Goal: Task Accomplishment & Management: Manage account settings

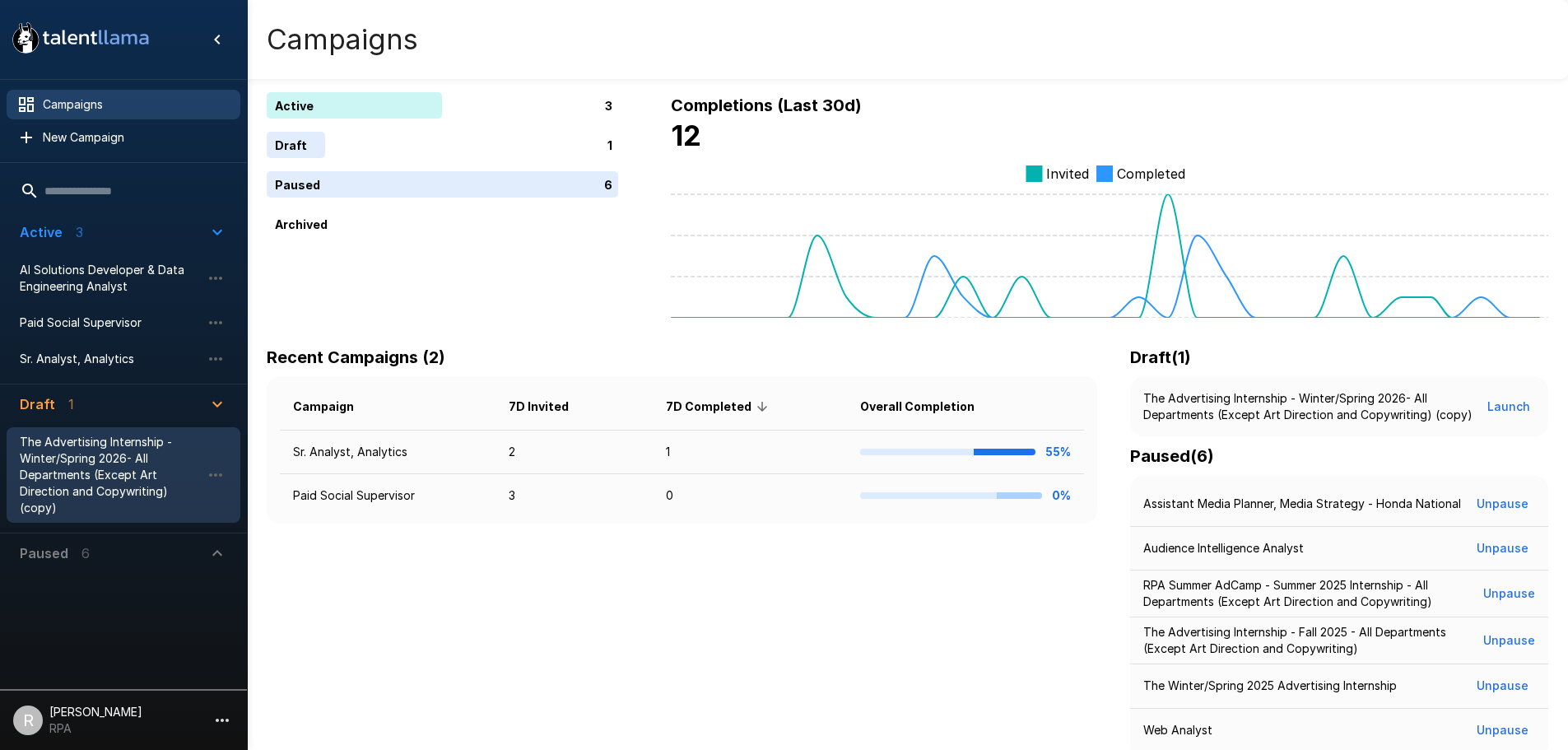
click at [167, 480] on span "The Advertising Internship - Winter/Spring 2026- All Departments (Except Art Di…" at bounding box center [110, 475] width 181 height 82
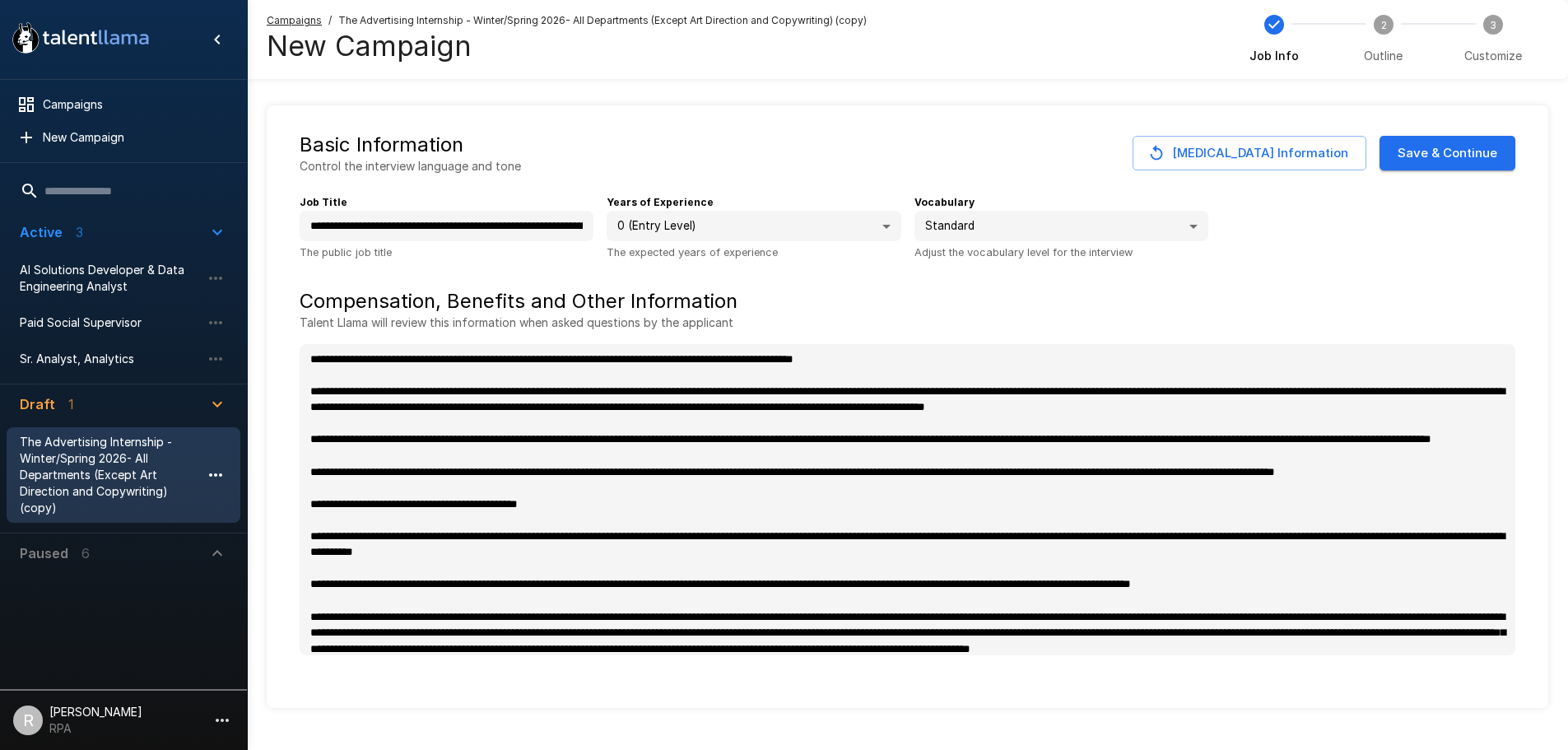
click at [225, 476] on icon "button" at bounding box center [215, 475] width 20 height 20
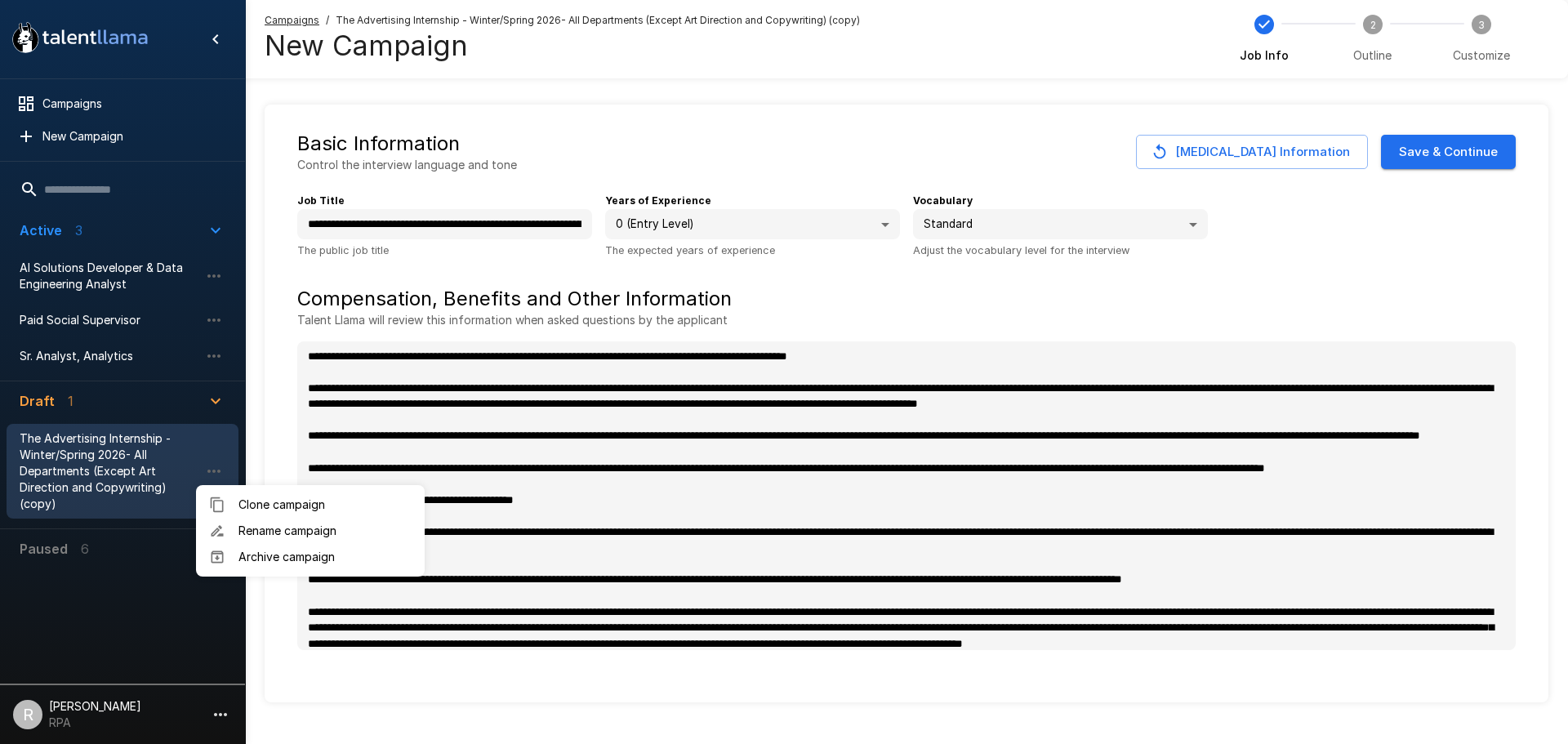
click at [216, 712] on div at bounding box center [784, 372] width 1568 height 744
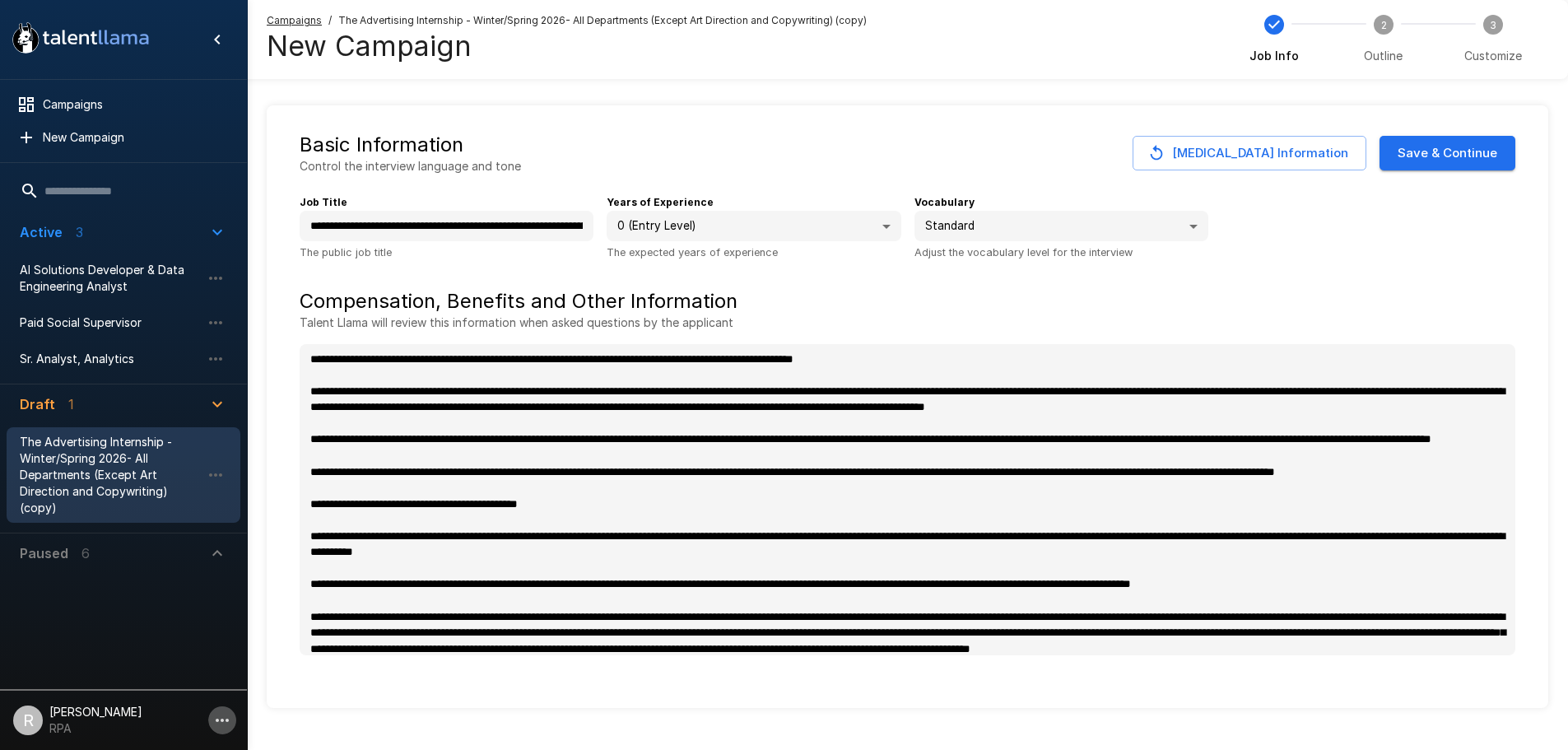
click at [218, 714] on icon "button" at bounding box center [222, 720] width 20 height 20
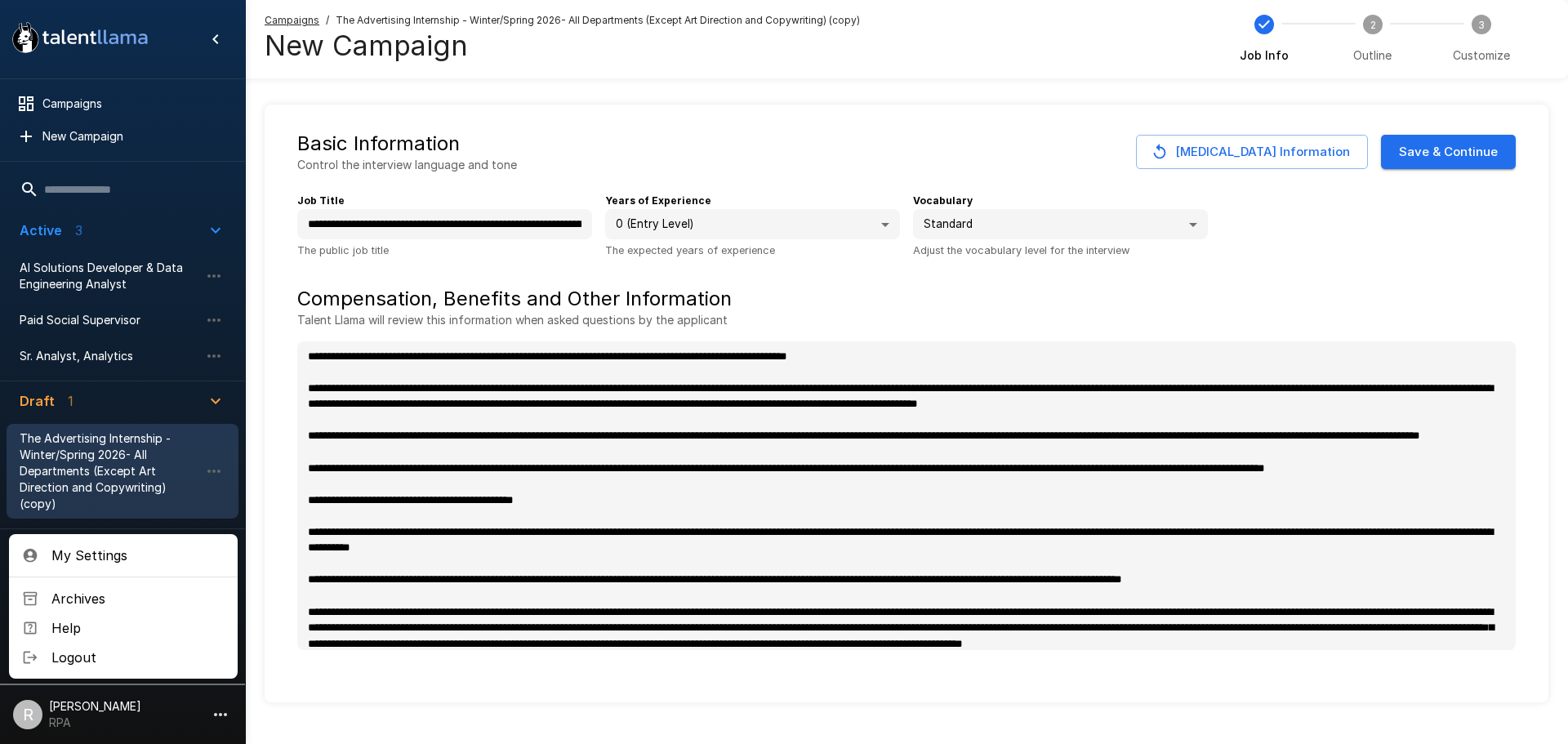
type textarea "*"
click at [183, 547] on span "My Settings" at bounding box center [138, 555] width 173 height 19
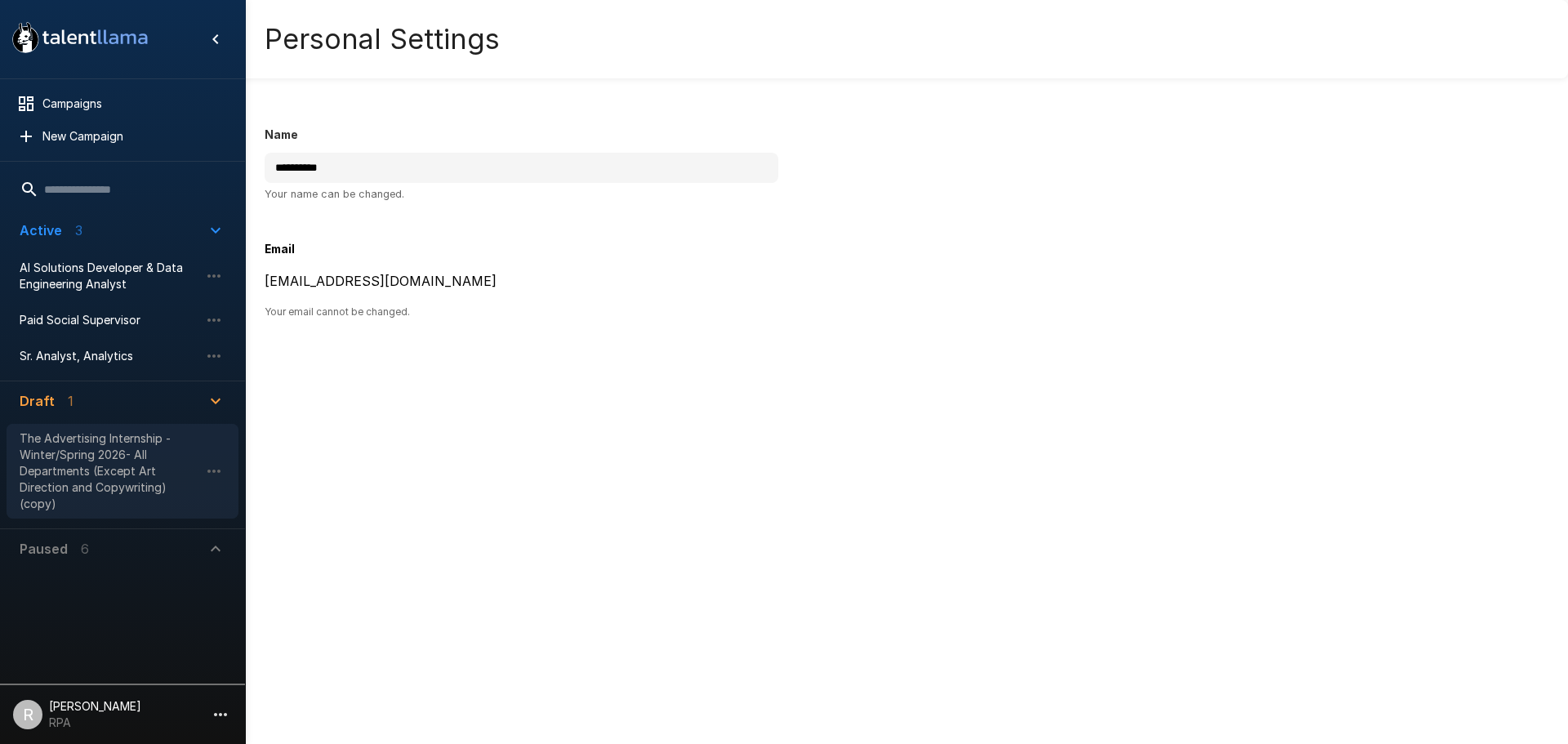
click at [103, 462] on span "The Advertising Internship - Winter/Spring 2026- All Departments (Except Art Di…" at bounding box center [109, 471] width 179 height 81
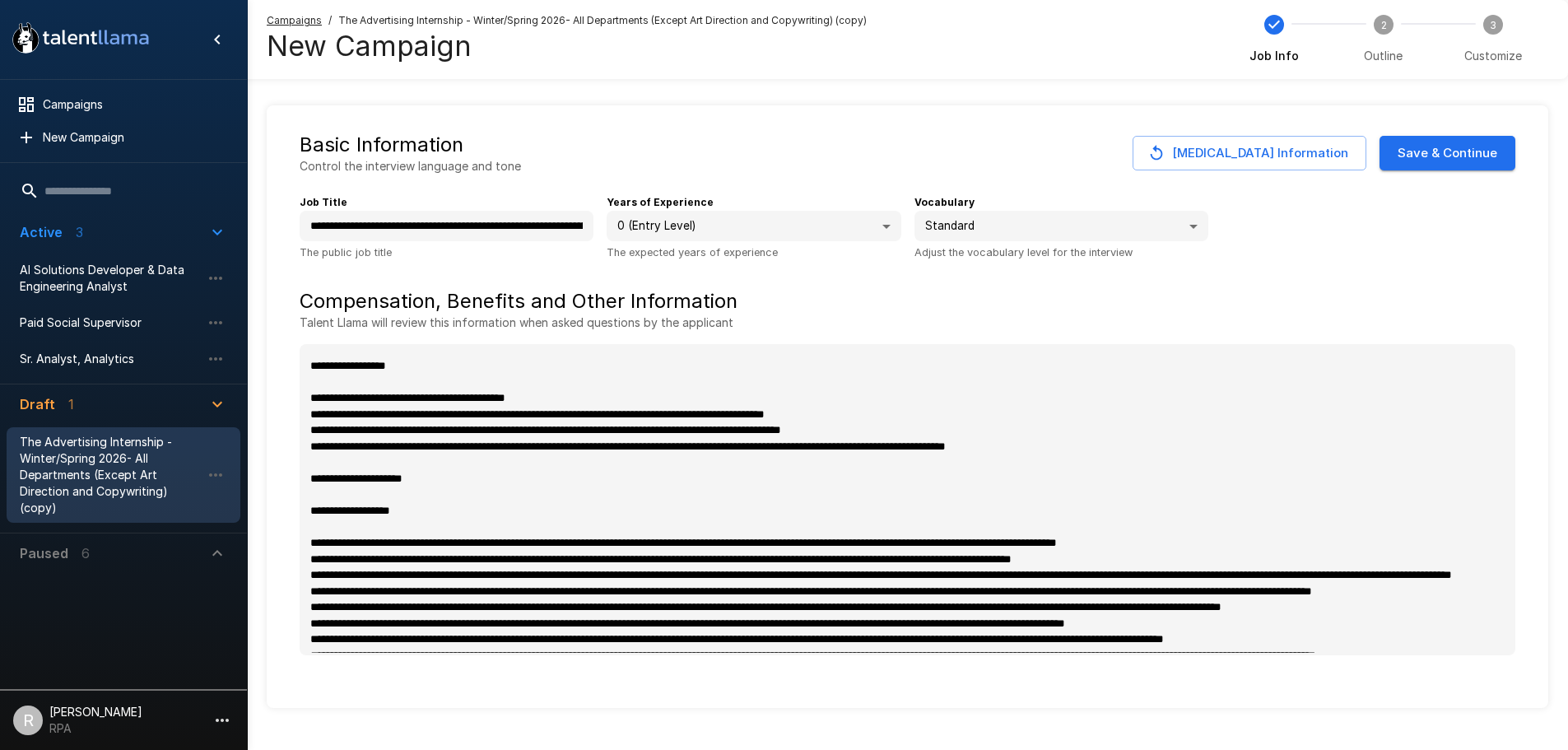
scroll to position [494, 0]
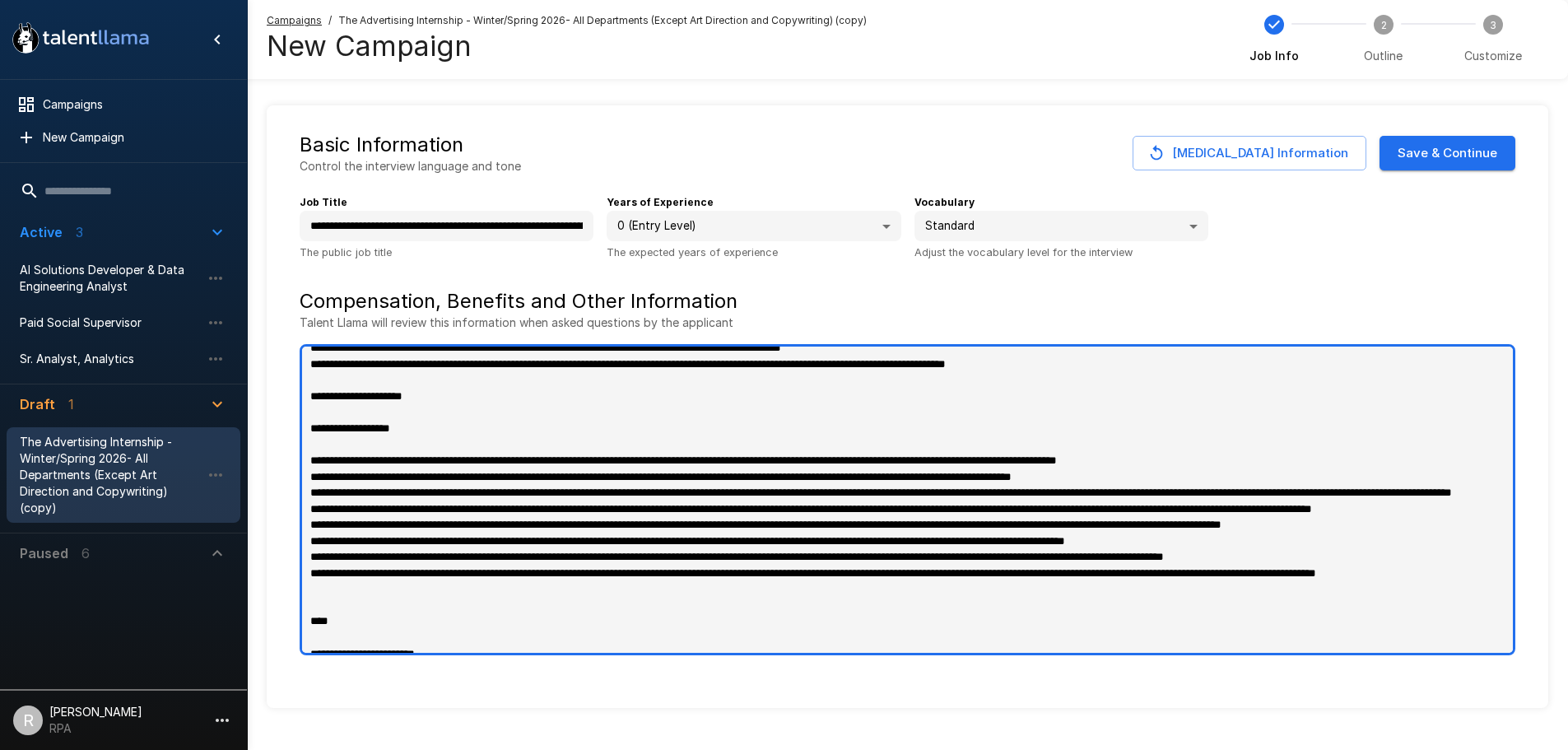
click at [488, 384] on textarea at bounding box center [907, 500] width 1216 height 312
click at [483, 437] on textarea at bounding box center [907, 500] width 1216 height 312
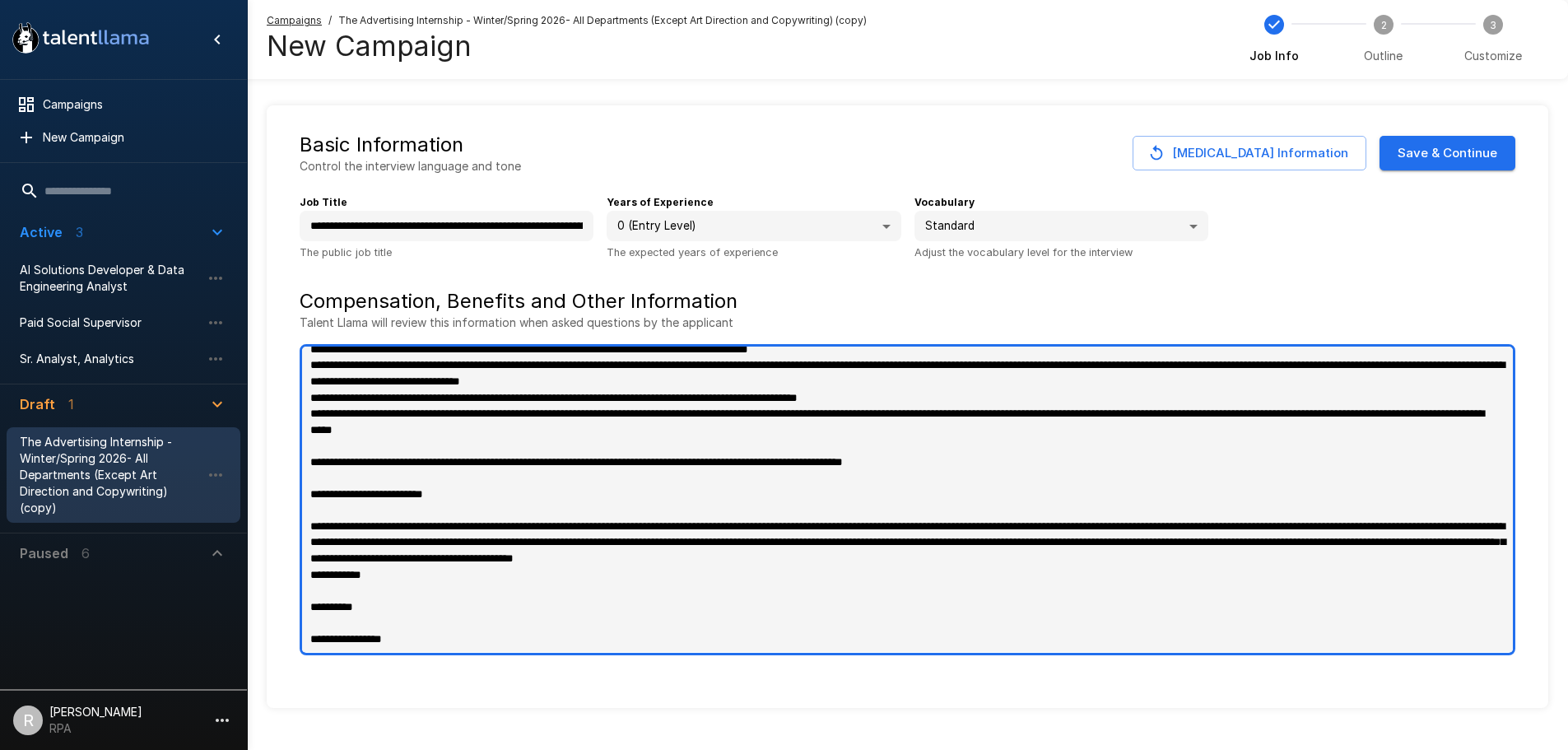
scroll to position [26, 0]
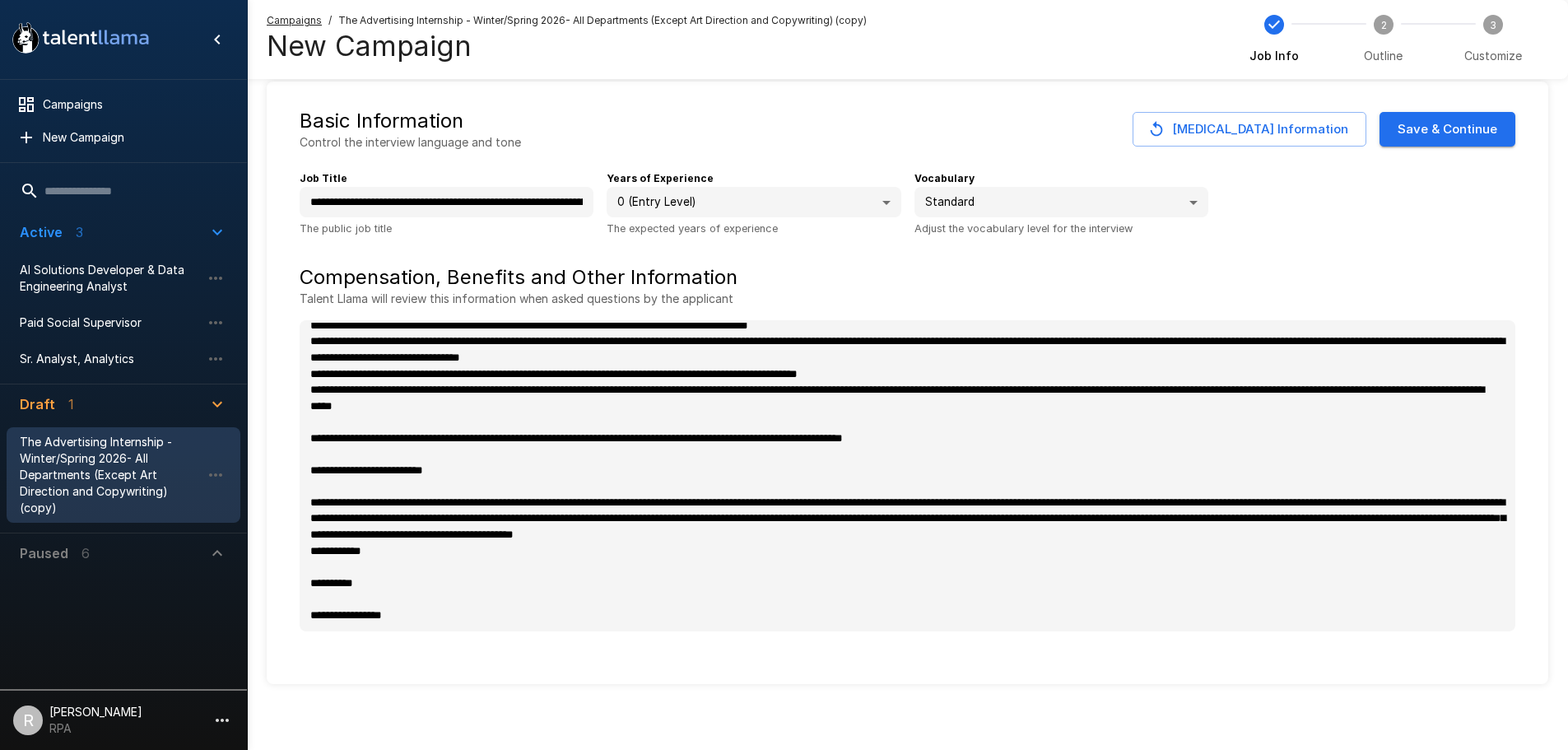
type textarea "*"
click at [1454, 122] on button "Save & Continue" at bounding box center [1448, 129] width 136 height 35
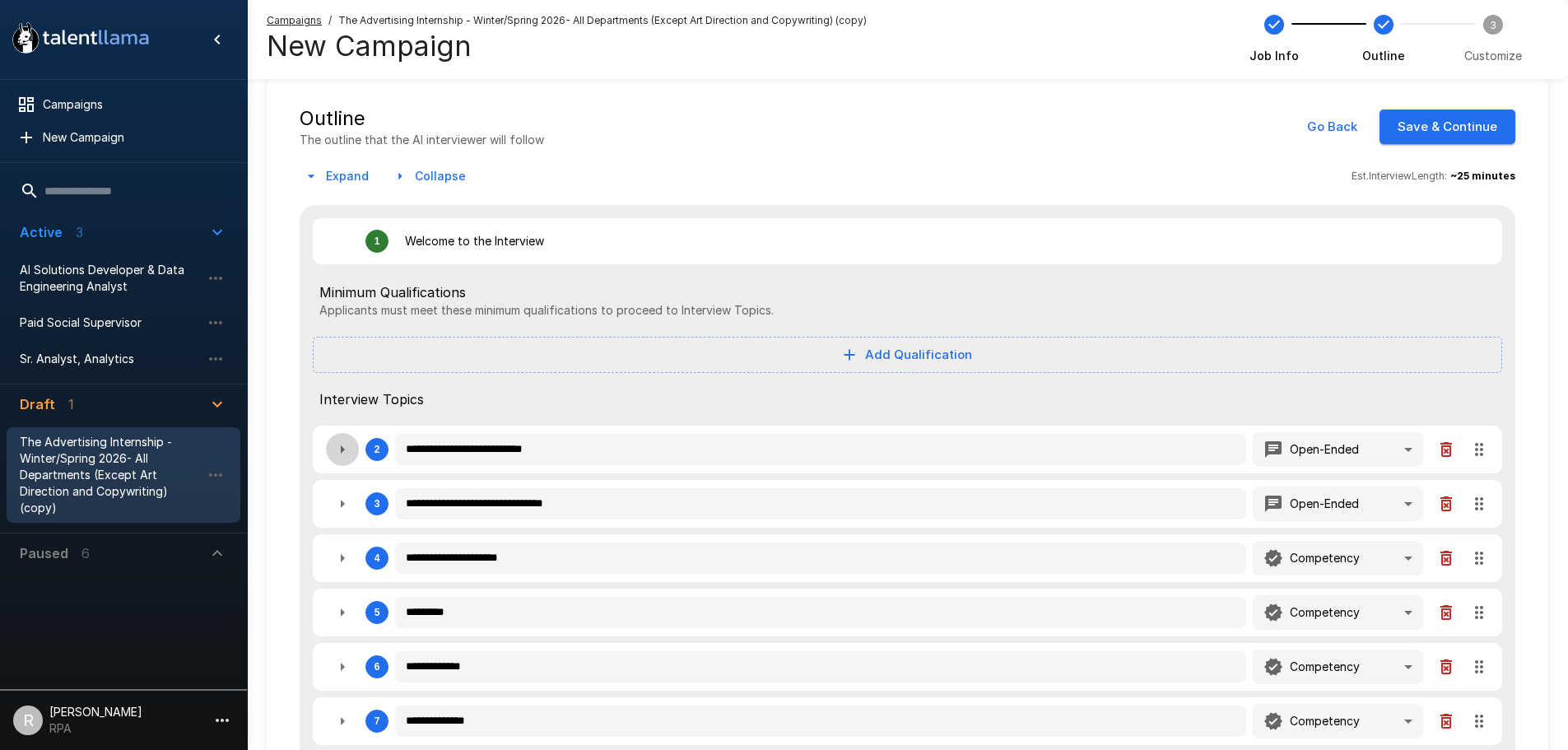
click at [340, 451] on icon "button" at bounding box center [342, 449] width 20 height 20
type textarea "*"
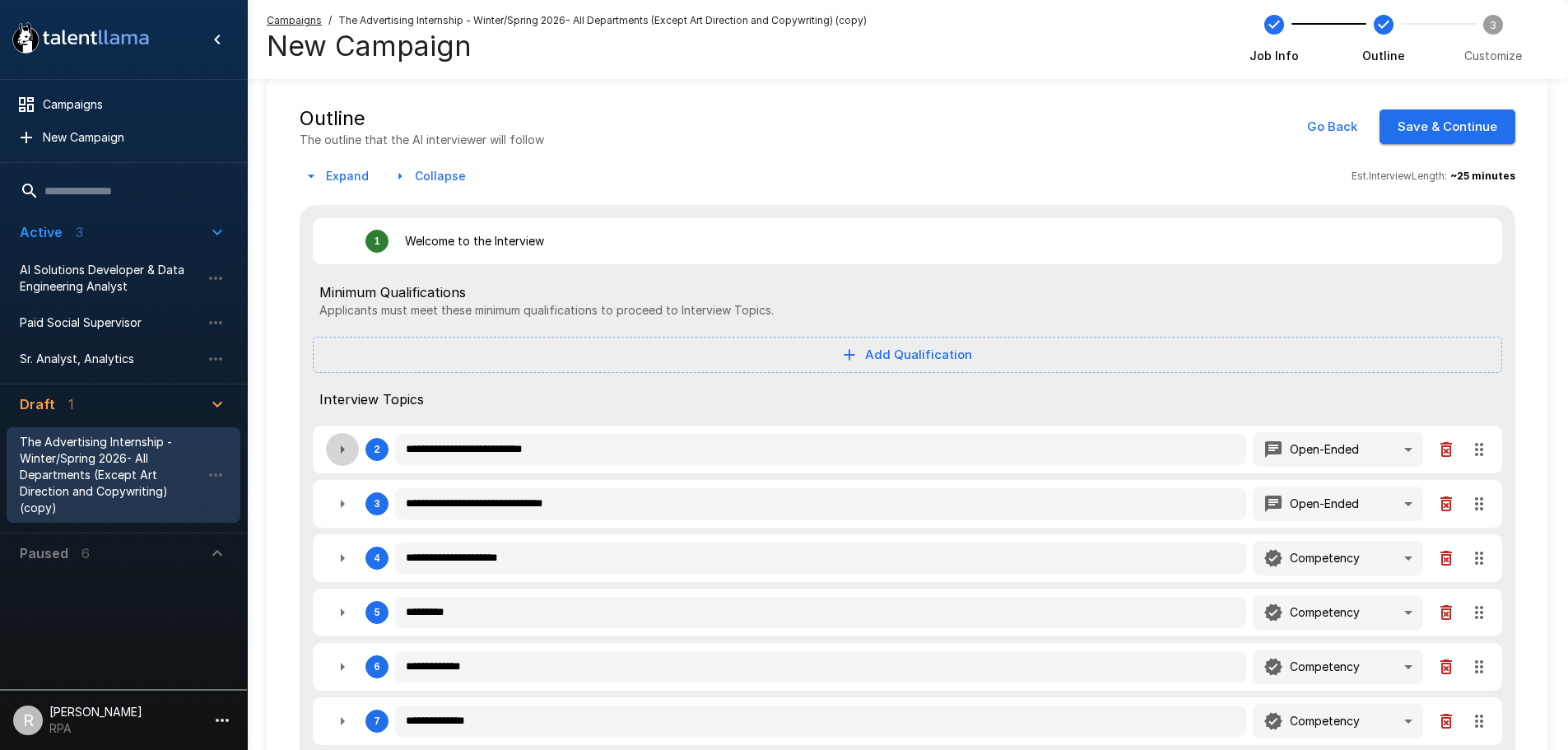
type textarea "*"
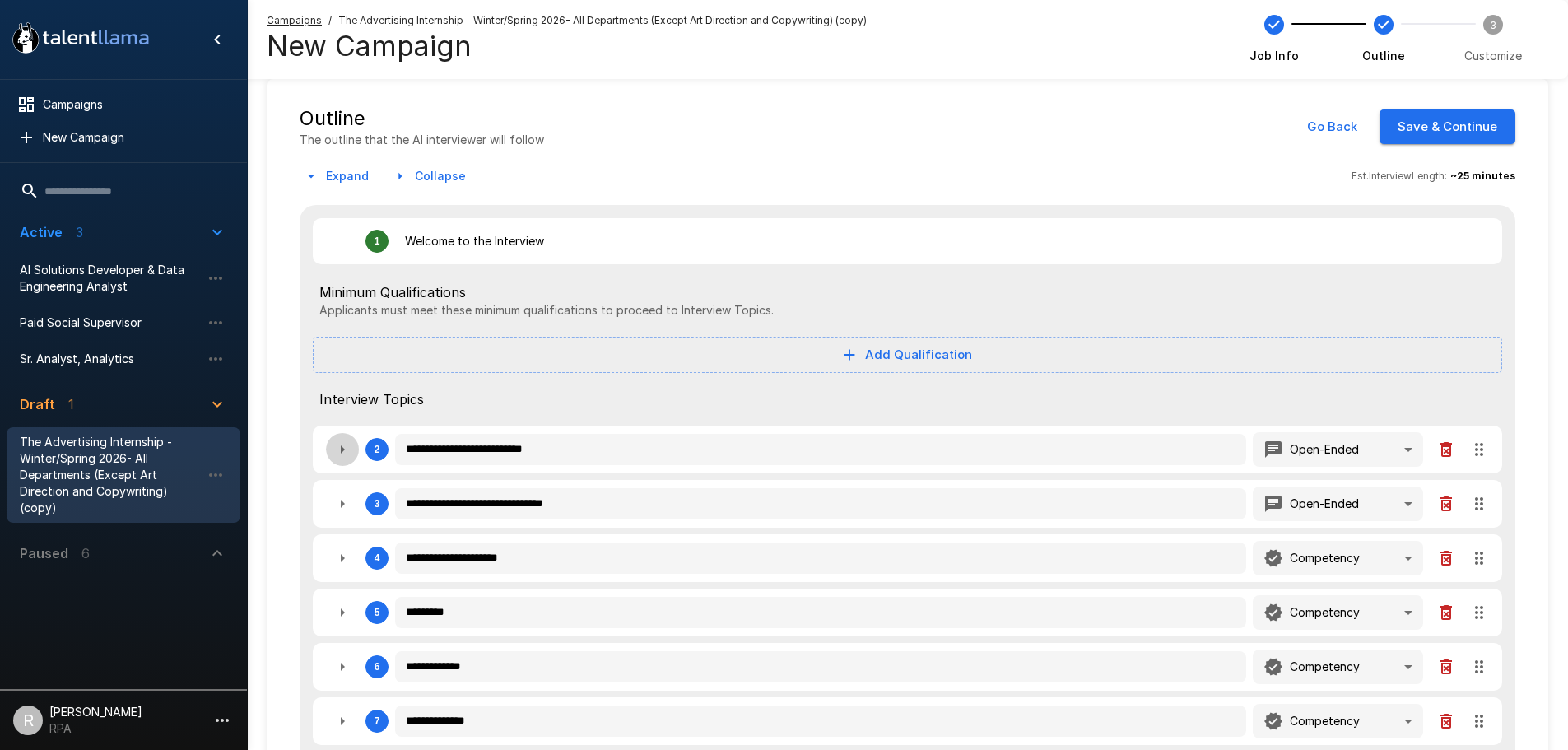
type textarea "*"
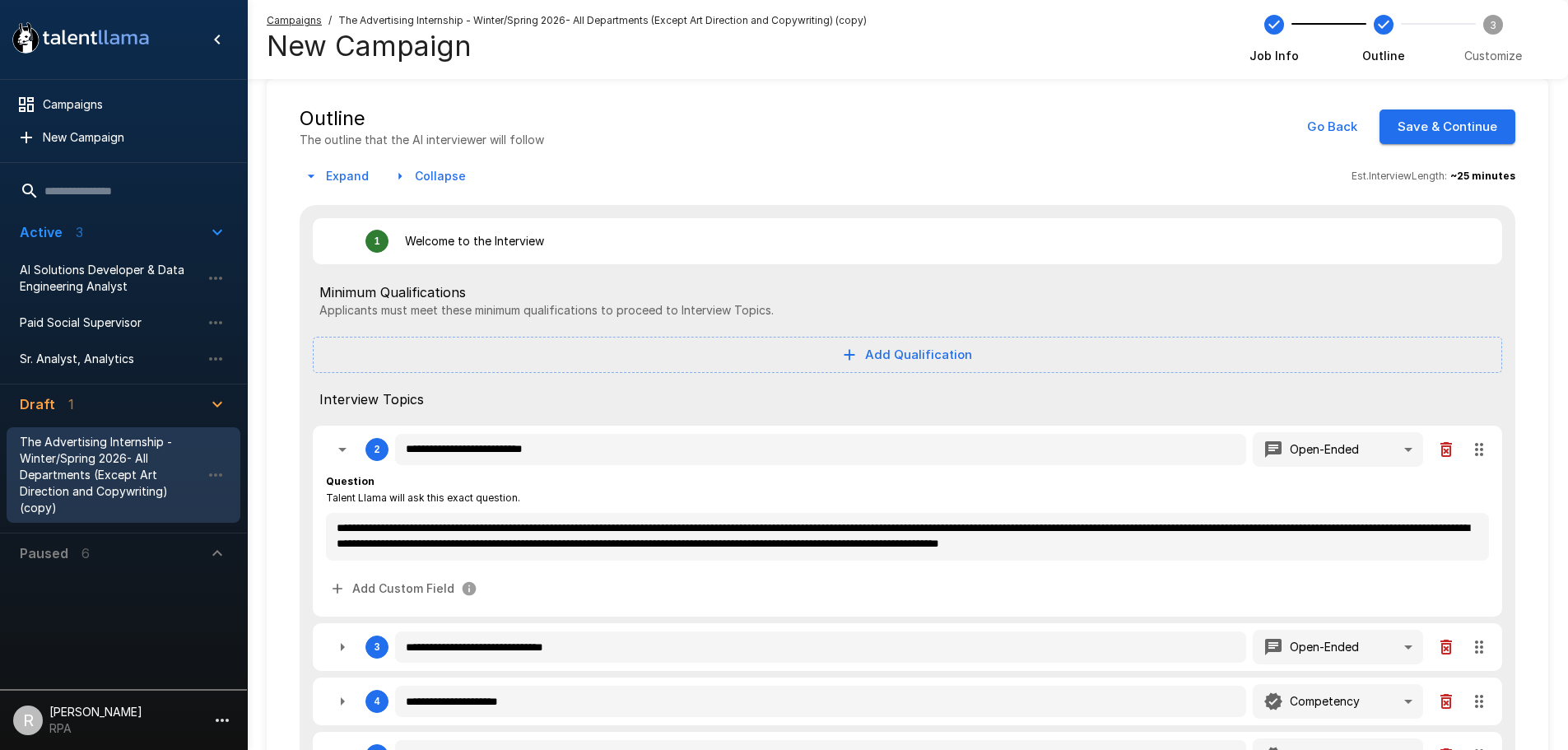
scroll to position [15, 0]
click at [348, 445] on icon "button" at bounding box center [342, 449] width 20 height 20
type textarea "*"
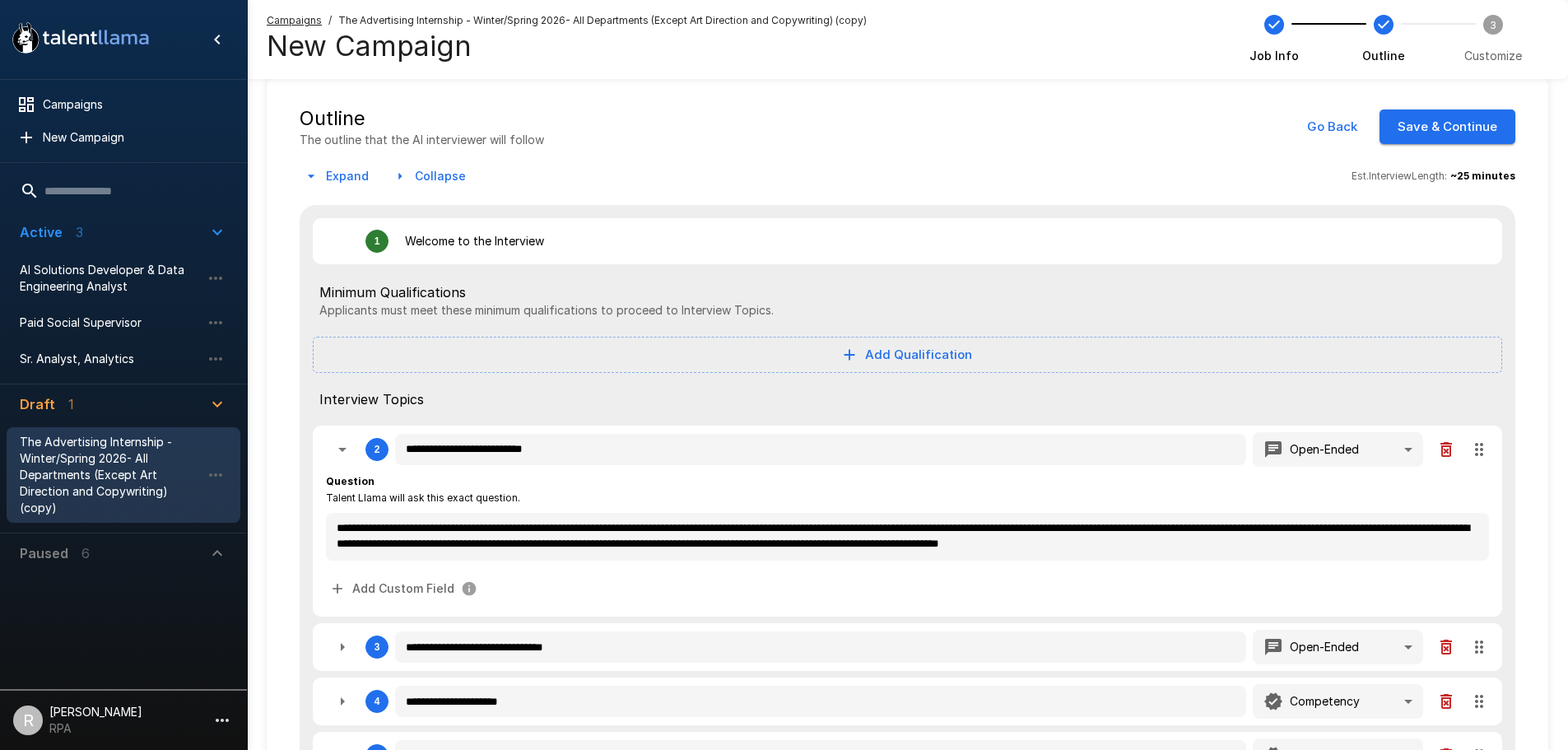
type textarea "*"
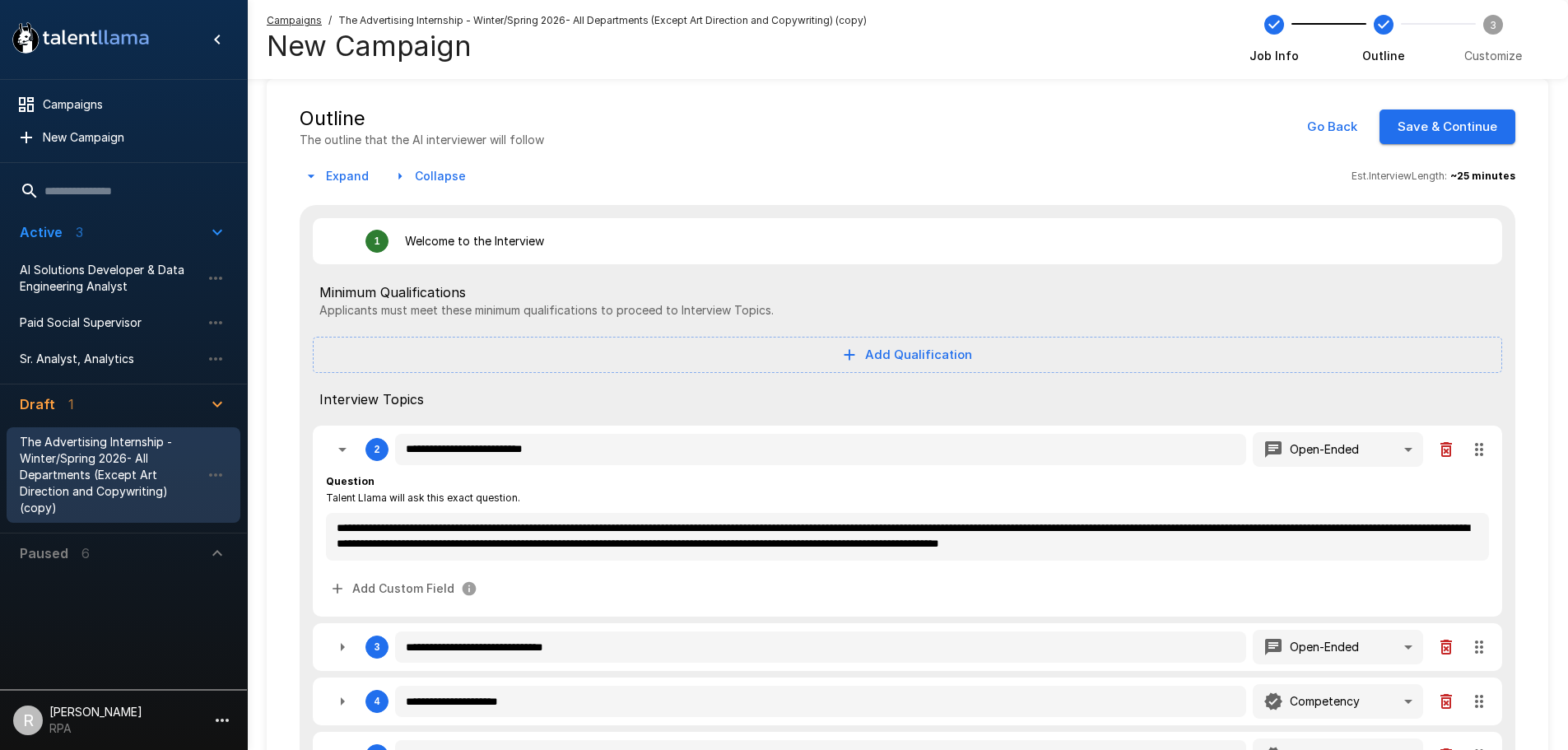
type textarea "*"
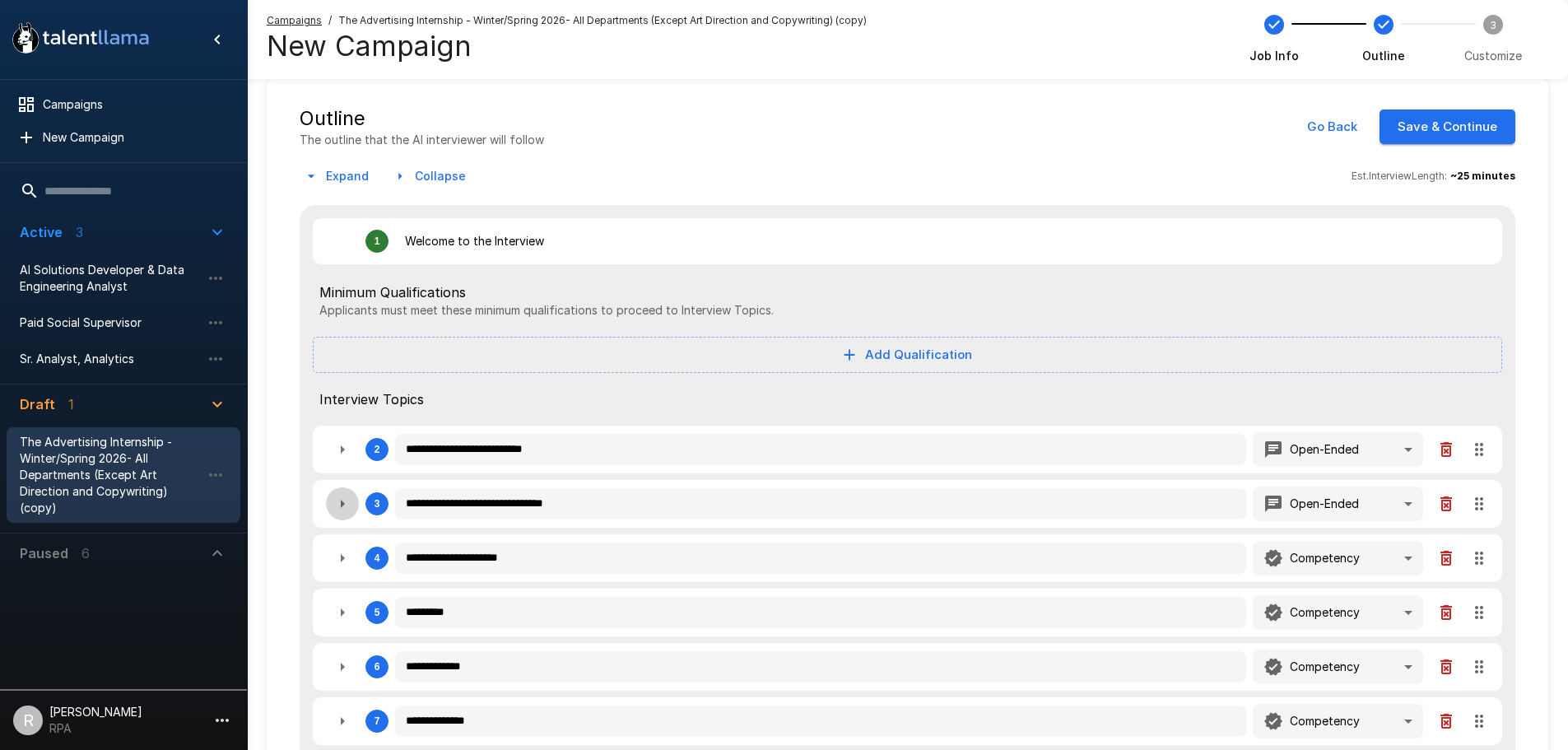
click at [344, 500] on icon "button" at bounding box center [342, 504] width 20 height 20
type textarea "*"
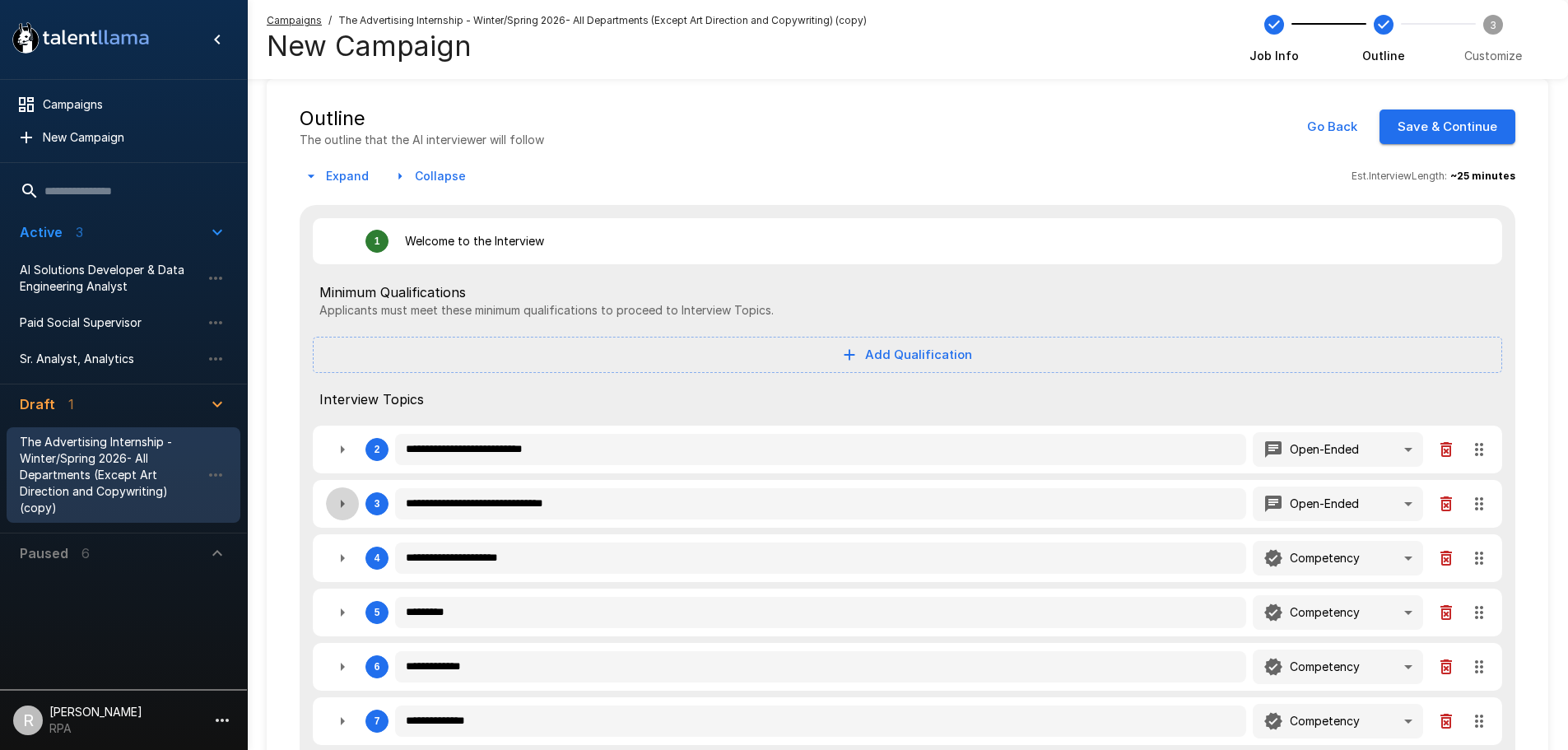
type textarea "*"
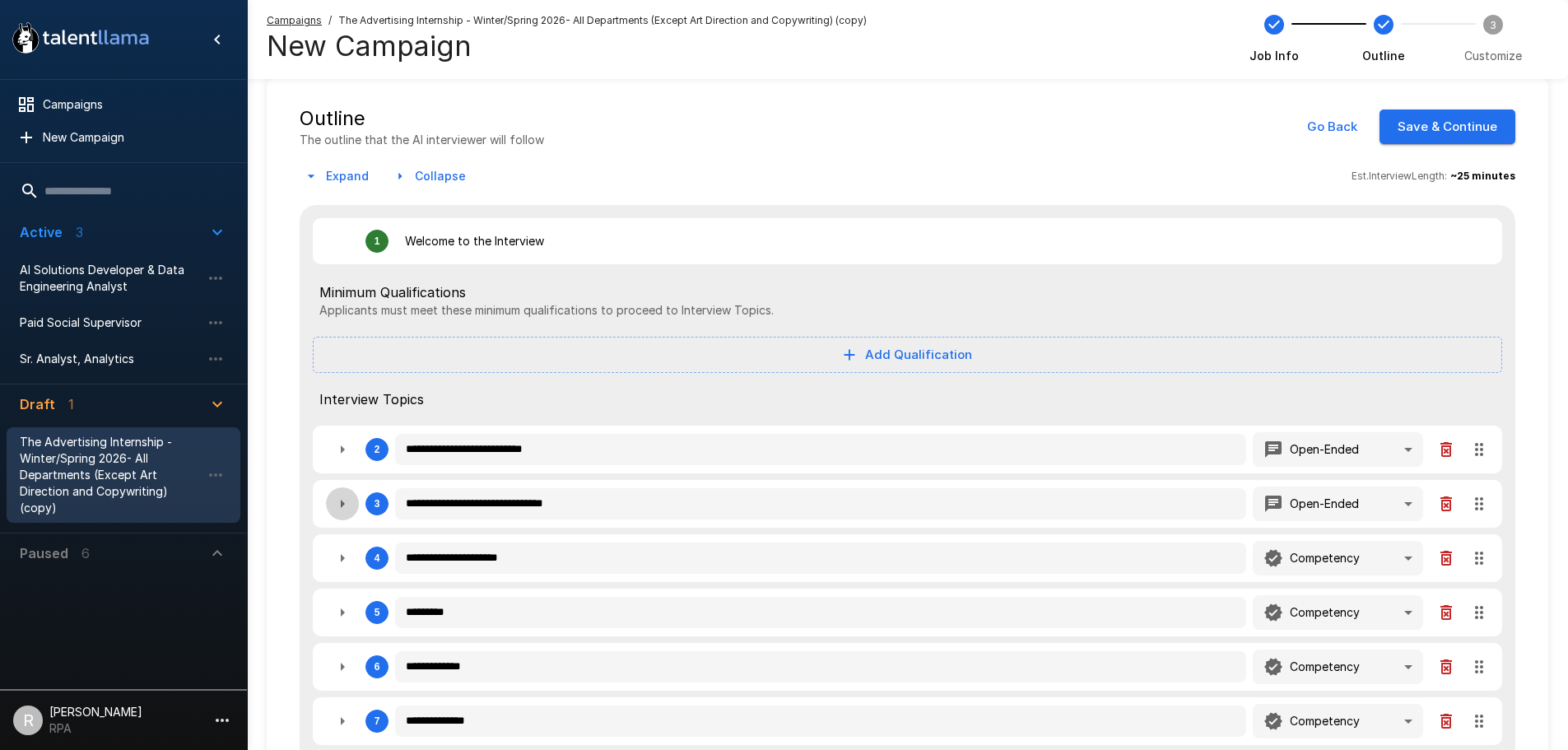
type textarea "*"
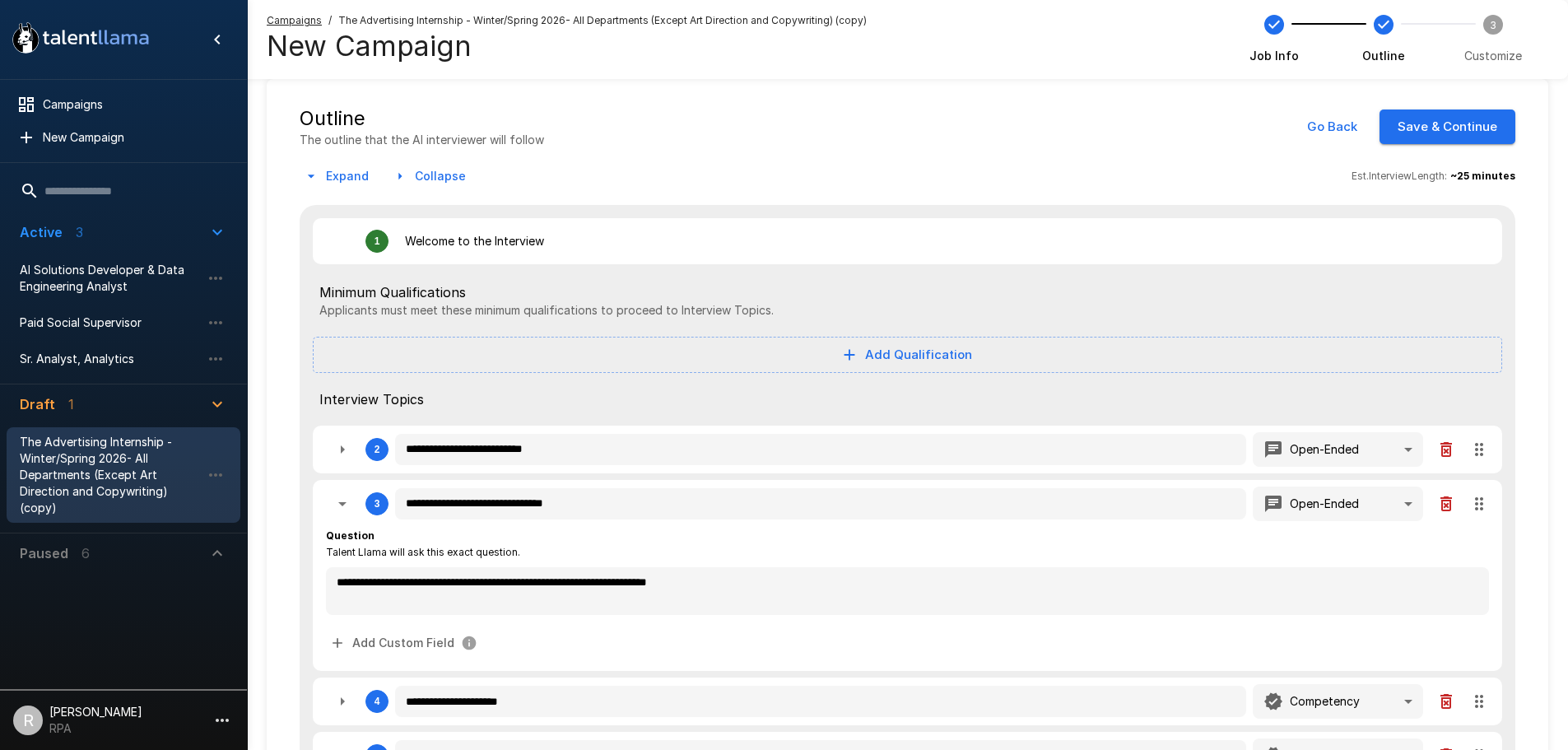
click at [344, 500] on icon "button" at bounding box center [342, 504] width 20 height 20
type textarea "*"
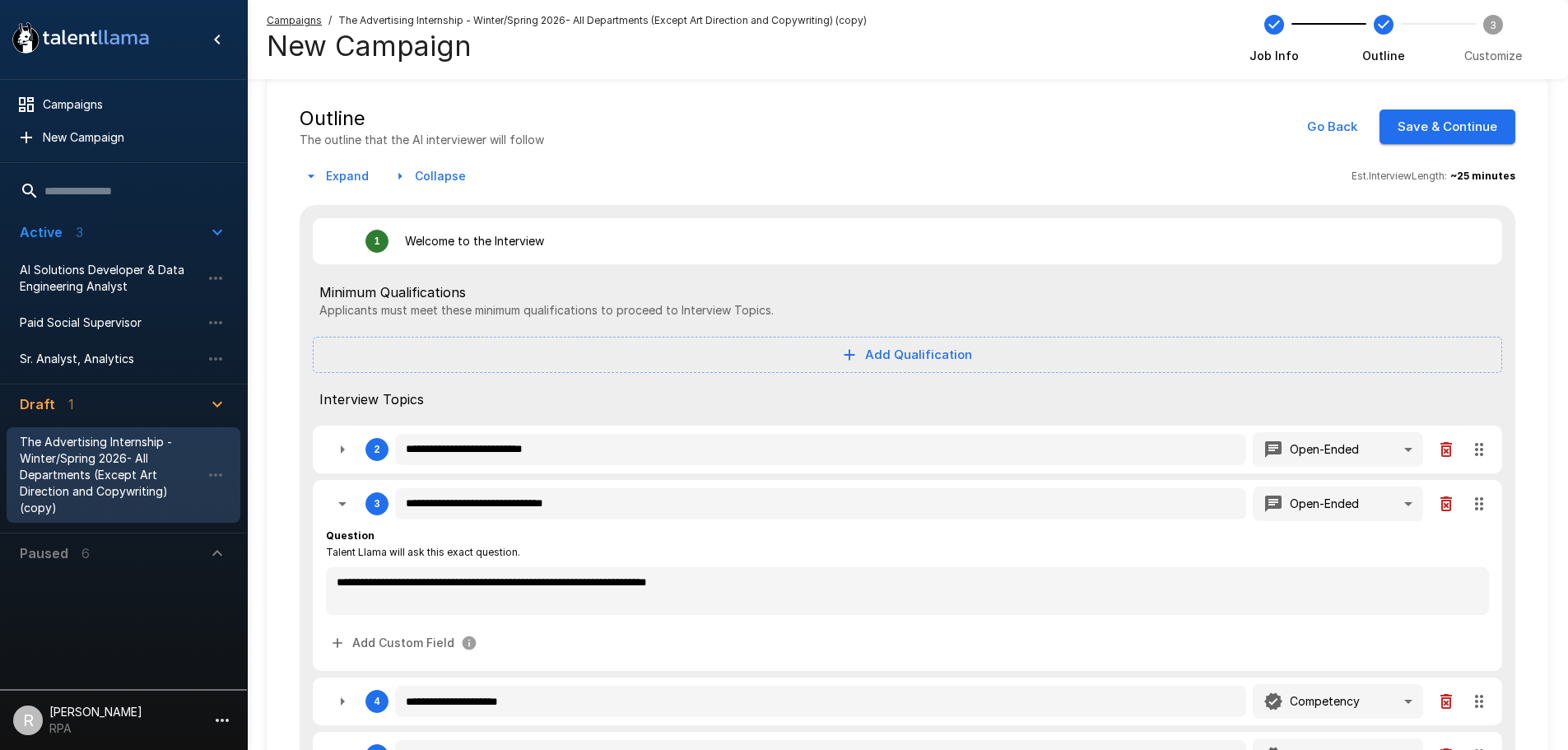
type textarea "*"
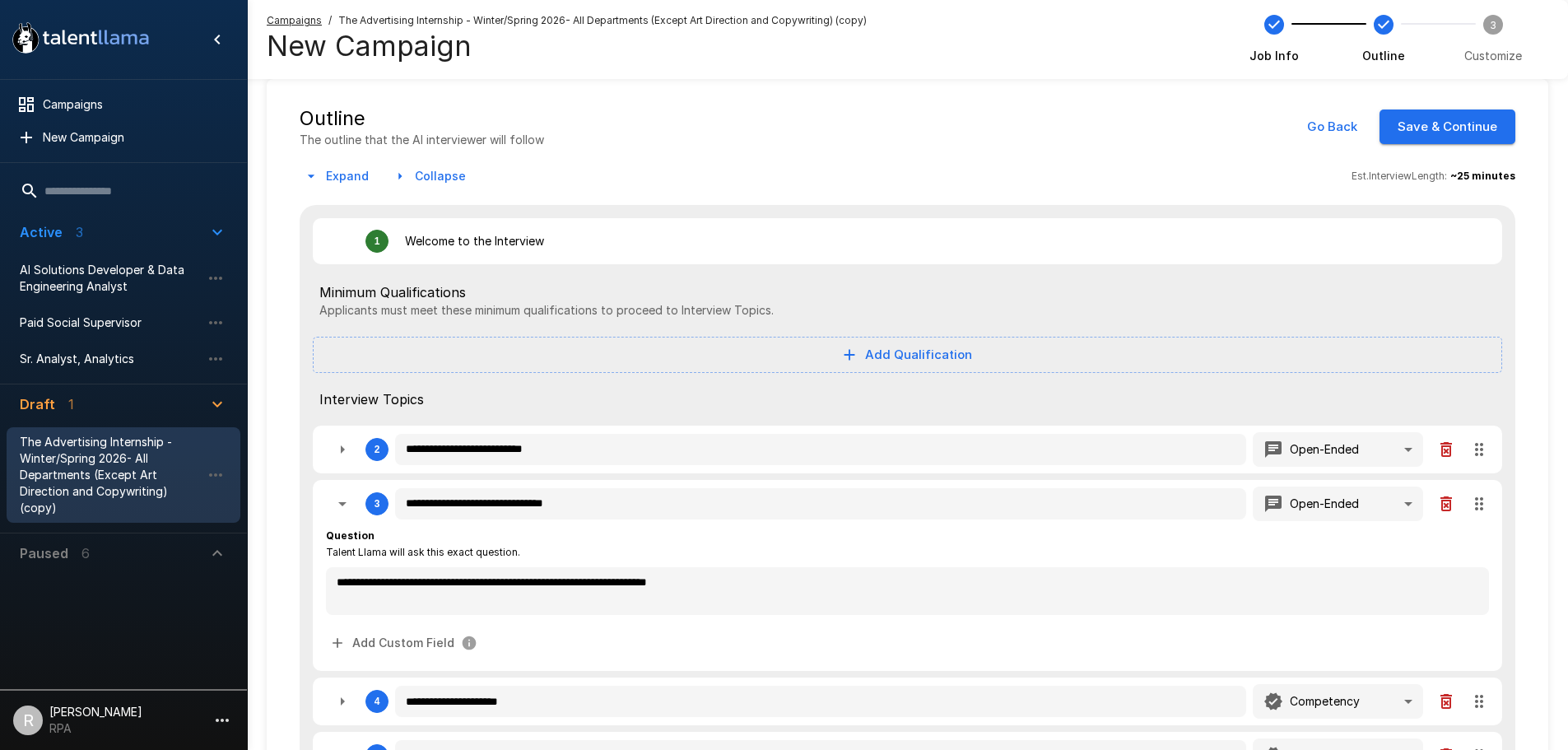
type textarea "*"
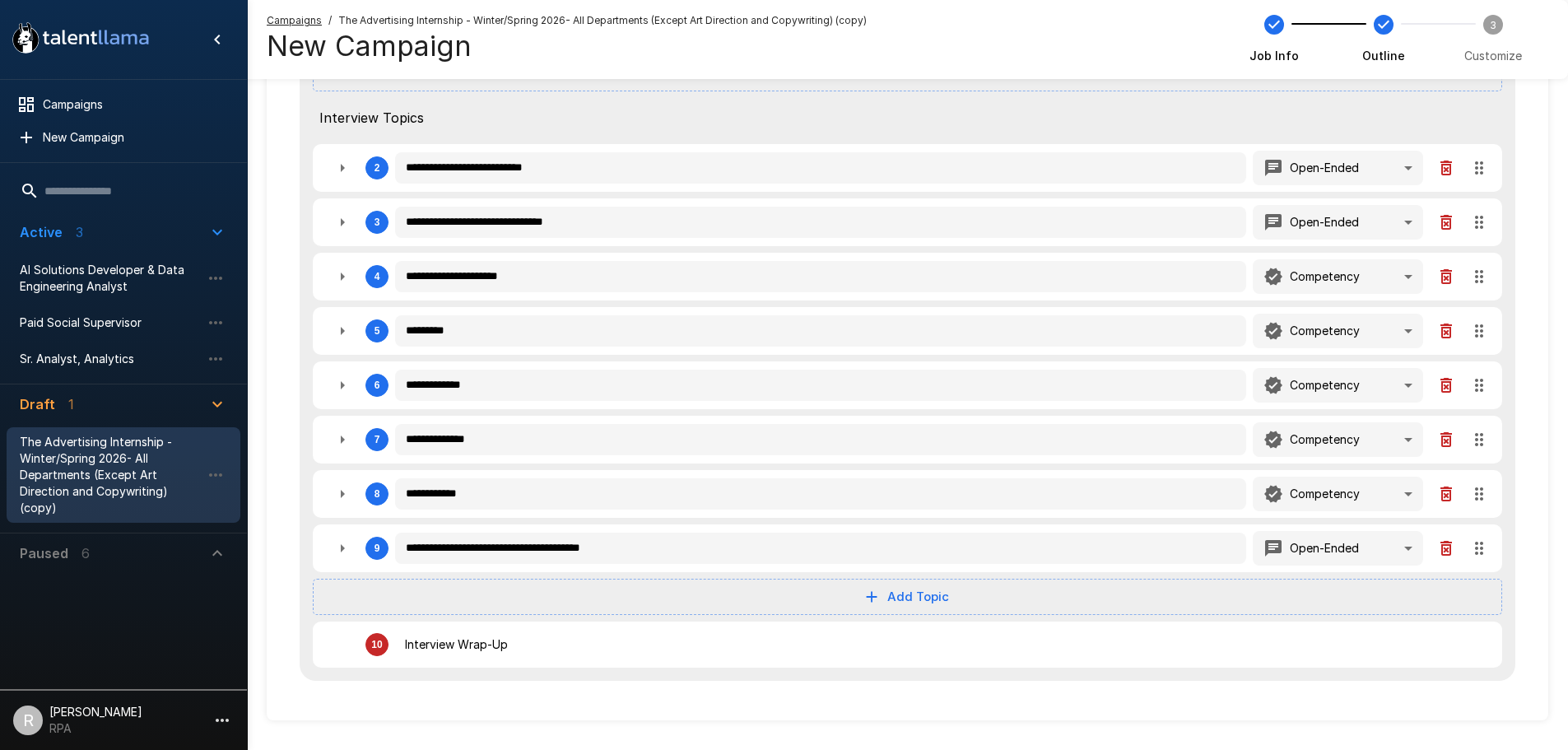
scroll to position [344, 0]
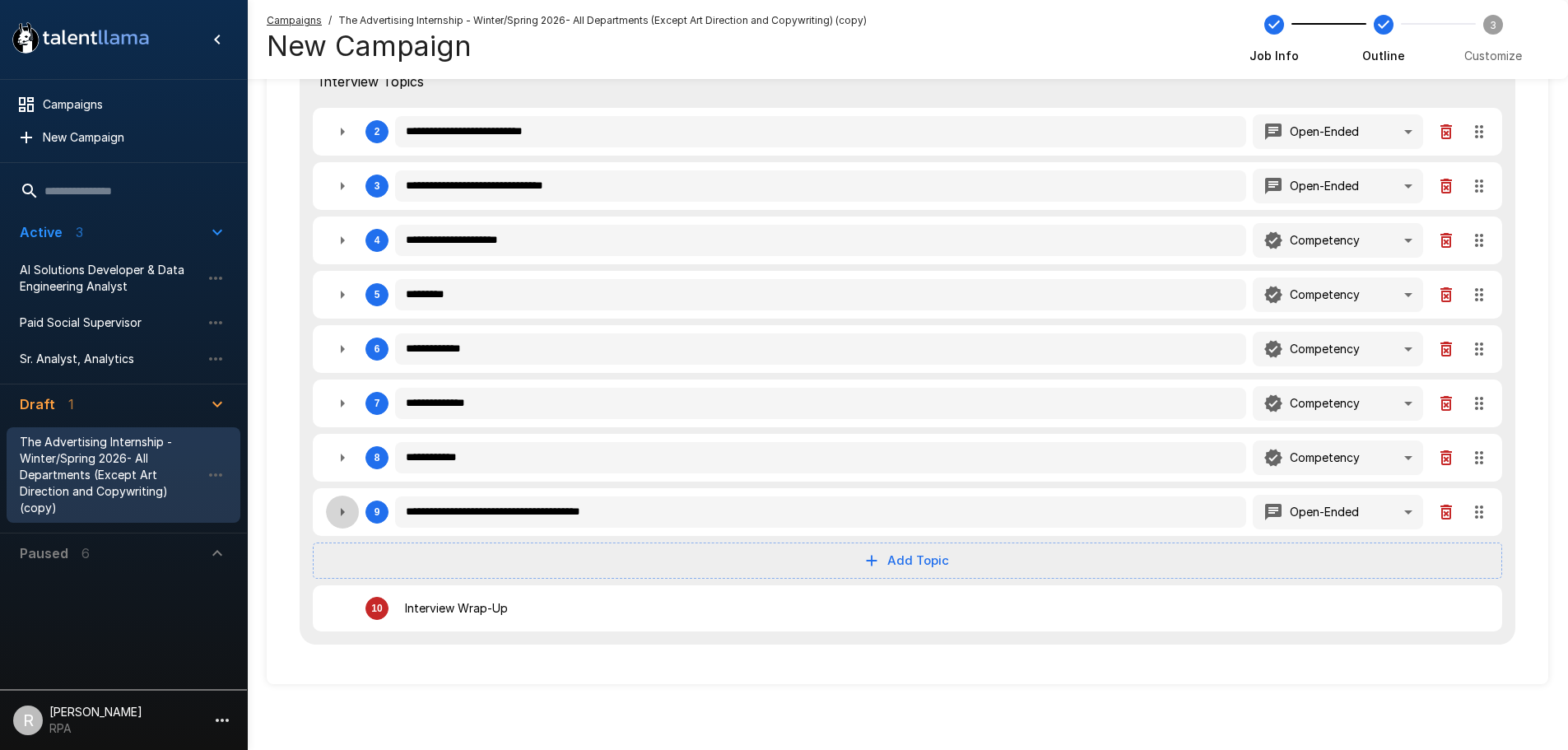
click at [348, 501] on button "button" at bounding box center [342, 511] width 33 height 33
type textarea "*"
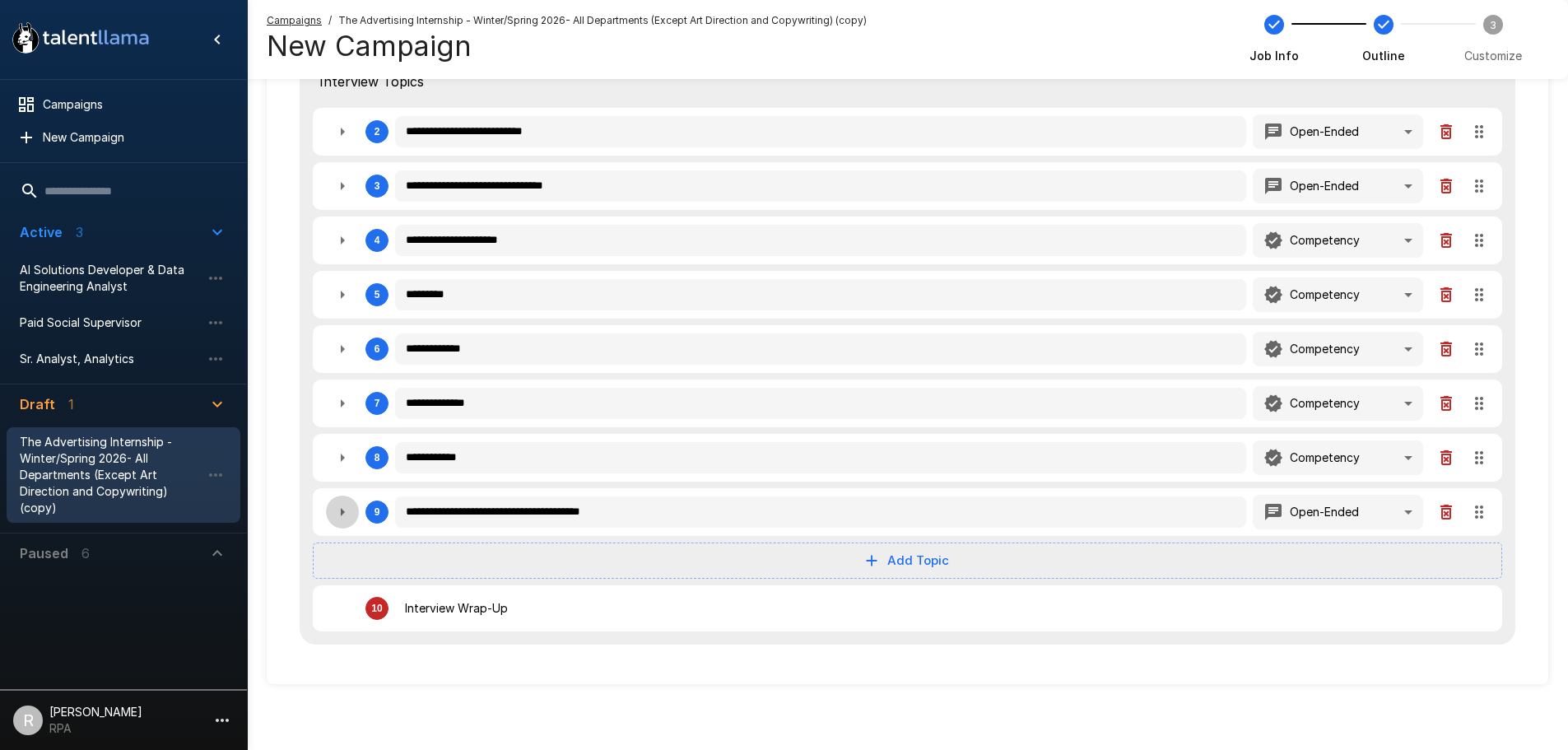
type textarea "*"
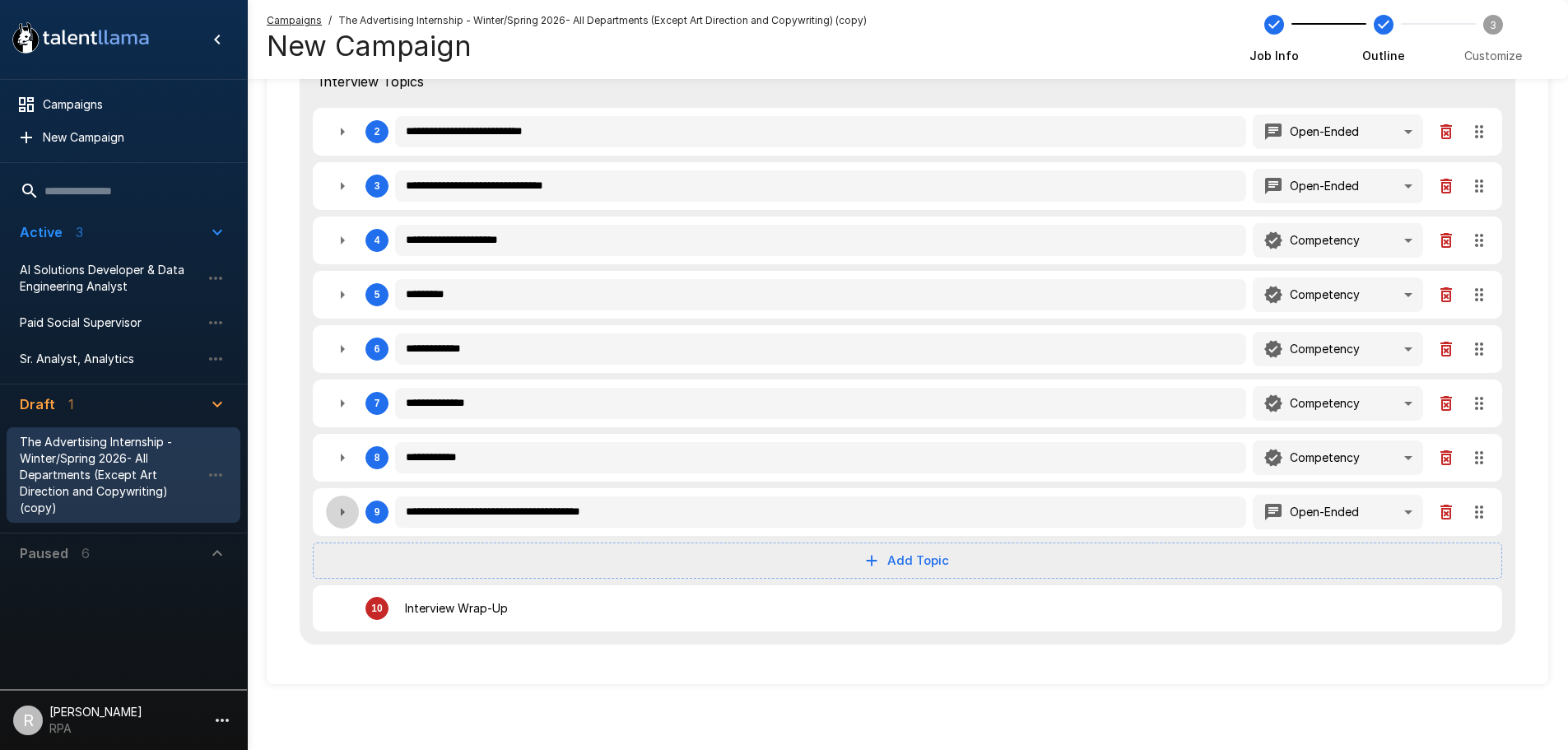
type textarea "*"
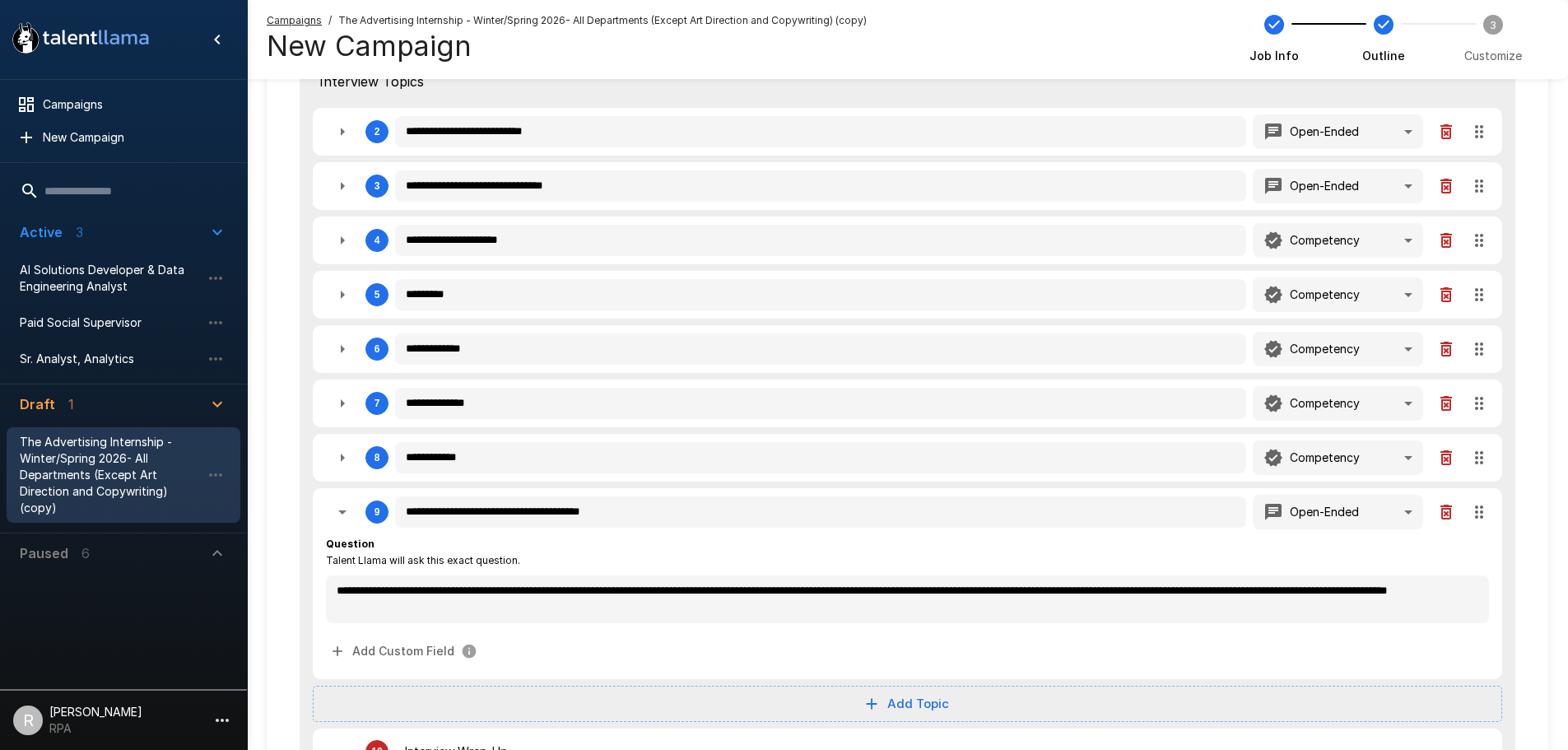
click at [348, 501] on button "button" at bounding box center [342, 511] width 33 height 33
type textarea "*"
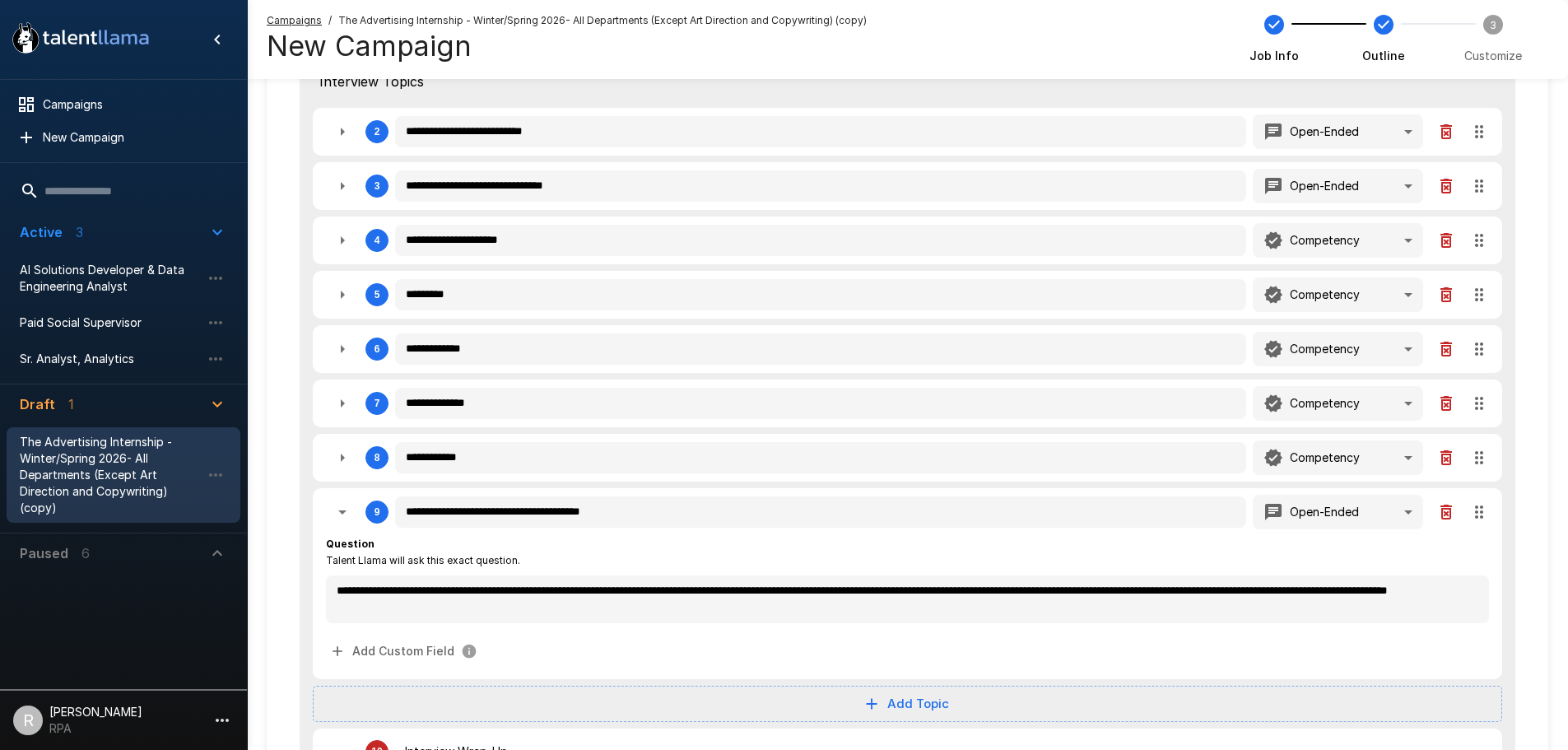
type textarea "*"
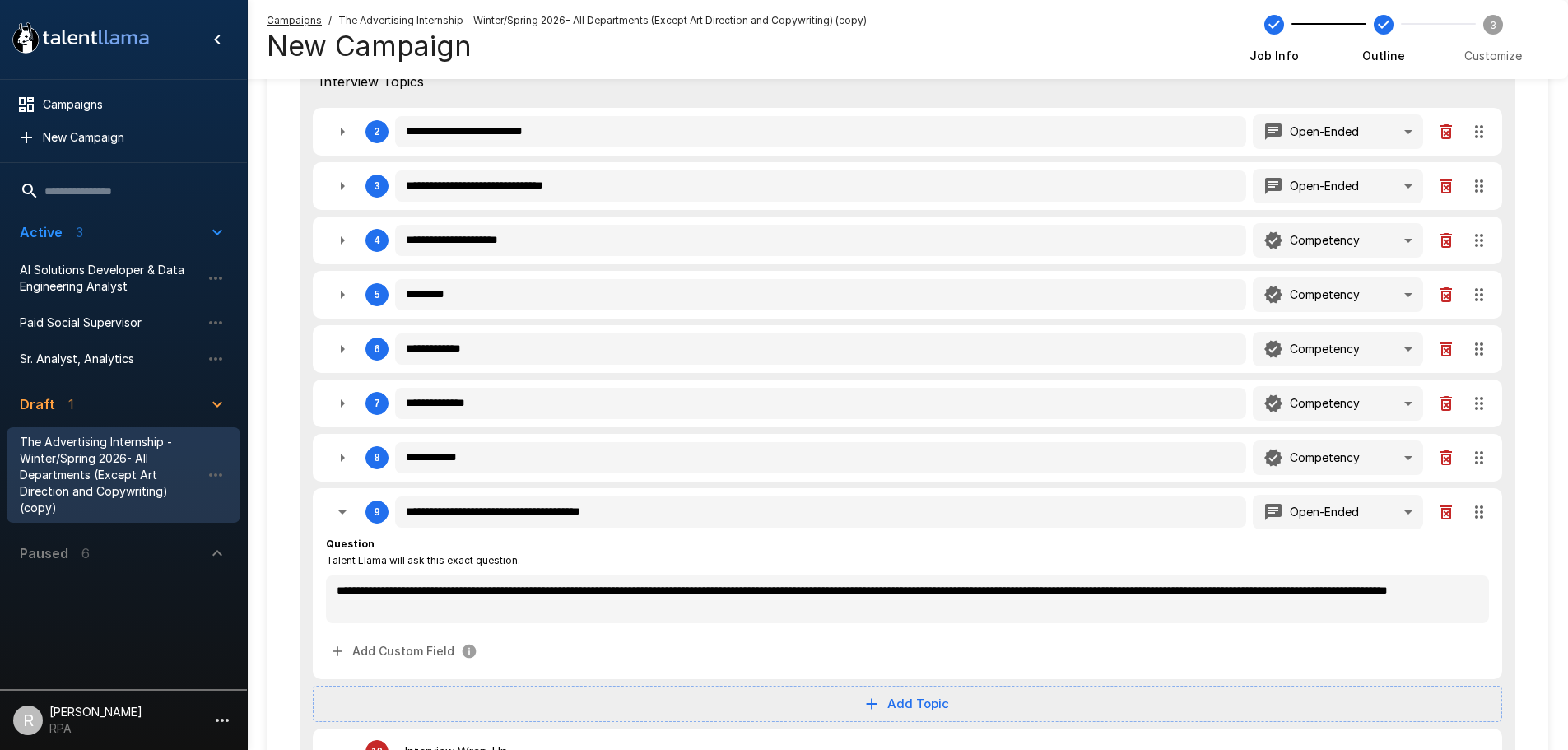
type textarea "*"
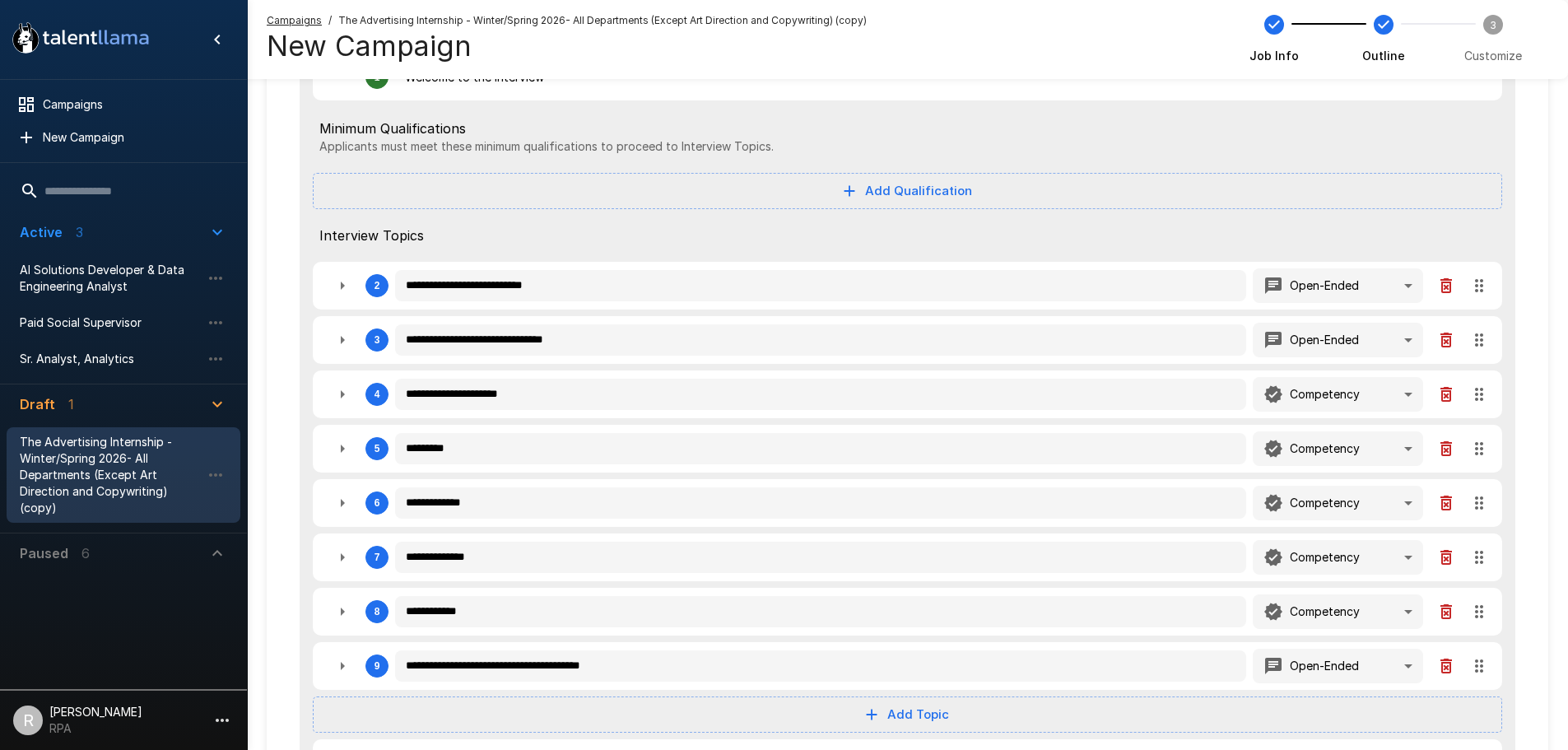
scroll to position [0, 0]
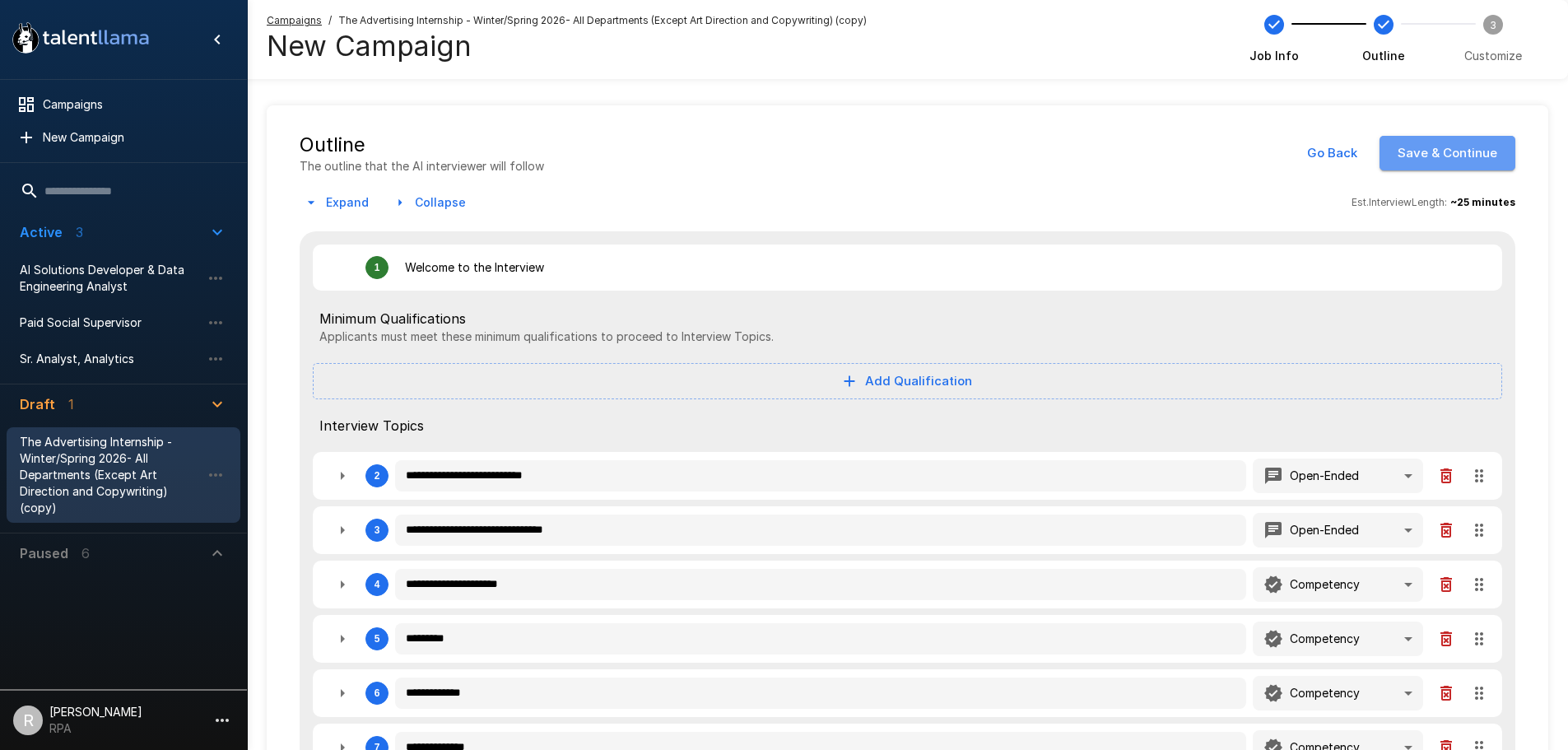
click at [1479, 147] on button "Save & Continue" at bounding box center [1448, 153] width 136 height 35
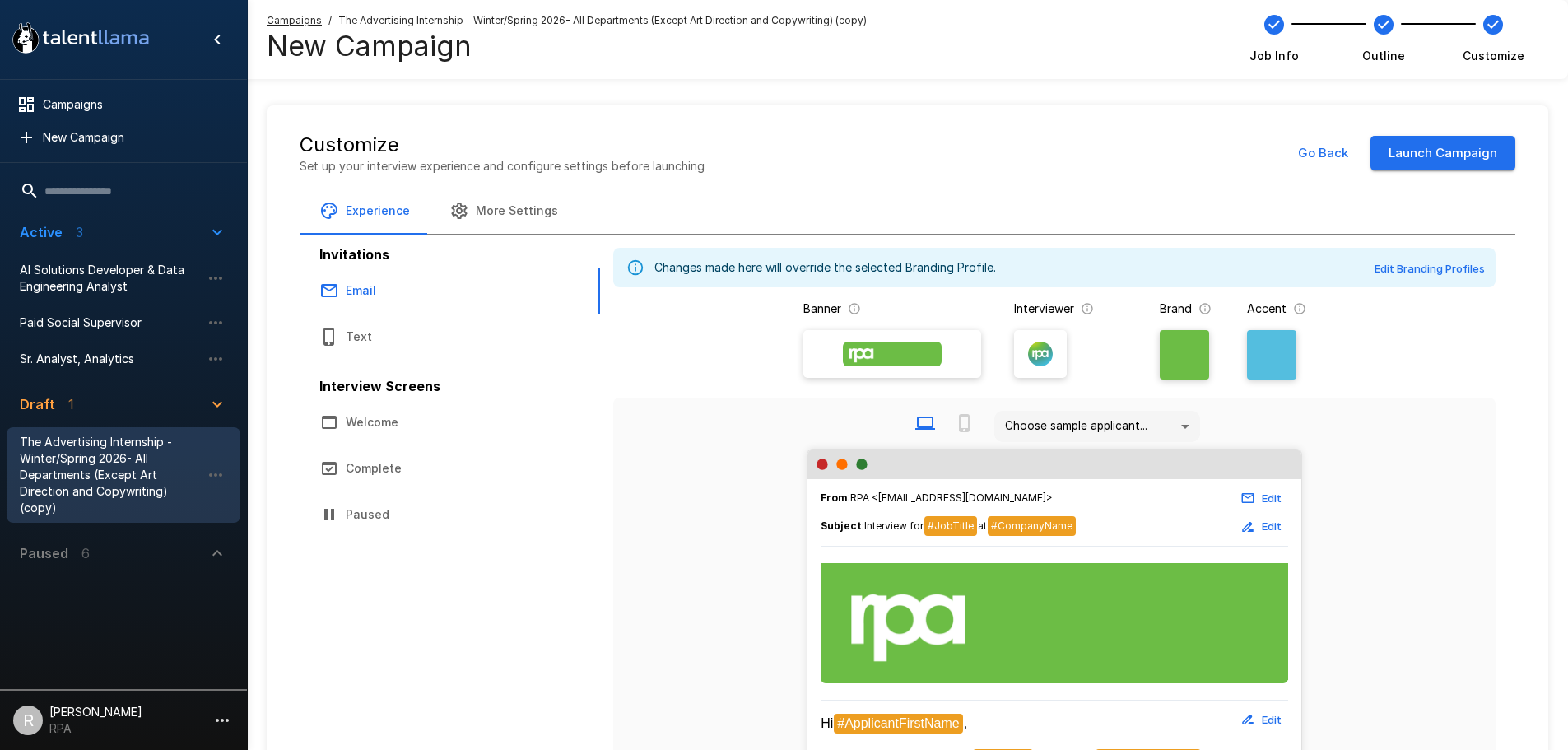
click at [499, 221] on button "More Settings" at bounding box center [503, 210] width 148 height 46
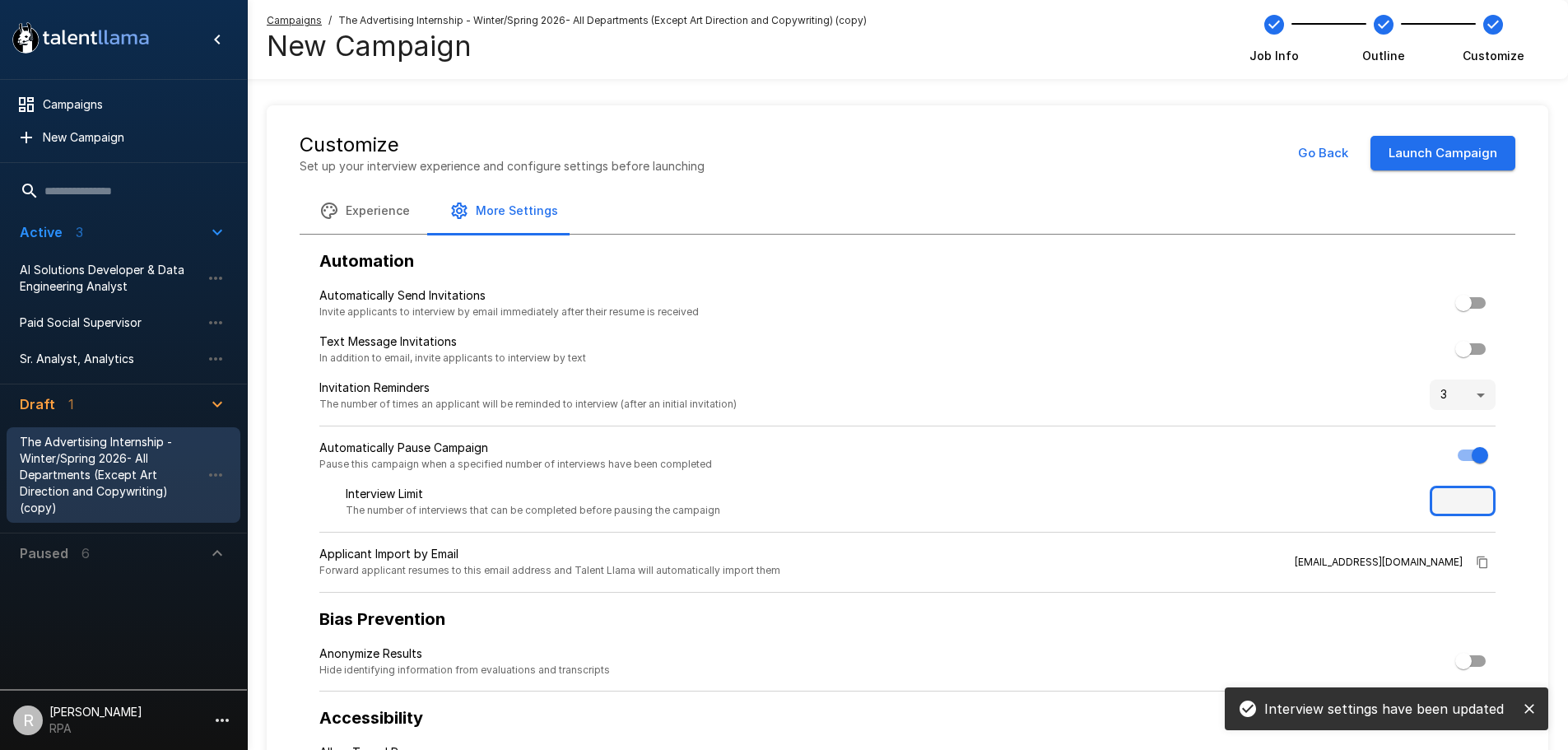
click at [1481, 496] on input "***" at bounding box center [1463, 502] width 66 height 32
click at [1451, 500] on input "***" at bounding box center [1463, 502] width 66 height 32
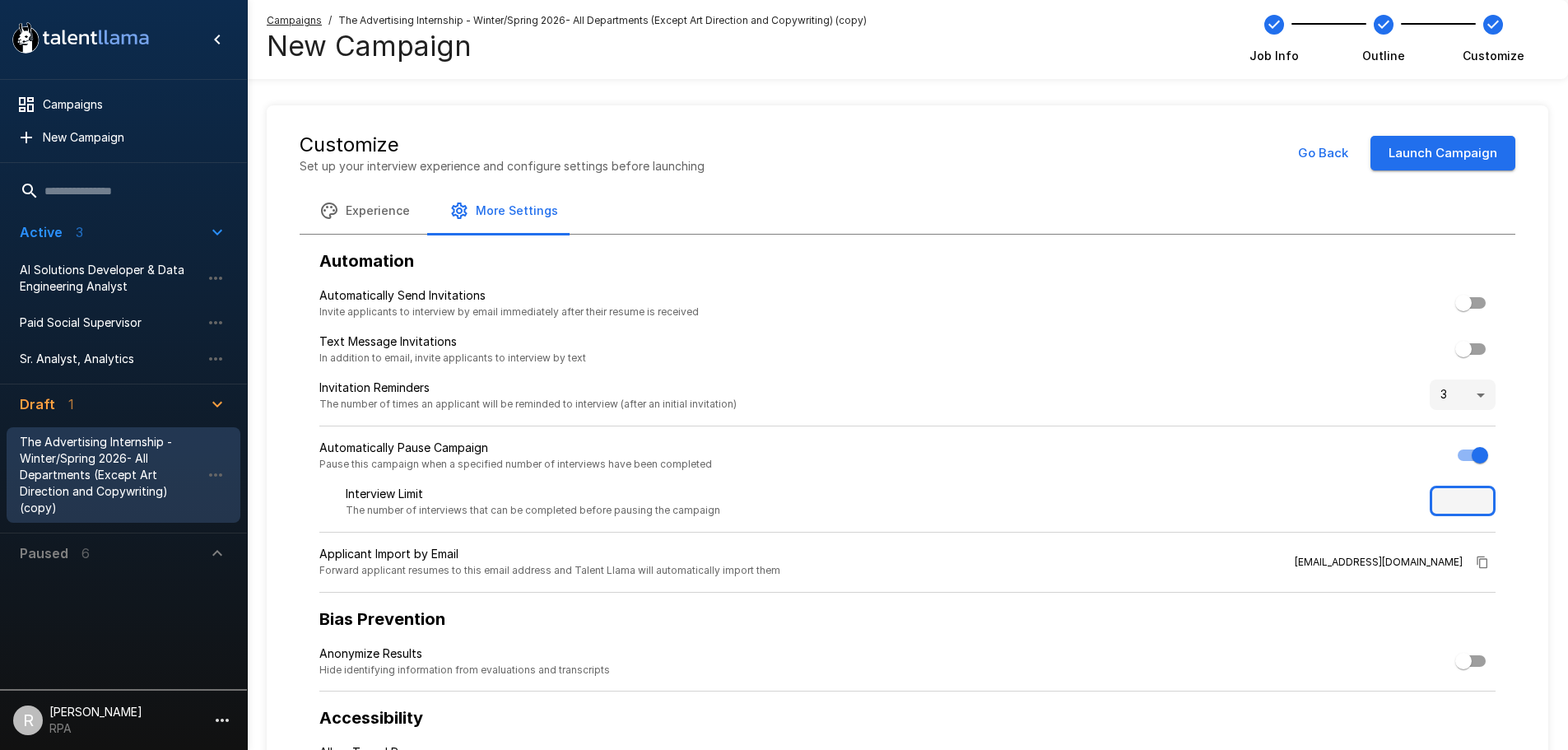
type input "***"
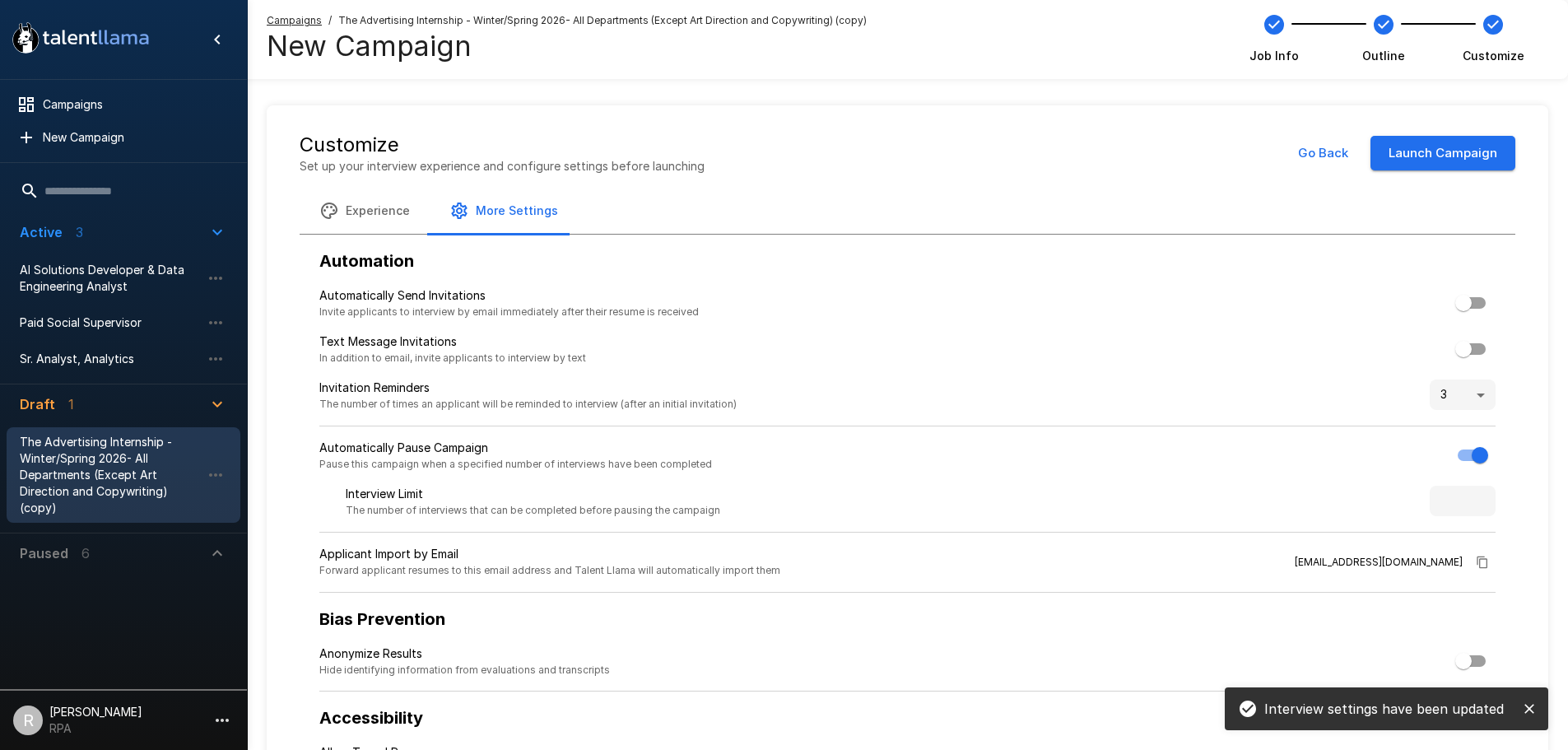
click at [1242, 489] on div "Interview Limit The number of interviews that can be completed before pausing t…" at bounding box center [908, 509] width 1176 height 47
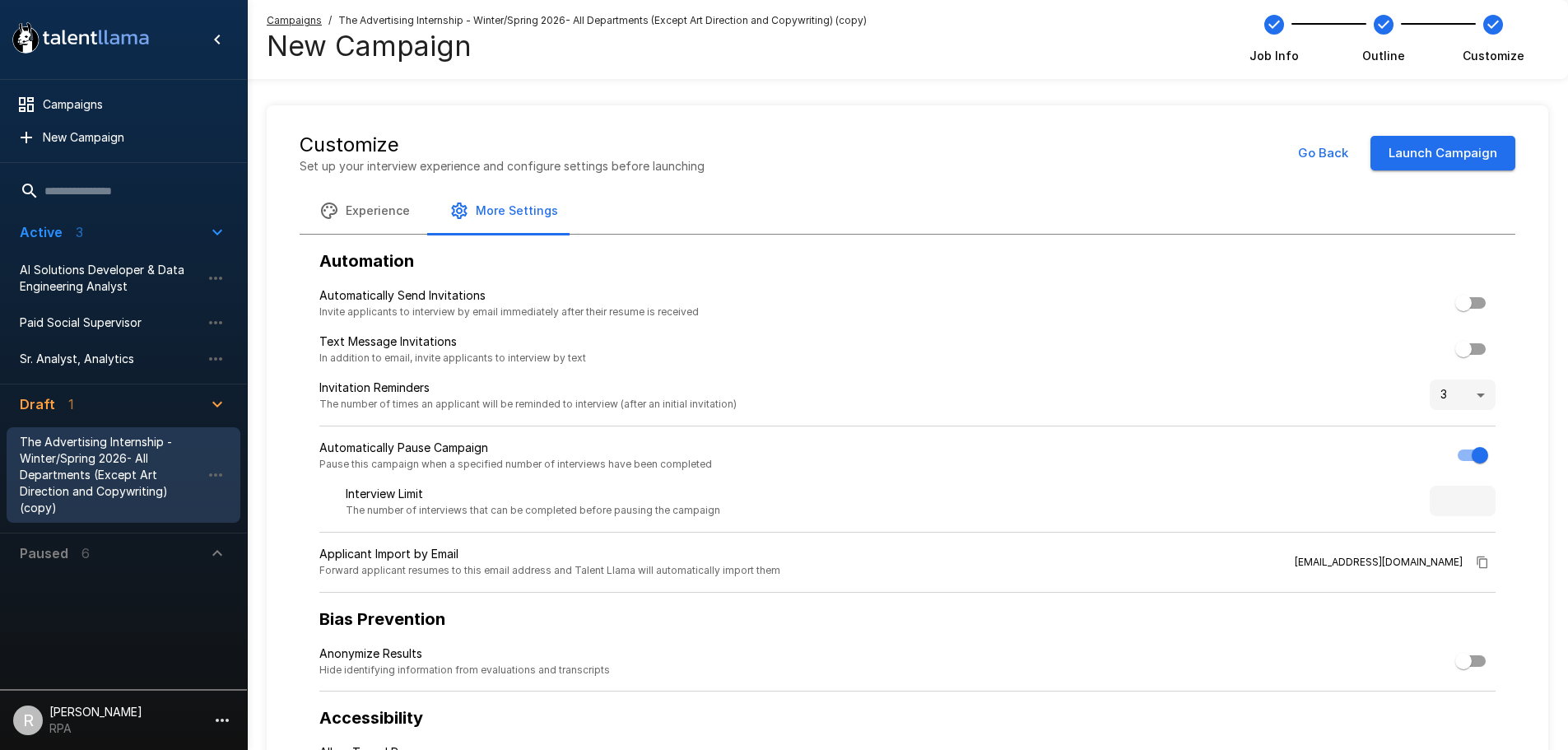
click at [1302, 154] on button "Go Back" at bounding box center [1323, 153] width 68 height 35
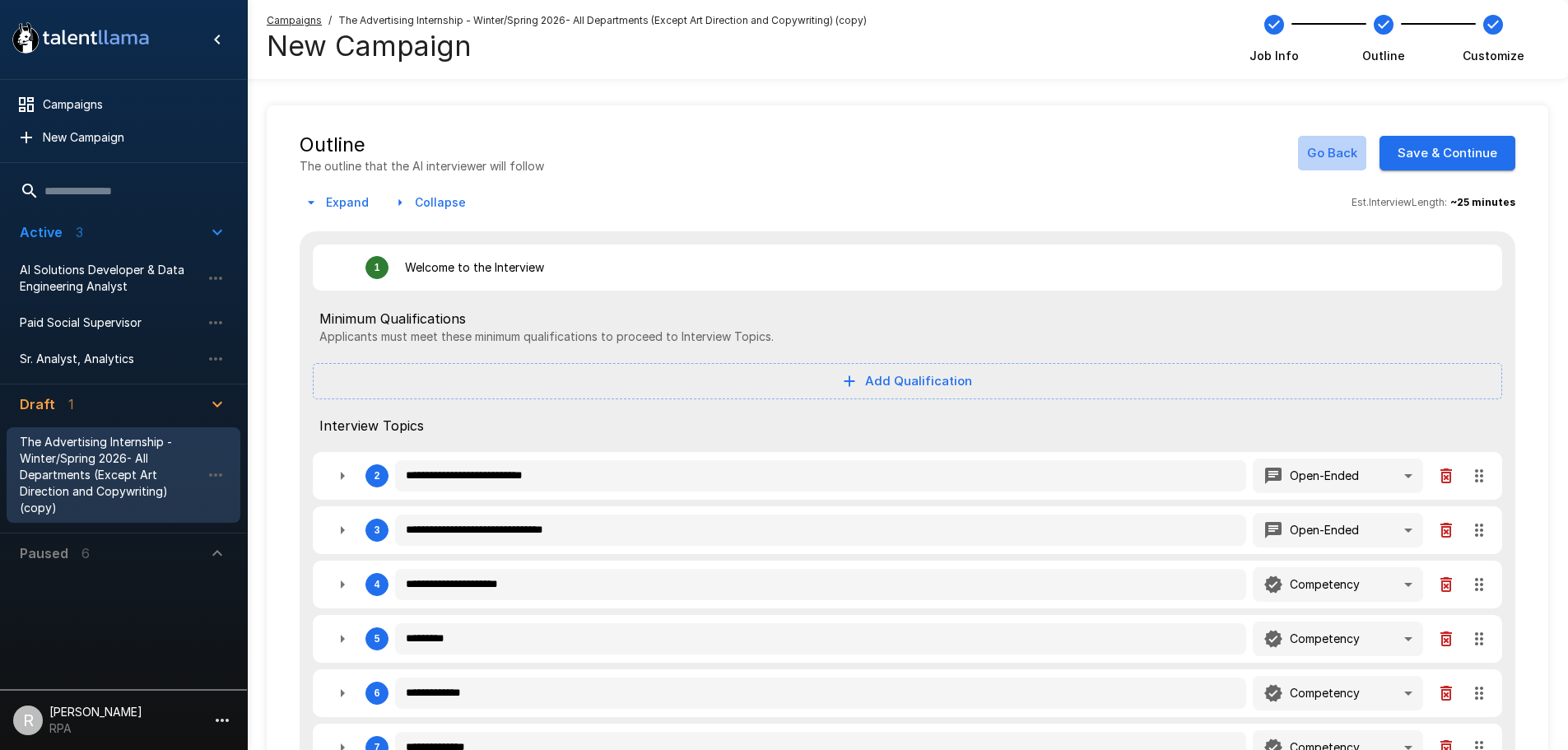
click at [1302, 154] on button "Go Back" at bounding box center [1331, 153] width 68 height 35
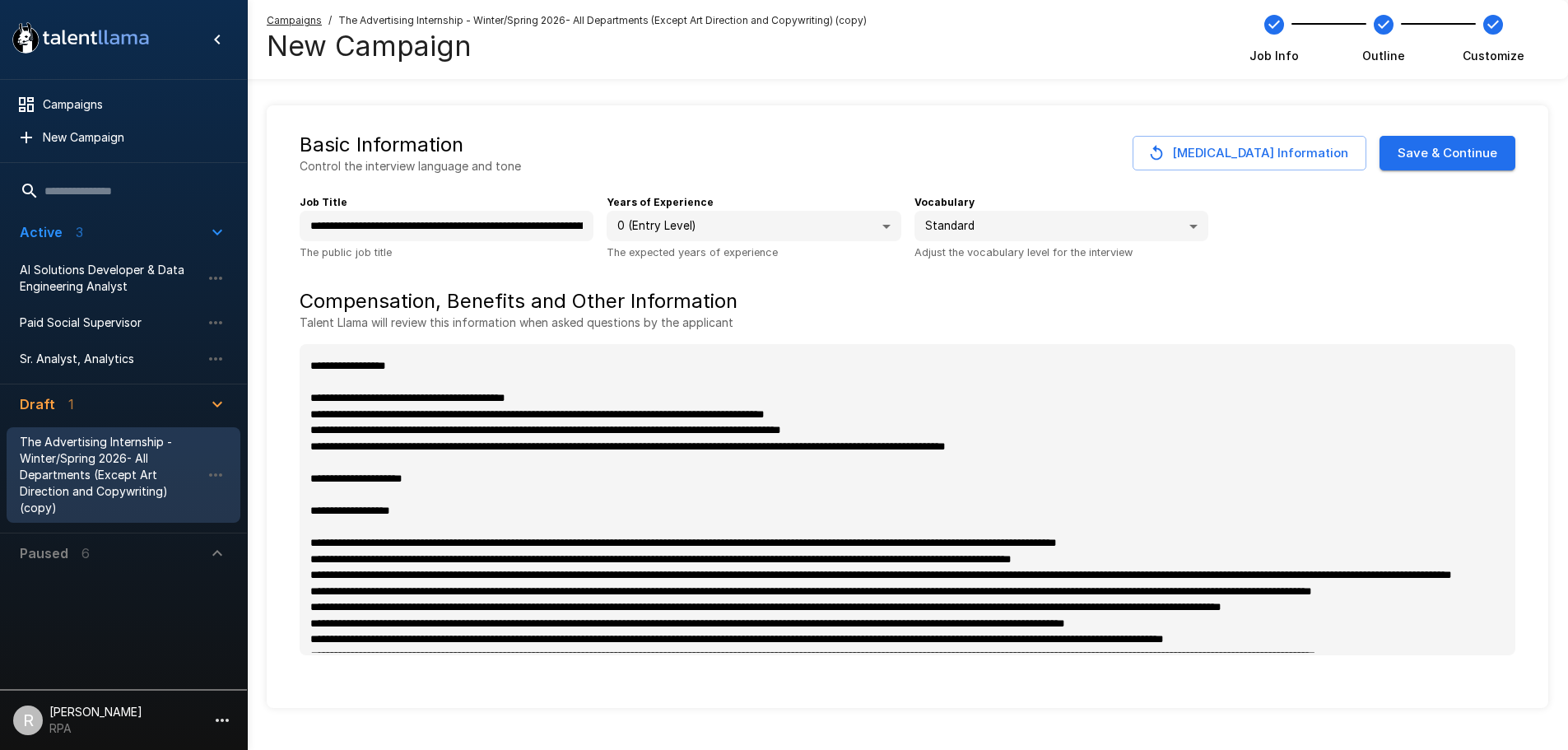
scroll to position [576, 0]
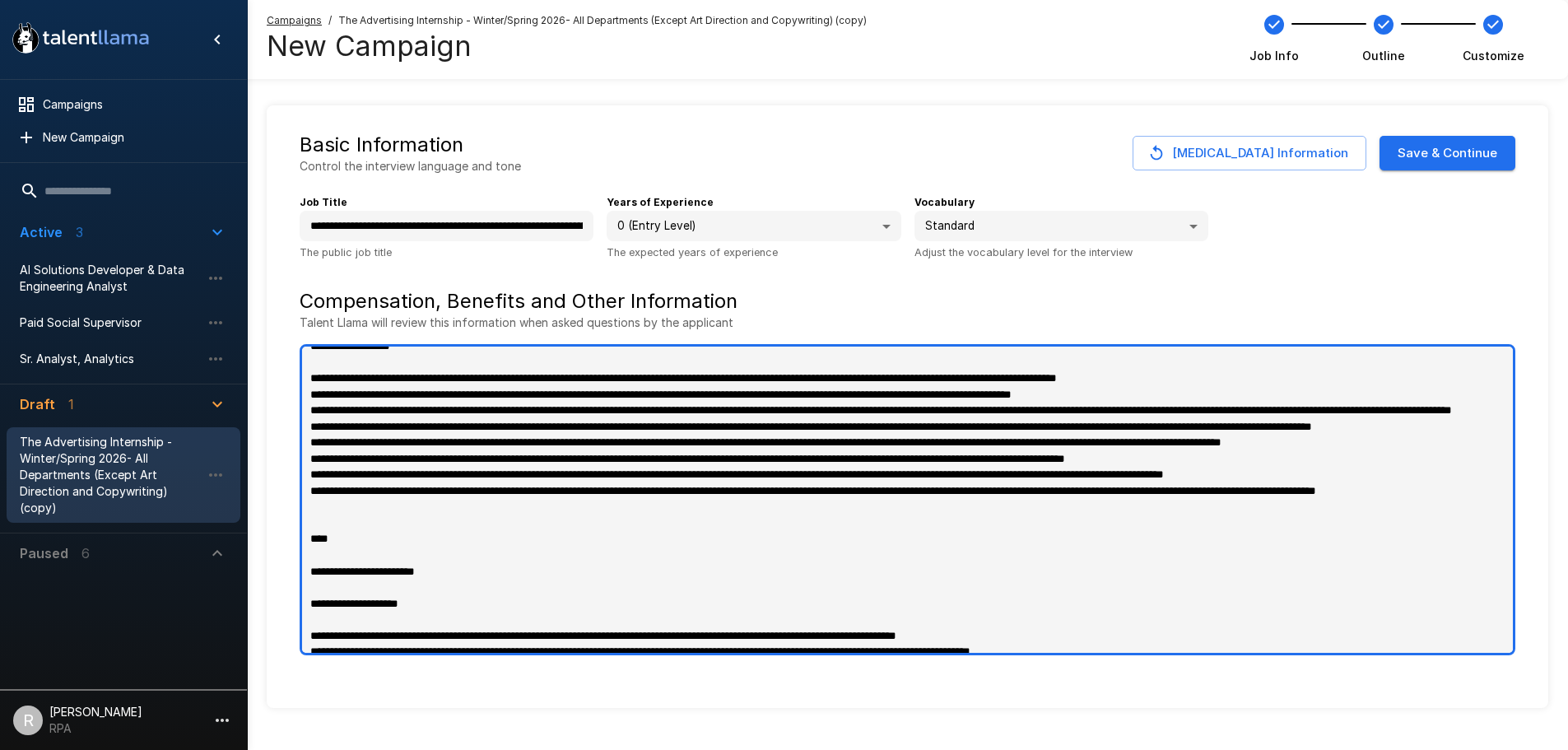
type textarea "*"
click at [562, 573] on textarea at bounding box center [907, 500] width 1216 height 312
type textarea "**********"
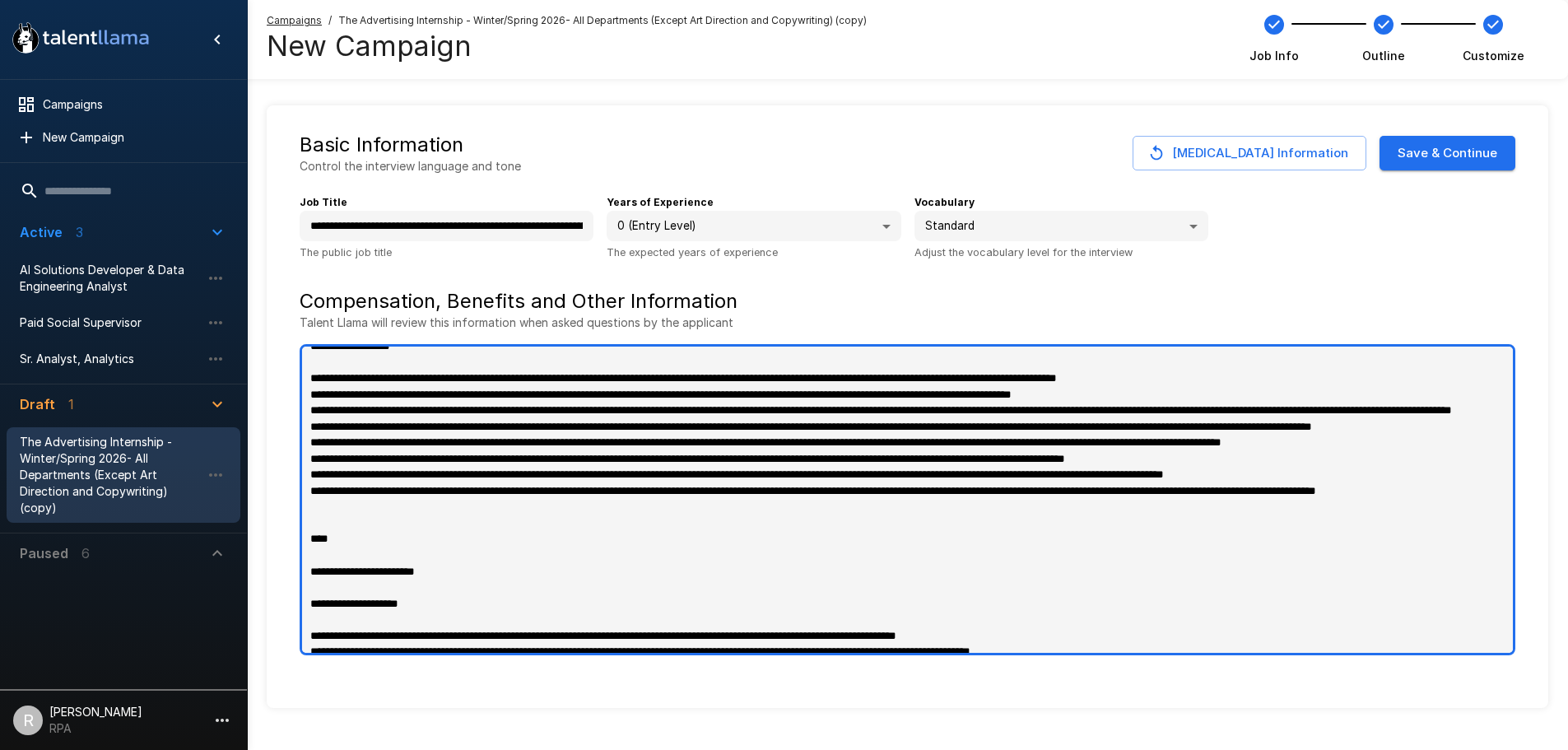
type textarea "*"
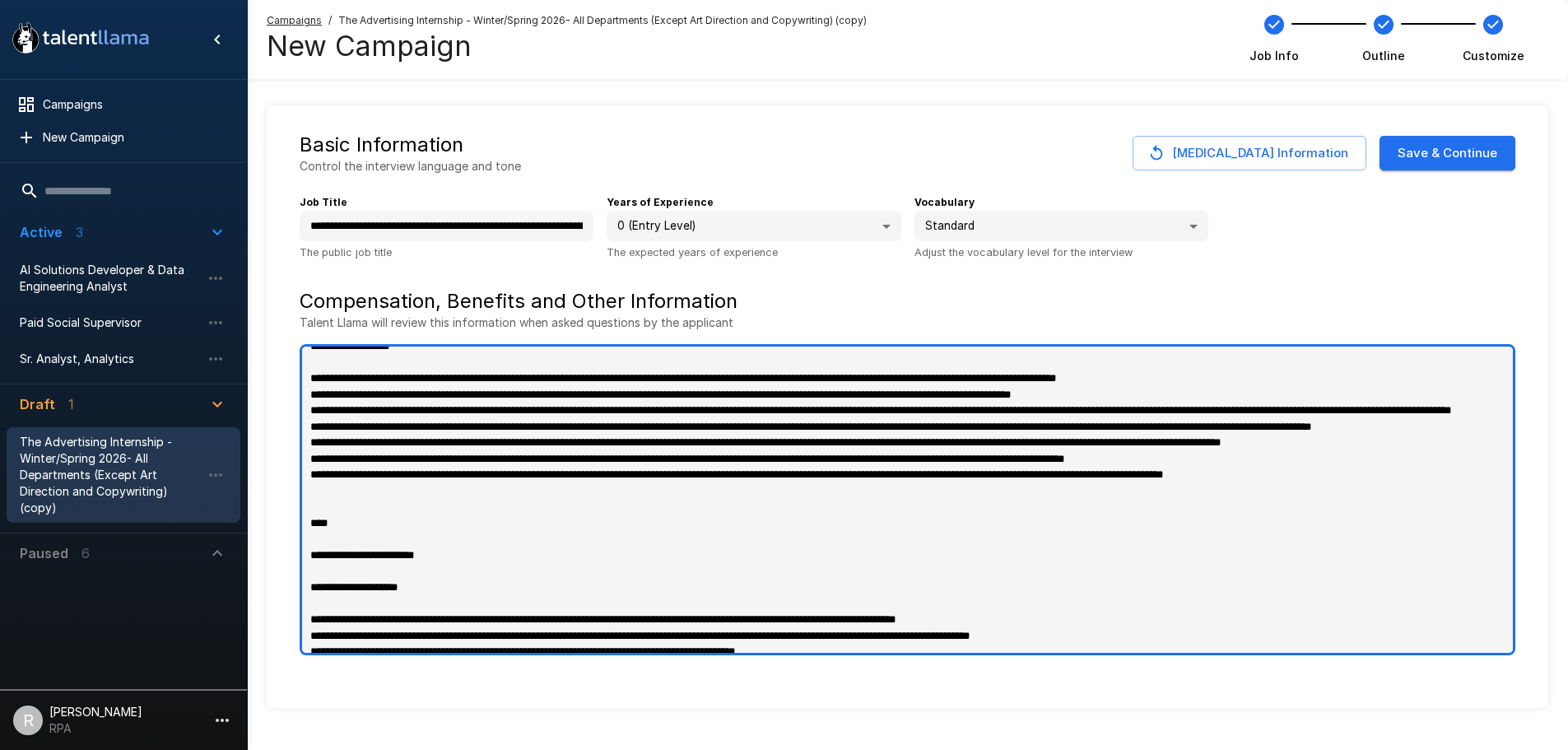
type textarea "**********"
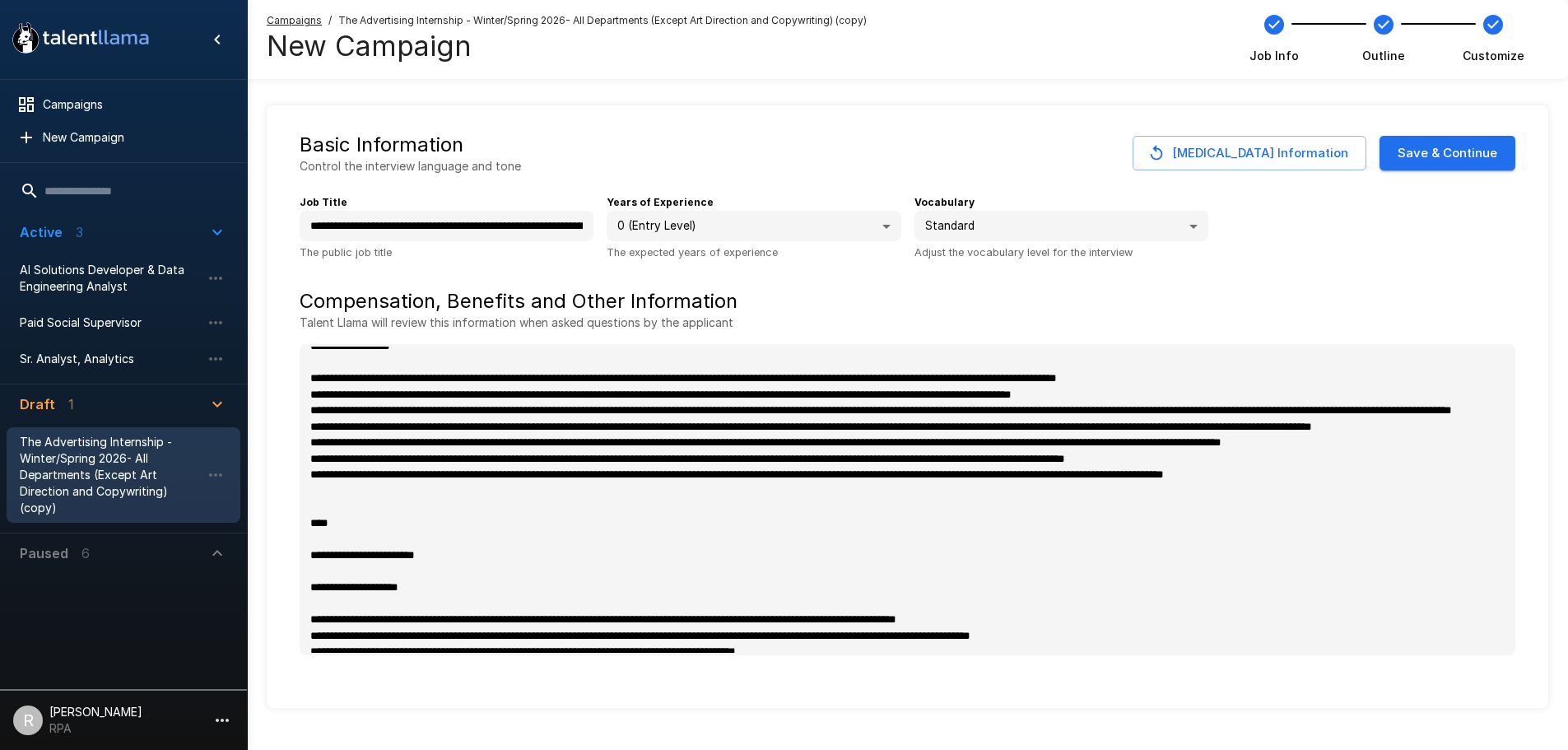
type textarea "*"
click at [1450, 150] on button "Save & Continue" at bounding box center [1448, 153] width 136 height 35
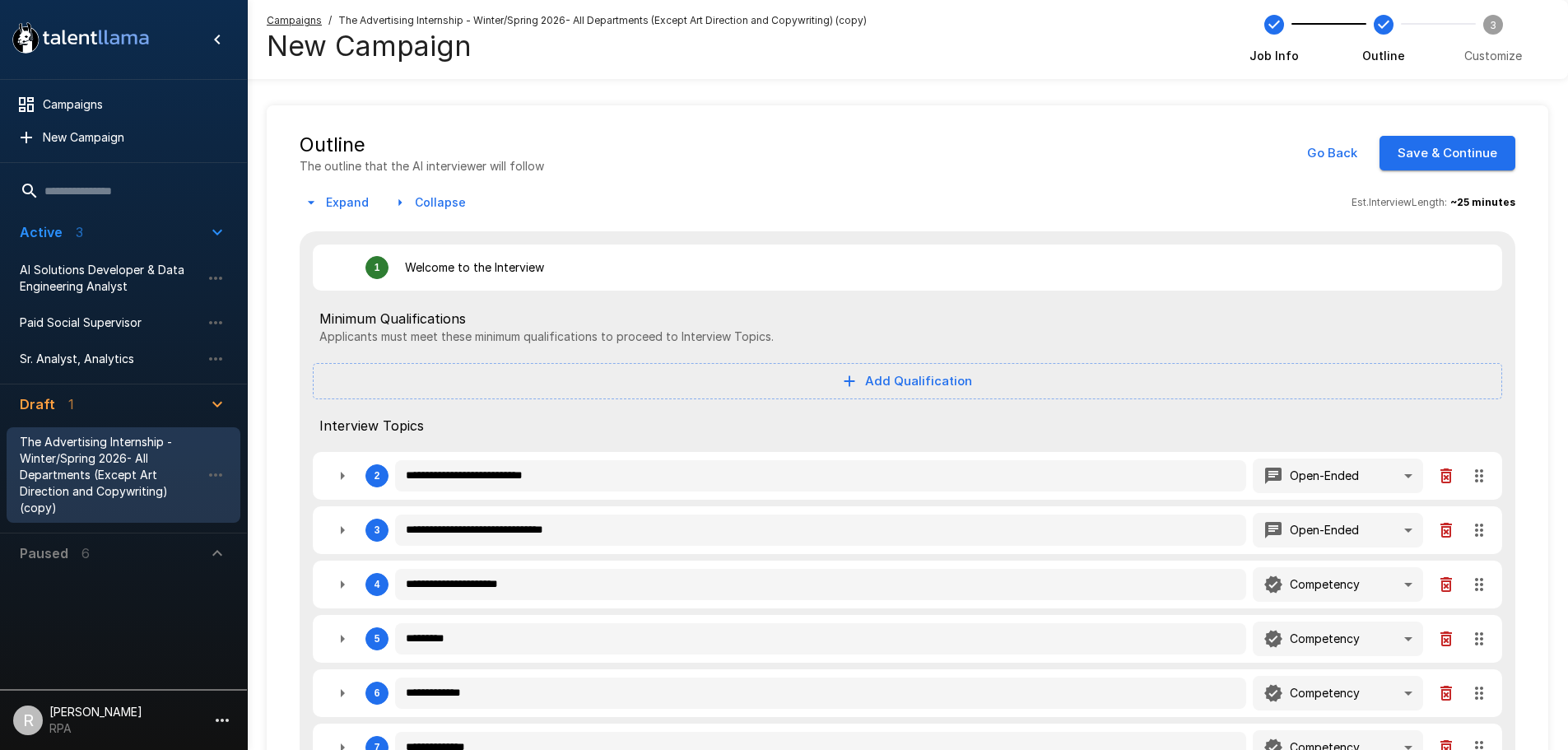
click at [1454, 151] on button "Save & Continue" at bounding box center [1448, 153] width 136 height 35
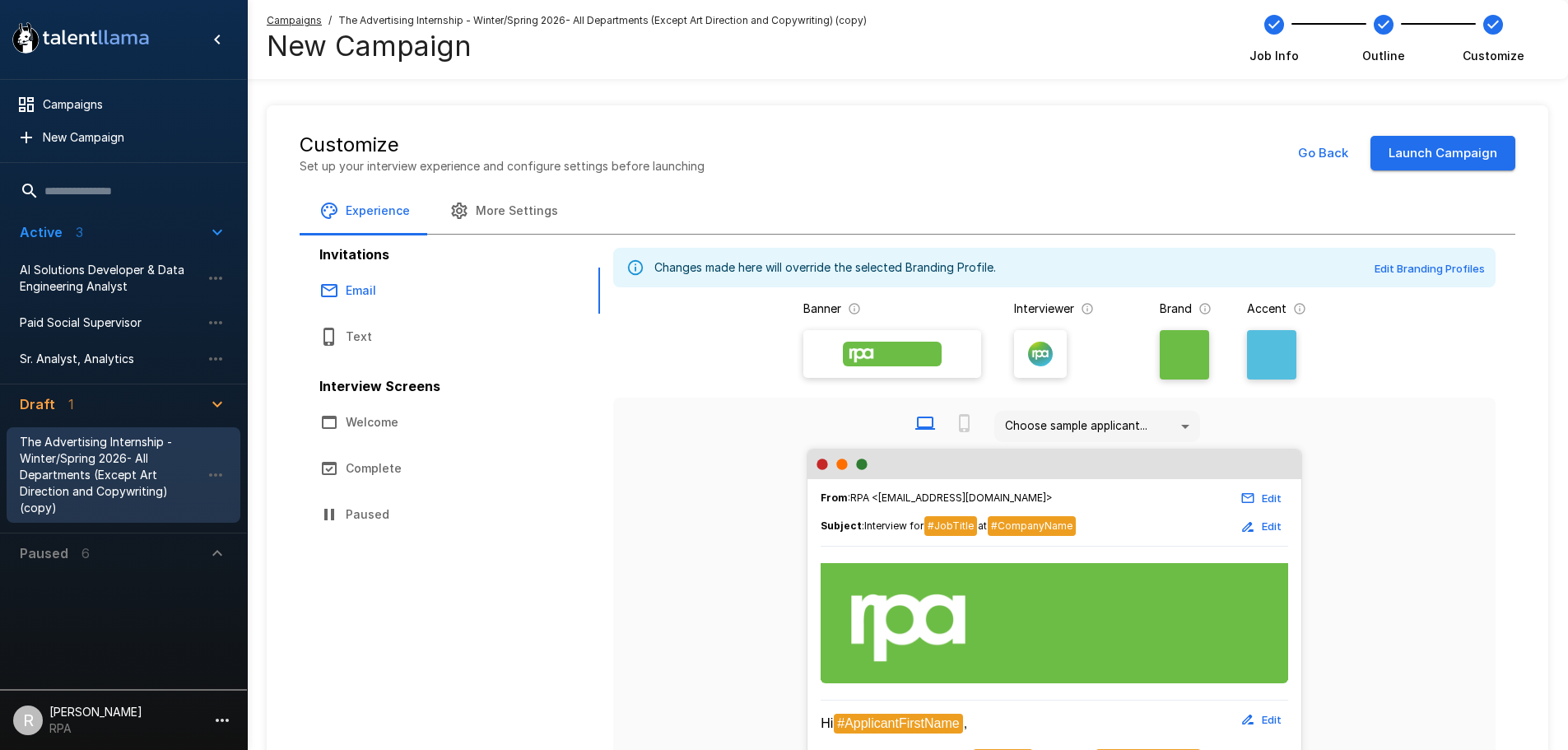
click at [488, 219] on button "More Settings" at bounding box center [503, 210] width 148 height 46
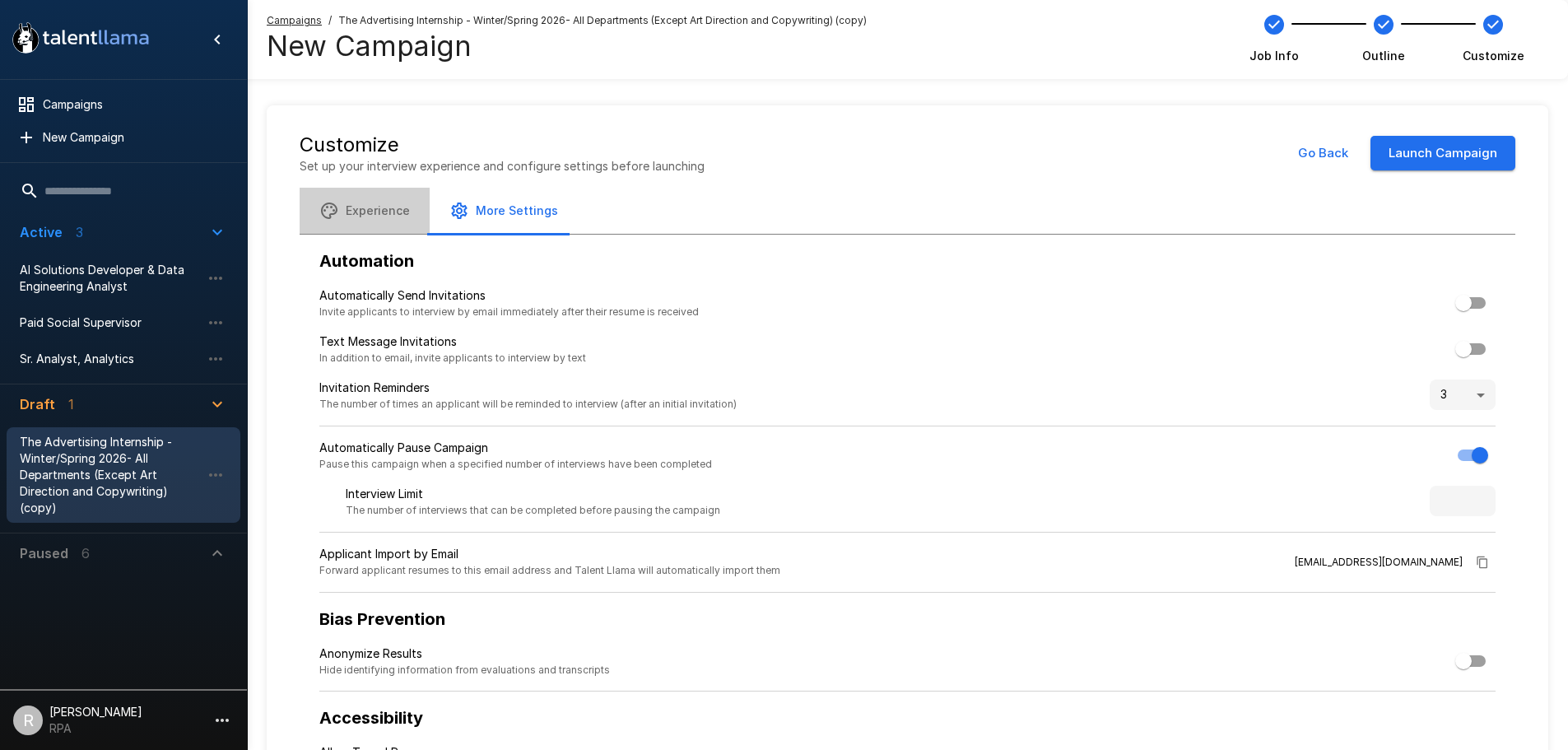
click at [394, 223] on button "Experience" at bounding box center [364, 210] width 130 height 46
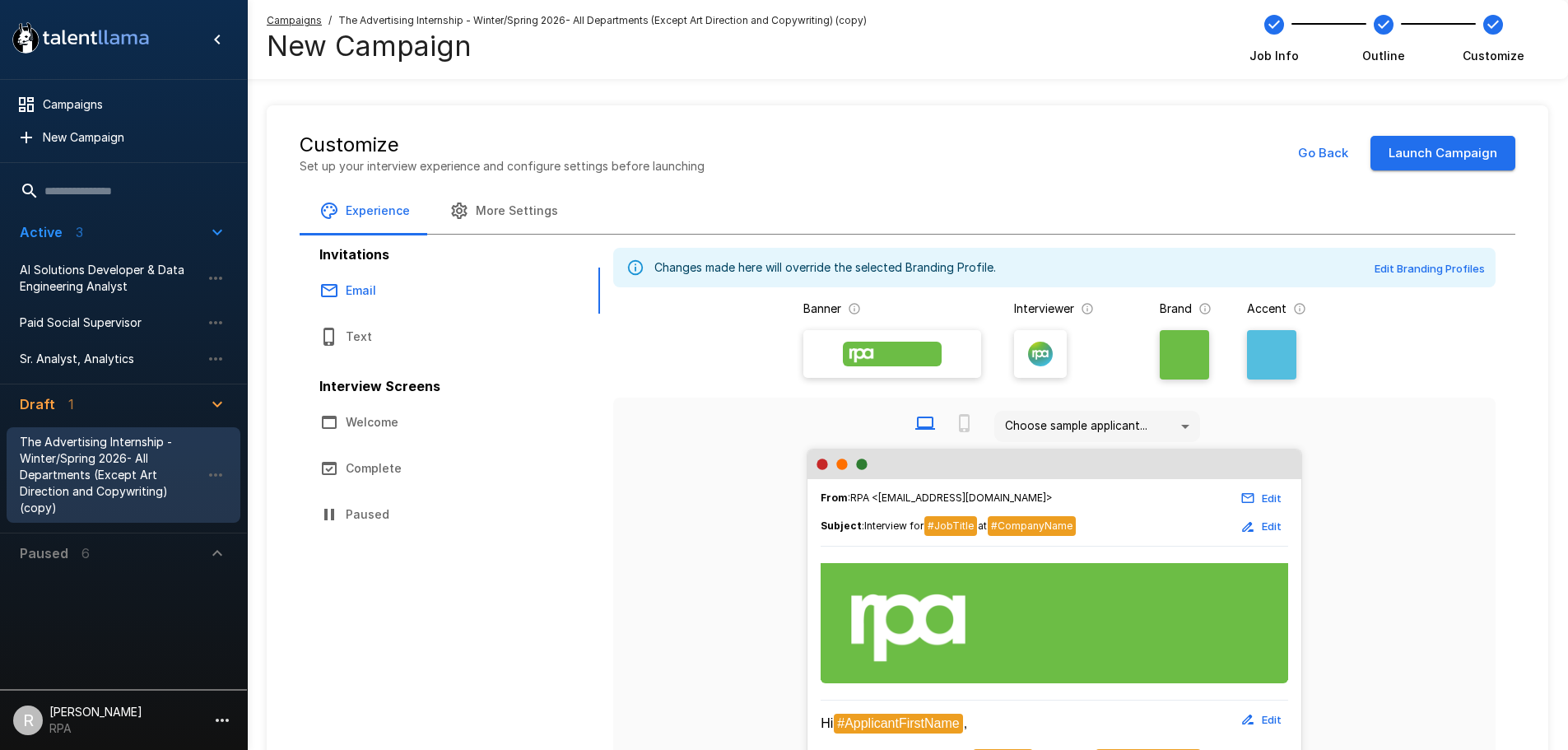
click at [209, 475] on icon "button" at bounding box center [215, 475] width 20 height 20
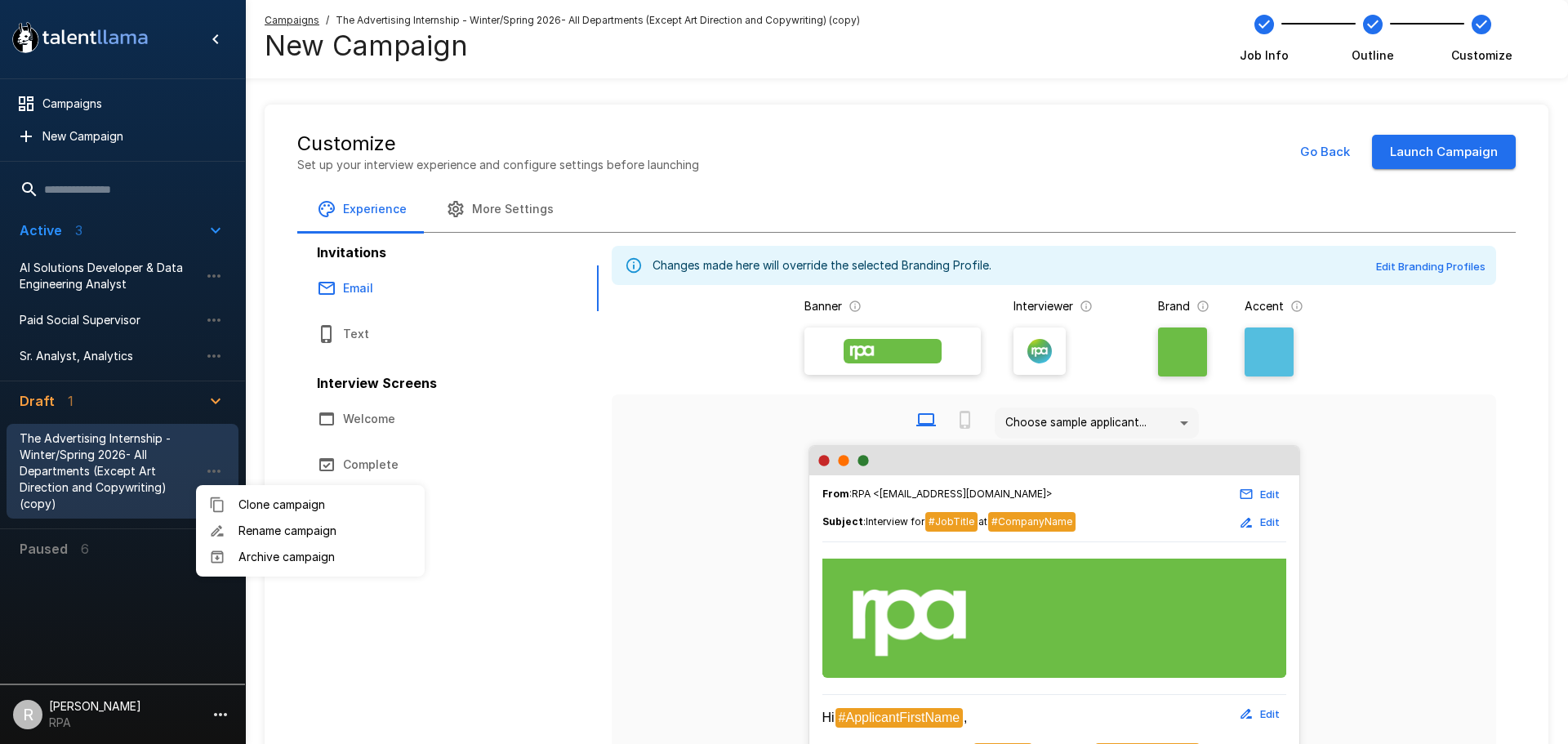
click at [122, 547] on div at bounding box center [784, 372] width 1568 height 744
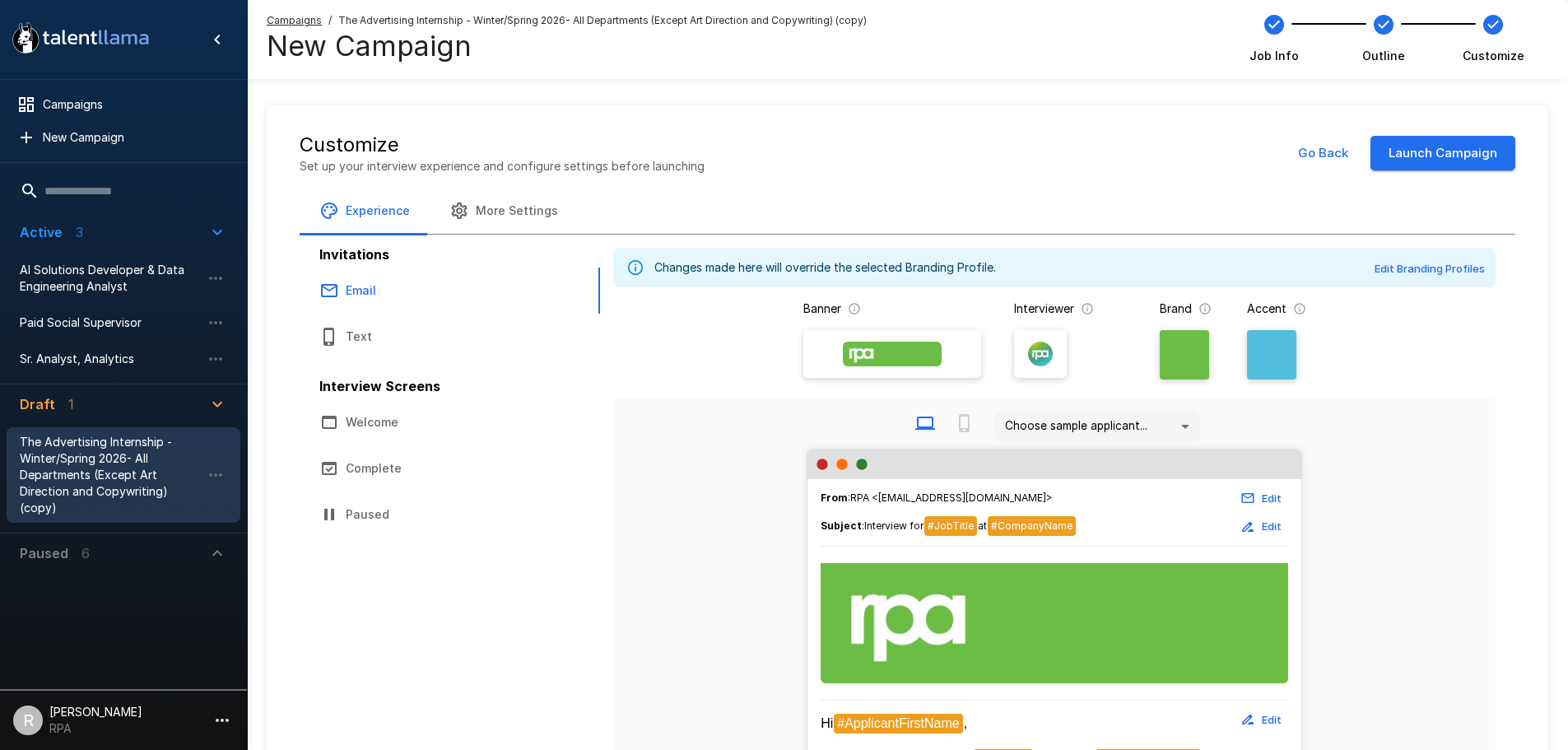
click at [81, 558] on p "6" at bounding box center [85, 553] width 8 height 20
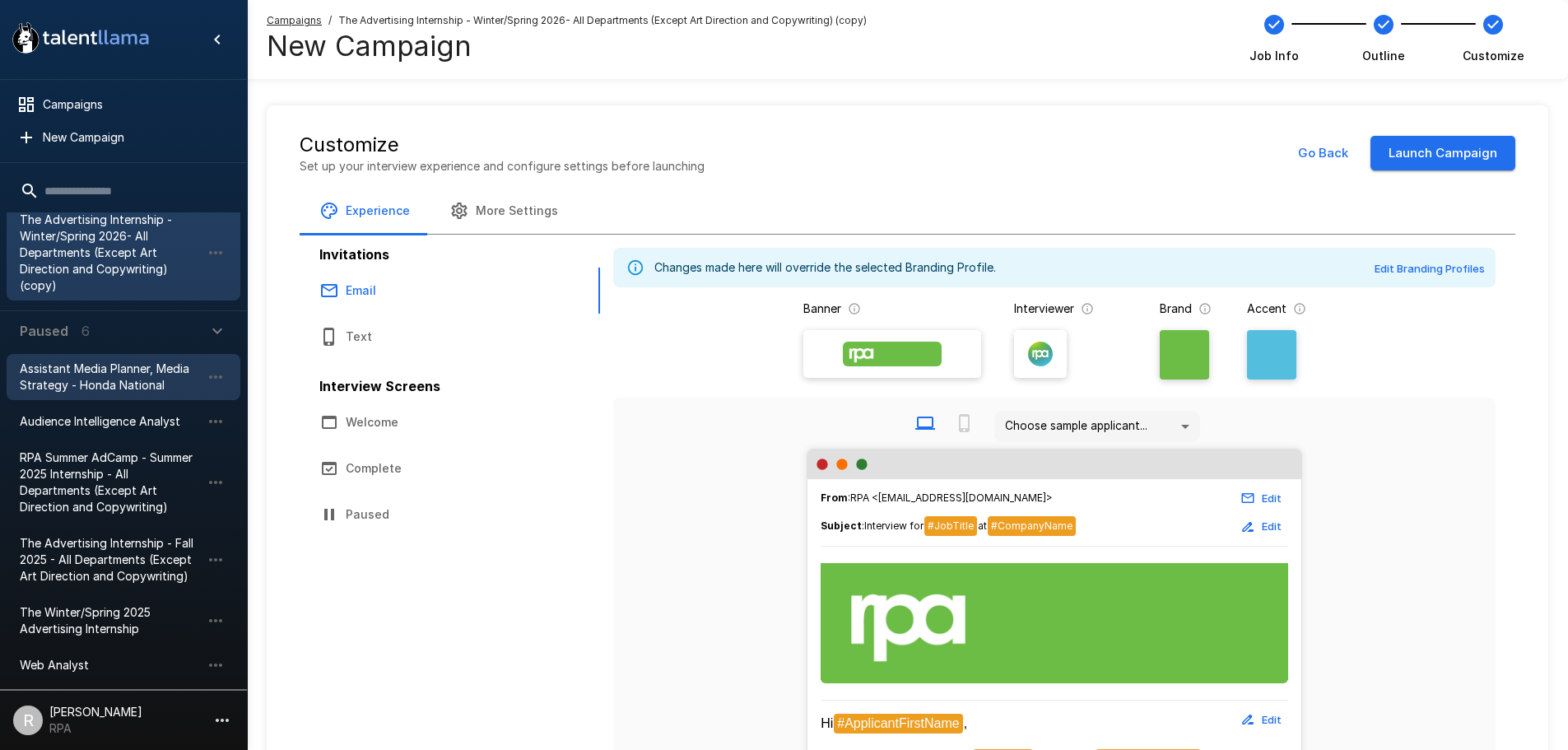
scroll to position [229, 0]
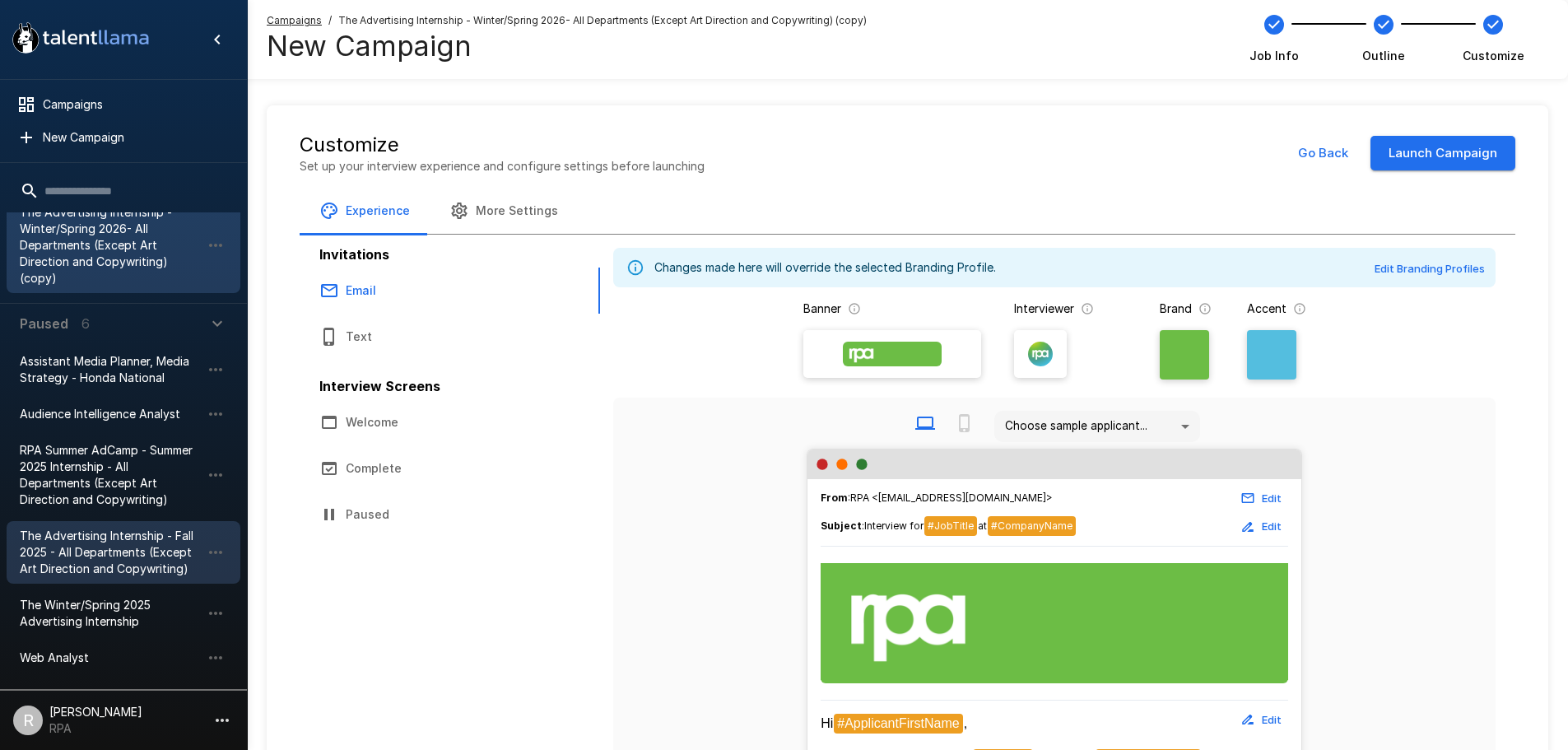
click at [144, 552] on span "The Advertising Internship - Fall 2025 - All Departments (Except Art Direction …" at bounding box center [110, 552] width 181 height 49
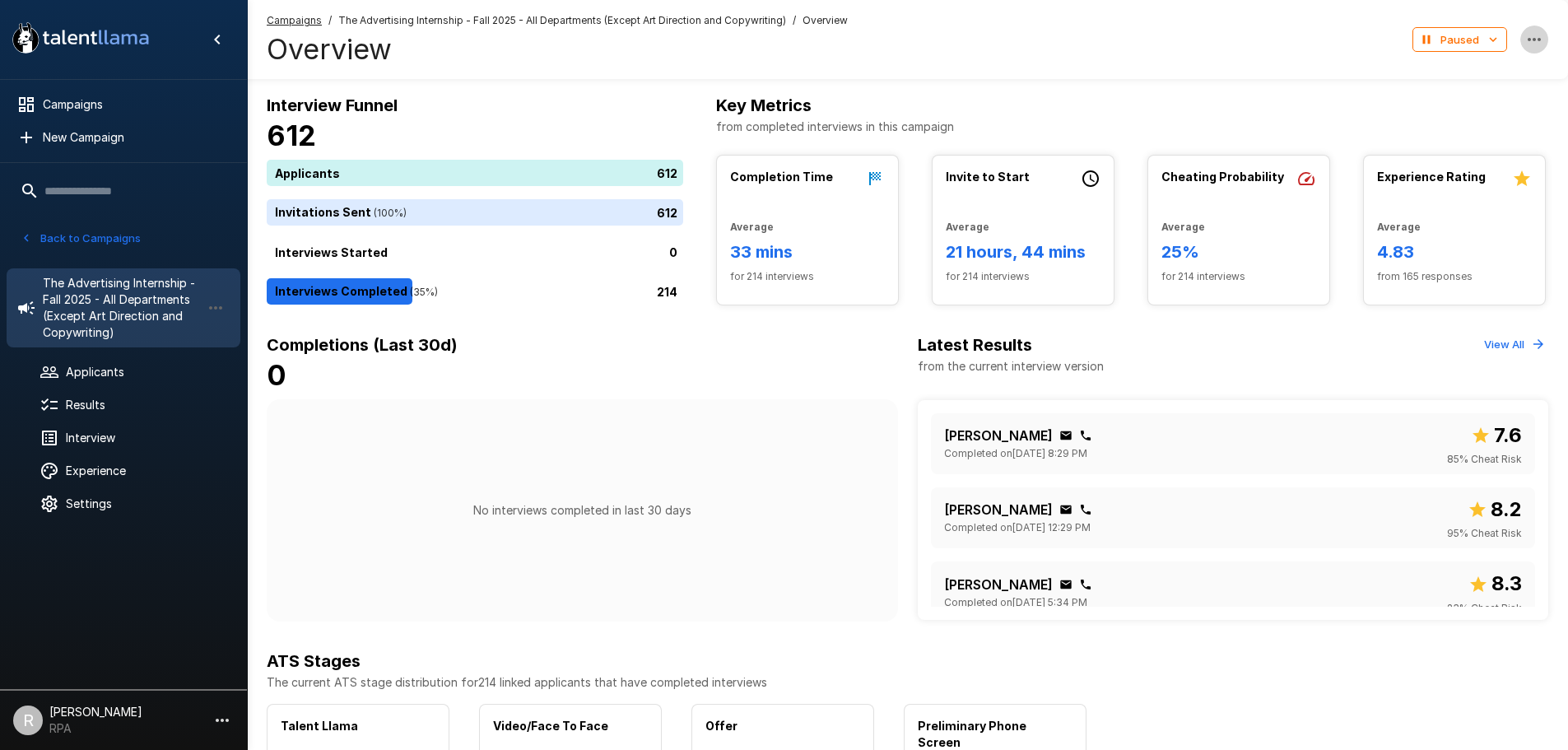
click at [1547, 44] on button "button" at bounding box center [1534, 39] width 28 height 28
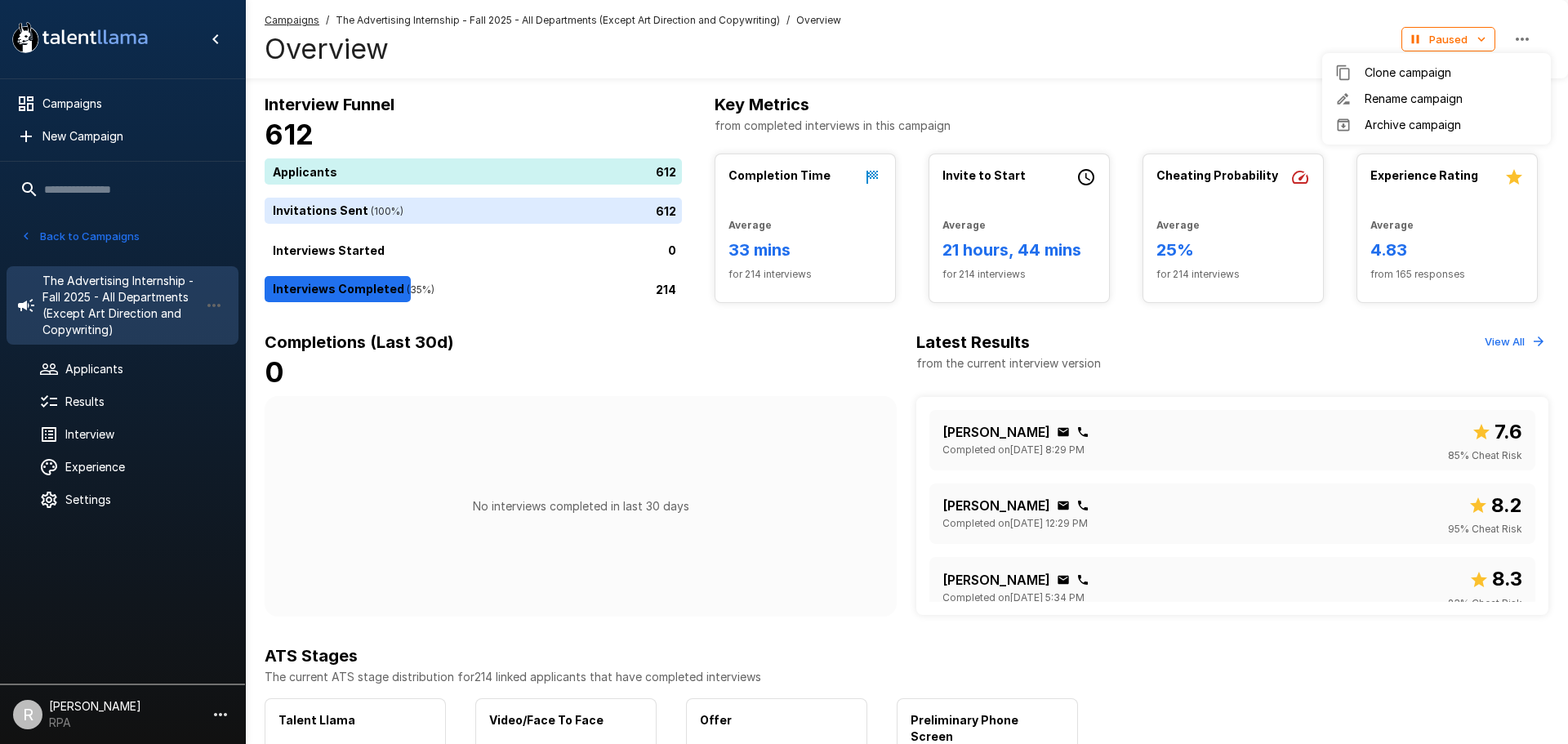
click at [85, 241] on div at bounding box center [784, 372] width 1568 height 744
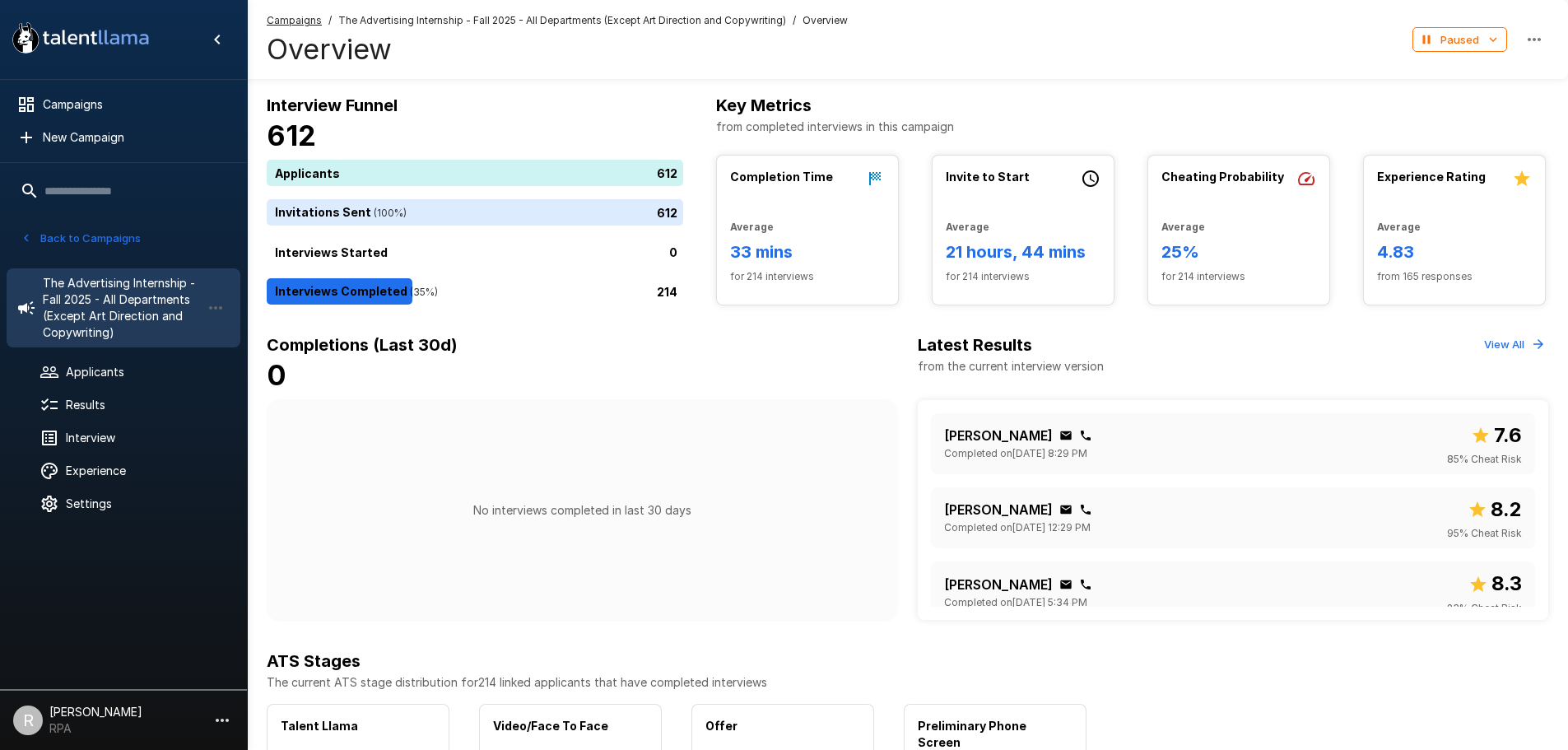
click at [86, 230] on button "Back to Campaigns" at bounding box center [81, 238] width 129 height 25
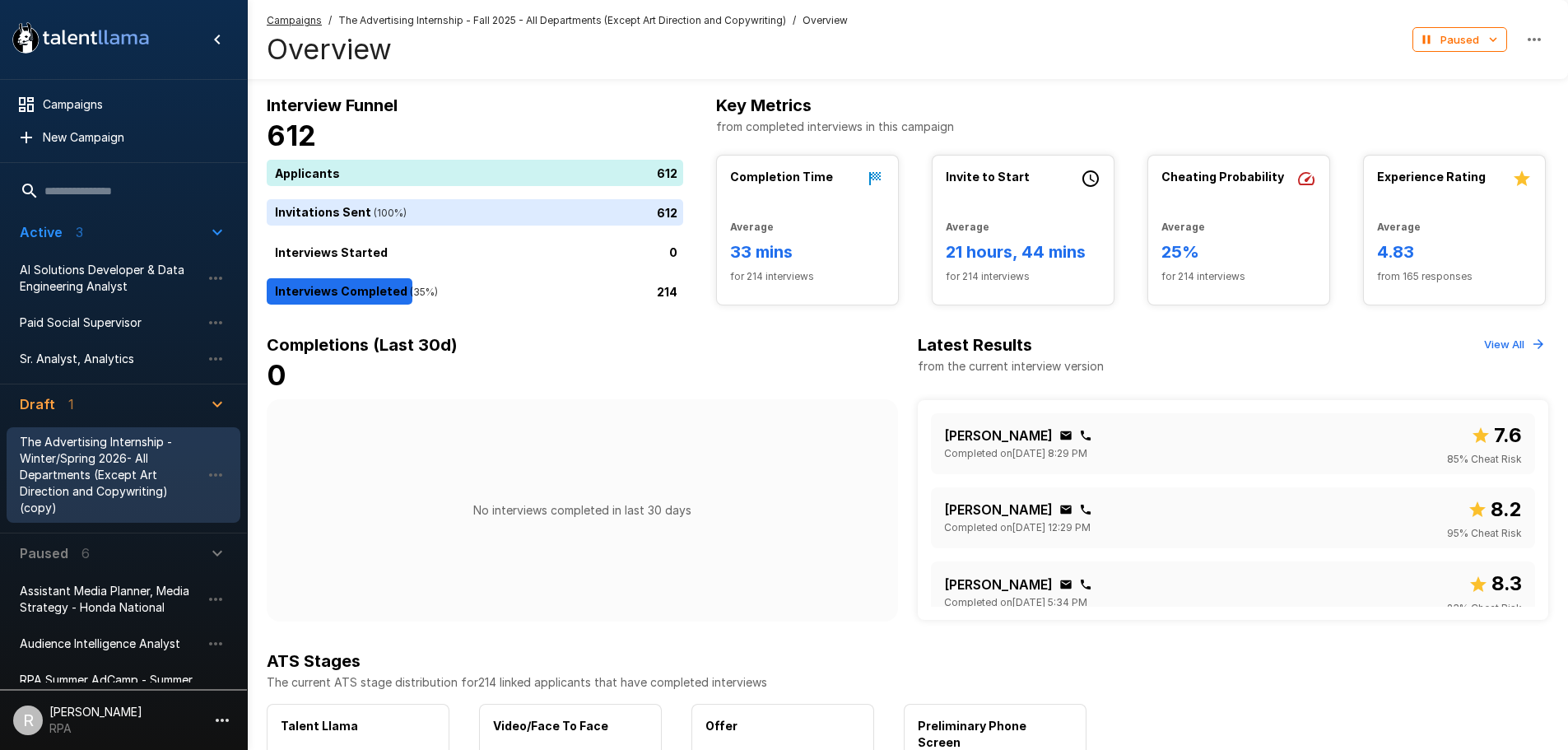
click at [103, 479] on span "The Advertising Internship - Winter/Spring 2026- All Departments (Except Art Di…" at bounding box center [110, 475] width 181 height 82
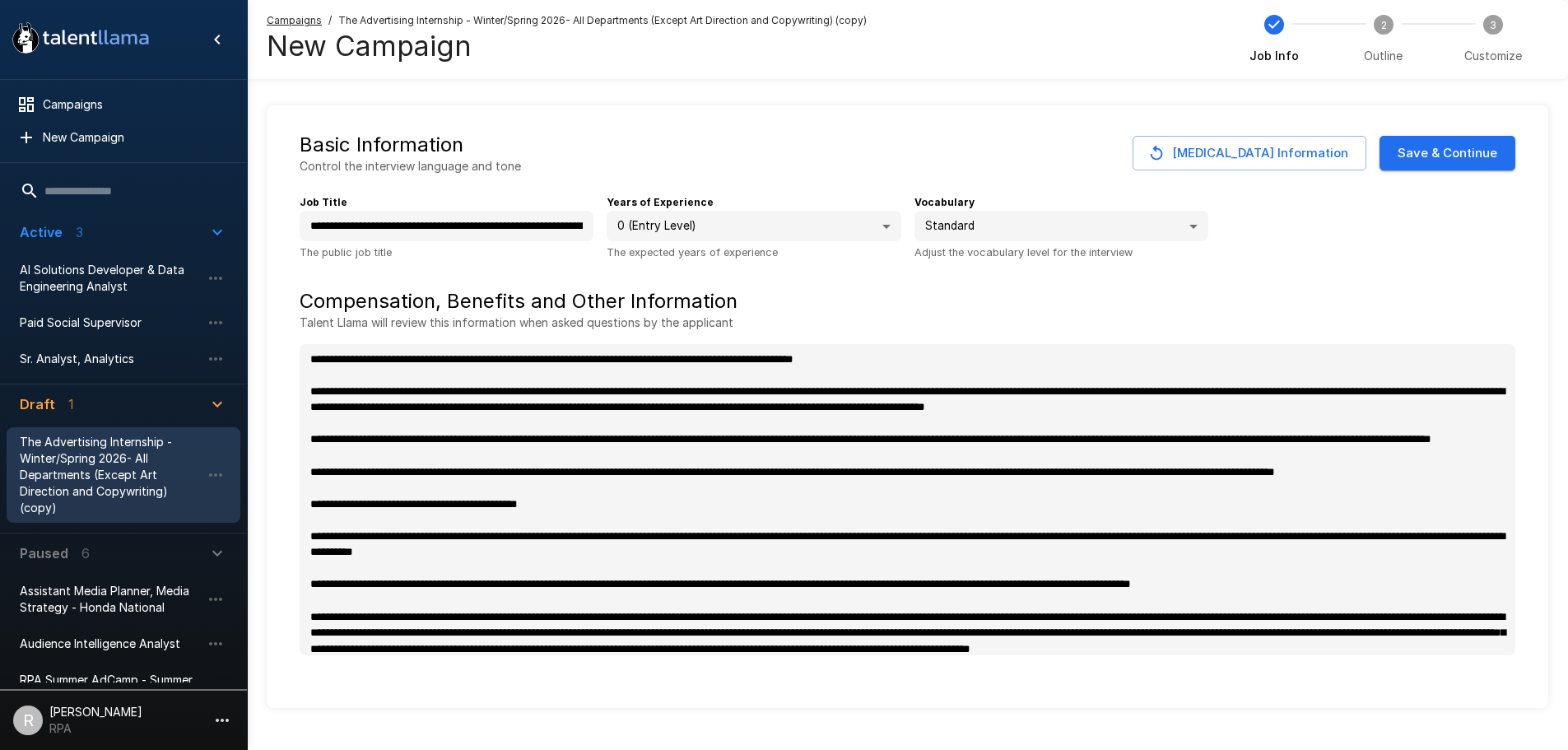
type textarea "*"
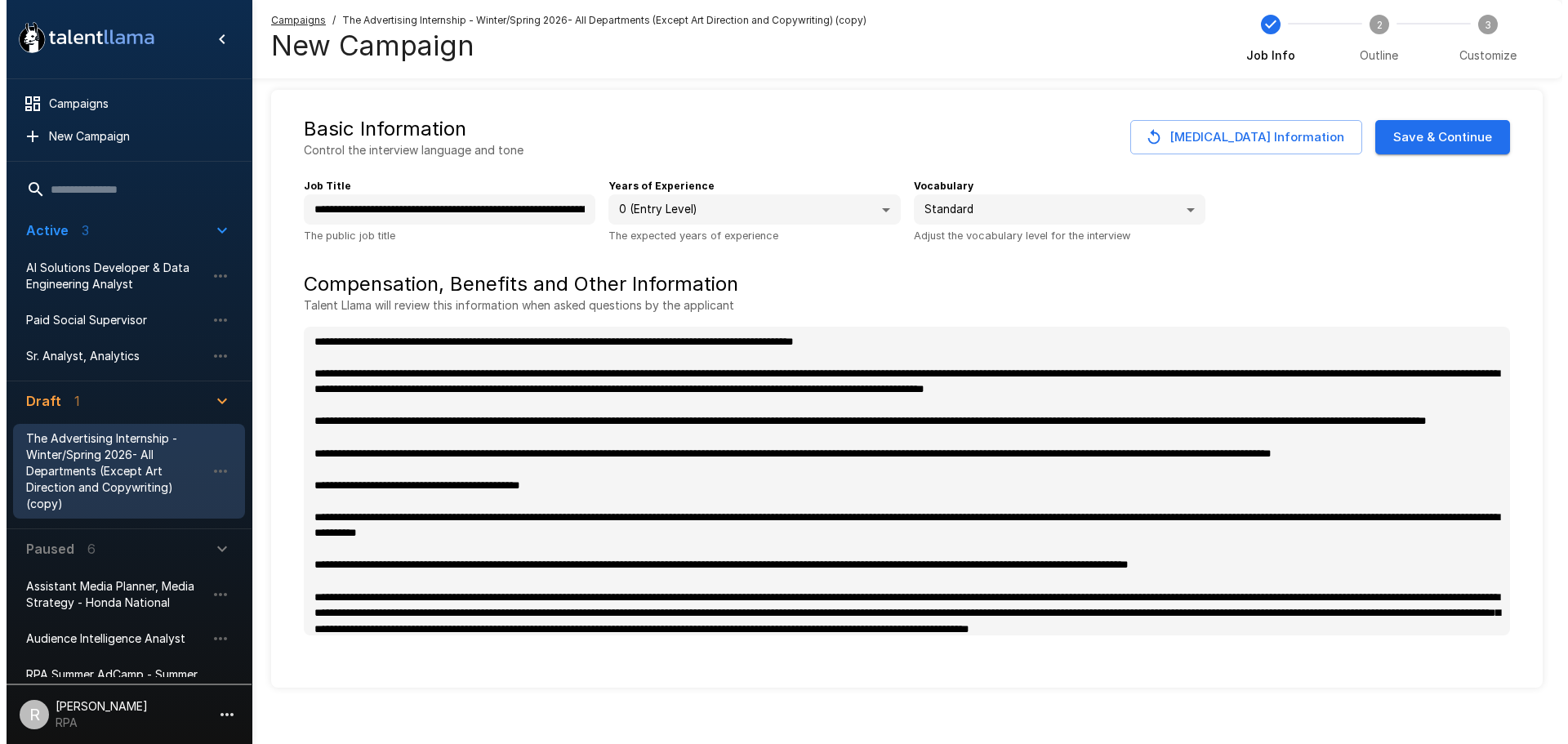
scroll to position [26, 0]
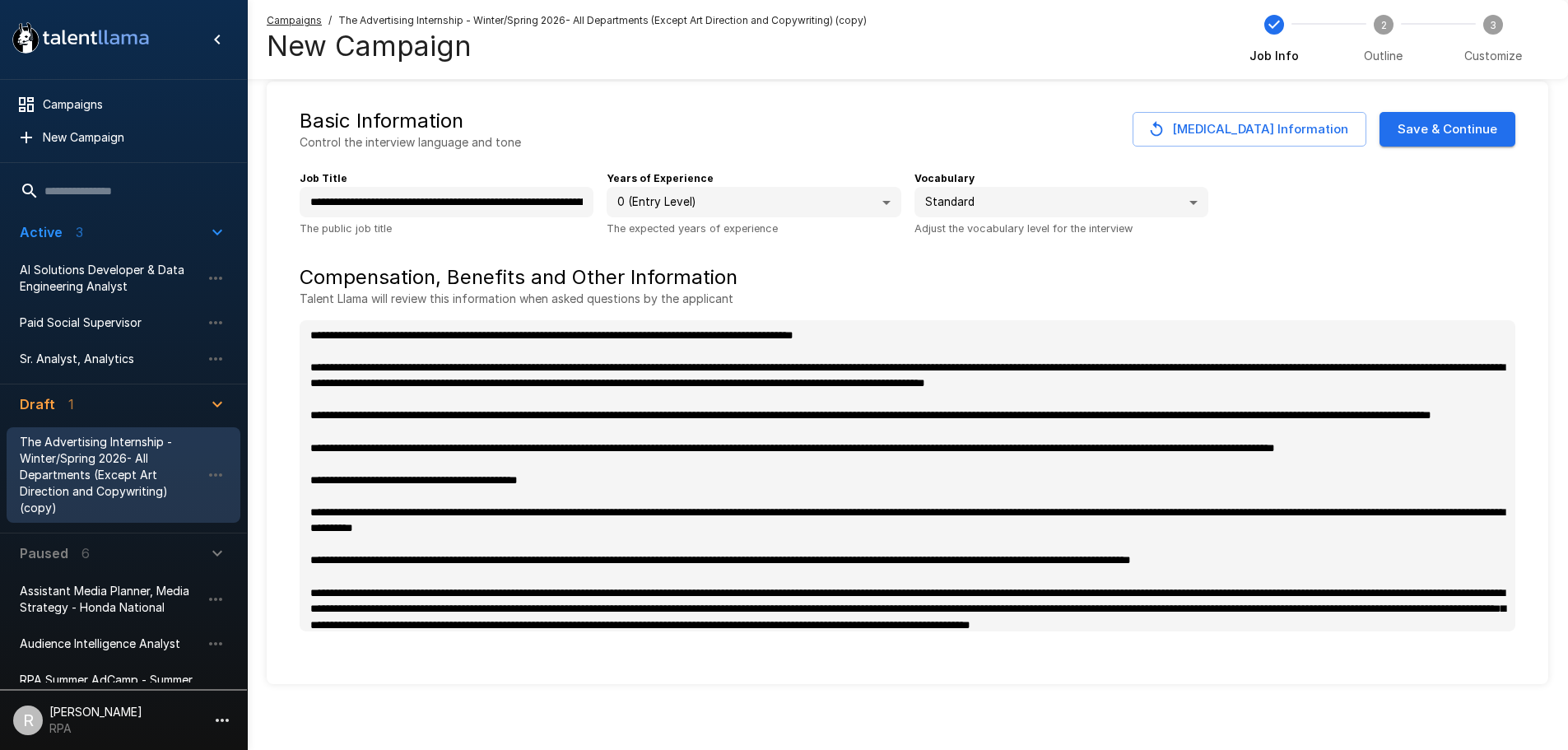
click at [1489, 108] on div "Basic Information Control the interview language and tone Change Job Informatio…" at bounding box center [907, 130] width 1216 height 43
click at [1489, 118] on button "Save & Continue" at bounding box center [1448, 129] width 136 height 35
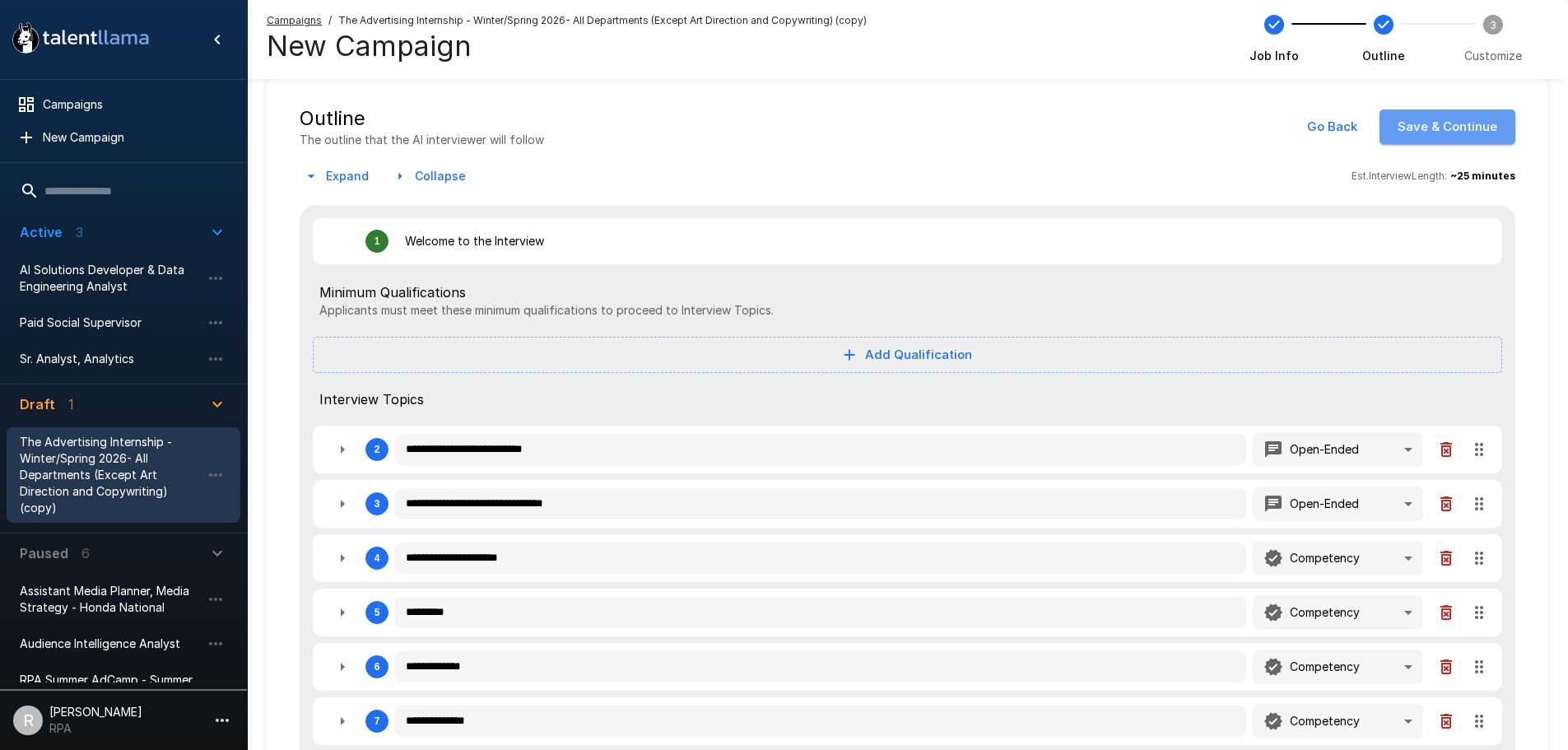
click at [1489, 126] on button "Save & Continue" at bounding box center [1448, 126] width 136 height 35
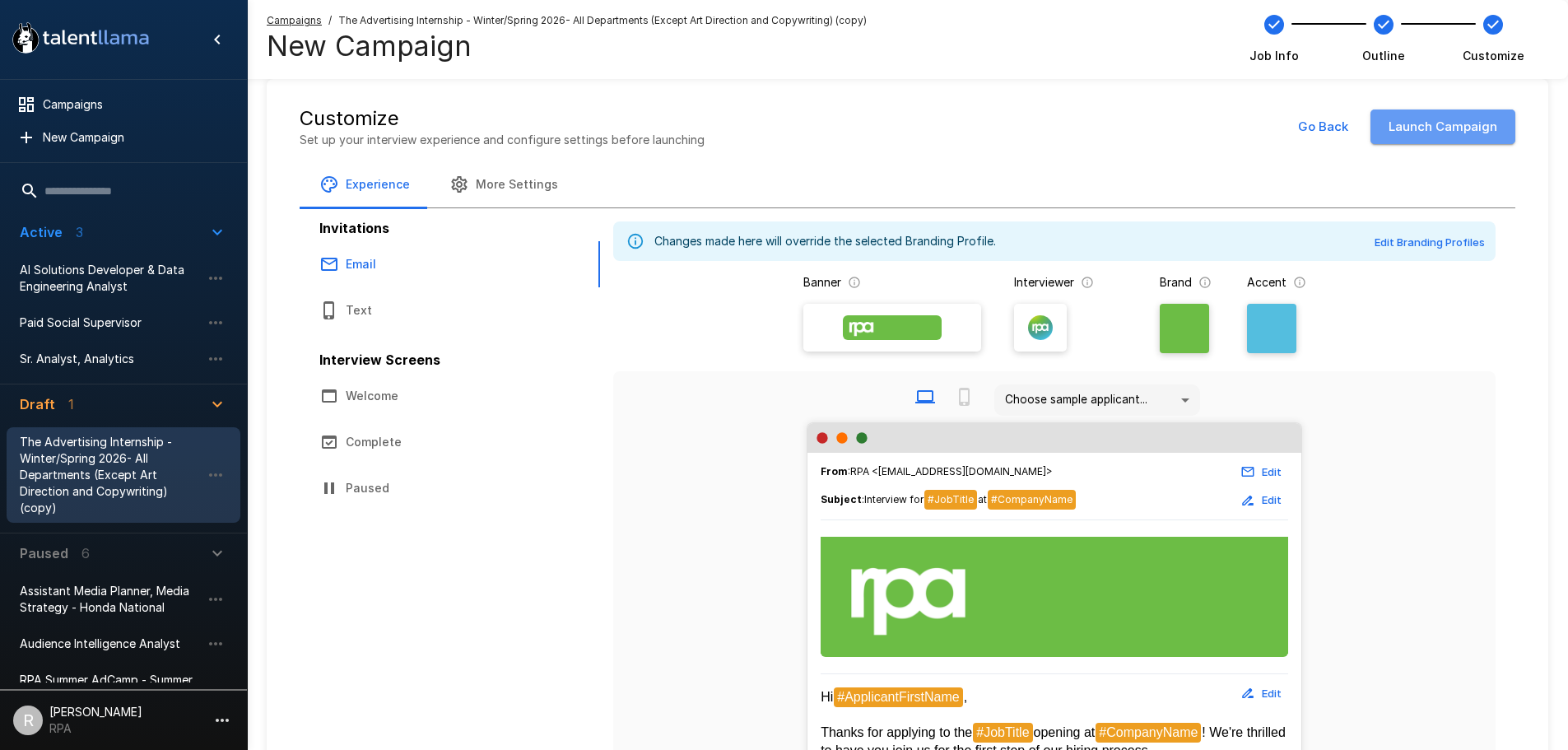
click at [1489, 126] on button "Launch Campaign" at bounding box center [1442, 126] width 144 height 35
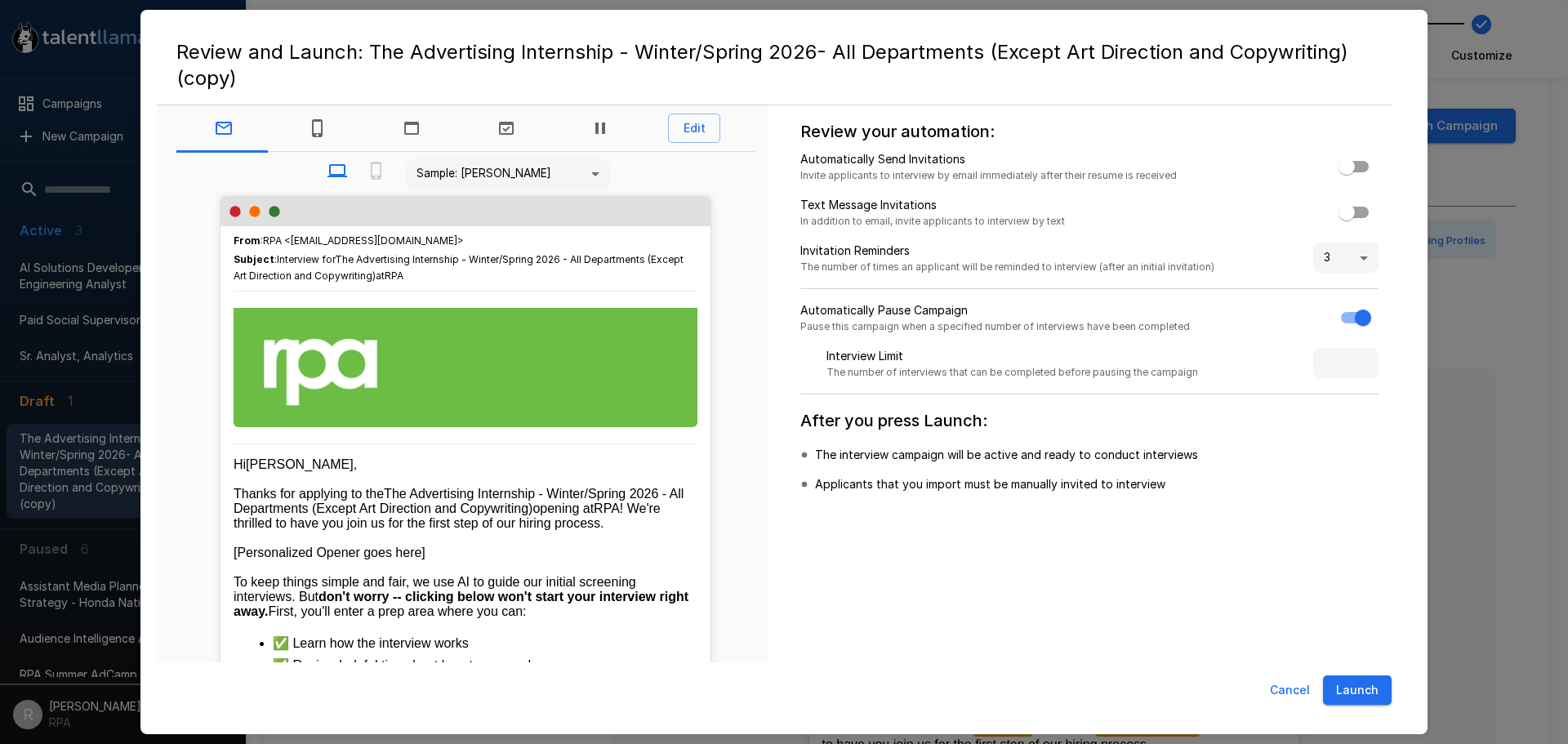
click at [1336, 684] on button "Launch" at bounding box center [1357, 690] width 68 height 31
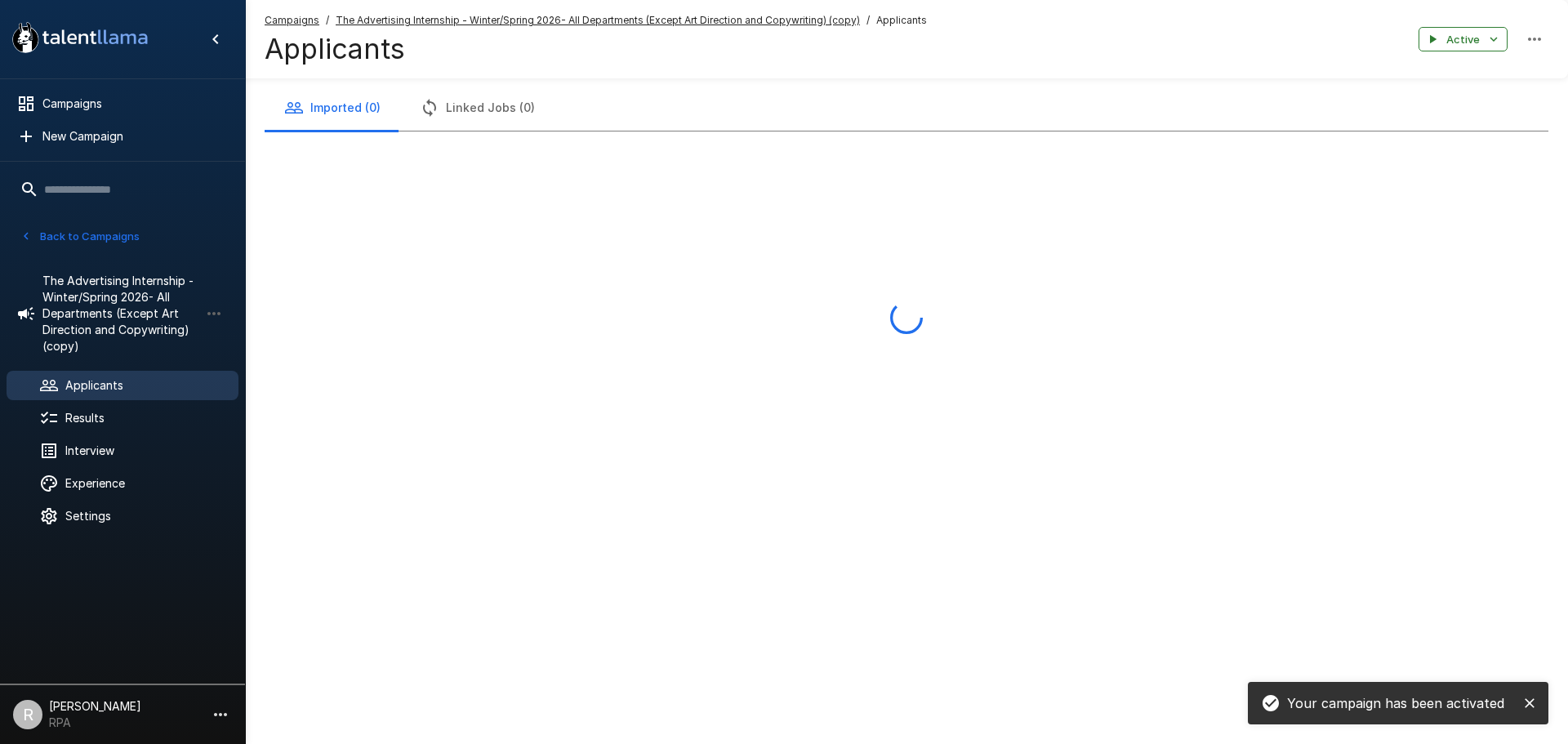
click at [1487, 355] on div at bounding box center [907, 317] width 1284 height 373
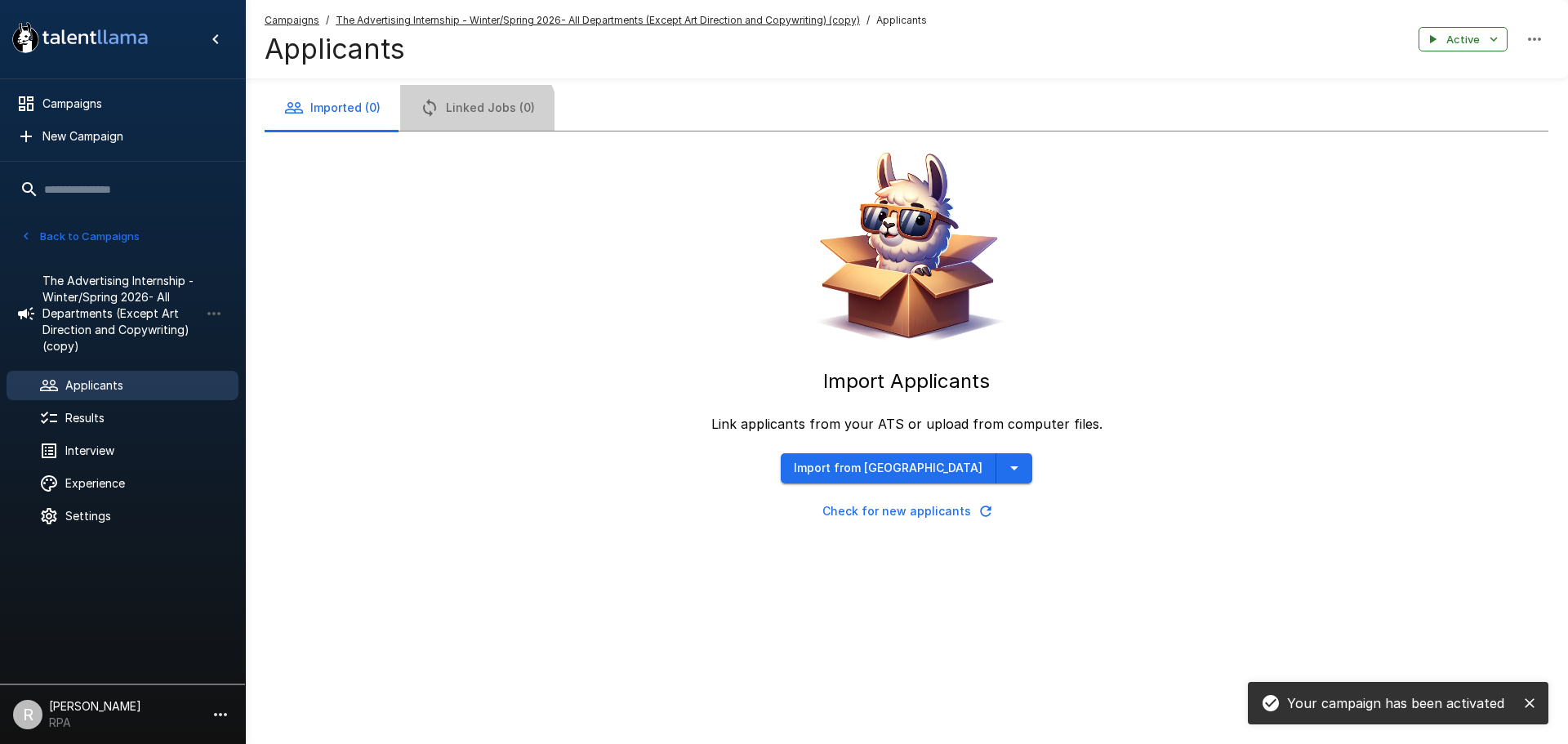
click at [463, 125] on button "Linked Jobs (0)" at bounding box center [477, 107] width 154 height 45
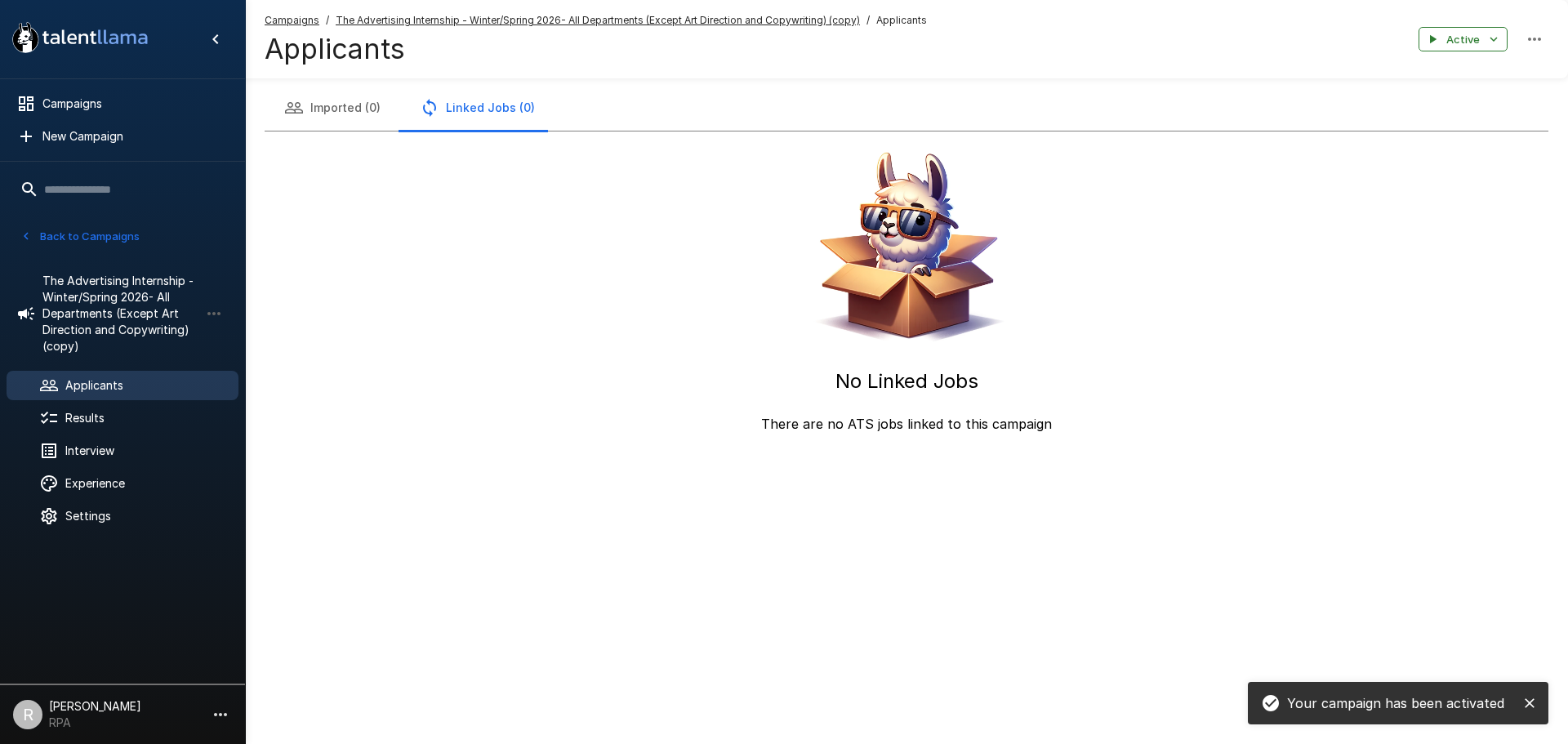
click at [994, 376] on div "No Linked Jobs There are no ATS jobs linked to this campaign" at bounding box center [907, 282] width 1284 height 303
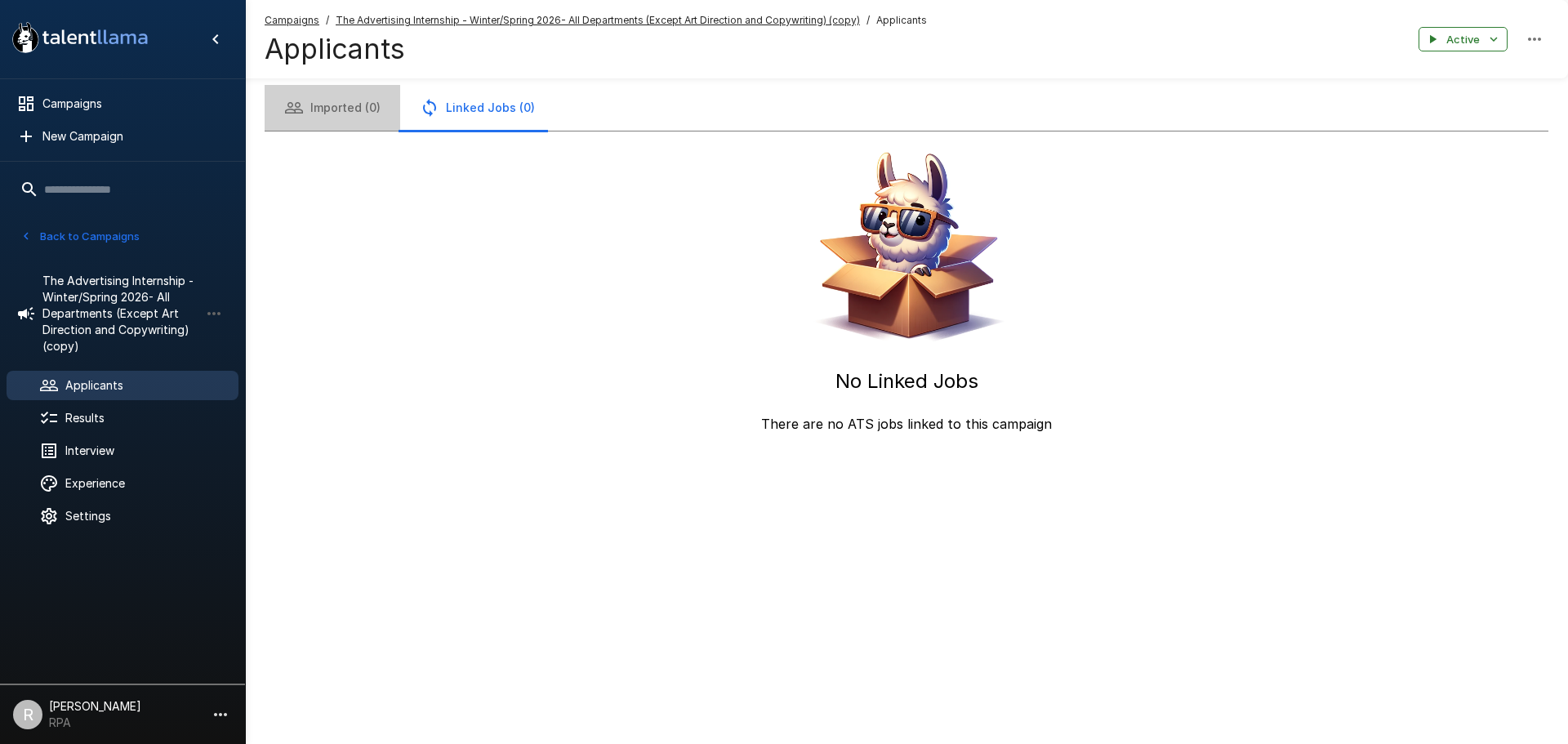
click at [373, 122] on button "Imported (0)" at bounding box center [332, 107] width 136 height 45
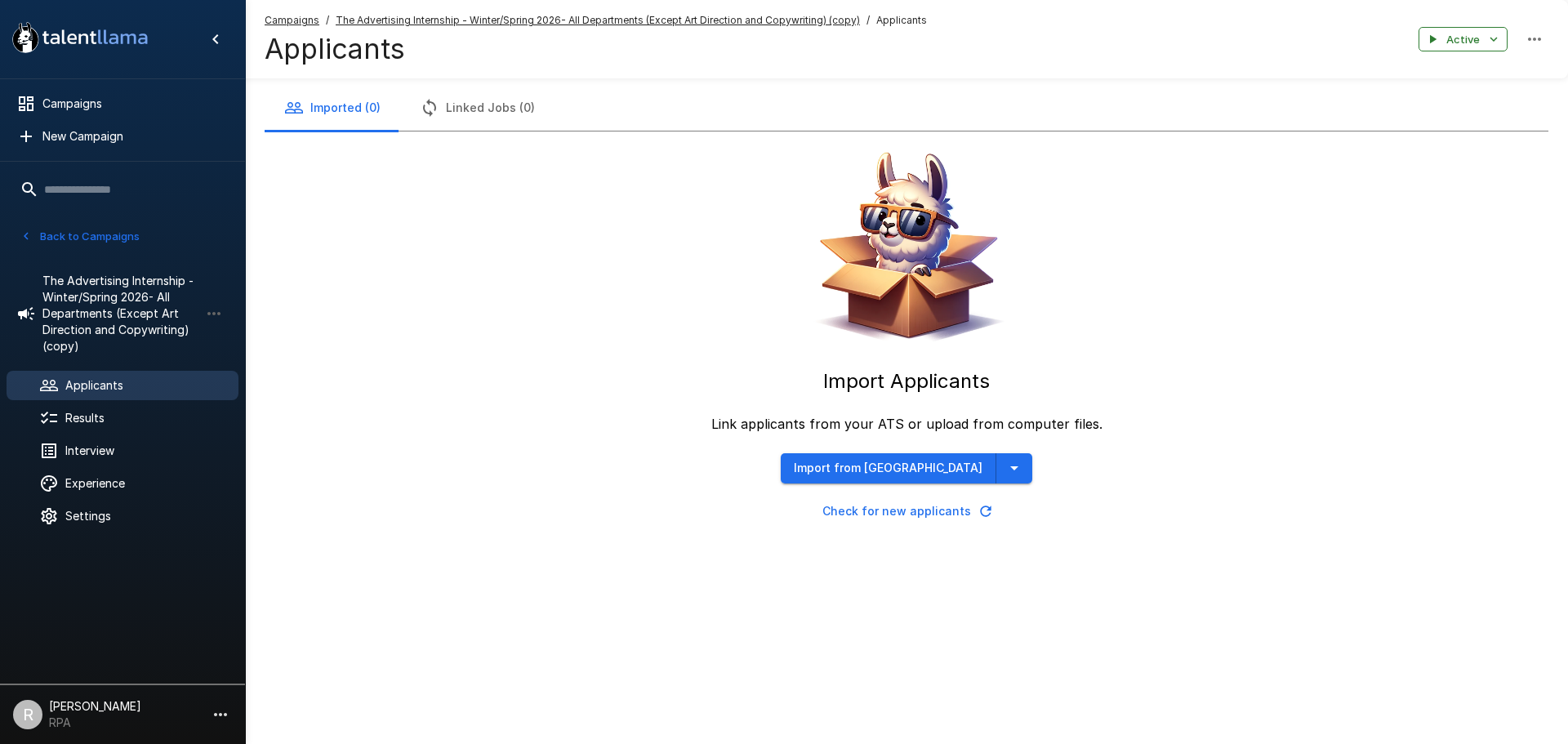
click at [451, 111] on button "Linked Jobs (0)" at bounding box center [477, 107] width 154 height 45
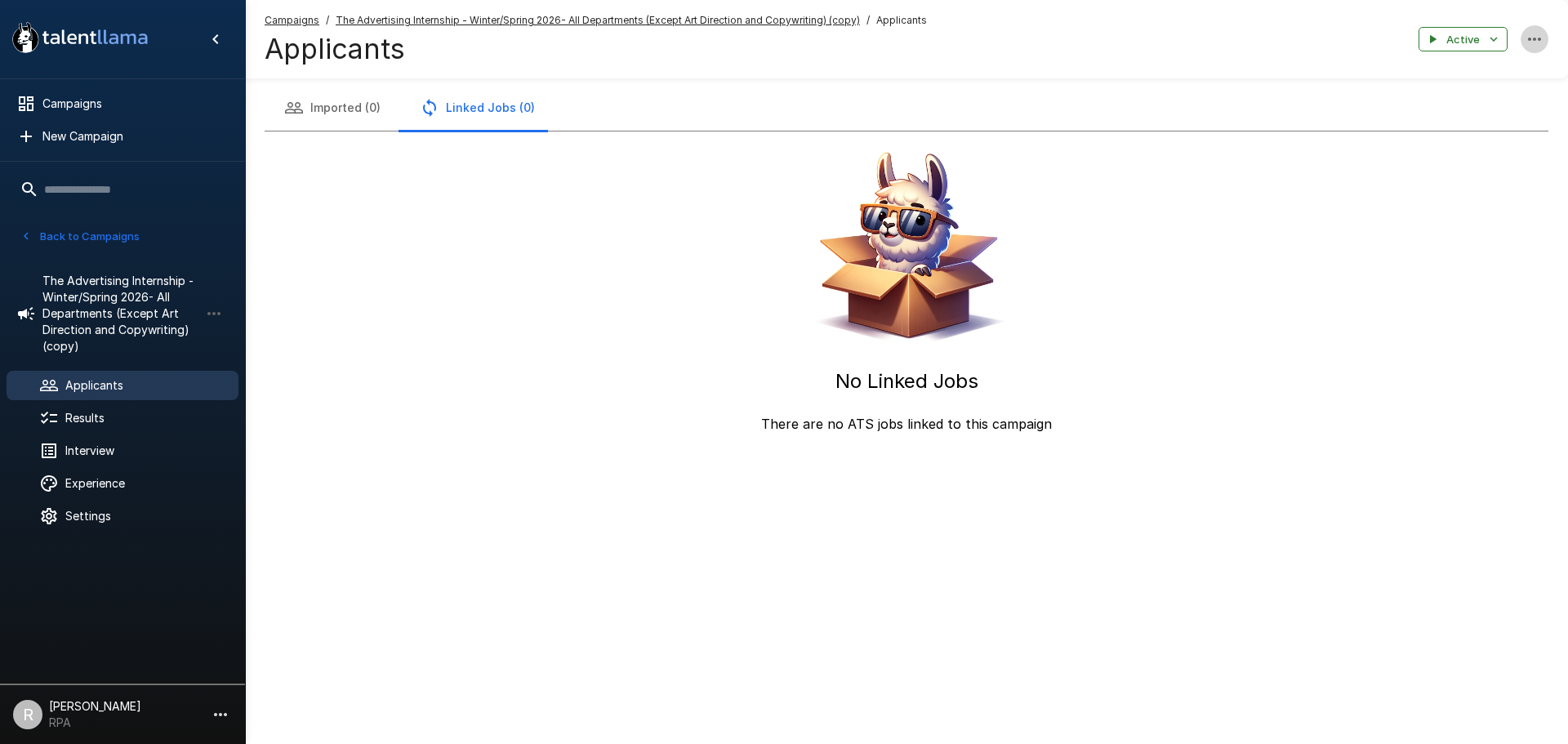
click at [1533, 37] on icon "button" at bounding box center [1534, 39] width 19 height 19
click at [491, 130] on div at bounding box center [784, 372] width 1568 height 744
click at [115, 519] on span "Settings" at bounding box center [145, 516] width 160 height 17
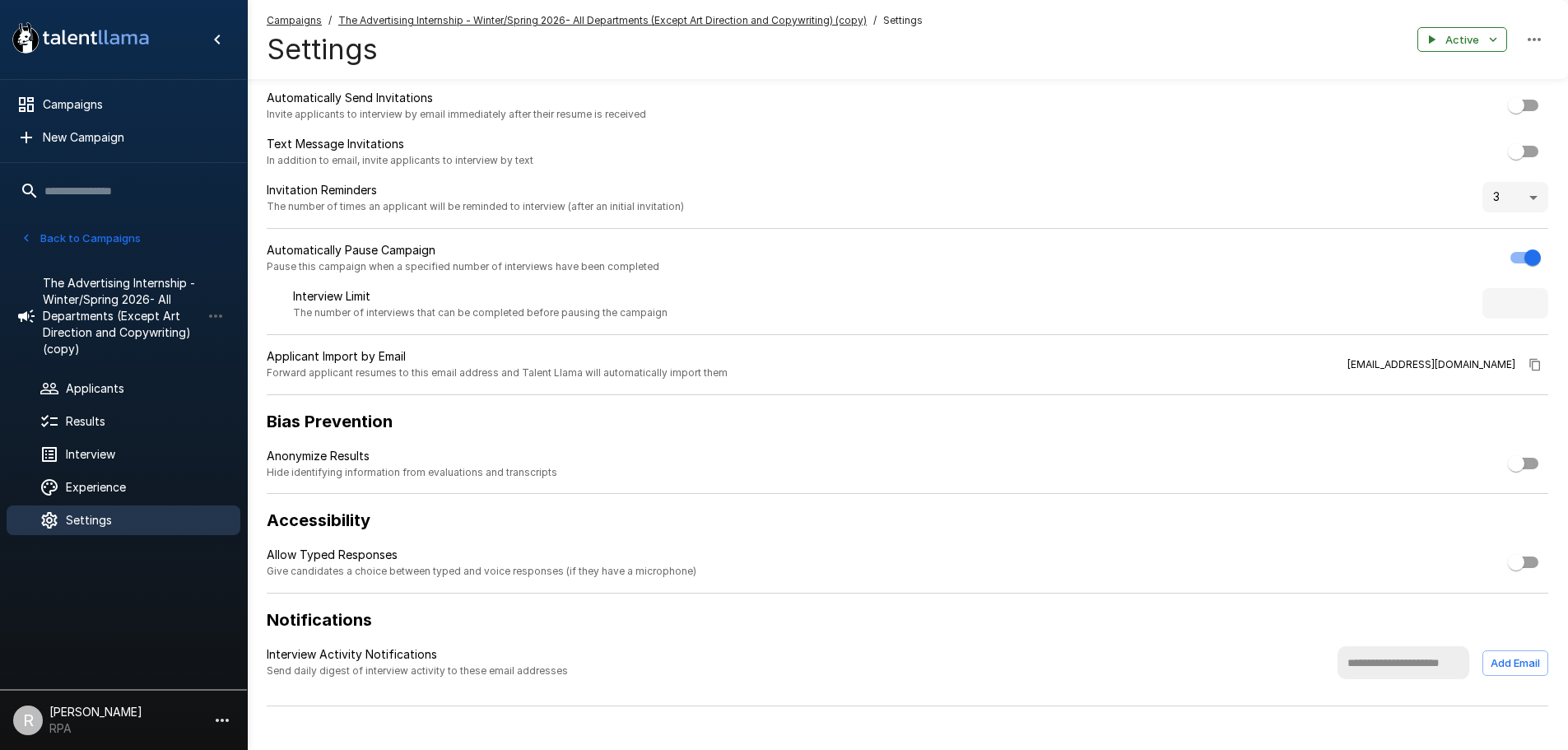
scroll to position [64, 0]
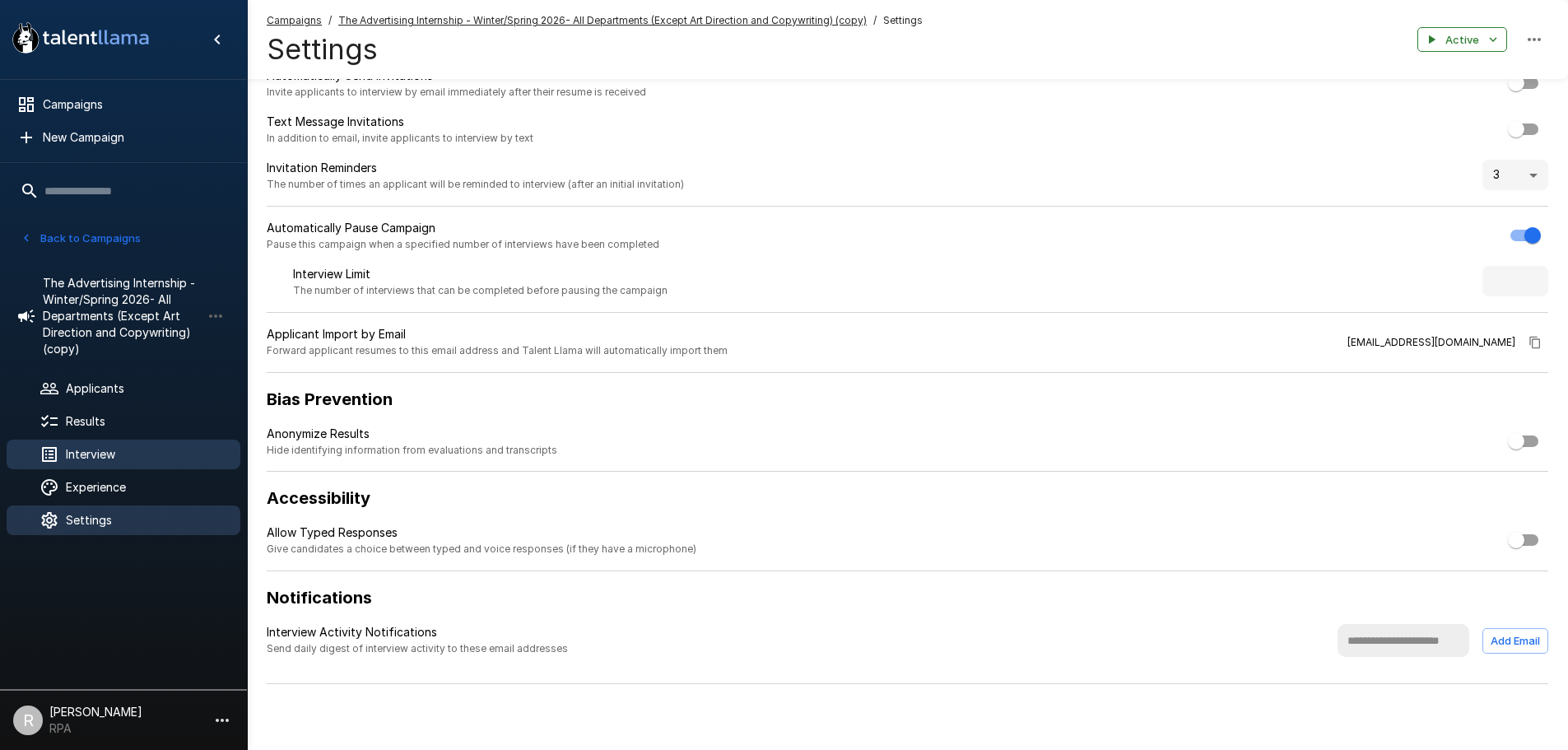
click at [107, 460] on span "Interview" at bounding box center [146, 455] width 161 height 17
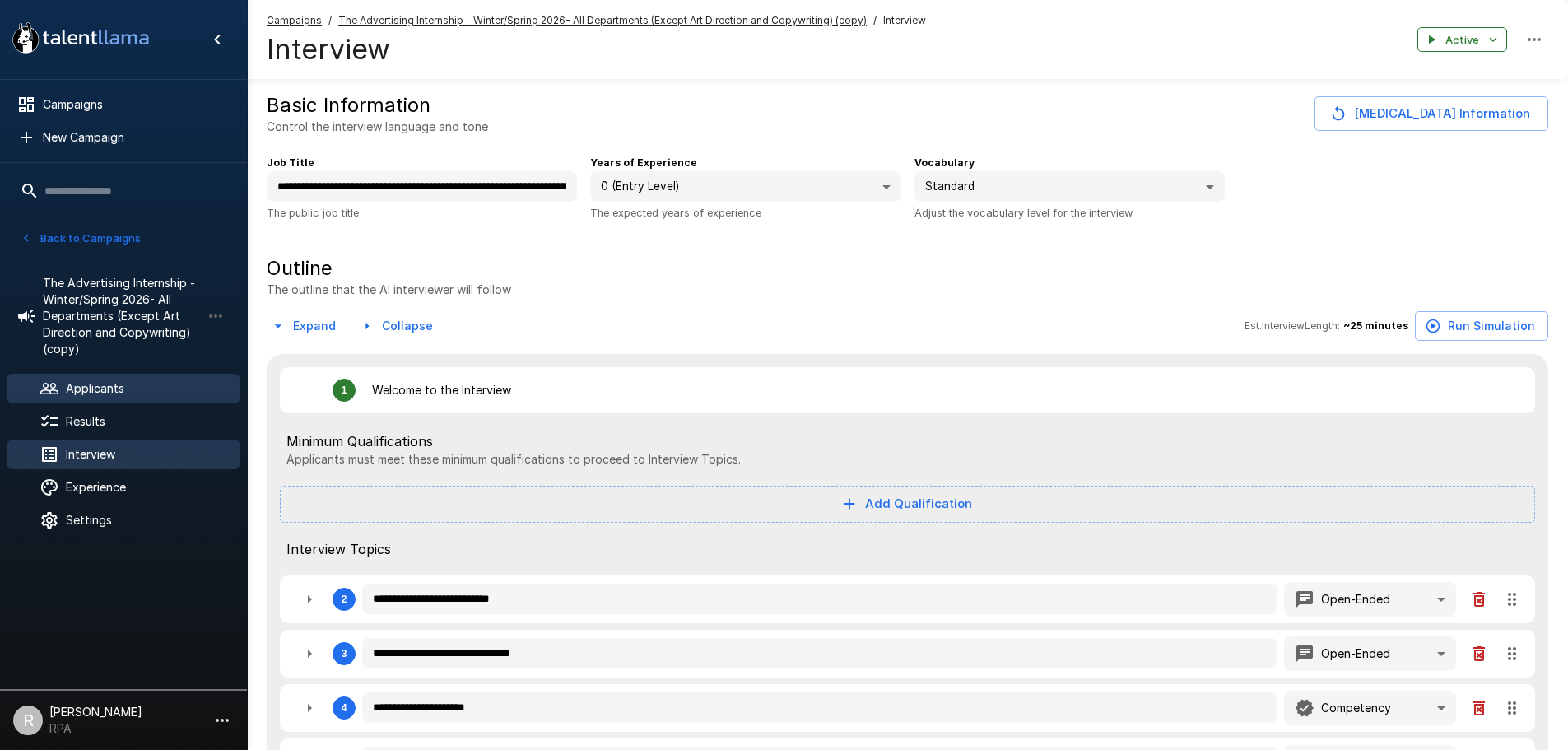
click at [117, 394] on span "Applicants" at bounding box center [146, 389] width 161 height 17
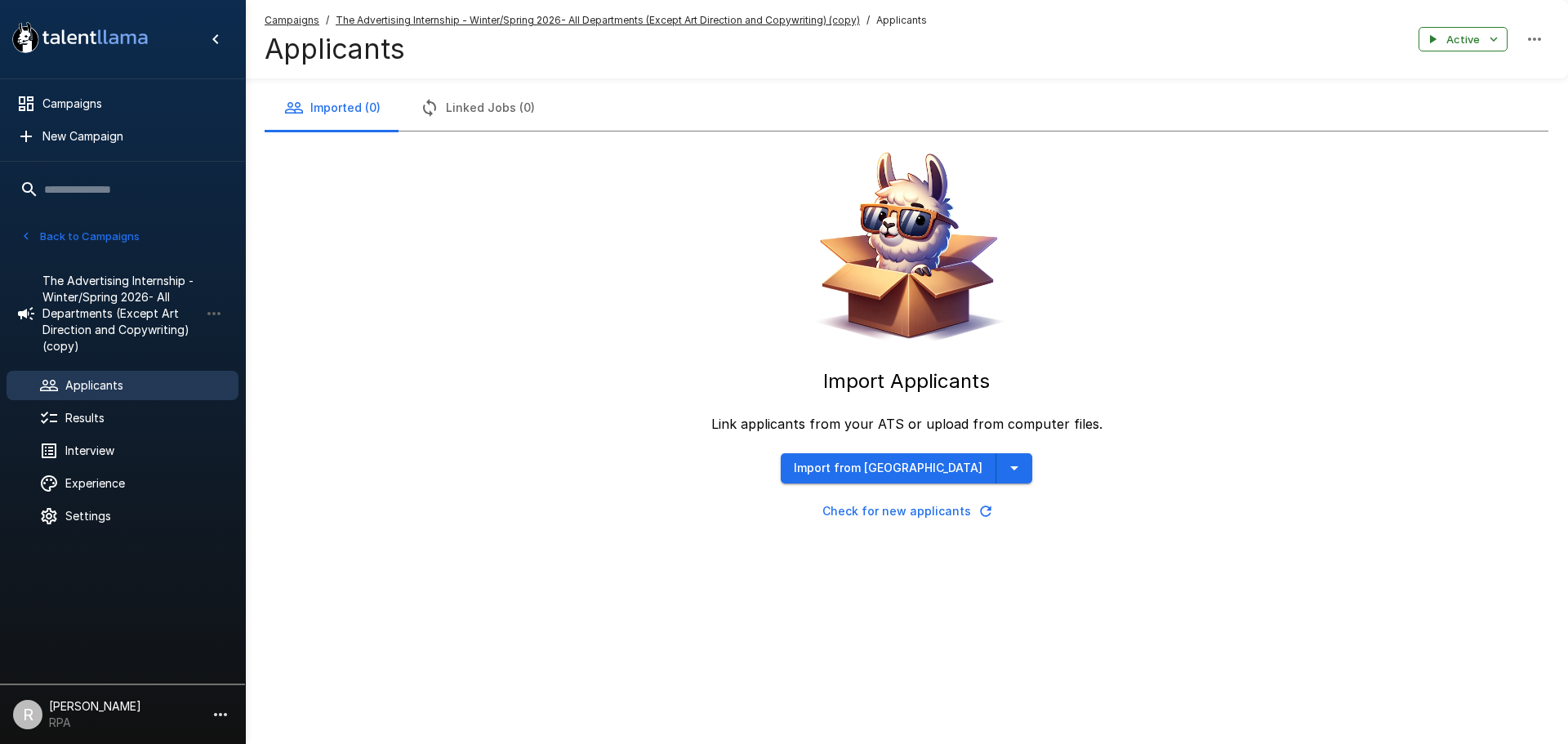
click at [468, 113] on button "Linked Jobs (0)" at bounding box center [477, 107] width 154 height 45
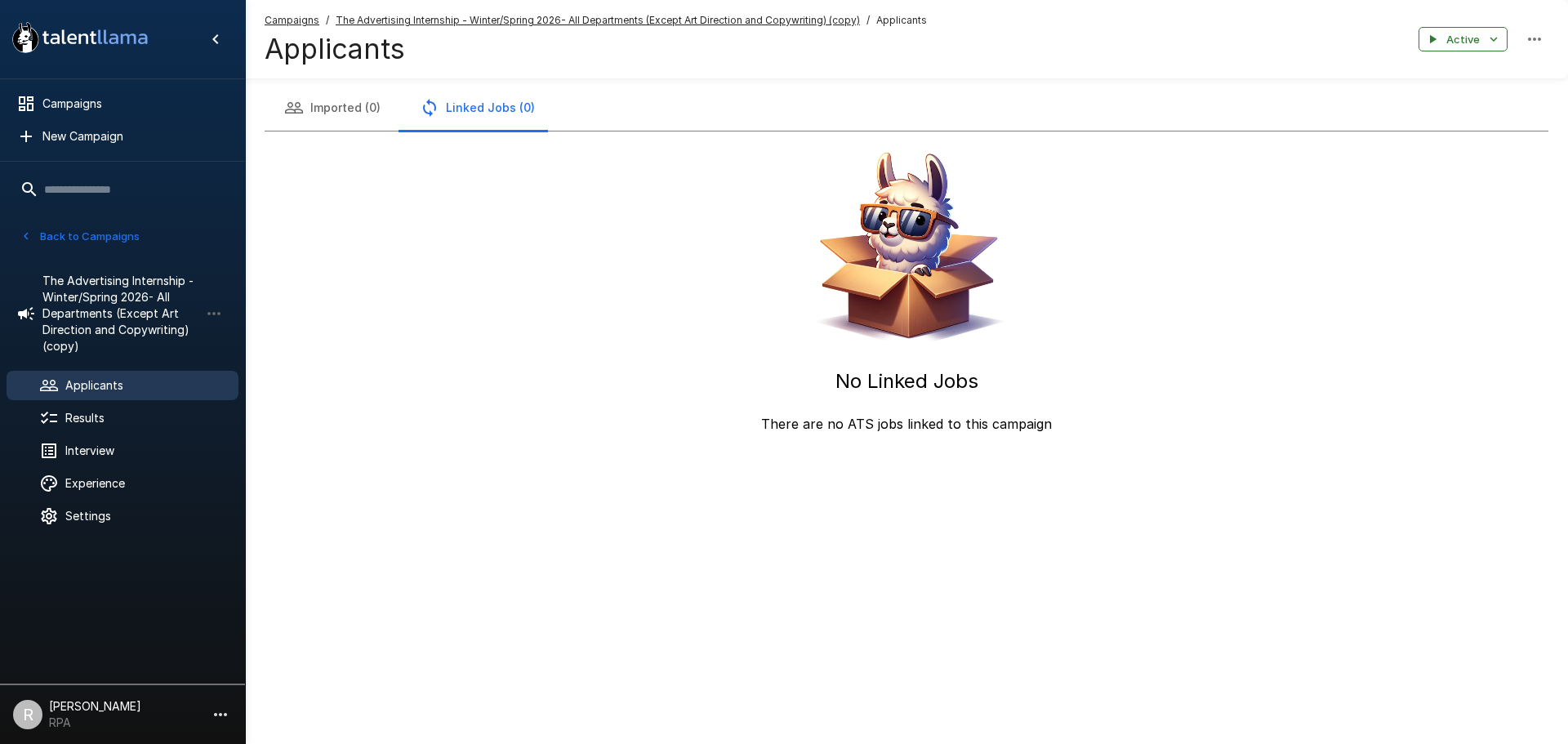
click at [890, 385] on h5 "No Linked Jobs" at bounding box center [907, 381] width 142 height 26
click at [122, 519] on span "Settings" at bounding box center [145, 516] width 160 height 17
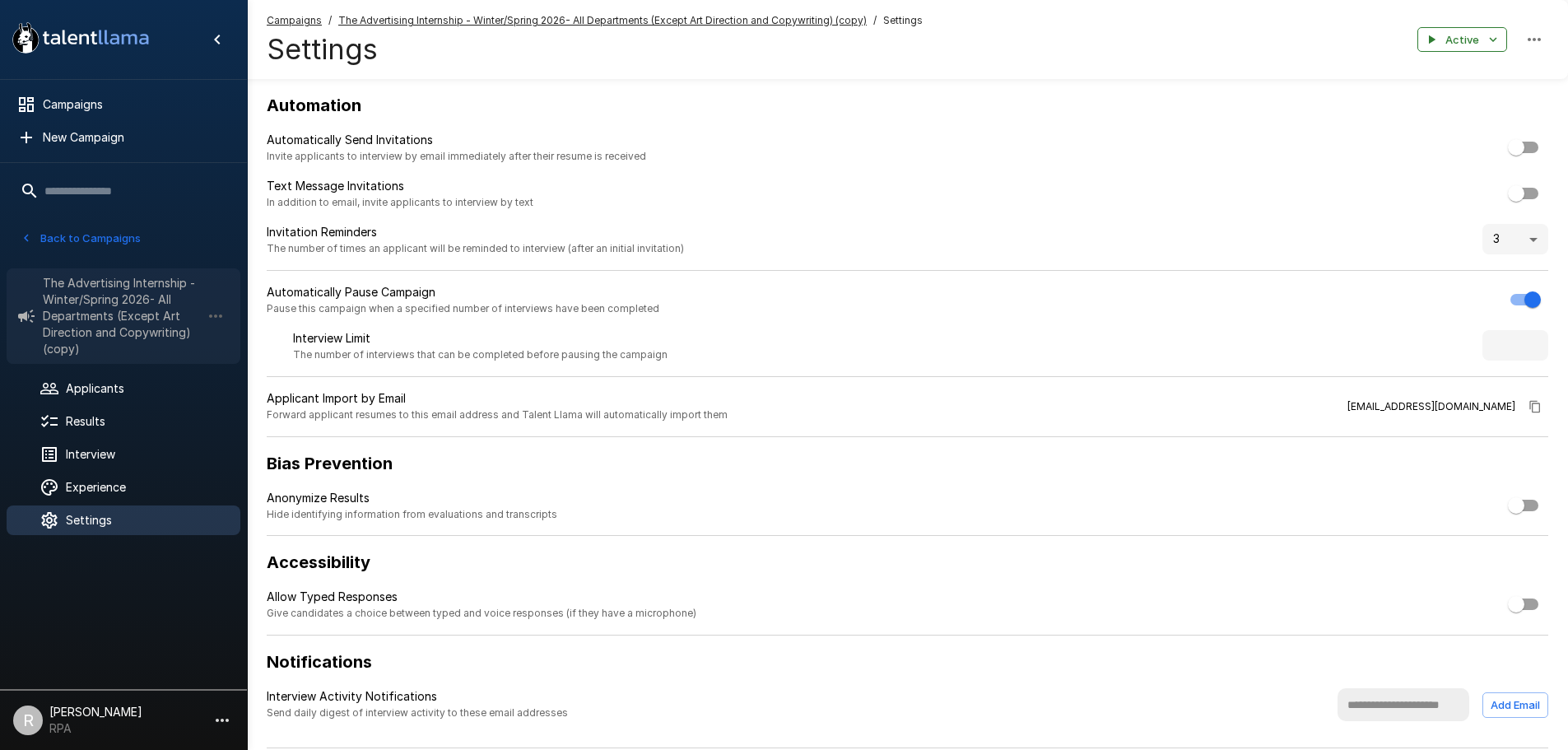
click at [154, 311] on span "The Advertising Internship - Winter/Spring 2026- All Departments (Except Art Di…" at bounding box center [122, 316] width 158 height 82
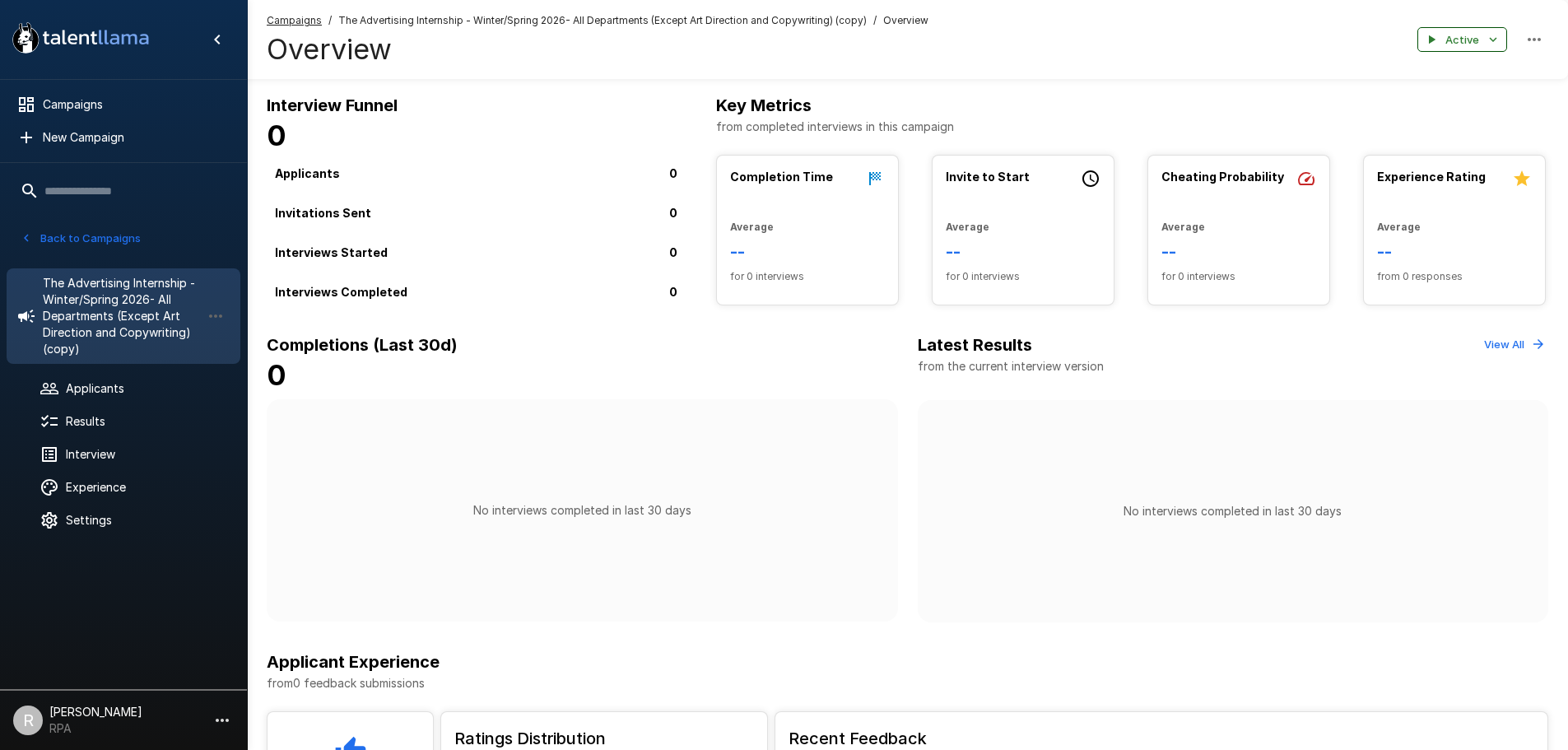
click at [1481, 39] on button "Active" at bounding box center [1462, 39] width 89 height 25
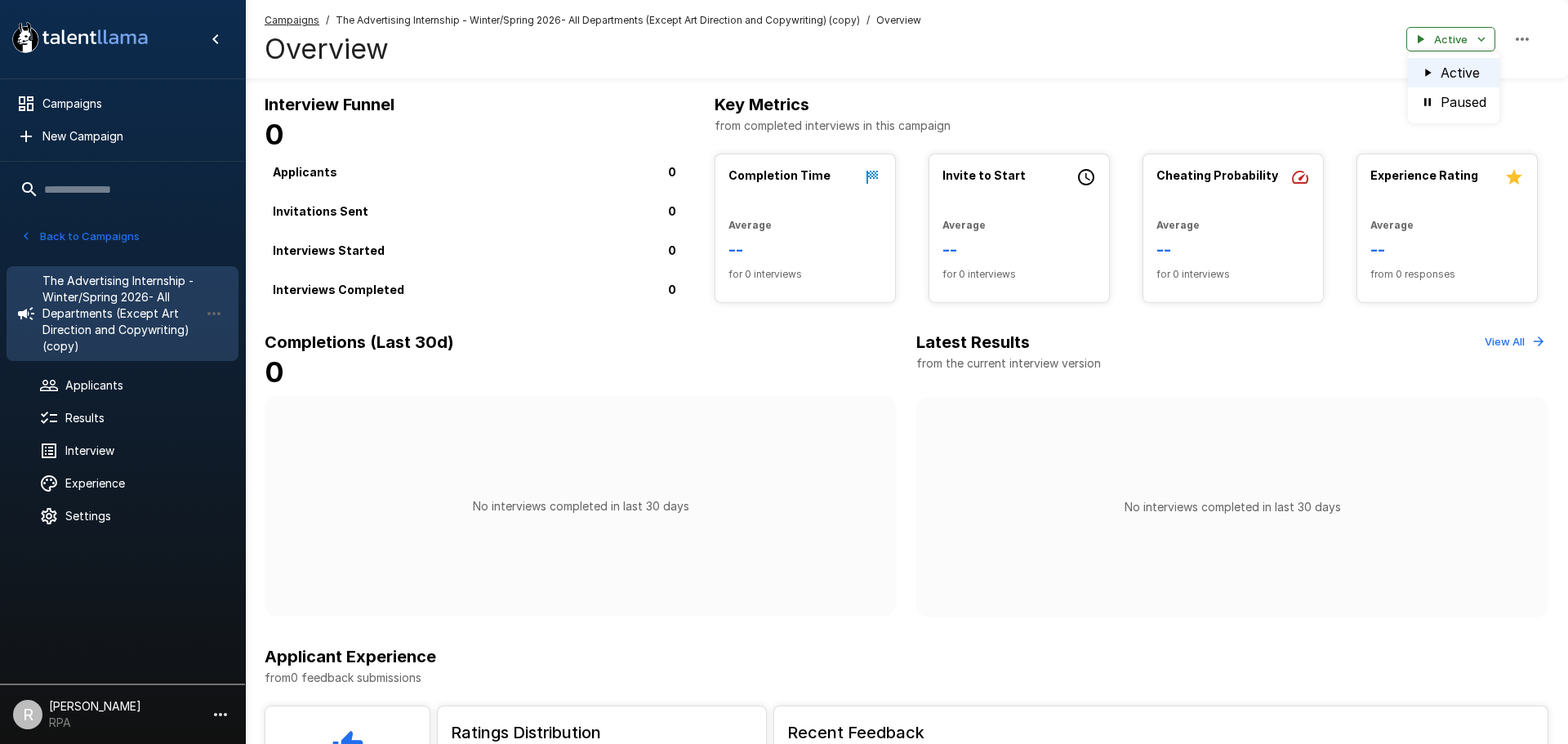
click at [1505, 31] on div at bounding box center [784, 372] width 1568 height 744
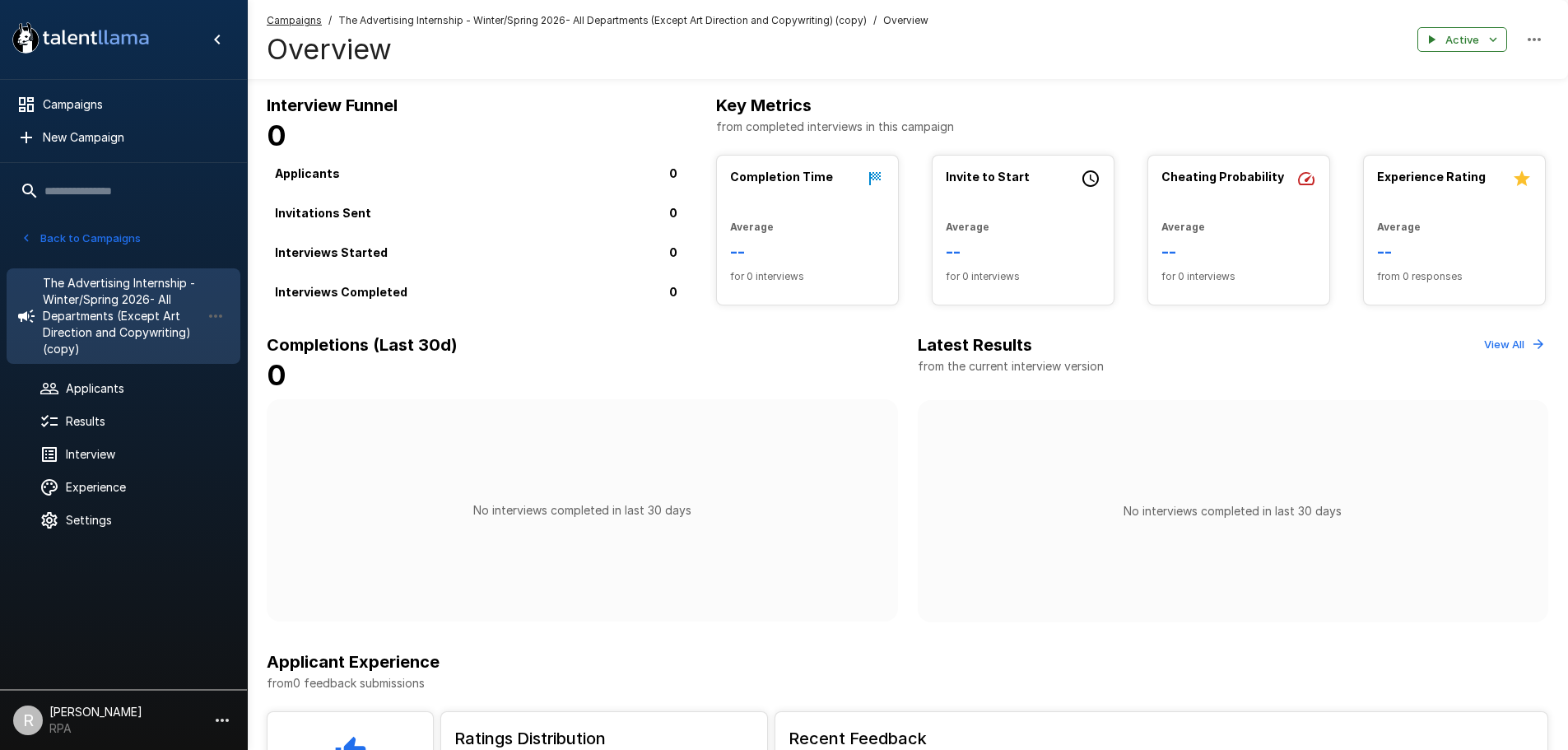
click at [1526, 42] on icon "button" at bounding box center [1534, 39] width 20 height 20
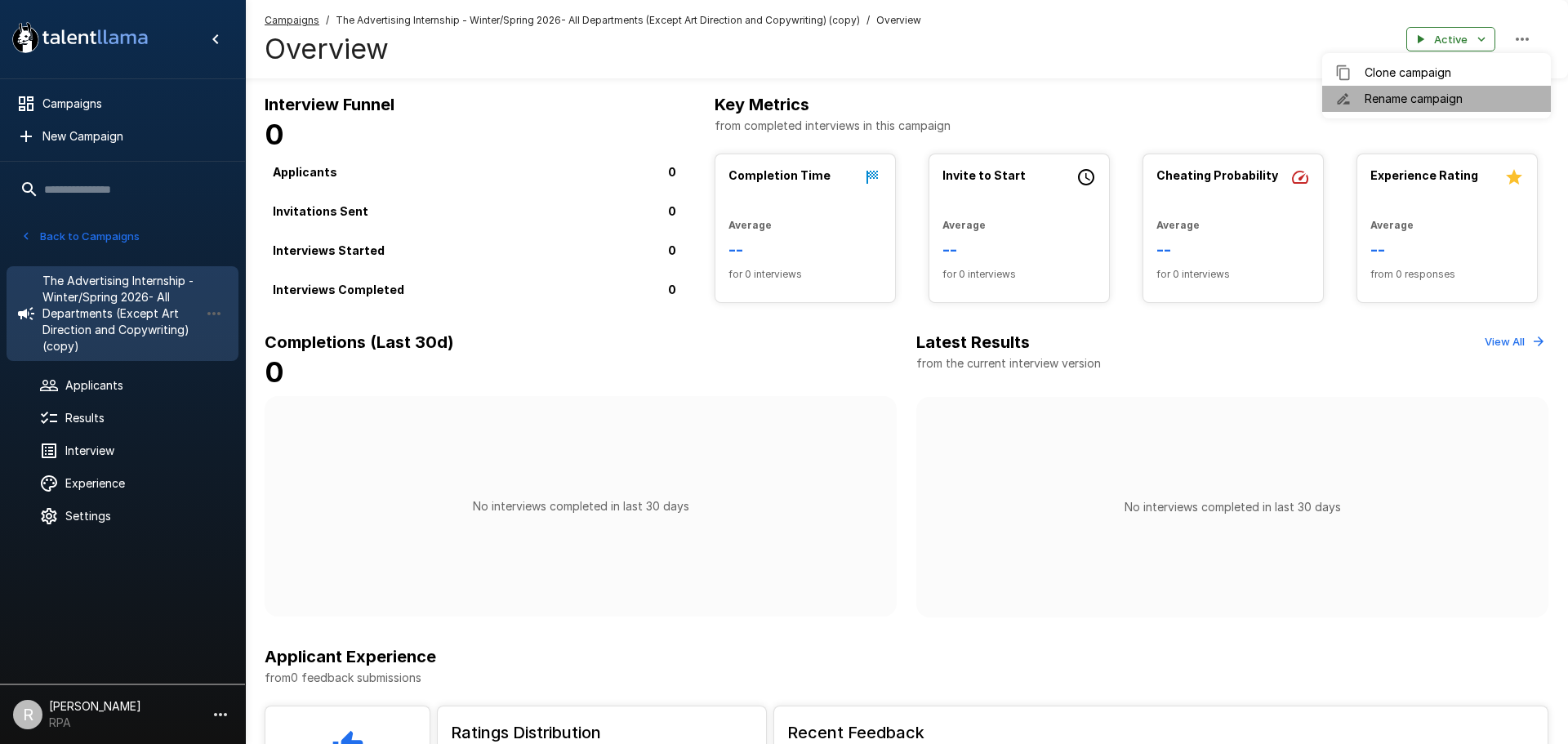
click at [1457, 105] on span "Rename campaign" at bounding box center [1451, 99] width 173 height 17
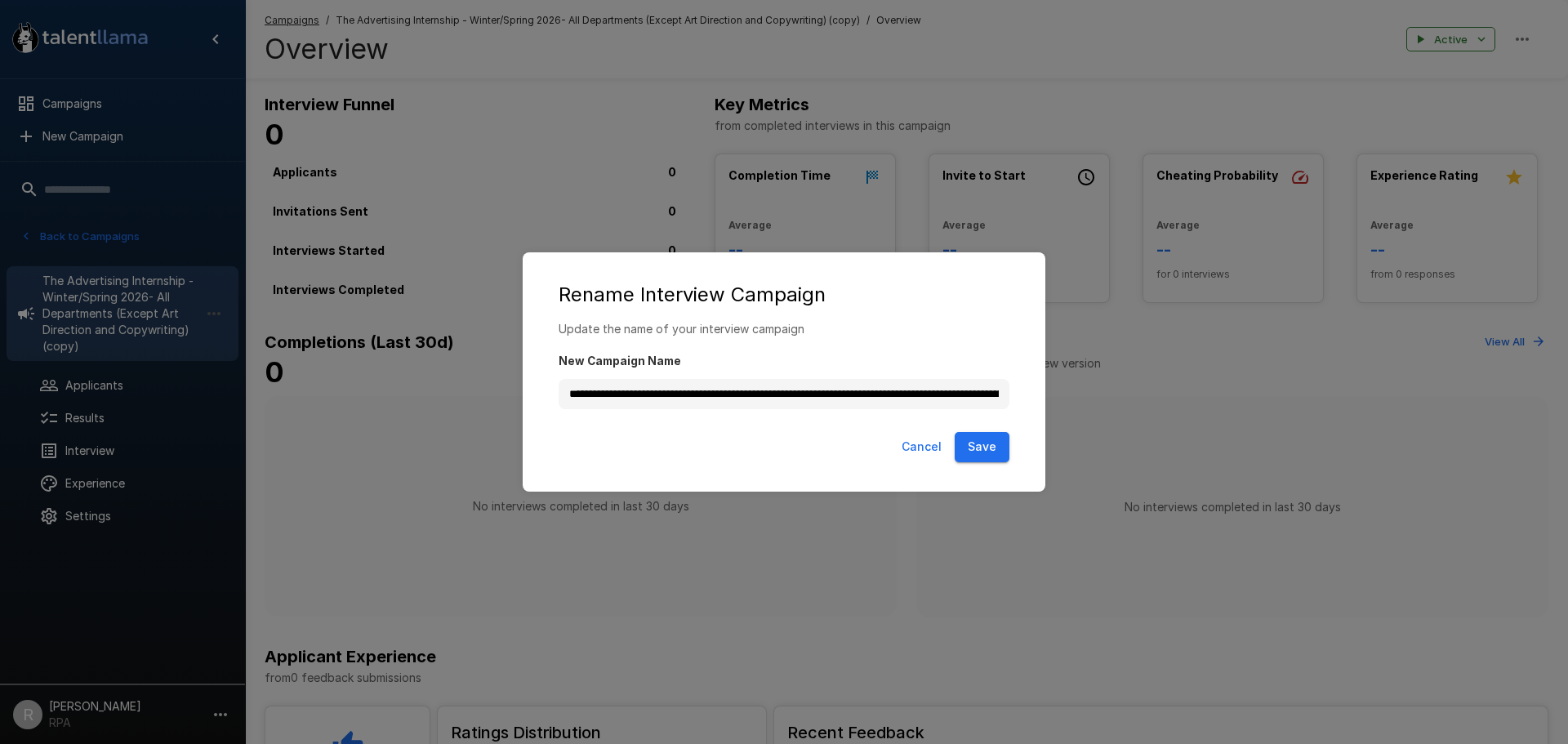
click at [1163, 499] on div "**********" at bounding box center [784, 372] width 1568 height 744
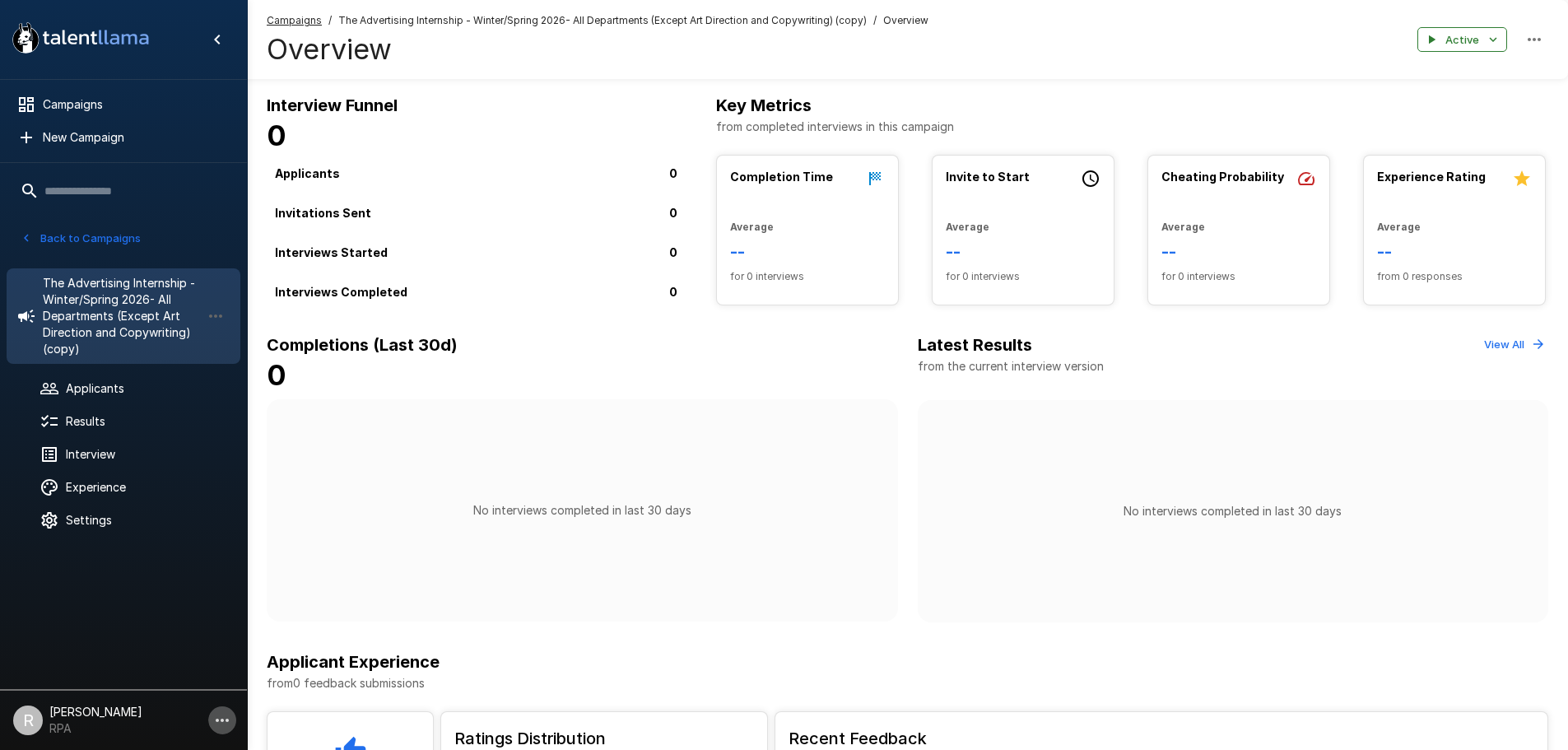
click at [216, 713] on icon "button" at bounding box center [222, 720] width 20 height 20
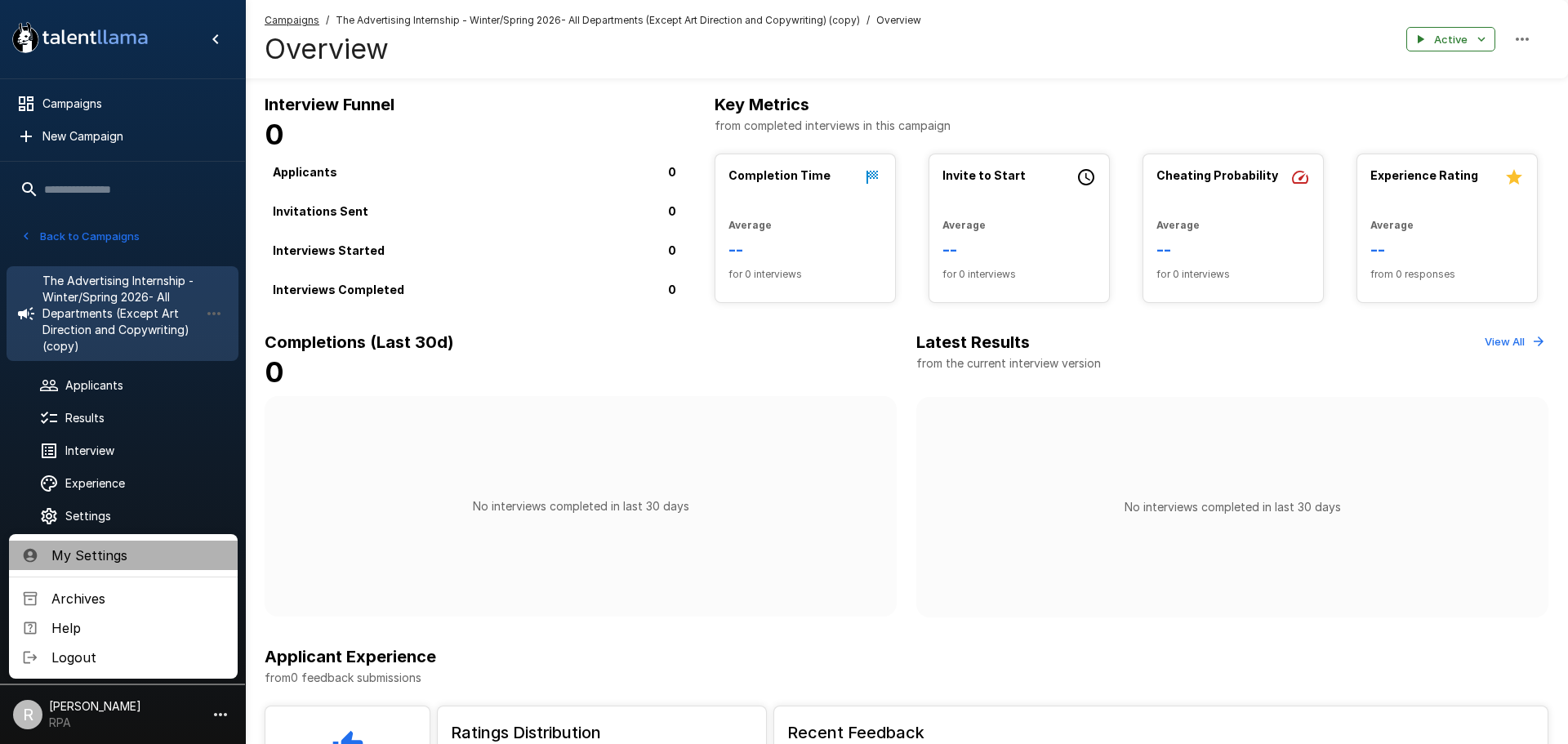
click at [153, 546] on span "My Settings" at bounding box center [138, 555] width 173 height 19
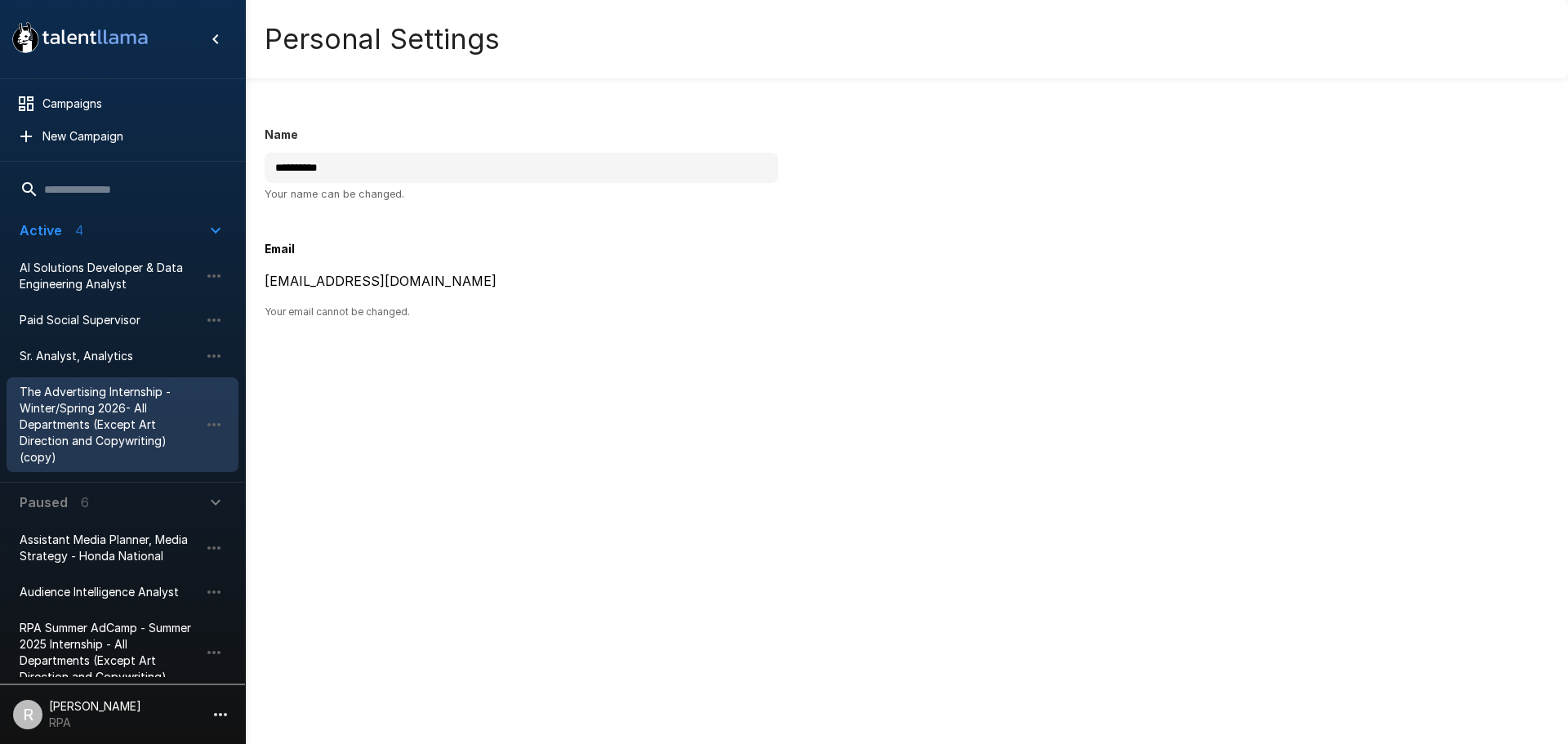
click at [142, 415] on span "The Advertising Internship - Winter/Spring 2026- All Departments (Except Art Di…" at bounding box center [109, 425] width 179 height 81
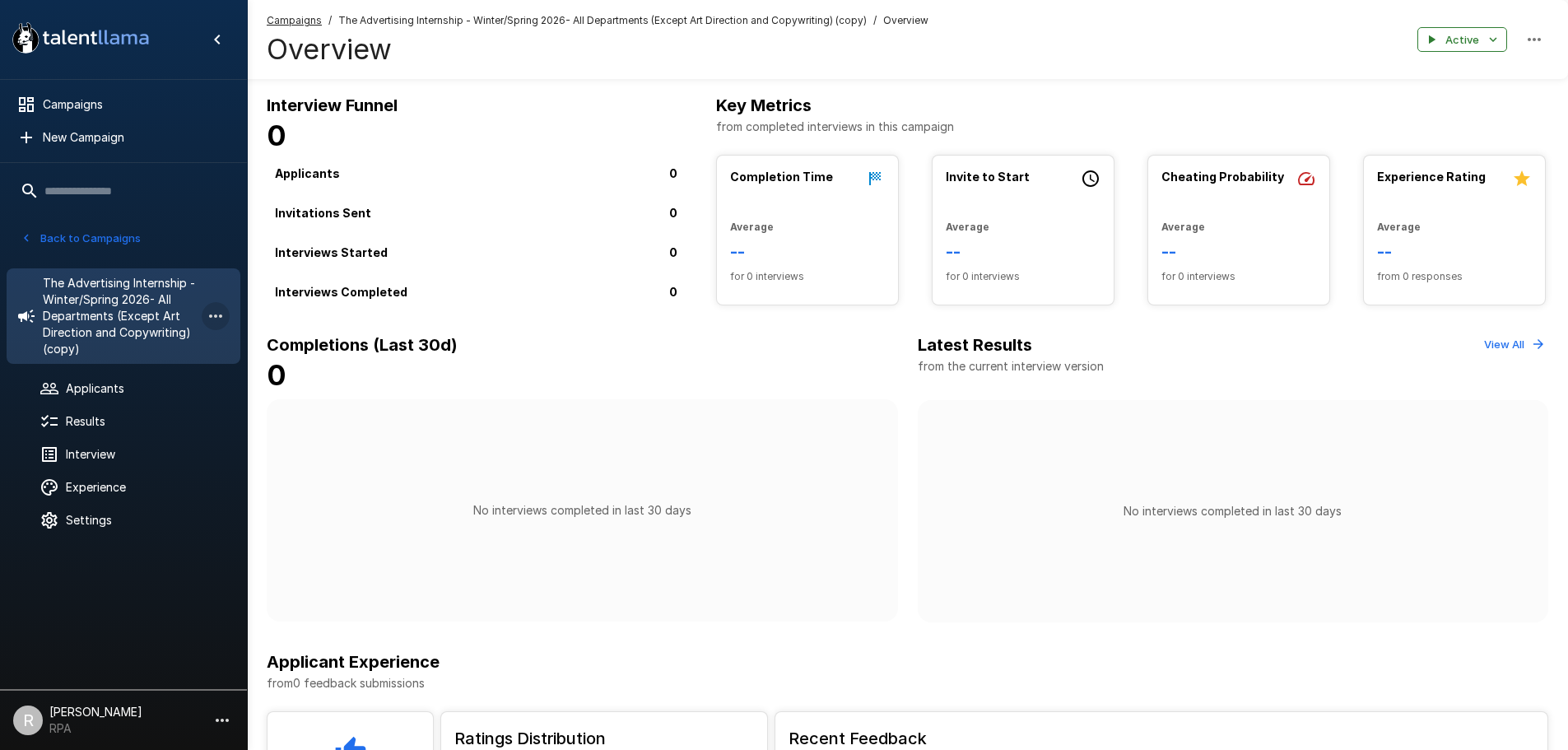
click at [212, 321] on icon "button" at bounding box center [215, 315] width 20 height 20
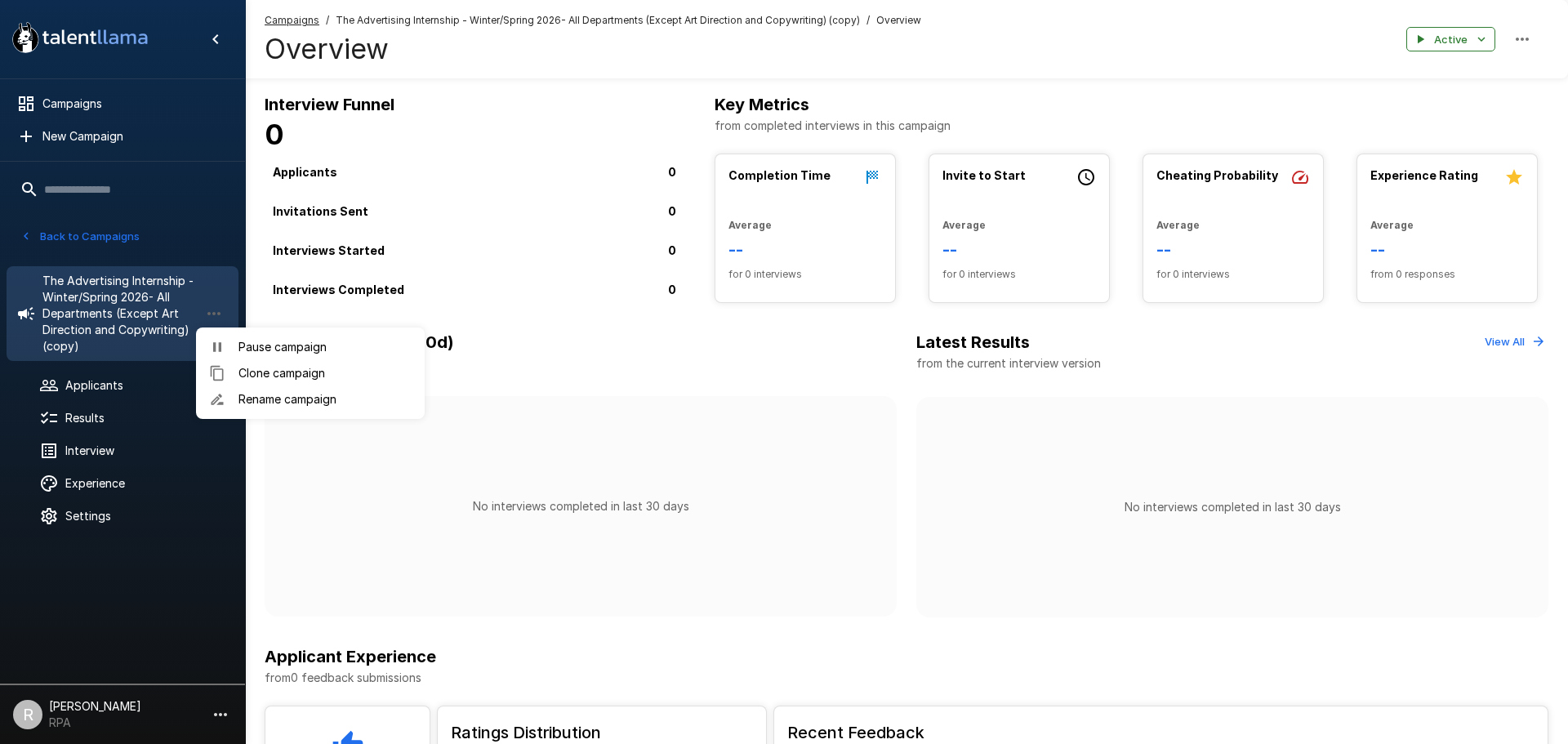
click at [88, 417] on div at bounding box center [784, 372] width 1568 height 744
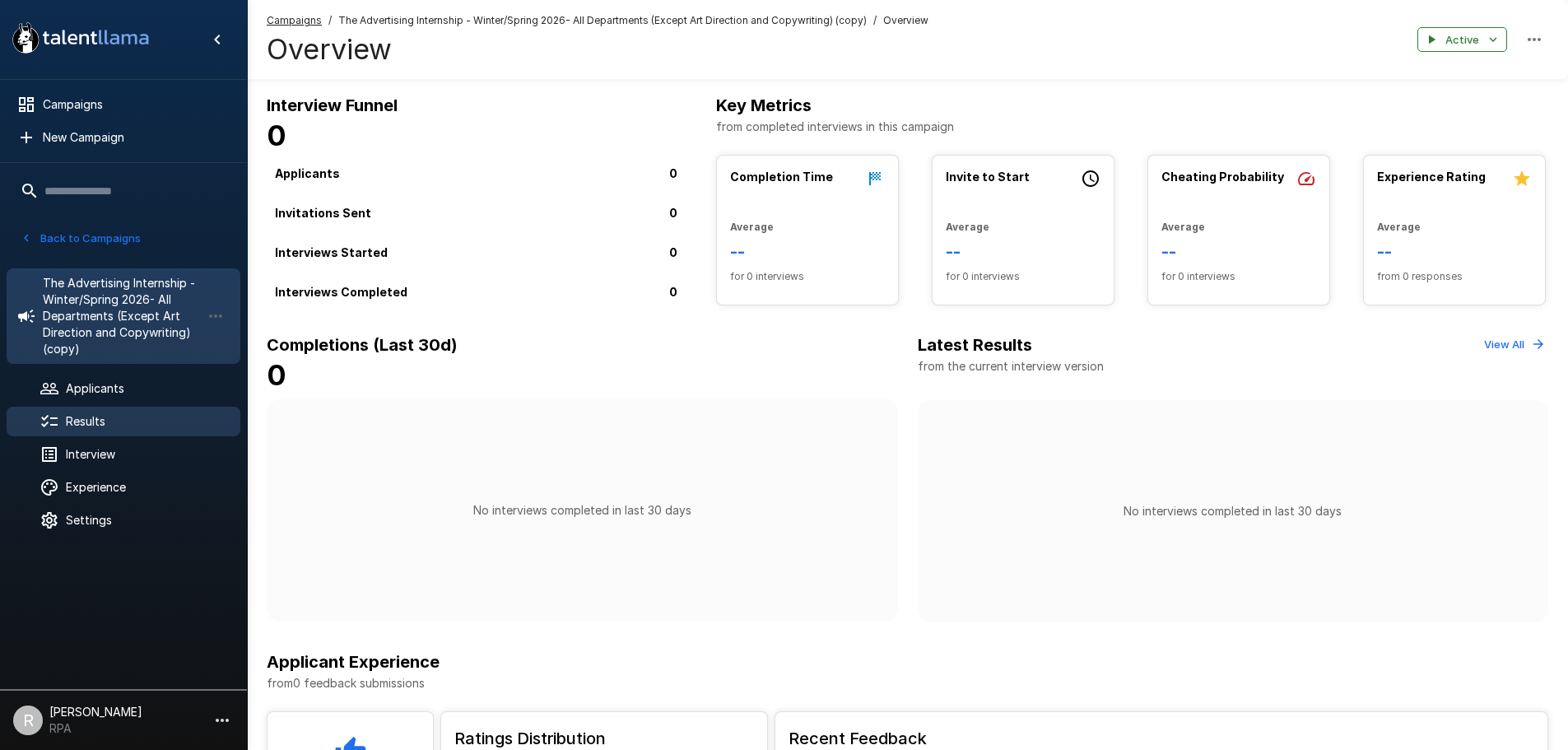
click at [89, 425] on span "Results" at bounding box center [146, 422] width 161 height 17
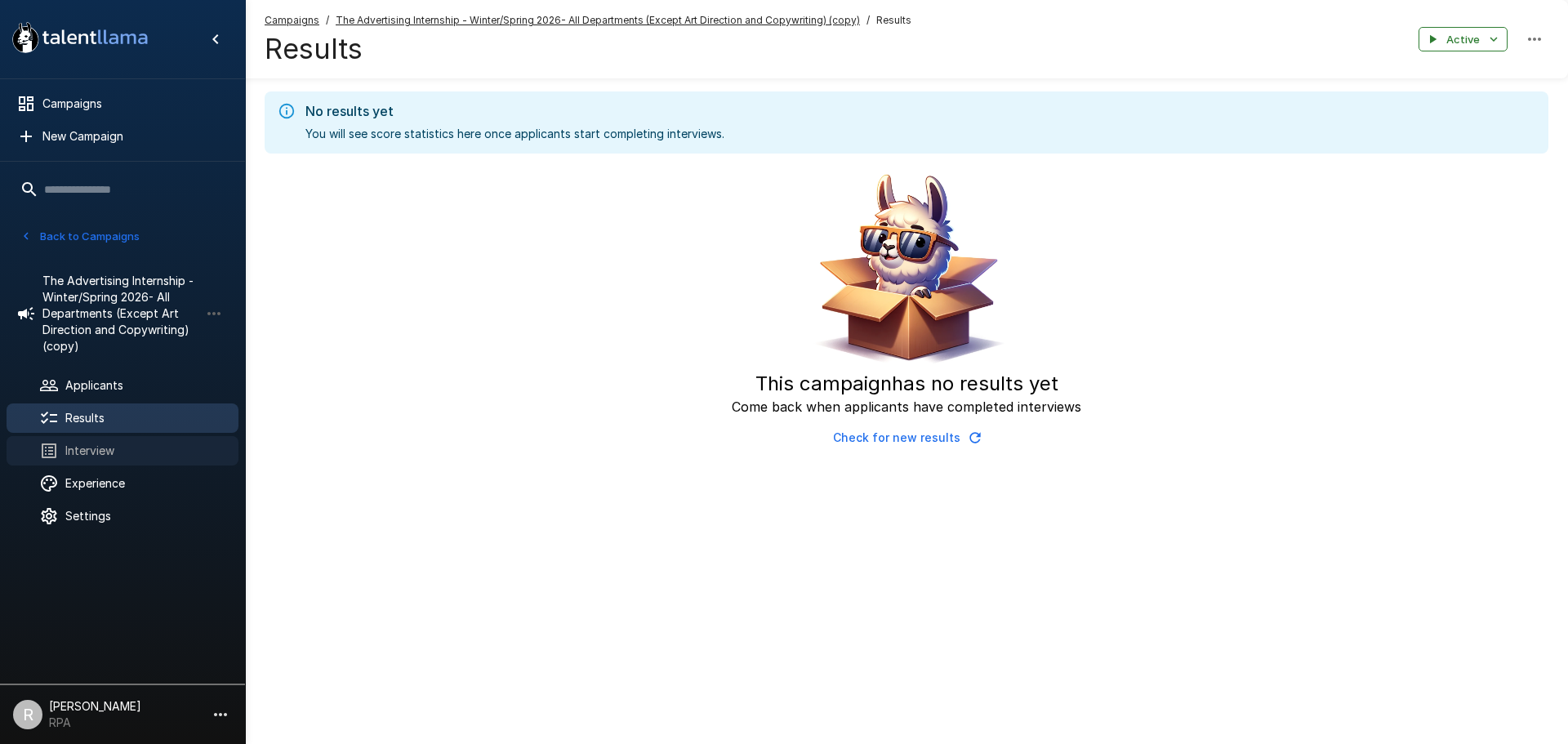
click at [95, 443] on span "Interview" at bounding box center [145, 452] width 160 height 17
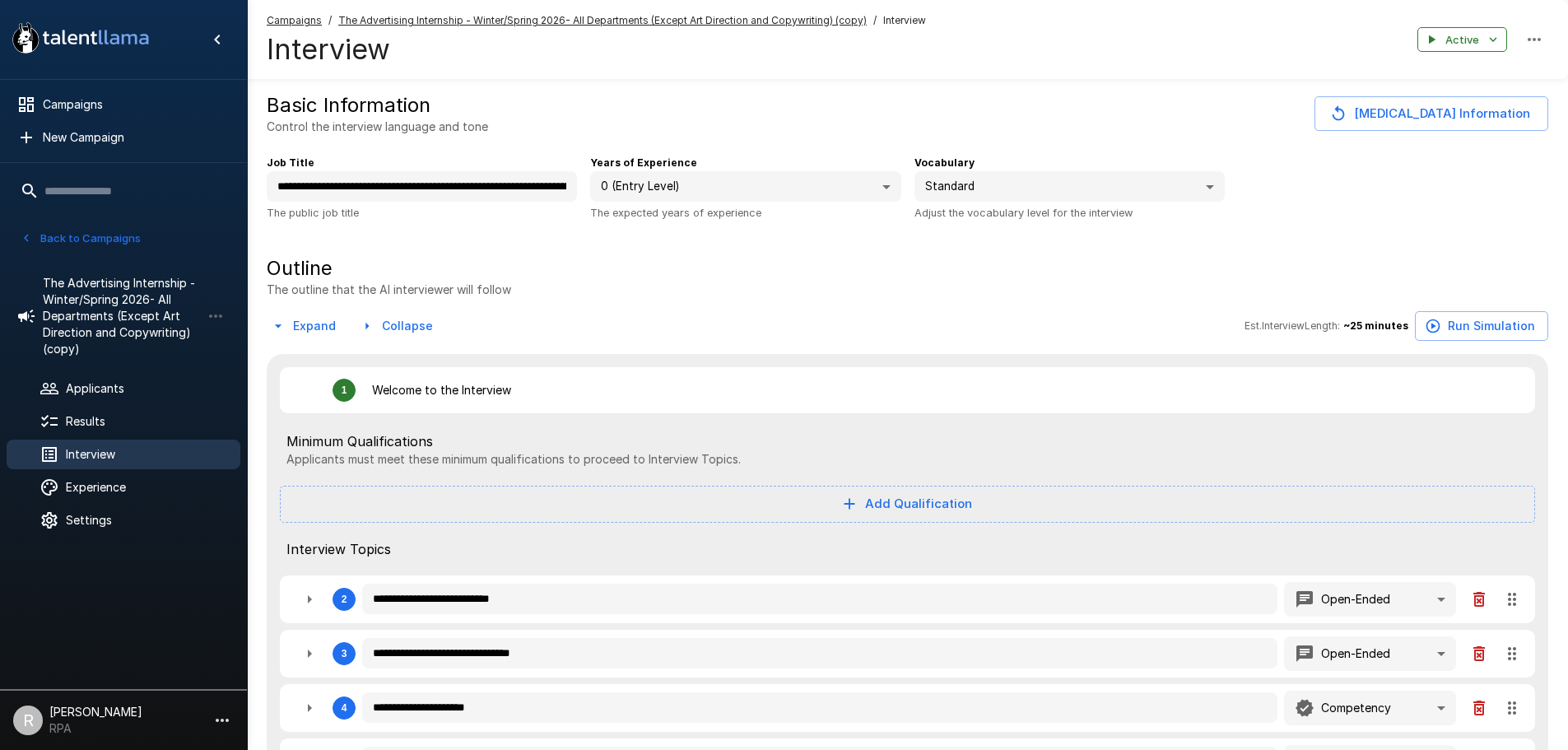
type textarea "*"
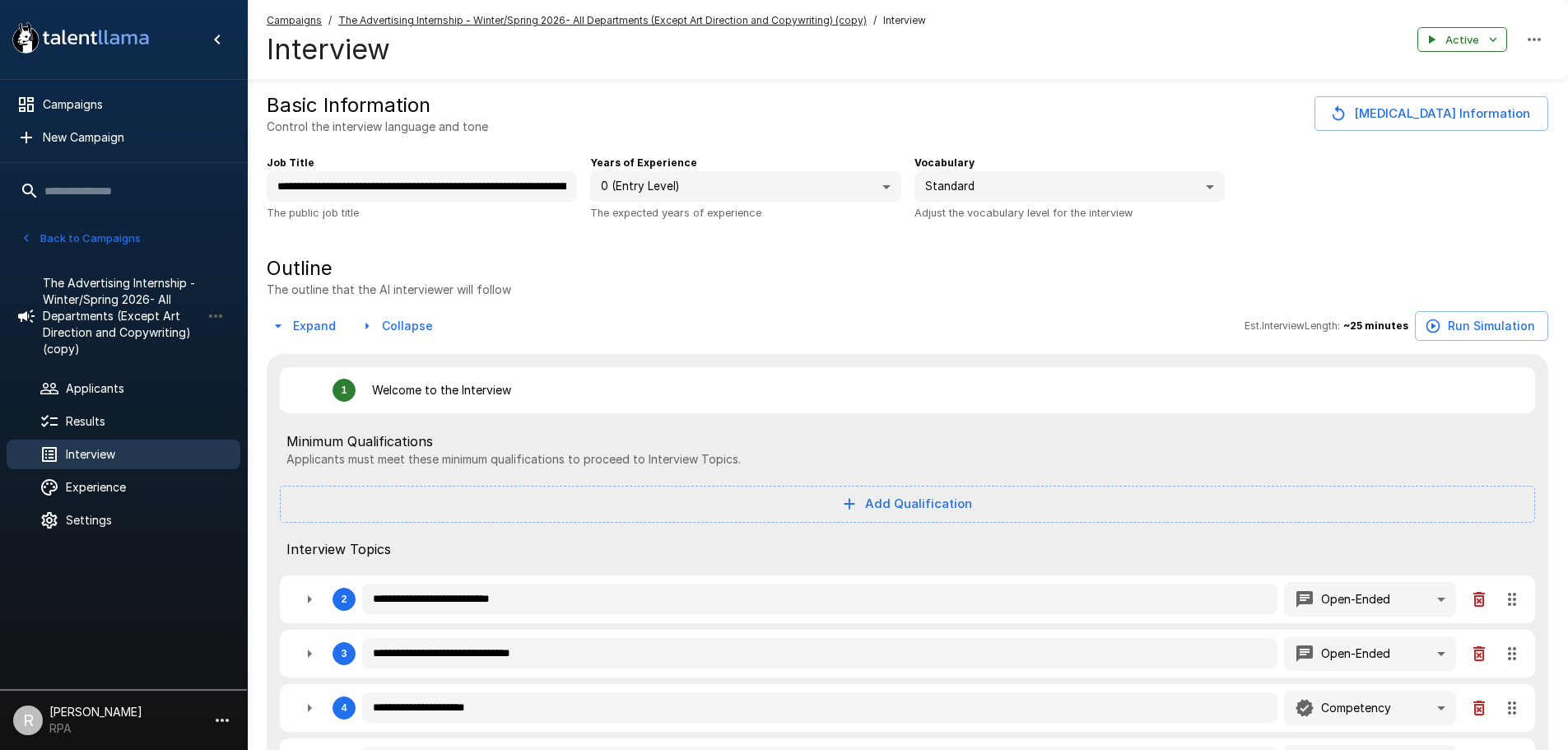
type textarea "*"
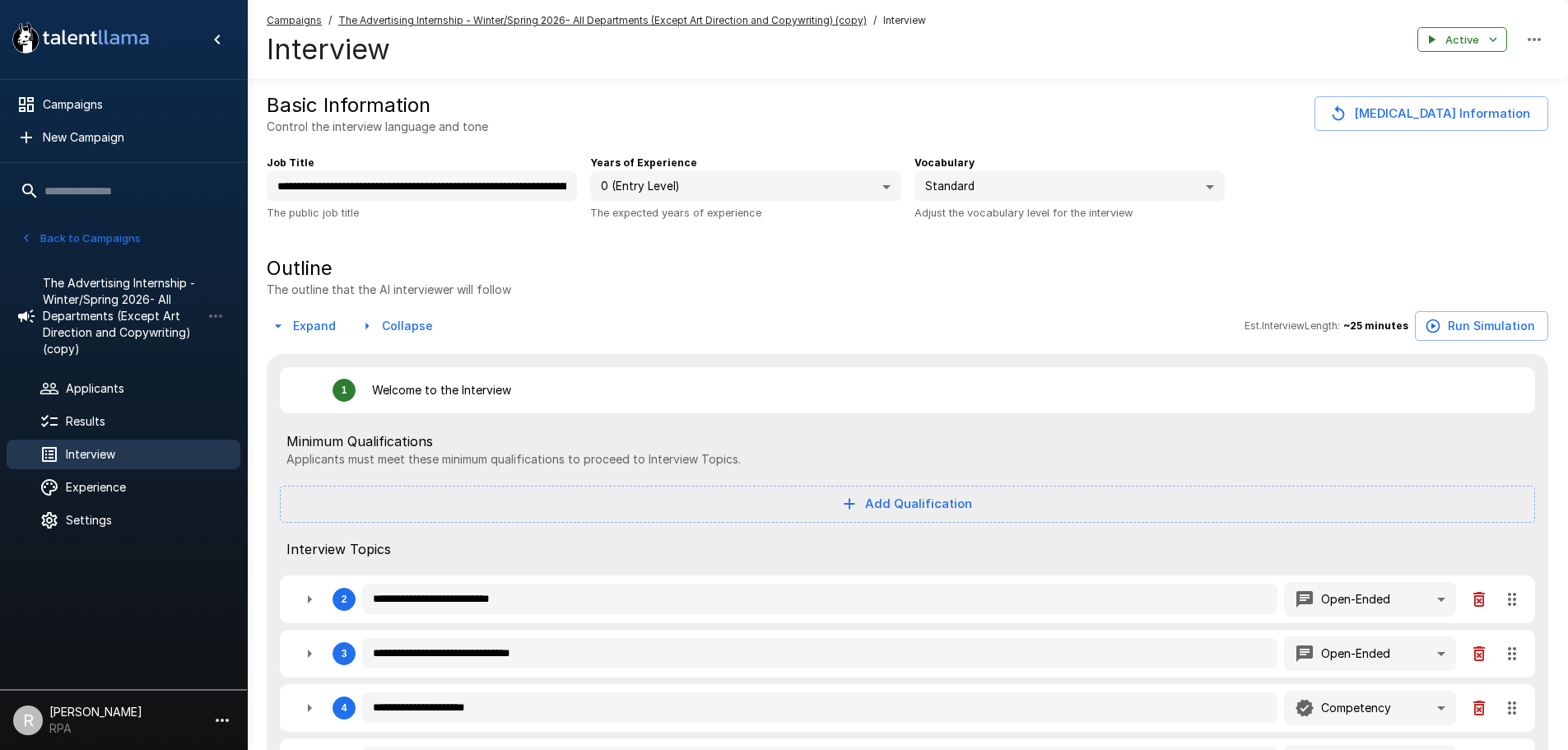
type textarea "*"
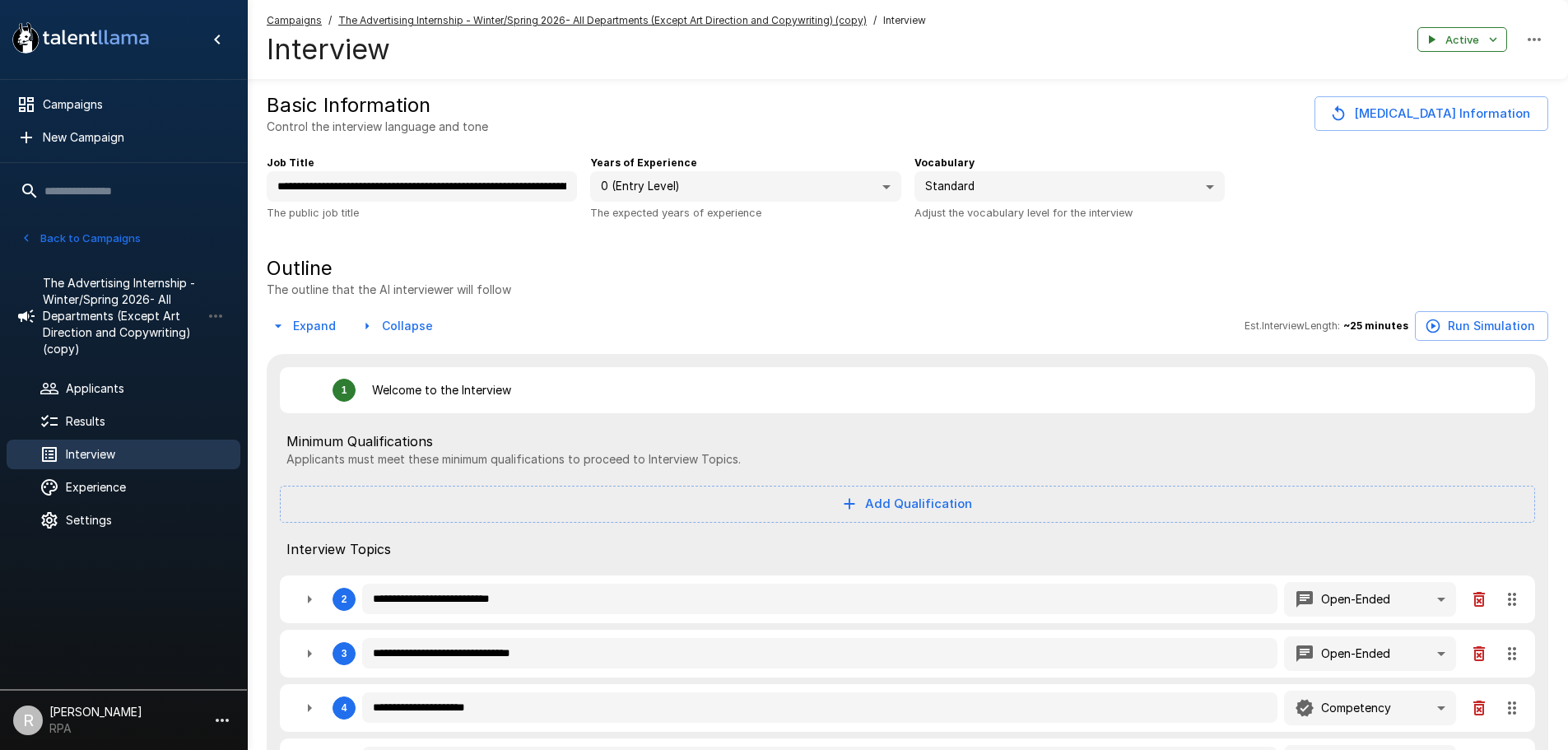
type textarea "*"
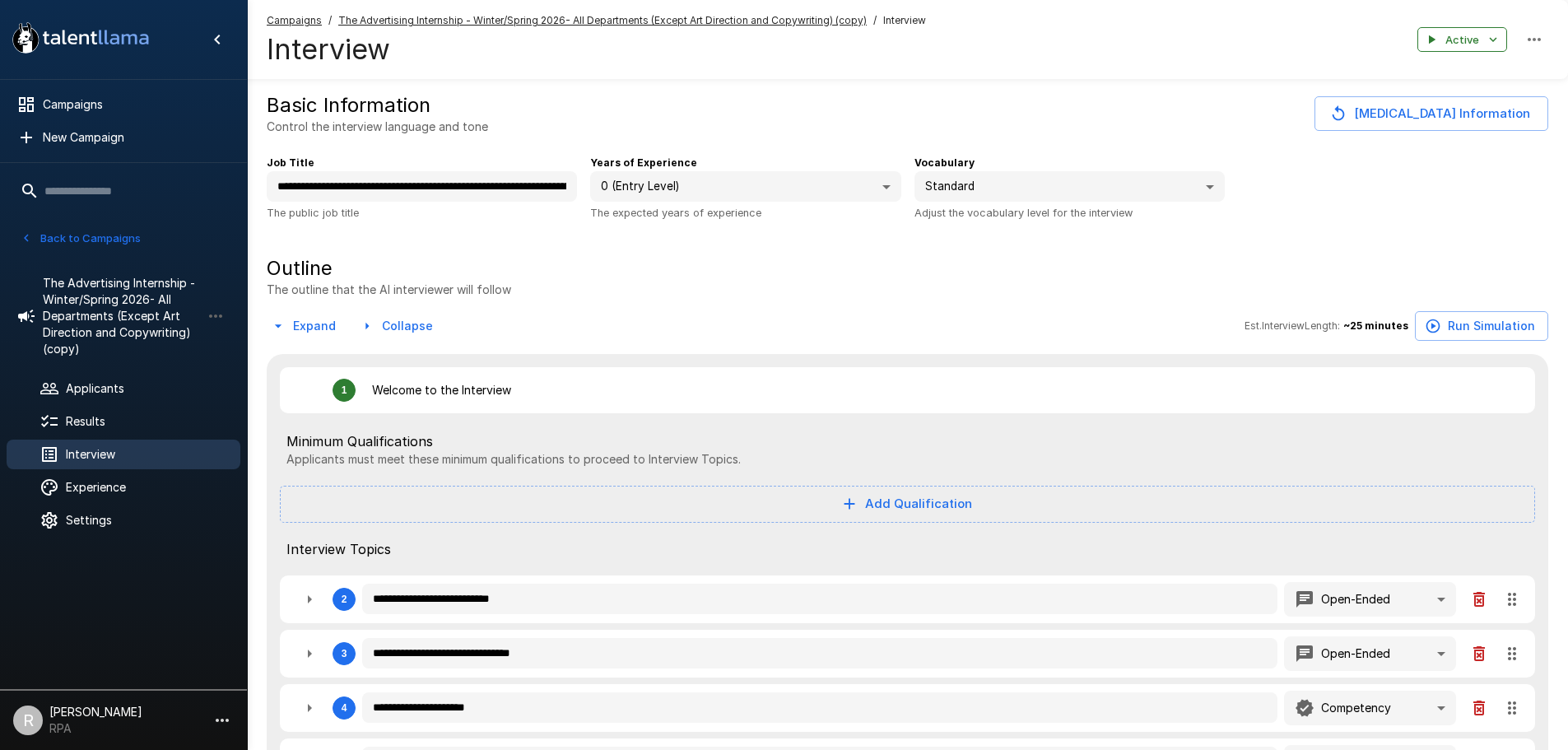
type textarea "*"
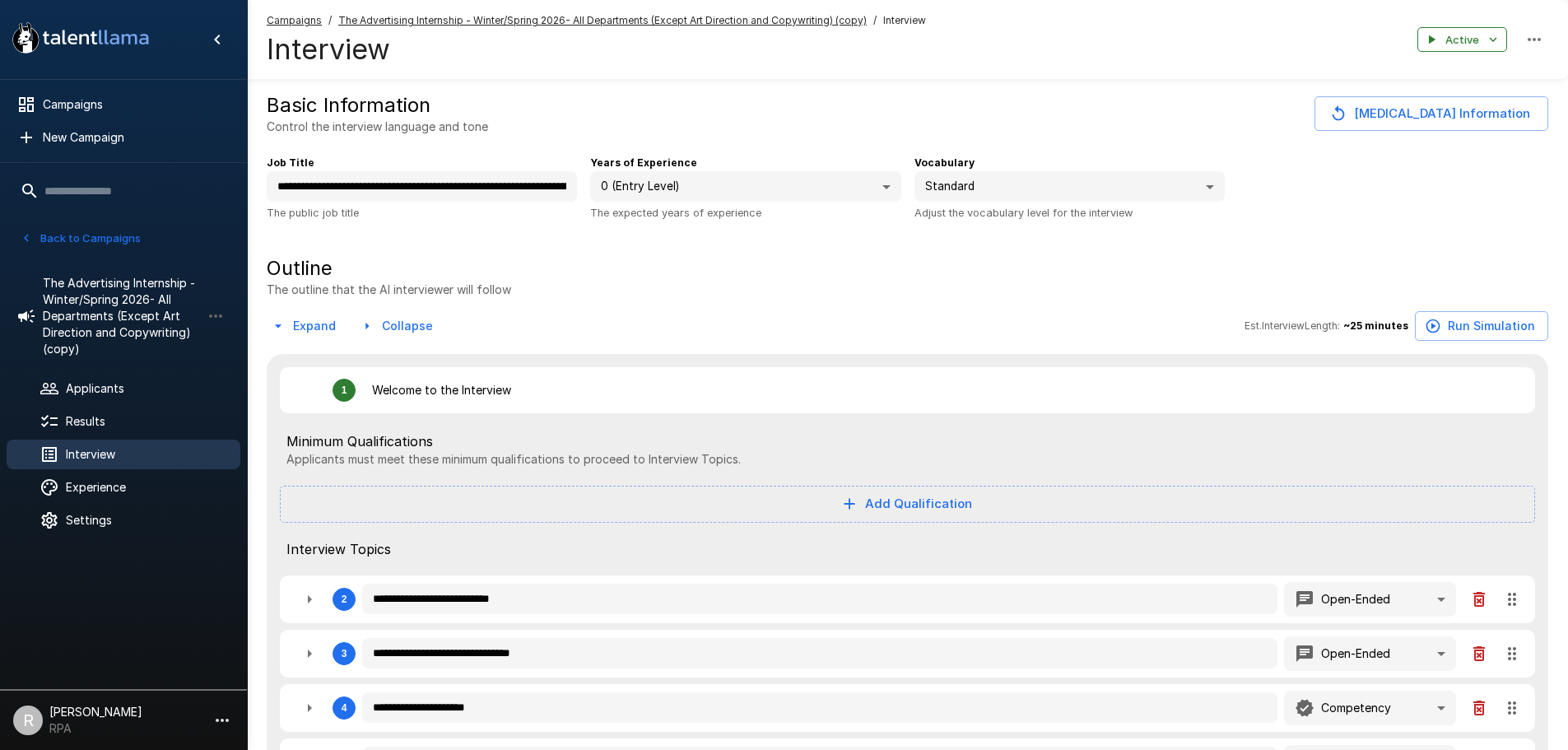
type textarea "*"
click at [95, 468] on div "Interview" at bounding box center [123, 454] width 234 height 30
type textarea "*"
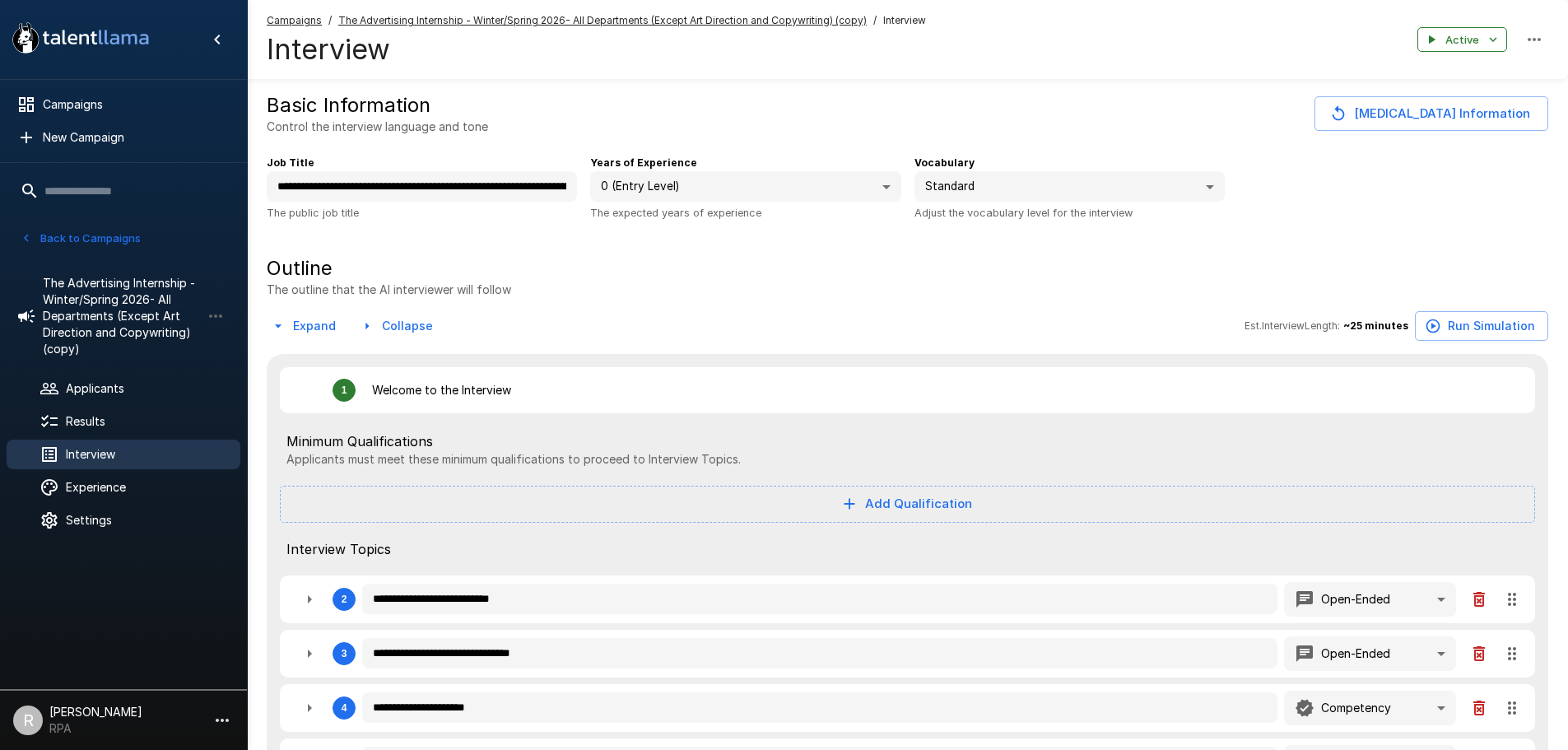
type textarea "*"
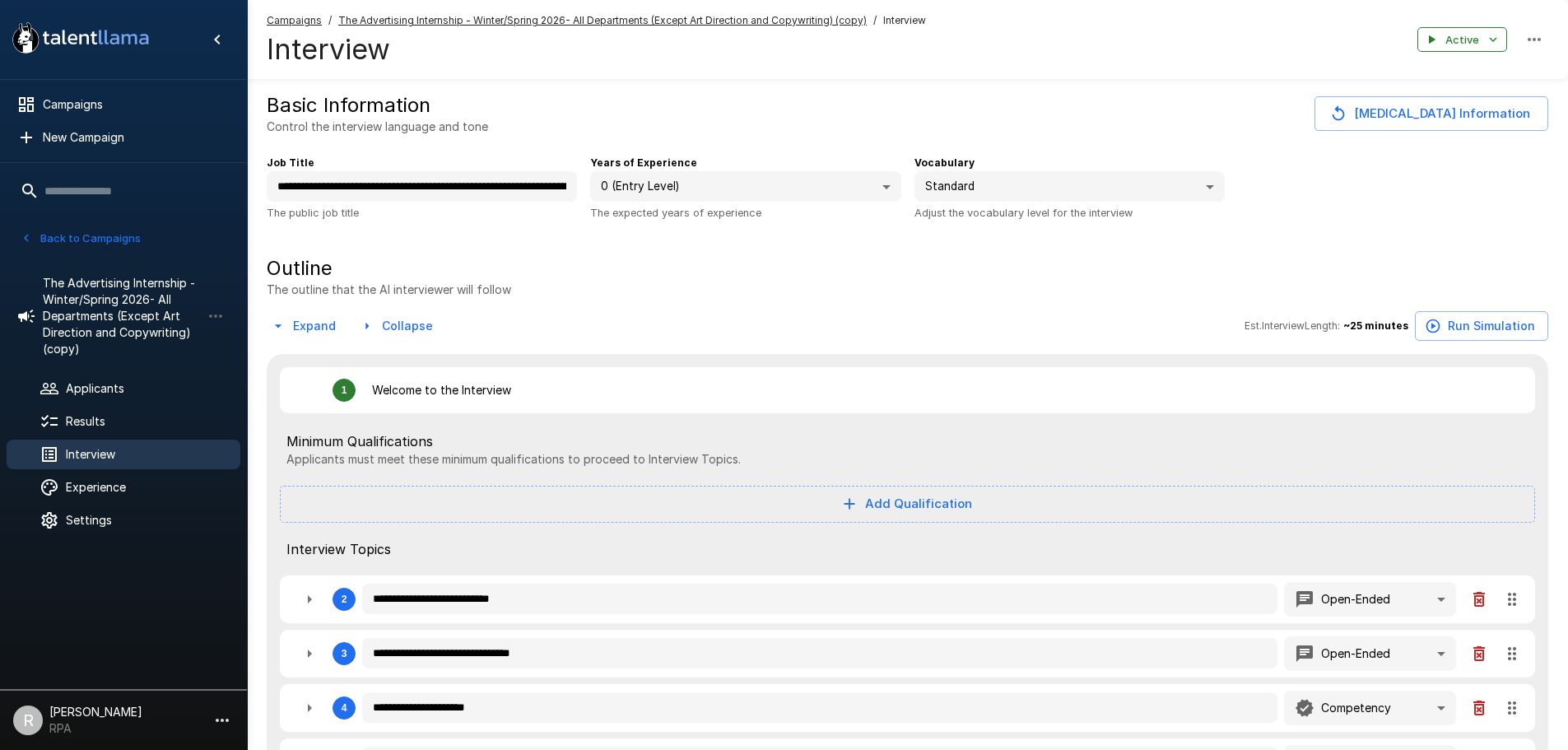
type textarea "*"
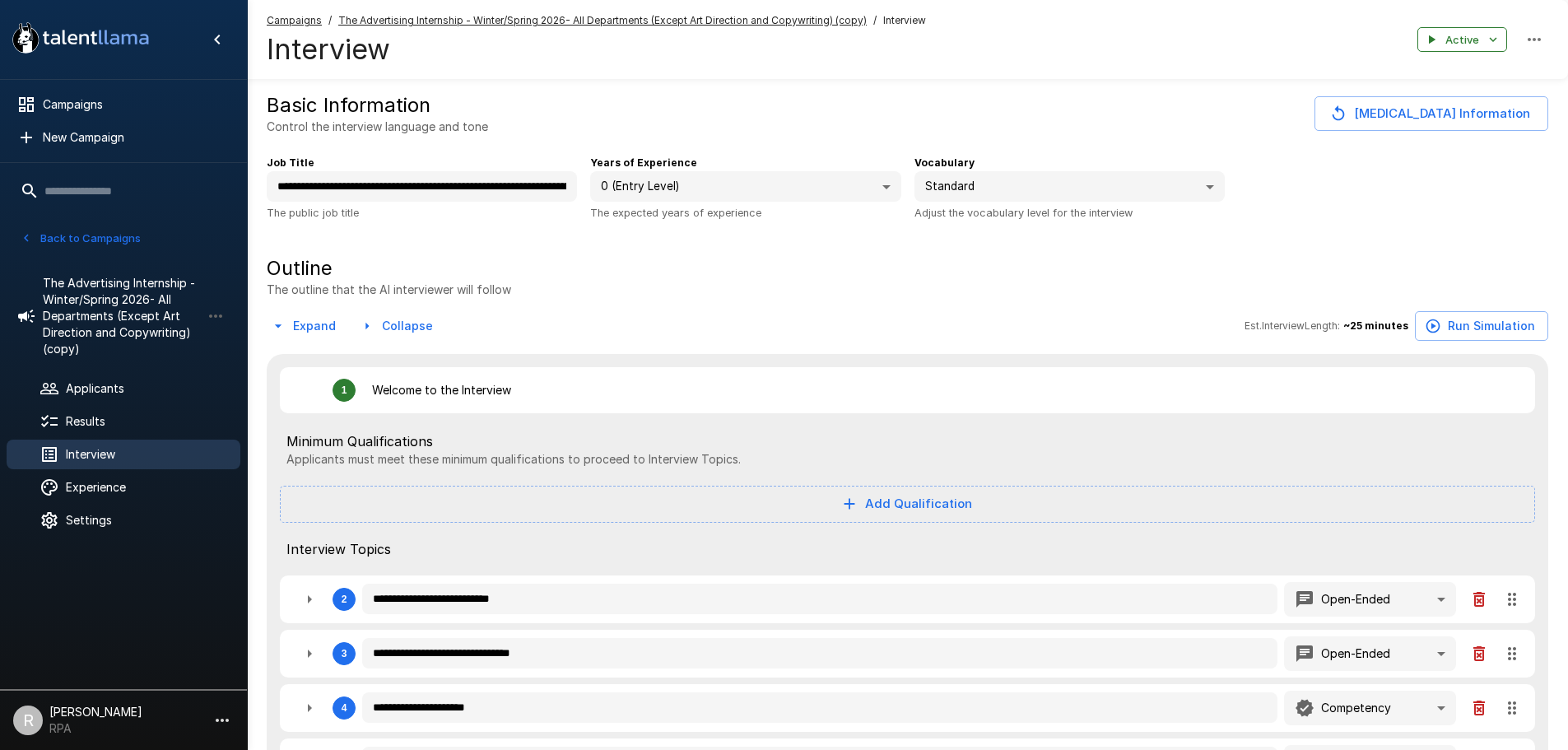
type textarea "*"
click at [1487, 104] on button "Change Job Information" at bounding box center [1431, 113] width 234 height 35
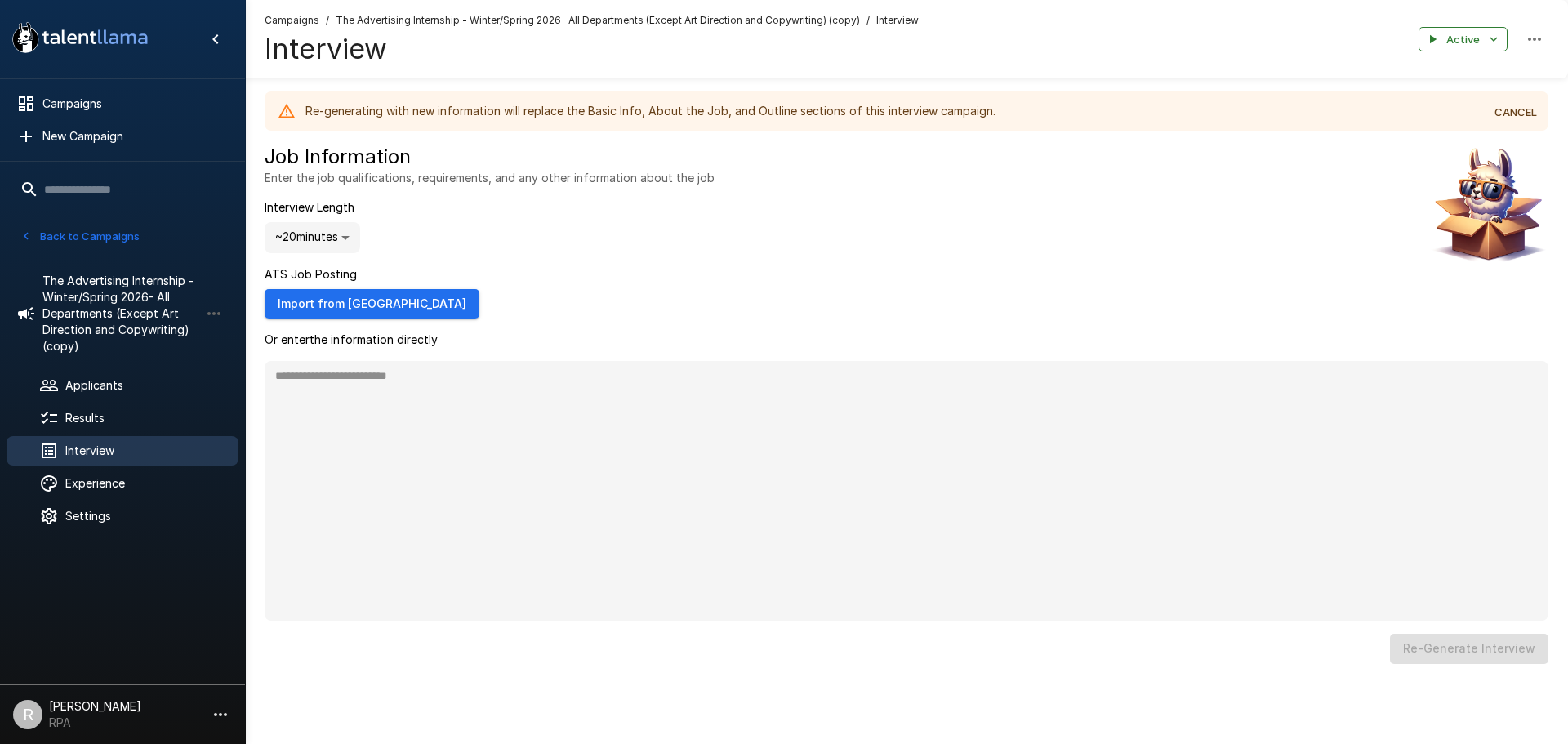
click at [365, 311] on button "Import from Greenhouse" at bounding box center [372, 304] width 215 height 31
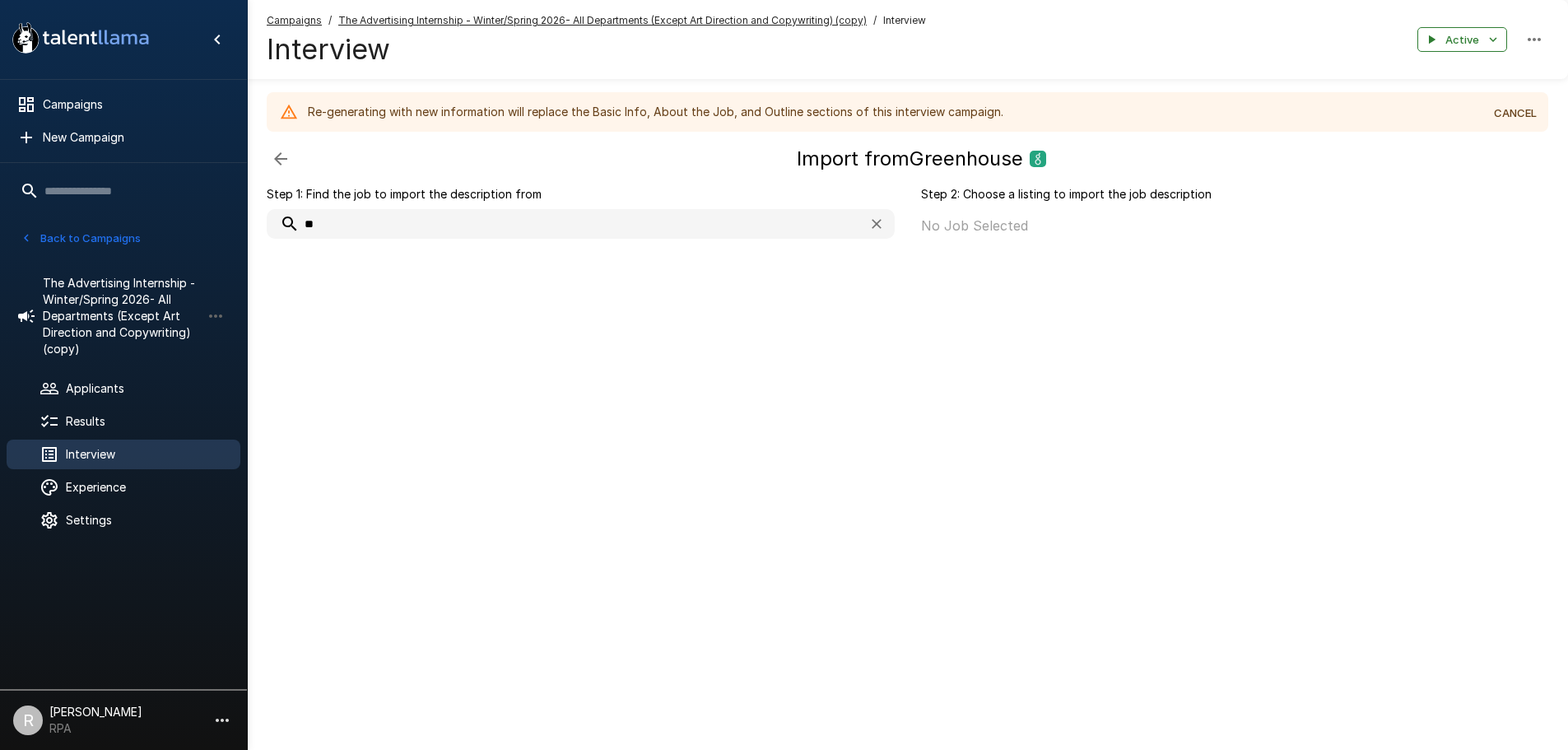
type input "*"
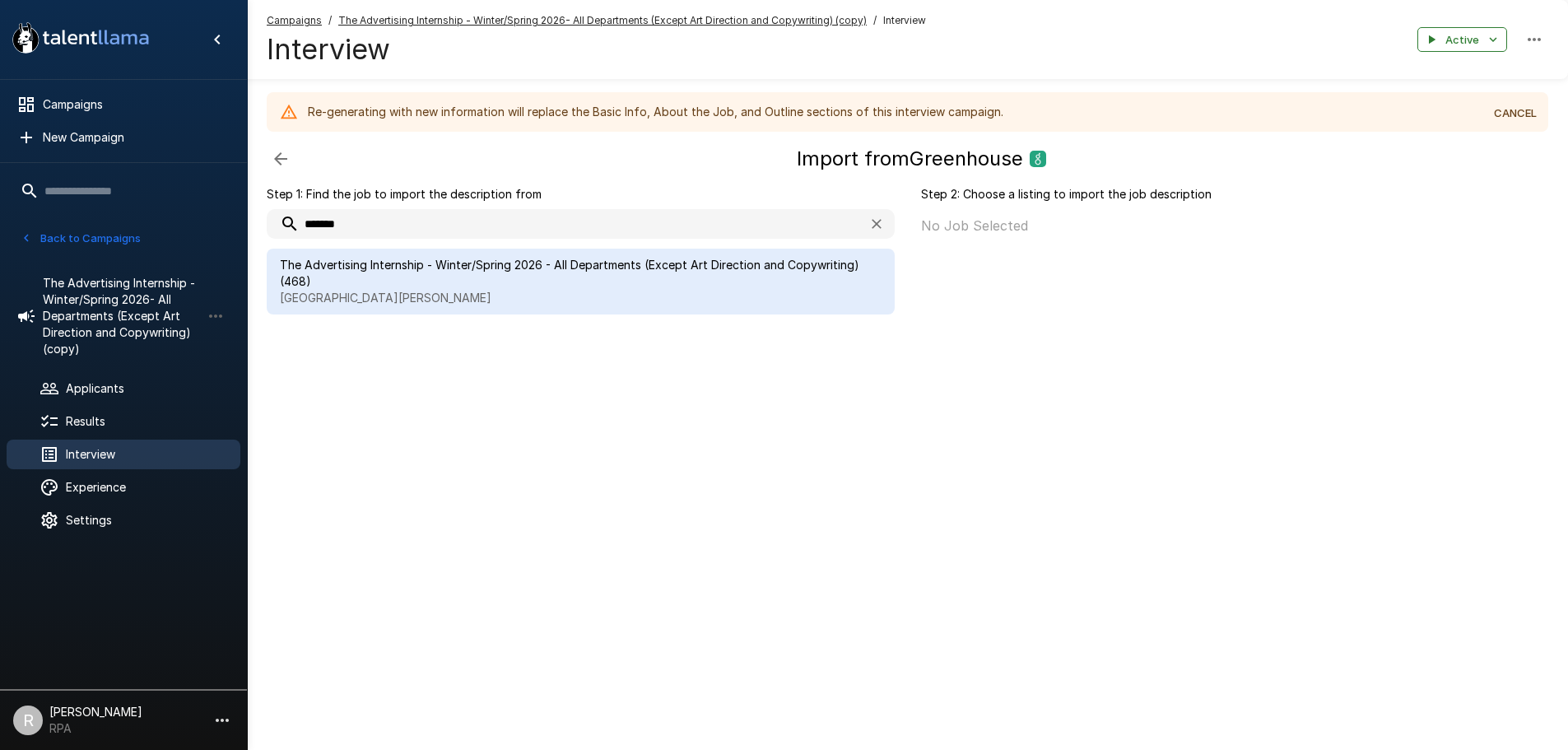
type input "*******"
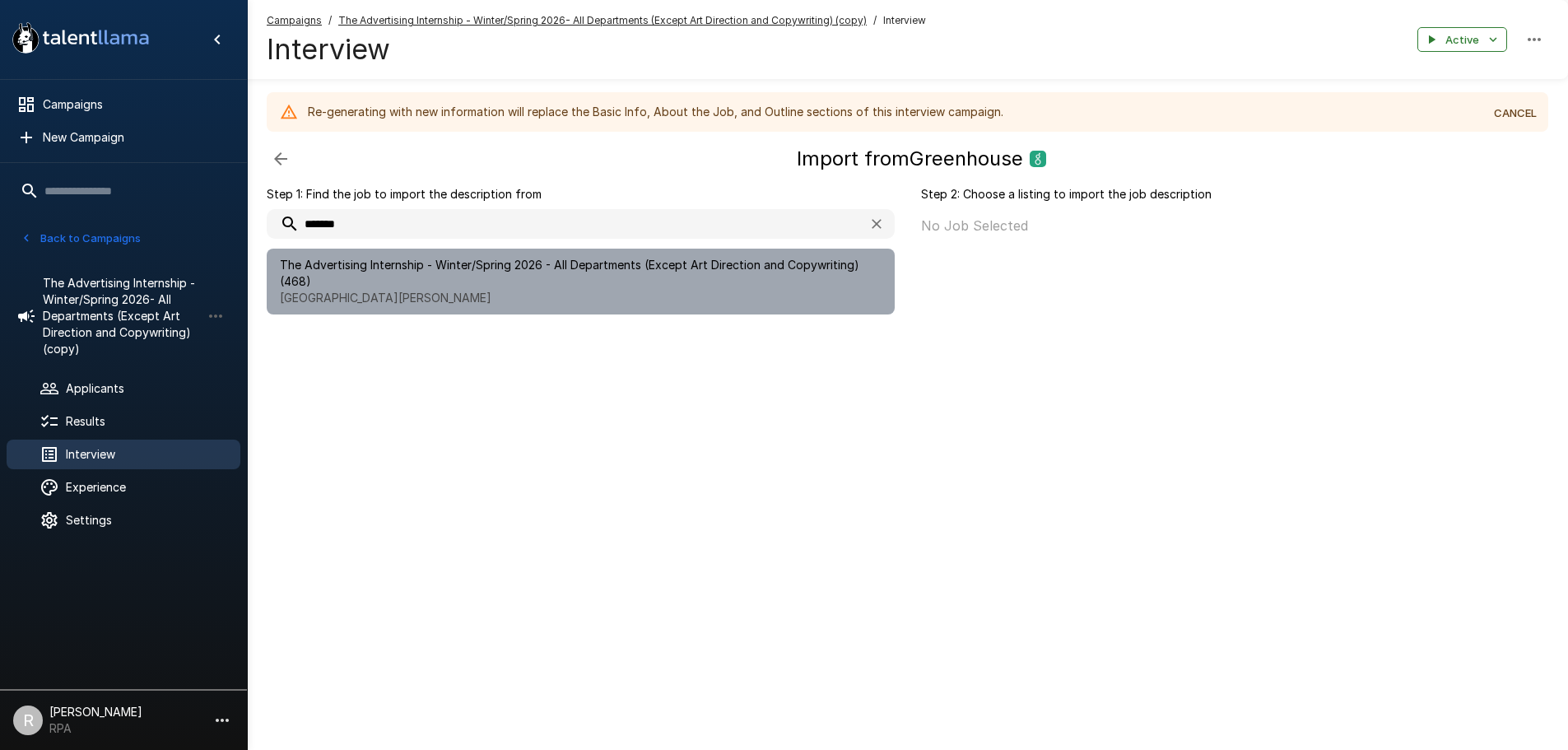
click at [667, 259] on span "The Advertising Internship - Winter/Spring 2026 - All Departments (Except Art D…" at bounding box center [580, 272] width 601 height 33
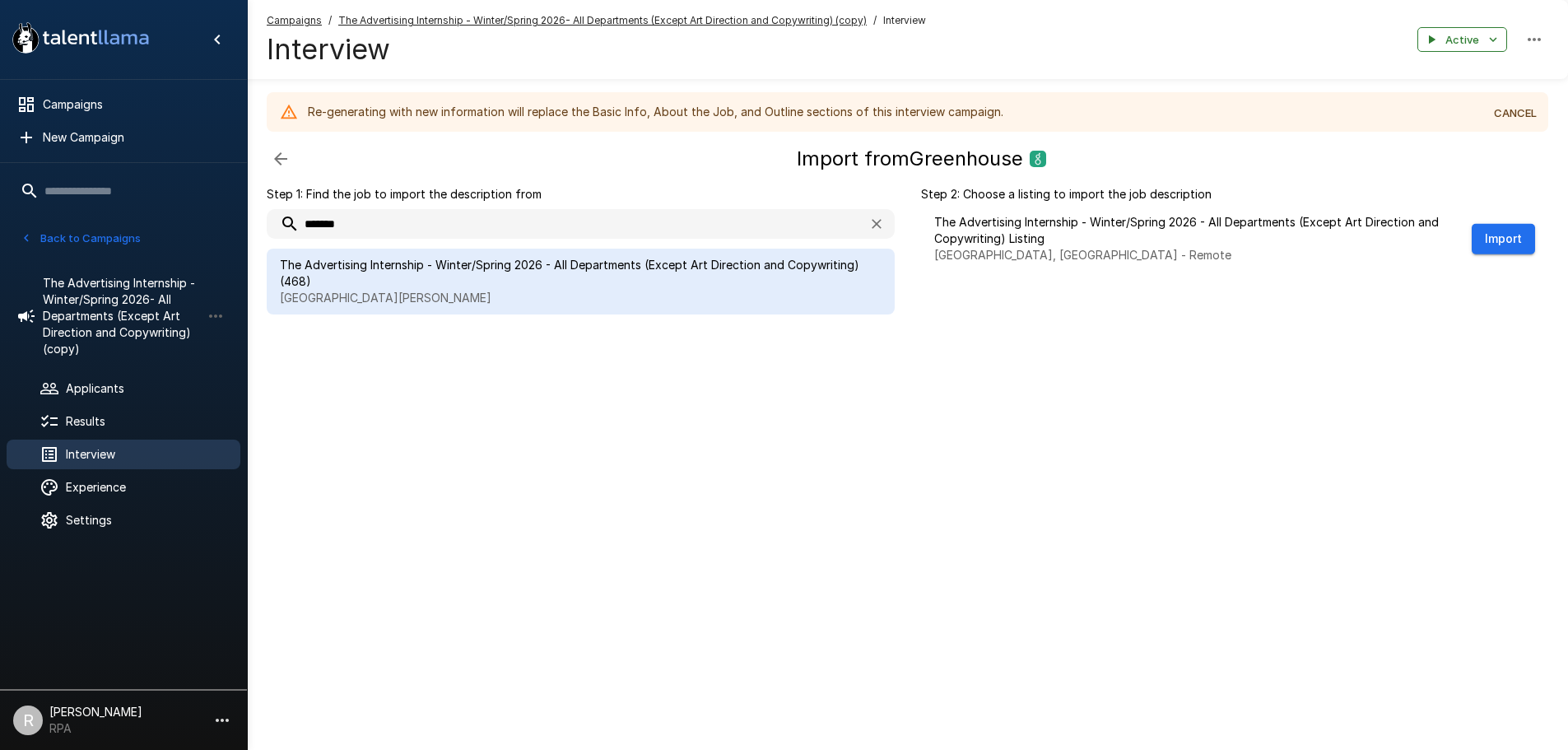
click at [1490, 249] on button "Import" at bounding box center [1504, 239] width 63 height 31
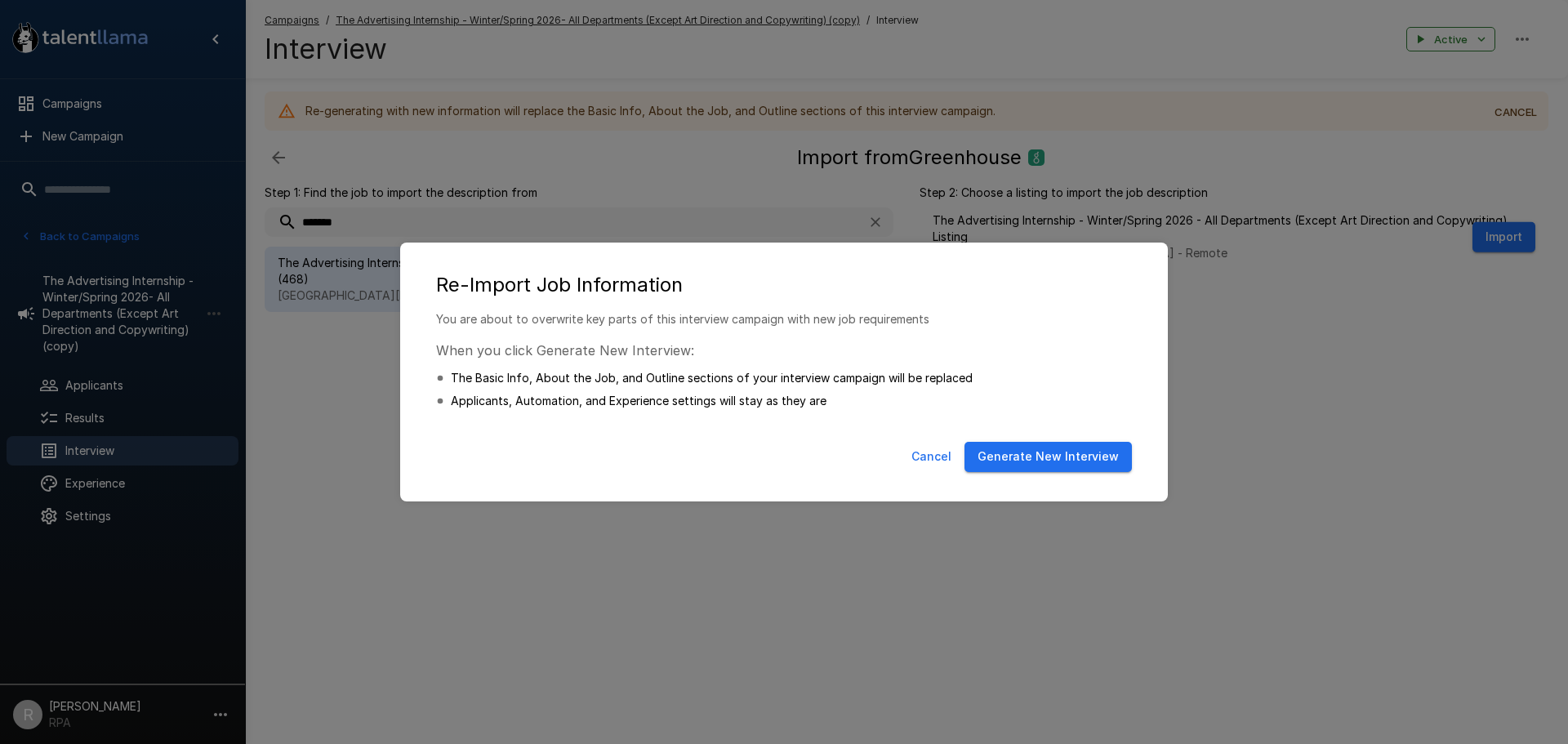
click at [1060, 466] on button "Generate New Interview" at bounding box center [1048, 457] width 167 height 31
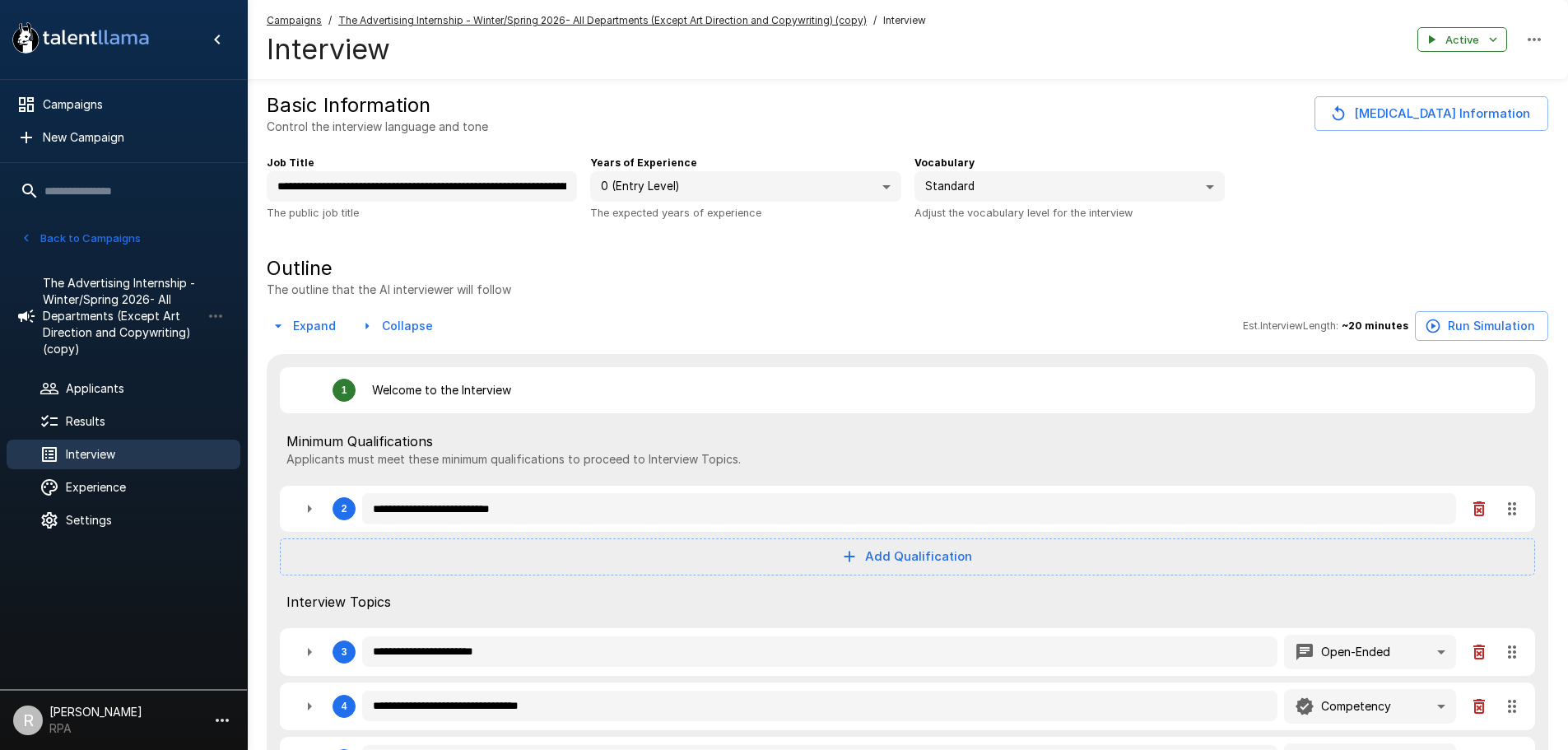
type textarea "*"
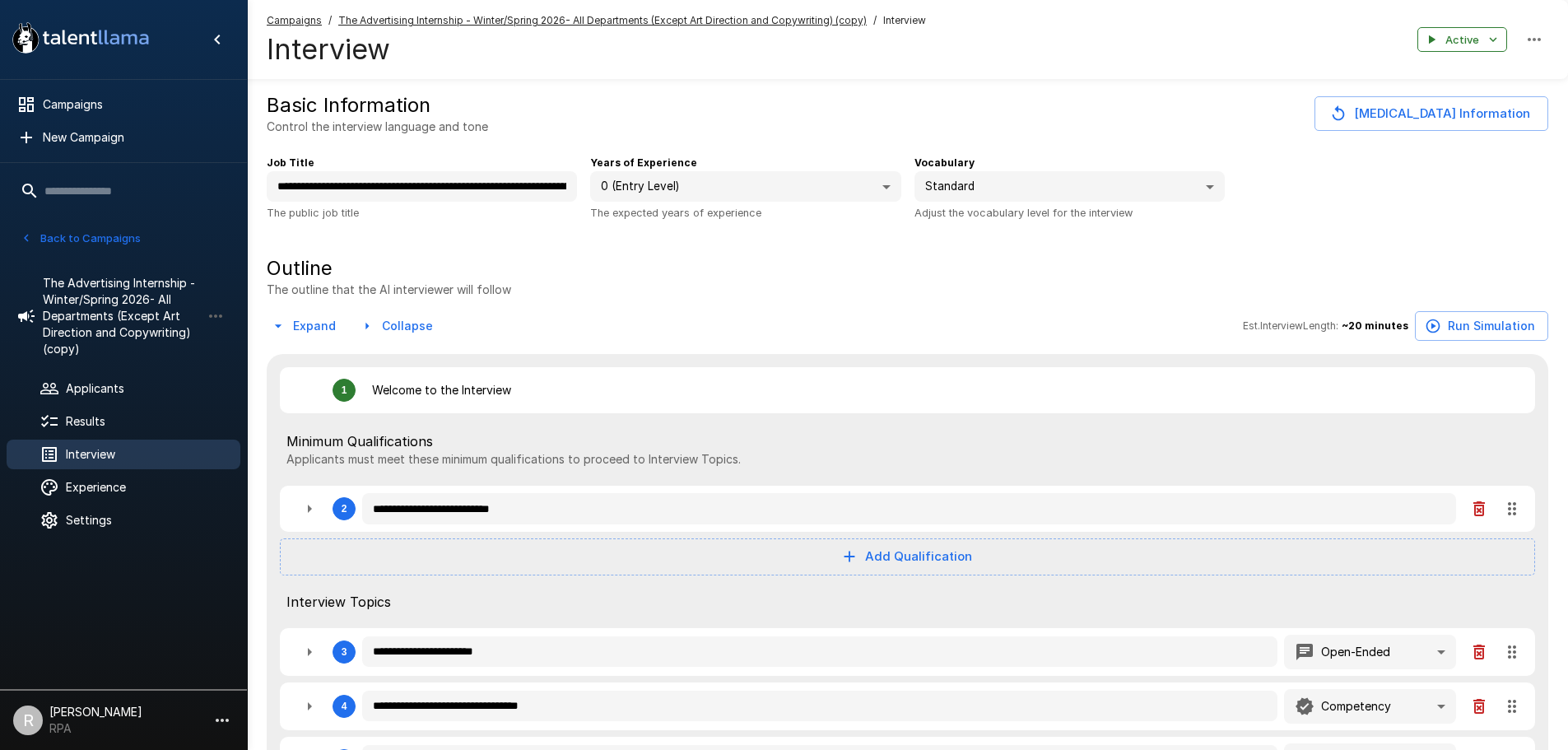
type textarea "*"
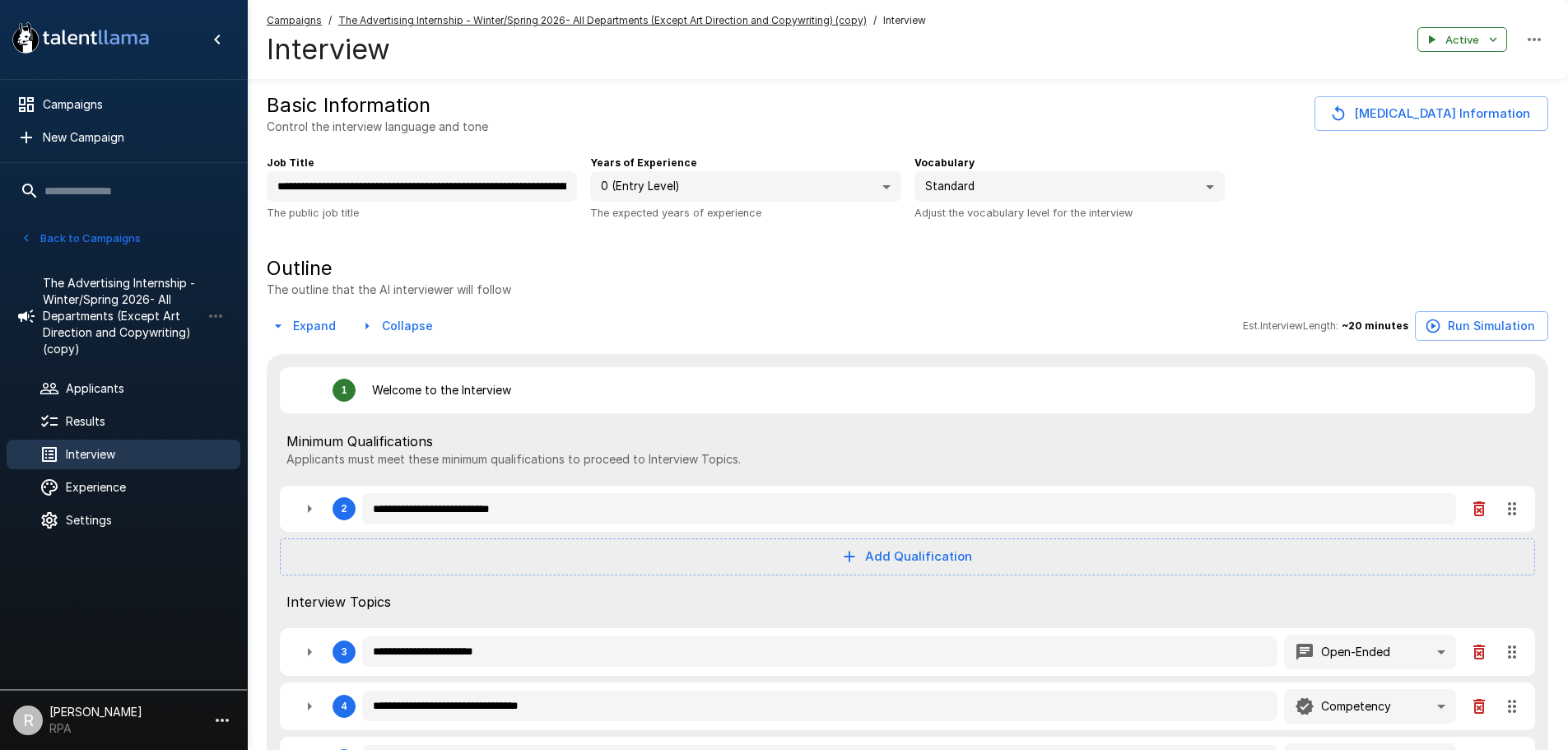
type textarea "*"
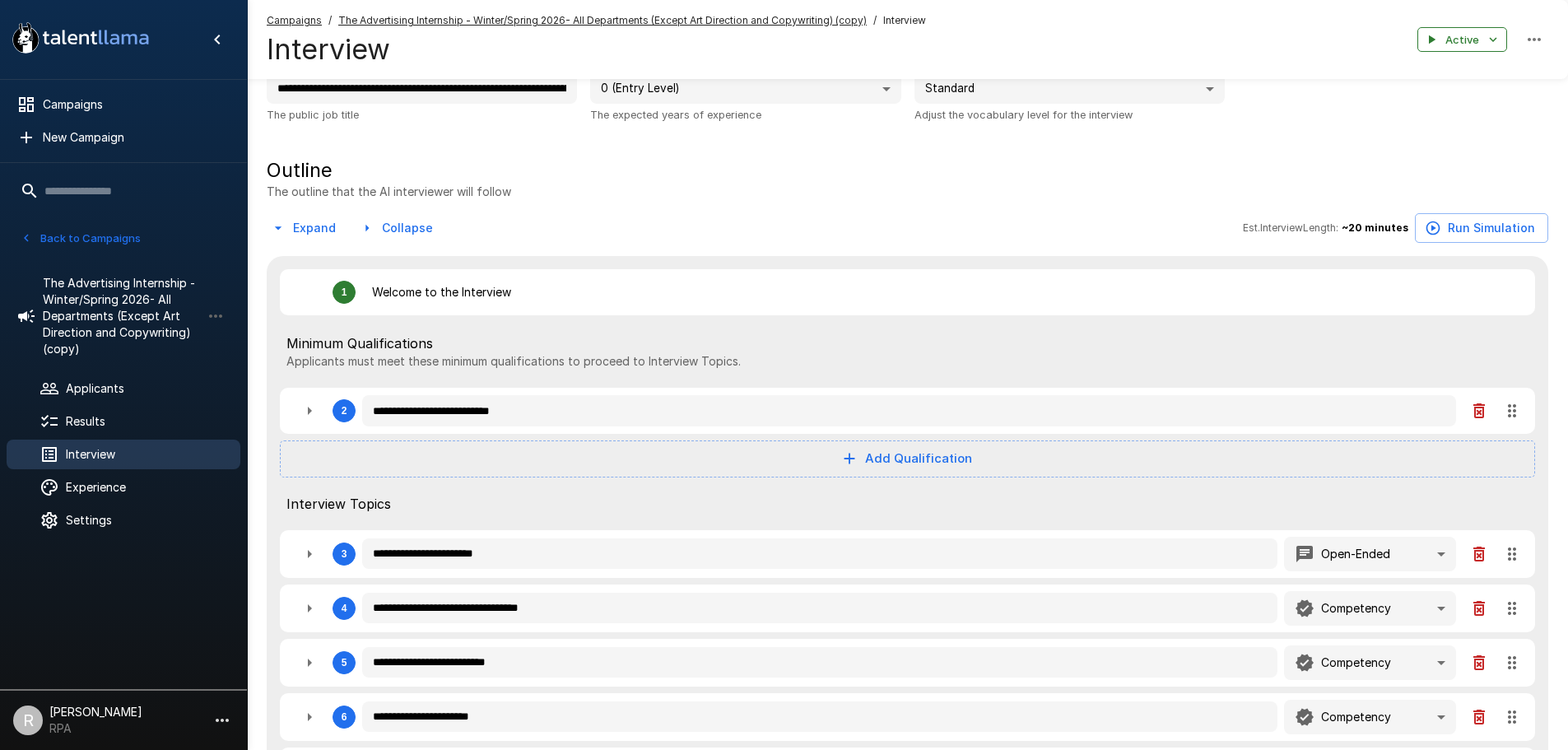
scroll to position [247, 0]
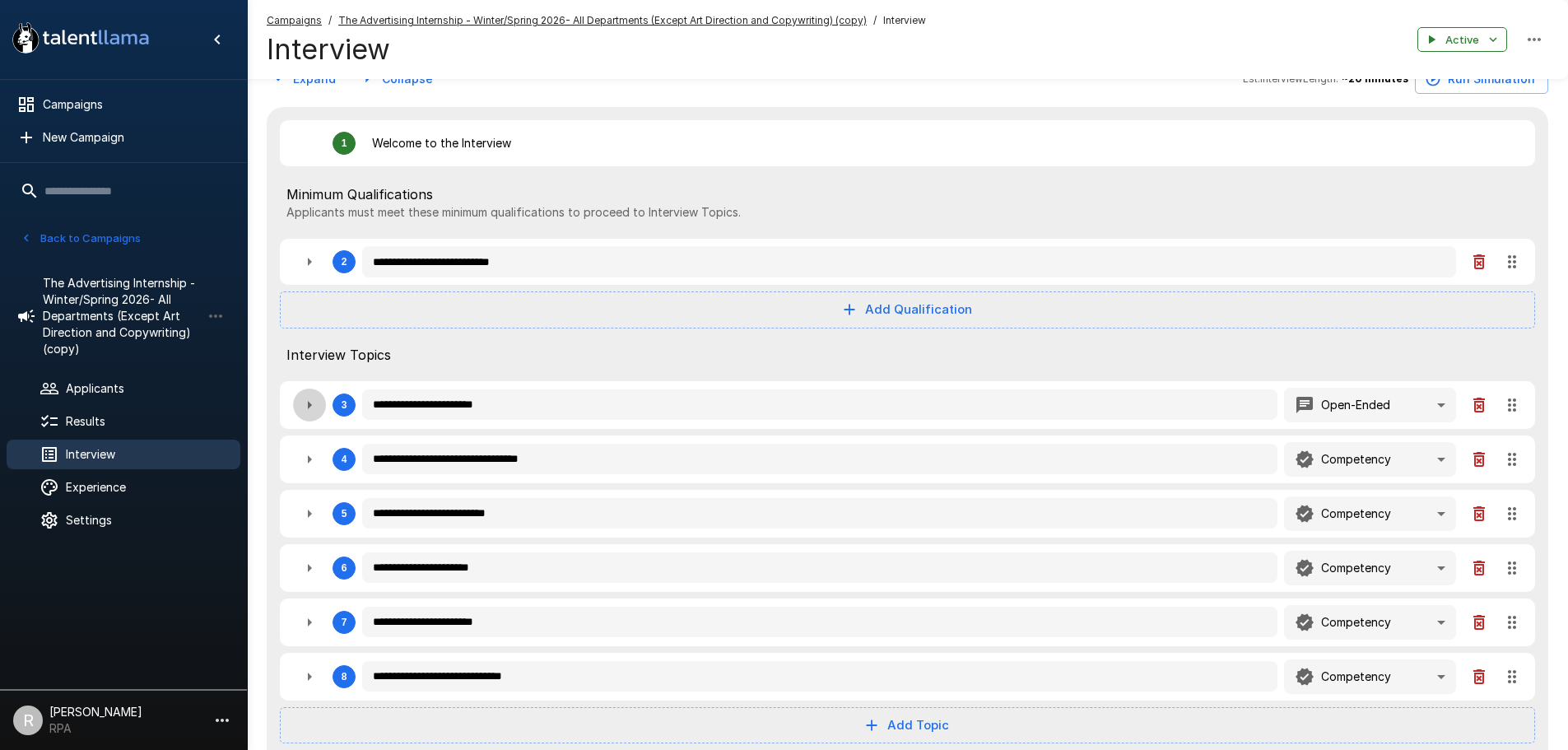
click at [310, 410] on icon "button" at bounding box center [309, 405] width 20 height 20
type textarea "*"
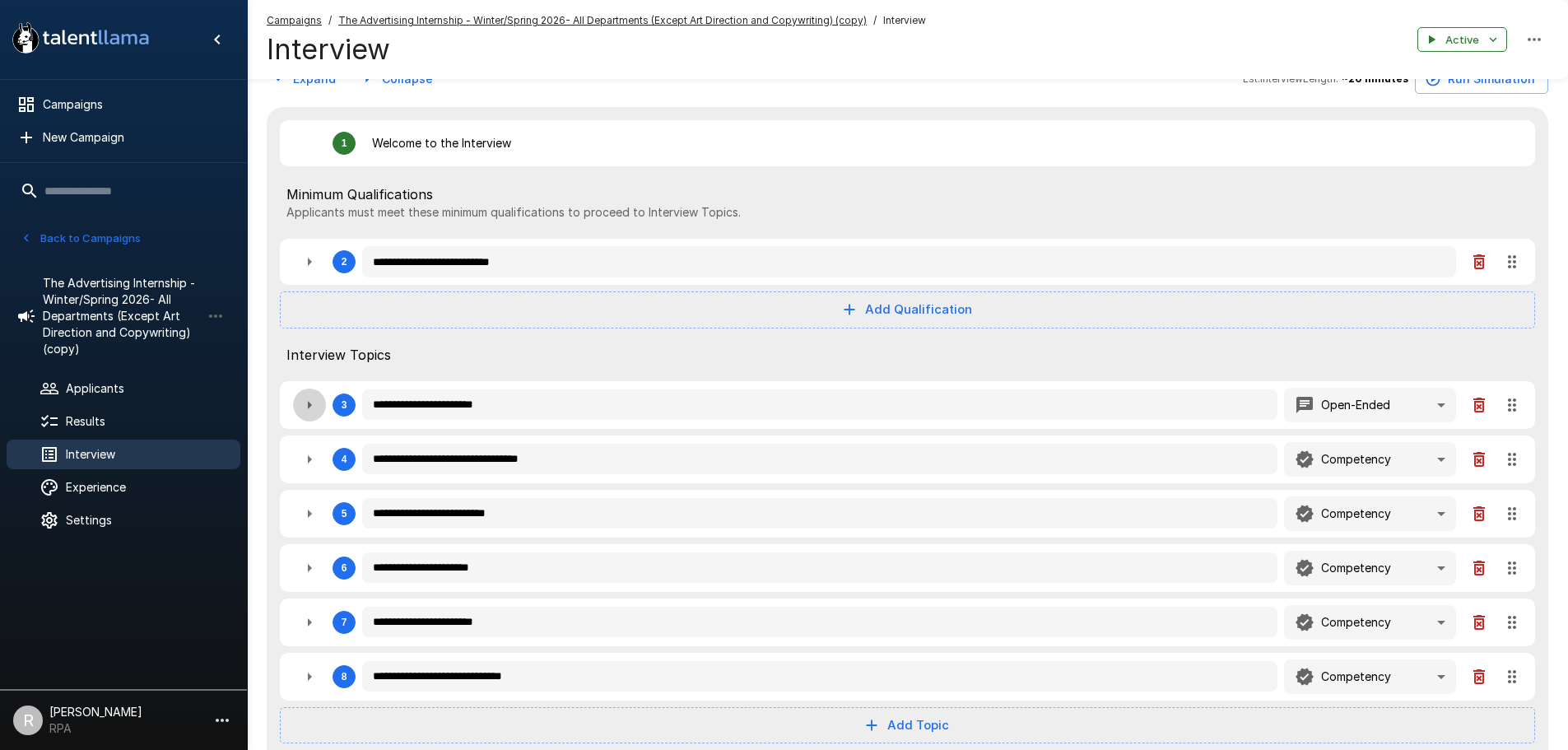
type textarea "*"
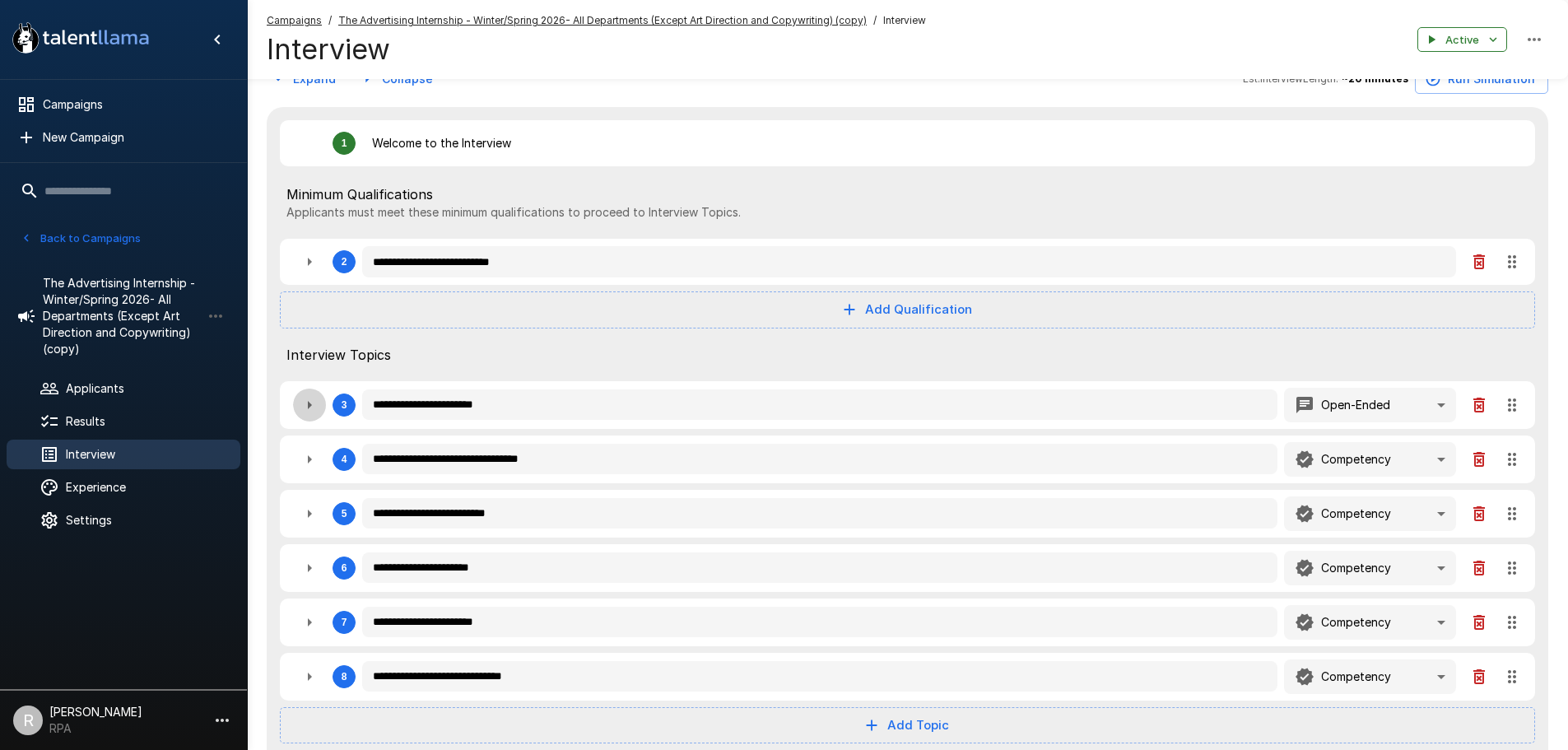
type textarea "*"
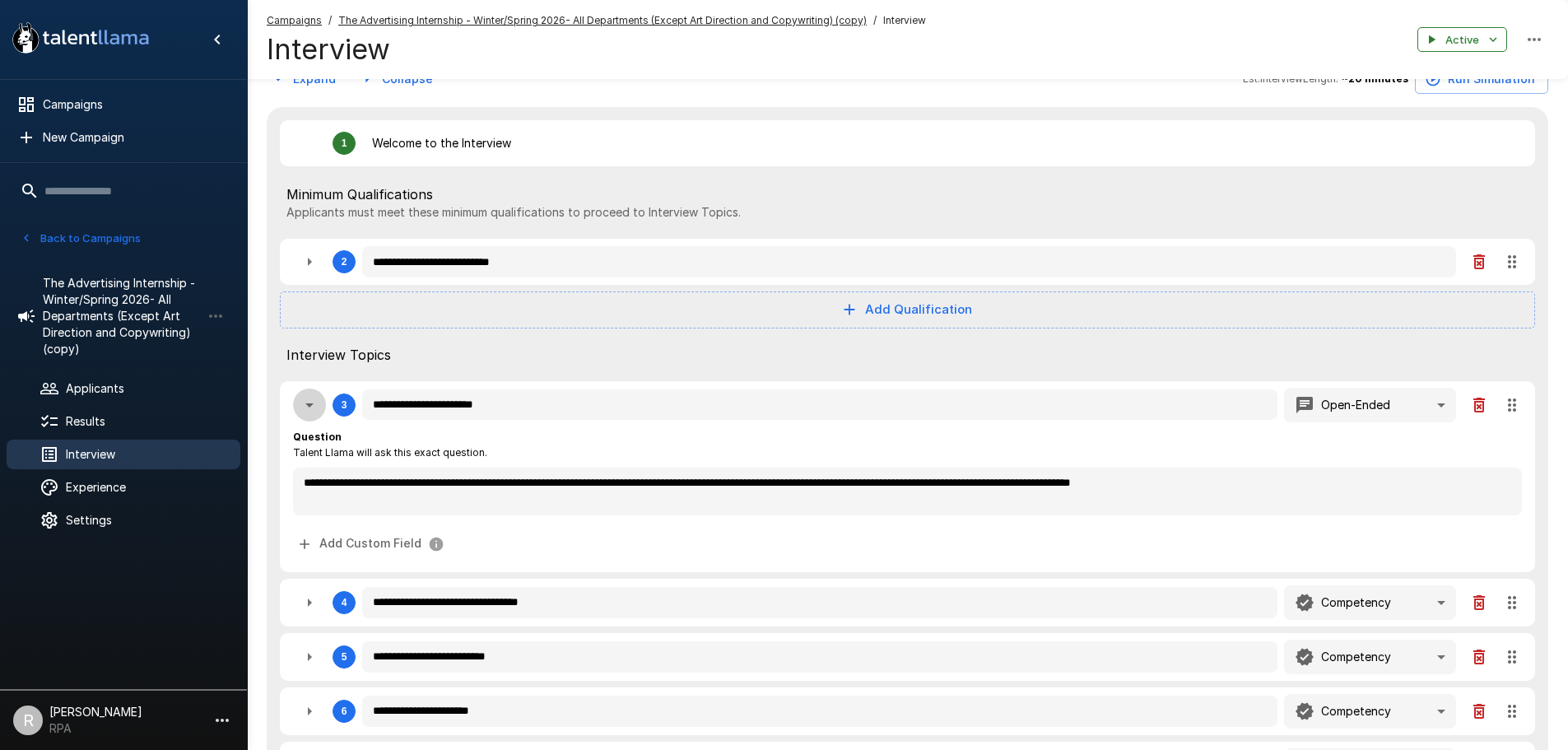
click at [310, 410] on icon "button" at bounding box center [309, 405] width 20 height 20
type textarea "*"
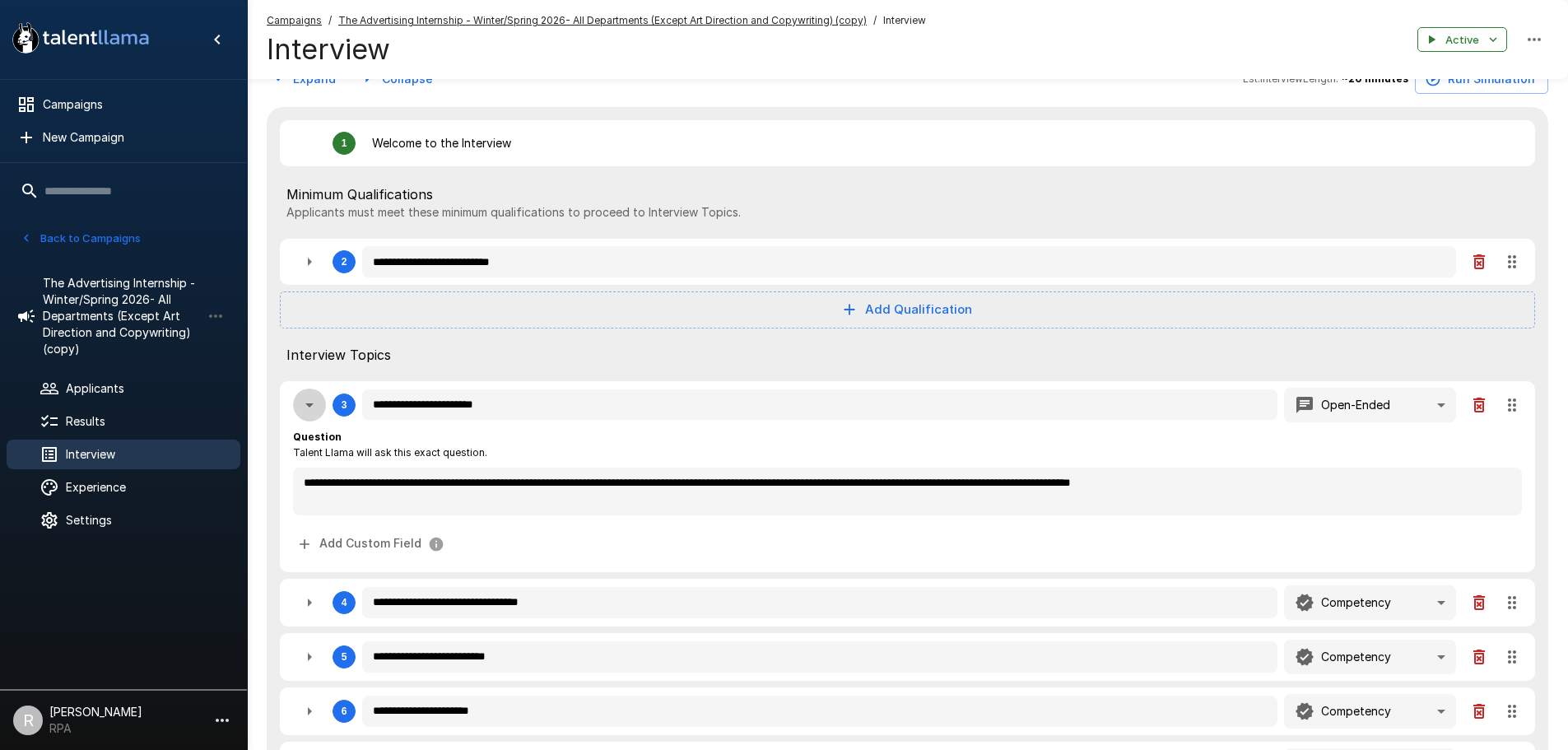
type textarea "*"
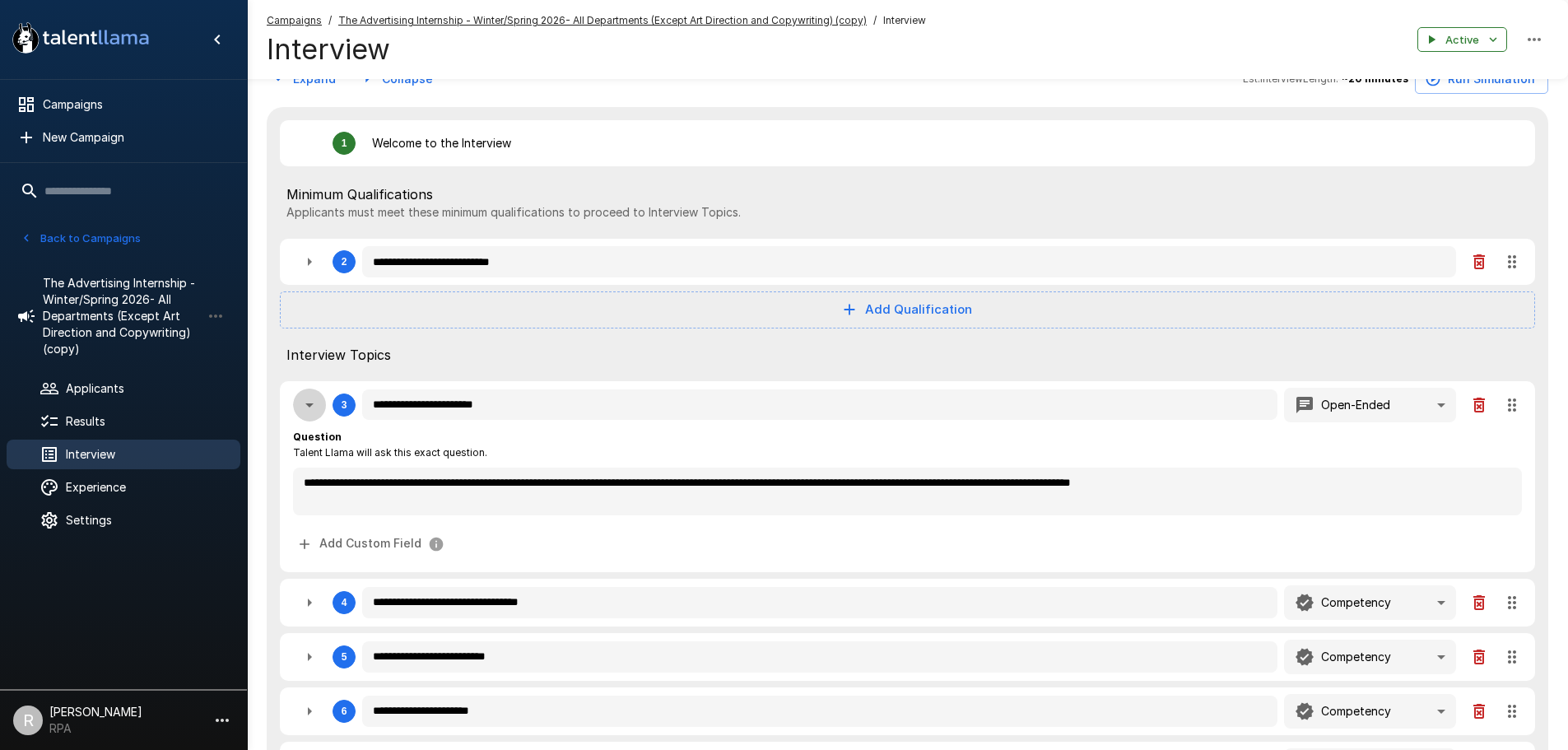
type textarea "*"
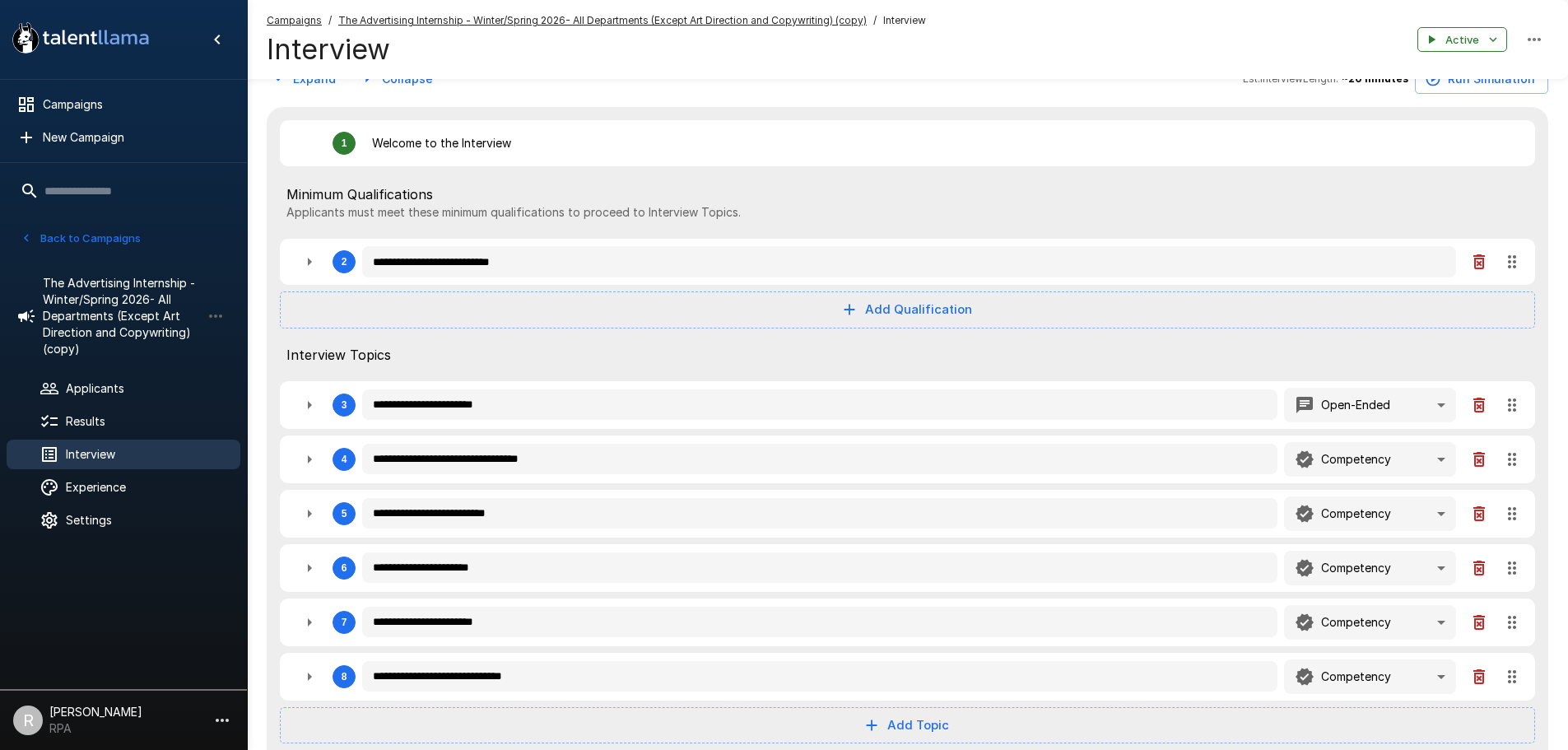
click at [300, 461] on icon "button" at bounding box center [309, 459] width 20 height 20
type textarea "*"
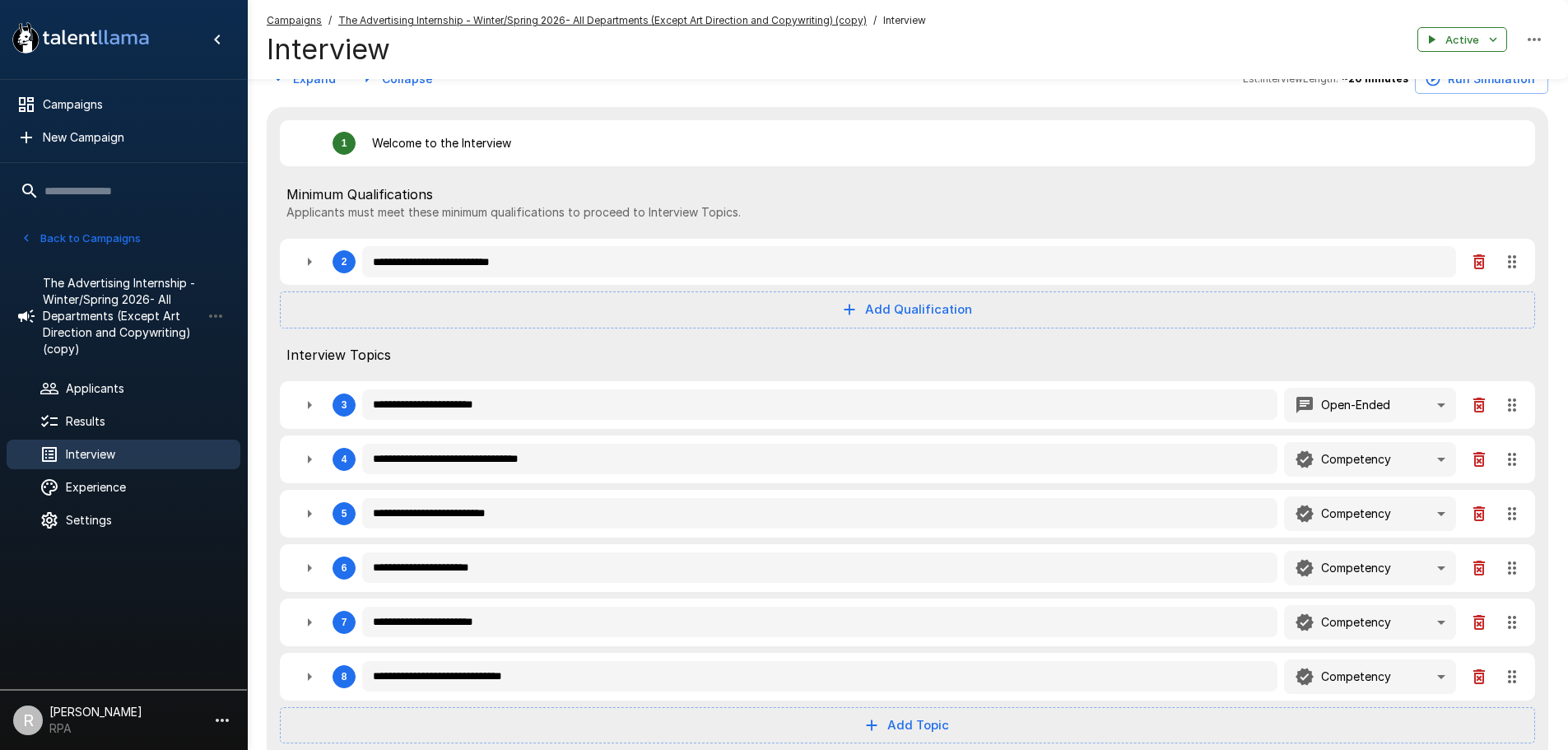
type textarea "*"
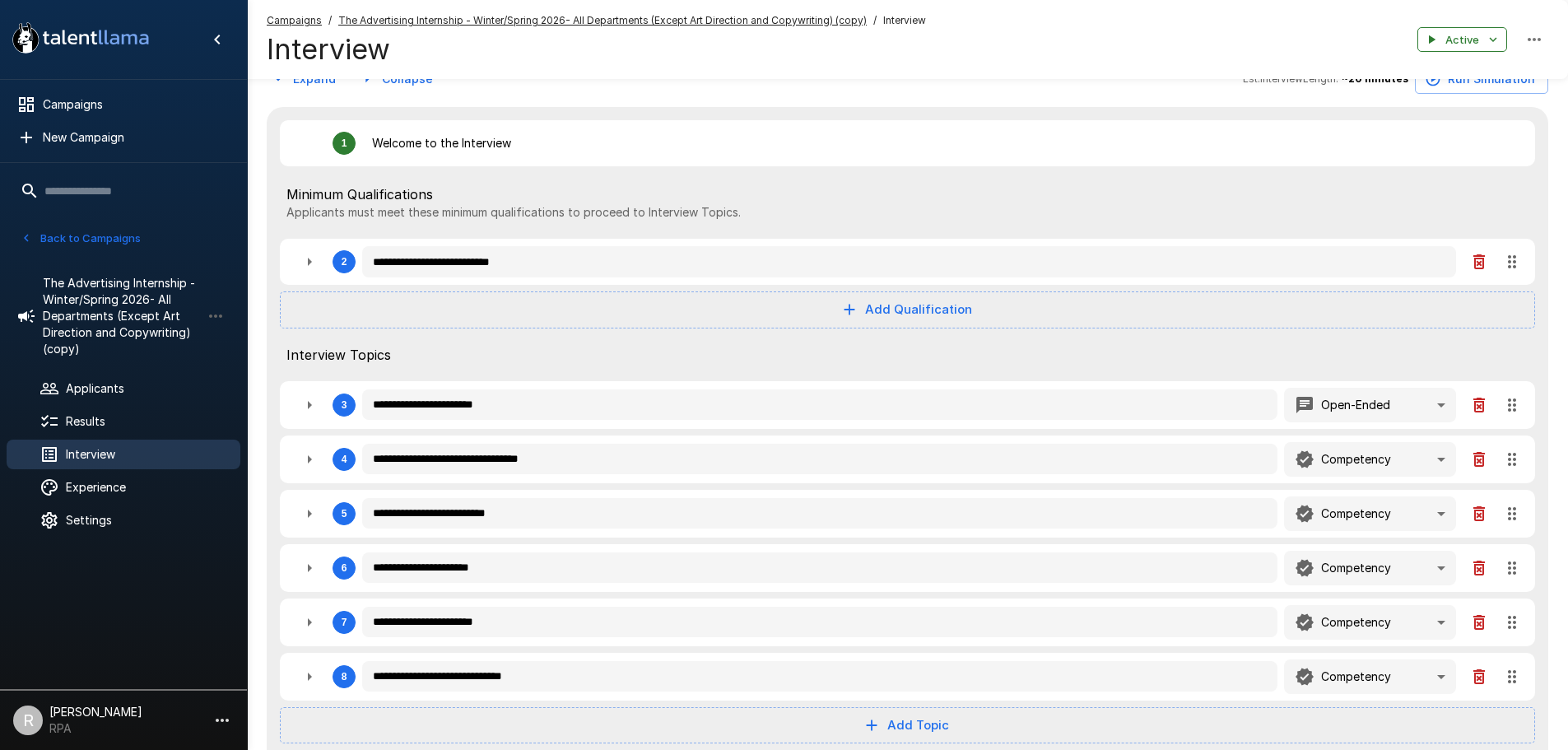
type textarea "*"
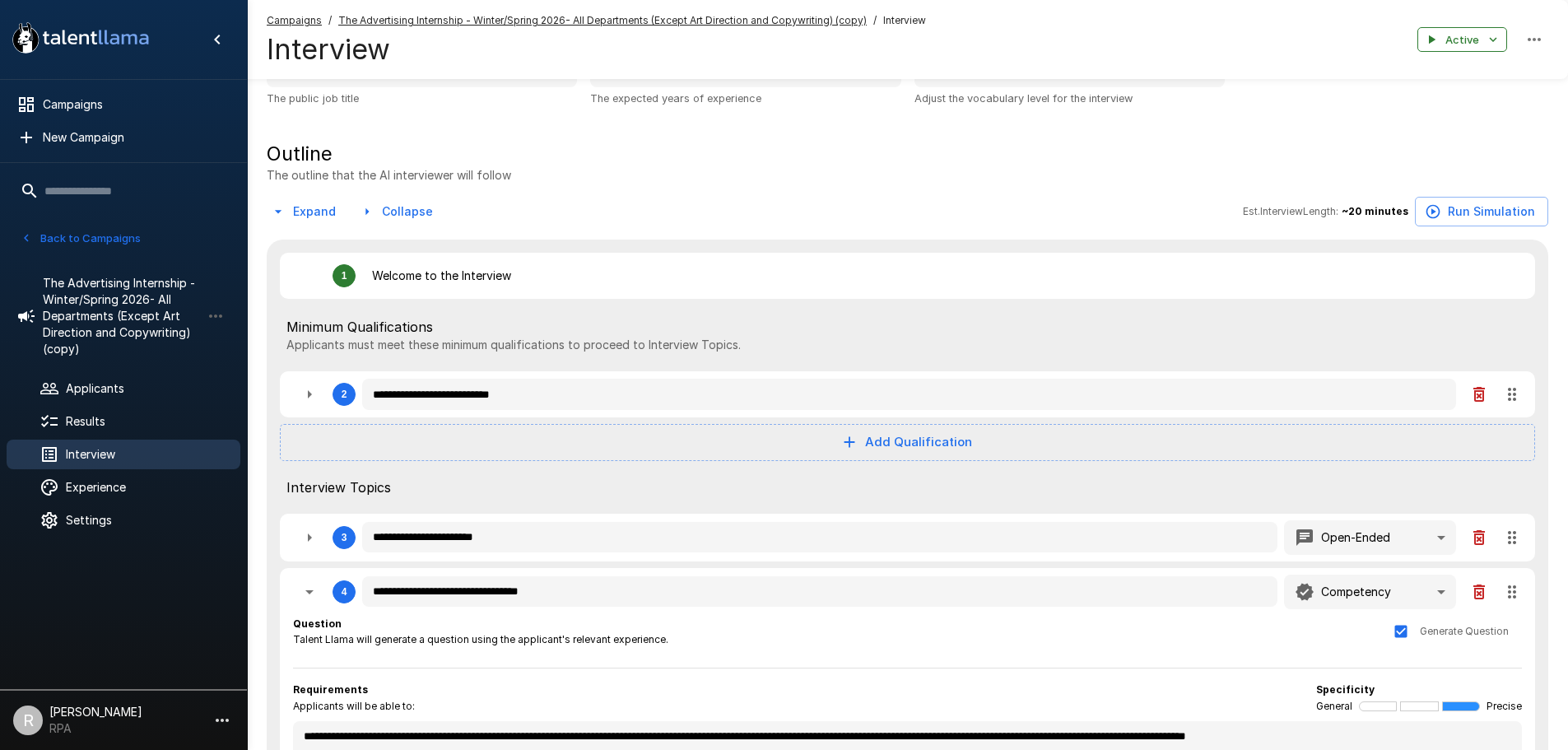
scroll to position [0, 0]
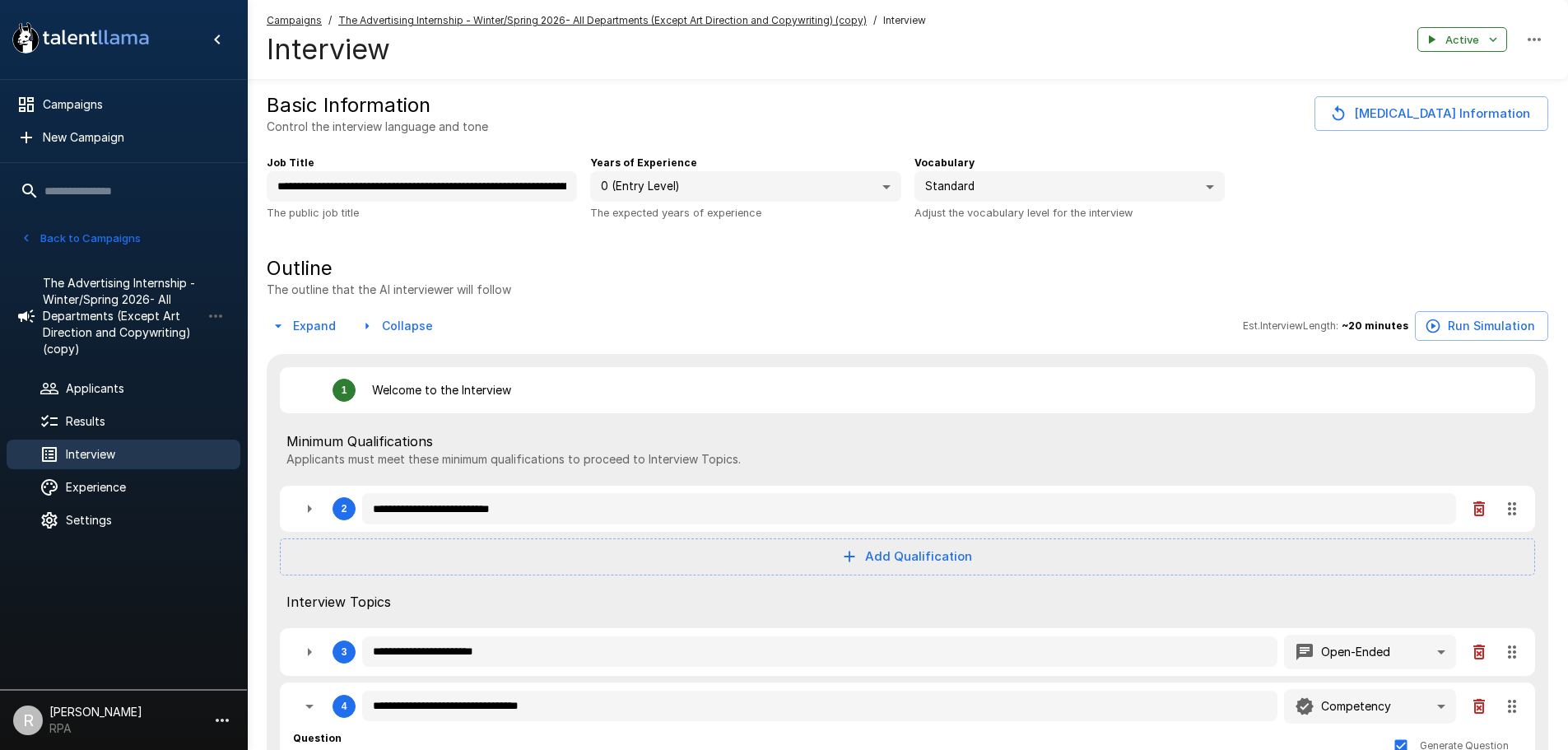
click at [1424, 115] on button "Change Job Information" at bounding box center [1431, 113] width 234 height 35
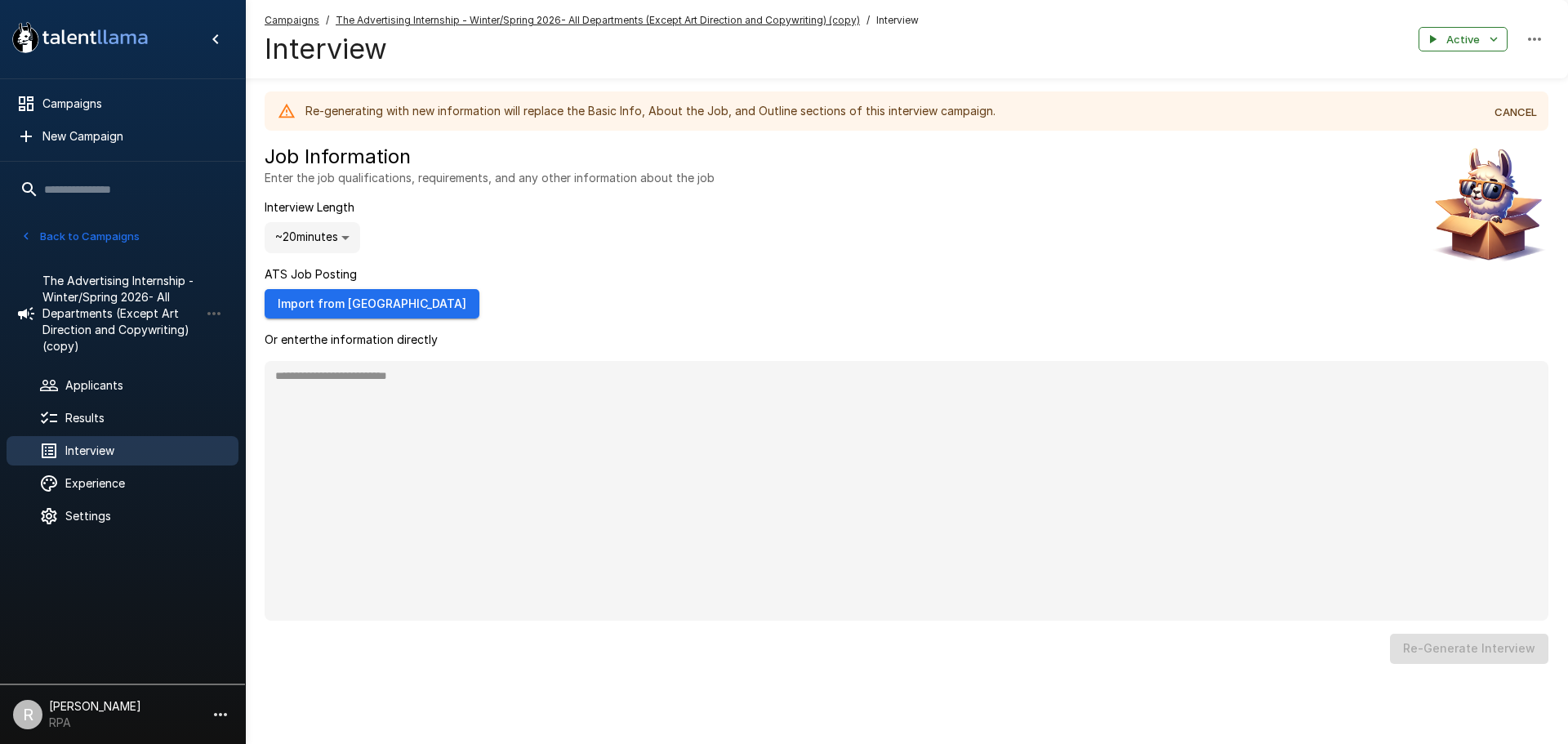
click at [1518, 109] on button "CANCEL" at bounding box center [1515, 112] width 53 height 25
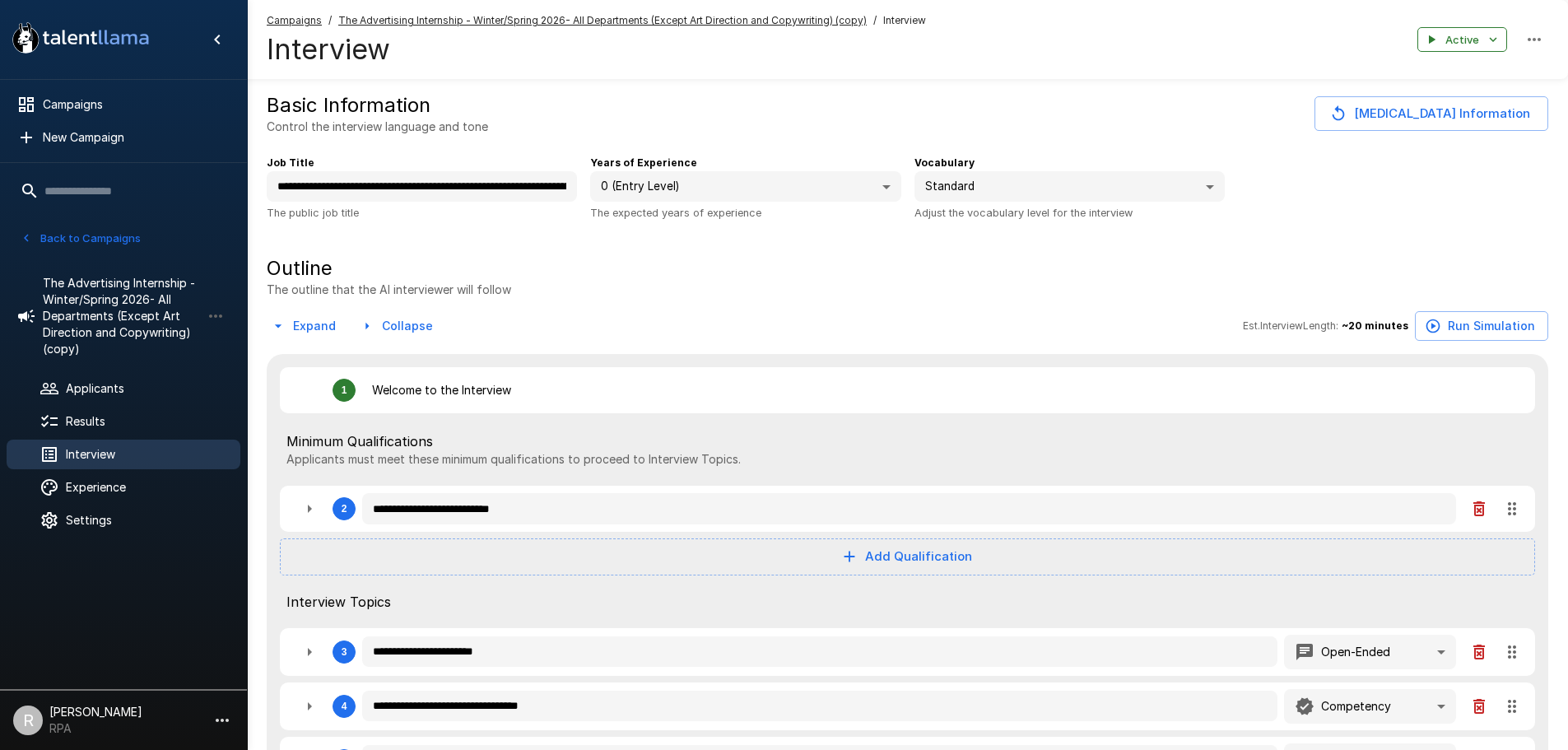
type textarea "*"
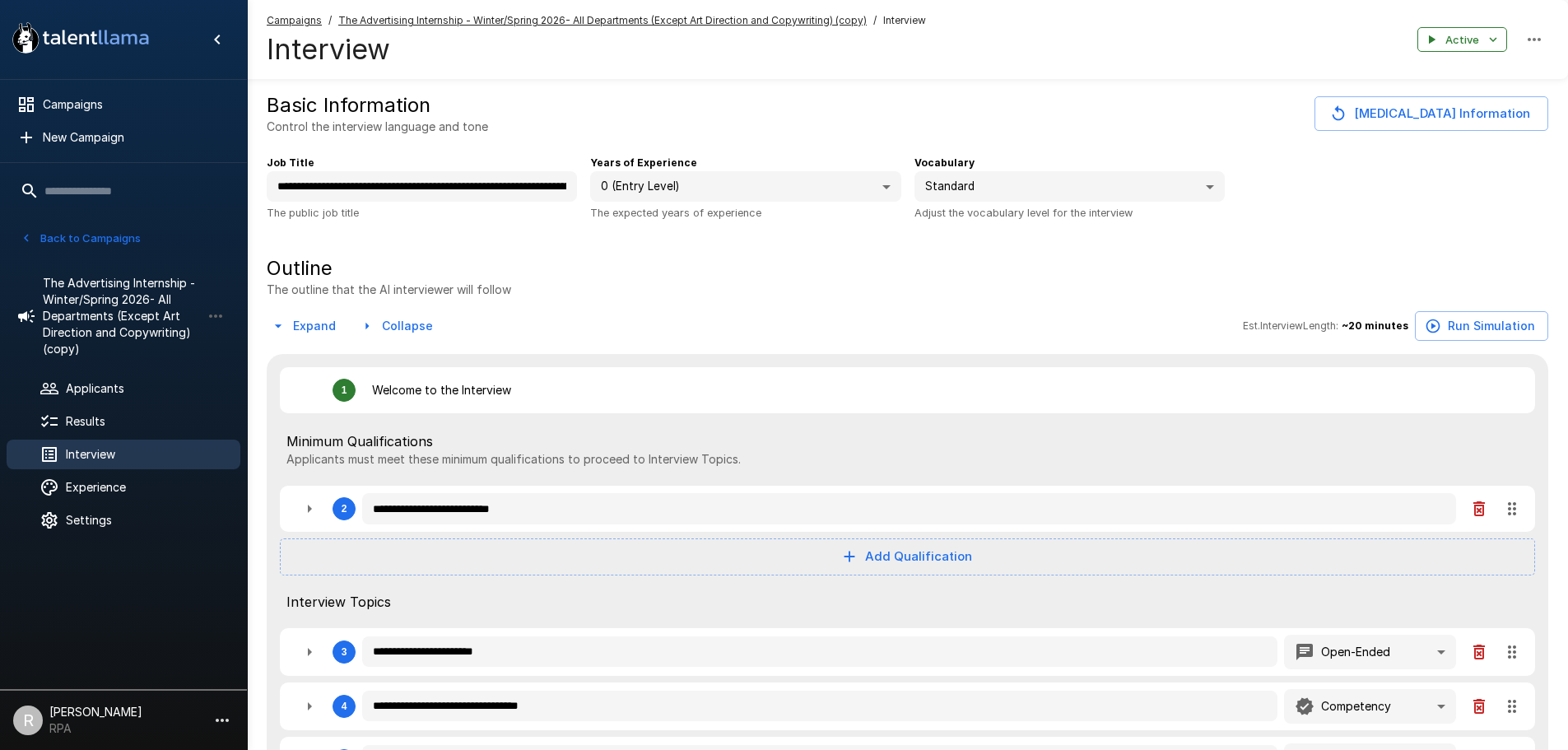
type textarea "*"
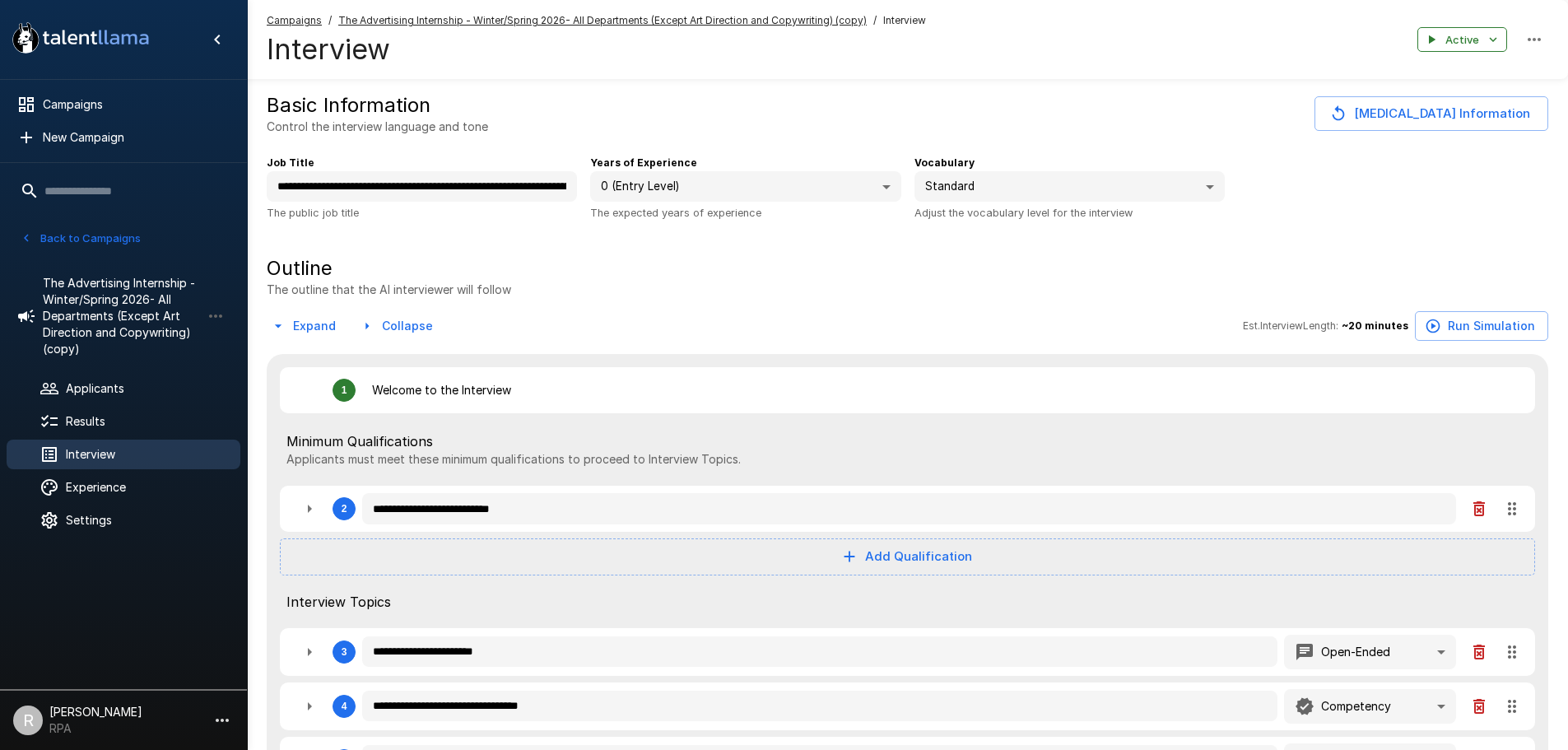
type textarea "*"
click at [172, 313] on span "The Advertising Internship - Winter/Spring 2026- All Departments (Except Art Di…" at bounding box center [122, 316] width 158 height 82
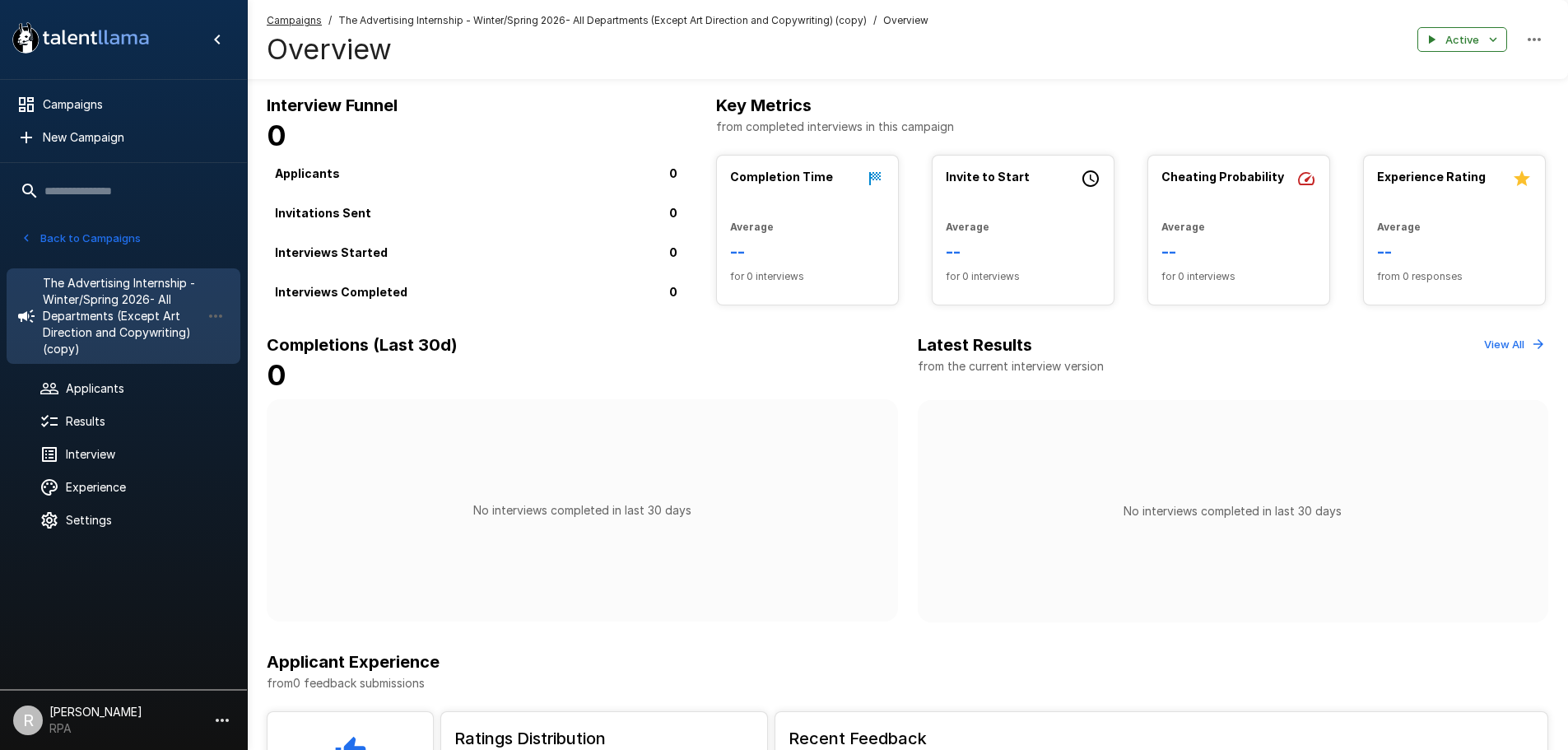
click at [95, 344] on span "The Advertising Internship - Winter/Spring 2026- All Departments (Except Art Di…" at bounding box center [122, 316] width 158 height 82
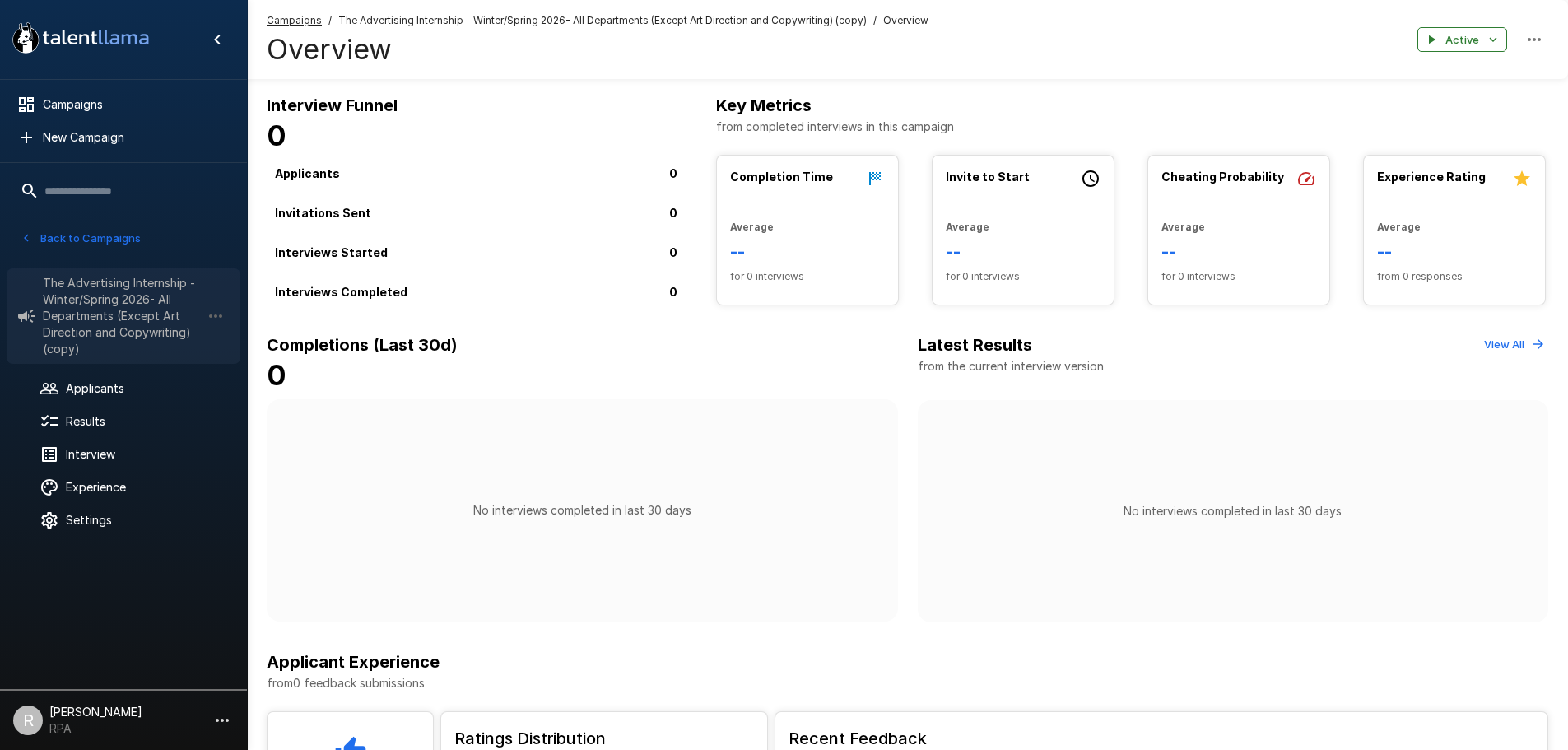
click at [95, 344] on span "The Advertising Internship - Winter/Spring 2026- All Departments (Except Art Di…" at bounding box center [122, 316] width 158 height 82
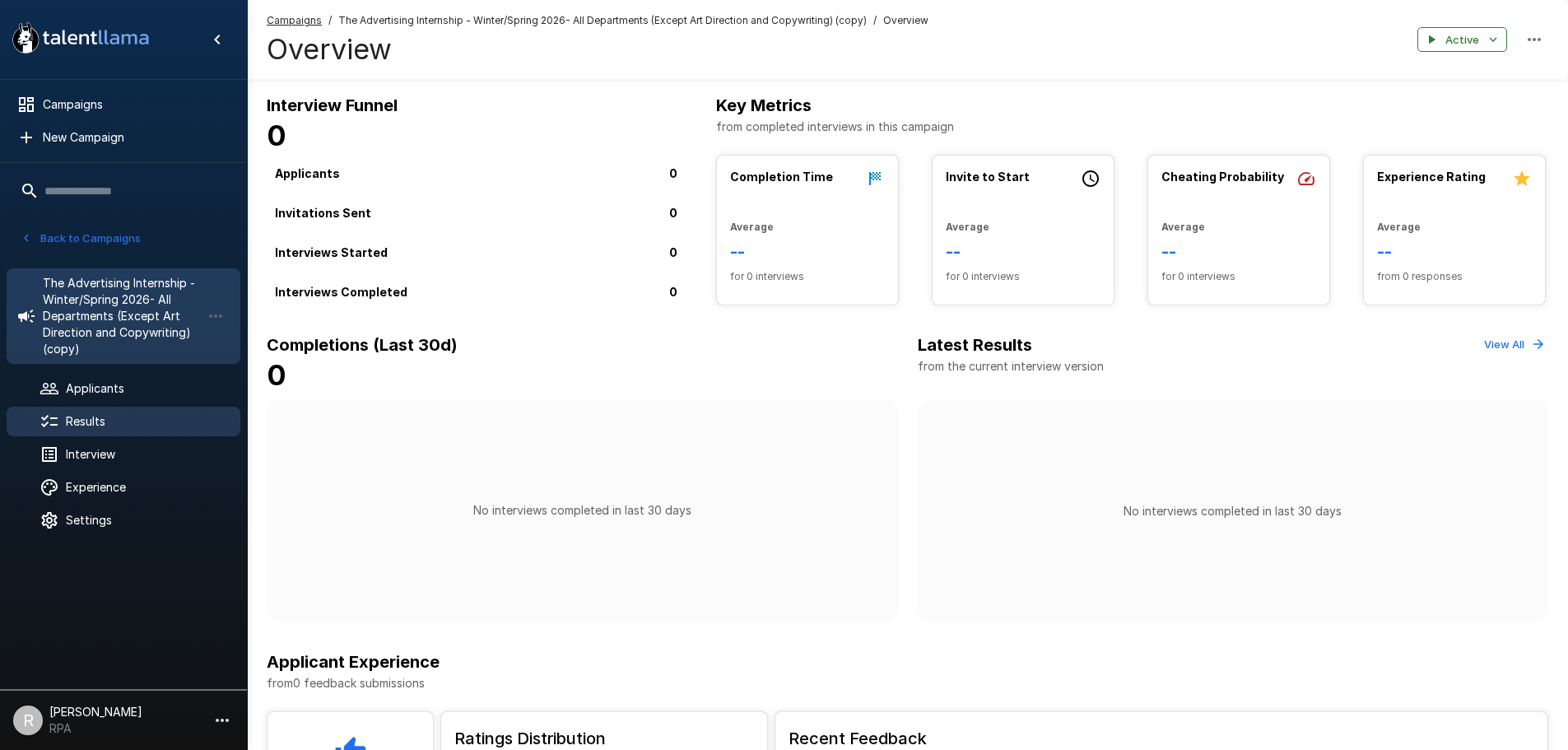
click at [137, 433] on div "Results" at bounding box center [123, 422] width 234 height 30
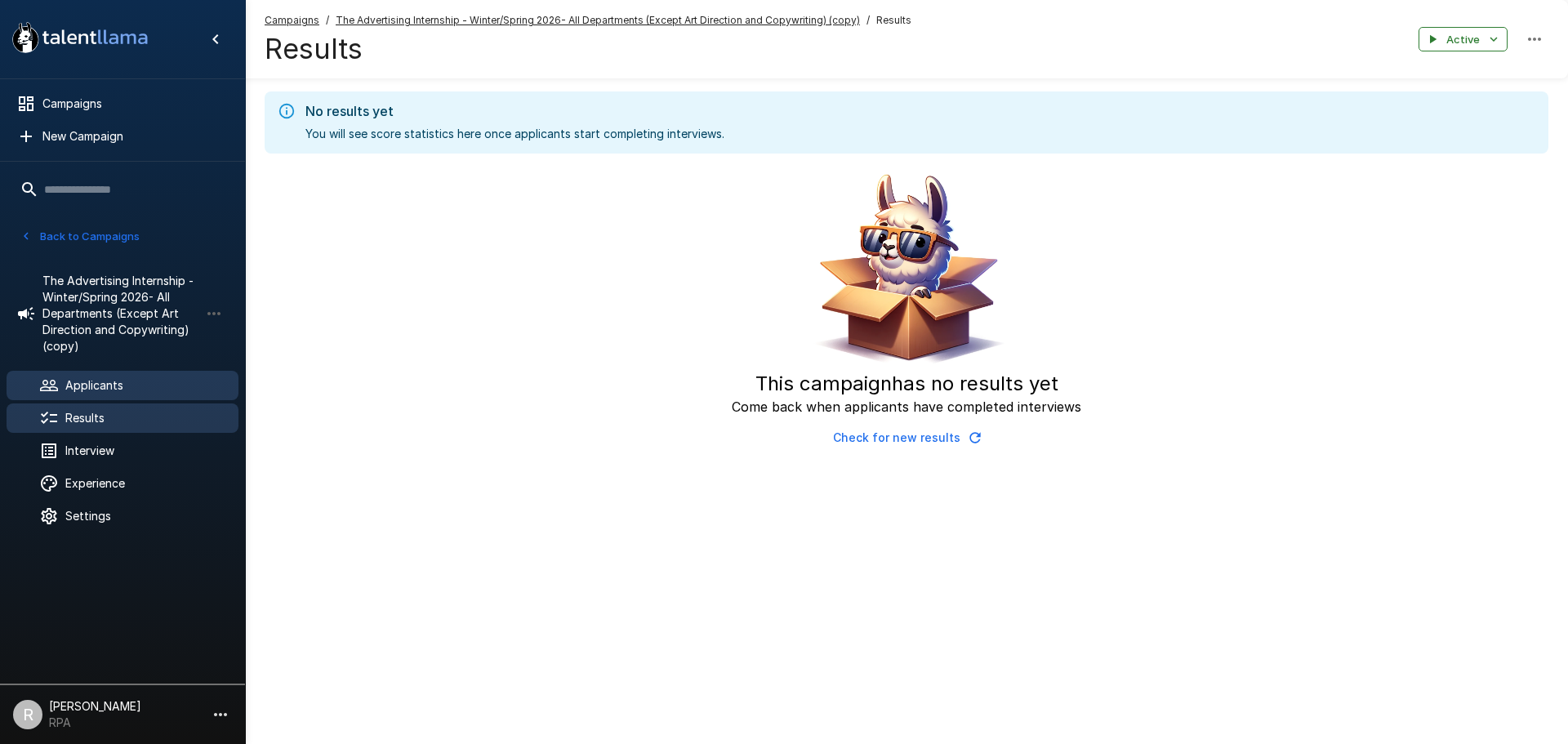
click at [134, 383] on span "Applicants" at bounding box center [145, 386] width 160 height 17
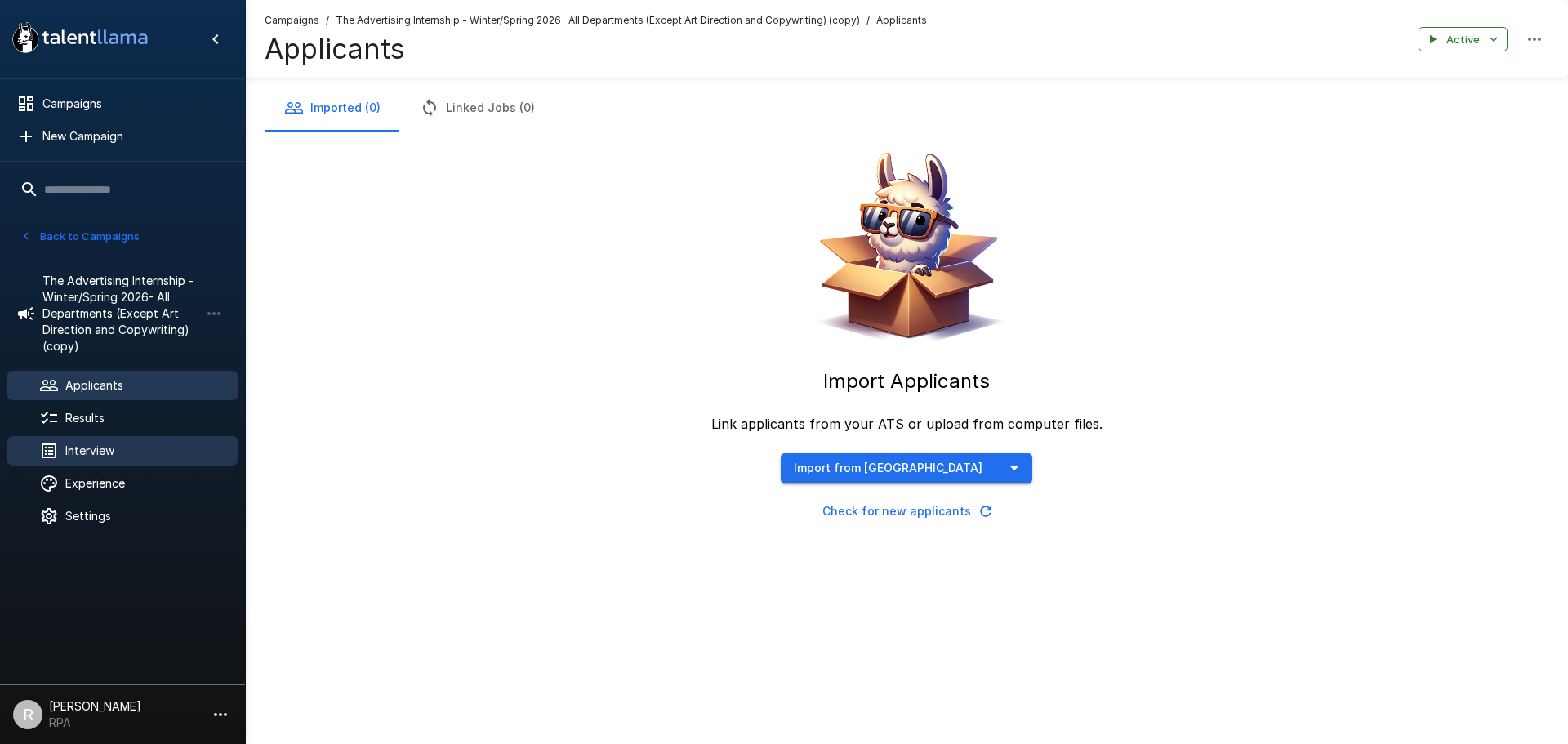
drag, startPoint x: 137, startPoint y: 458, endPoint x: 146, endPoint y: 463, distance: 10.3
click at [142, 462] on div "Interview" at bounding box center [122, 451] width 232 height 30
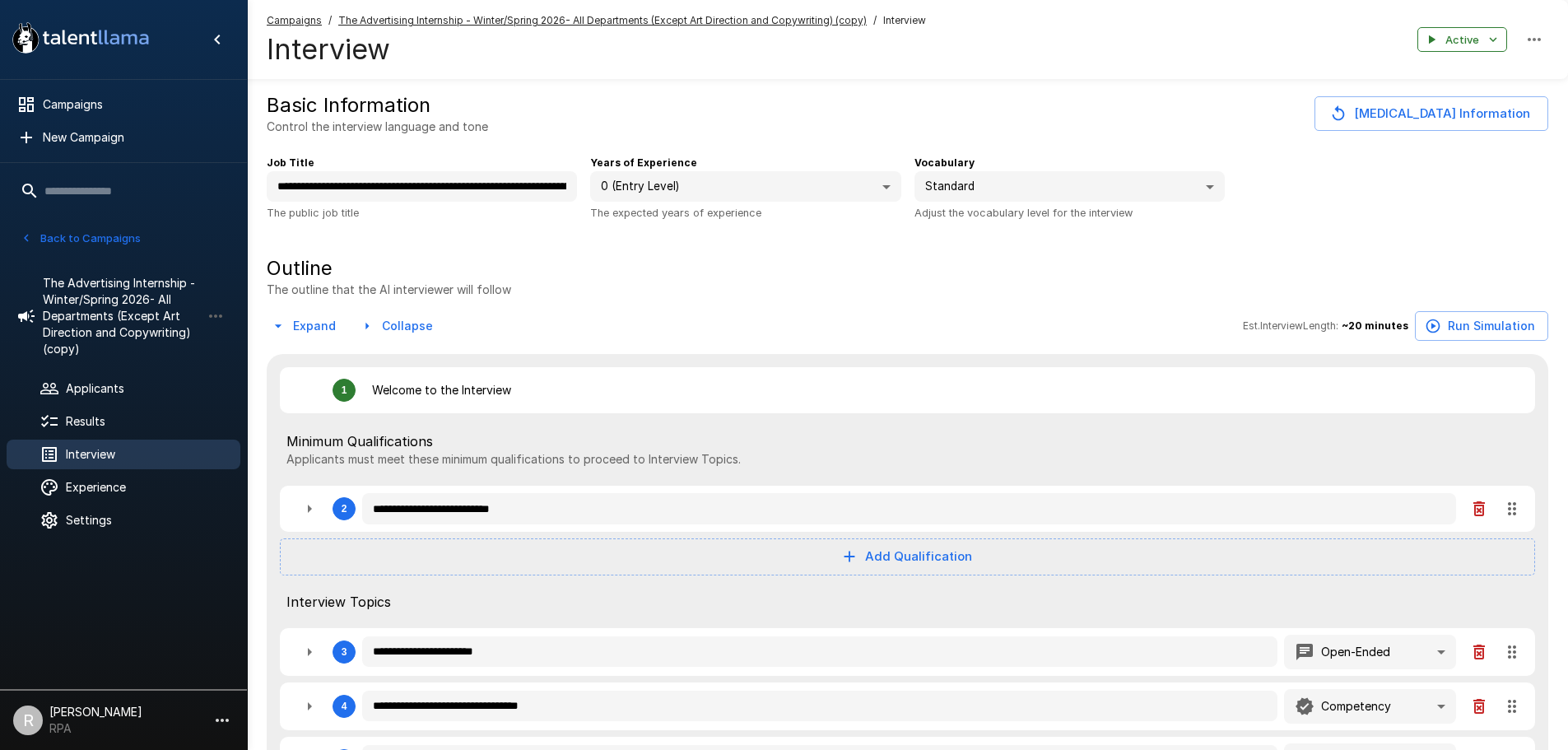
type textarea "*"
click at [1510, 120] on button "Change Job Information" at bounding box center [1431, 113] width 234 height 35
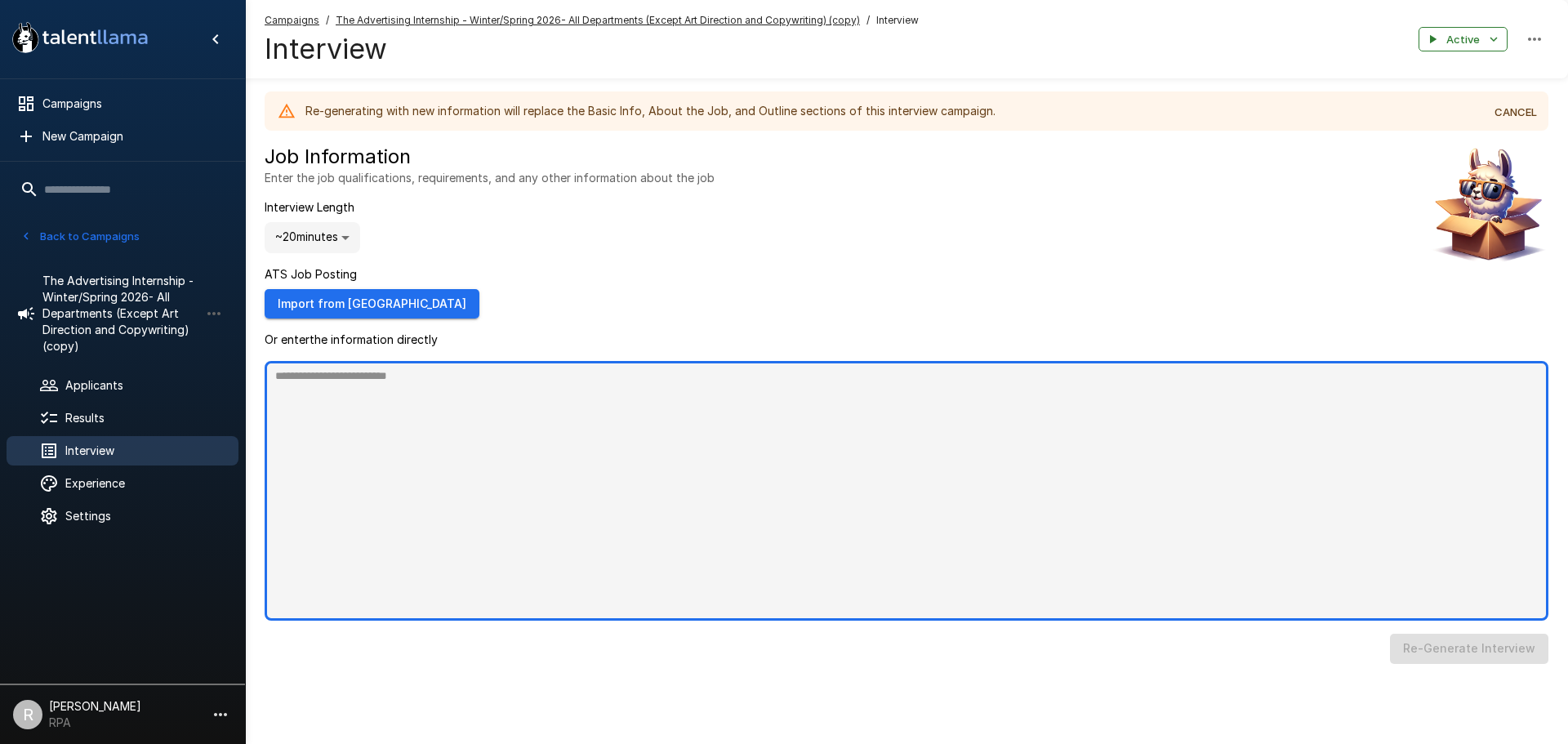
click at [412, 492] on textarea at bounding box center [907, 490] width 1284 height 260
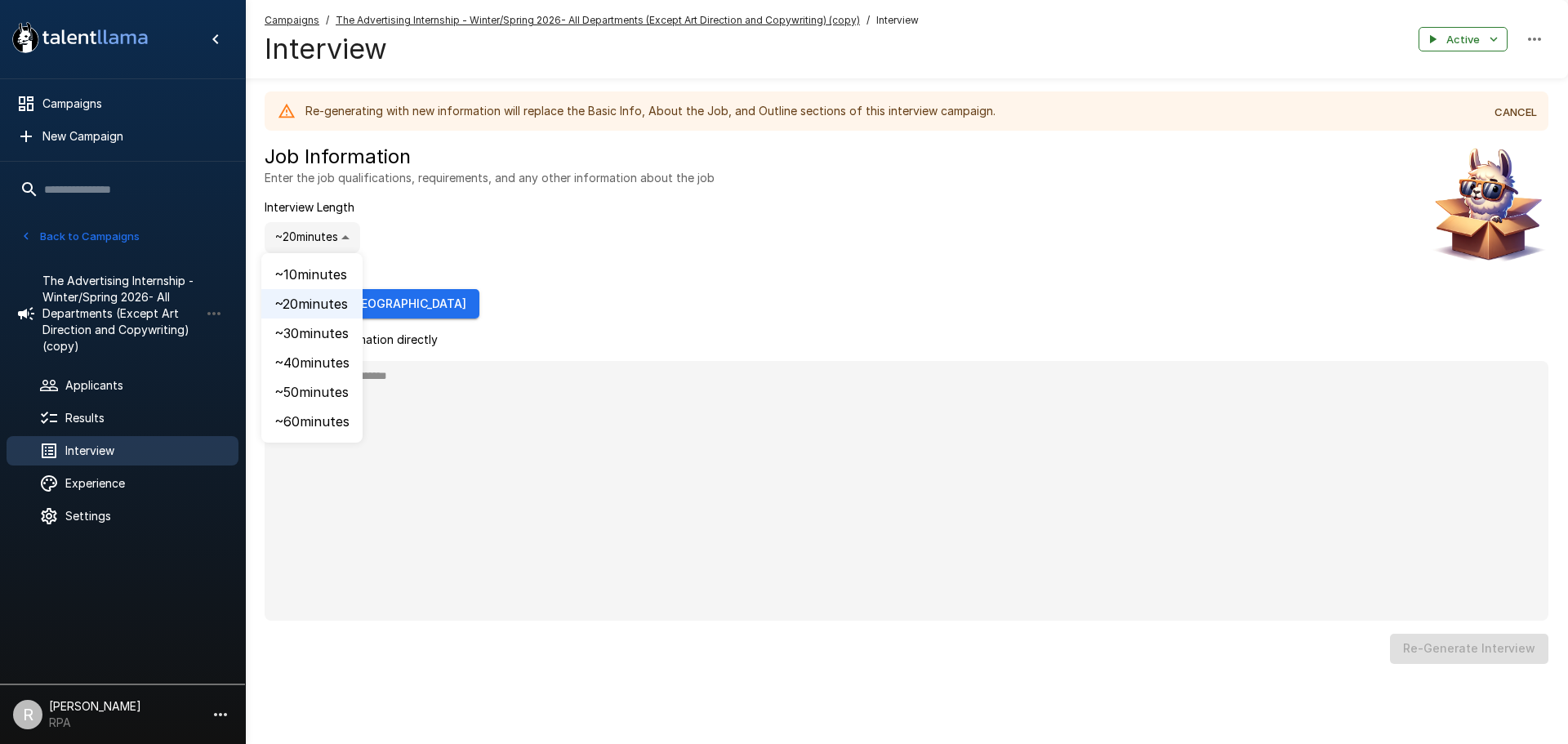
click at [319, 229] on body ".st0{fill:#FFFFFF;} .st1{fill:#76a4ed;} Campaigns New Campaign Active 4 AI Solu…" at bounding box center [784, 372] width 1568 height 744
click at [691, 166] on div at bounding box center [784, 372] width 1568 height 744
click at [224, 315] on button "button" at bounding box center [214, 314] width 28 height 28
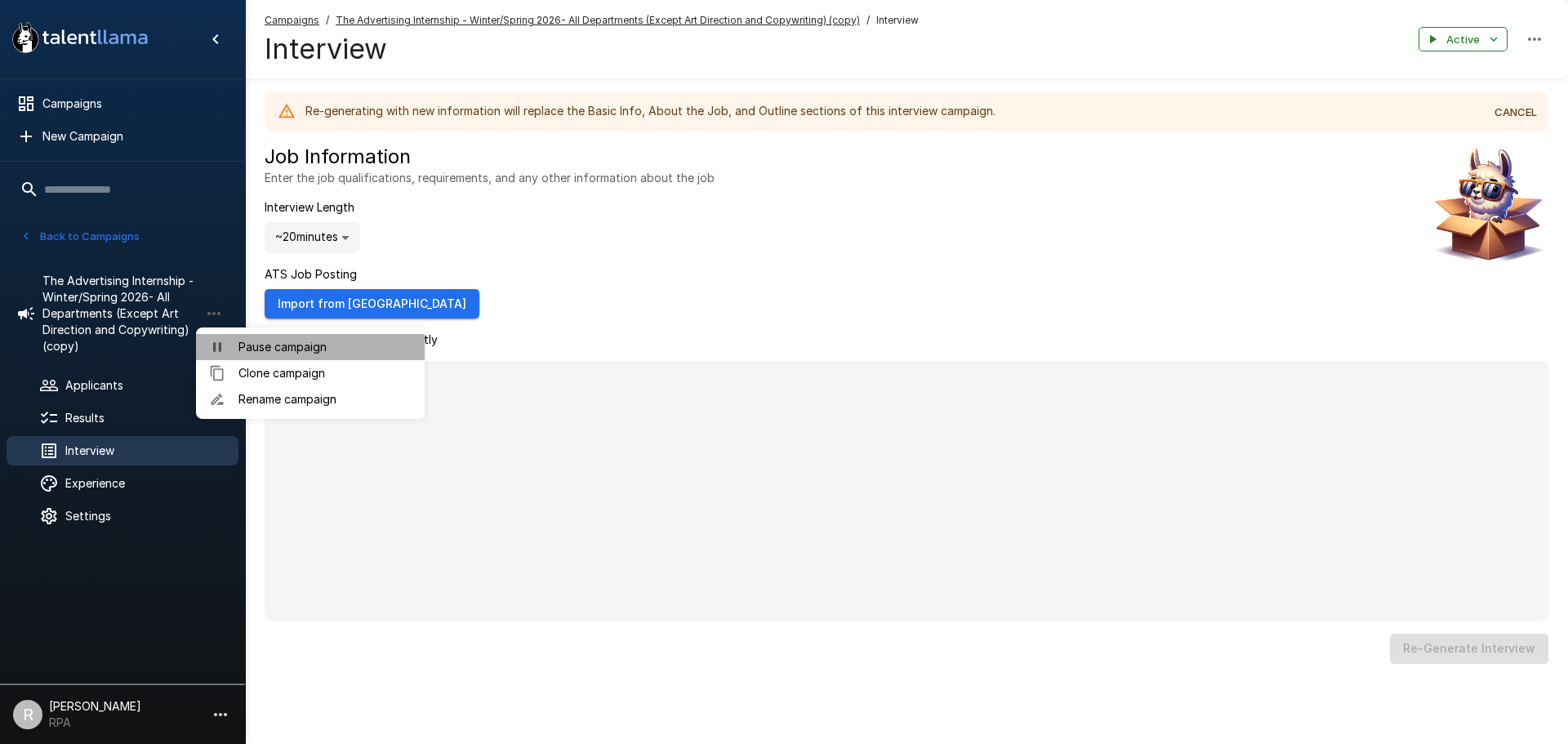
click at [273, 353] on span "Pause campaign" at bounding box center [325, 347] width 173 height 17
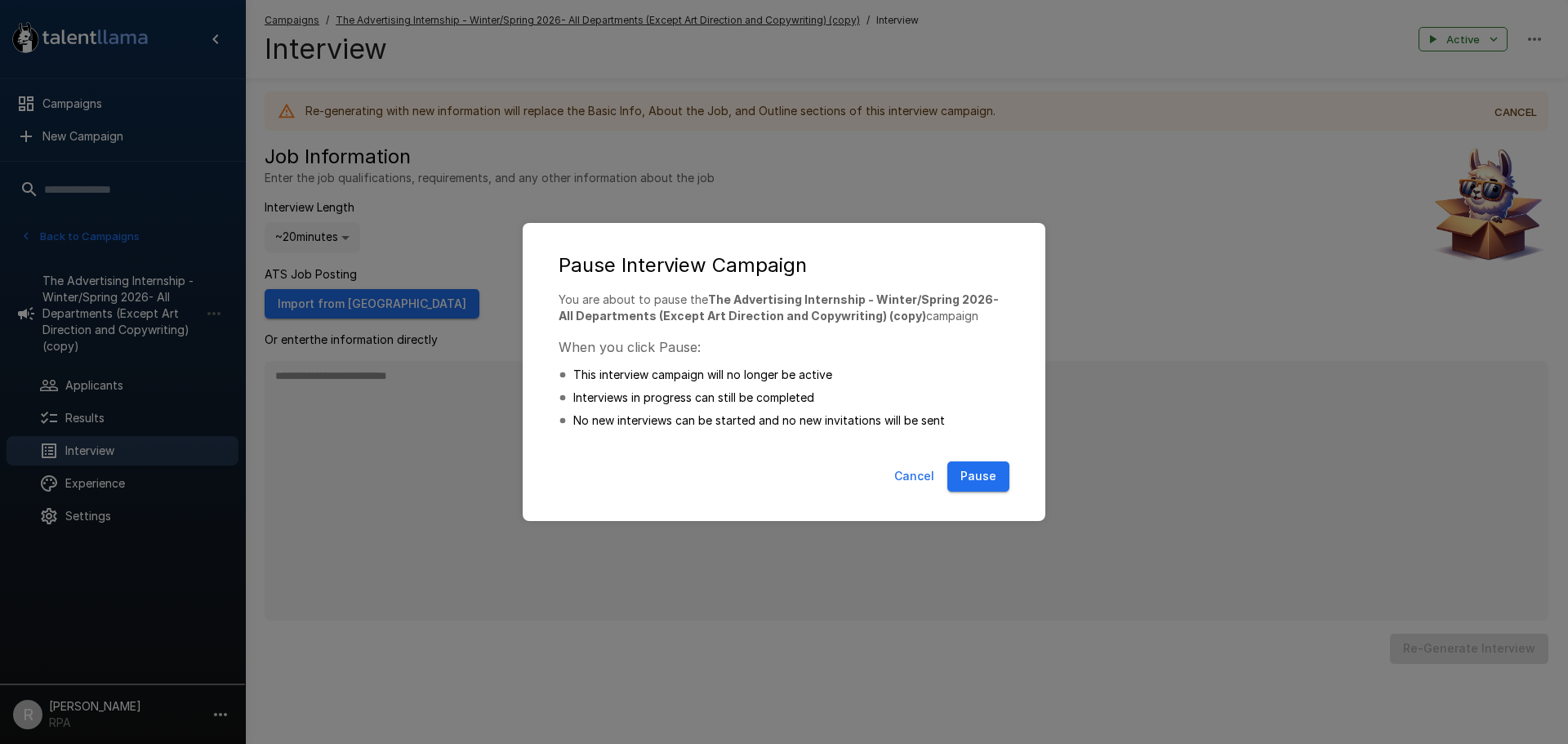
click at [987, 472] on button "Pause" at bounding box center [978, 477] width 62 height 31
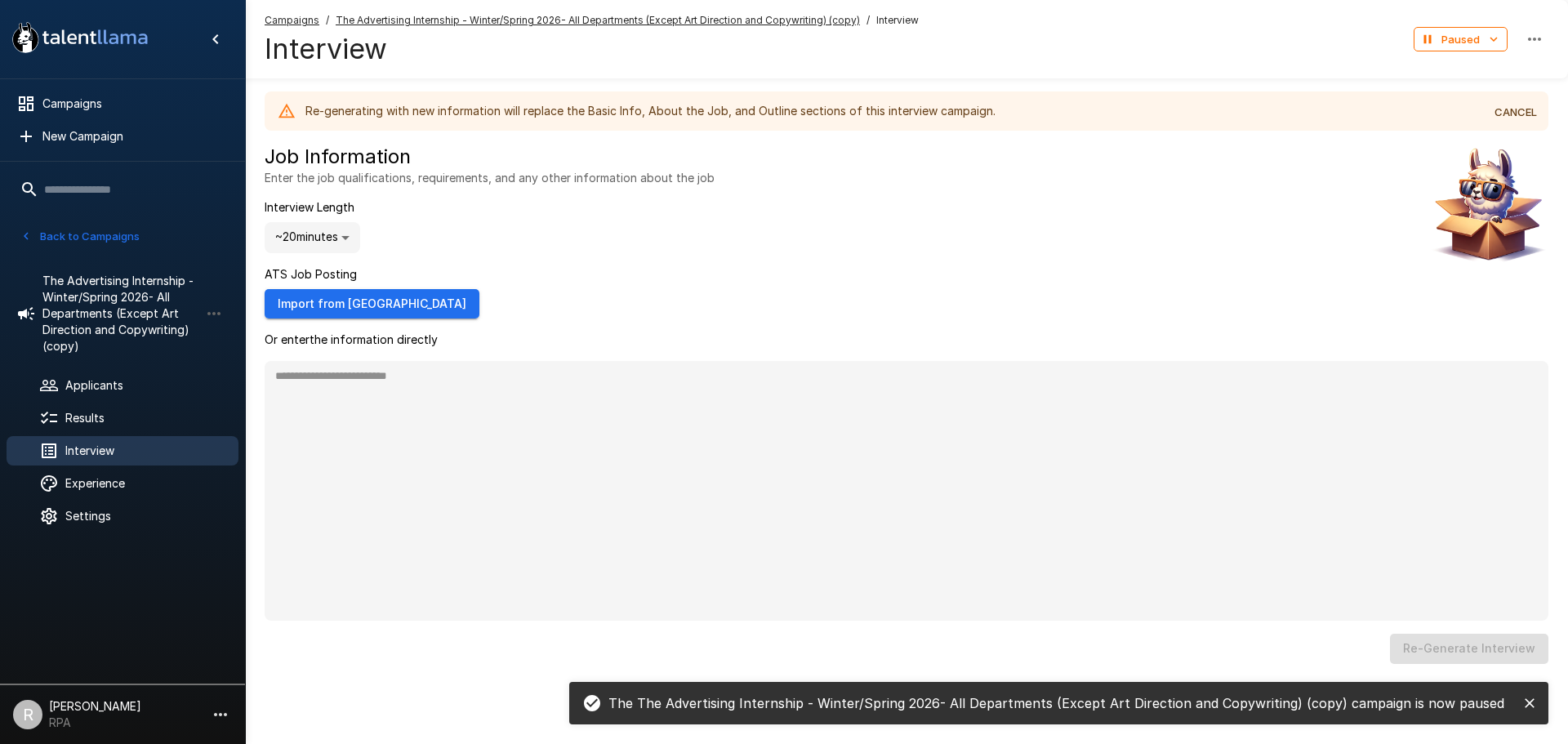
click at [58, 245] on button "Back to Campaigns" at bounding box center [80, 236] width 128 height 25
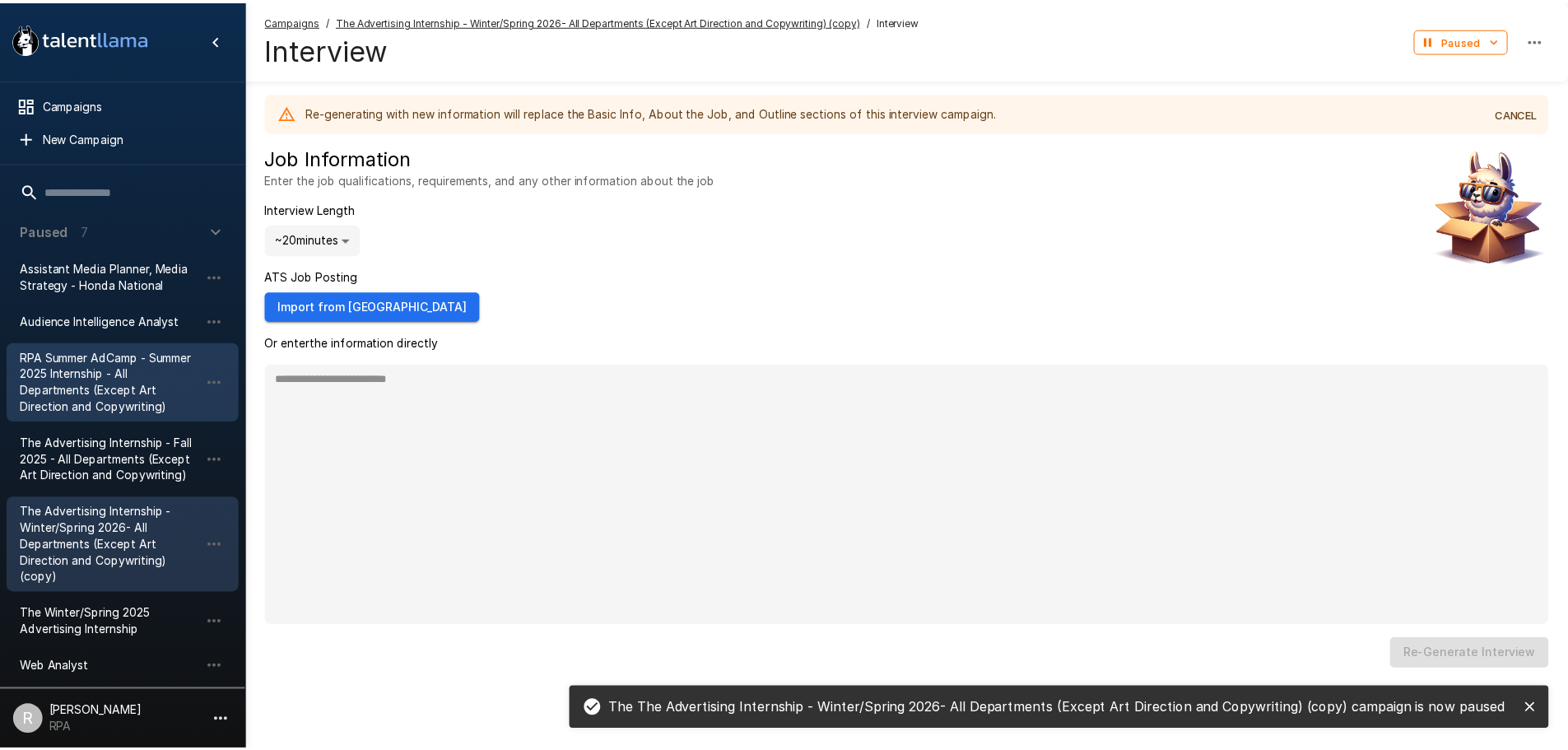
scroll to position [183, 0]
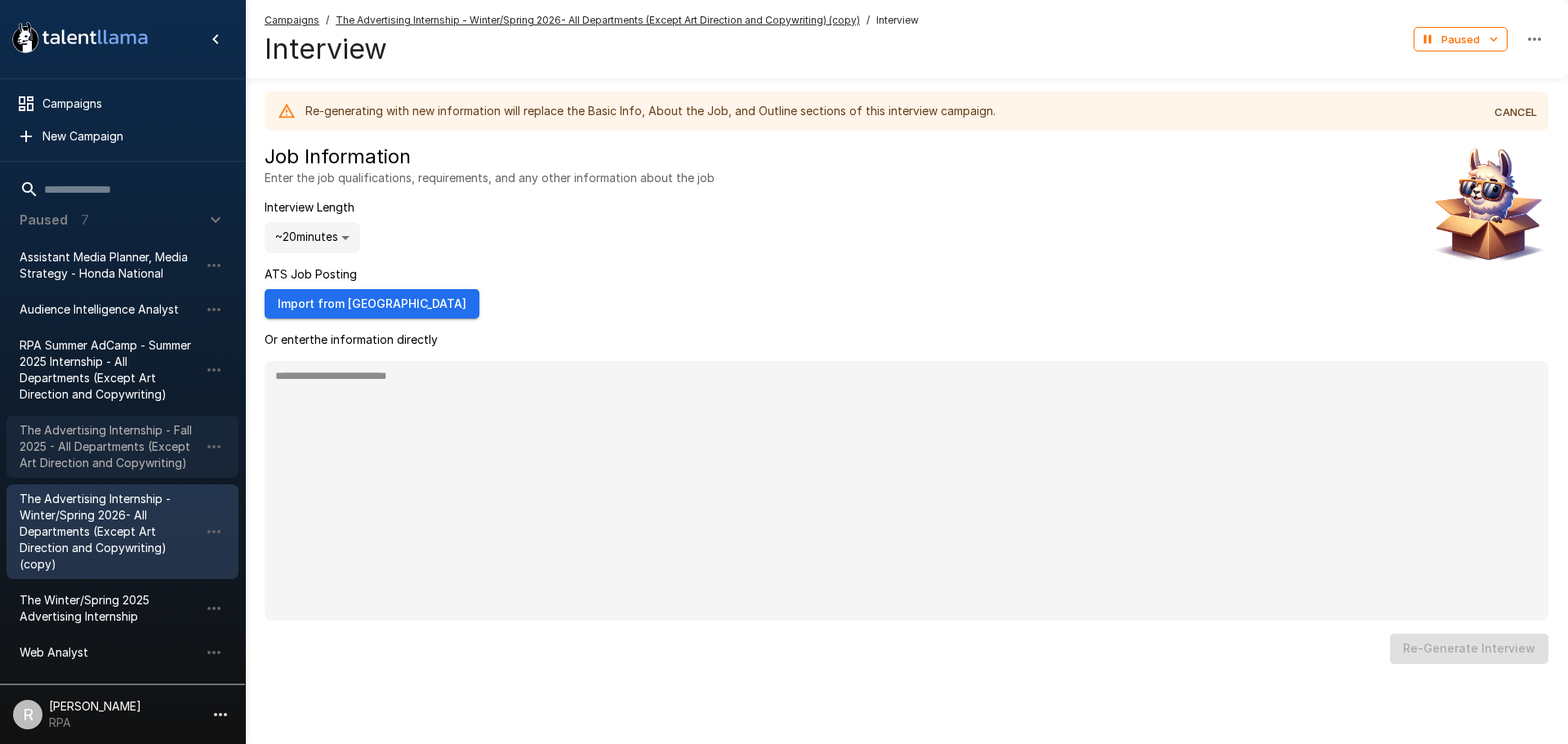
click at [158, 426] on span "The Advertising Internship - Fall 2025 - All Departments (Except Art Direction …" at bounding box center [109, 446] width 179 height 49
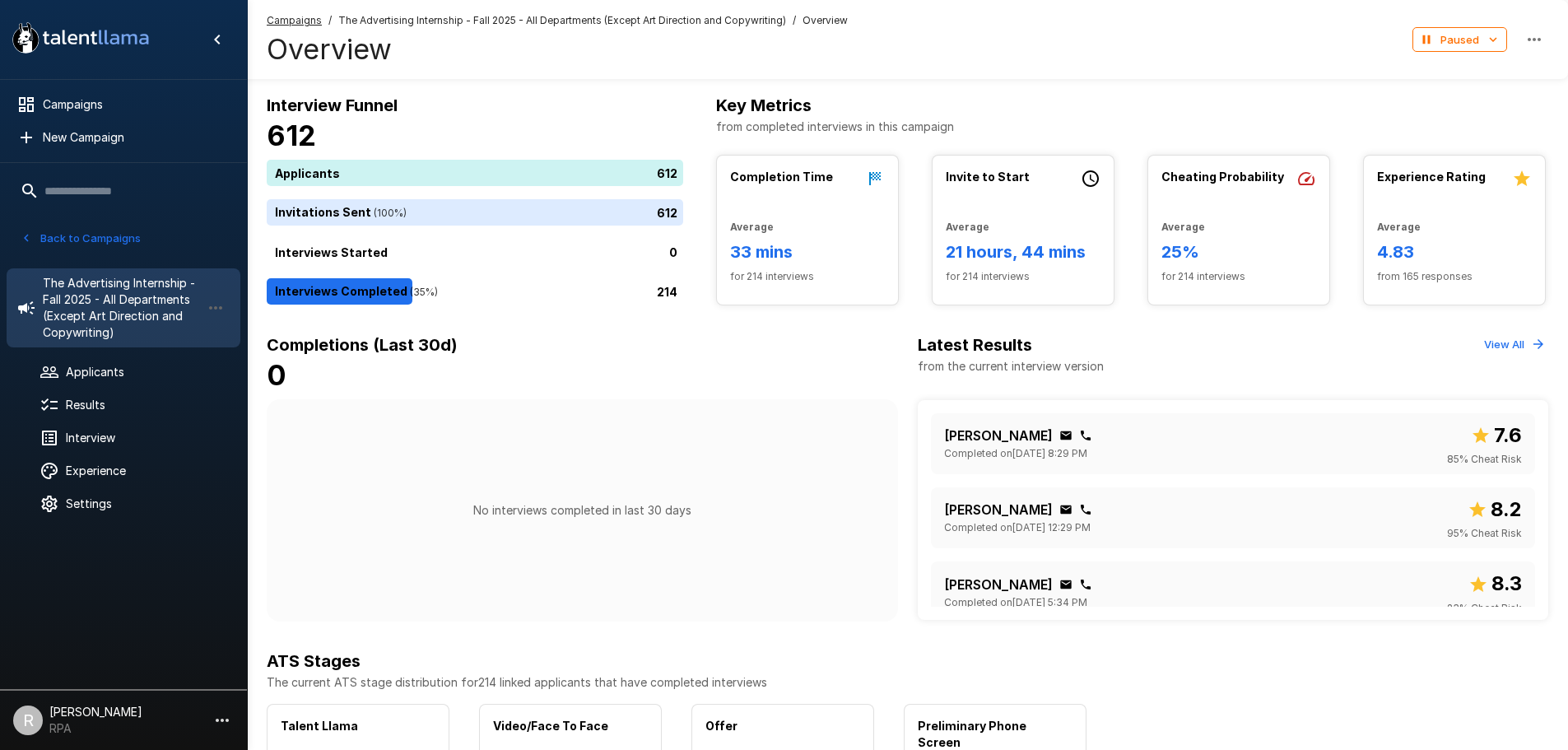
click at [1535, 21] on div "Campaigns / The Advertising Internship - Fall 2025 - All Departments (Except Ar…" at bounding box center [907, 39] width 1321 height 79
drag, startPoint x: 1542, startPoint y: 23, endPoint x: 1544, endPoint y: 60, distance: 37.1
click at [1544, 60] on div "Campaigns / The Advertising Internship - Fall 2025 - All Departments (Except Ar…" at bounding box center [907, 39] width 1321 height 79
click at [1541, 39] on icon "button" at bounding box center [1534, 40] width 13 height 4
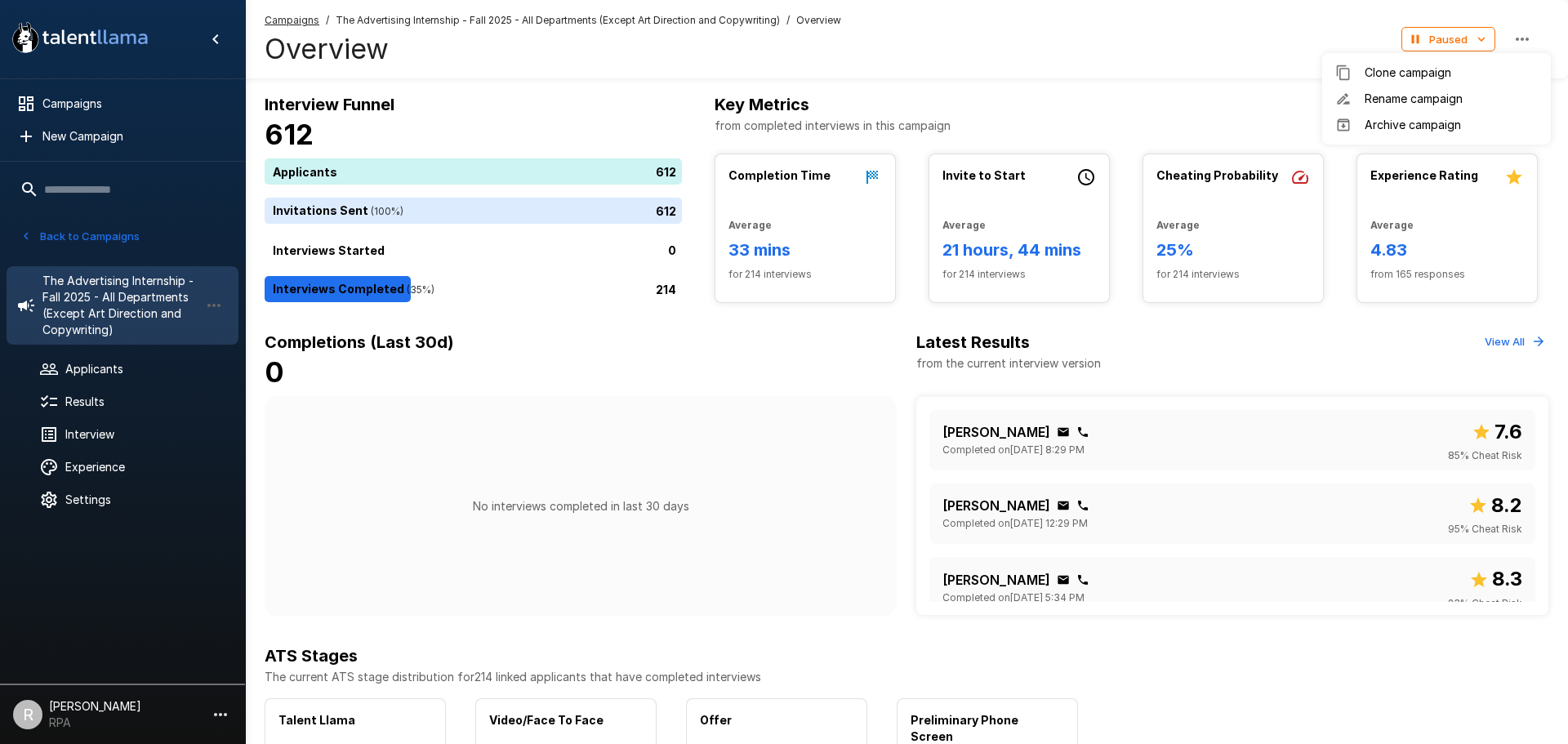
click at [971, 69] on div at bounding box center [784, 372] width 1568 height 744
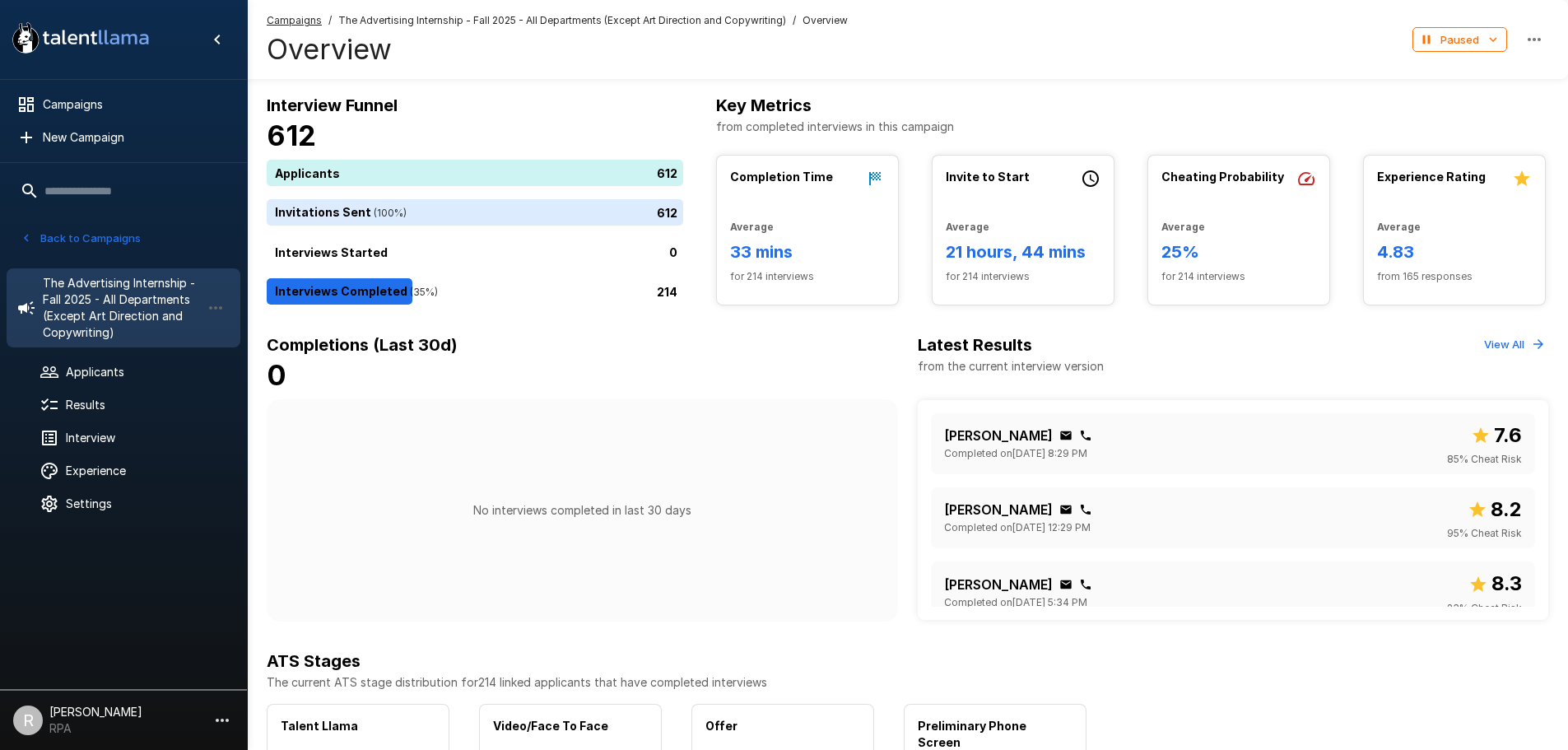
click at [1535, 32] on icon "button" at bounding box center [1534, 39] width 20 height 20
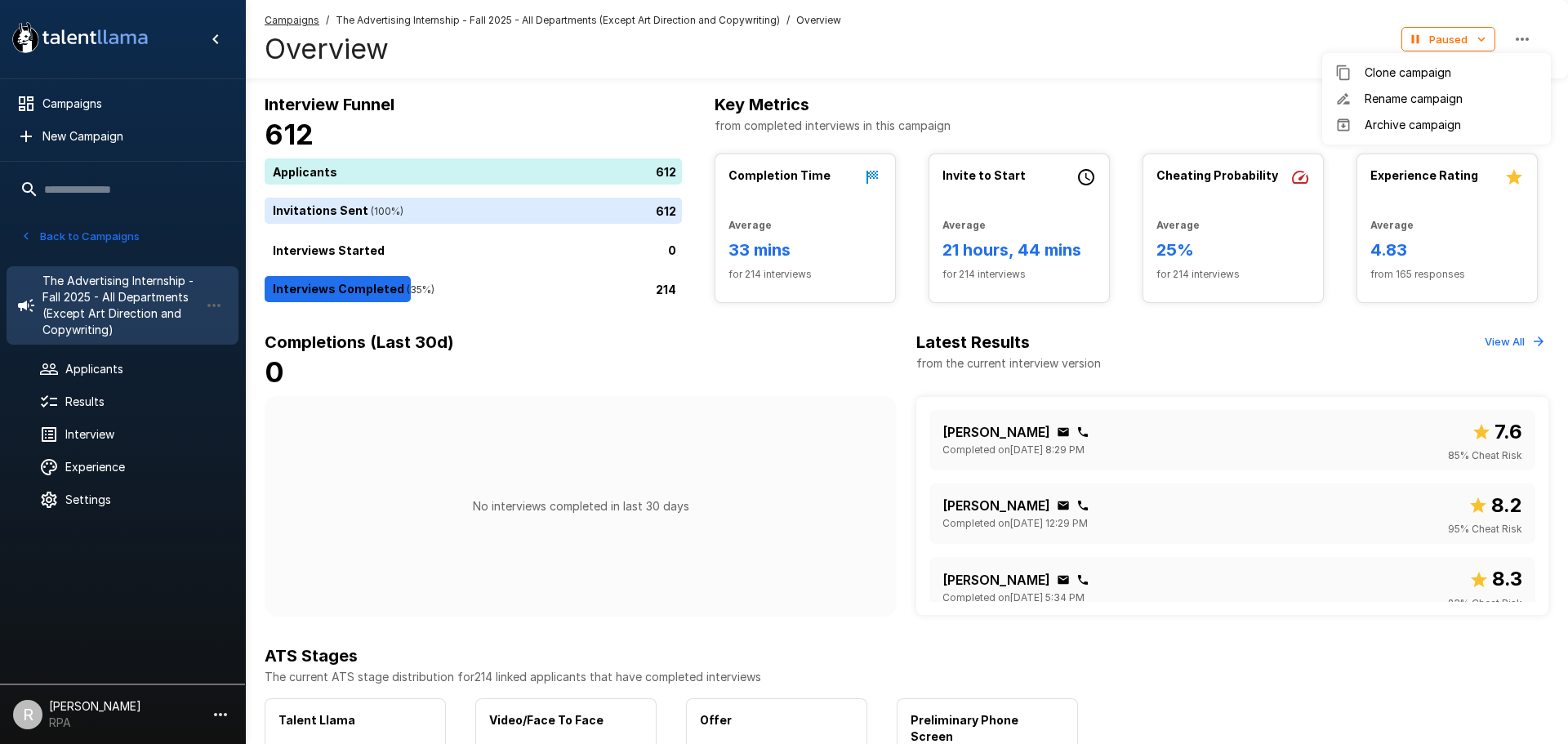
click at [1443, 60] on li "Clone campaign" at bounding box center [1436, 72] width 228 height 26
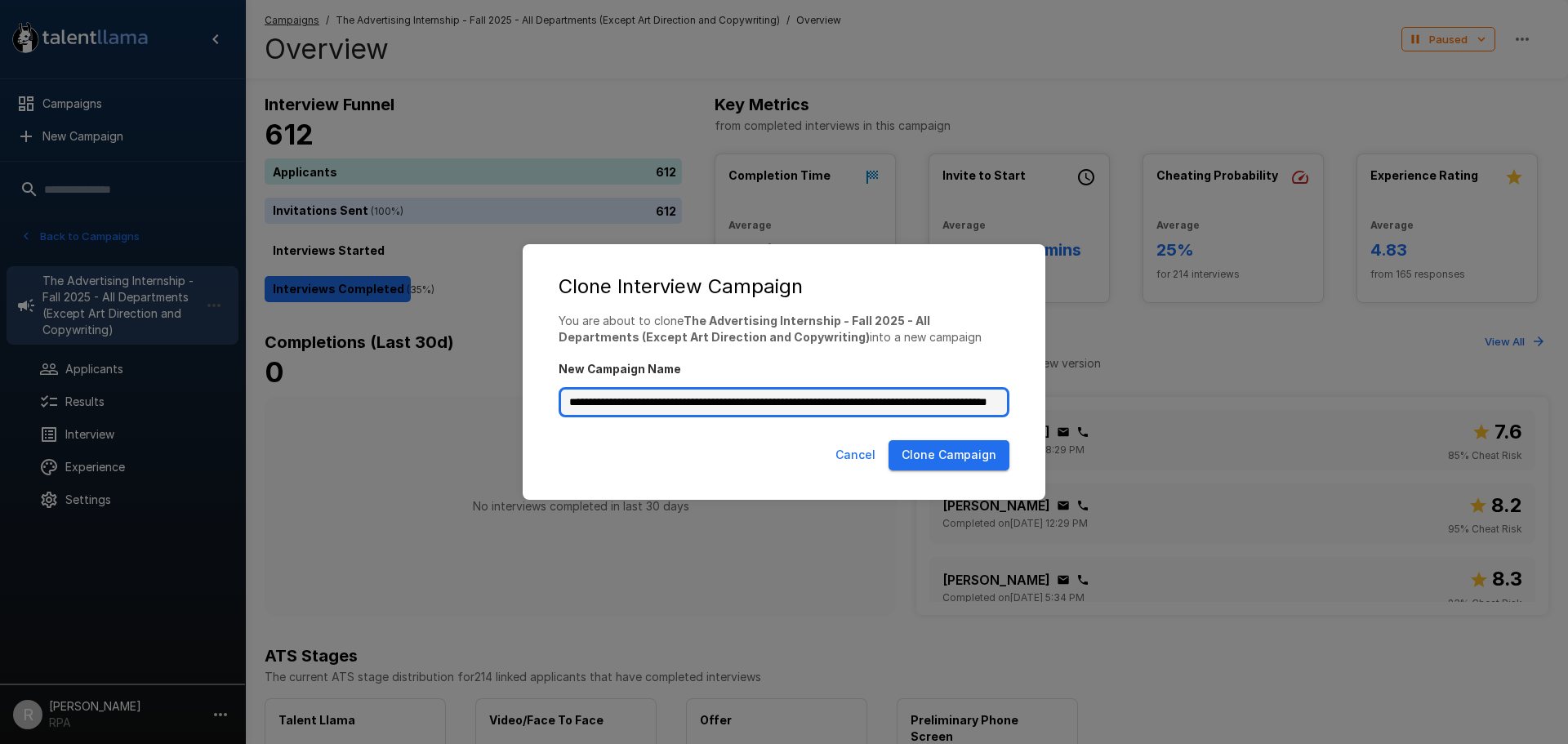
click at [720, 397] on input "**********" at bounding box center [784, 403] width 451 height 31
click at [772, 404] on input "**********" at bounding box center [784, 403] width 451 height 31
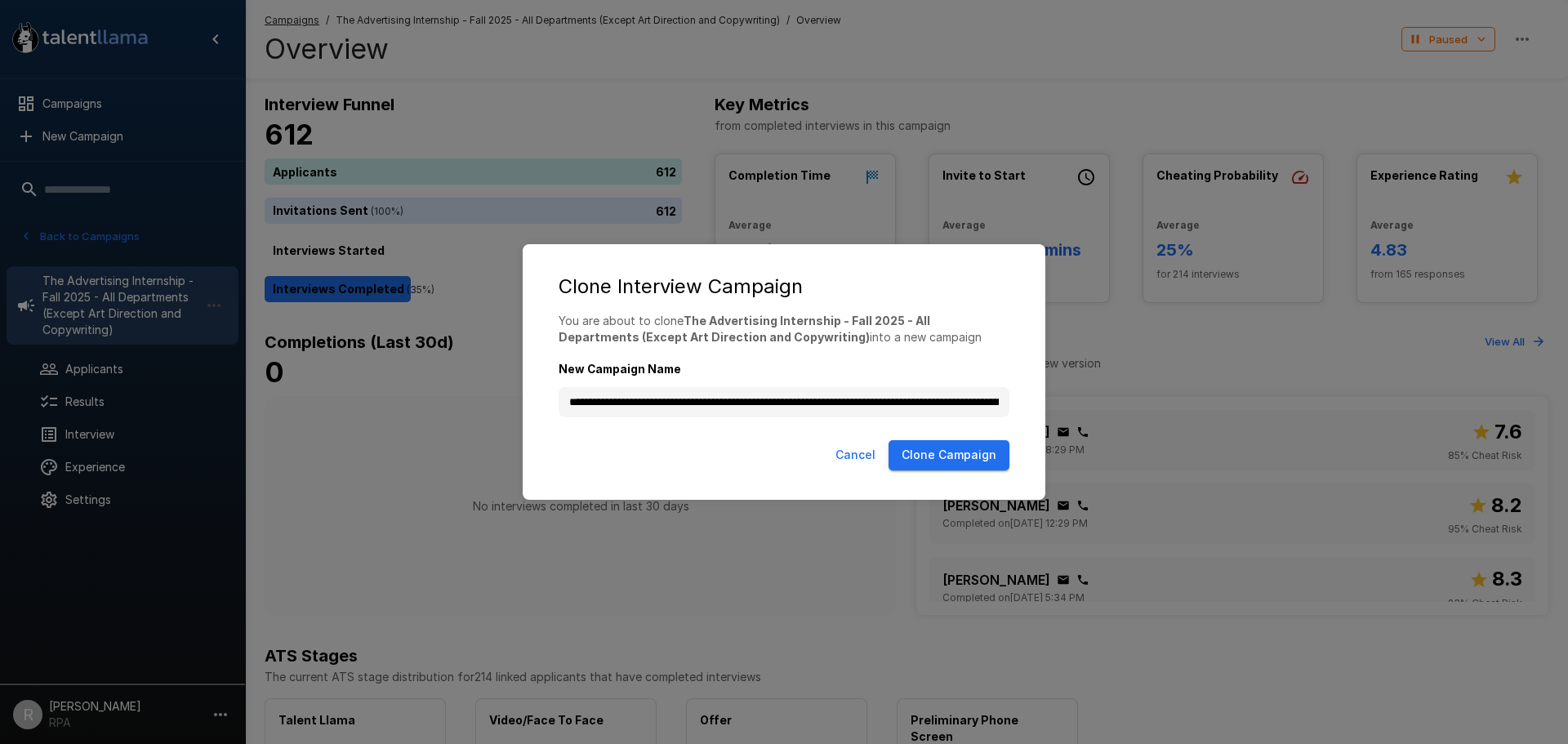
click at [955, 457] on button "Clone Campaign" at bounding box center [949, 455] width 121 height 31
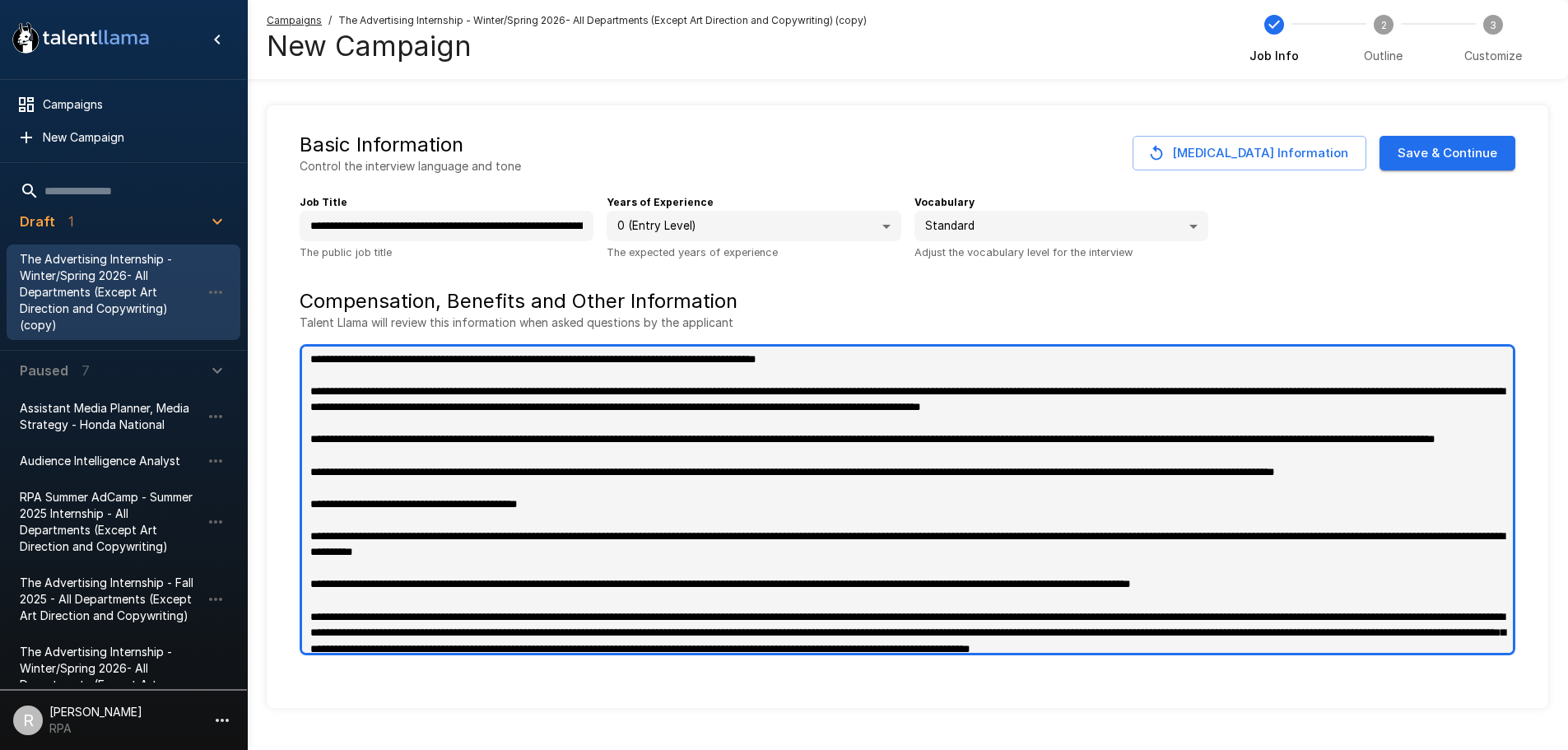
click at [470, 468] on textarea at bounding box center [907, 500] width 1216 height 312
paste textarea "**********"
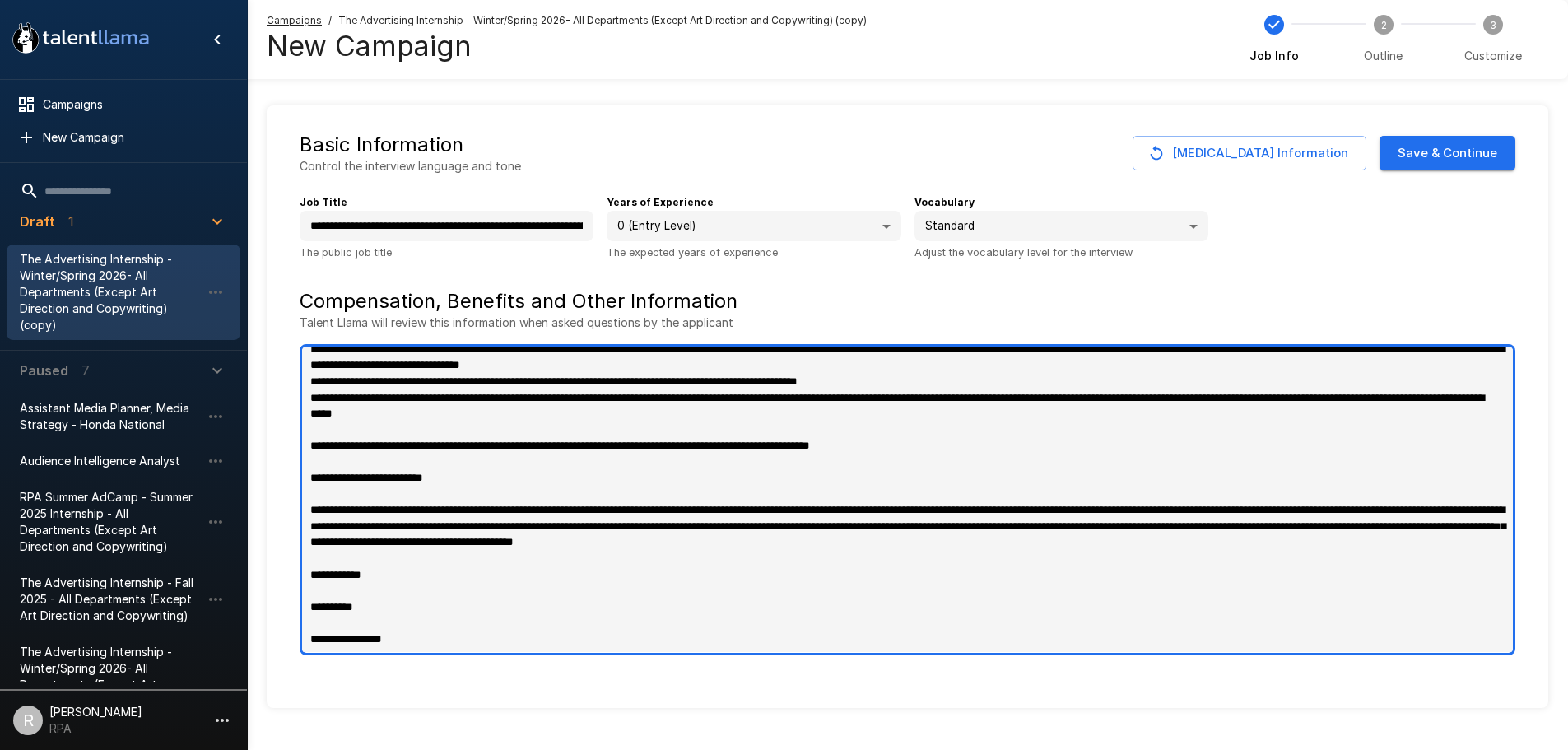
click at [469, 489] on textarea at bounding box center [907, 500] width 1216 height 312
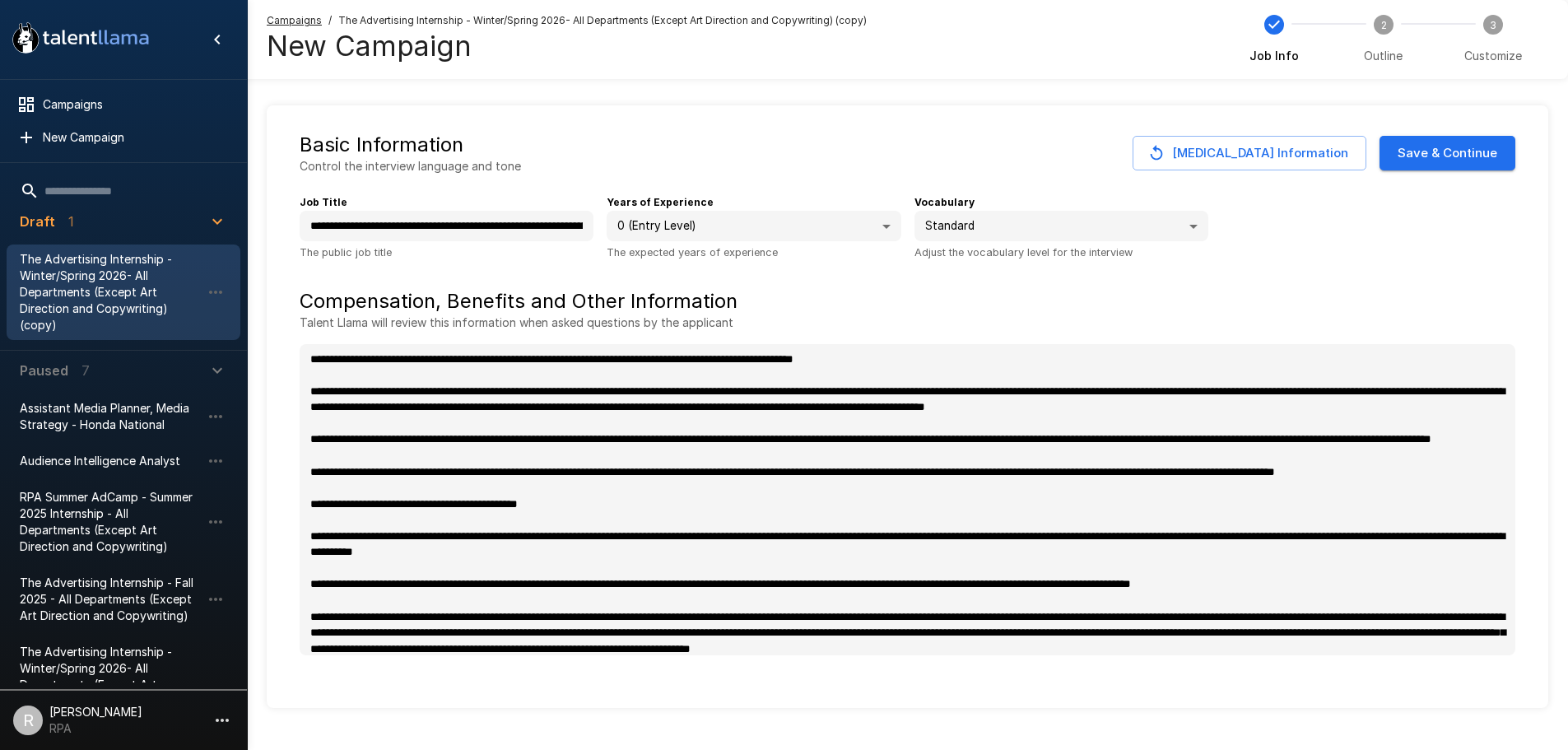
click at [1468, 142] on button "Save & Continue" at bounding box center [1448, 153] width 136 height 35
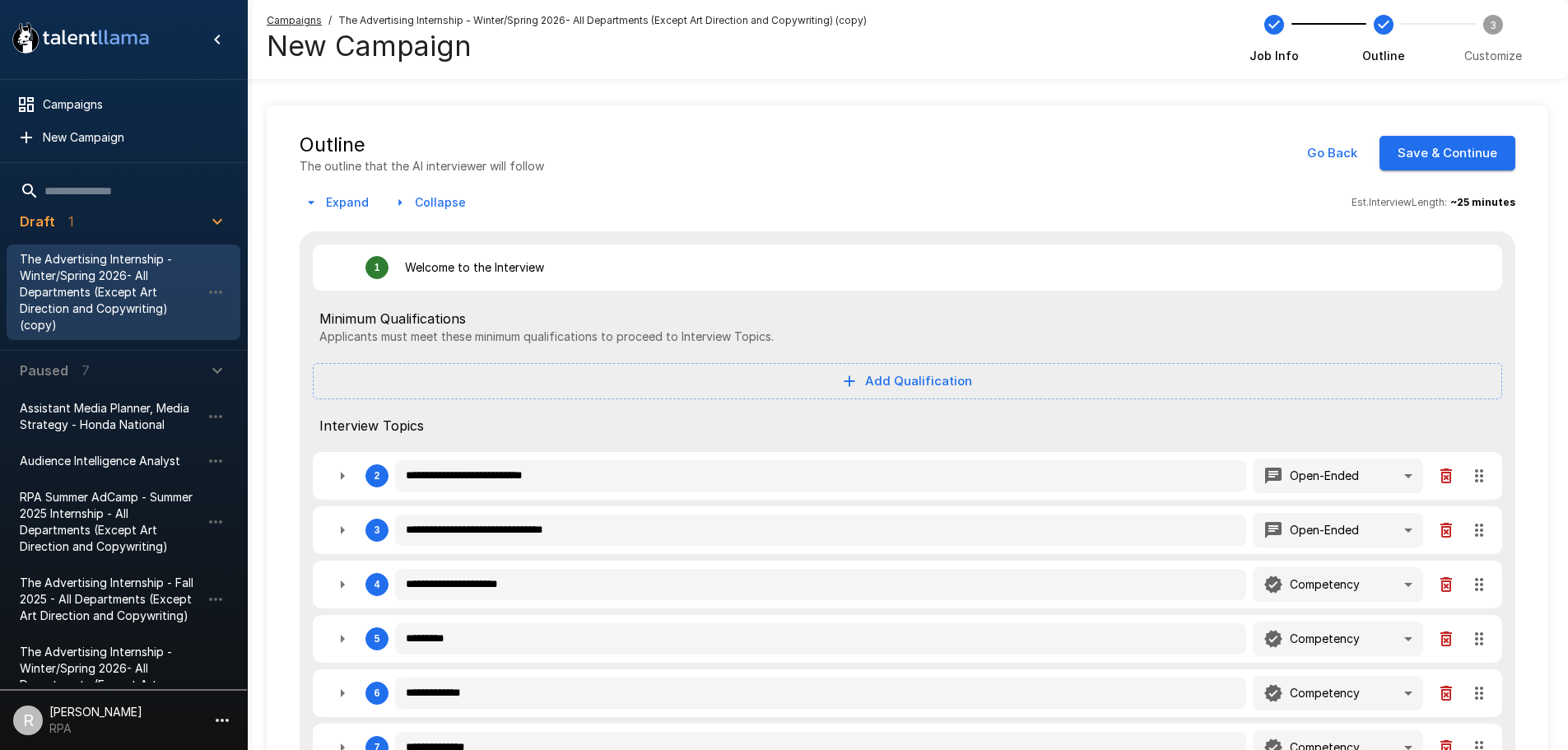
click at [1429, 152] on button "Save & Continue" at bounding box center [1448, 153] width 136 height 35
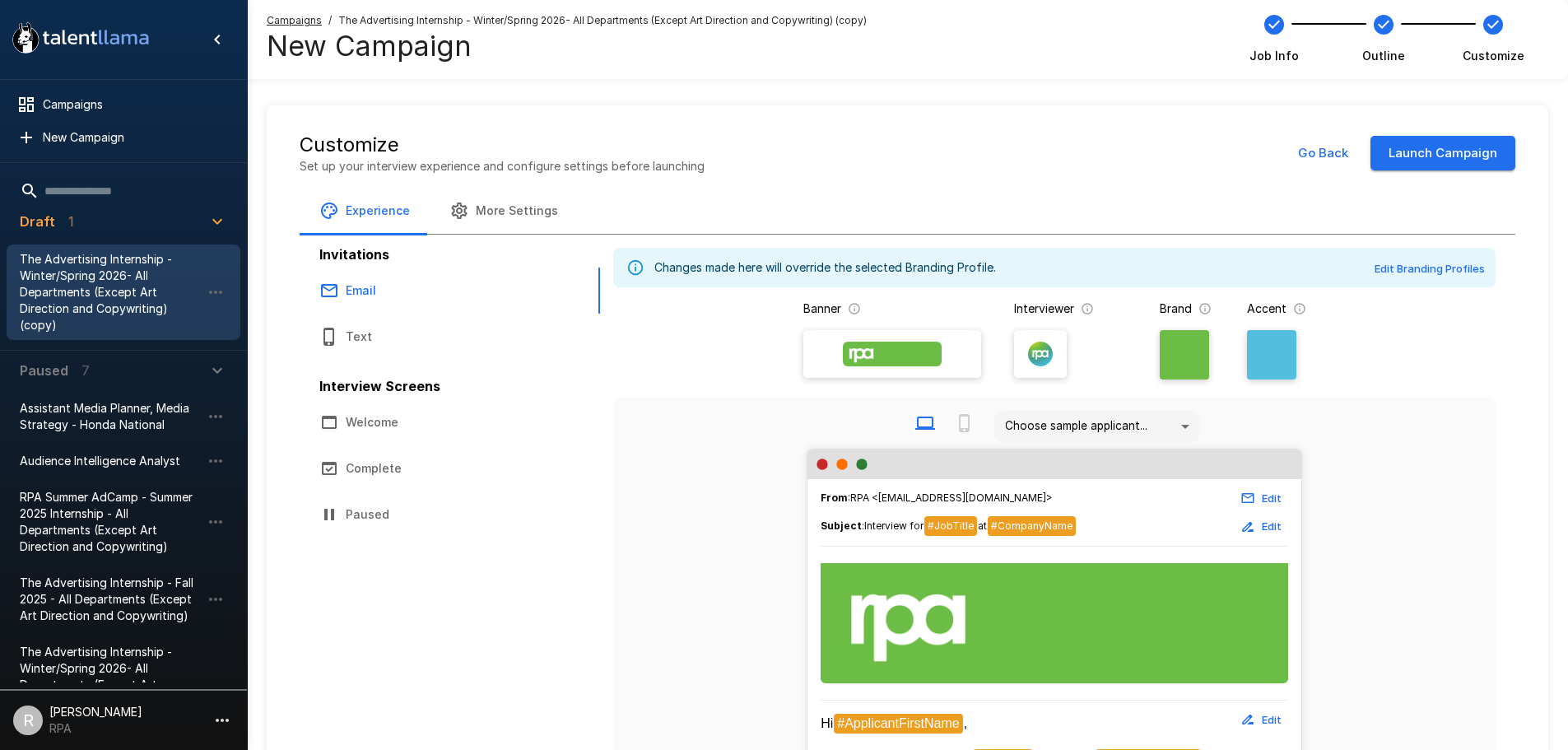
click at [1429, 152] on button "Launch Campaign" at bounding box center [1442, 153] width 144 height 35
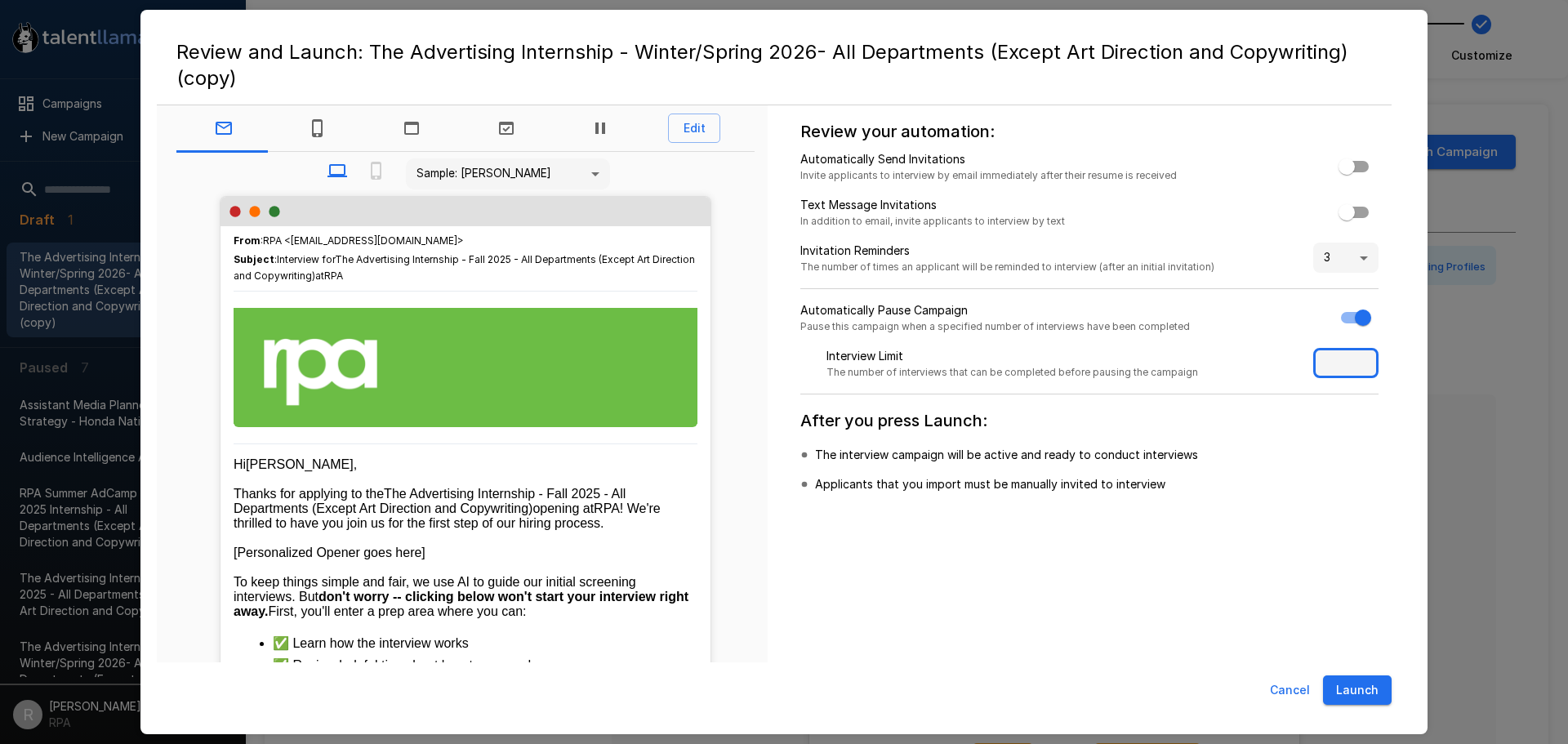
click at [1322, 365] on input "***" at bounding box center [1346, 364] width 66 height 31
click at [1373, 688] on button "Launch" at bounding box center [1357, 690] width 68 height 31
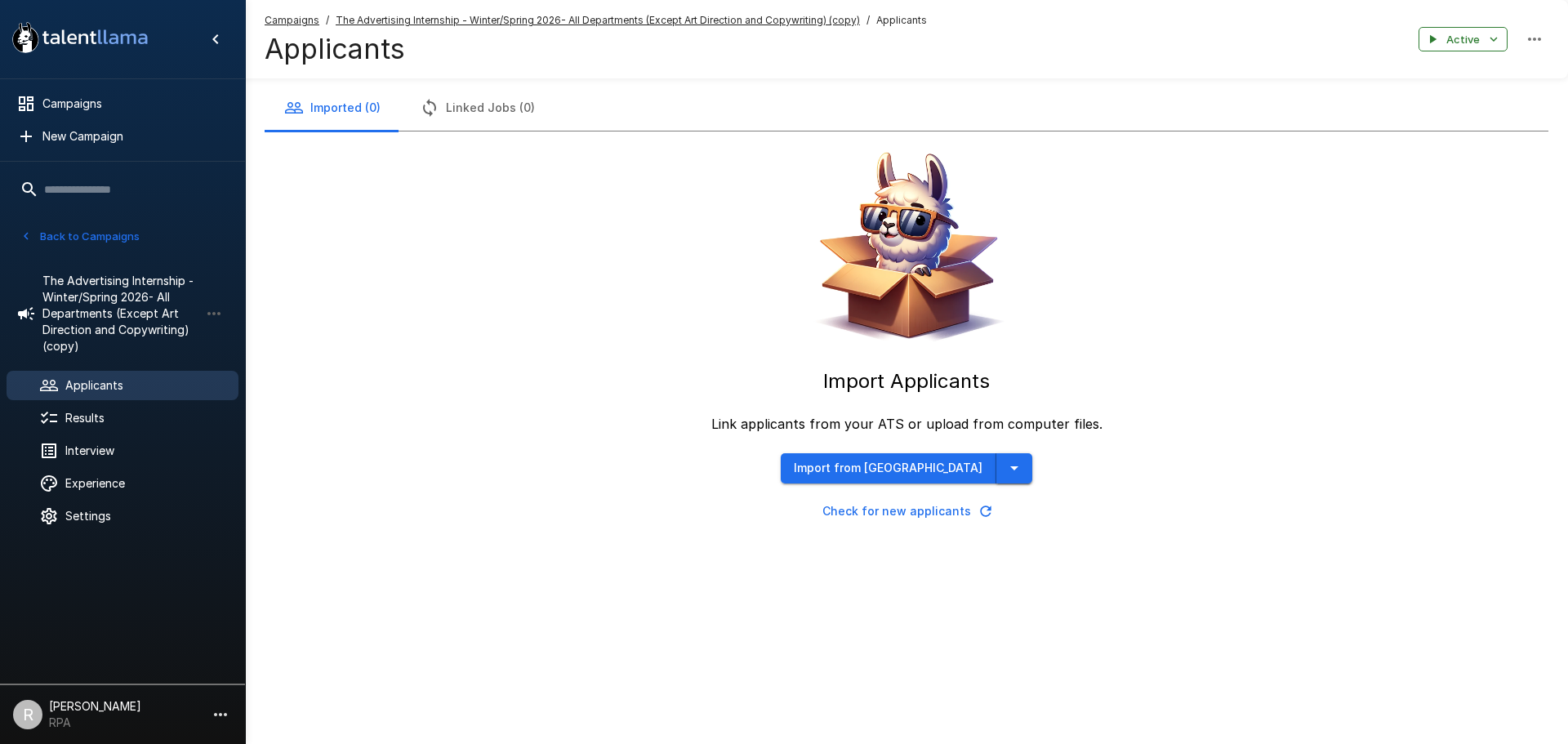
click at [1000, 466] on button "button" at bounding box center [1014, 468] width 36 height 31
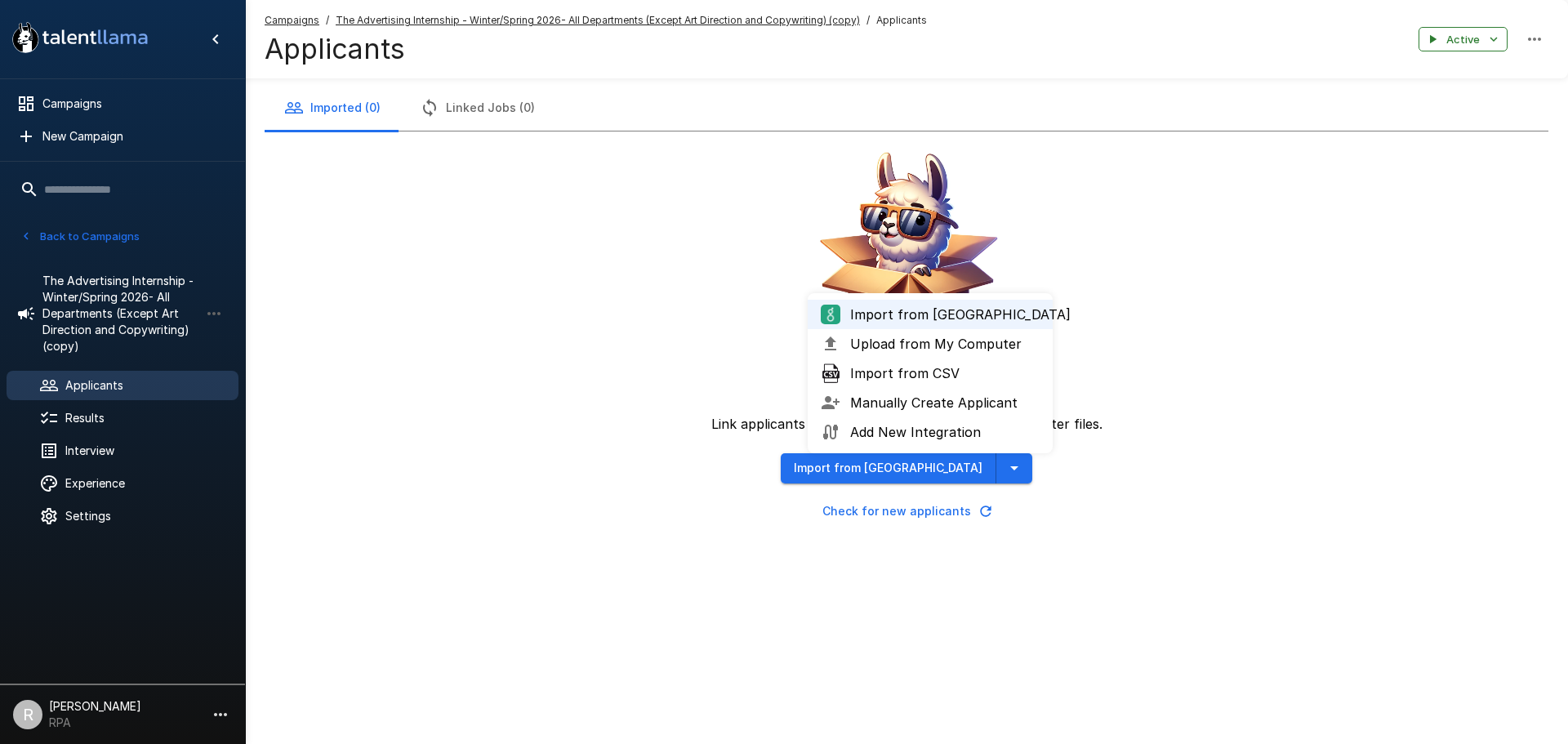
click at [918, 472] on button "Import from Greenhouse" at bounding box center [888, 468] width 216 height 31
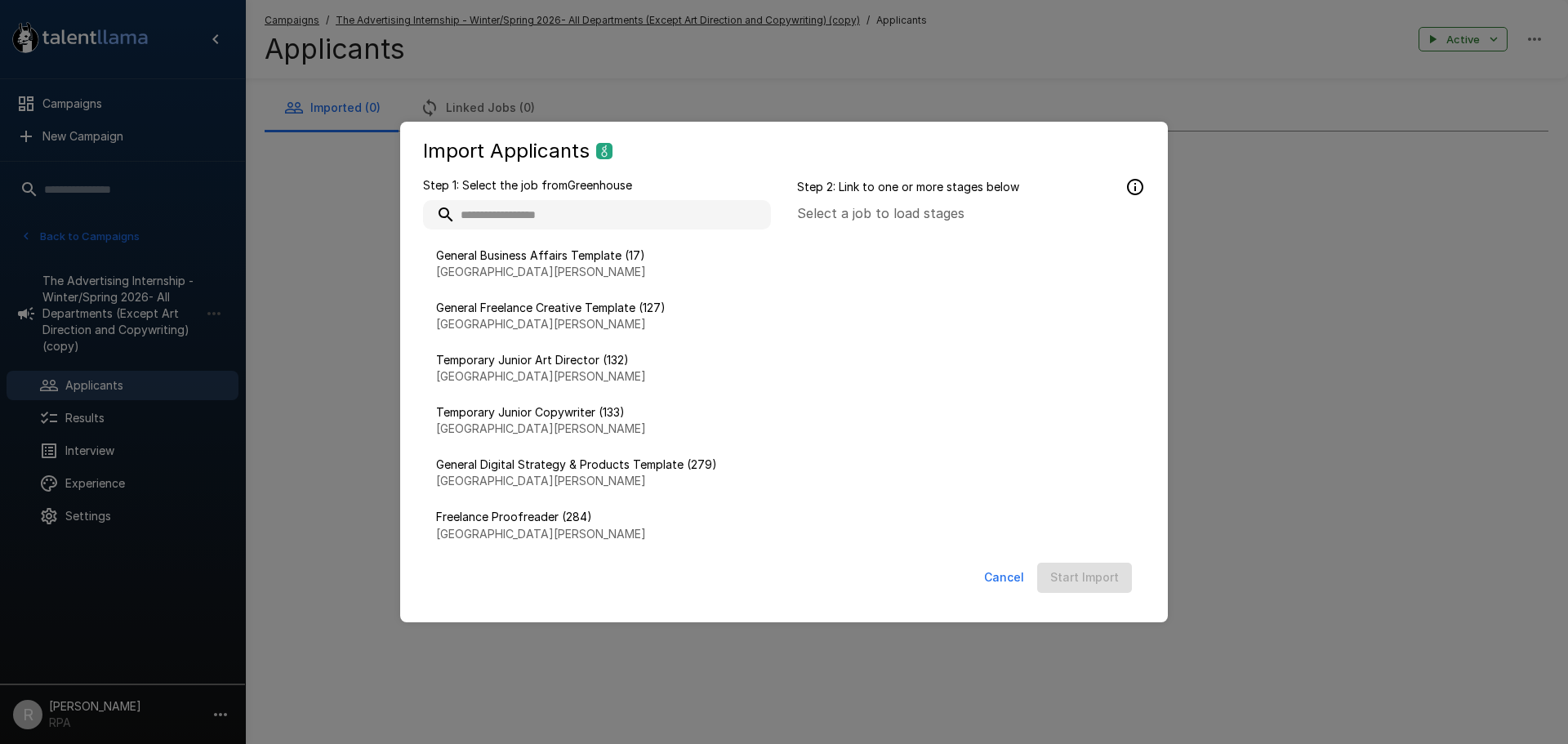
click at [1025, 579] on button "Cancel" at bounding box center [1004, 577] width 53 height 31
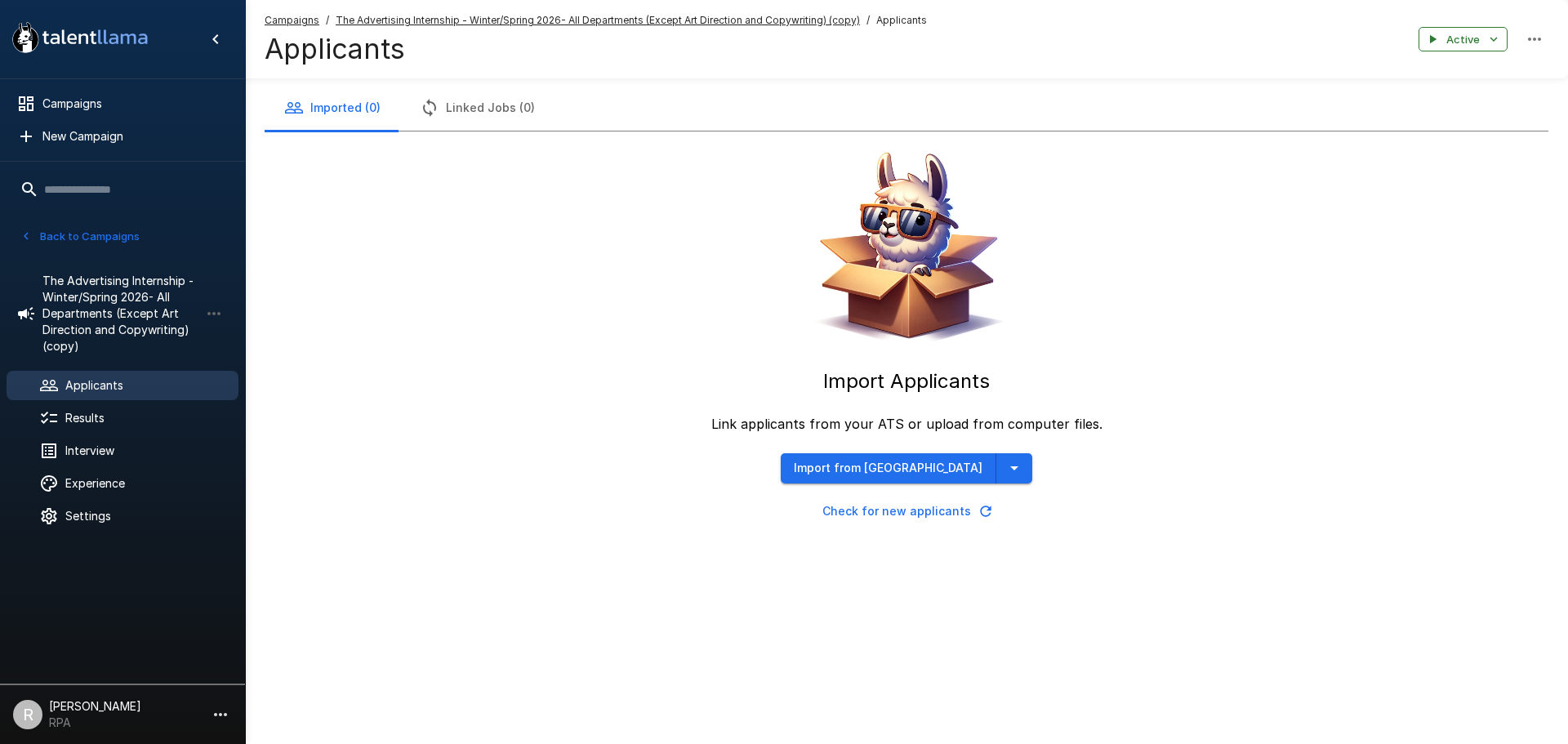
click at [878, 441] on div "Import Applicants Link applicants from your ATS or upload from computer files. …" at bounding box center [907, 329] width 1284 height 394
click at [889, 464] on button "Import from Greenhouse" at bounding box center [888, 468] width 216 height 31
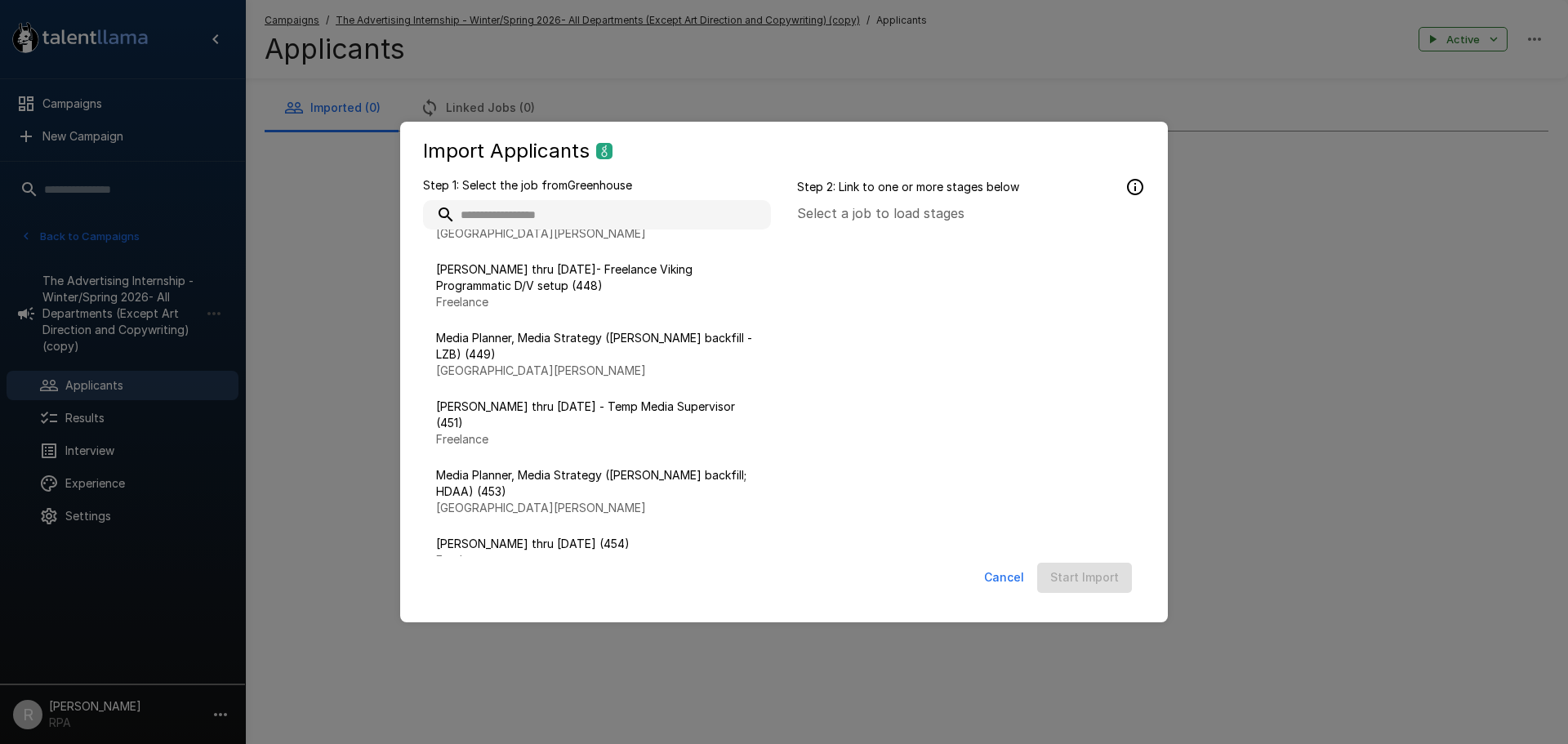
scroll to position [1439, 0]
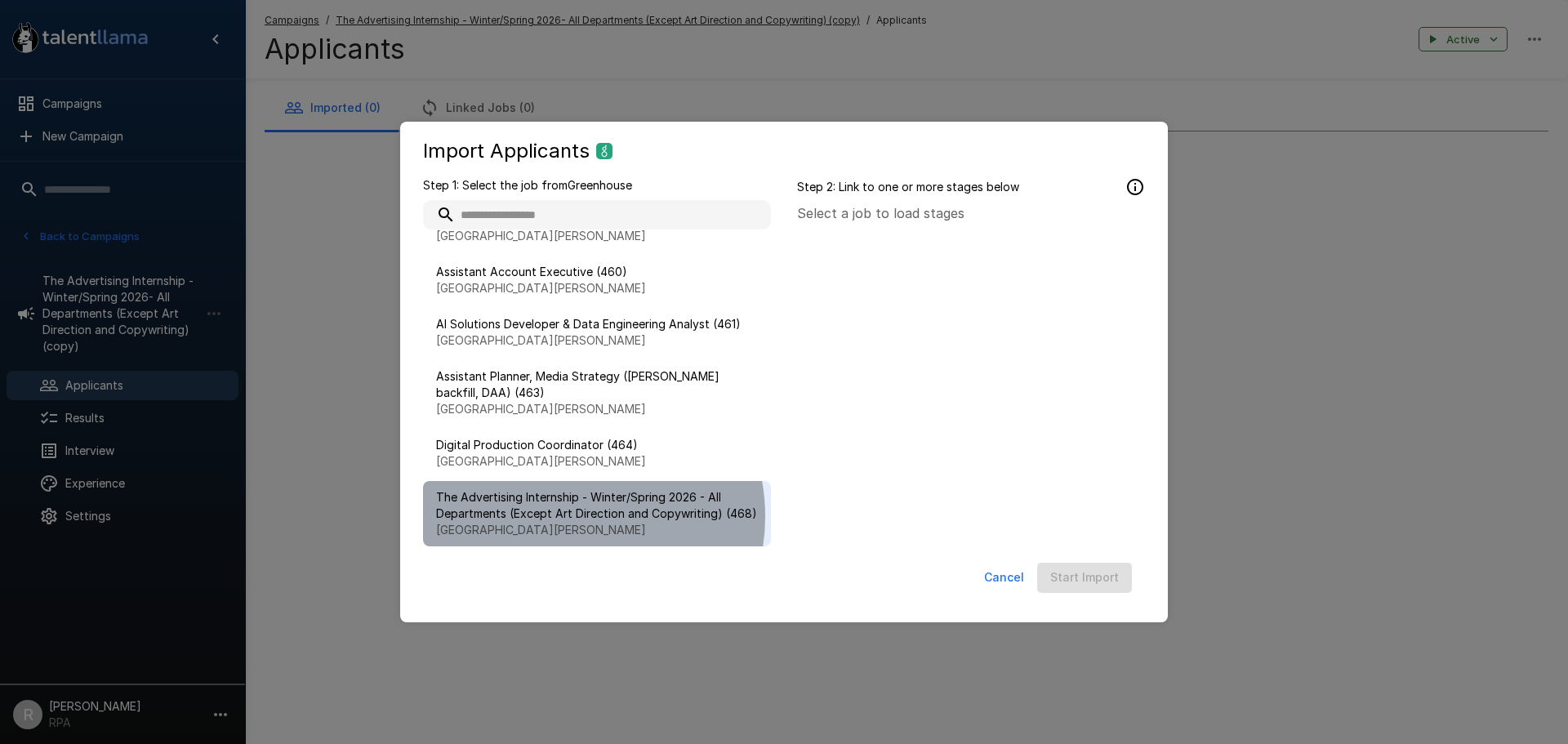
click at [569, 500] on span "The Advertising Internship - Winter/Spring 2026 - All Departments (Except Art D…" at bounding box center [597, 505] width 322 height 32
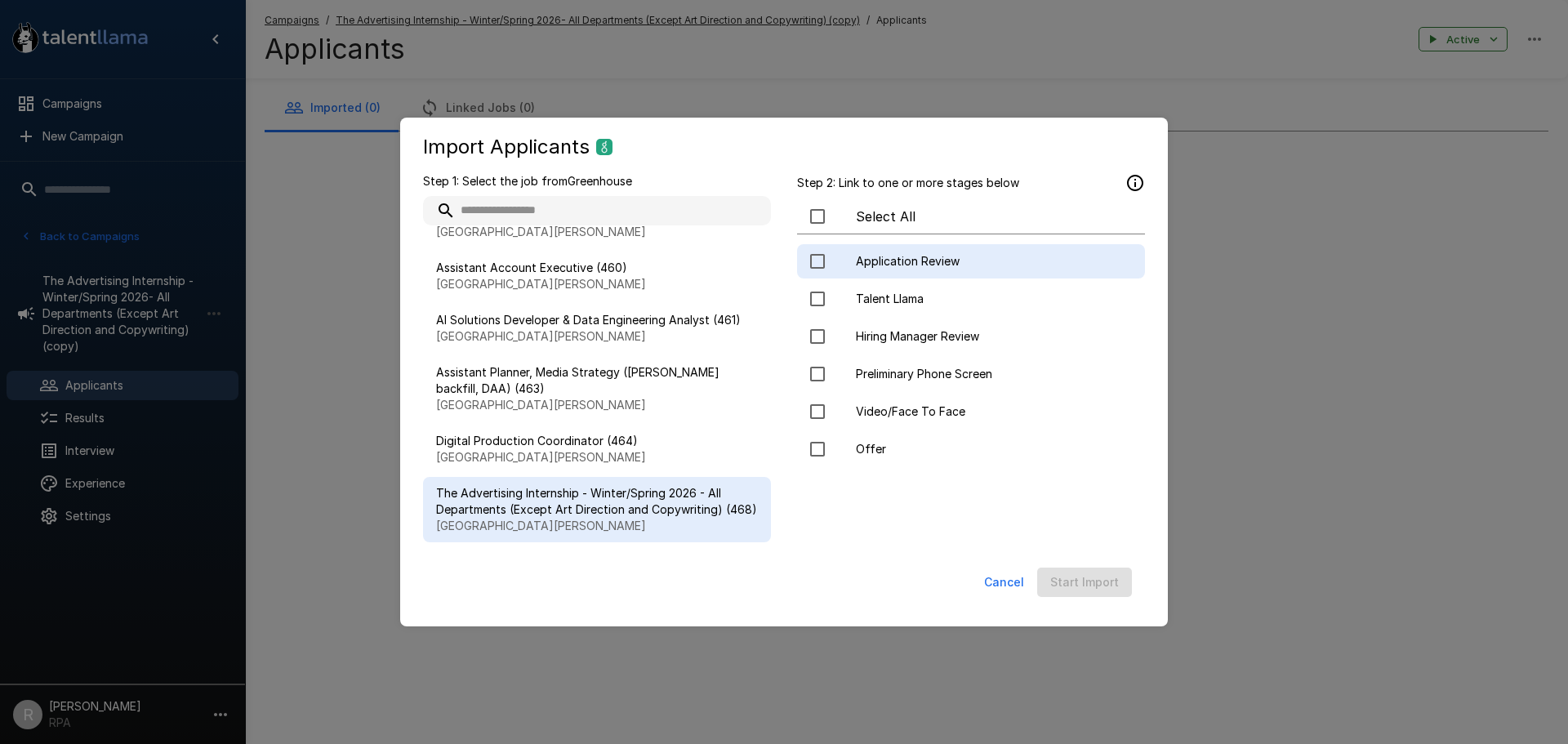
click at [963, 258] on span "Application Review" at bounding box center [994, 262] width 276 height 17
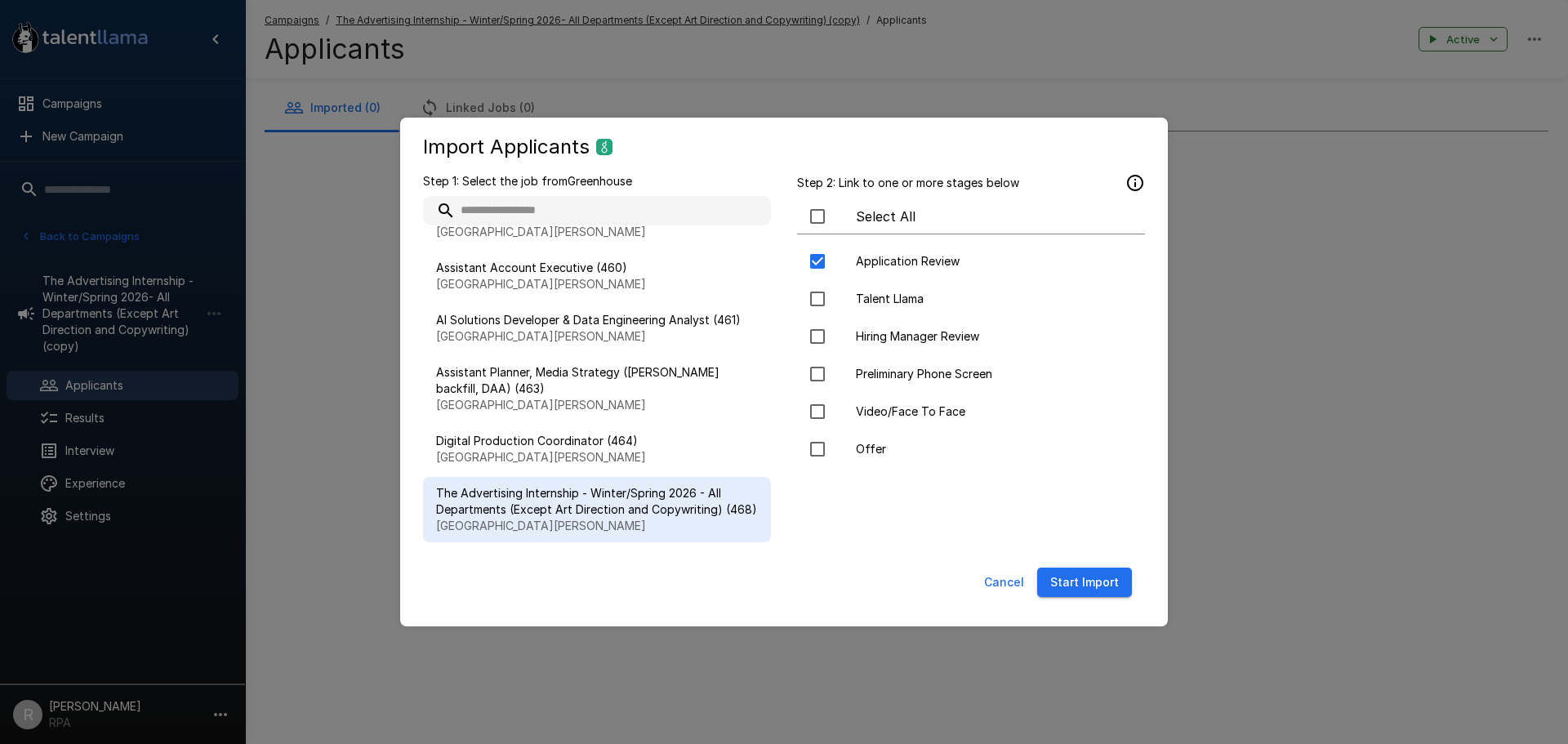
click at [1100, 579] on button "Start Import" at bounding box center [1084, 583] width 94 height 31
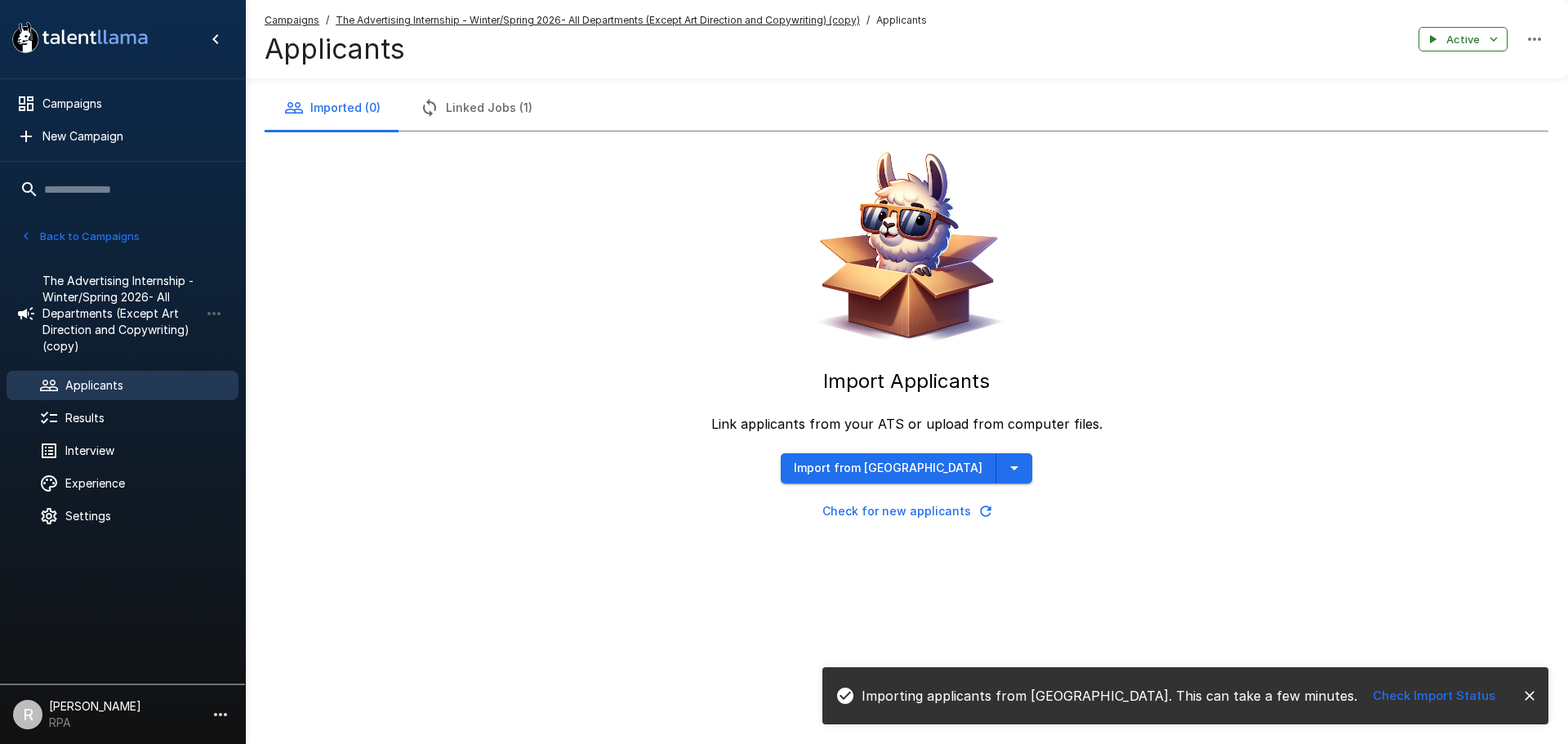
scroll to position [0, 0]
click at [116, 241] on button "Back to Campaigns" at bounding box center [80, 236] width 128 height 25
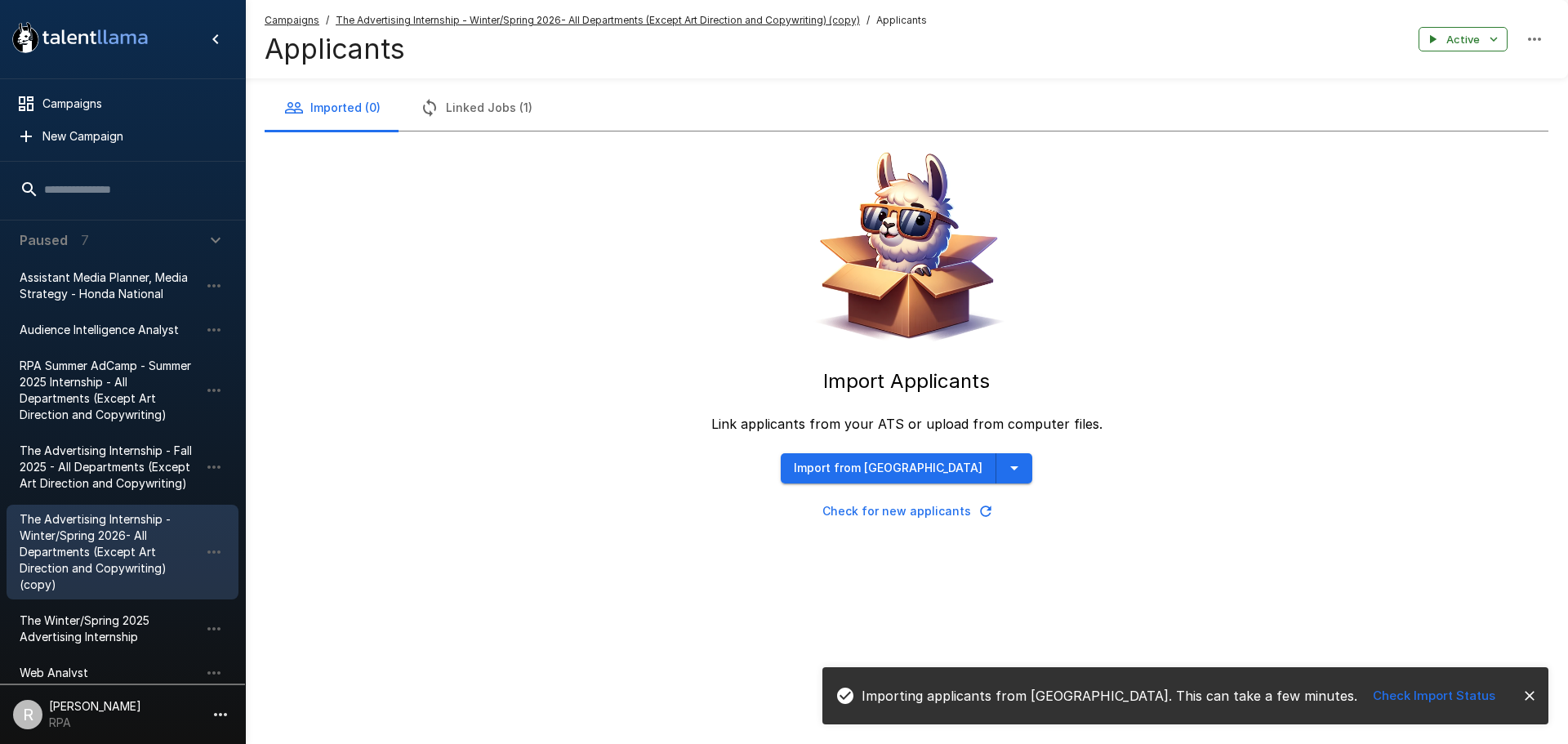
scroll to position [263, 0]
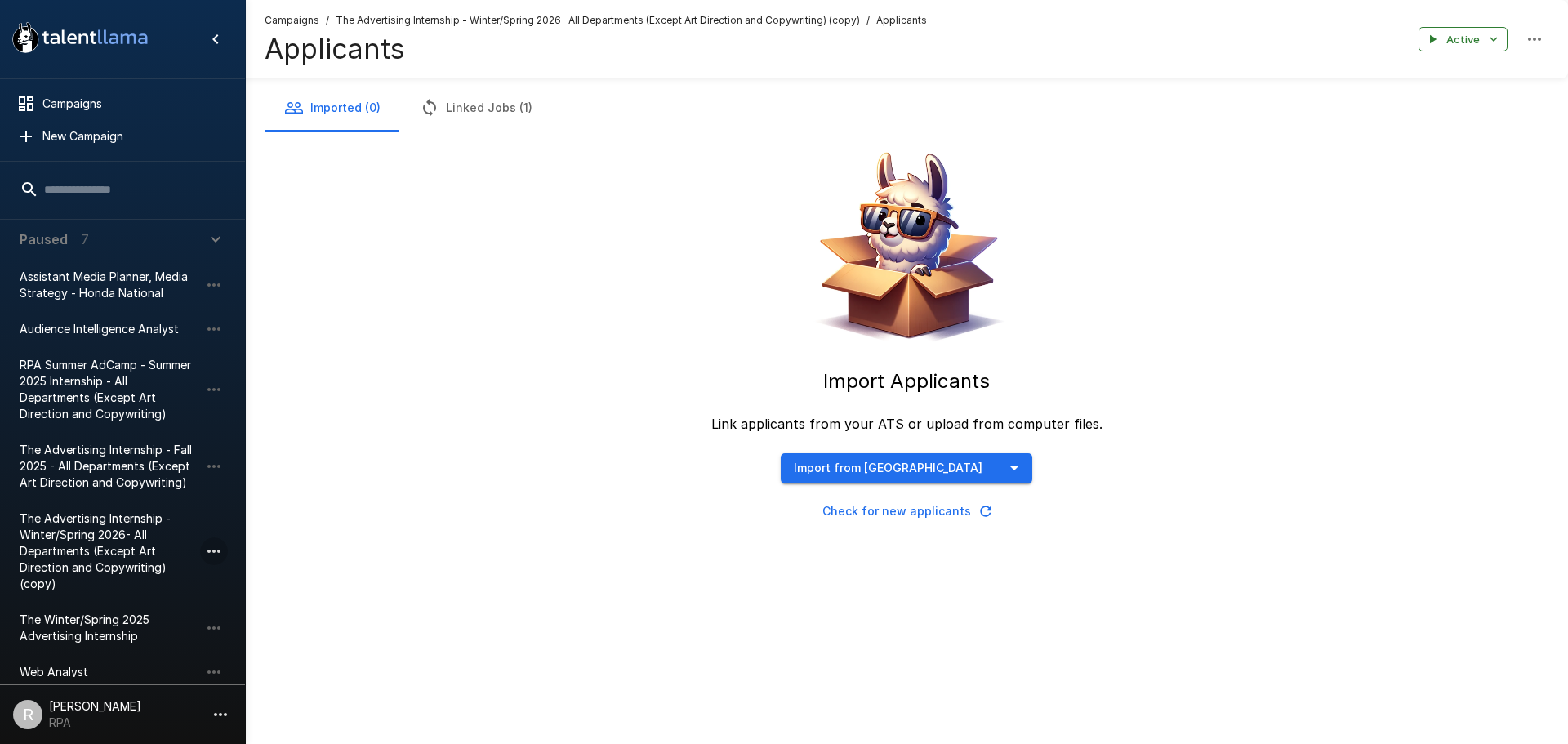
click at [216, 545] on icon "button" at bounding box center [214, 551] width 19 height 19
click at [245, 634] on span "Archive campaign" at bounding box center [325, 638] width 173 height 17
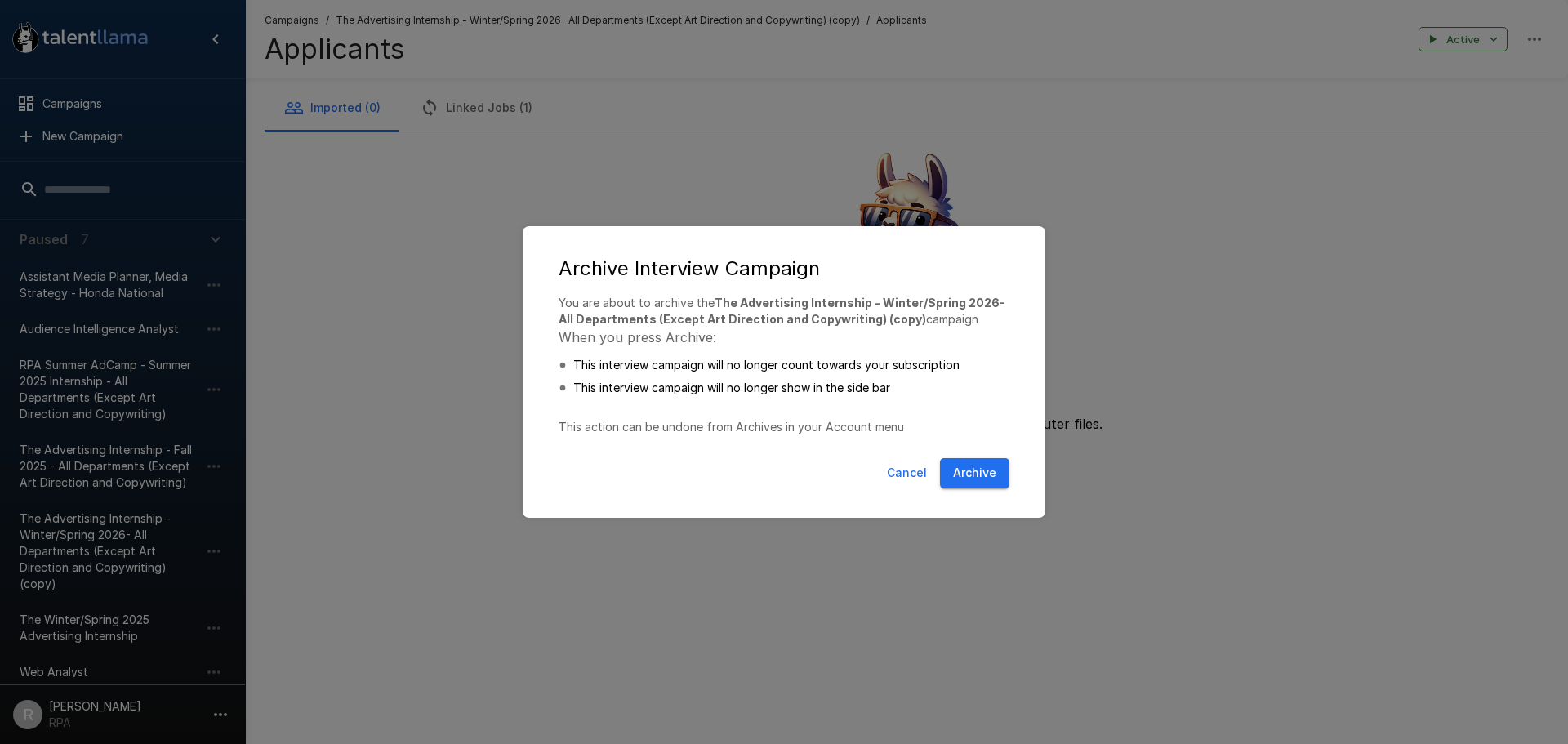
click at [995, 477] on button "Archive" at bounding box center [974, 473] width 69 height 31
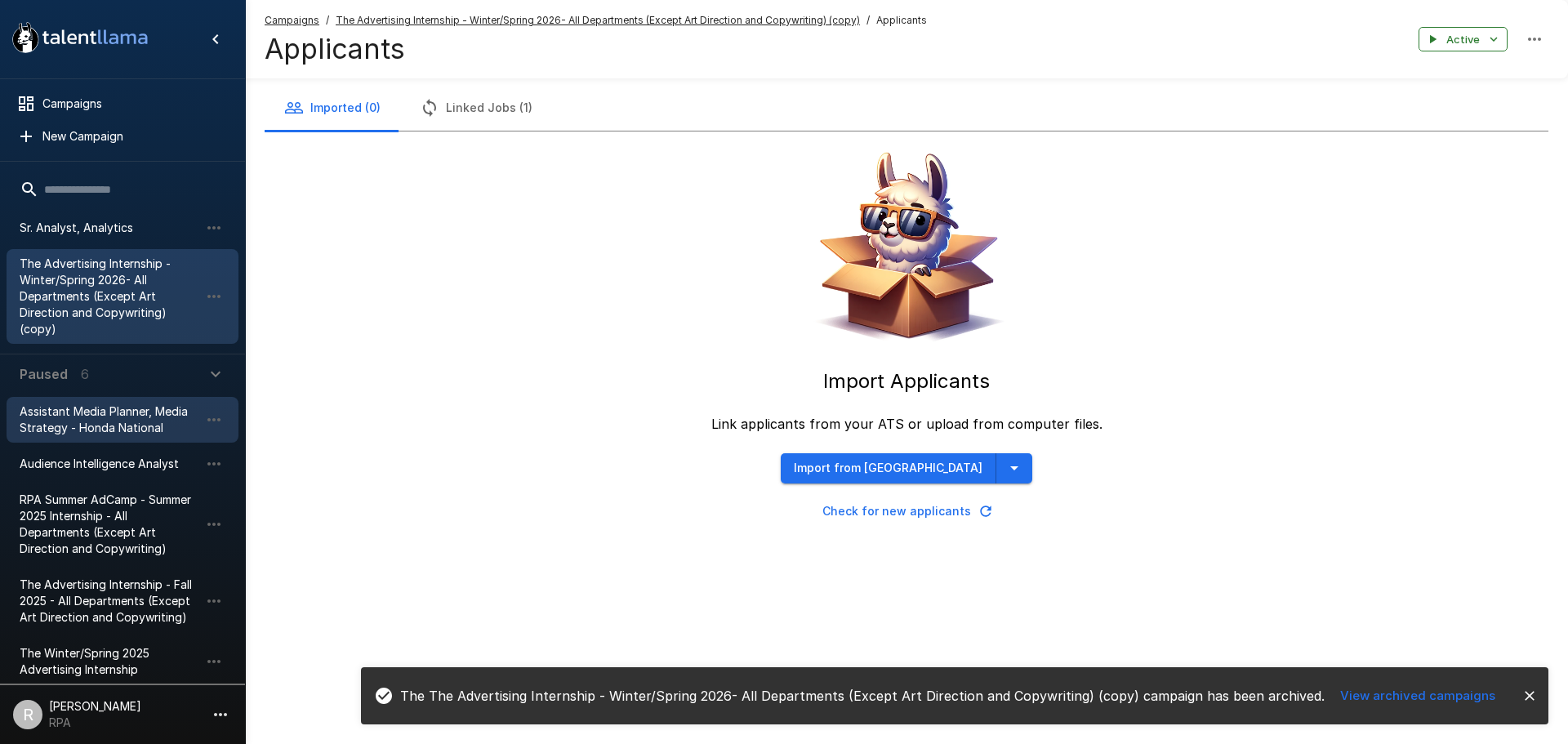
scroll to position [0, 0]
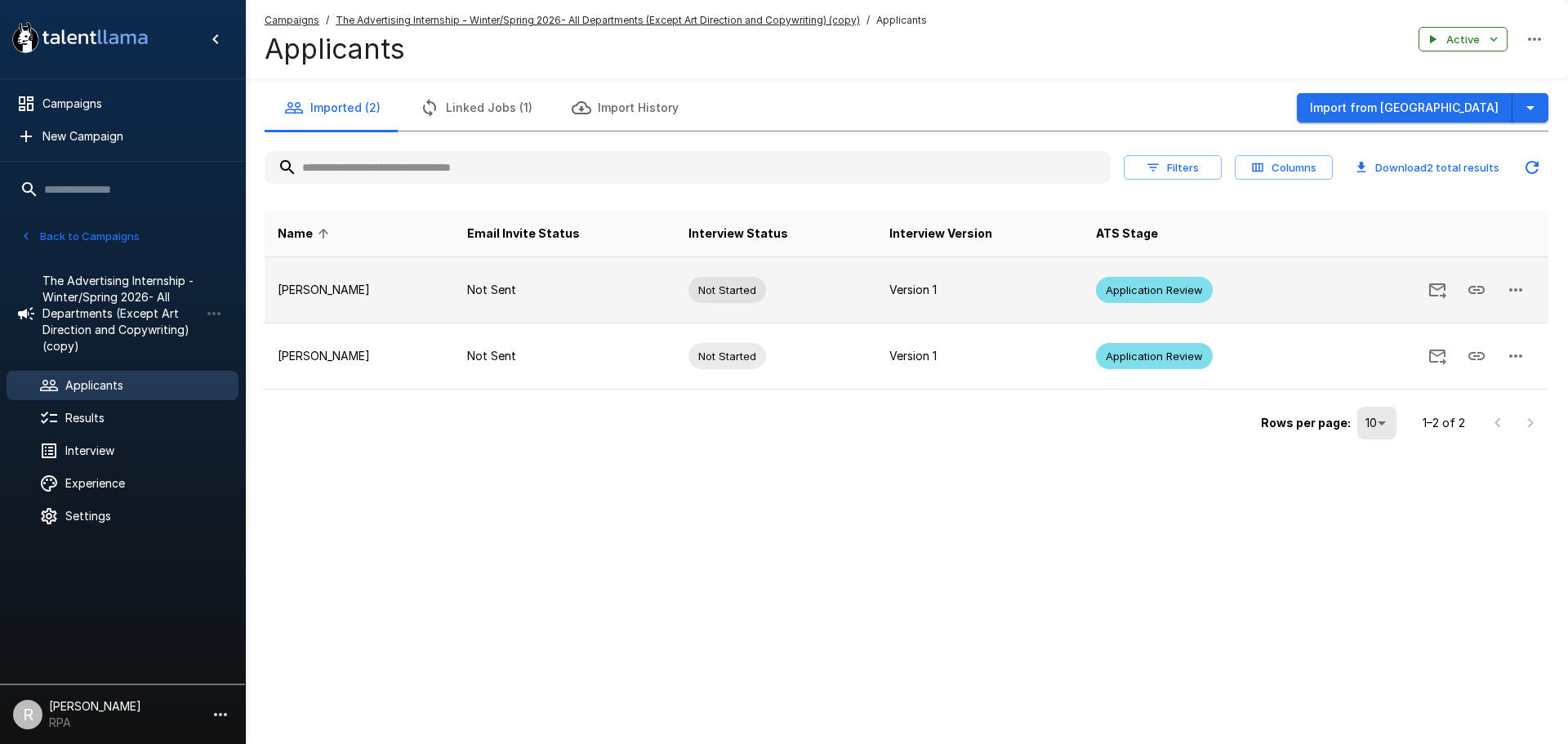
click at [1525, 301] on button "button" at bounding box center [1515, 290] width 39 height 39
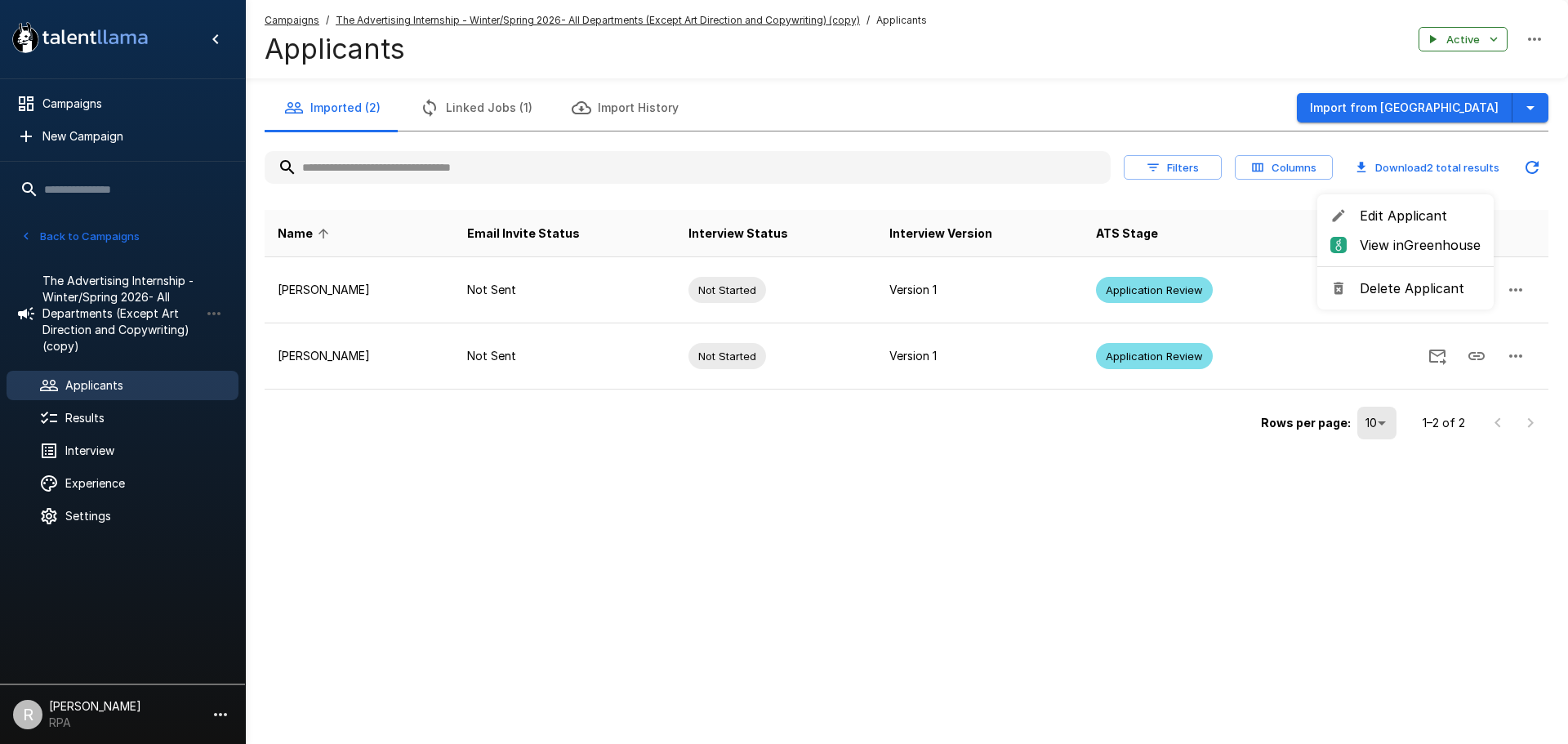
click at [1137, 580] on div at bounding box center [784, 372] width 1568 height 744
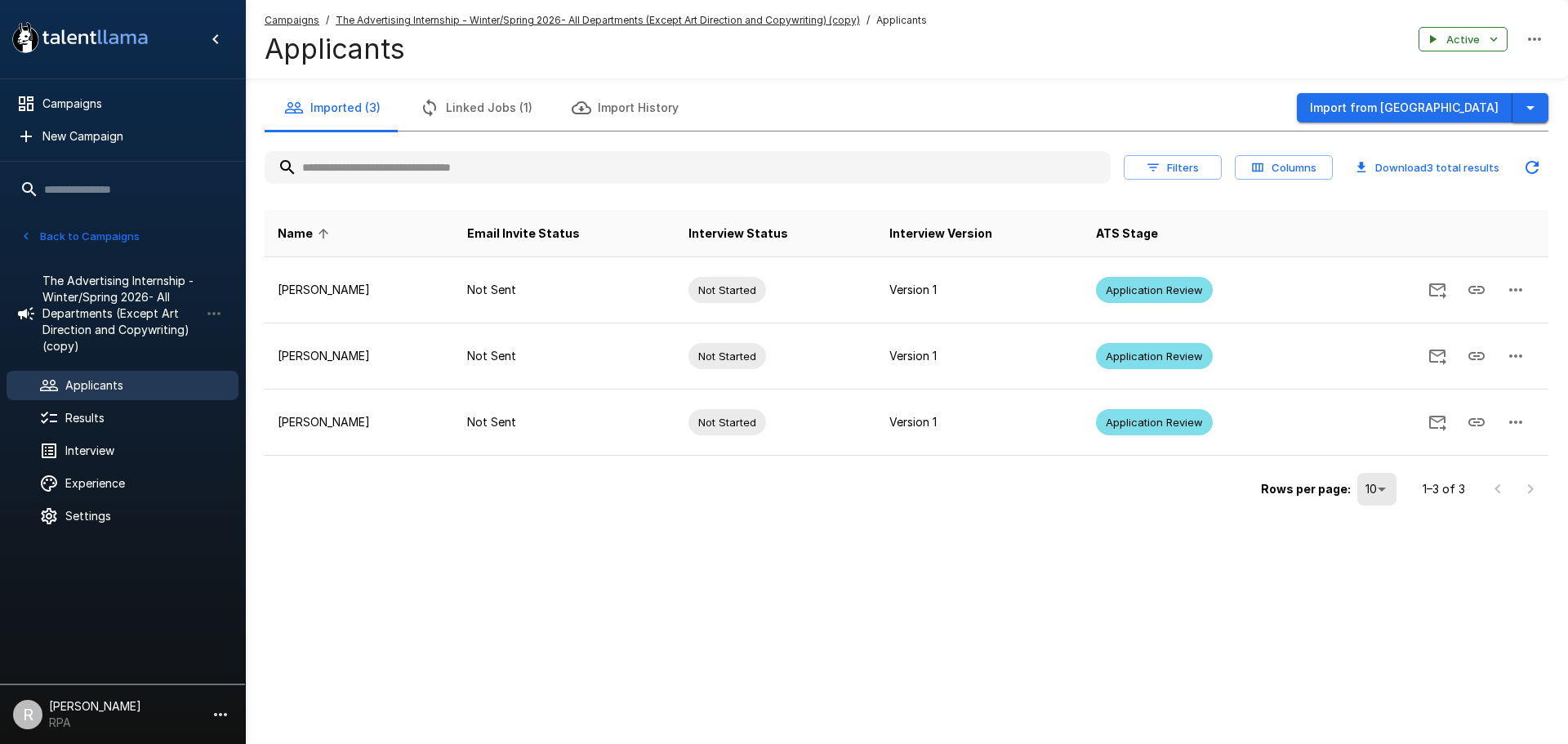
click at [1532, 107] on icon "button" at bounding box center [1530, 108] width 8 height 4
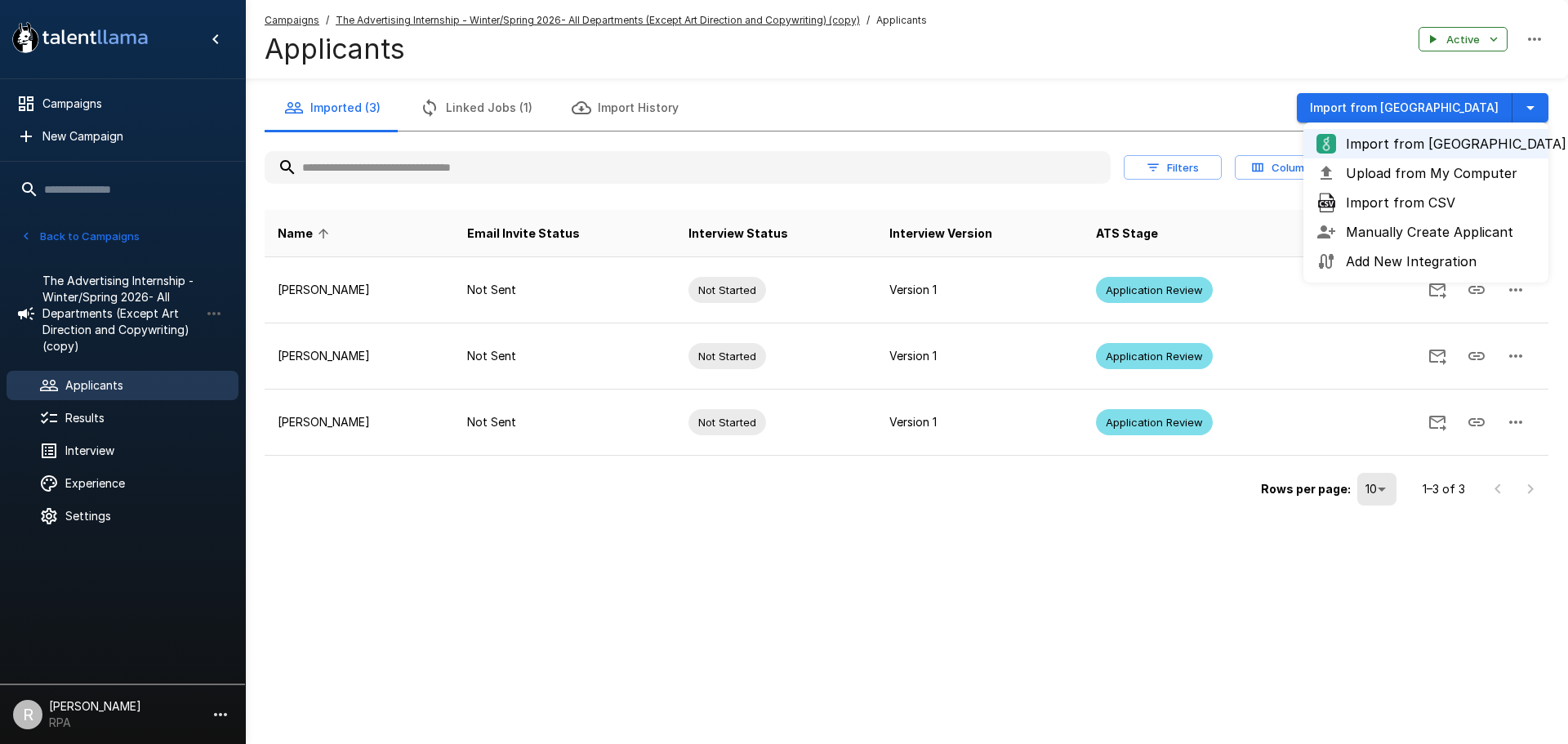
click at [999, 103] on div "Imported (3) Linked Jobs (1) Import History Import from Greenhouse Import from …" at bounding box center [907, 107] width 1284 height 45
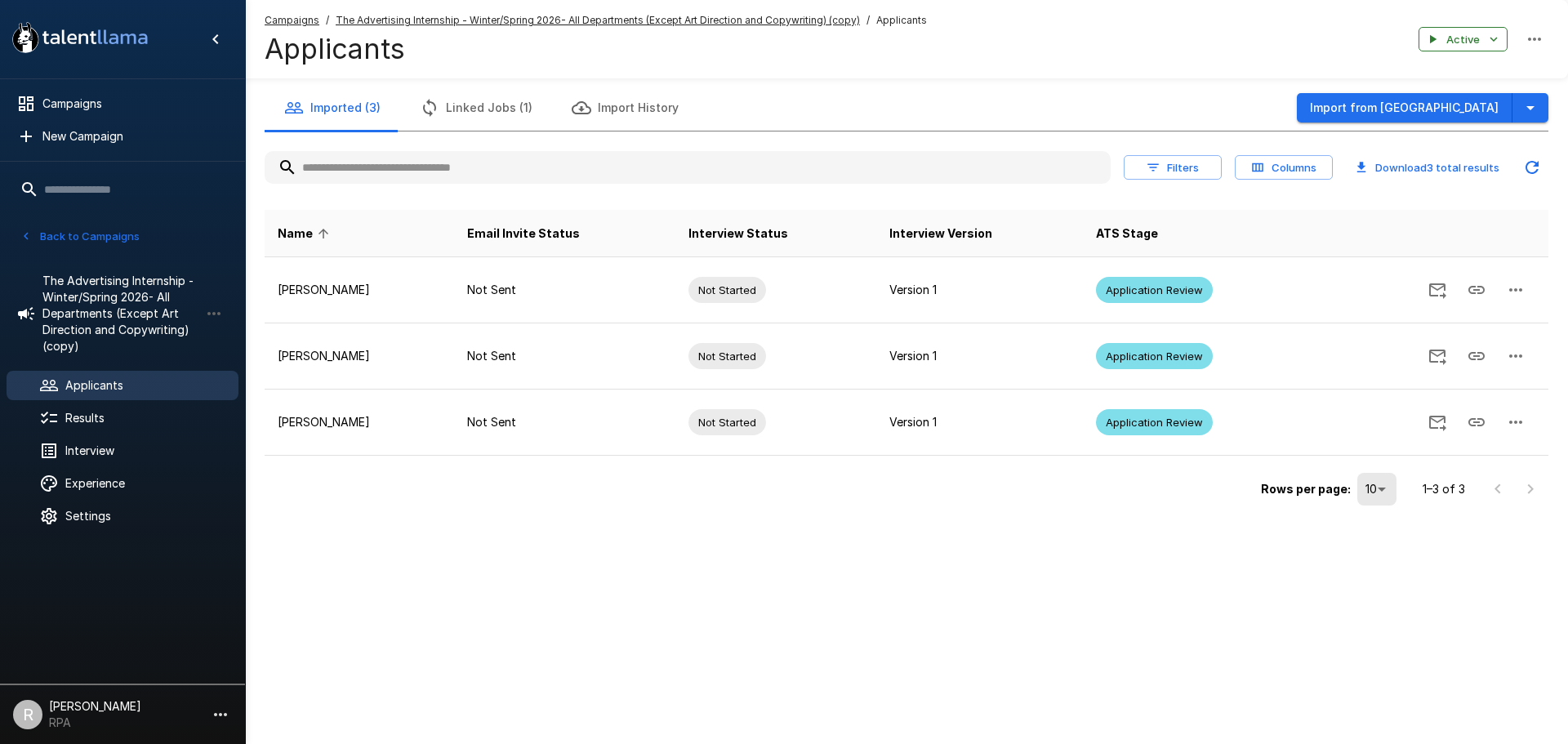
click at [471, 106] on button "Linked Jobs (1)" at bounding box center [476, 107] width 152 height 45
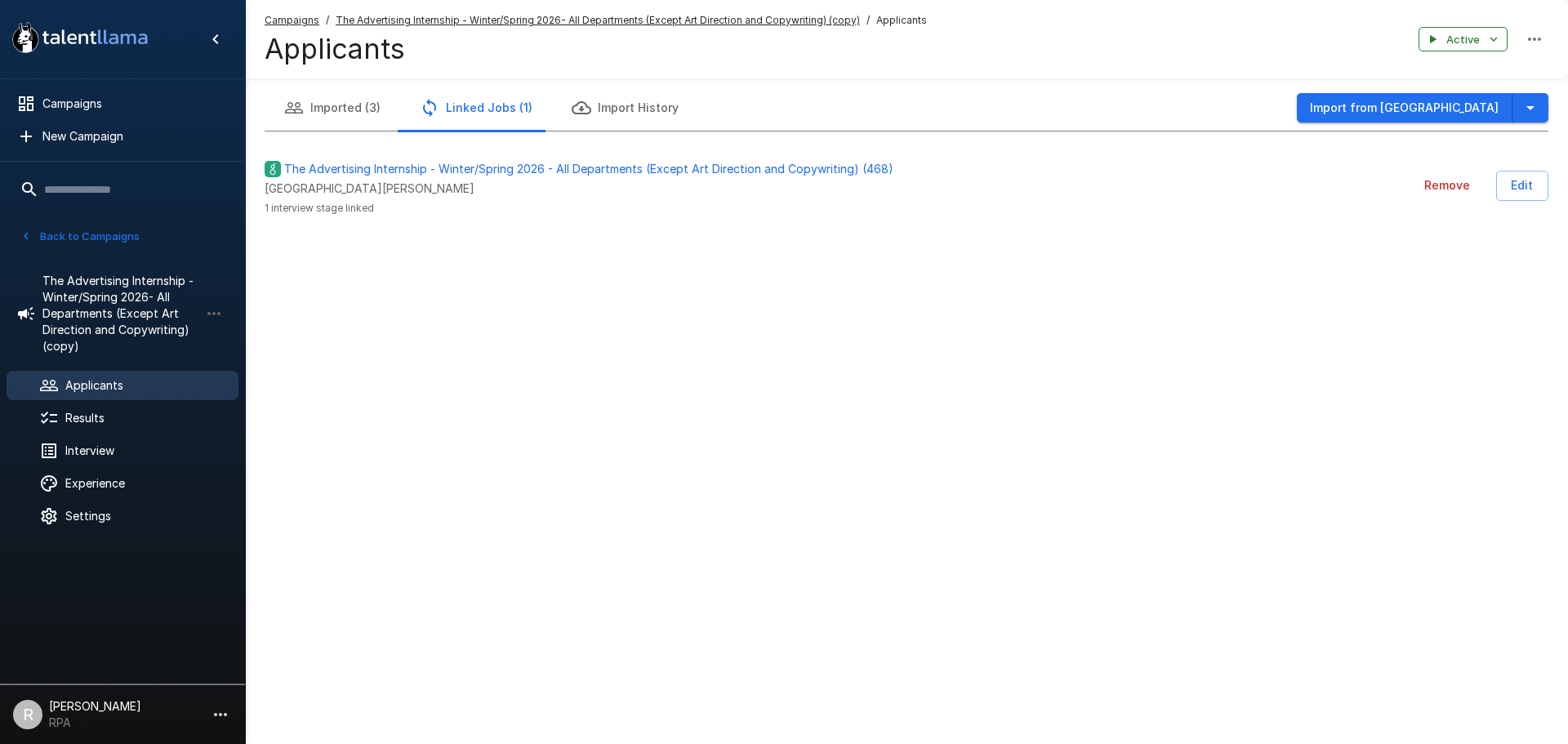
click at [336, 106] on button "Imported (3)" at bounding box center [332, 107] width 136 height 45
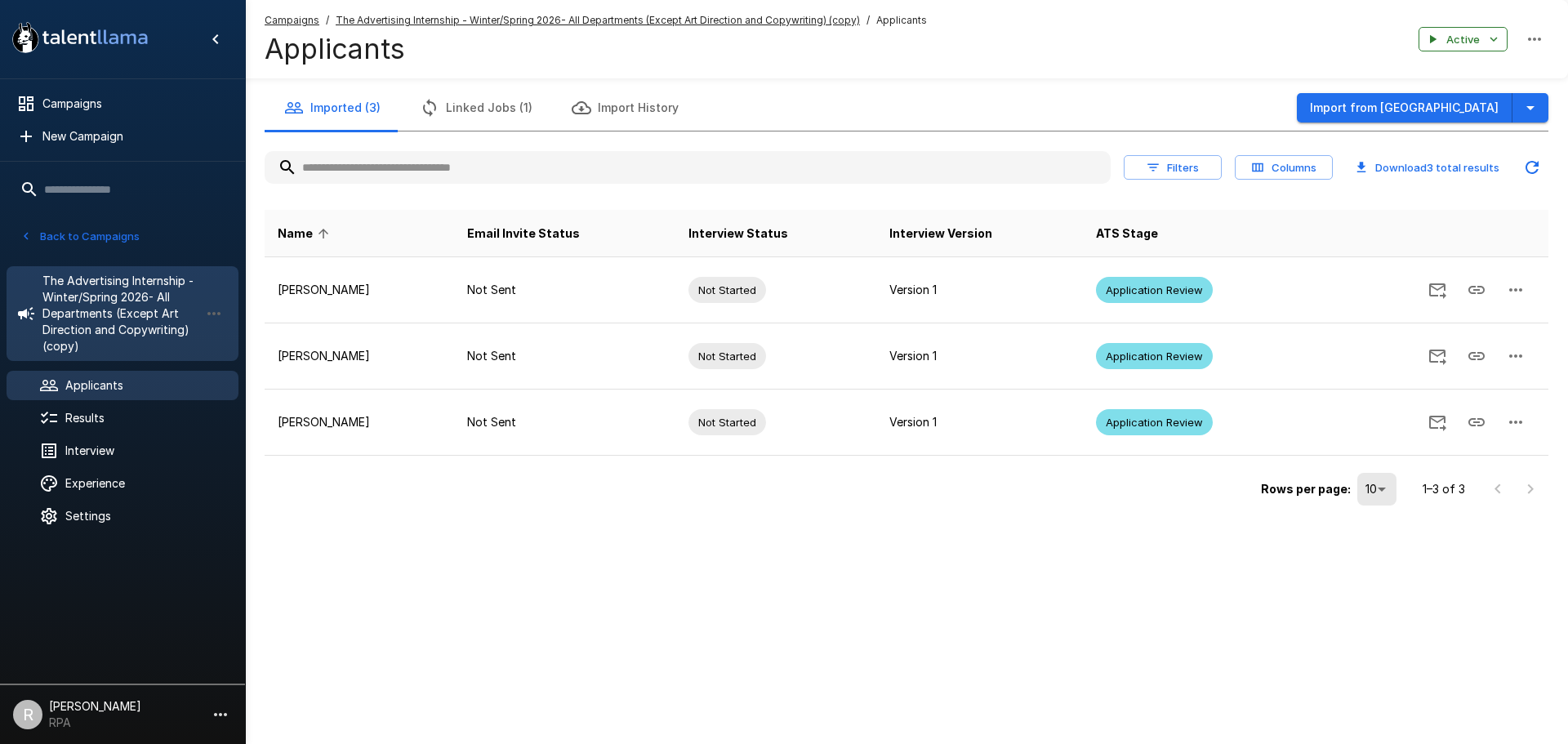
click at [163, 295] on span "The Advertising Internship - Winter/Spring 2026- All Departments (Except Art Di…" at bounding box center [121, 314] width 157 height 81
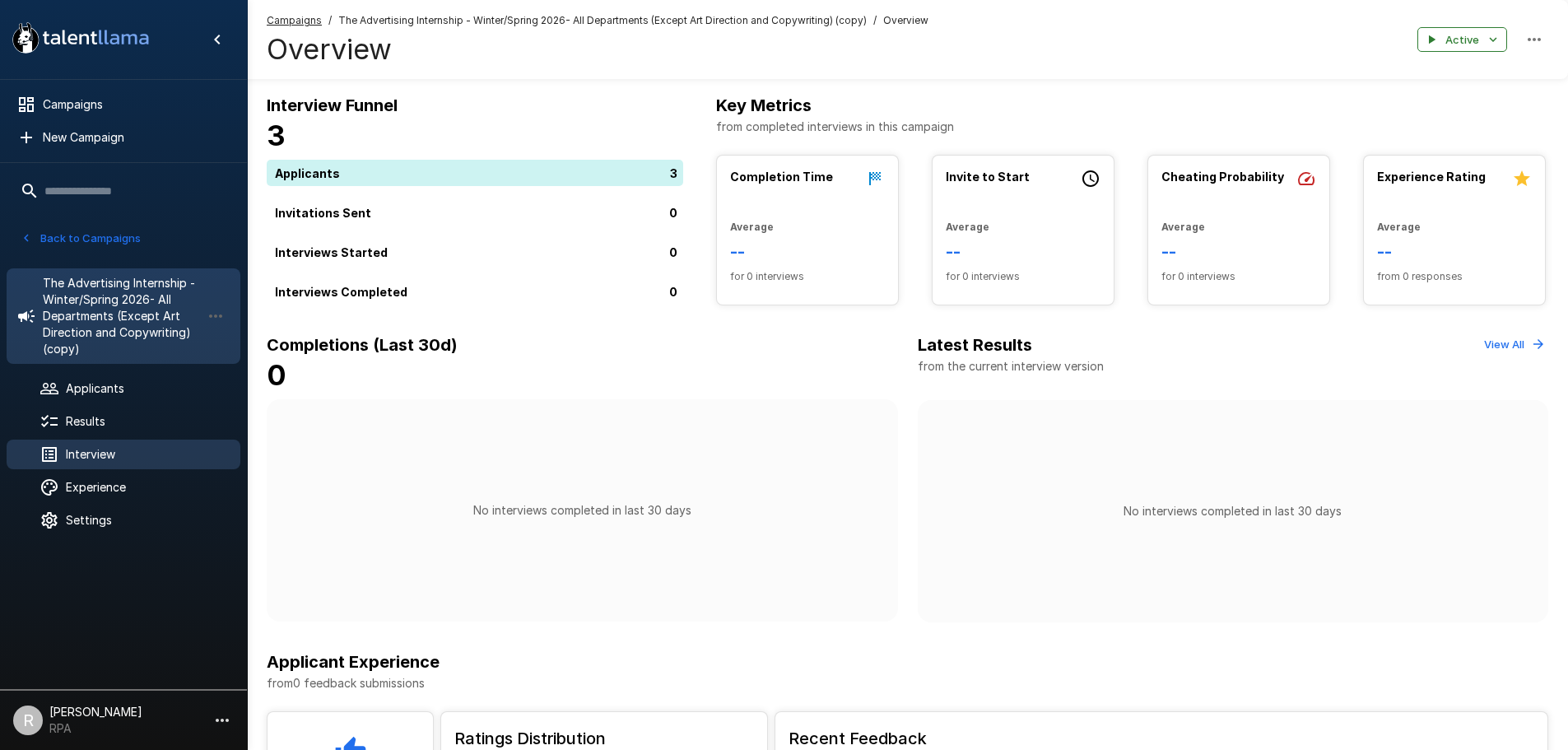
click at [129, 443] on div "Interview" at bounding box center [123, 454] width 234 height 30
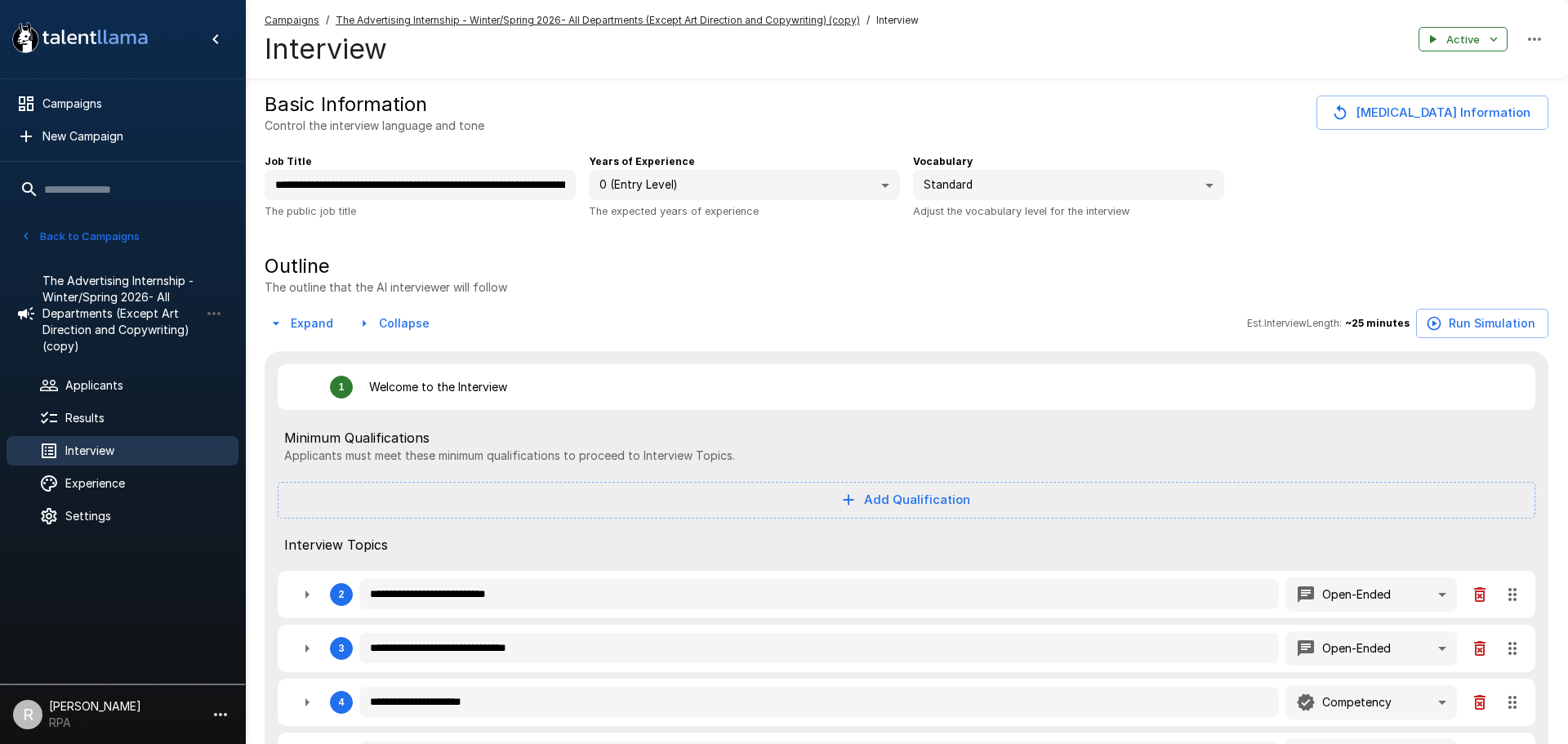
type textarea "*"
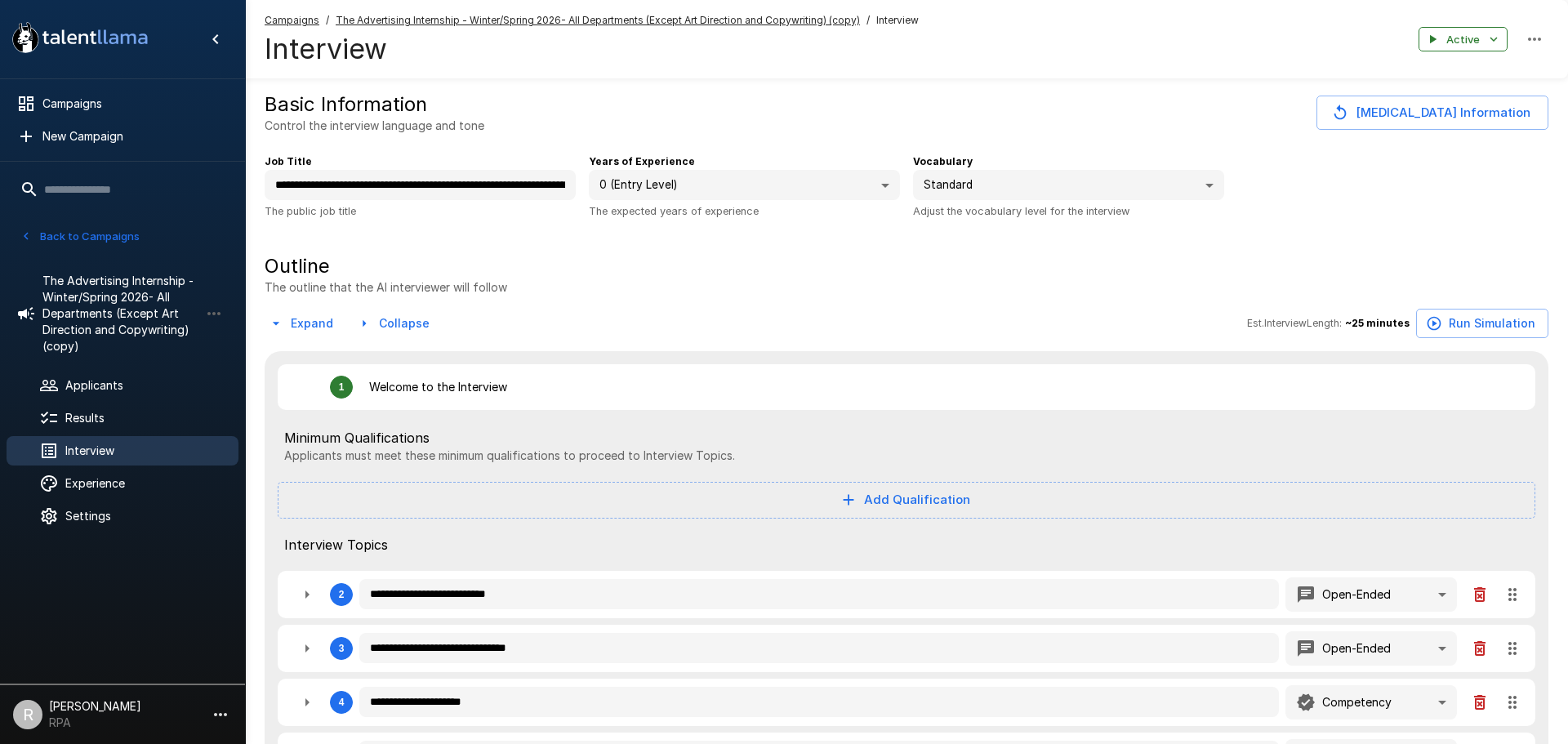
type textarea "*"
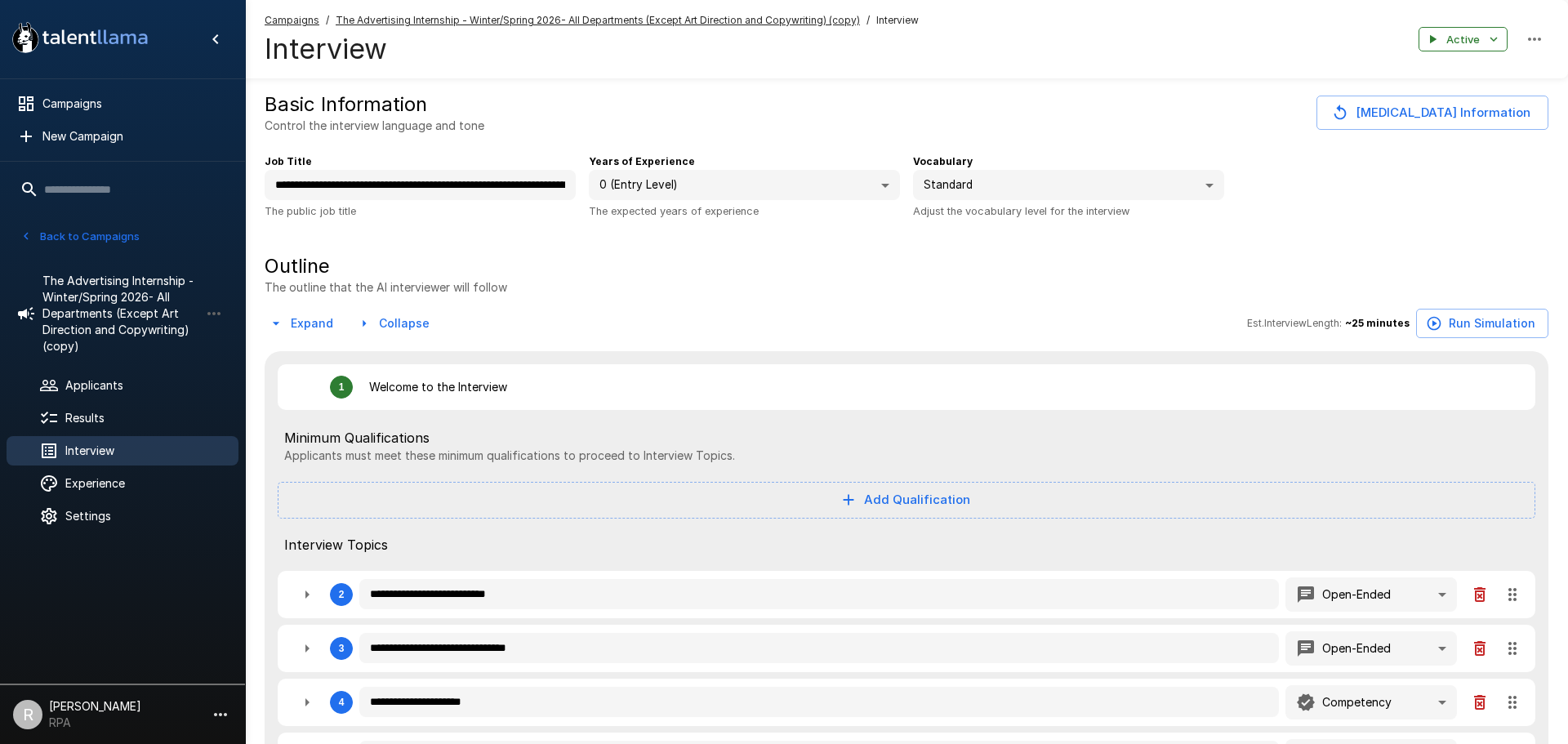
type textarea "*"
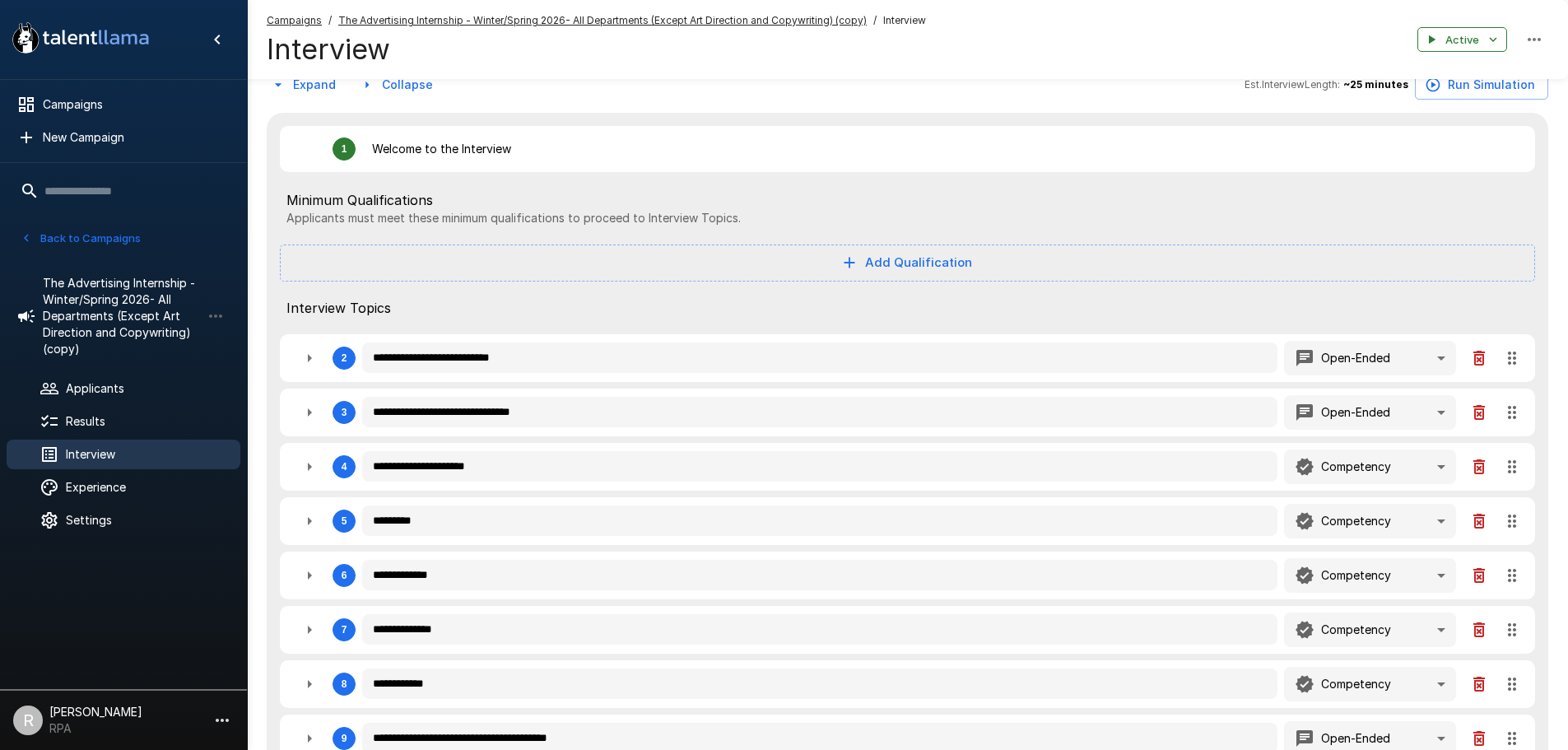
scroll to position [411, 0]
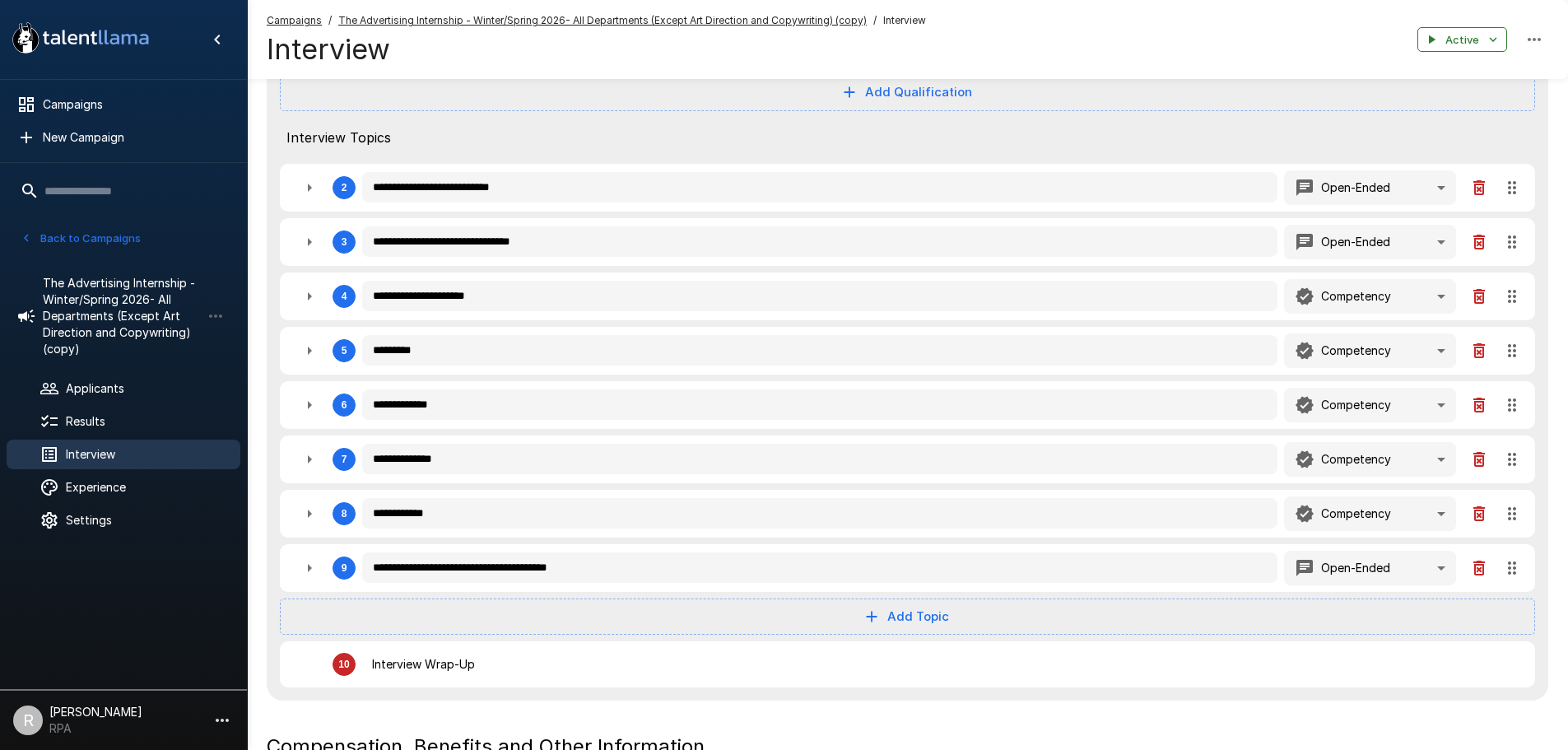
click at [306, 187] on icon "button" at bounding box center [309, 188] width 20 height 20
type textarea "*"
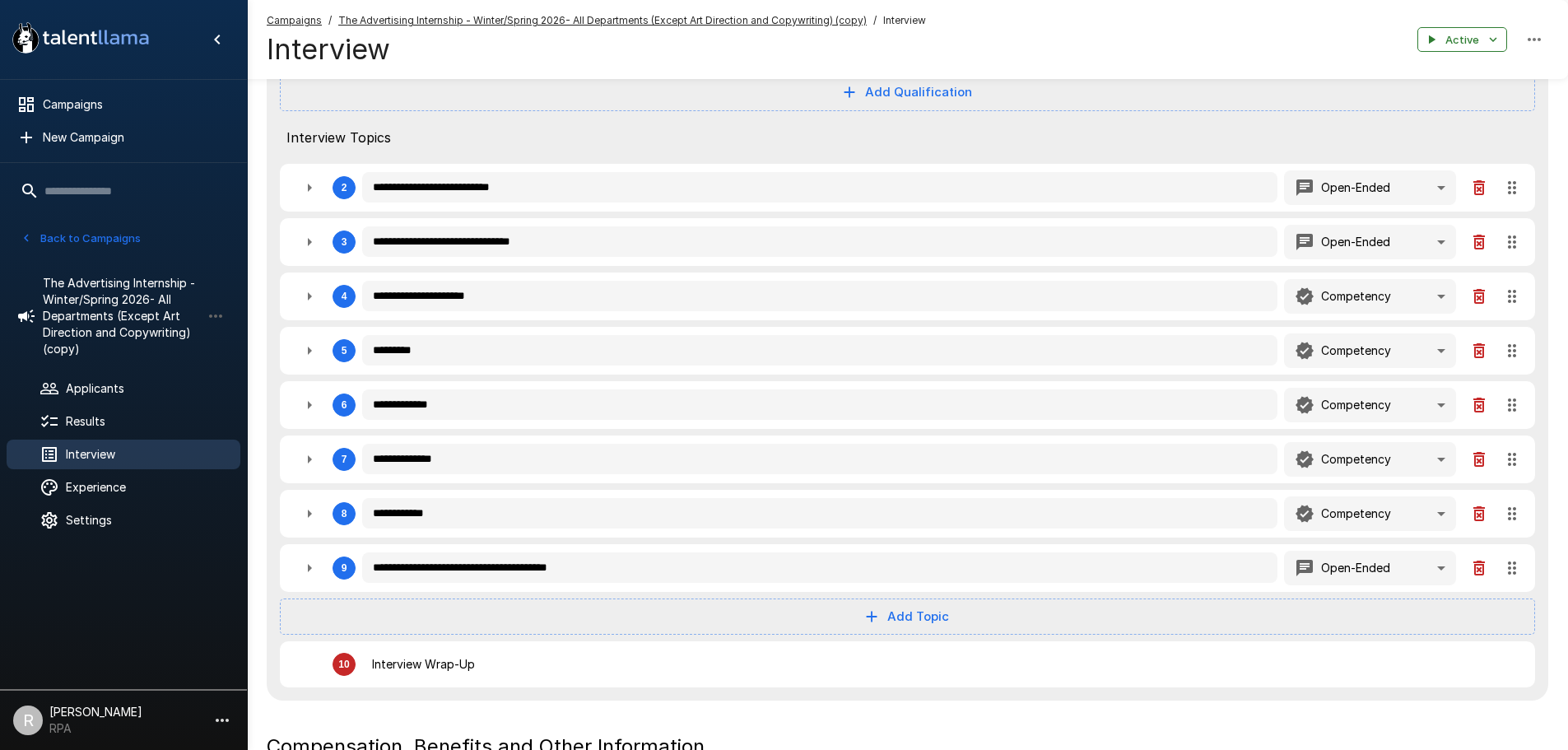
type textarea "*"
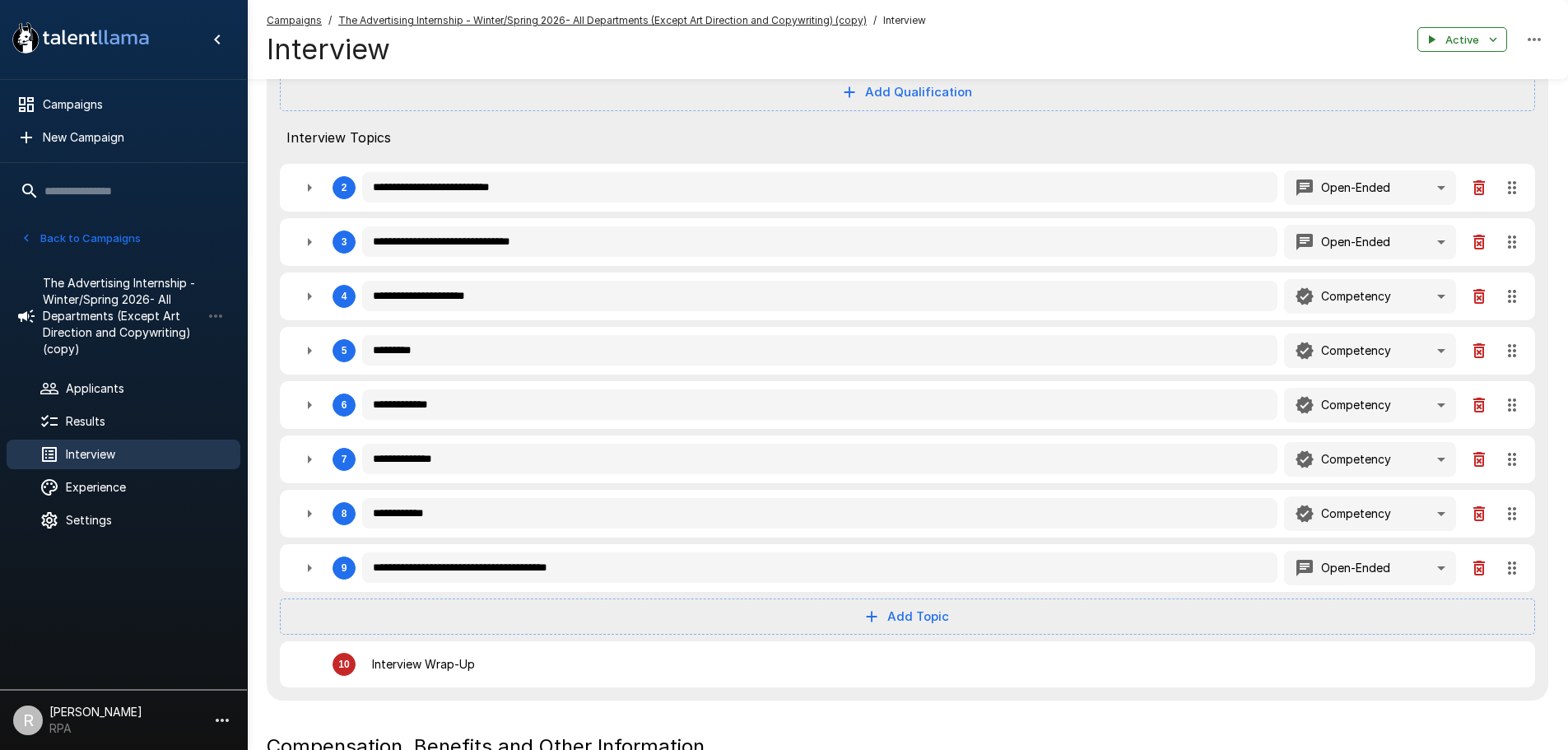
type textarea "*"
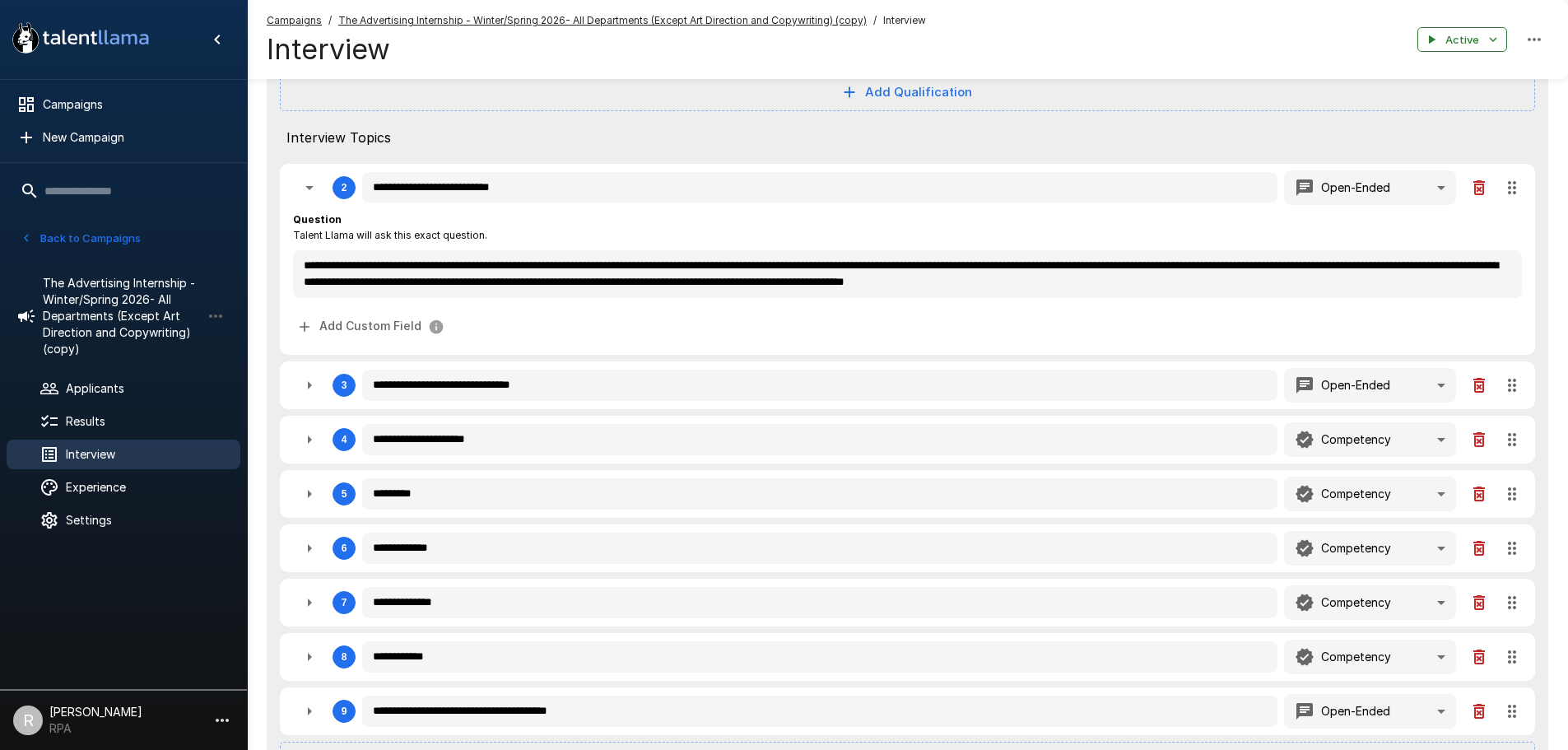
click at [306, 187] on icon "button" at bounding box center [309, 188] width 20 height 20
type textarea "*"
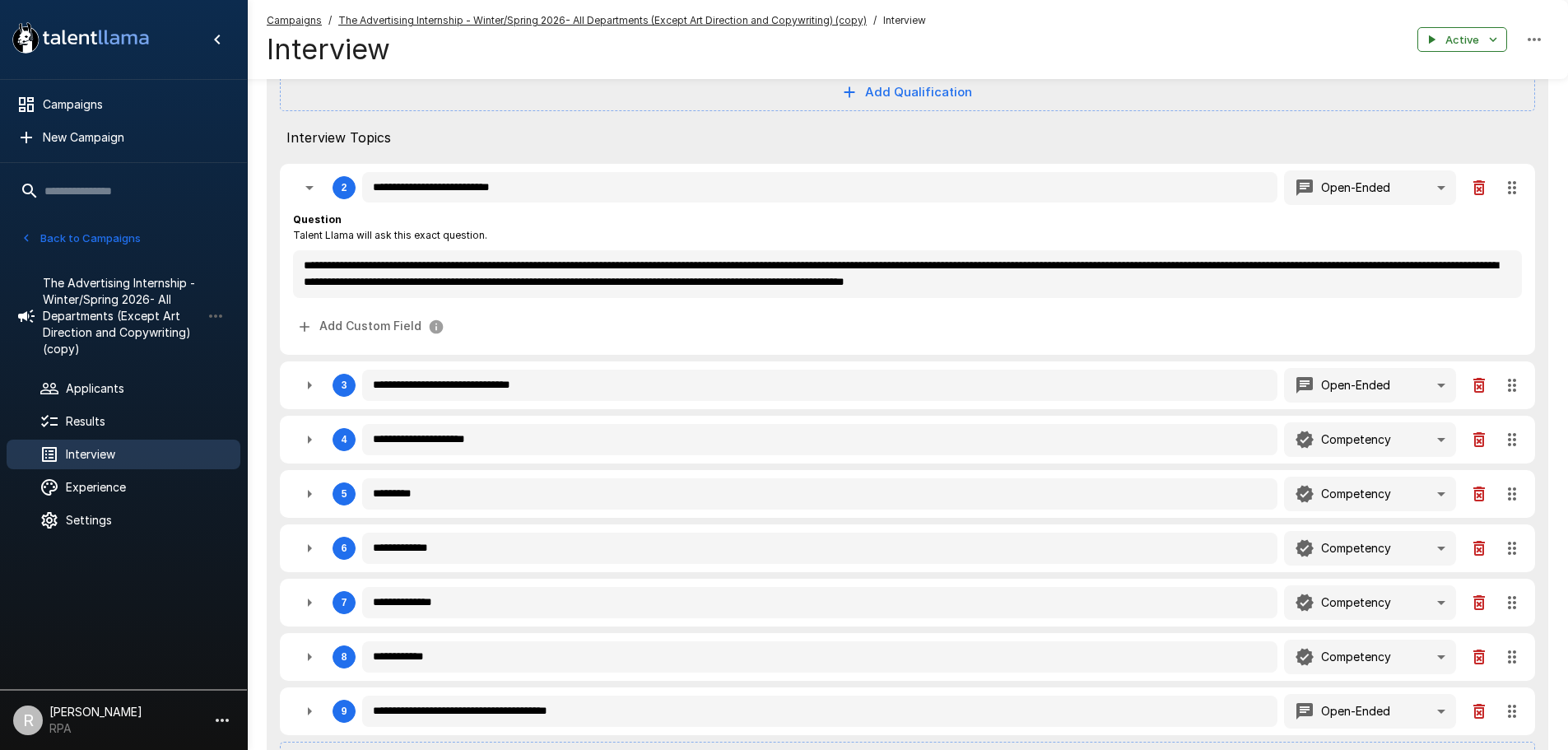
type textarea "*"
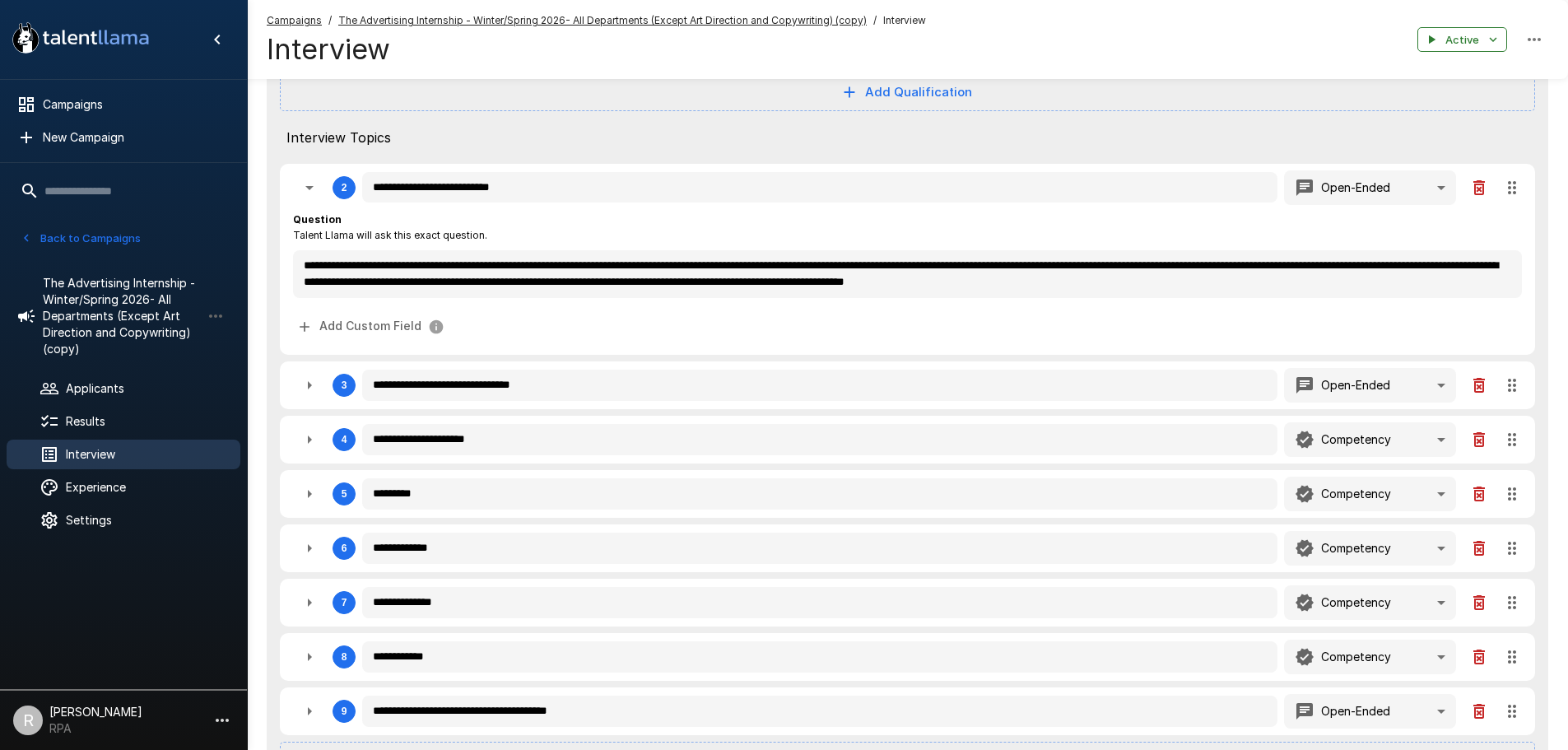
type textarea "*"
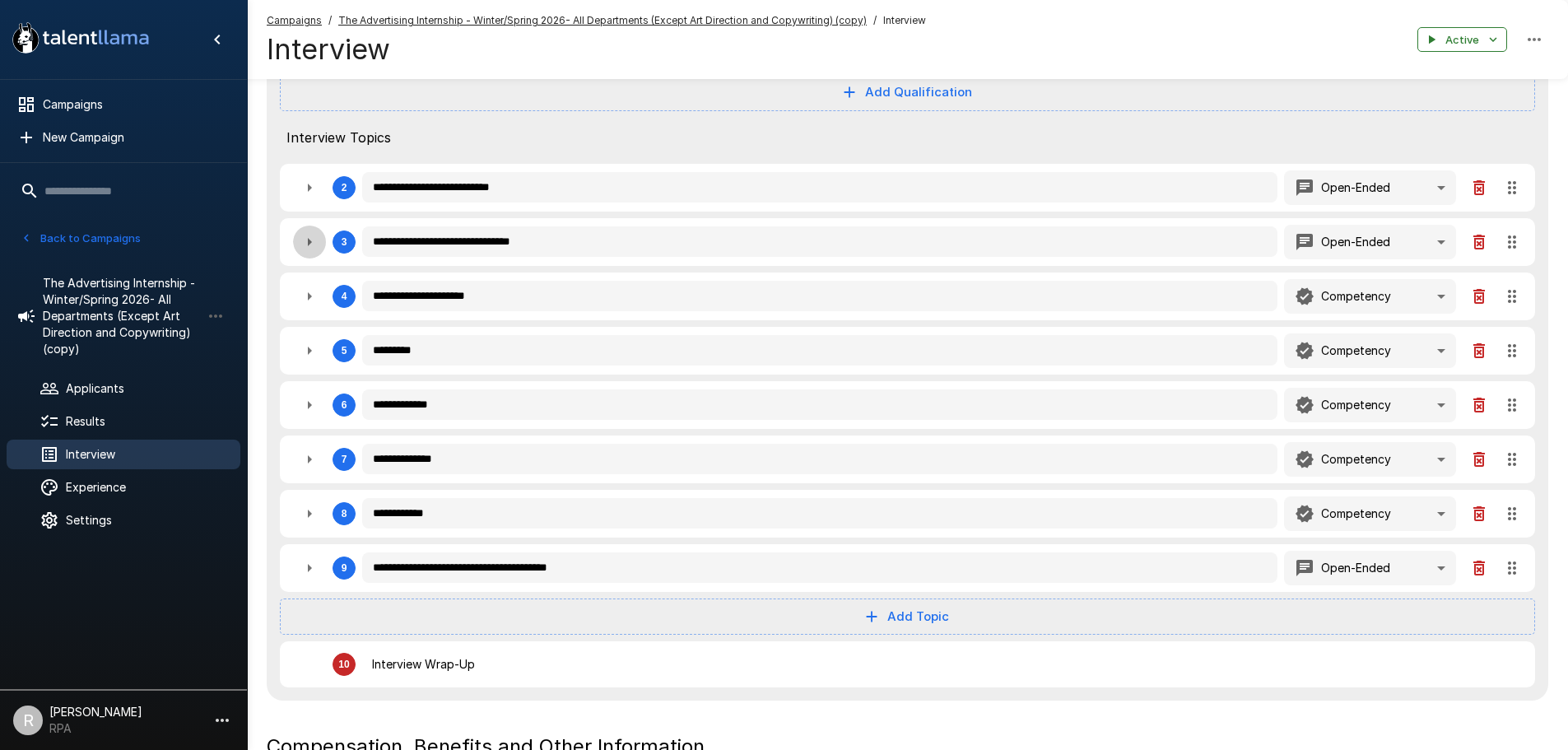
click at [309, 246] on icon "button" at bounding box center [309, 242] width 4 height 8
type textarea "*"
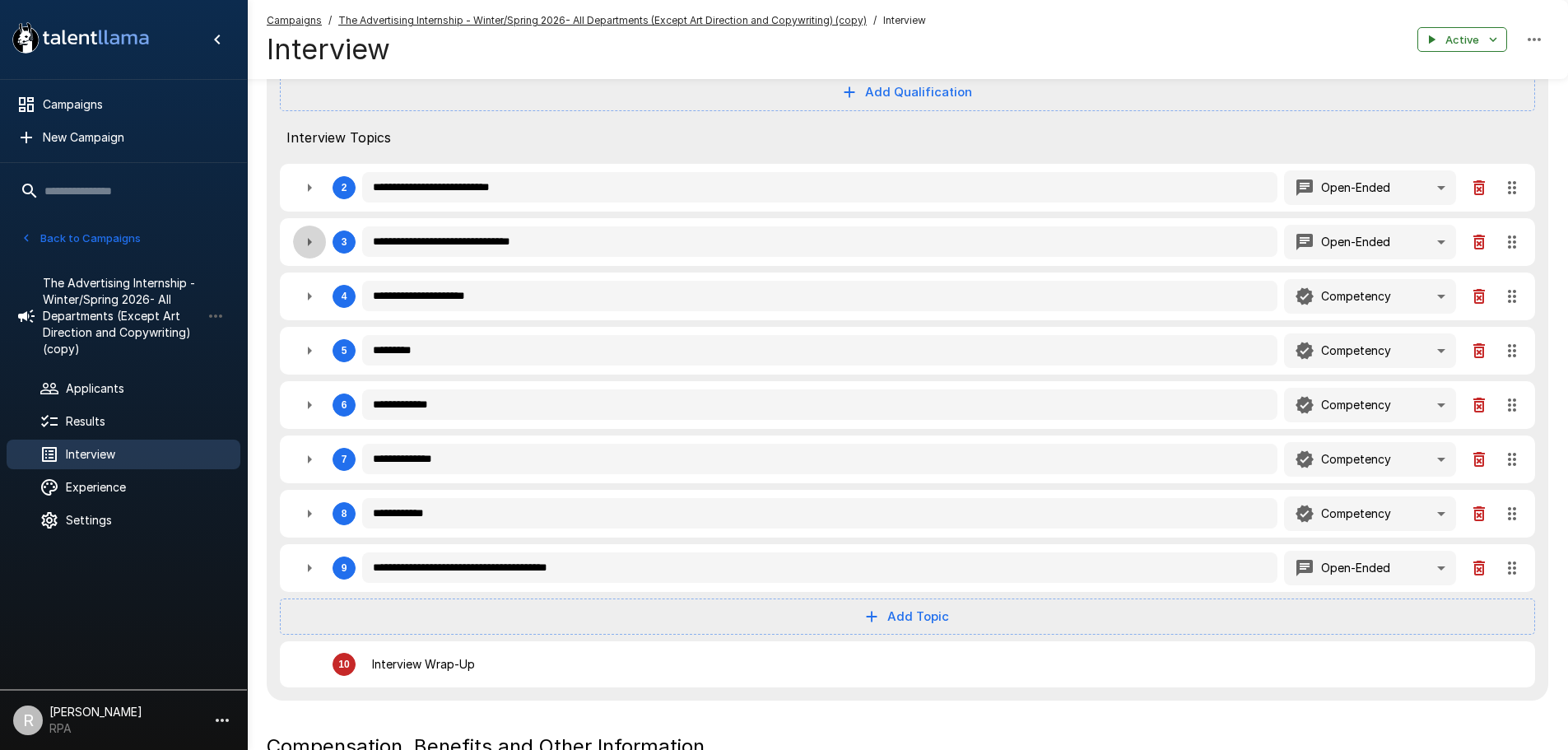
type textarea "*"
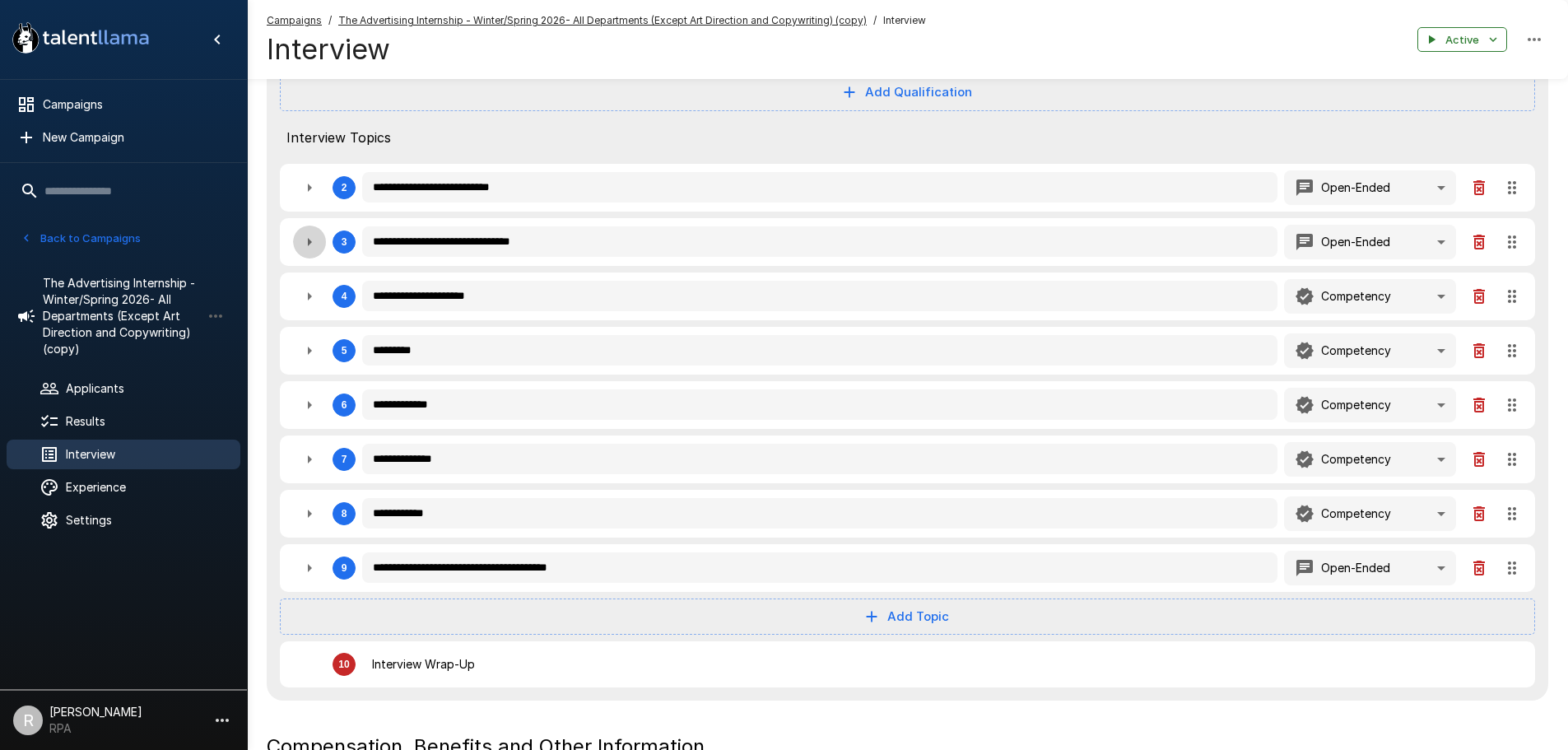
type textarea "*"
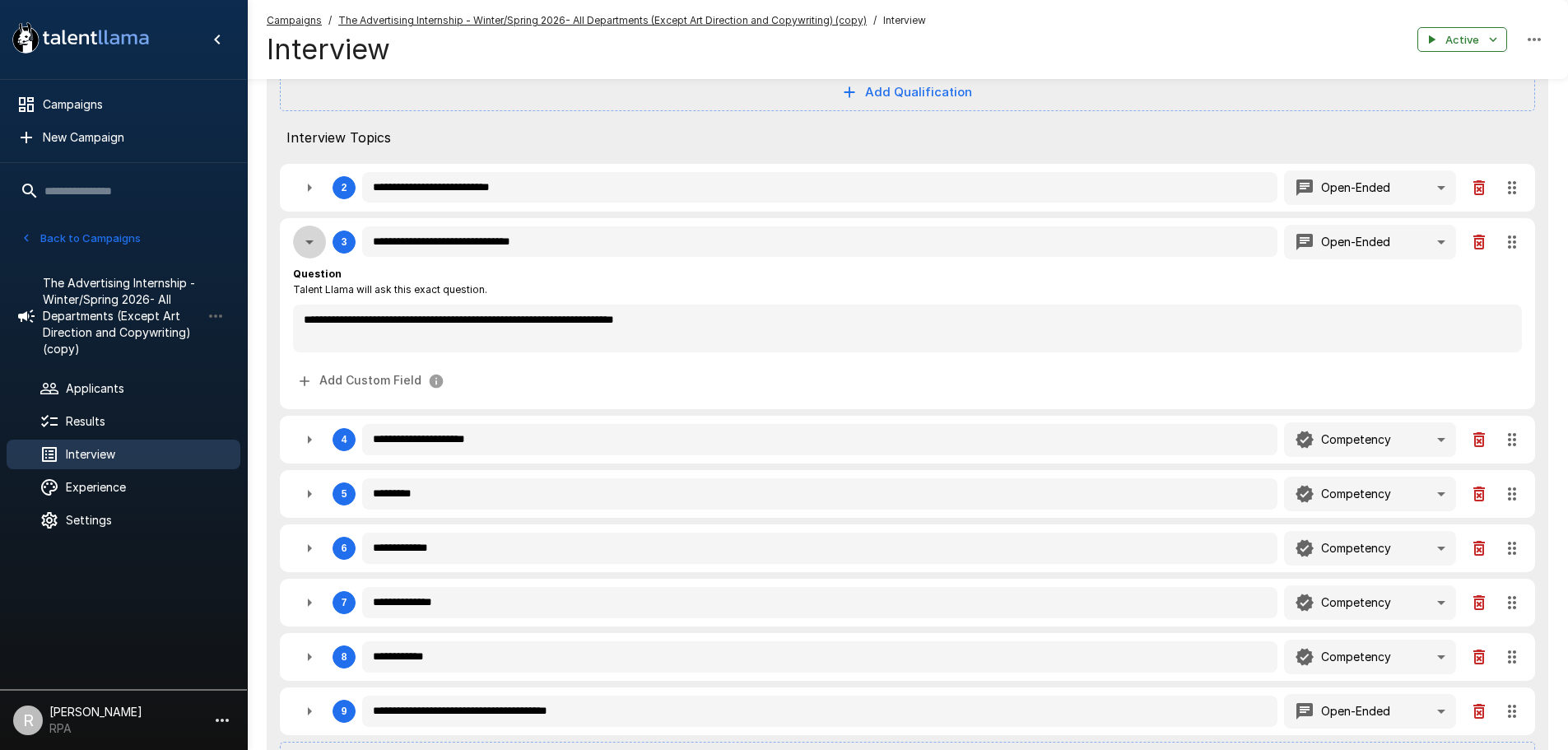
click at [309, 244] on icon "button" at bounding box center [309, 243] width 8 height 4
type textarea "*"
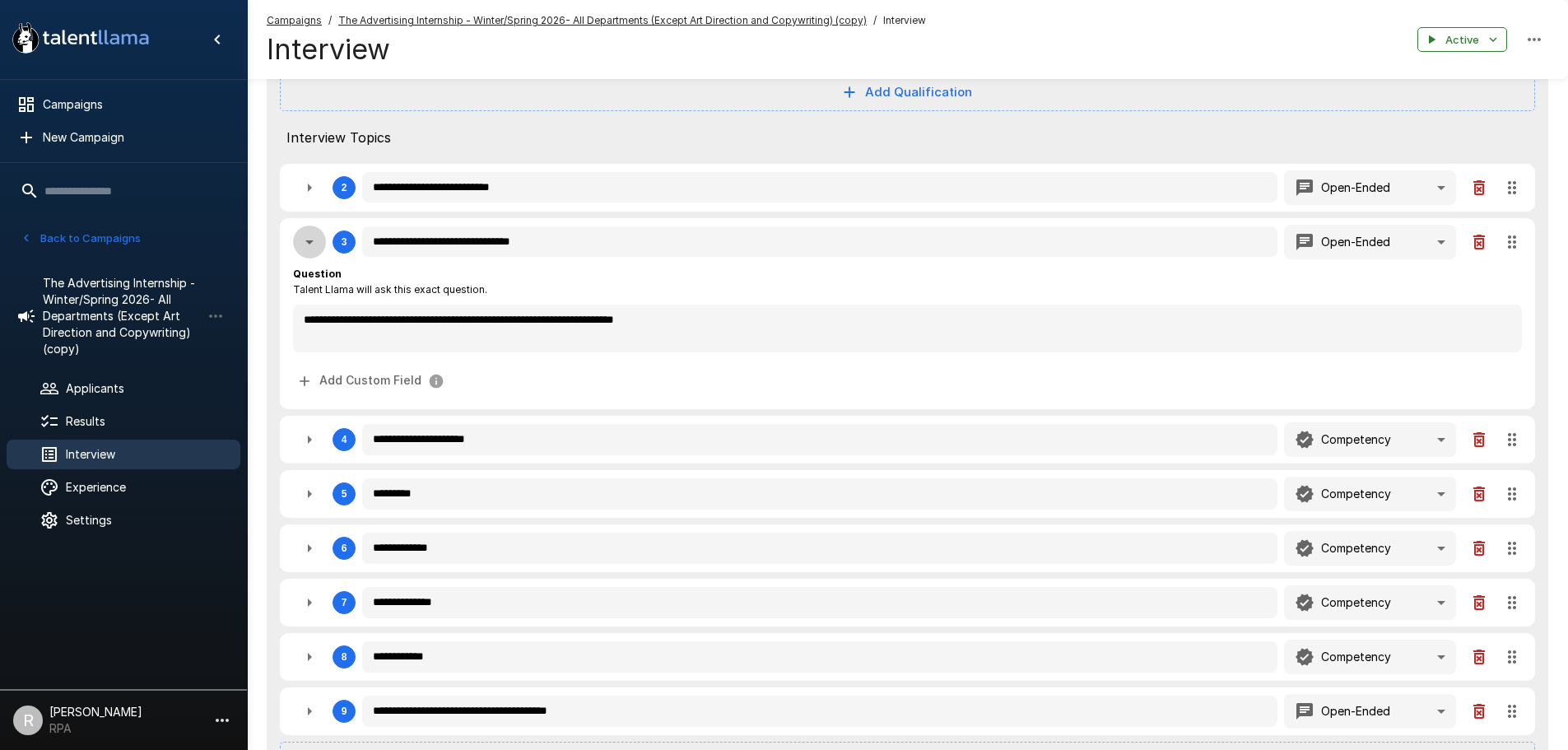
type textarea "*"
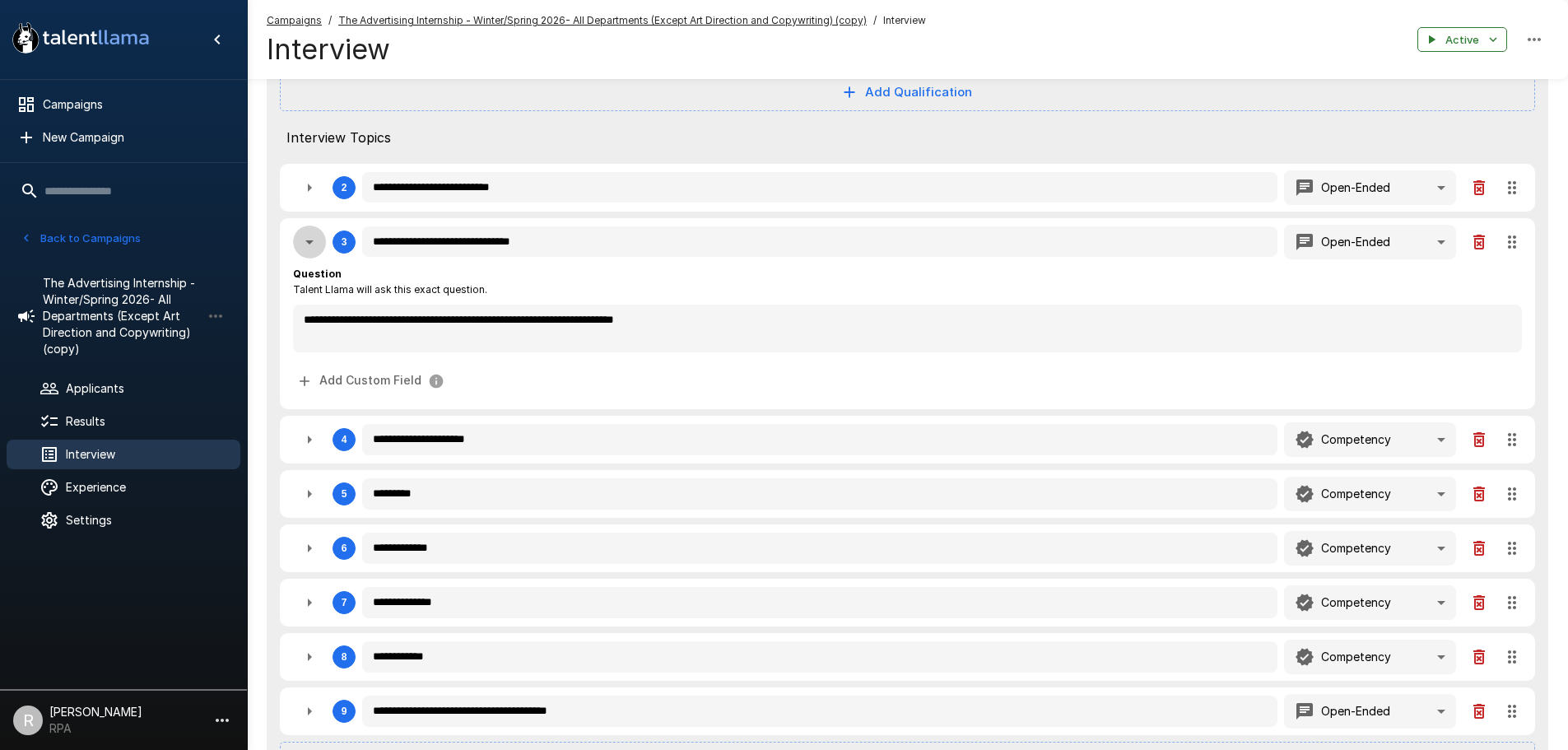
type textarea "*"
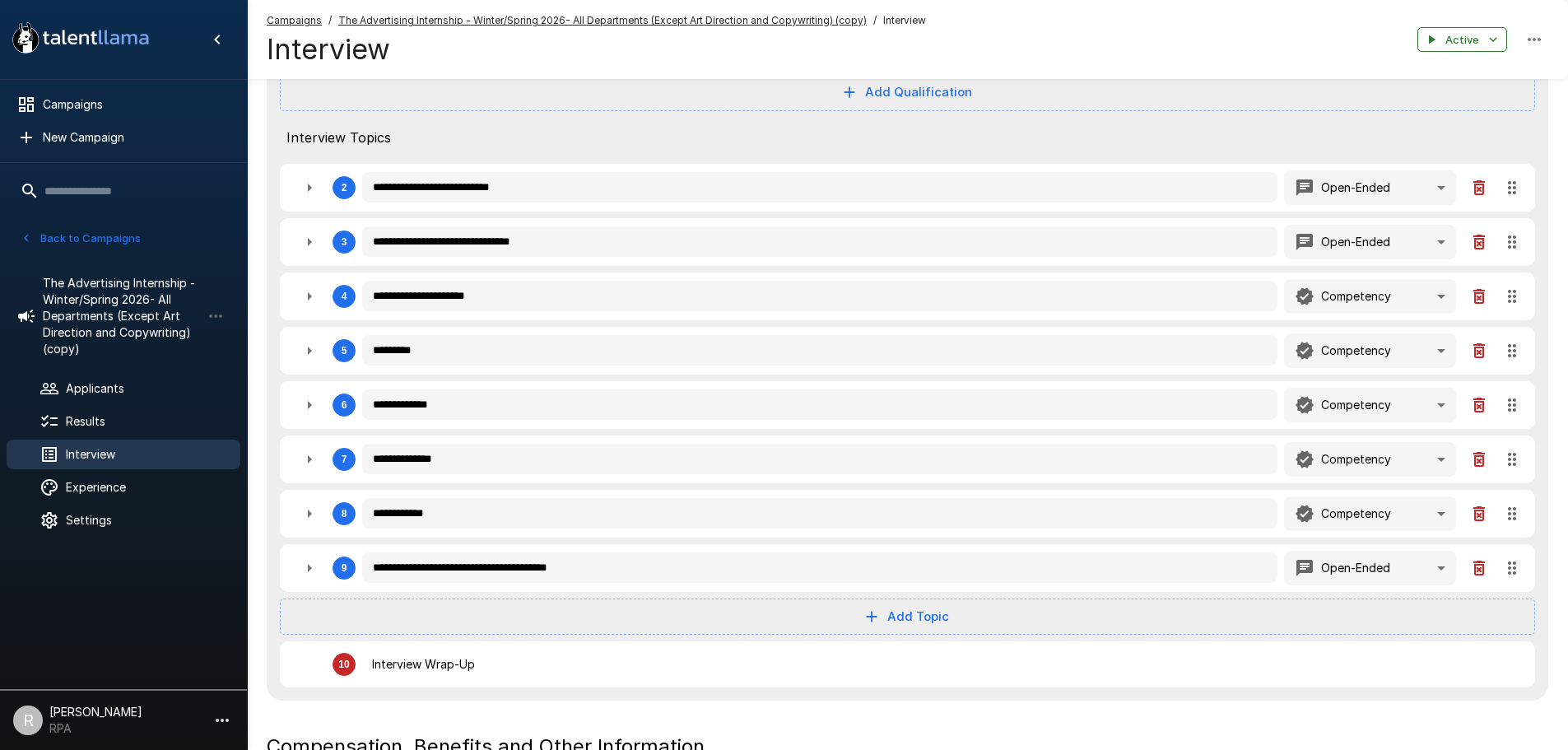
scroll to position [0, 0]
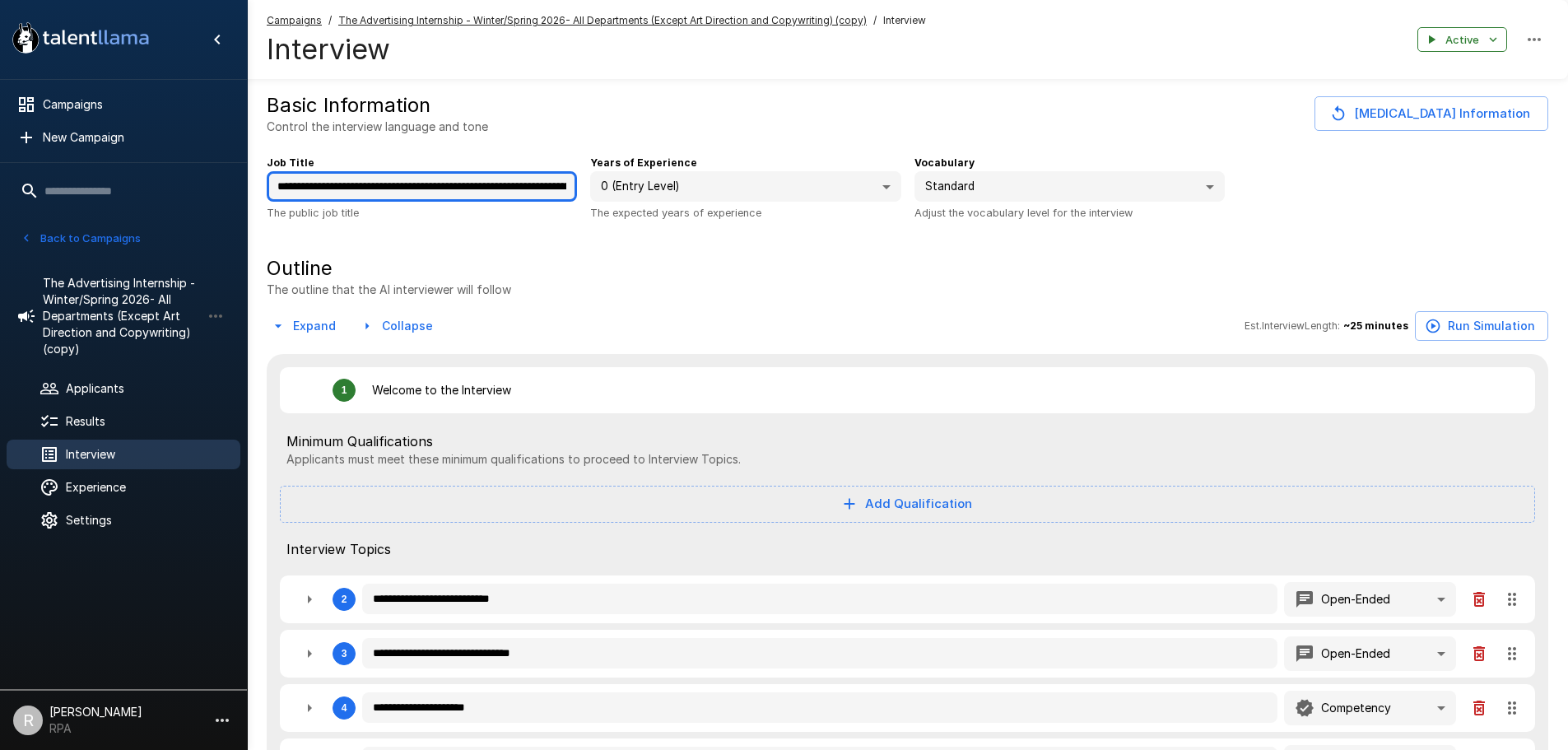
click at [437, 190] on input "**********" at bounding box center [421, 188] width 310 height 32
click at [438, 190] on input "**********" at bounding box center [421, 188] width 310 height 32
type input "**********"
type textarea "*"
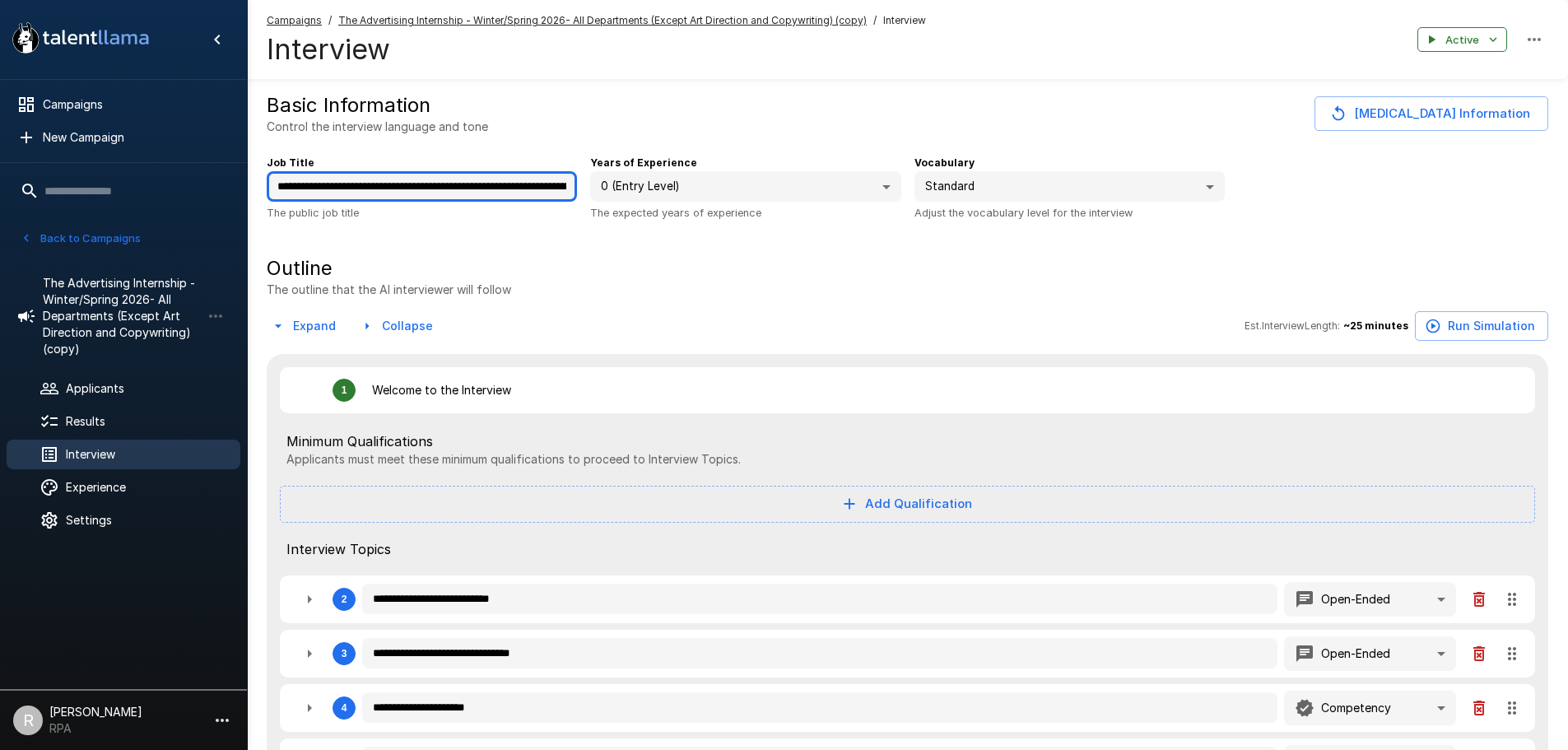
type textarea "*"
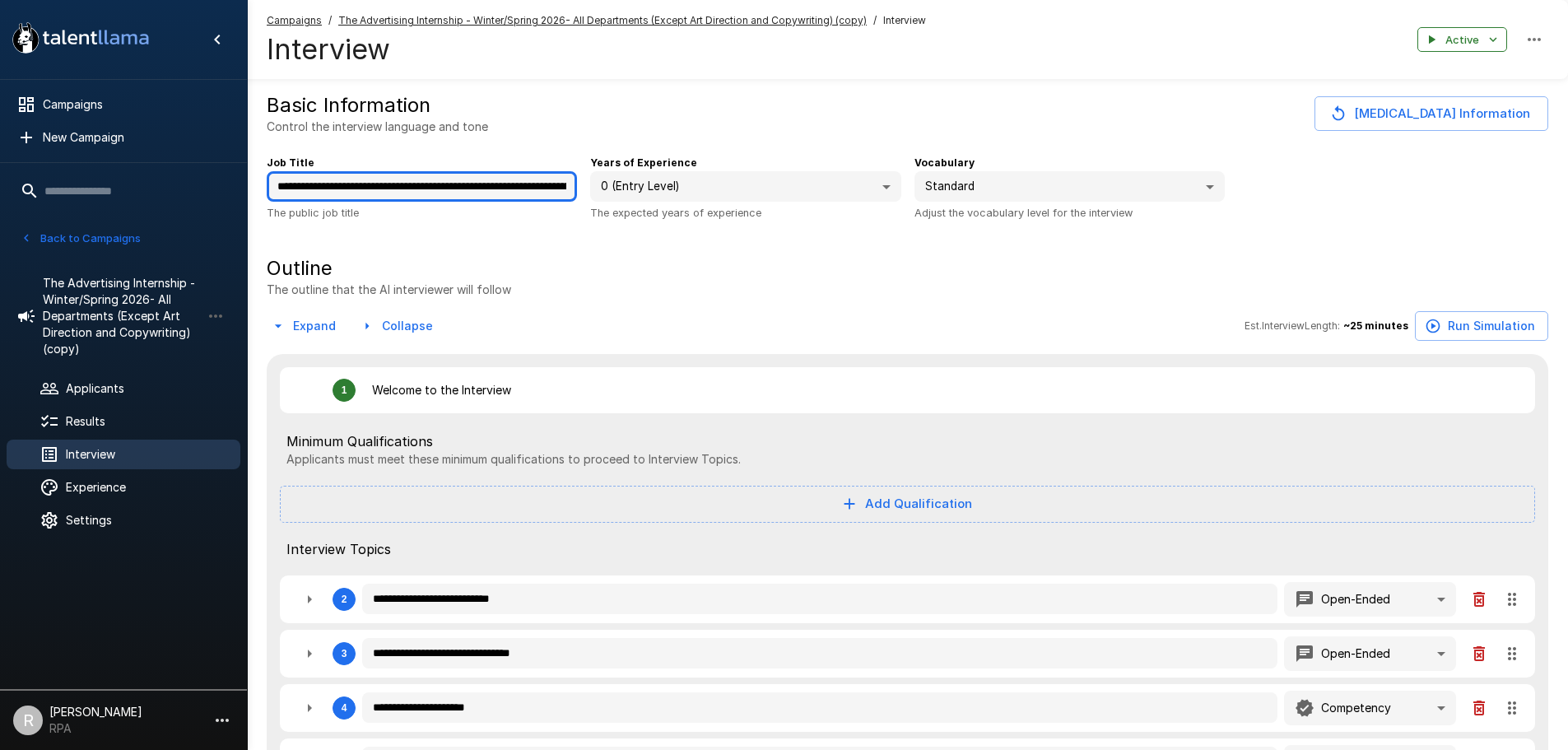
type textarea "*"
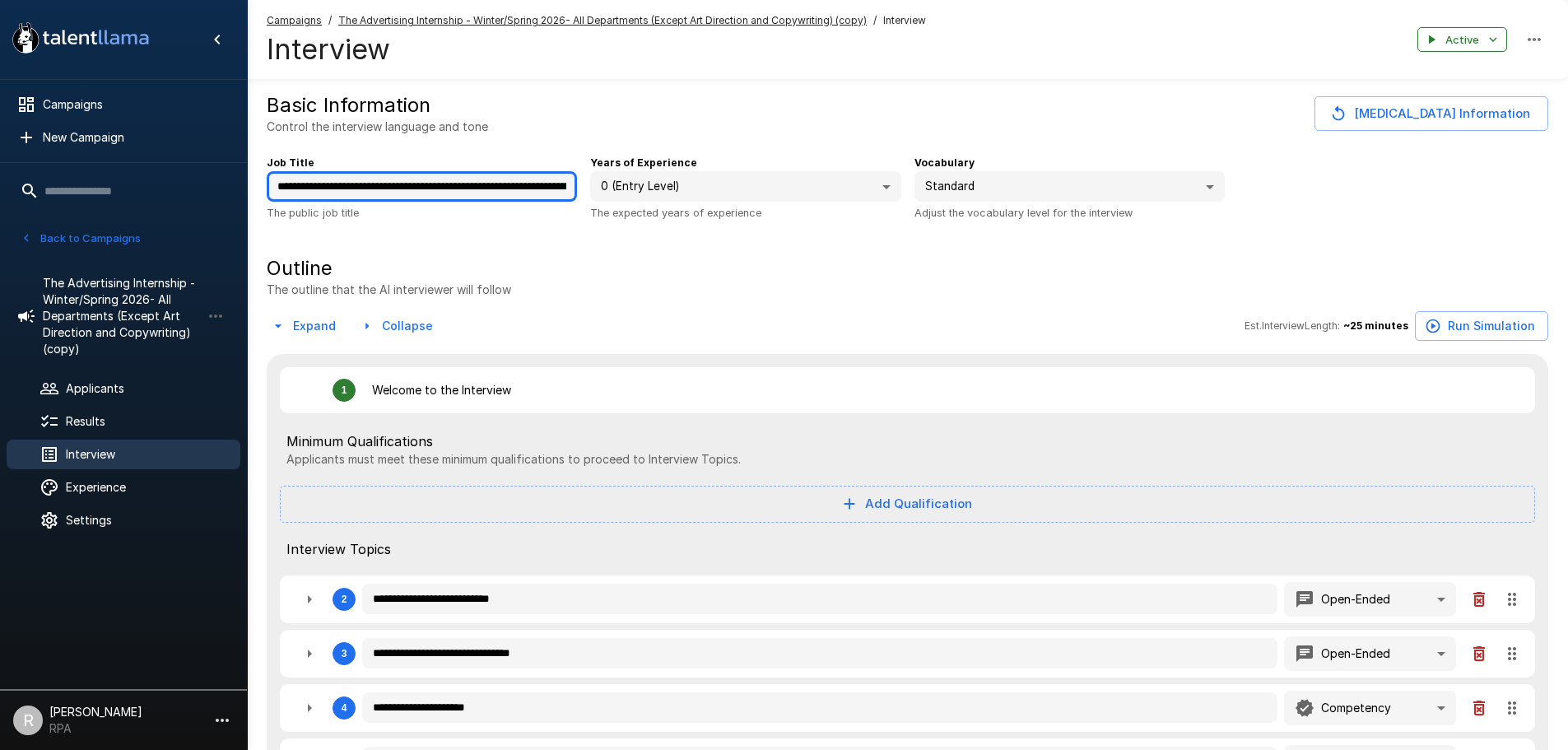
type textarea "*"
type input "**********"
type textarea "*"
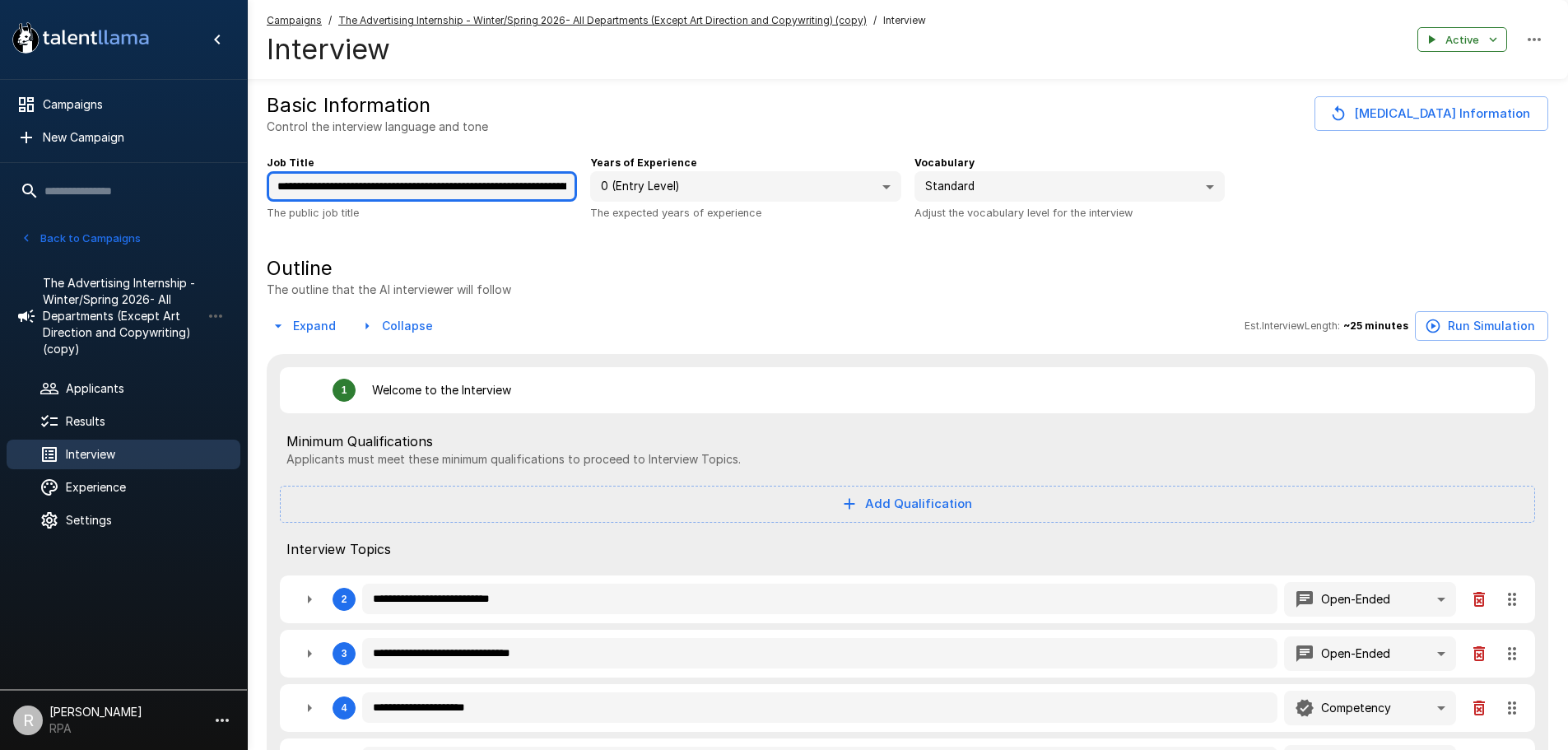
type textarea "*"
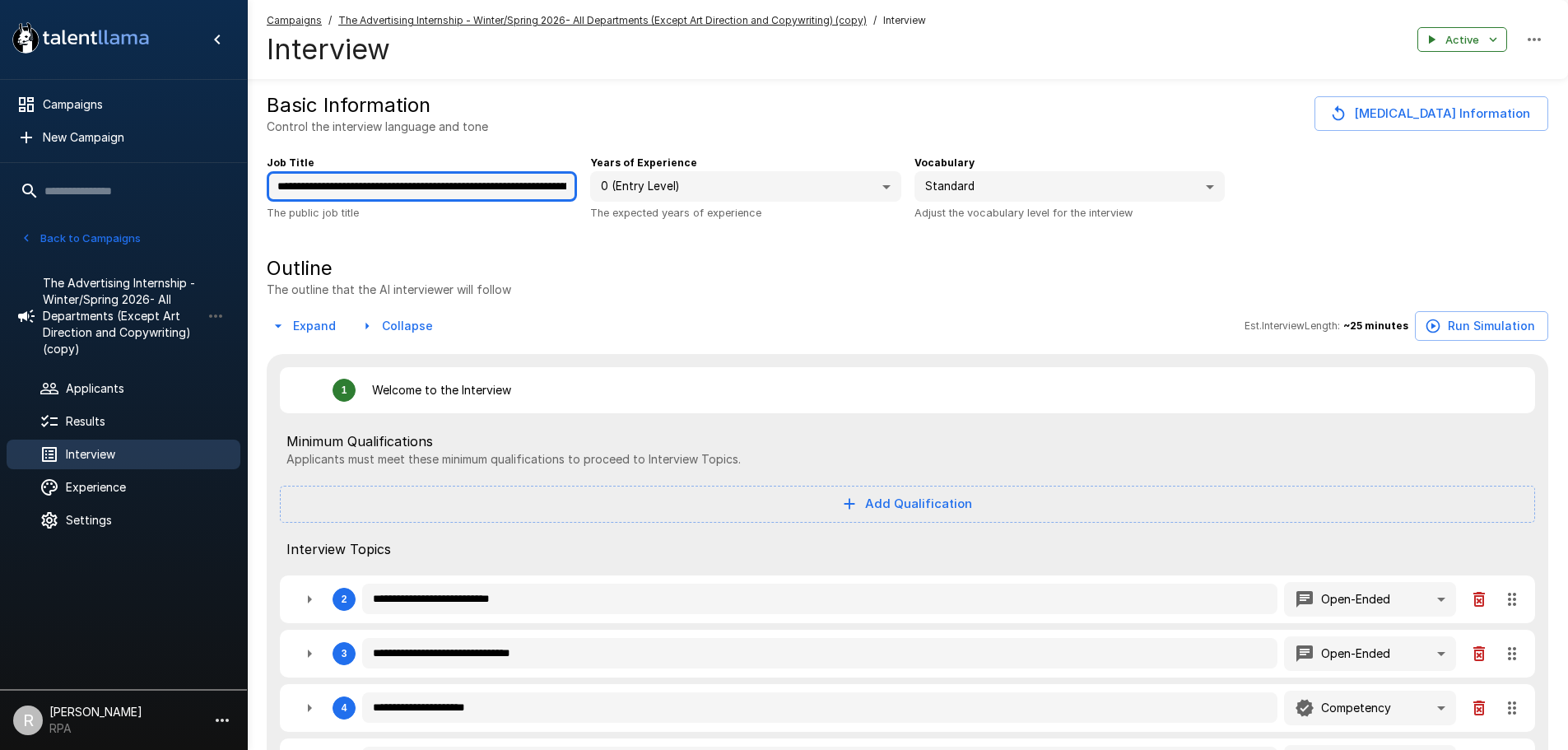
type textarea "*"
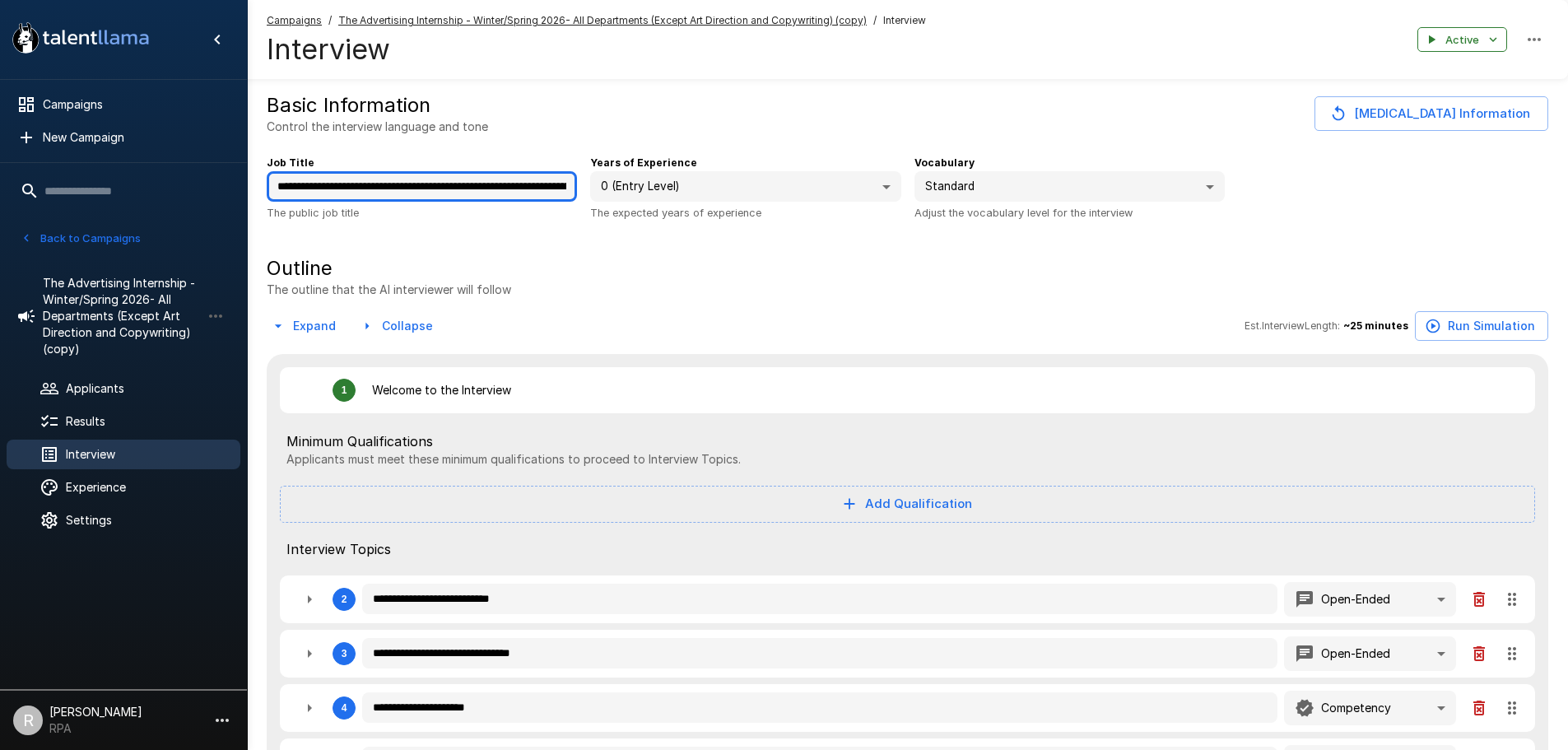
type textarea "*"
type input "**********"
type textarea "*"
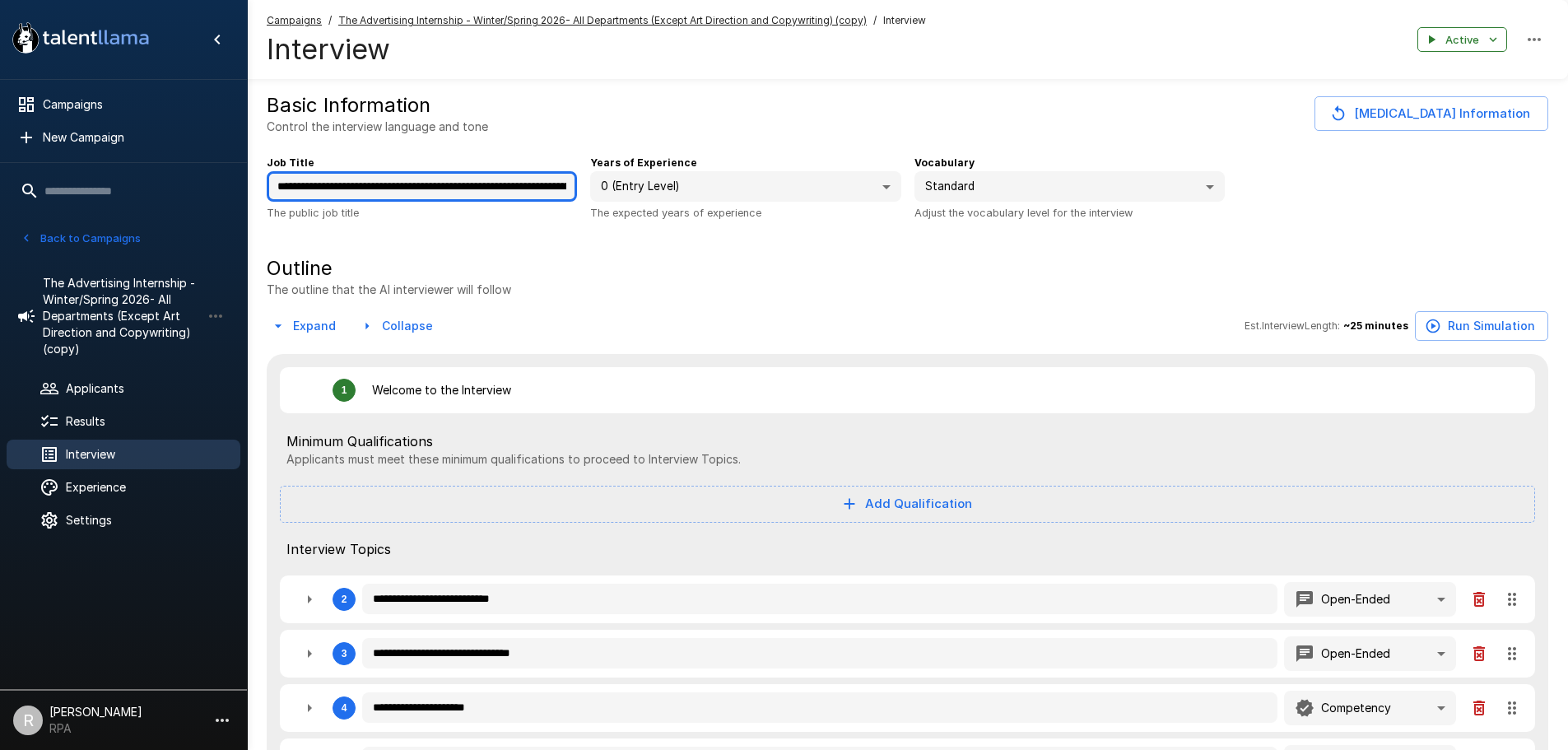
type textarea "*"
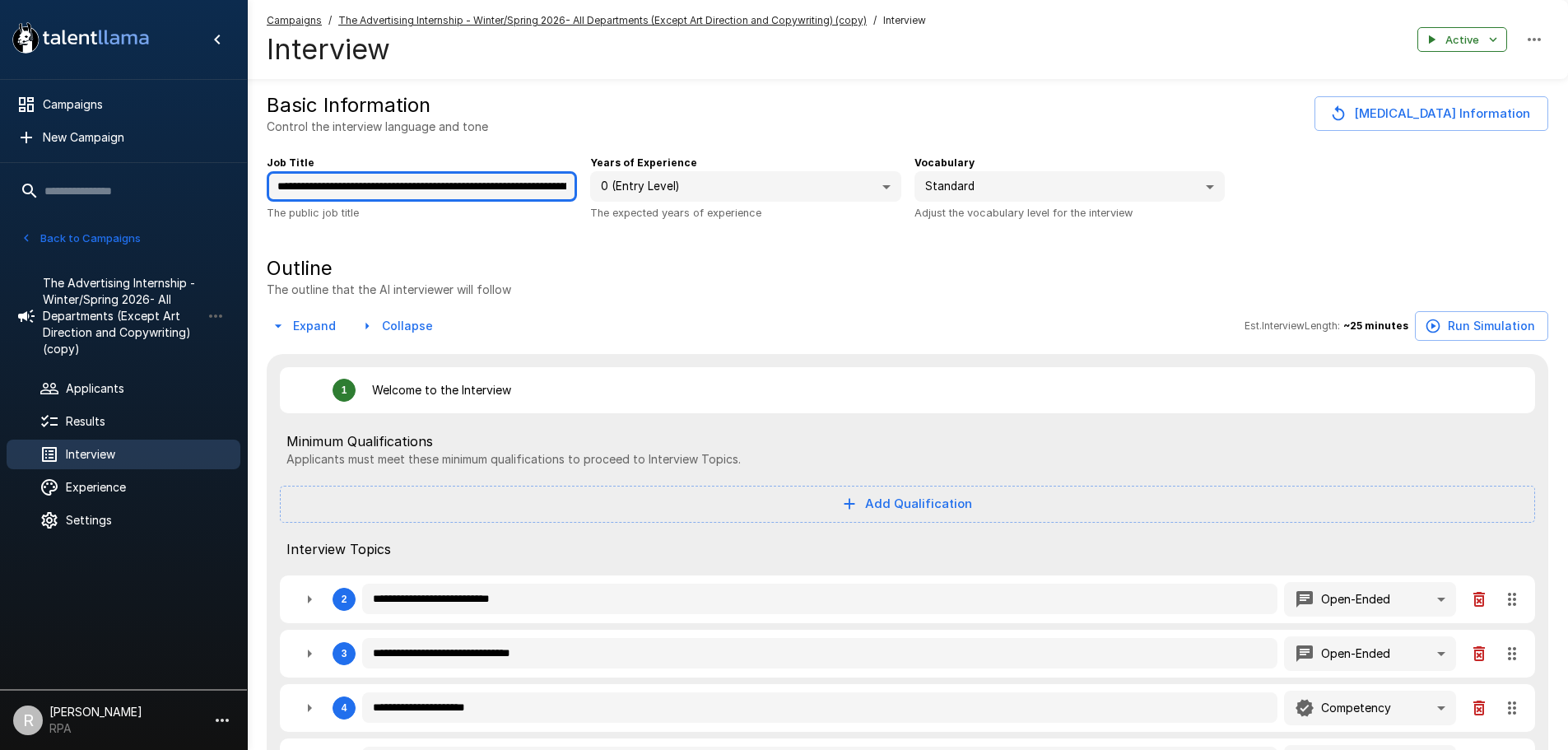
type textarea "*"
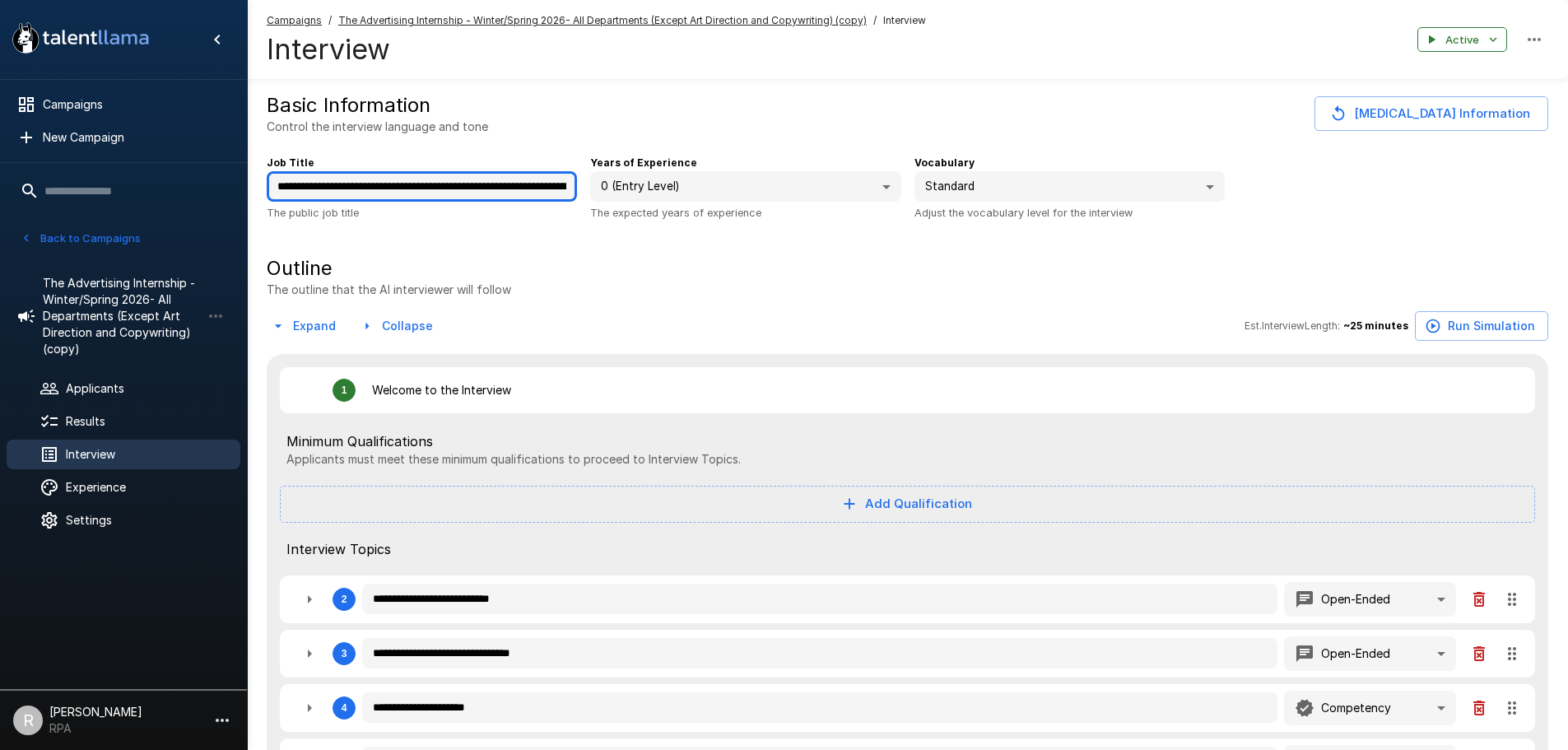
type textarea "*"
type input "**********"
type textarea "*"
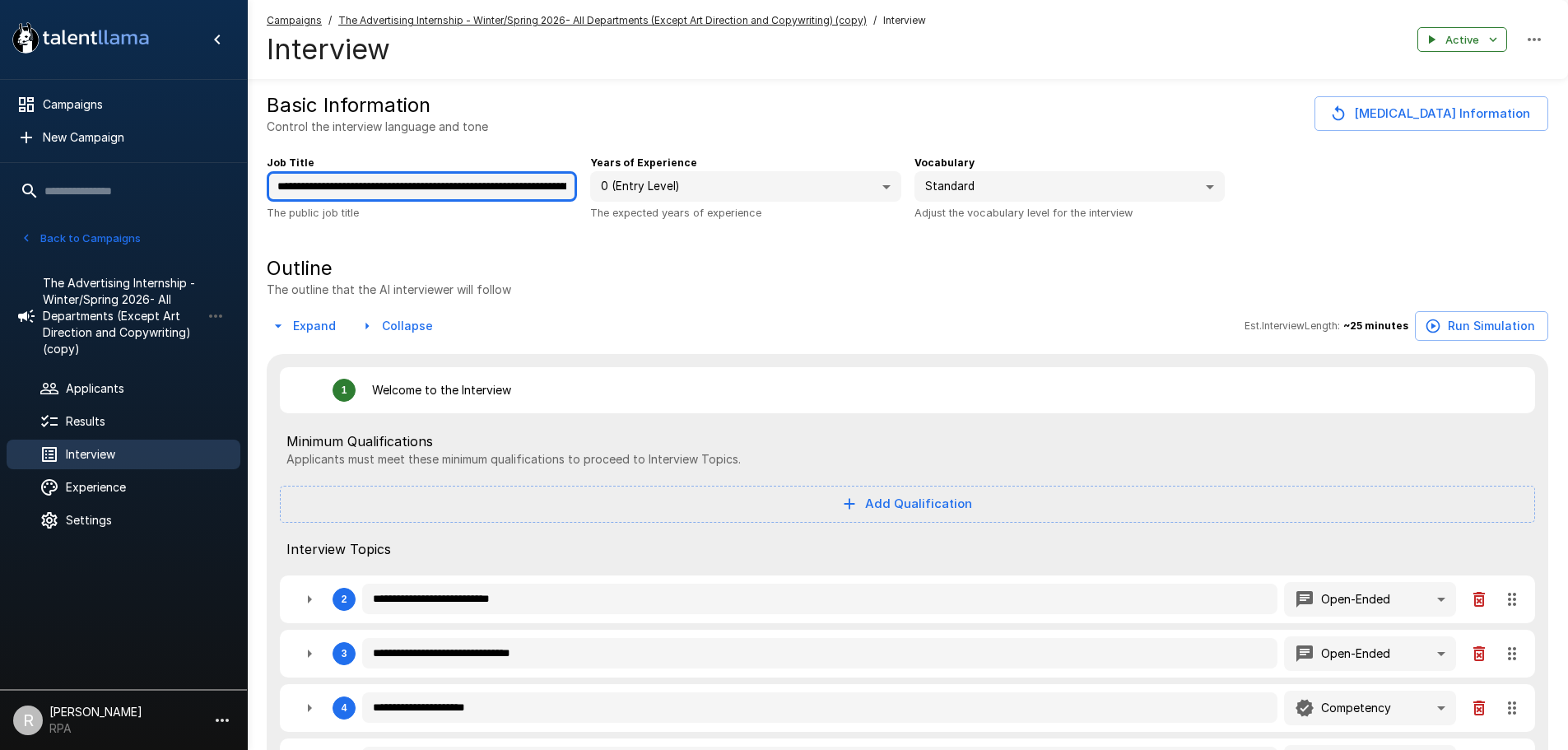
type textarea "*"
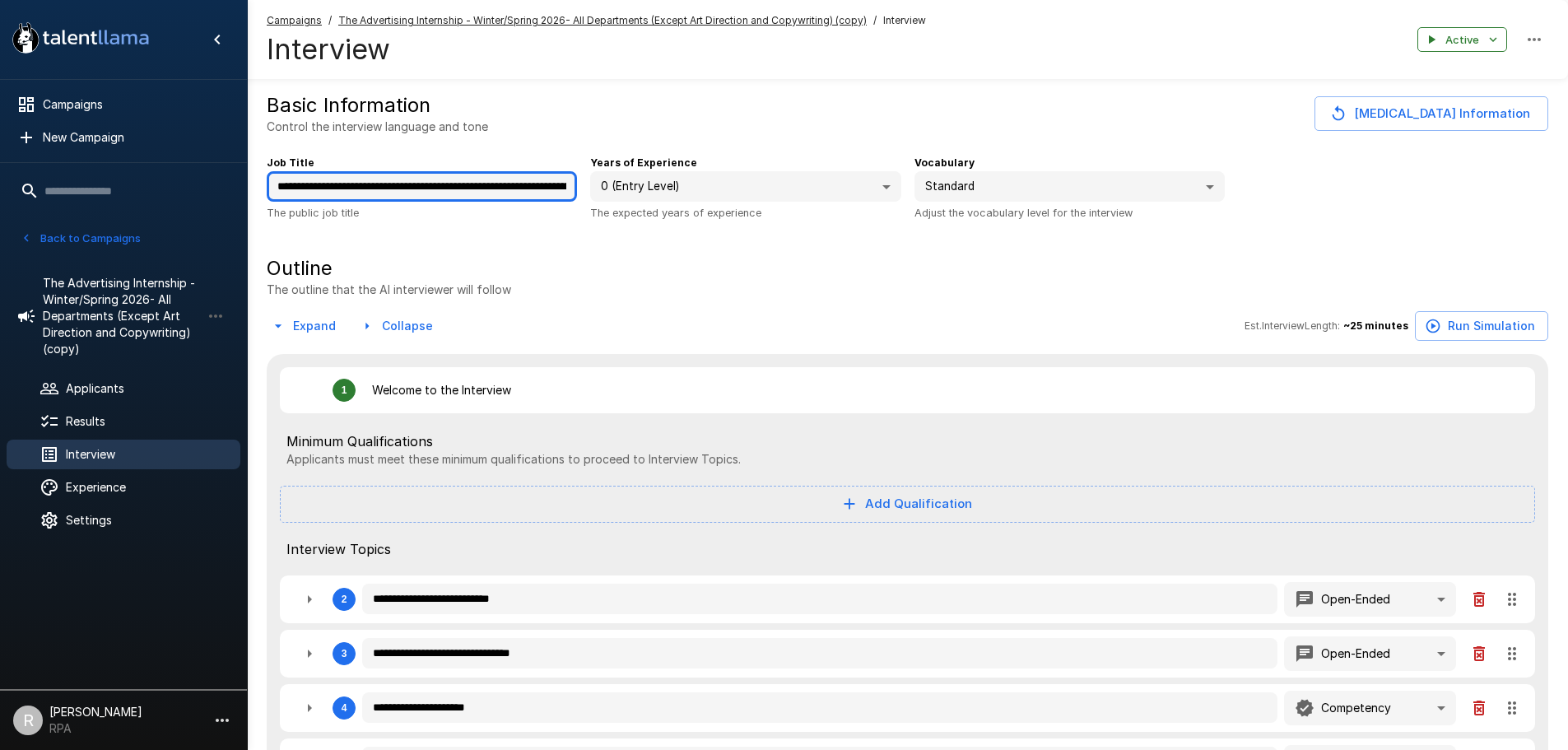
type textarea "*"
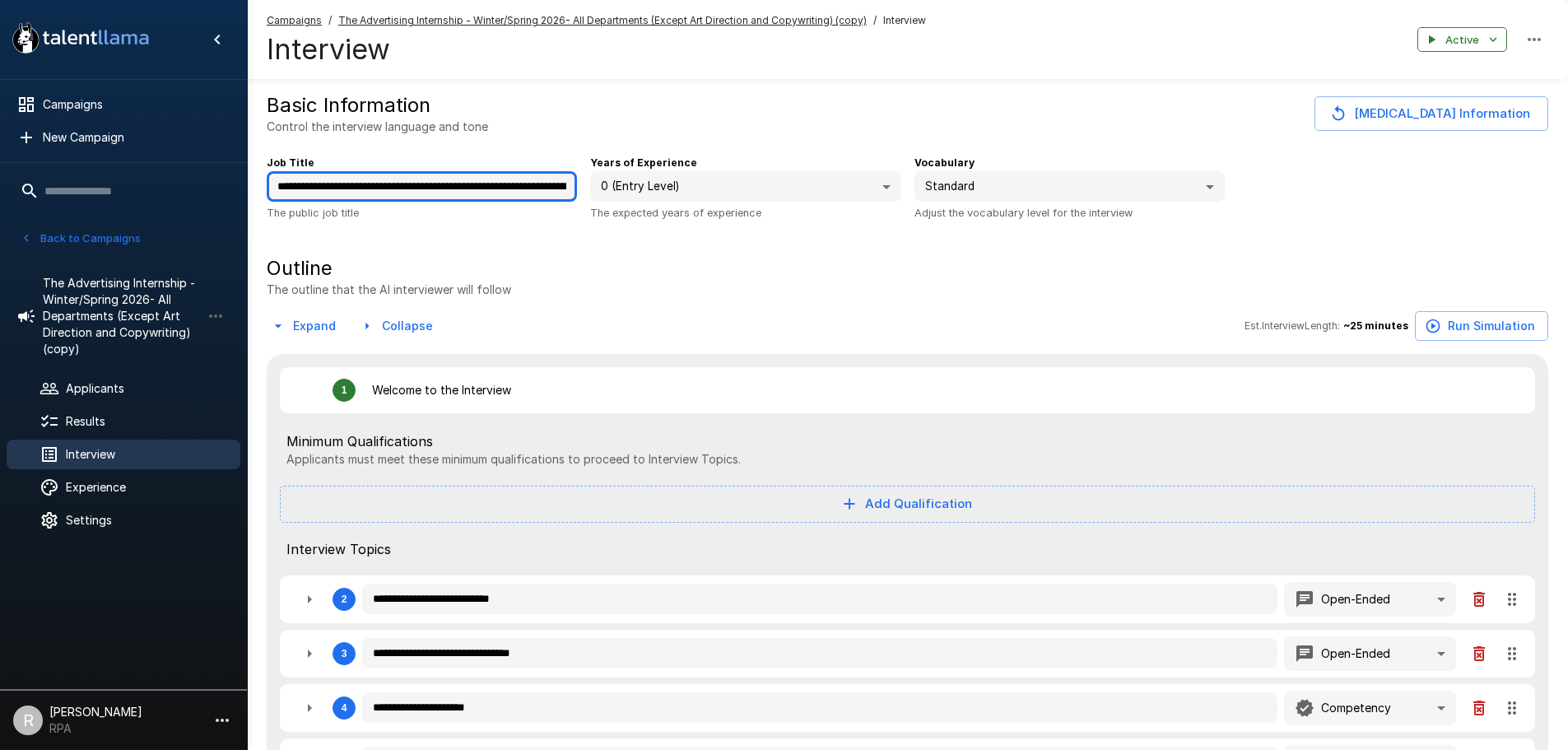
type textarea "*"
type input "**********"
type textarea "*"
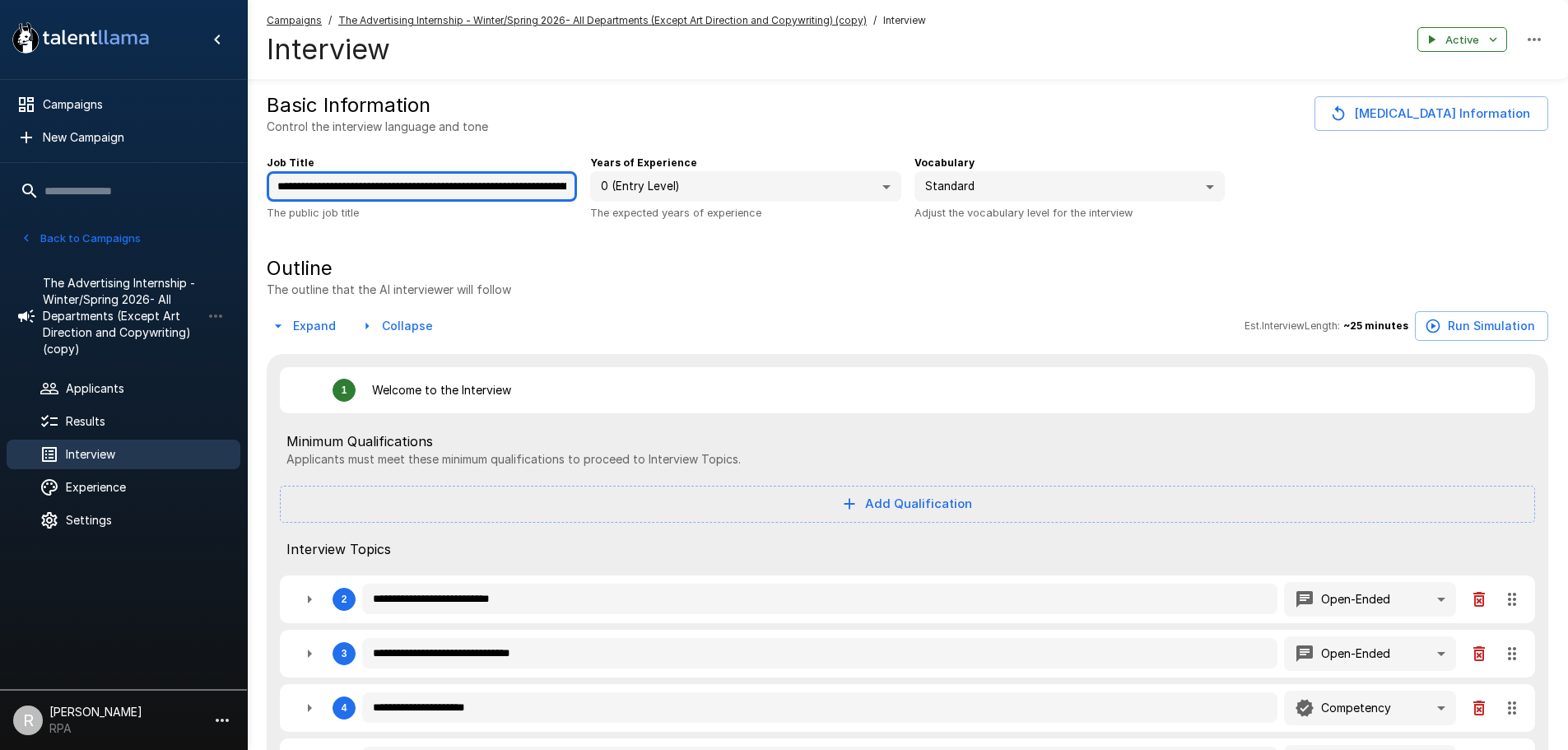
type textarea "*"
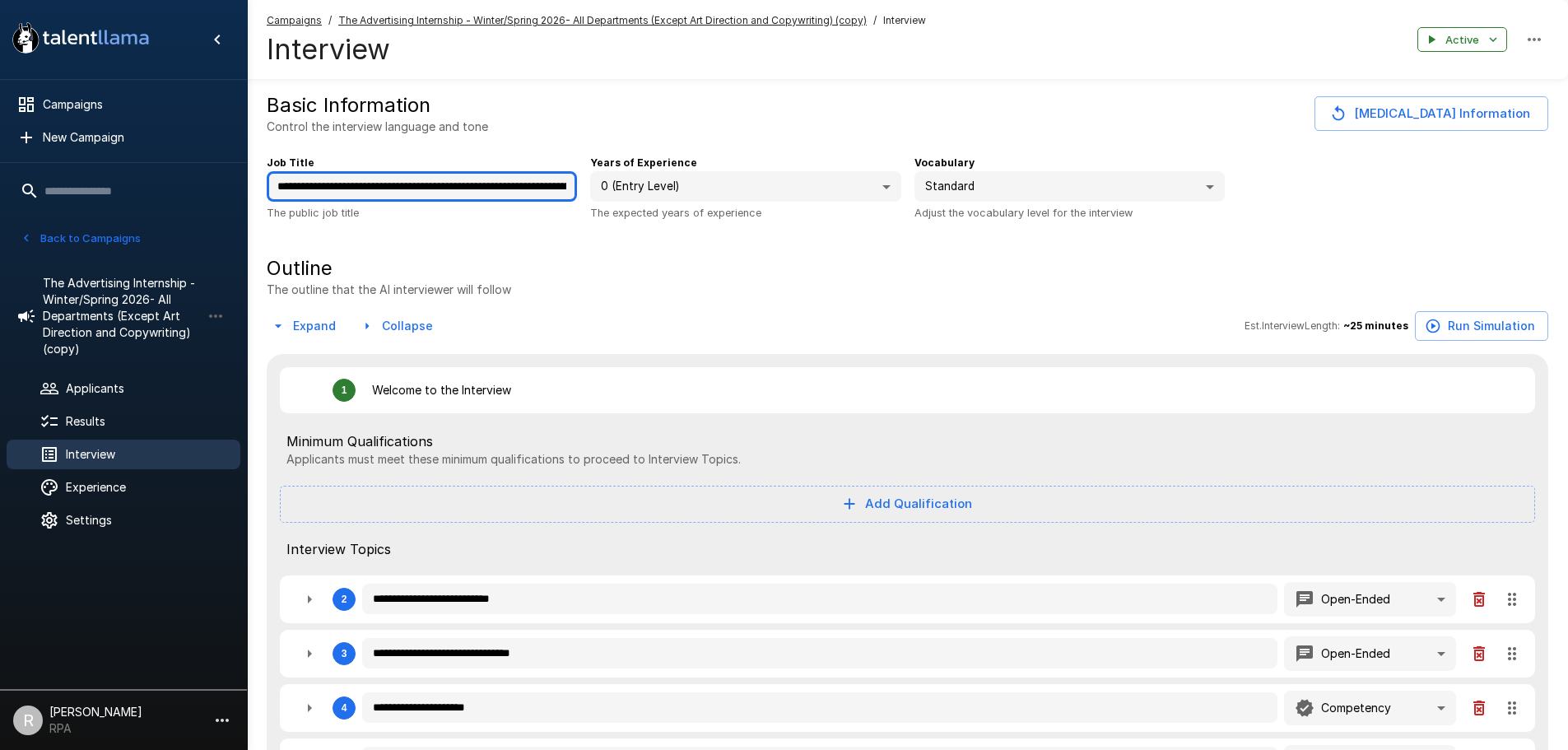
type textarea "*"
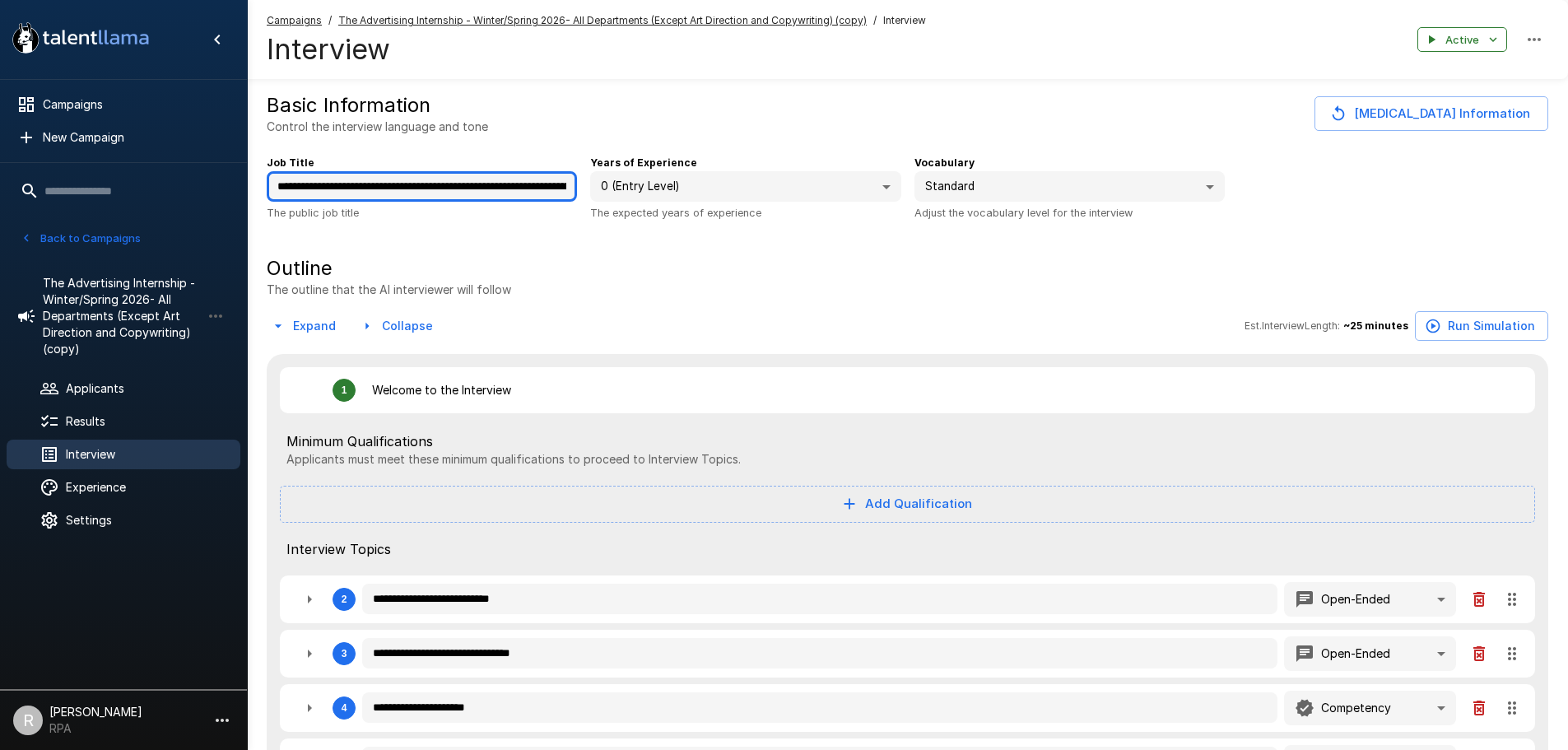
type textarea "*"
type input "**********"
type textarea "*"
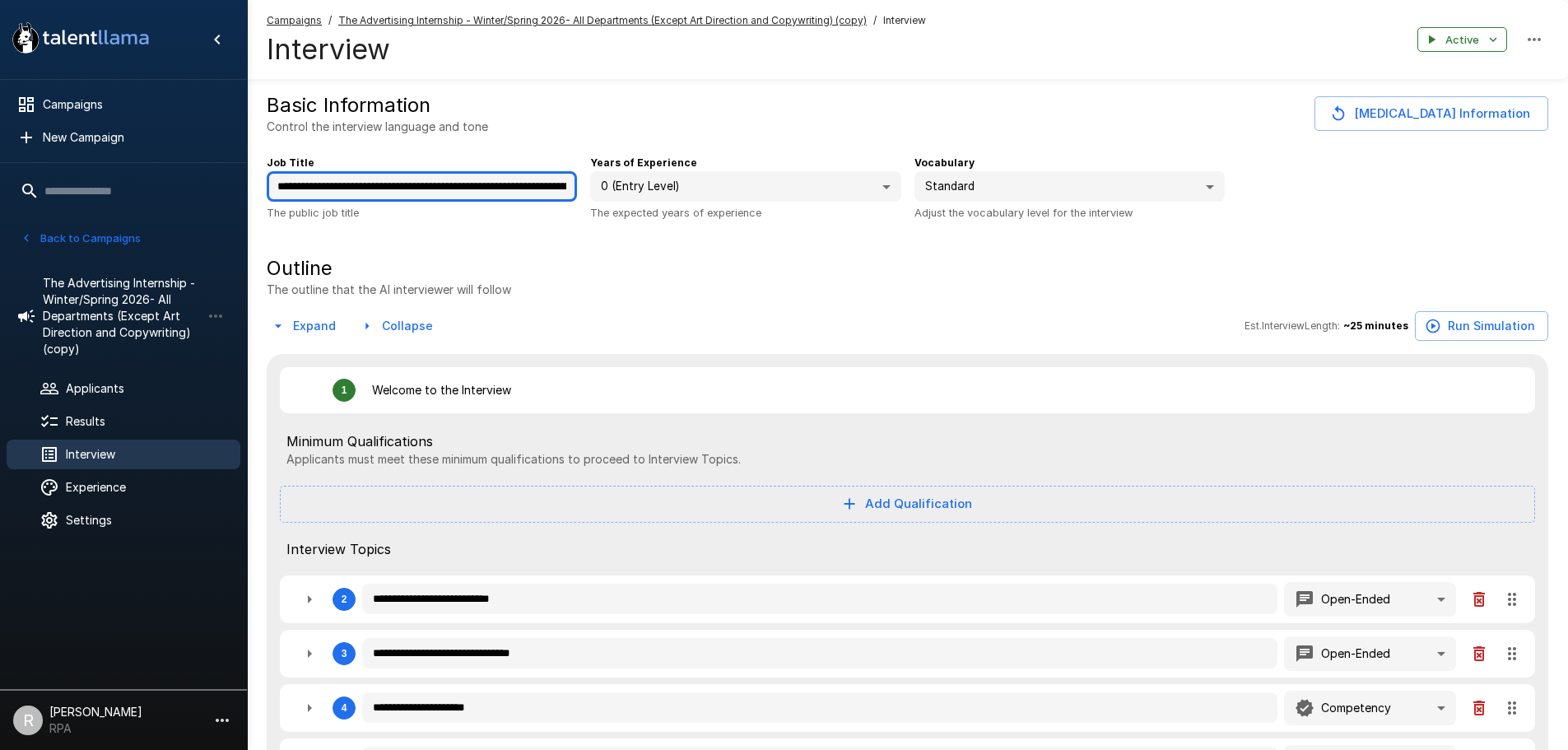
type textarea "*"
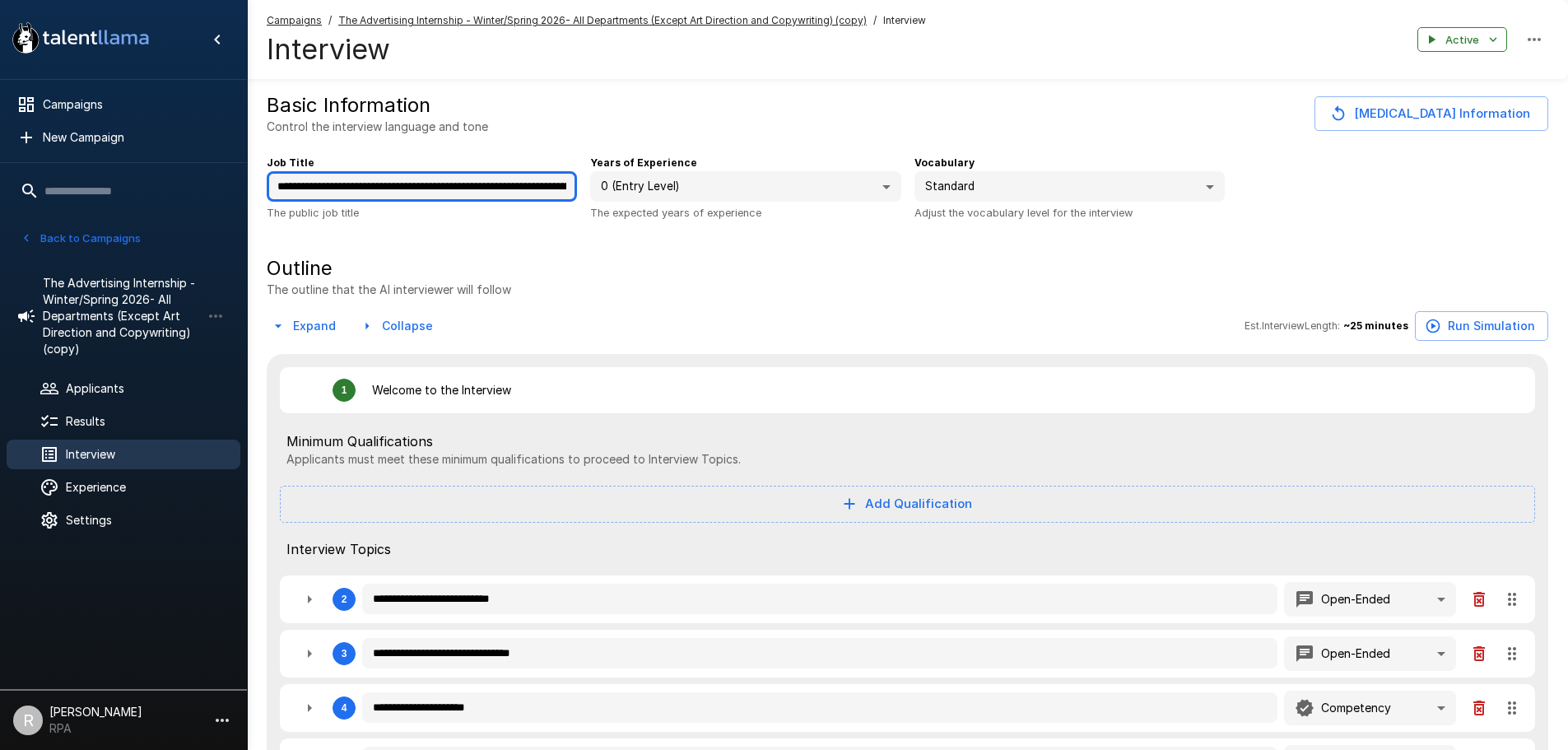
type textarea "*"
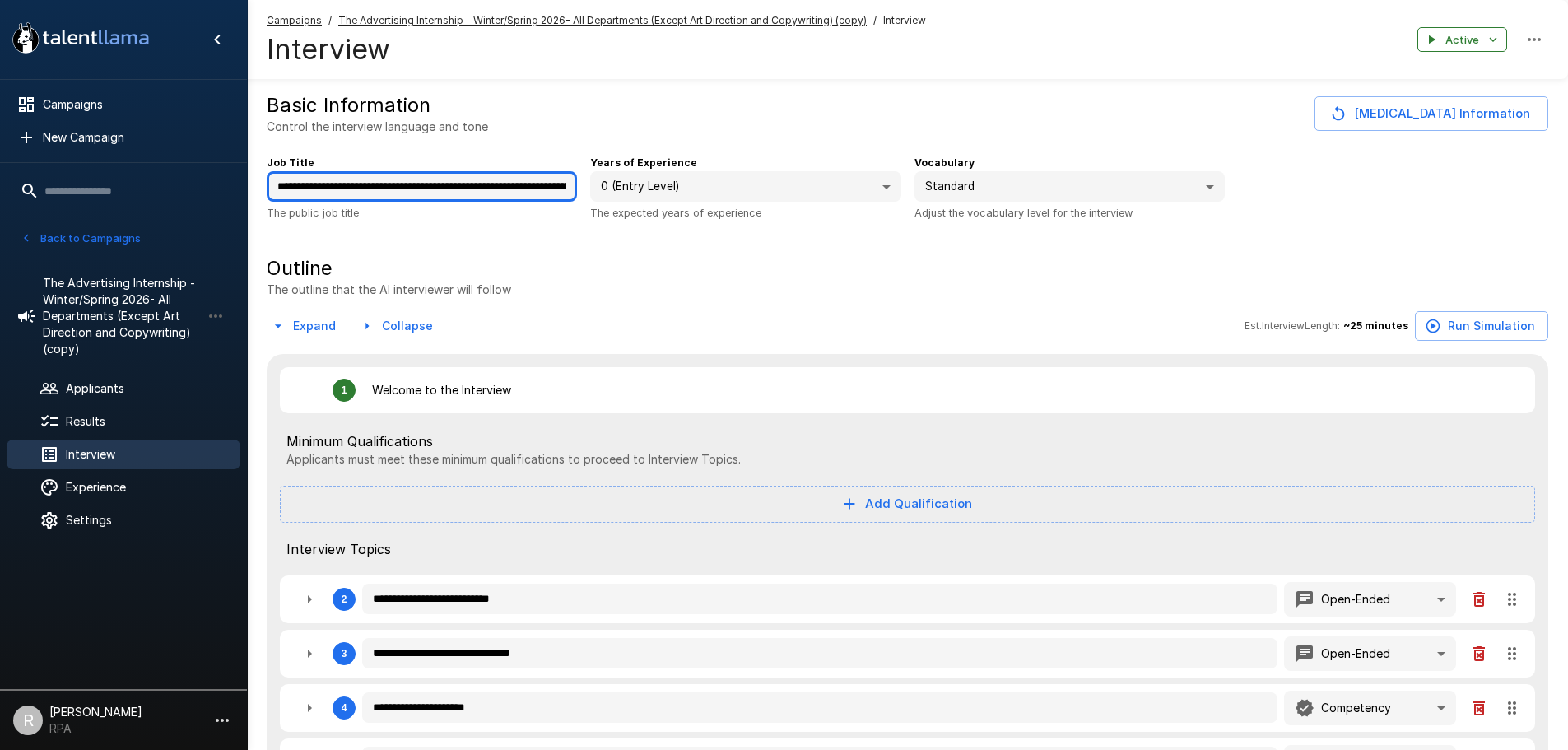
type textarea "*"
type input "**********"
type textarea "*"
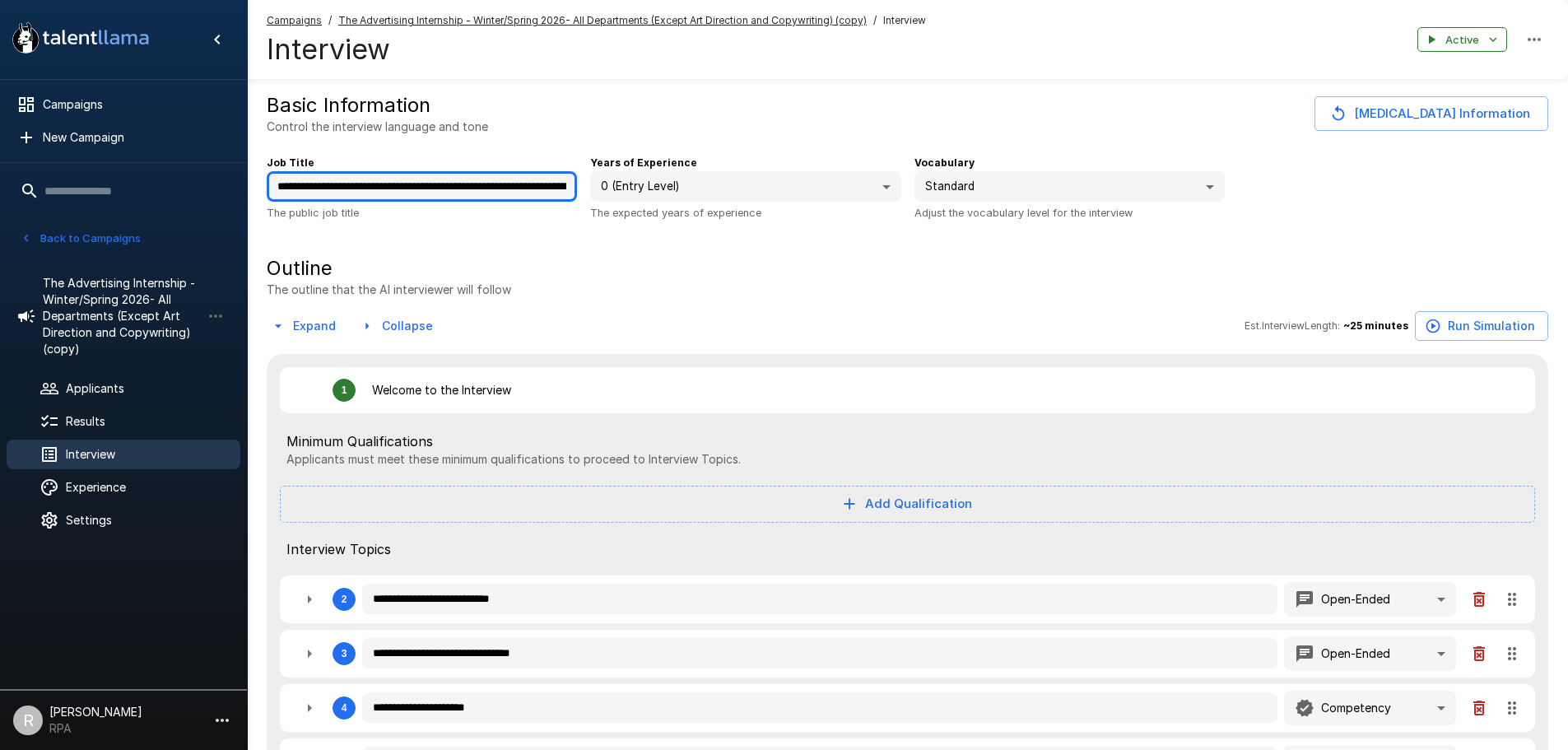
type textarea "*"
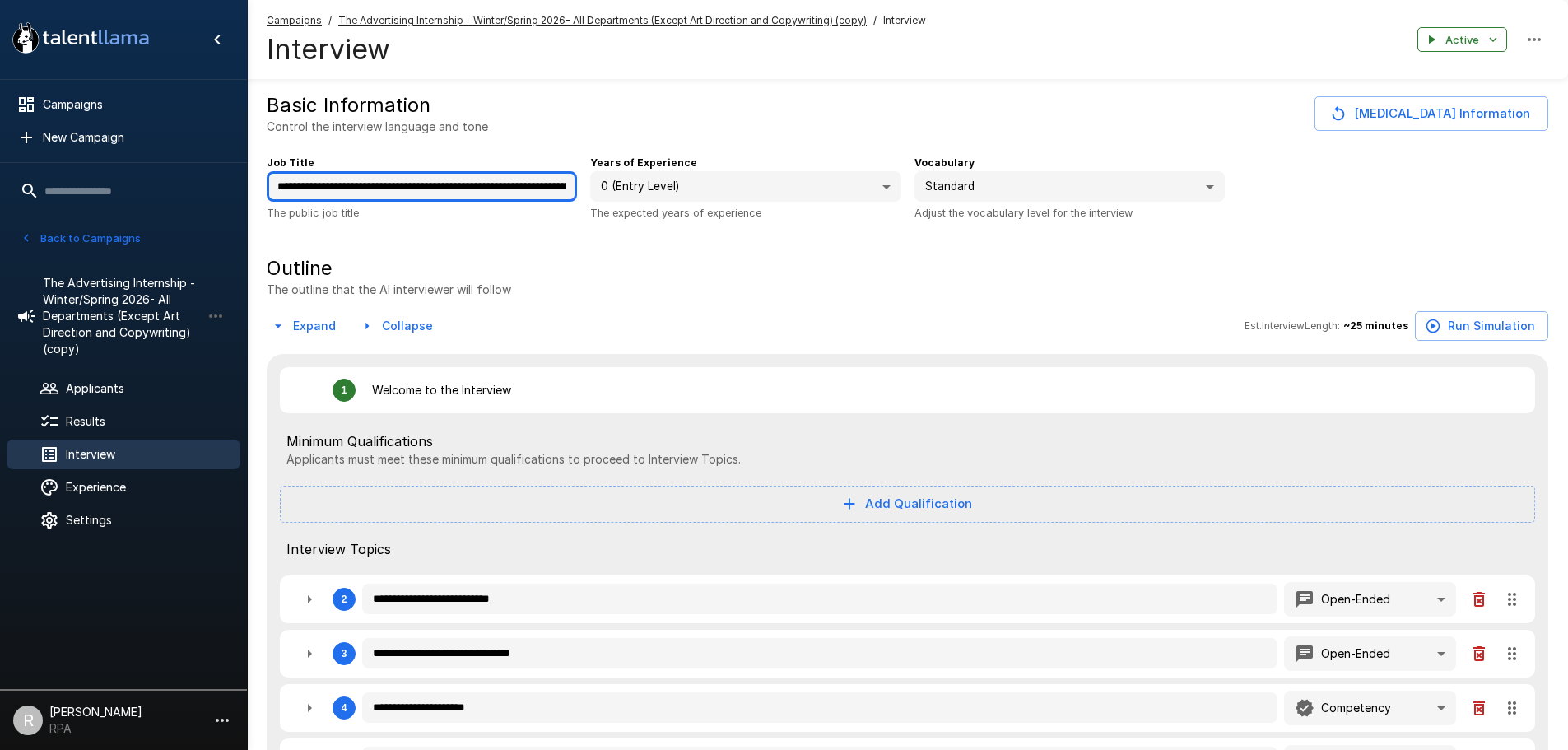
type textarea "*"
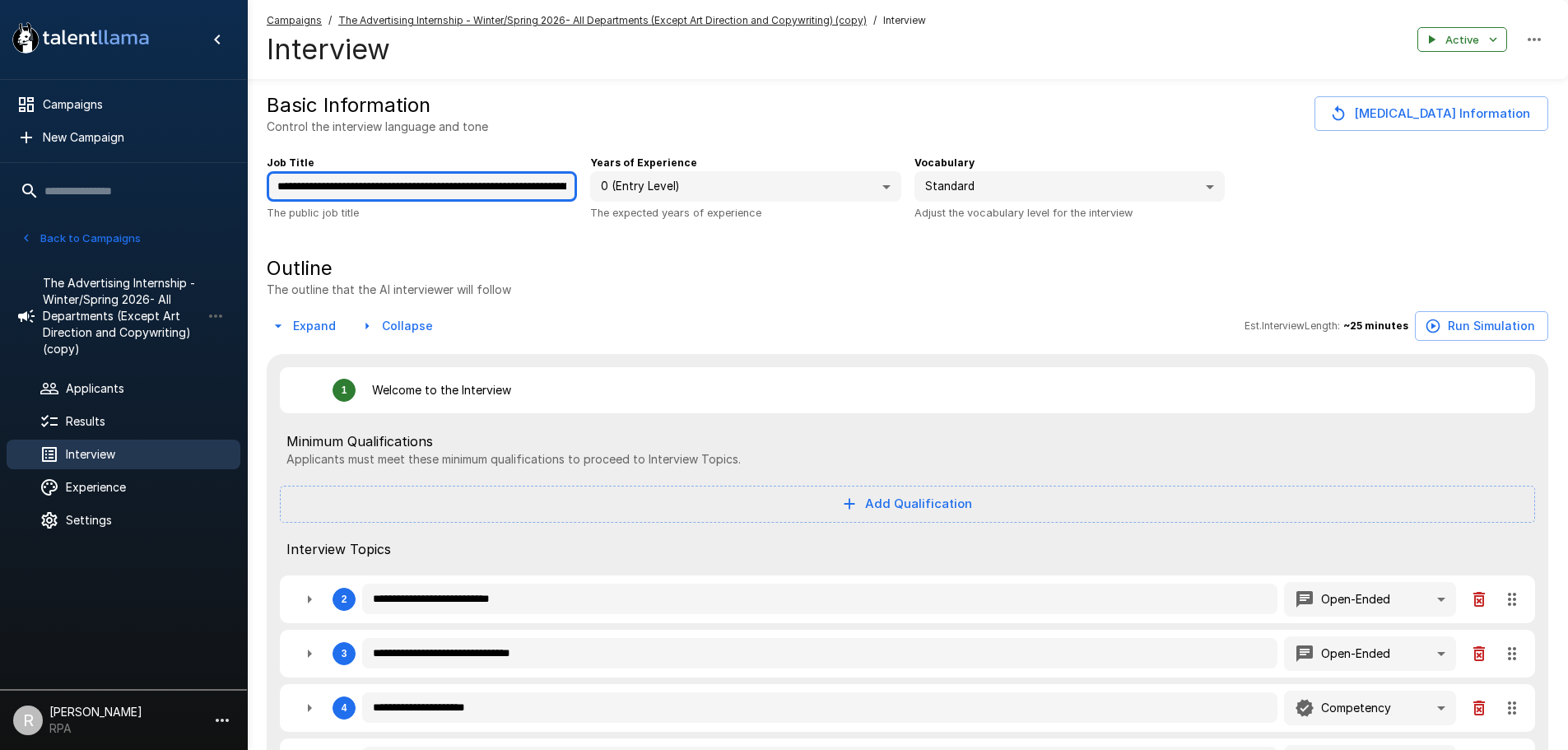
type textarea "*"
type input "**********"
type textarea "*"
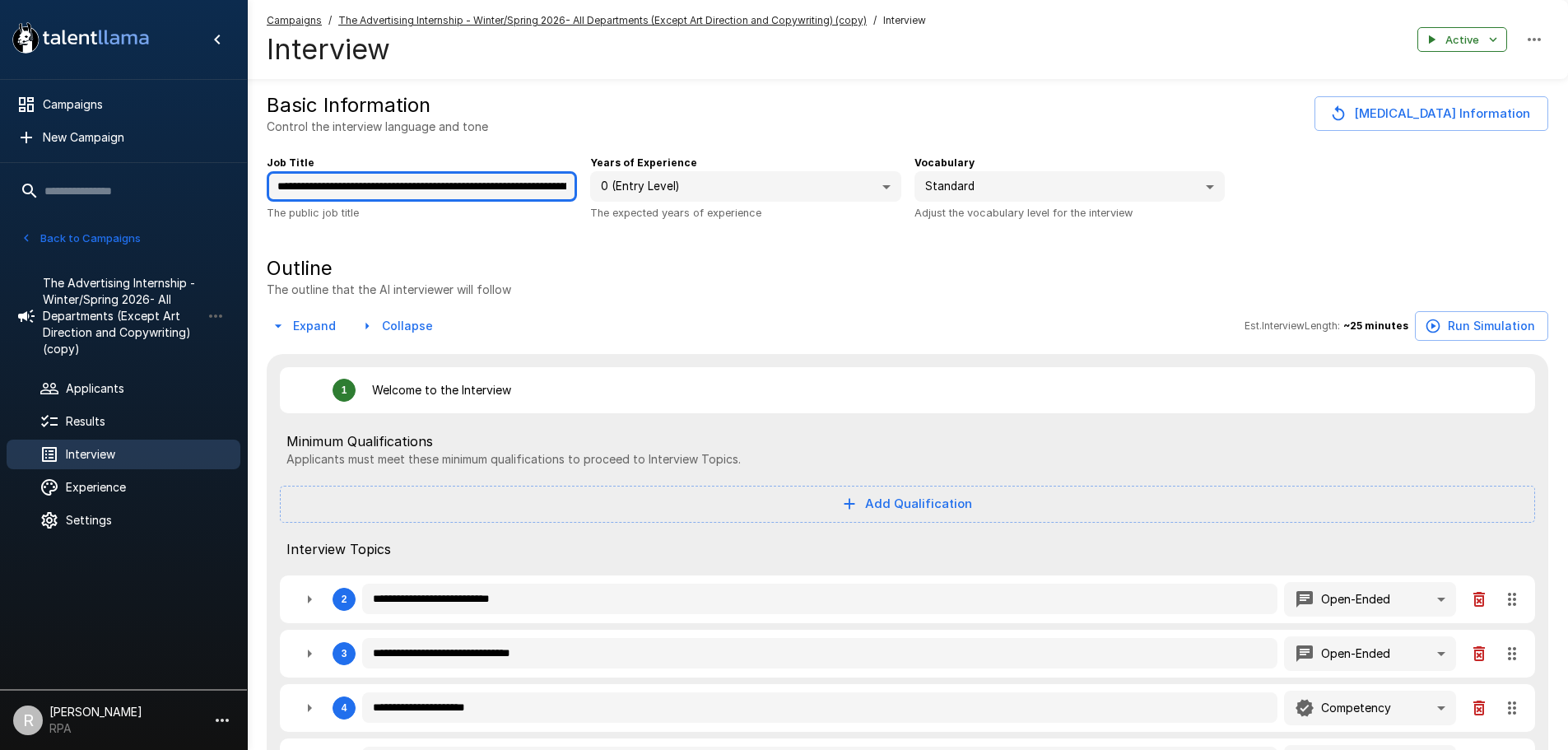
type textarea "*"
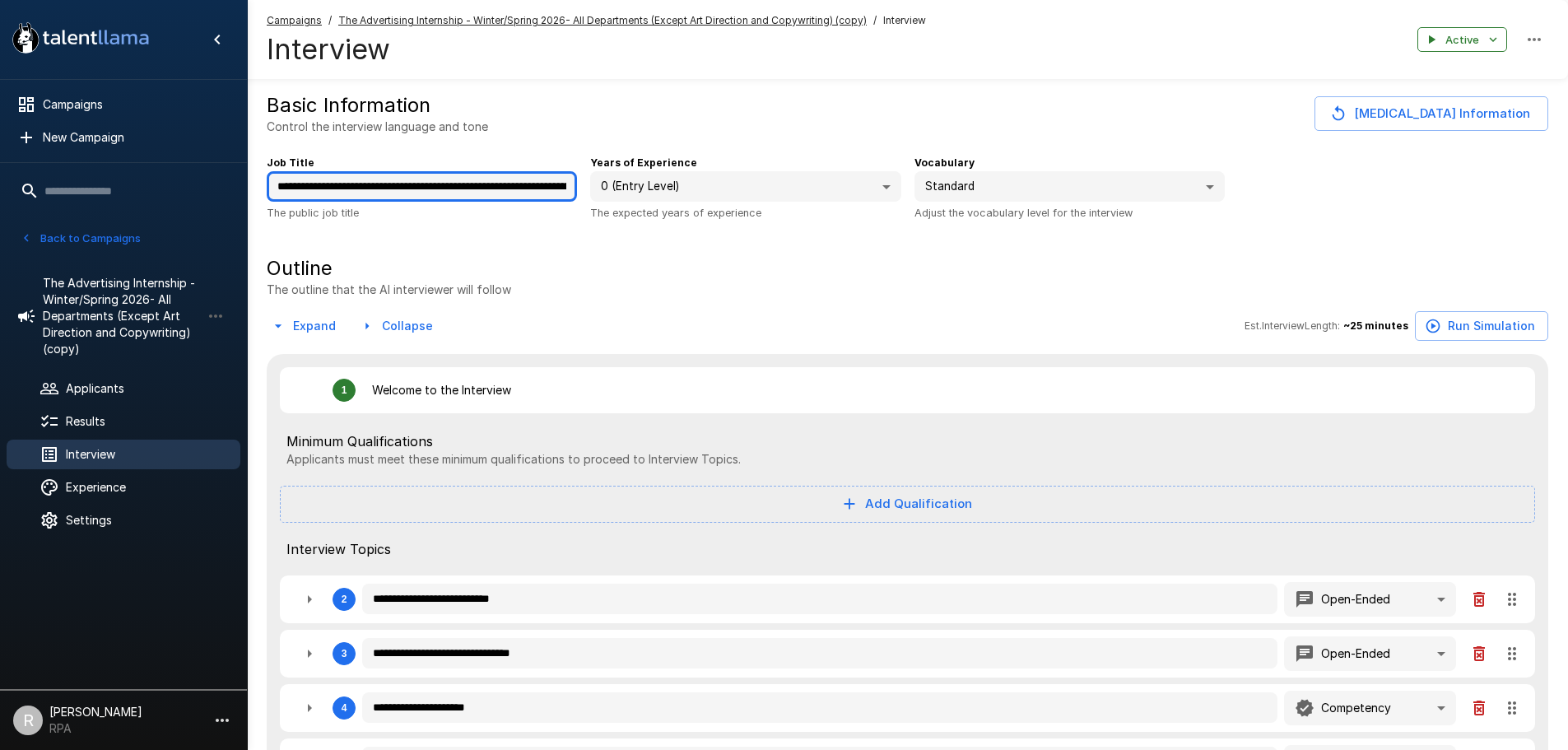
type textarea "*"
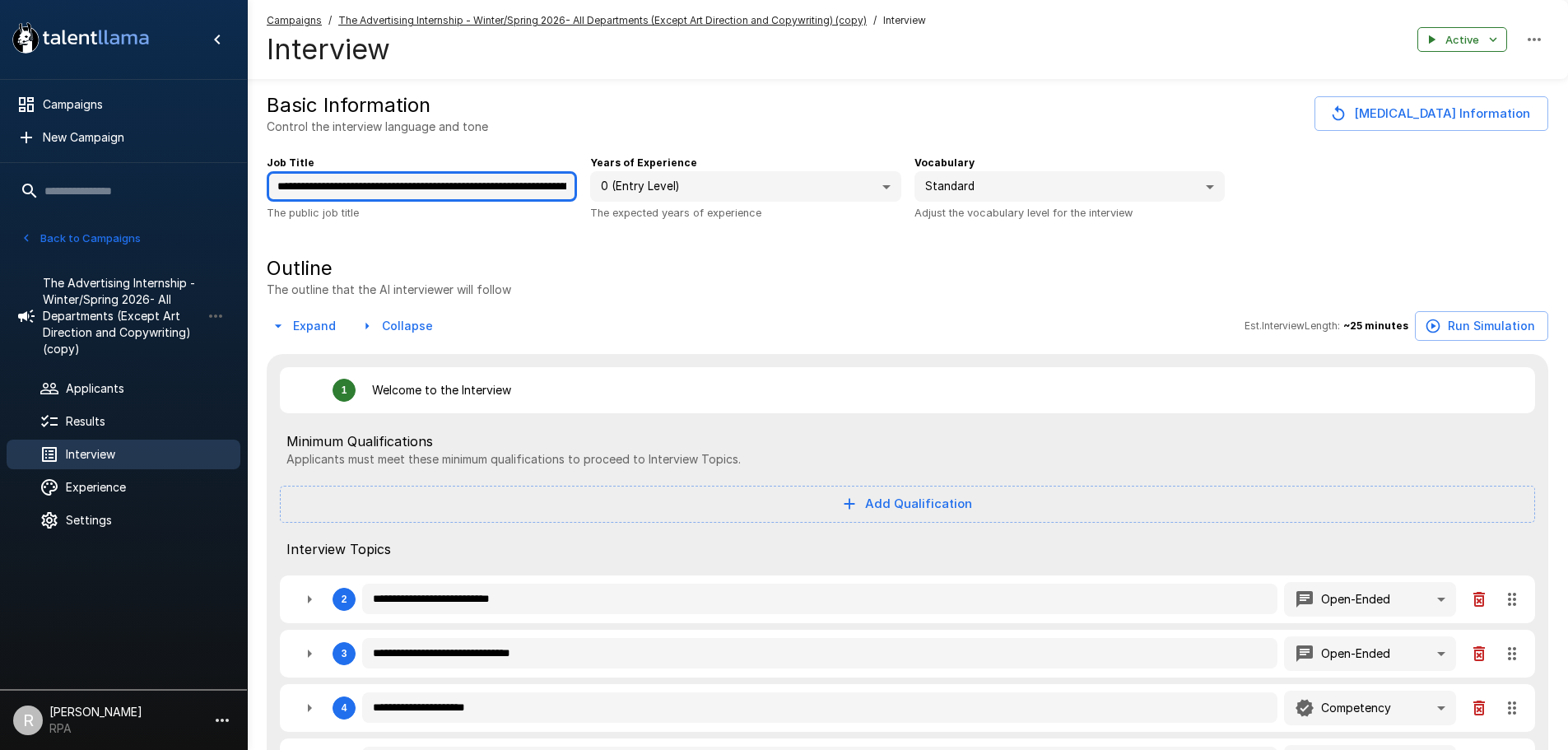
type textarea "*"
type input "**********"
type textarea "*"
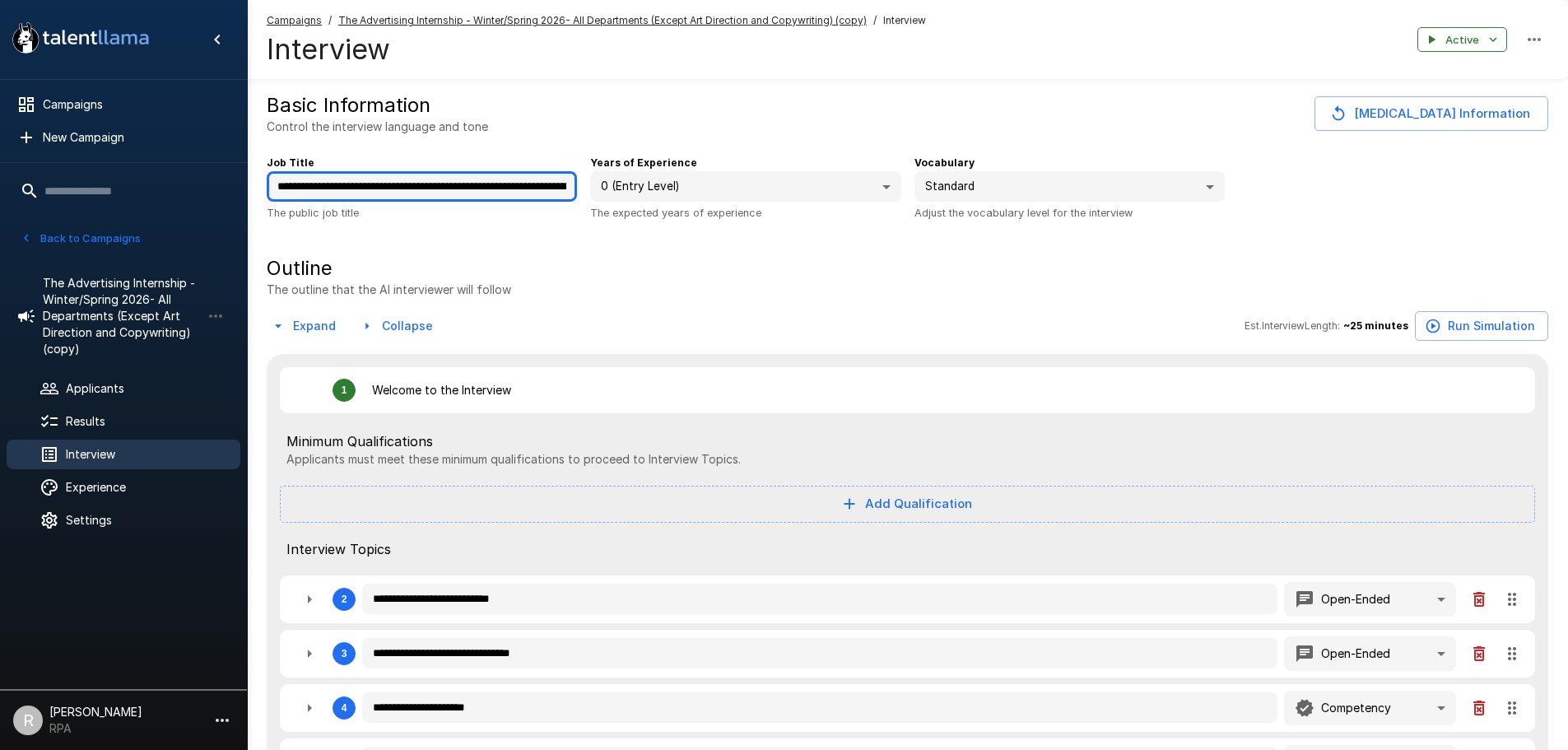
type textarea "*"
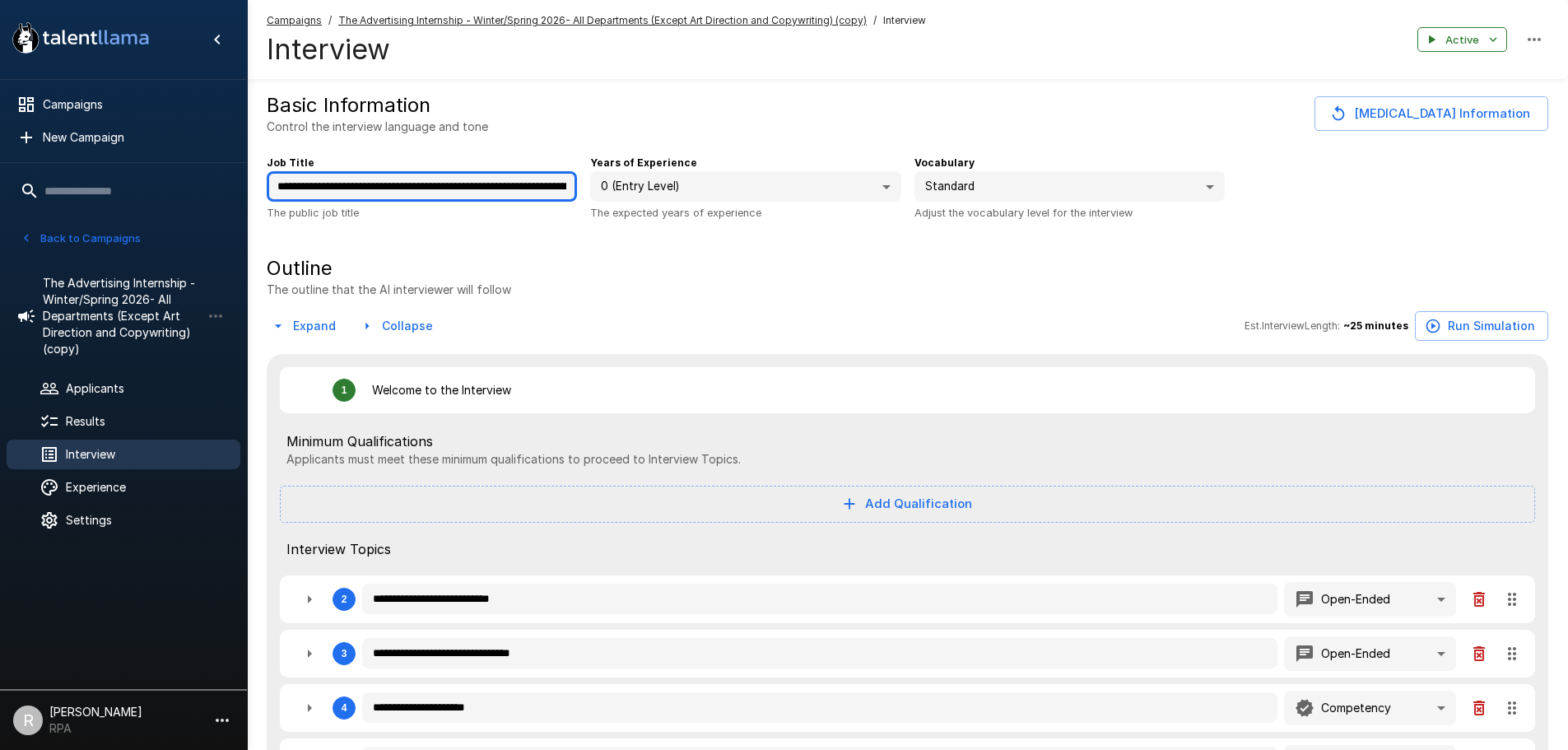
type textarea "*"
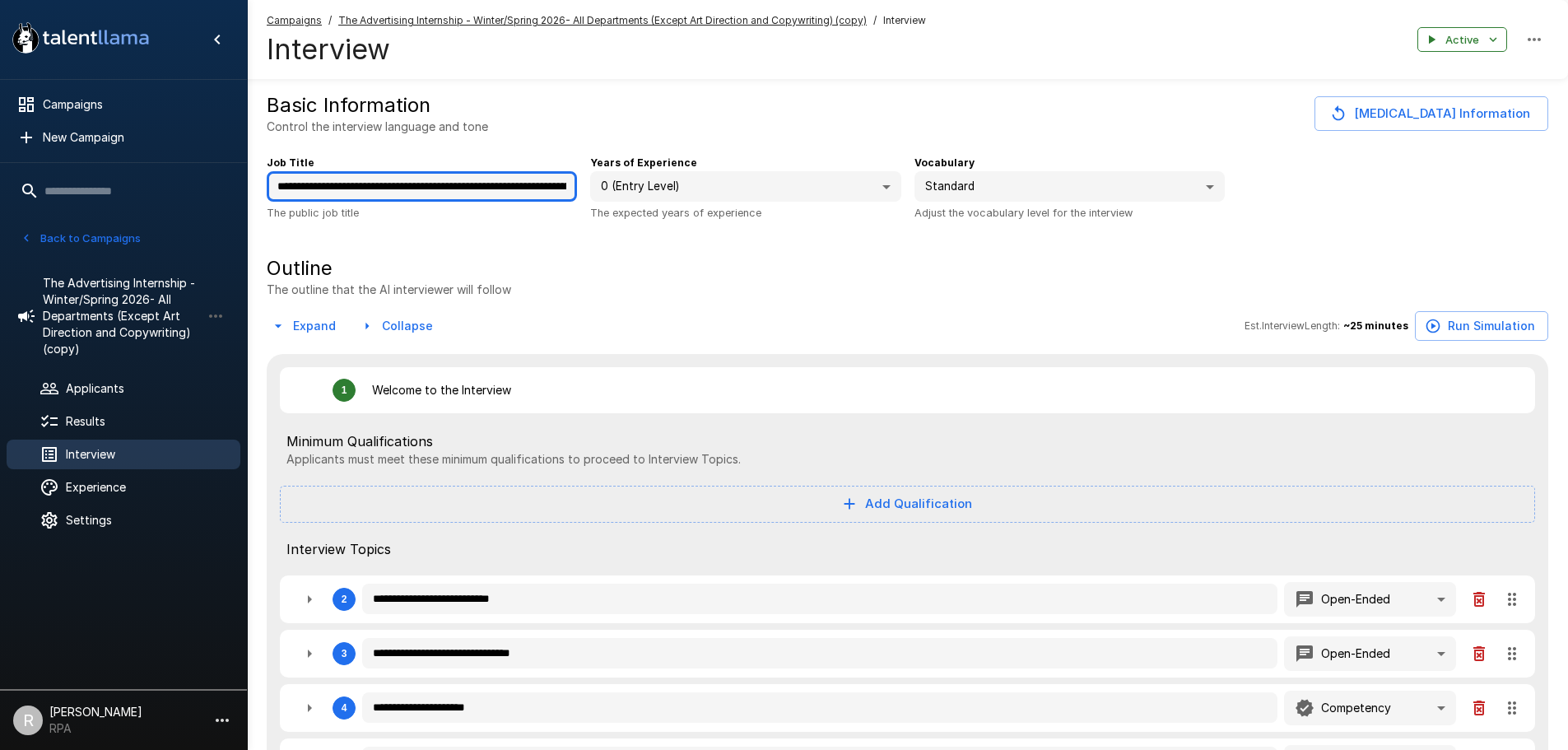
type textarea "*"
click at [653, 270] on div "Outline The outline that the AI interviewer will follow" at bounding box center [907, 277] width 1282 height 43
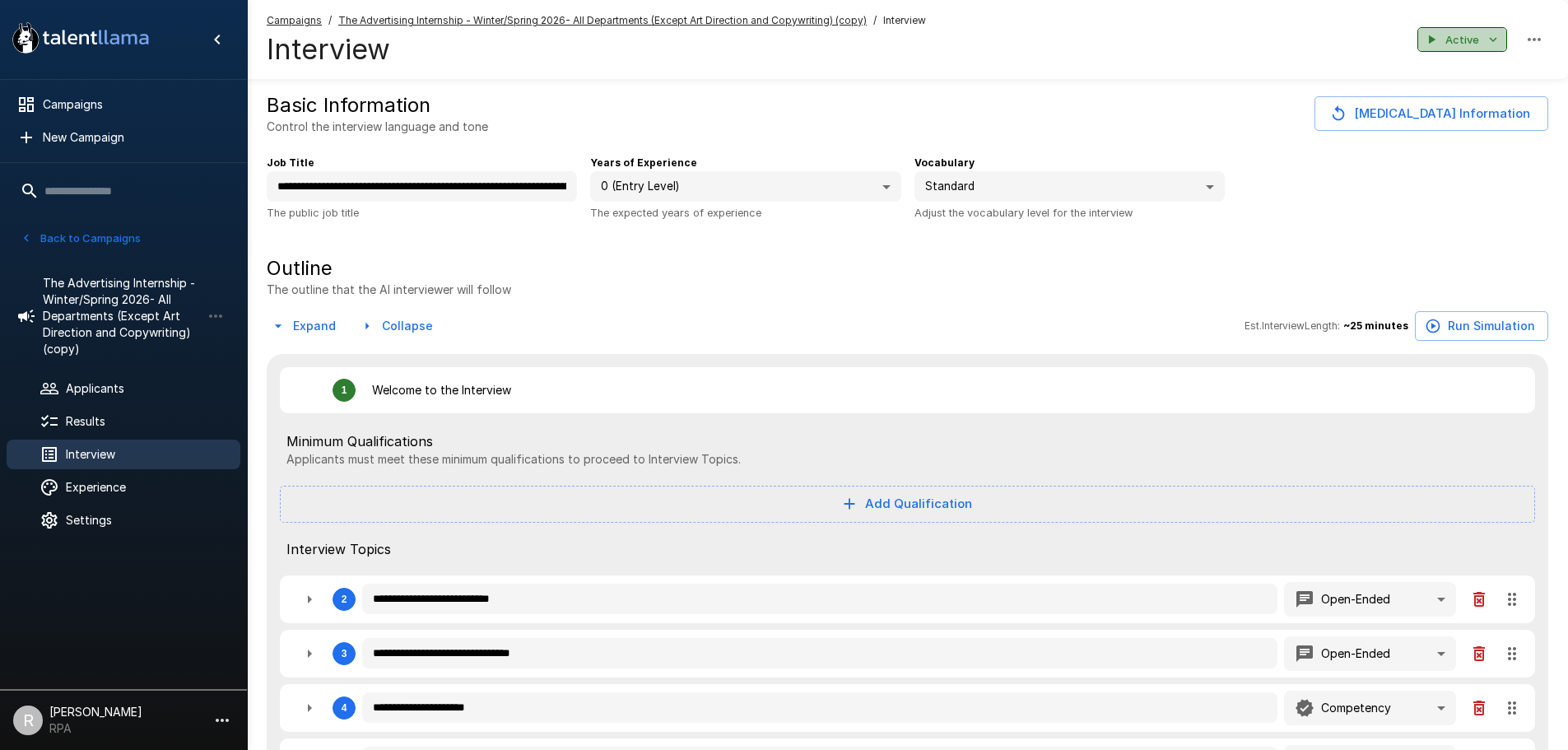
click at [1492, 43] on icon "button" at bounding box center [1493, 39] width 15 height 15
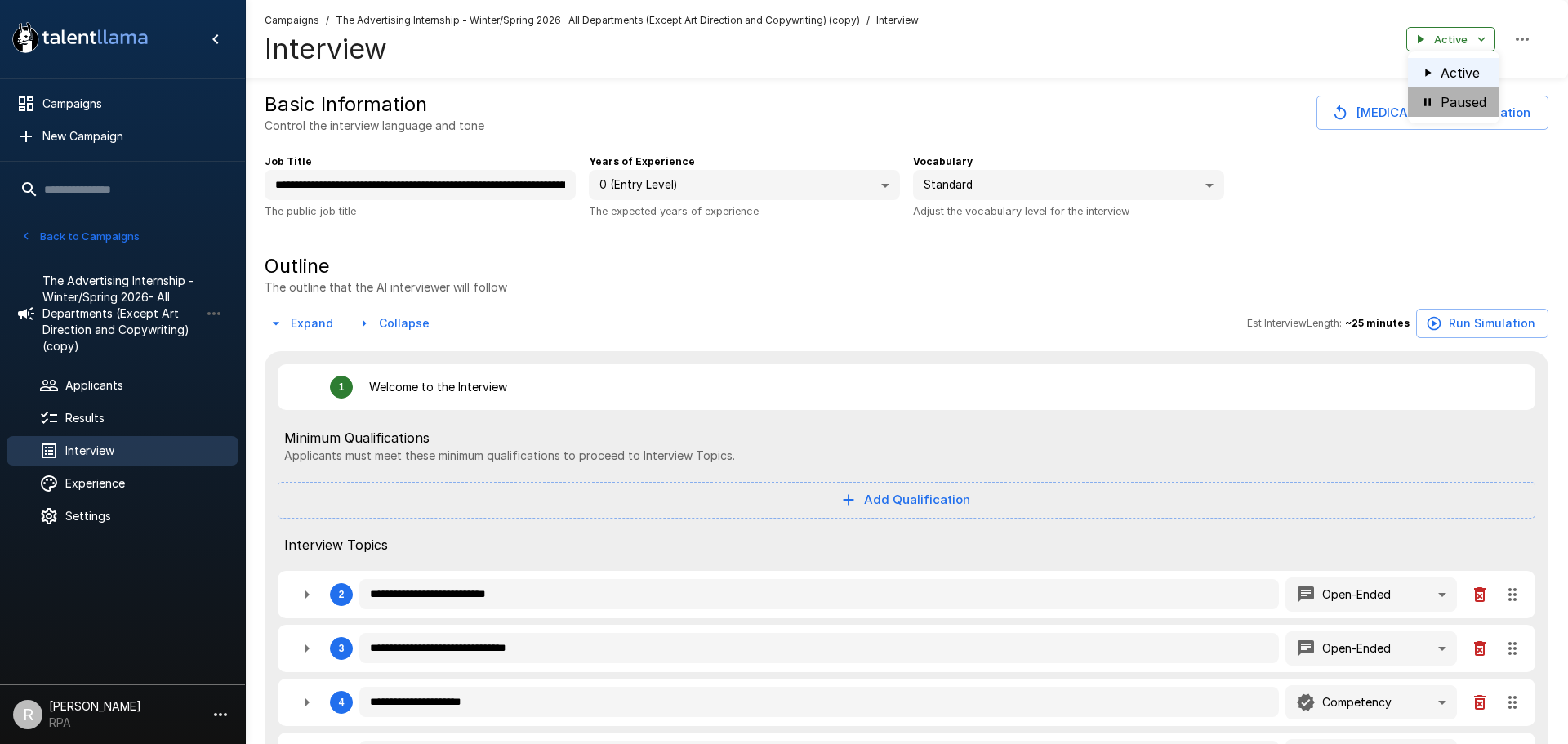
click at [1454, 104] on li "Paused" at bounding box center [1453, 102] width 92 height 30
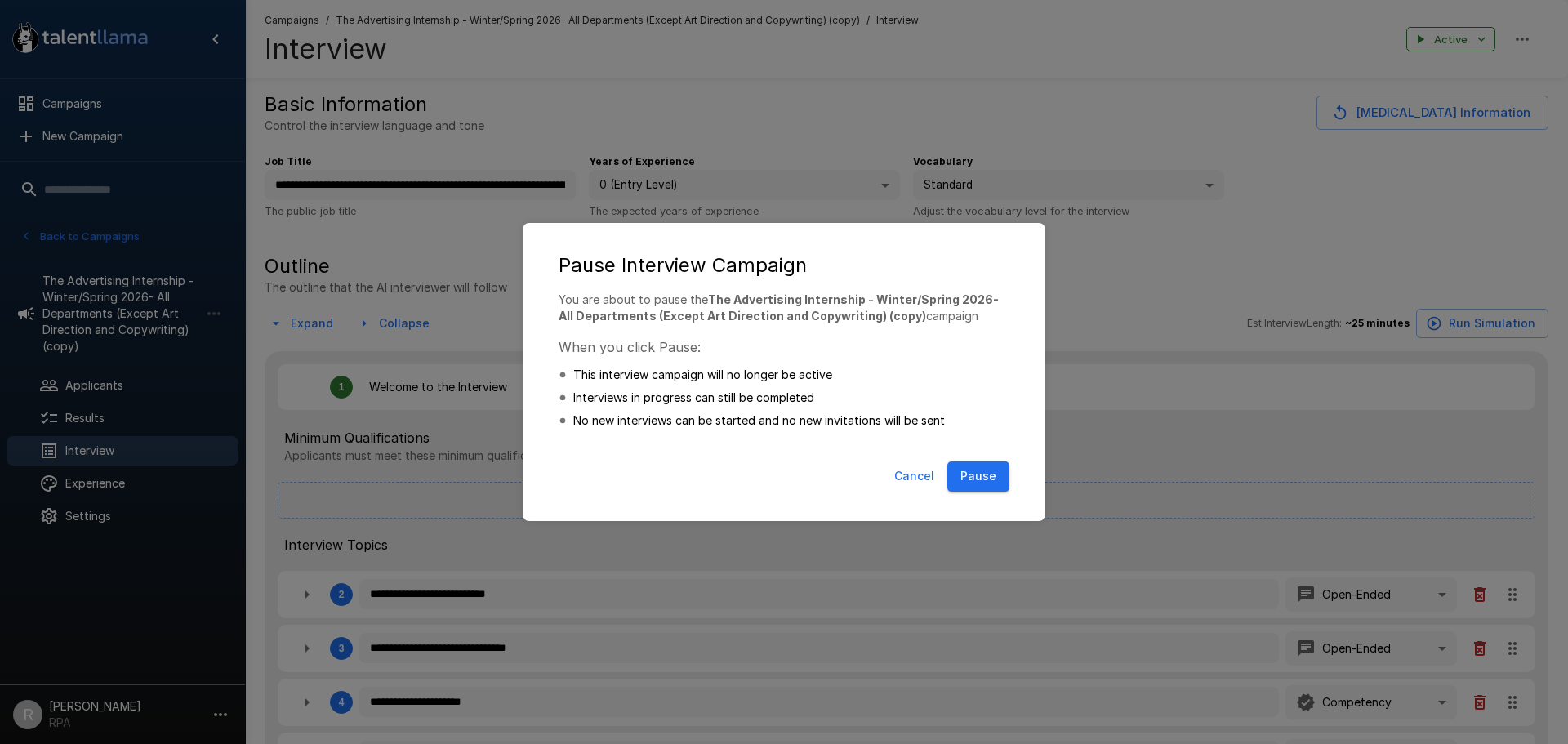
click at [975, 475] on button "Pause" at bounding box center [978, 477] width 62 height 31
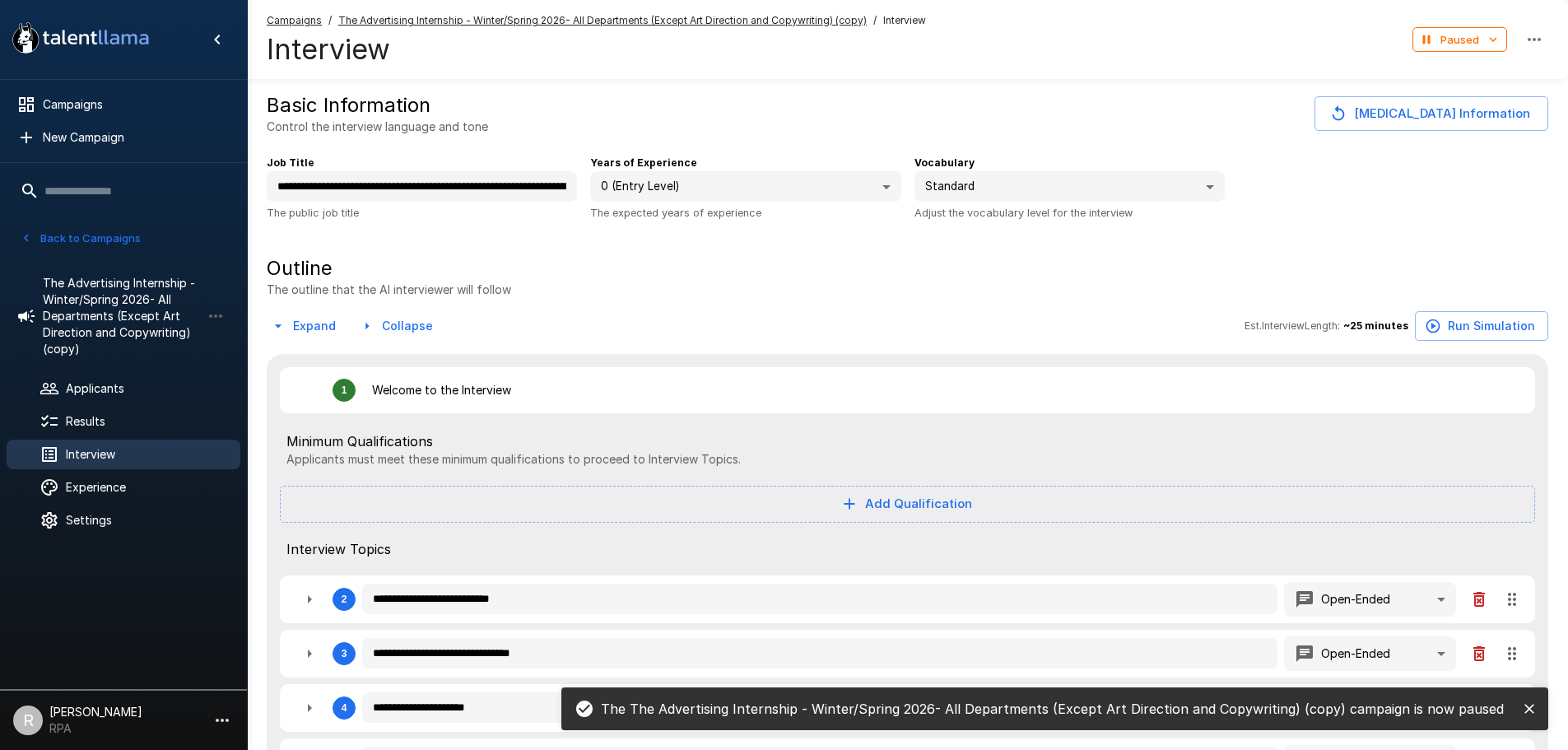
click at [1498, 109] on button "Change Job Information" at bounding box center [1431, 113] width 234 height 35
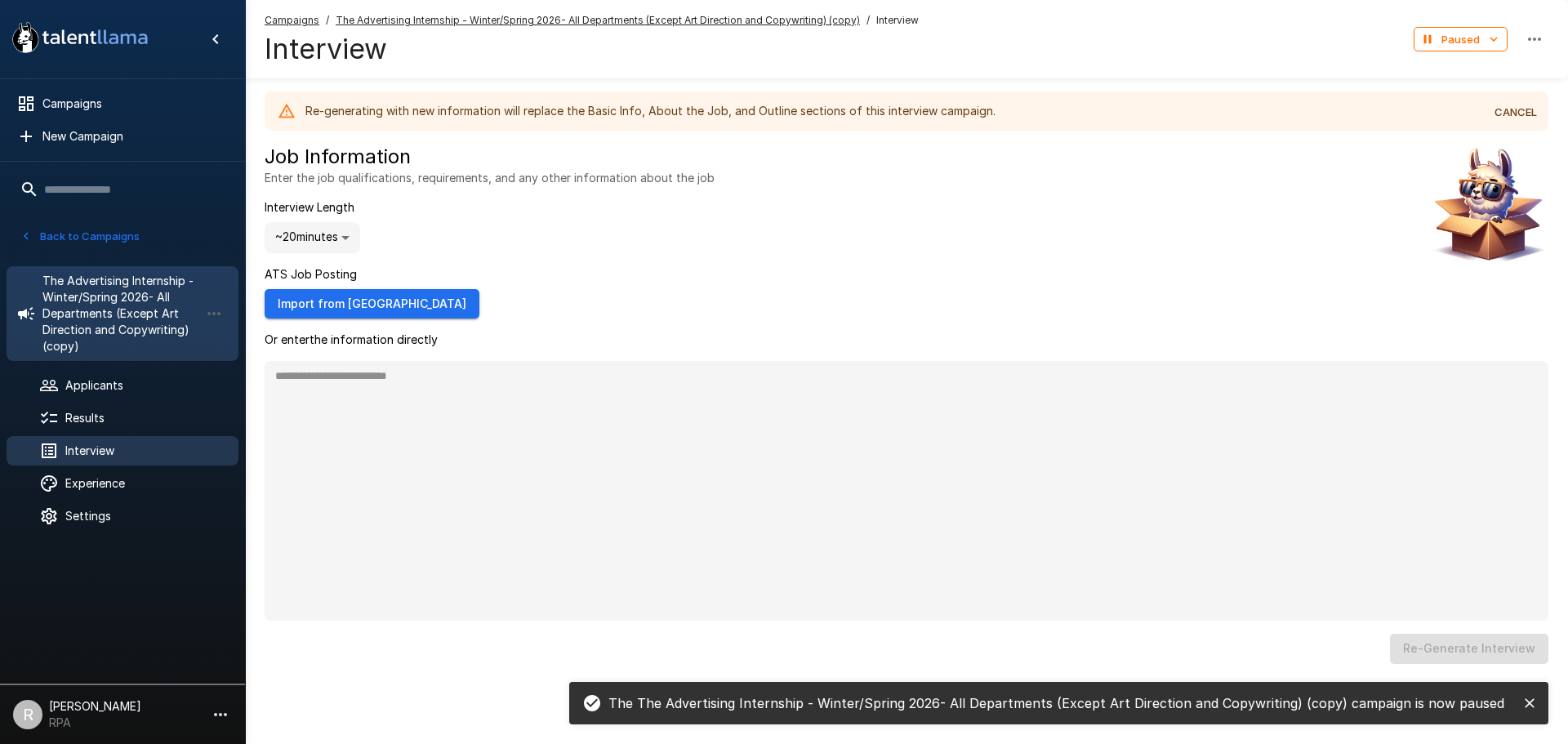
click at [121, 341] on span "The Advertising Internship - Winter/Spring 2026- All Departments (Except Art Di…" at bounding box center [121, 314] width 157 height 81
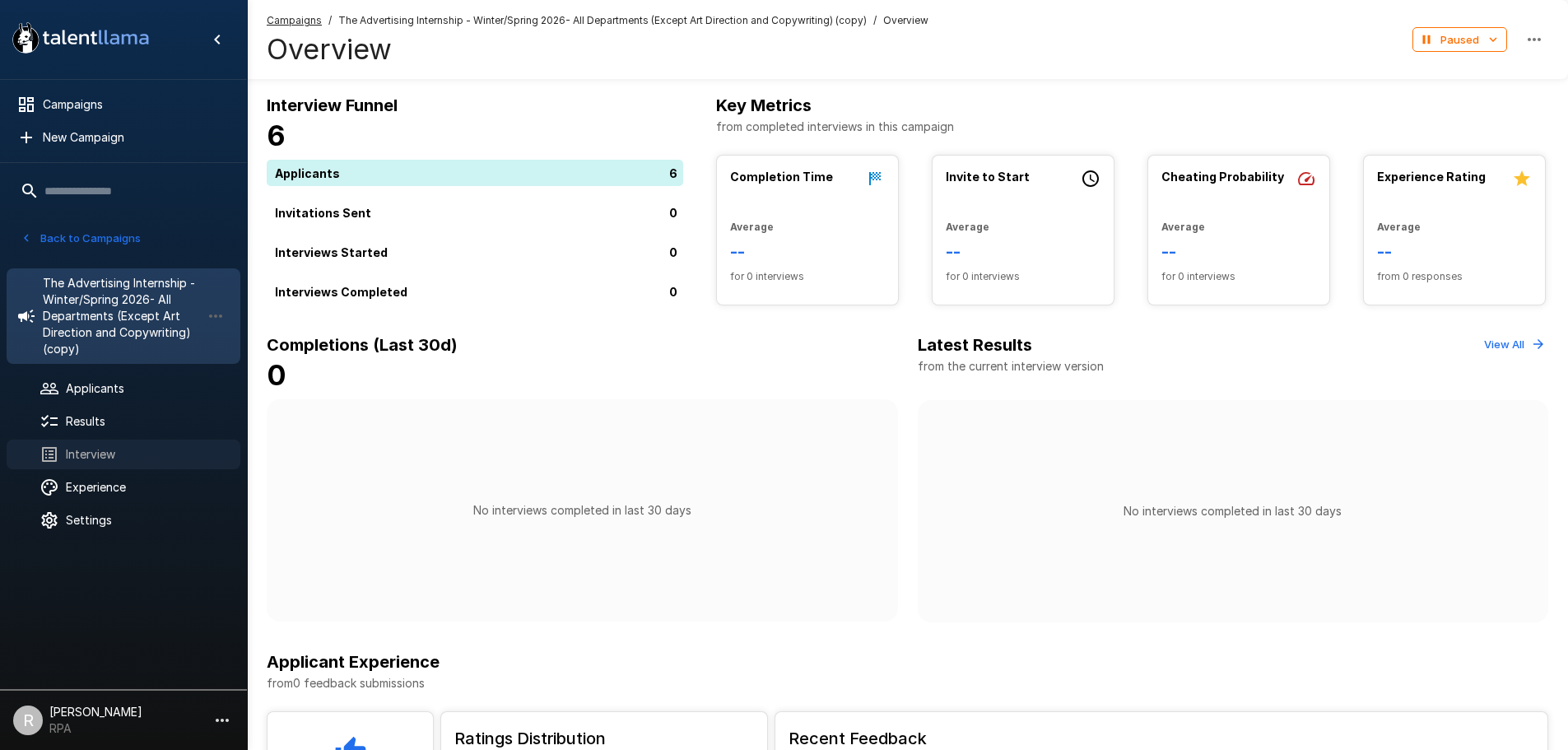
click at [121, 447] on span "Interview" at bounding box center [146, 455] width 161 height 17
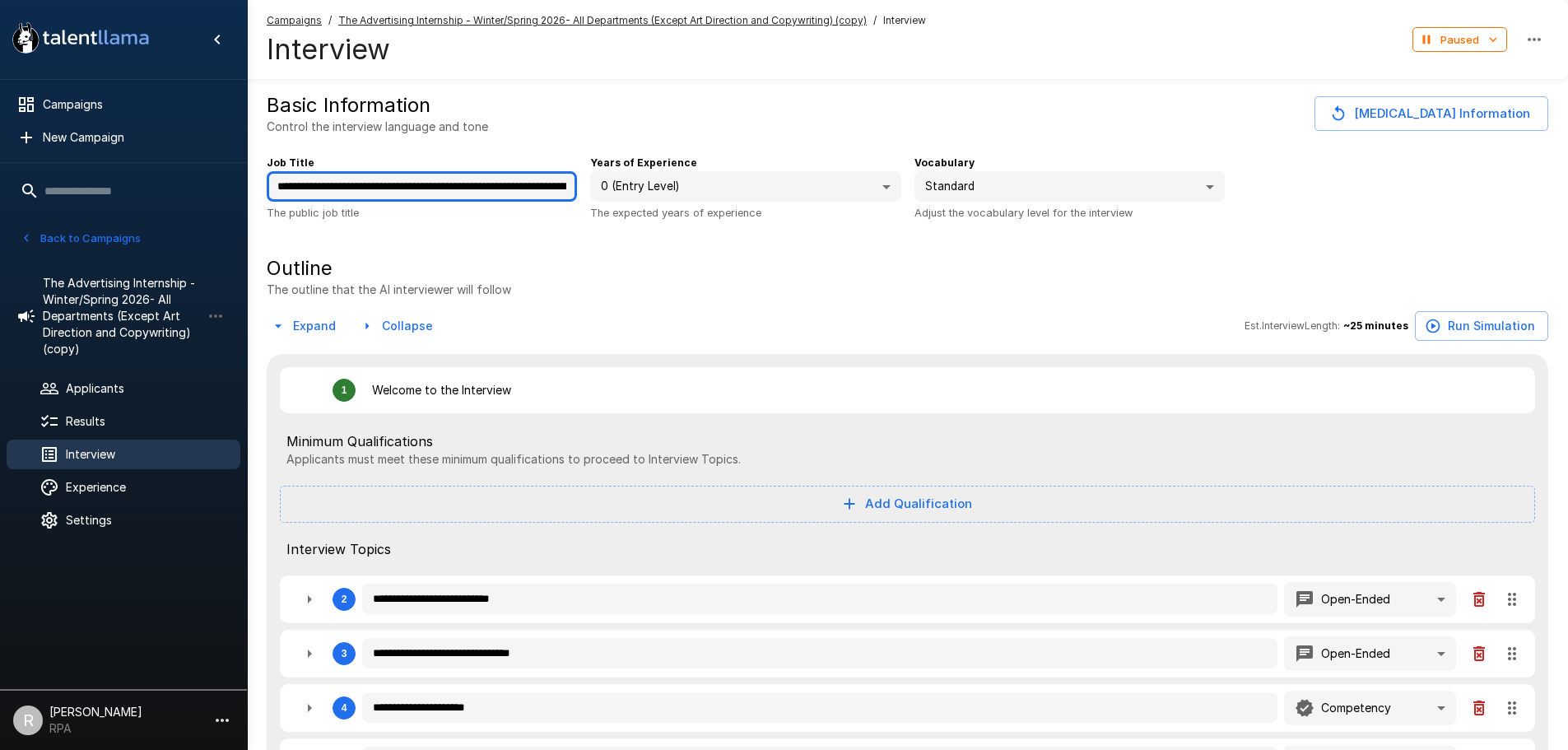
click at [508, 189] on input "**********" at bounding box center [421, 188] width 310 height 32
click at [850, 286] on div "Outline The outline that the AI interviewer will follow" at bounding box center [907, 277] width 1282 height 43
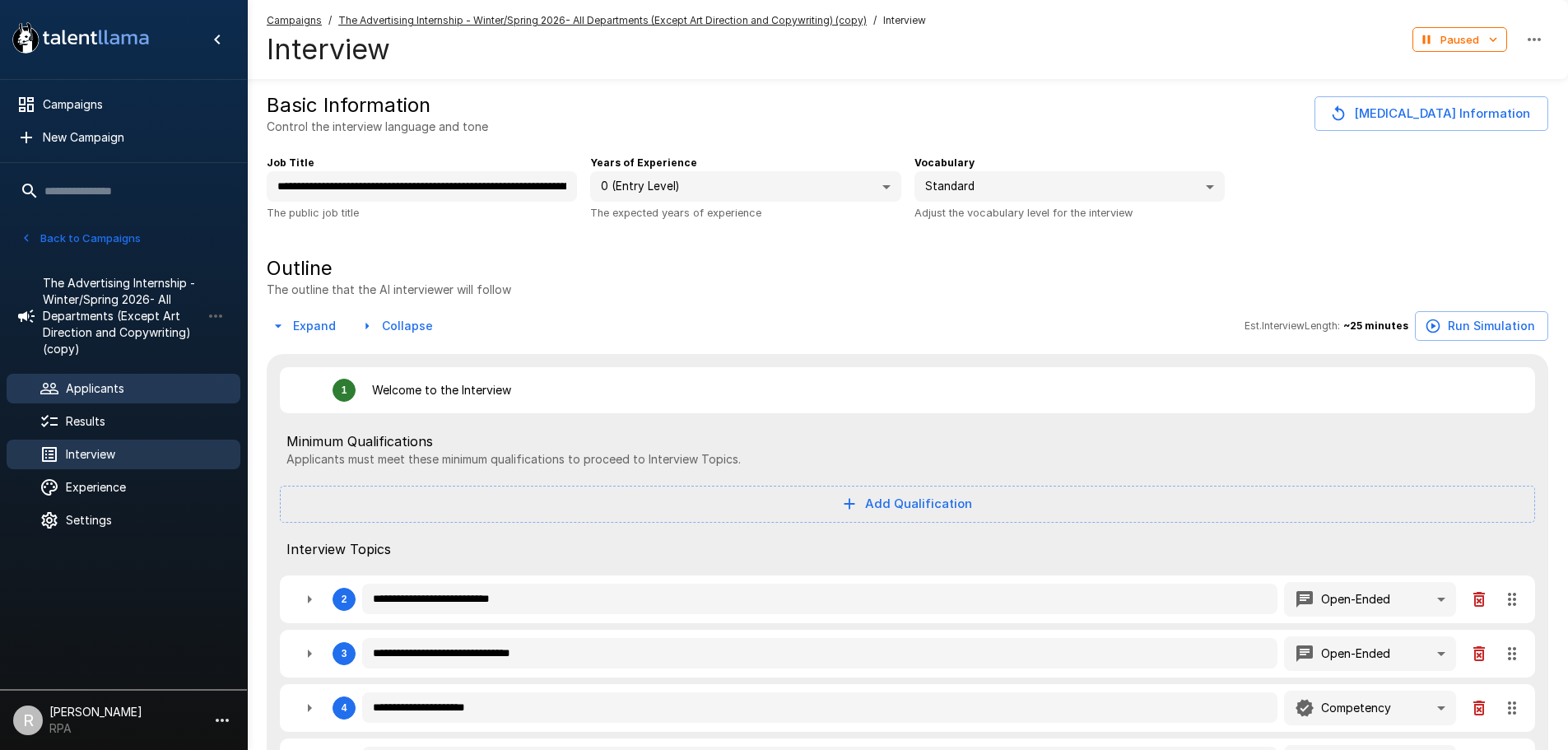
click at [127, 399] on div "Applicants" at bounding box center [123, 389] width 234 height 30
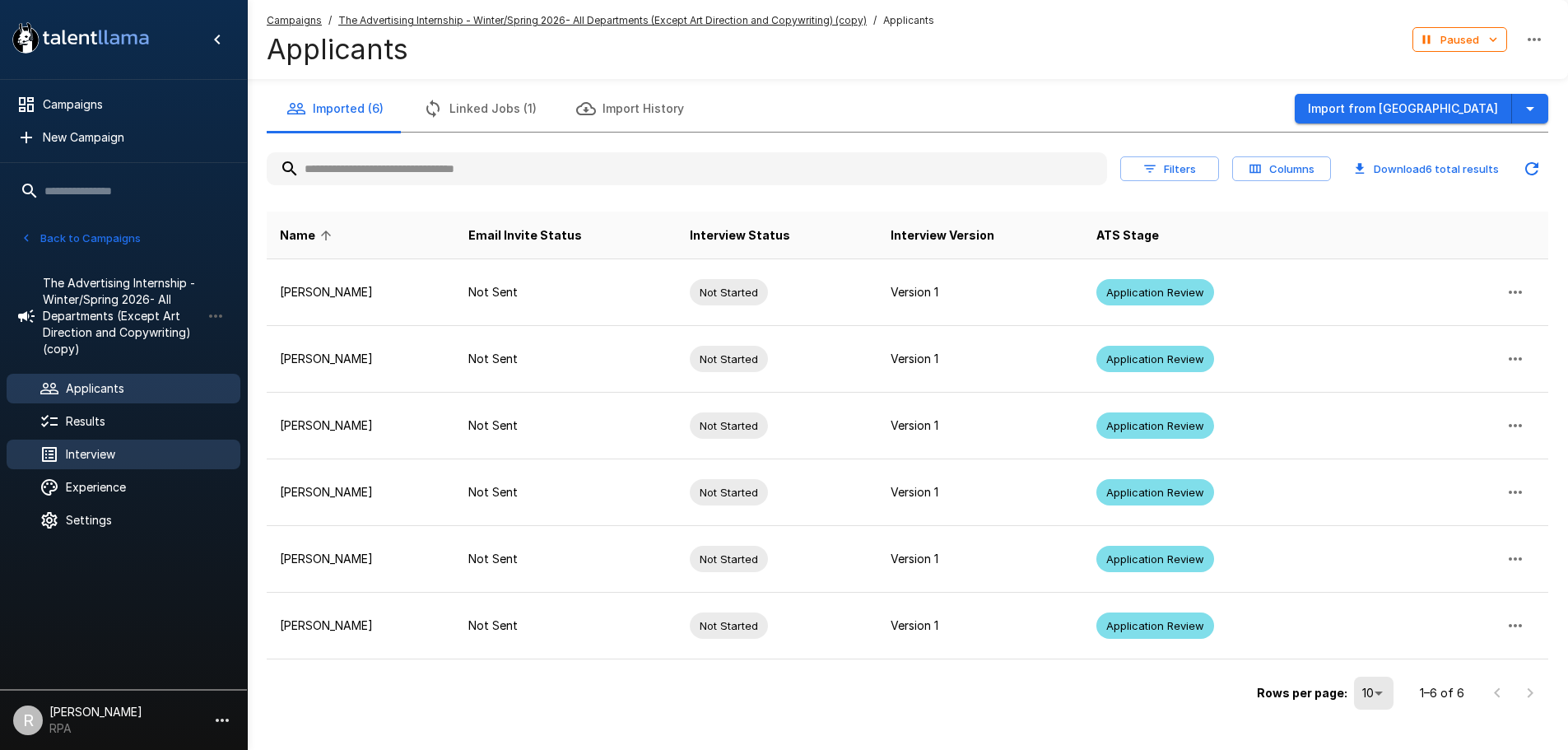
click at [123, 460] on span "Interview" at bounding box center [146, 455] width 161 height 17
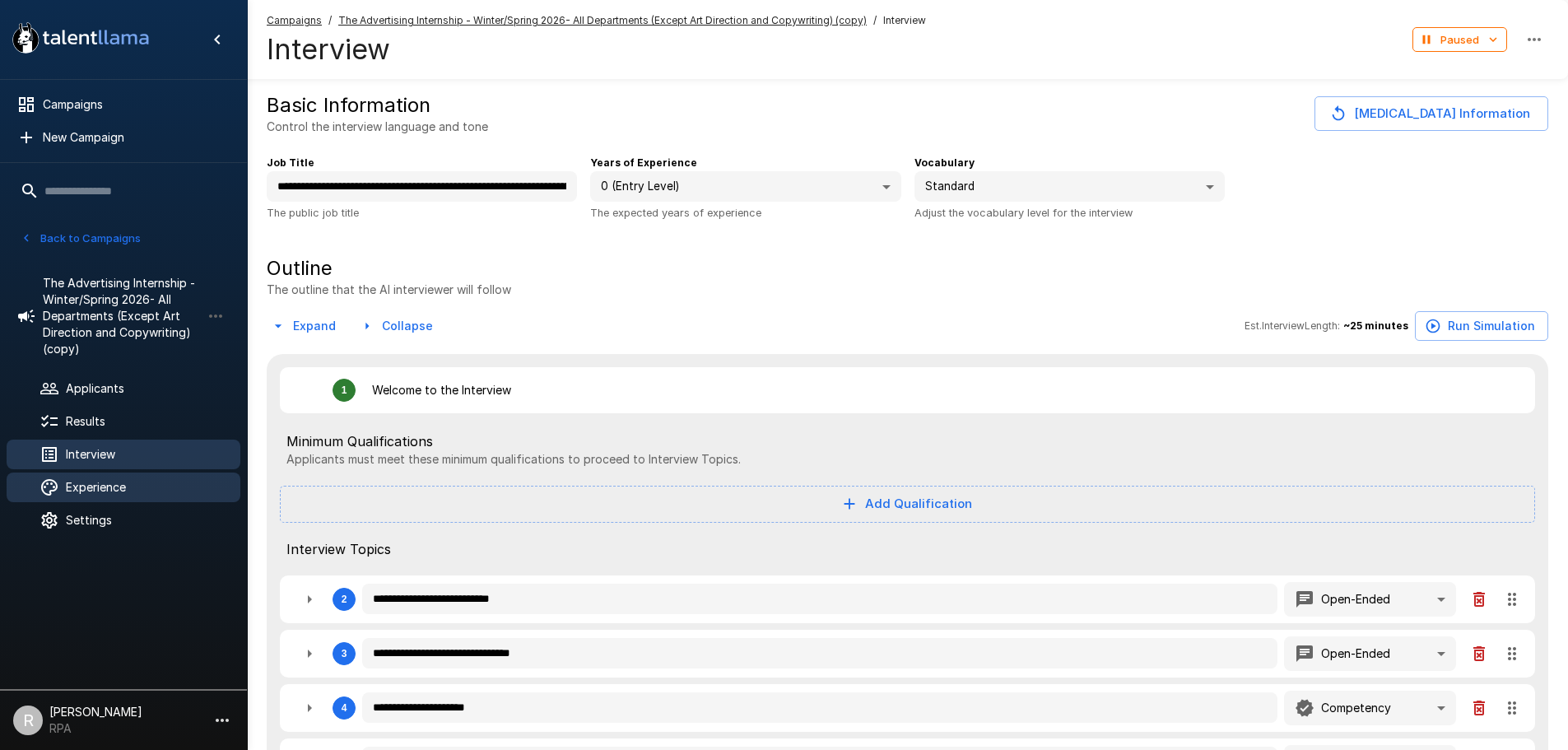
click at [128, 495] on span "Experience" at bounding box center [146, 488] width 161 height 17
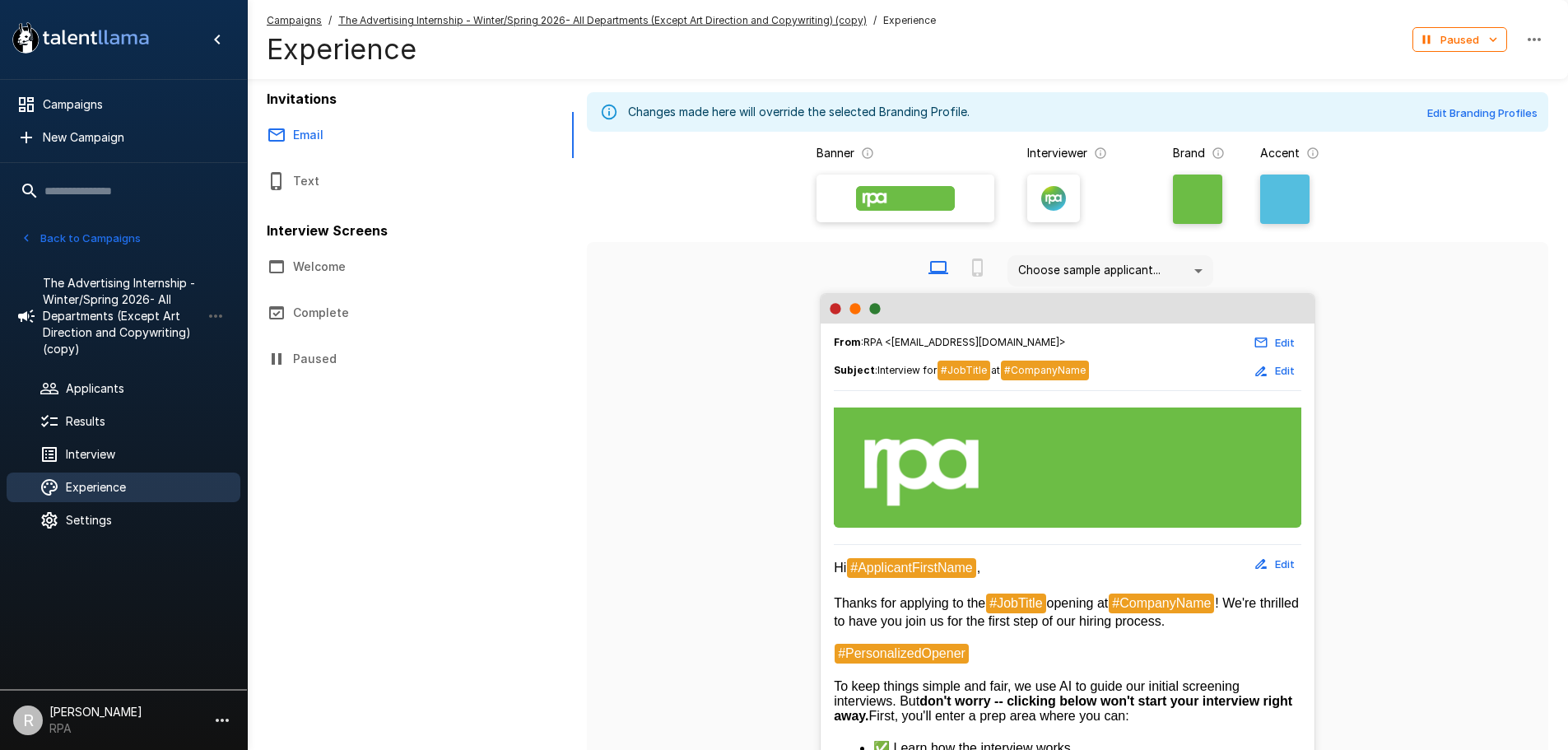
click at [124, 504] on ul "The Advertising Internship - Winter/Spring 2026- All Departments (Except Art Di…" at bounding box center [123, 400] width 247 height 290
click at [91, 523] on span "Settings" at bounding box center [146, 521] width 161 height 17
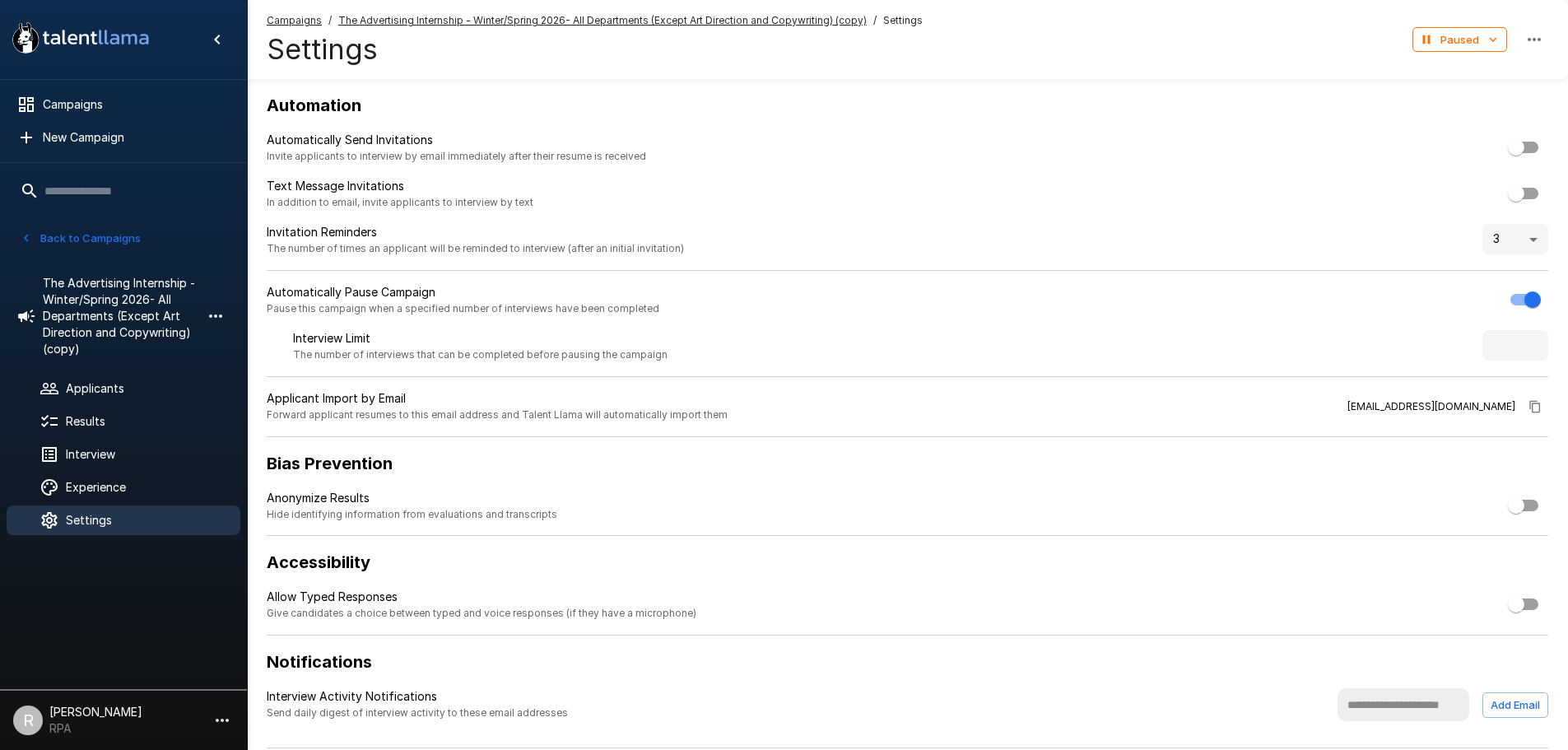
click at [213, 317] on icon "button" at bounding box center [215, 315] width 20 height 20
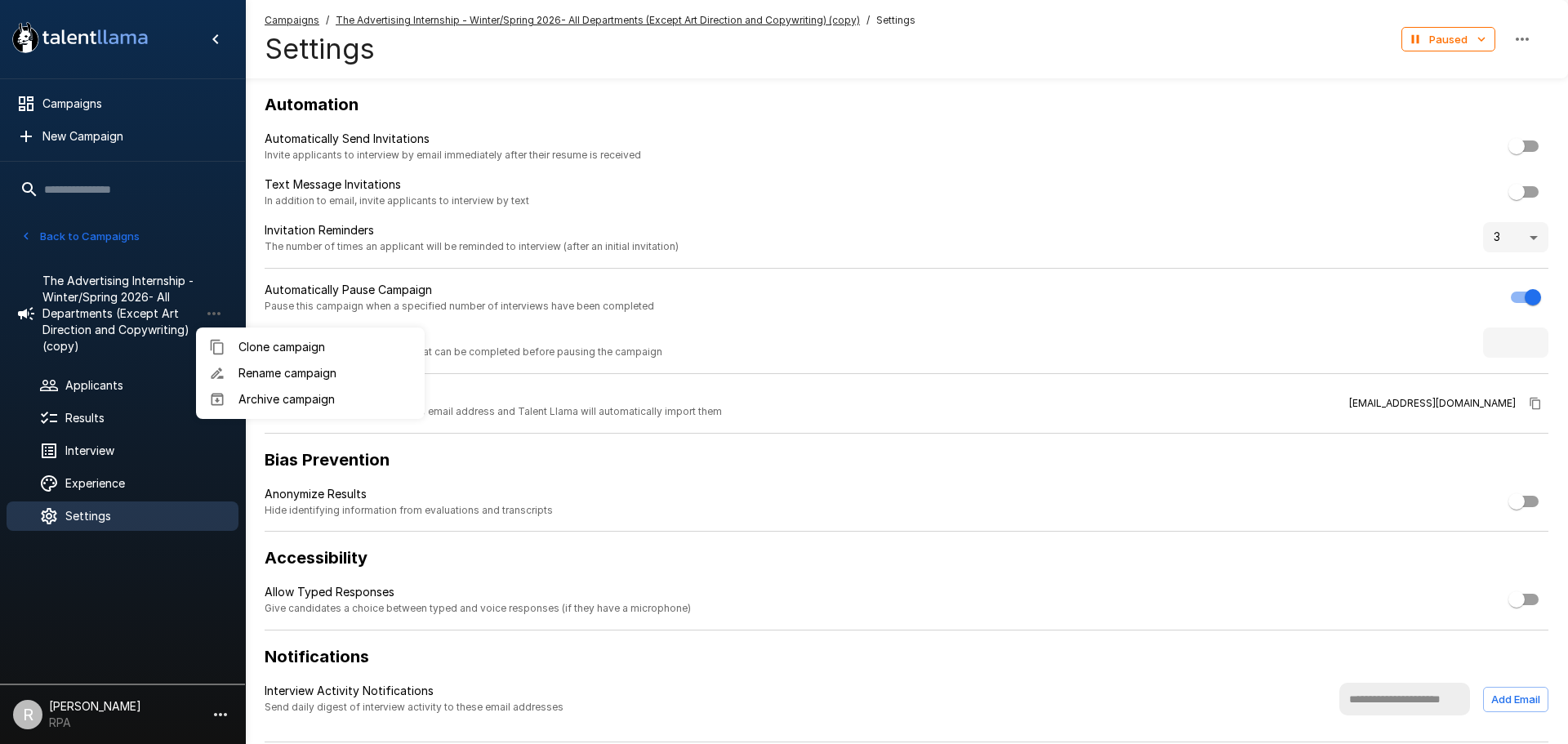
click at [113, 330] on div at bounding box center [784, 372] width 1568 height 744
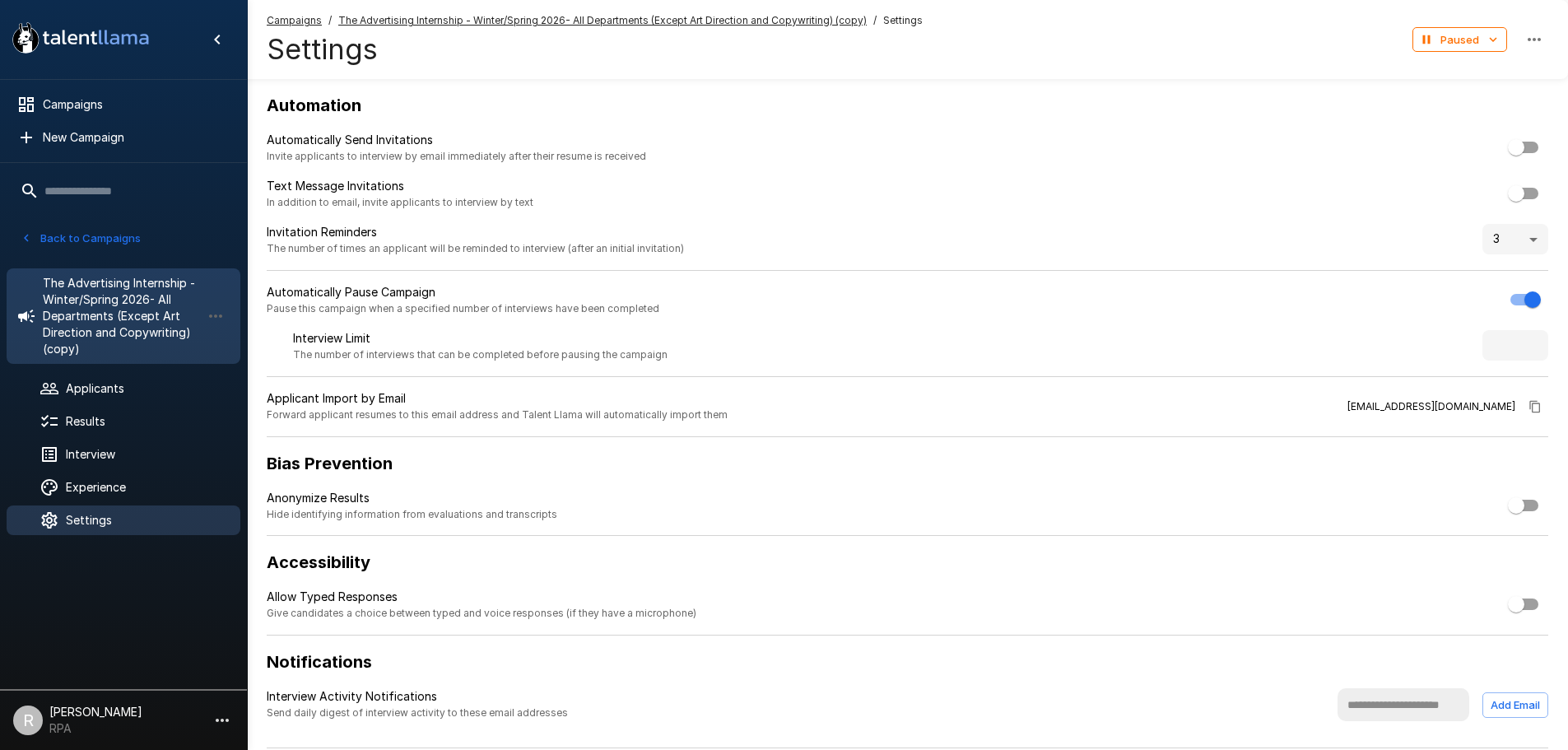
click at [102, 349] on span "The Advertising Internship - Winter/Spring 2026- All Departments (Except Art Di…" at bounding box center [122, 316] width 158 height 82
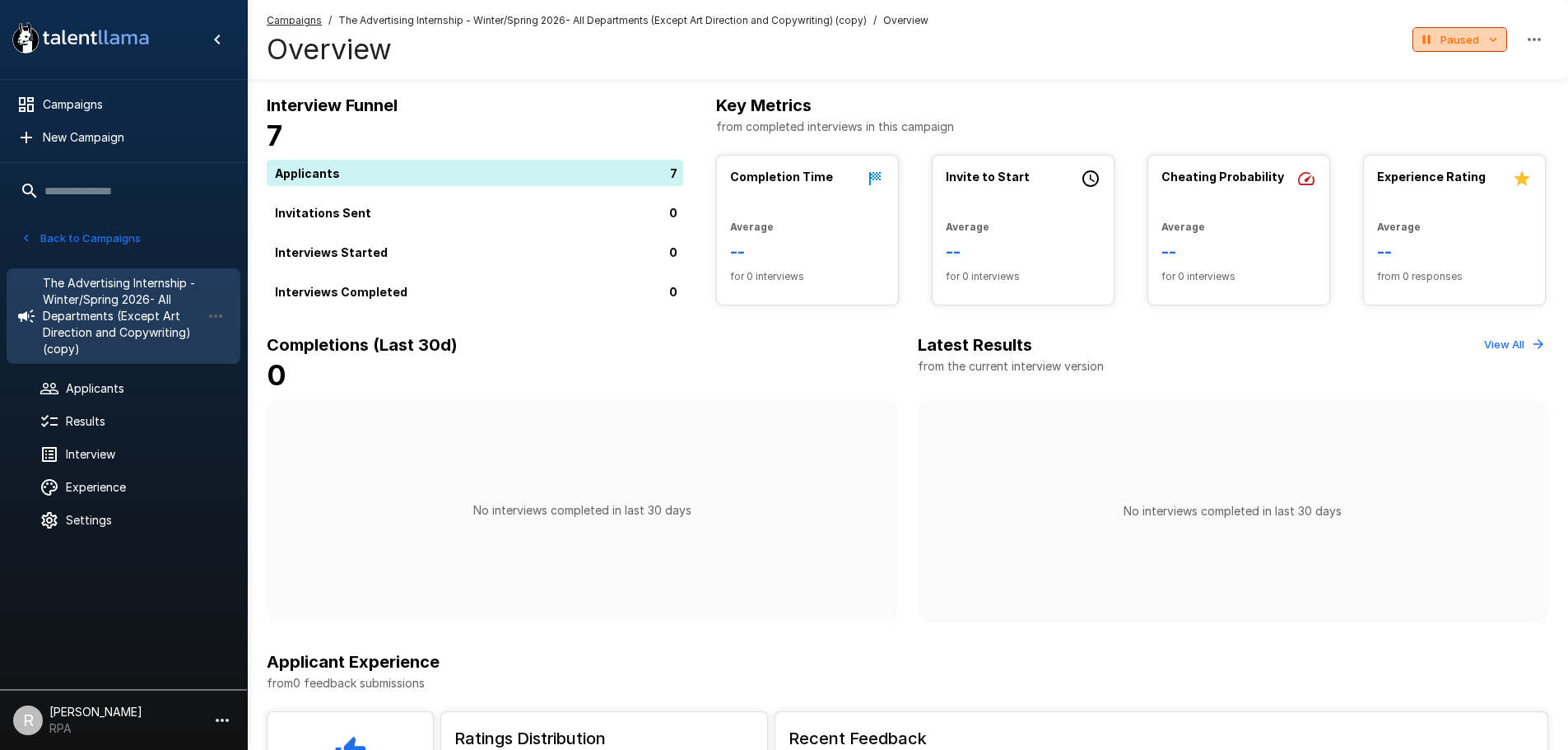
click at [1447, 37] on button "Paused" at bounding box center [1460, 39] width 95 height 25
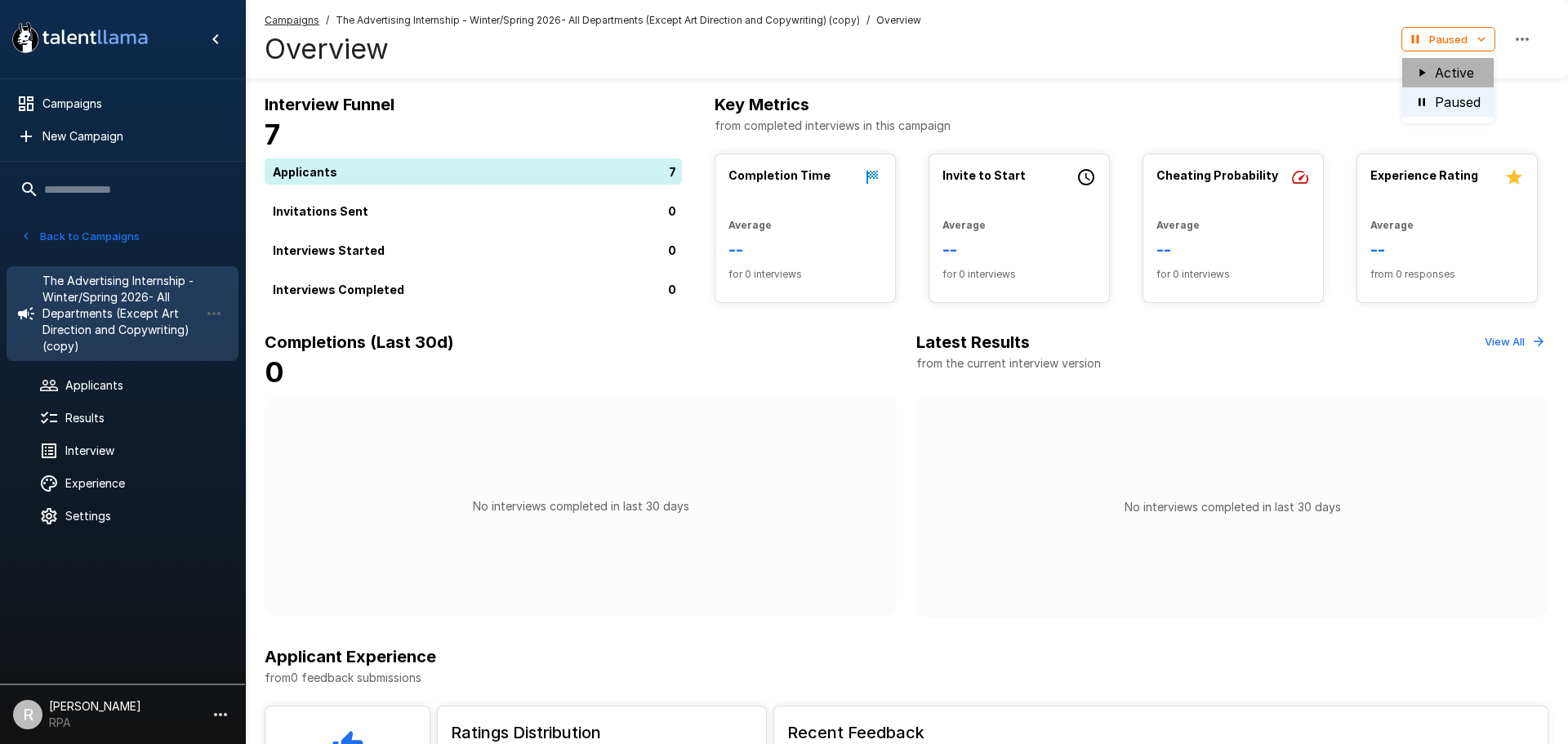
click at [1436, 71] on li "Active" at bounding box center [1448, 73] width 92 height 30
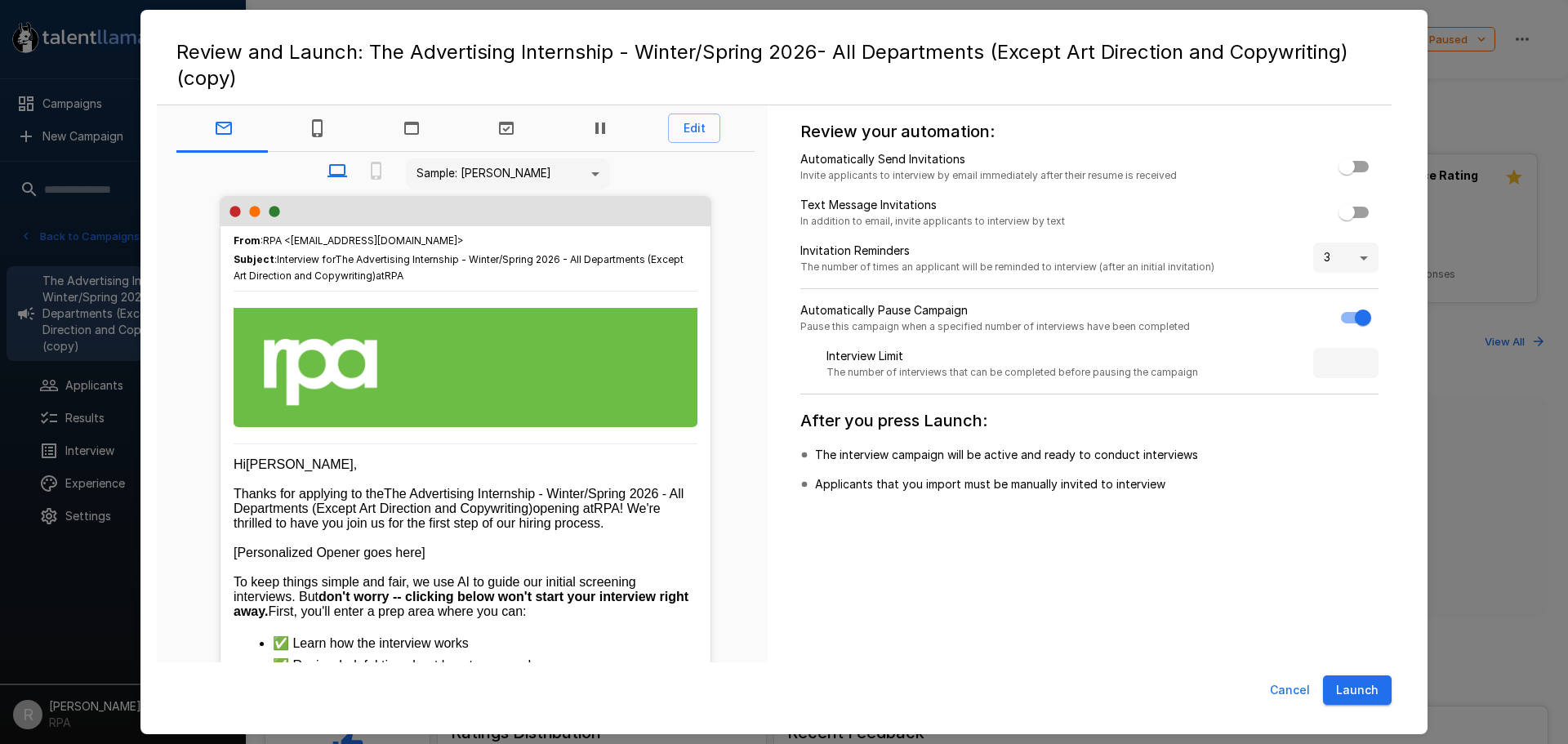
click at [1353, 702] on button "Launch" at bounding box center [1357, 690] width 68 height 31
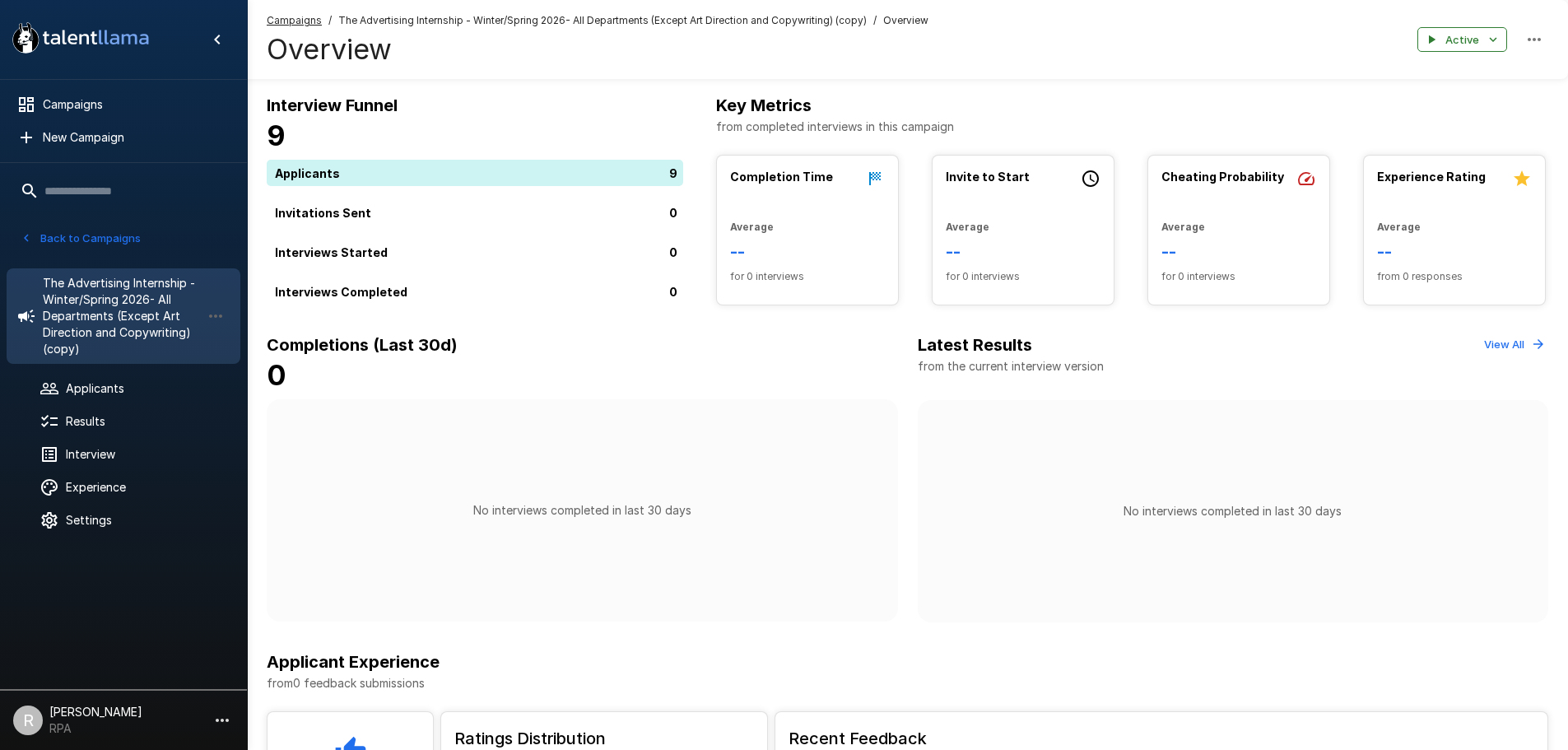
click at [495, 576] on div "No interviews completed in last 30 days" at bounding box center [582, 510] width 631 height 222
click at [114, 392] on span "Applicants" at bounding box center [146, 389] width 161 height 17
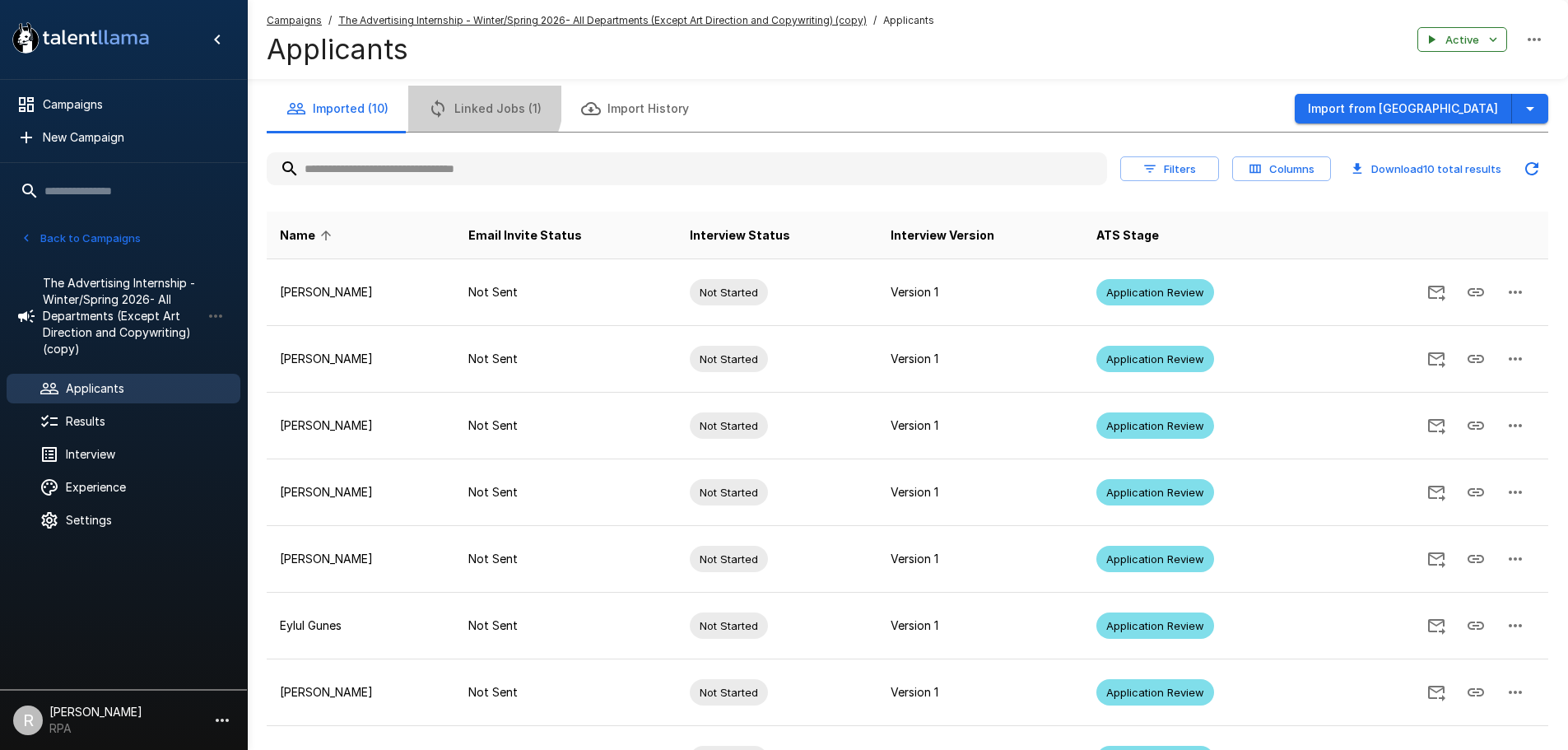
click at [461, 99] on button "Linked Jobs (1)" at bounding box center [485, 108] width 153 height 46
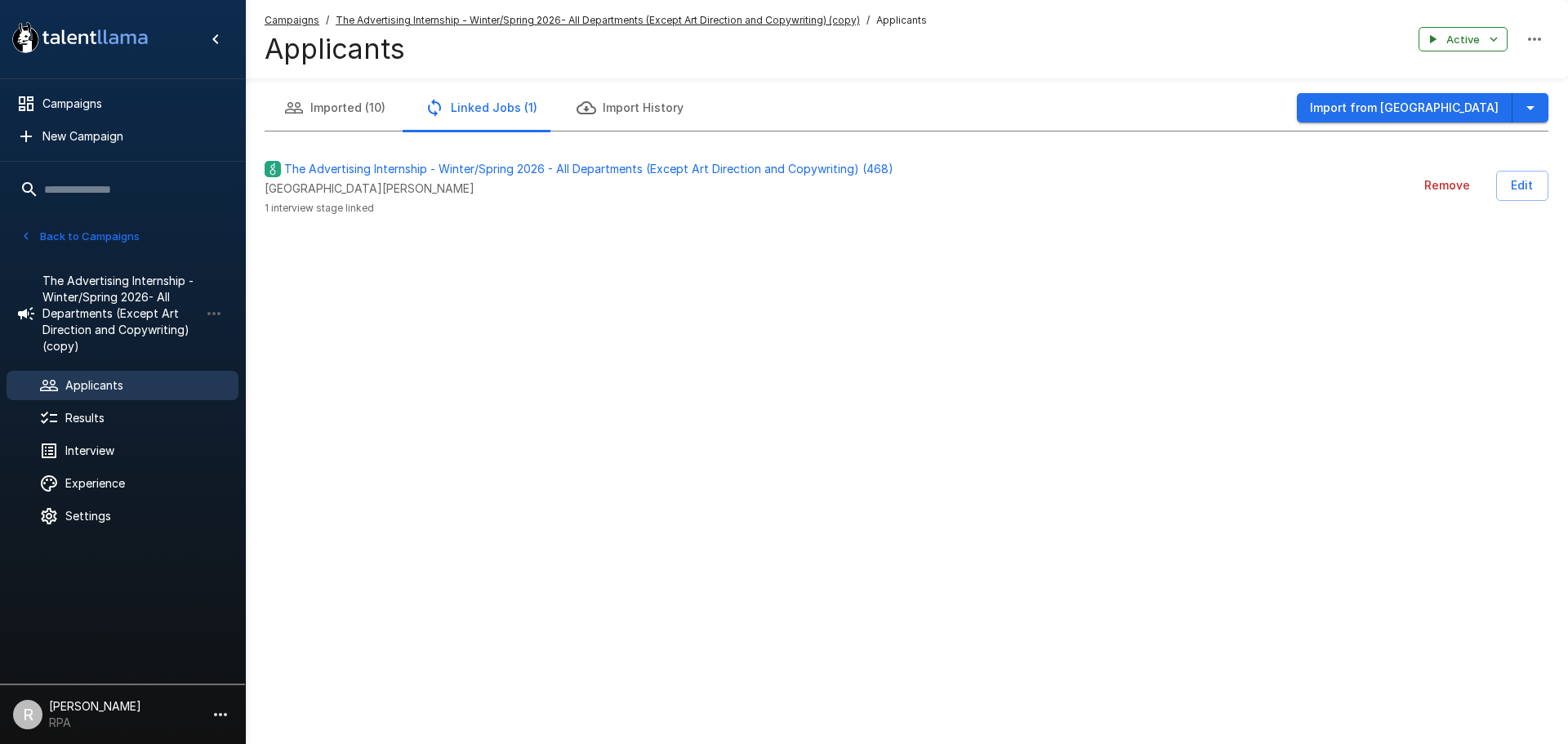
click at [1469, 188] on button "Remove" at bounding box center [1448, 186] width 59 height 31
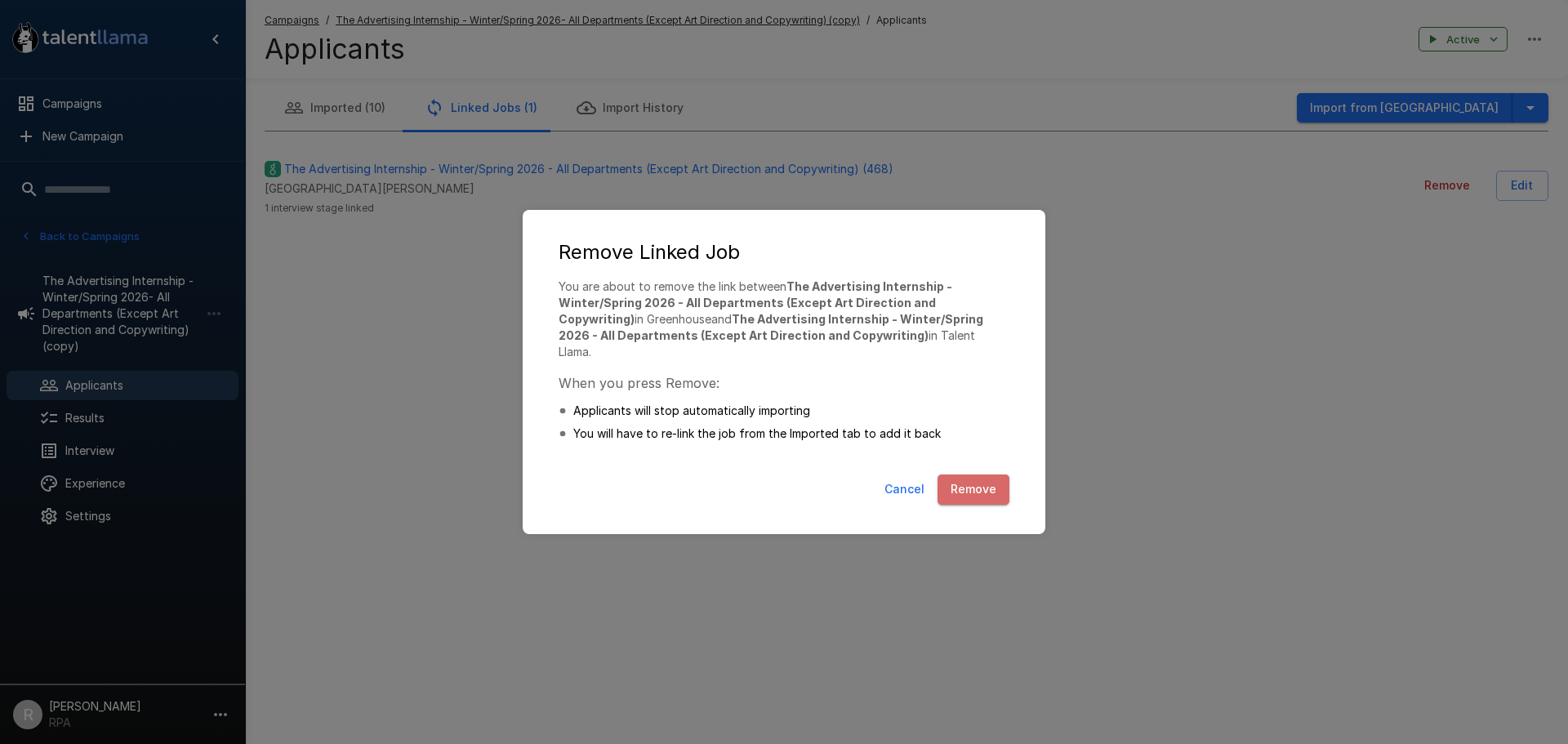
click at [959, 483] on button "Remove" at bounding box center [974, 490] width 72 height 31
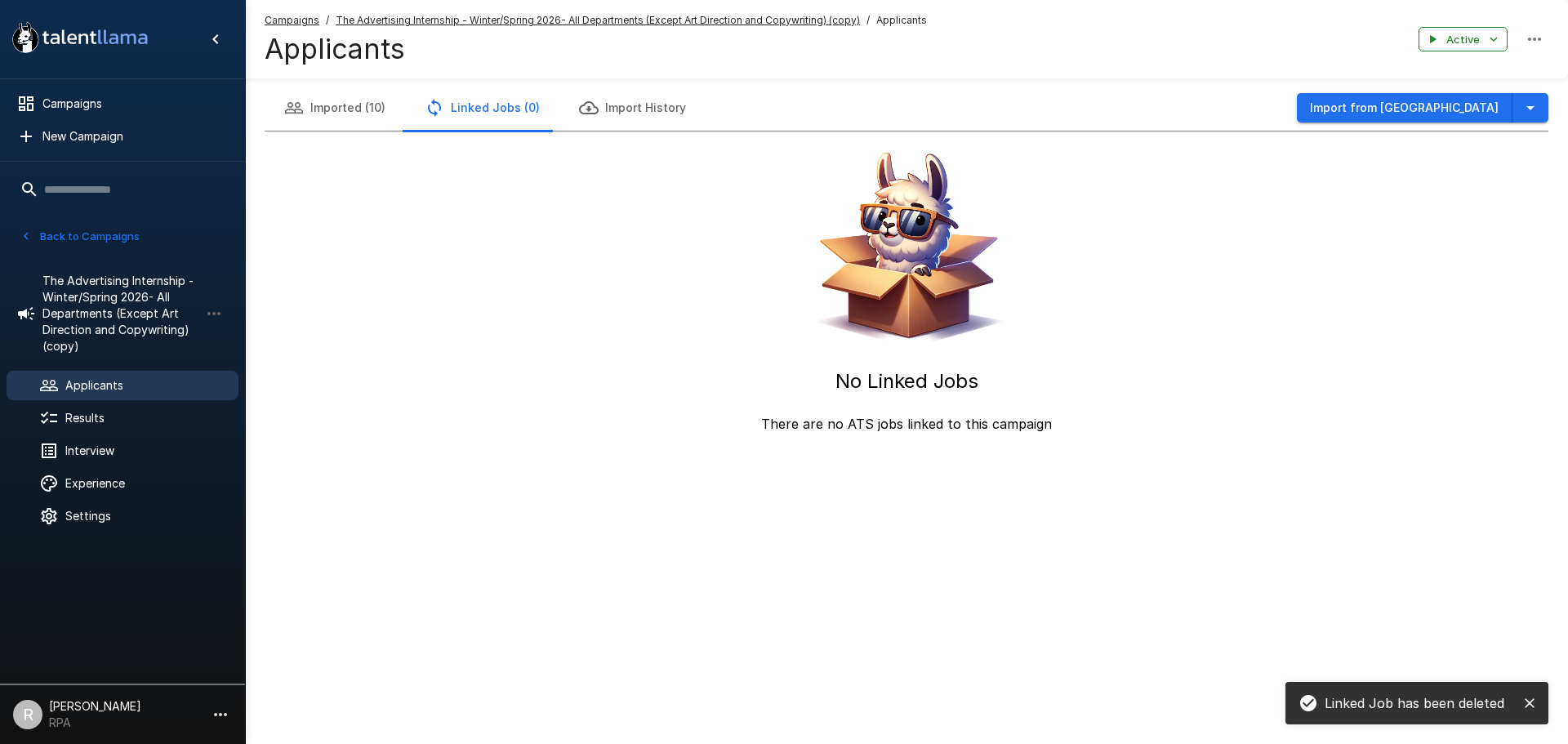
click at [310, 115] on button "Imported (10)" at bounding box center [335, 107] width 141 height 45
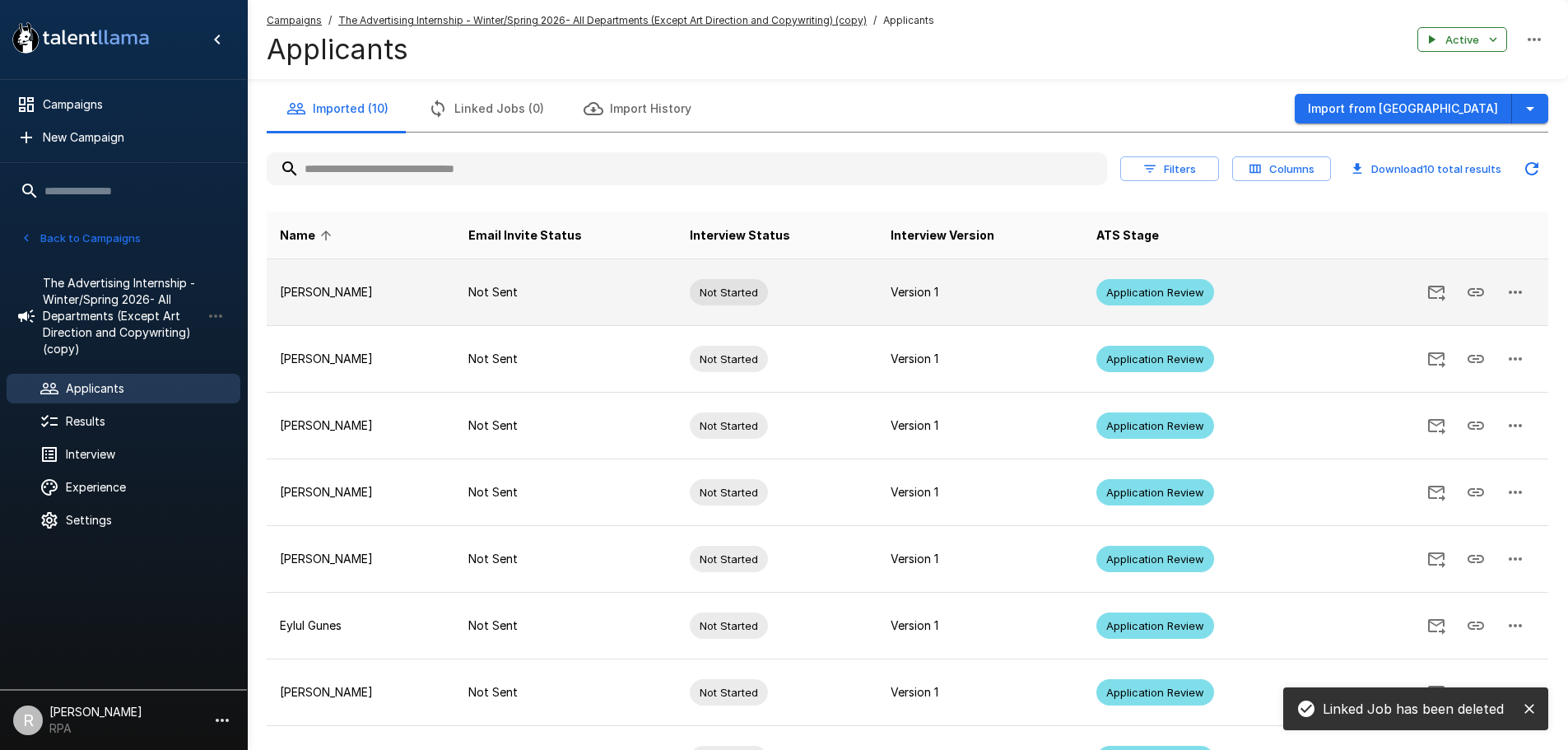
click at [1524, 297] on icon "button" at bounding box center [1515, 292] width 20 height 20
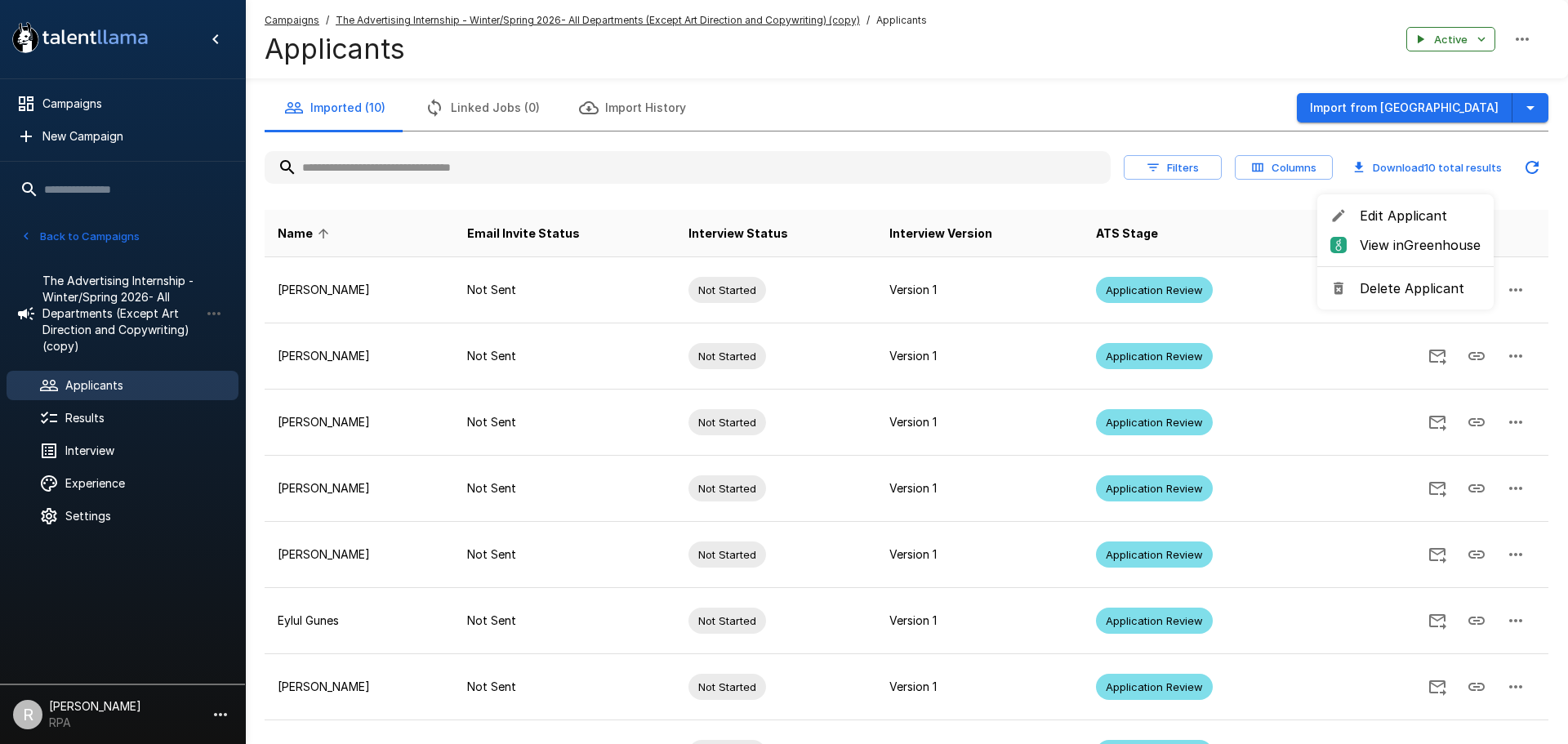
click at [1431, 289] on span "Delete Applicant" at bounding box center [1420, 288] width 121 height 19
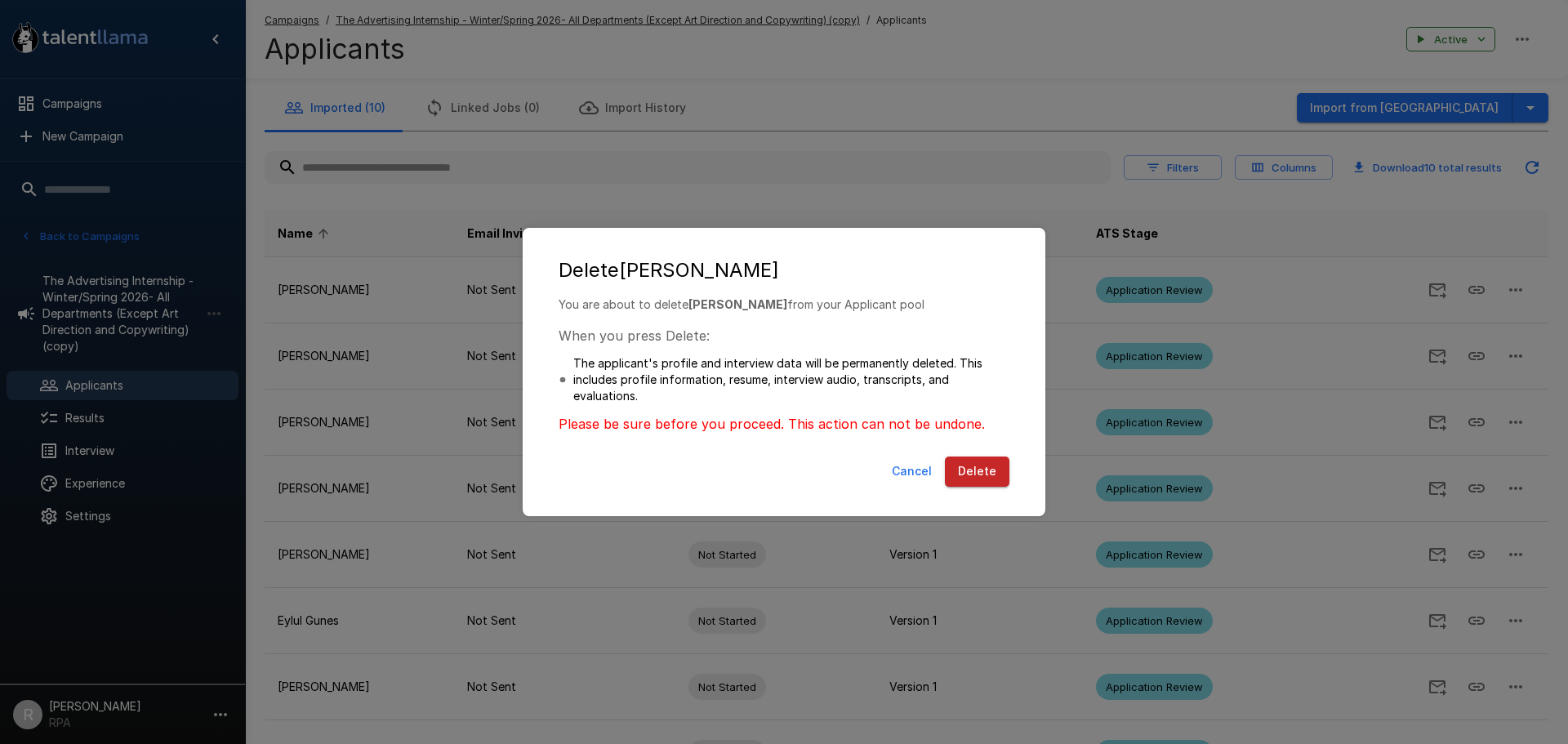
click at [913, 461] on button "Cancel" at bounding box center [911, 472] width 53 height 31
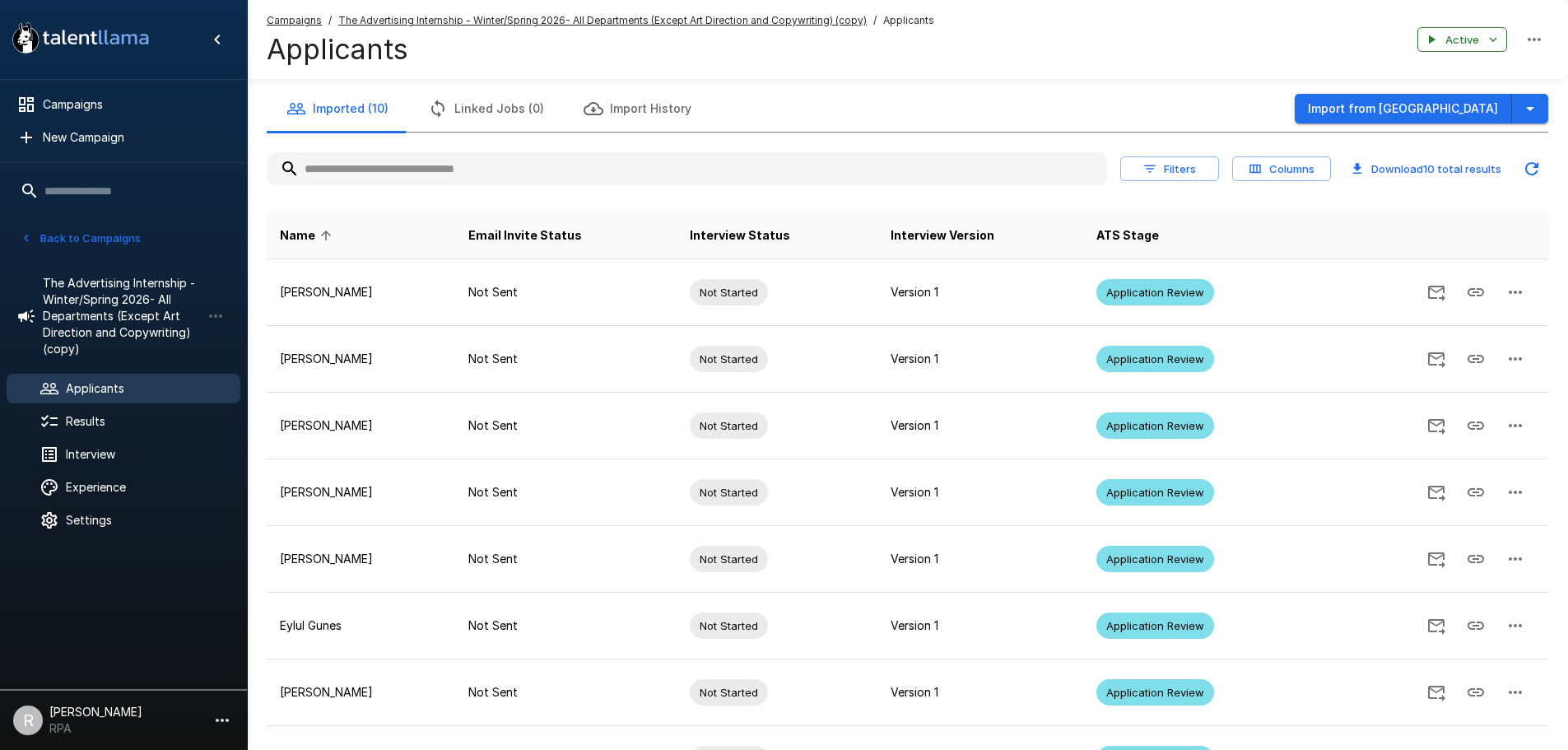
click at [320, 119] on button "Imported (10)" at bounding box center [337, 108] width 142 height 46
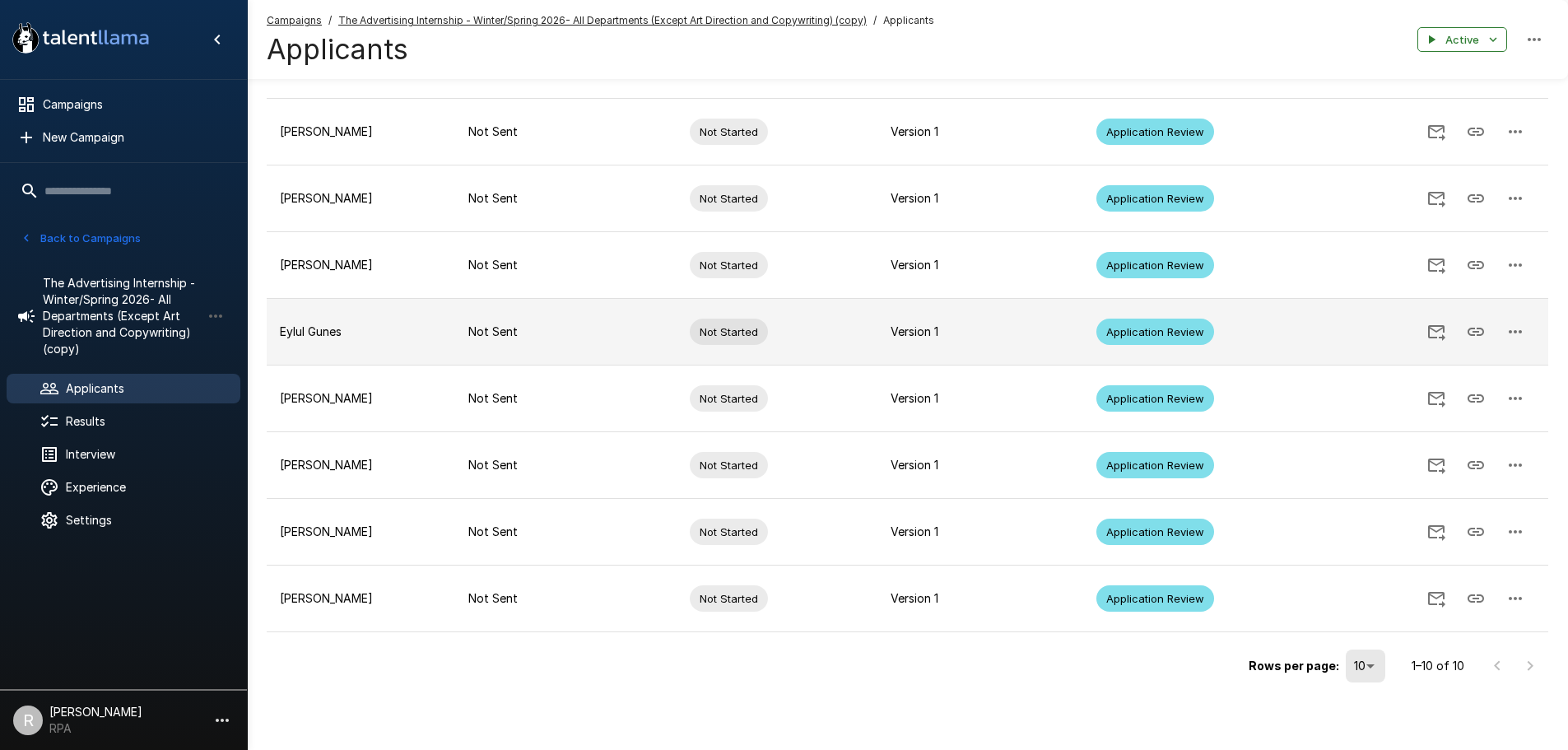
scroll to position [298, 0]
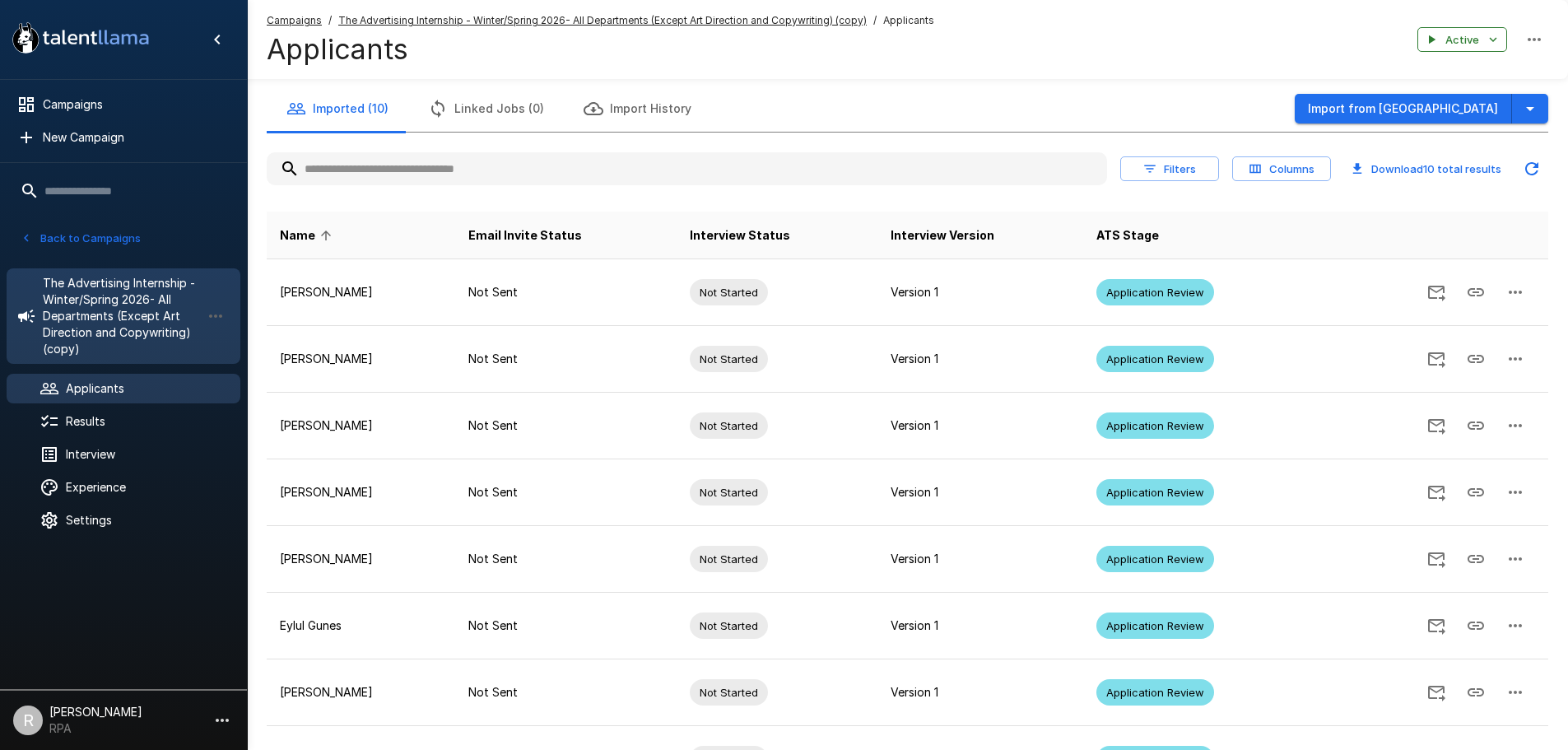
click at [126, 302] on span "The Advertising Internship - Winter/Spring 2026- All Departments (Except Art Di…" at bounding box center [122, 316] width 158 height 82
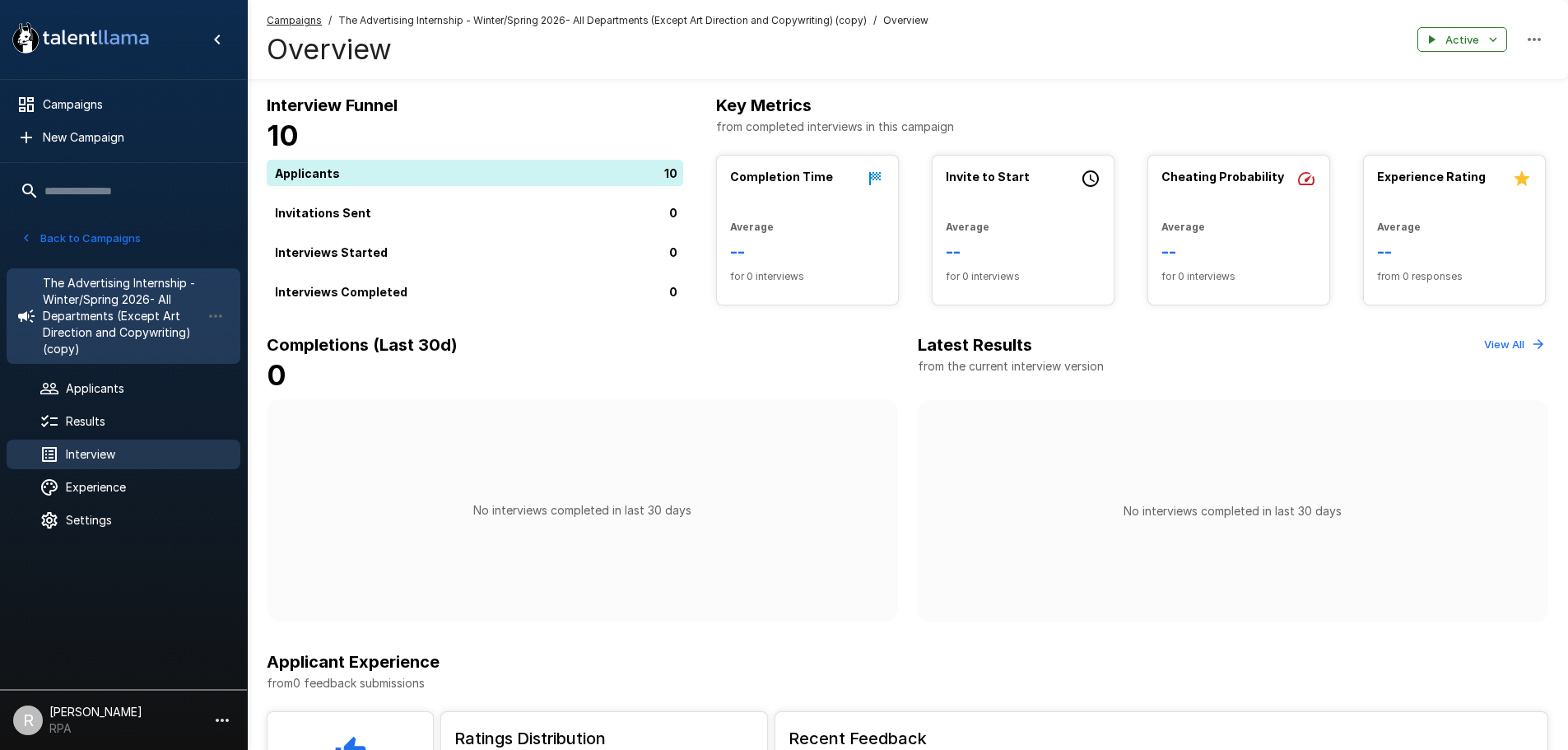
click at [129, 455] on span "Interview" at bounding box center [146, 455] width 161 height 17
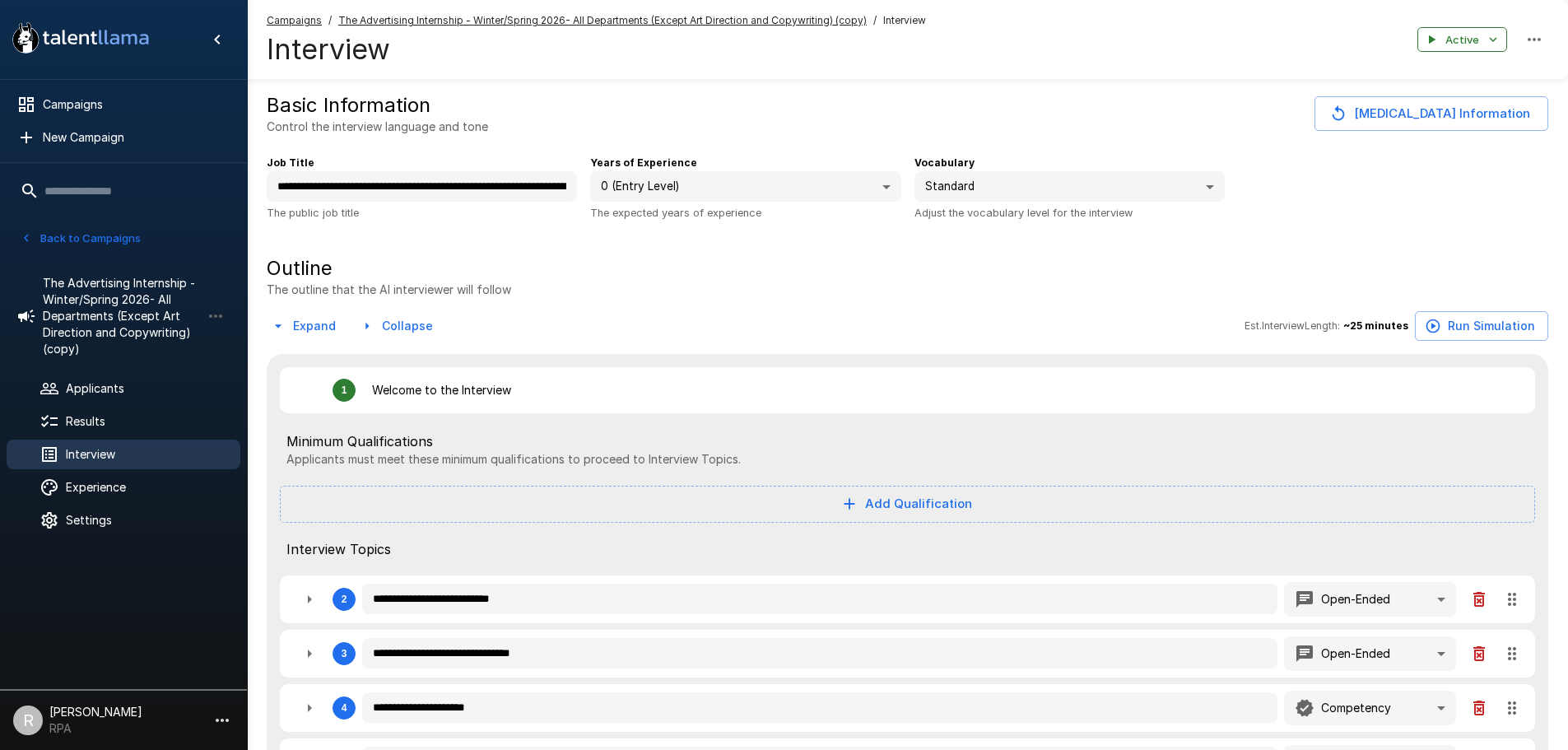
type textarea "*"
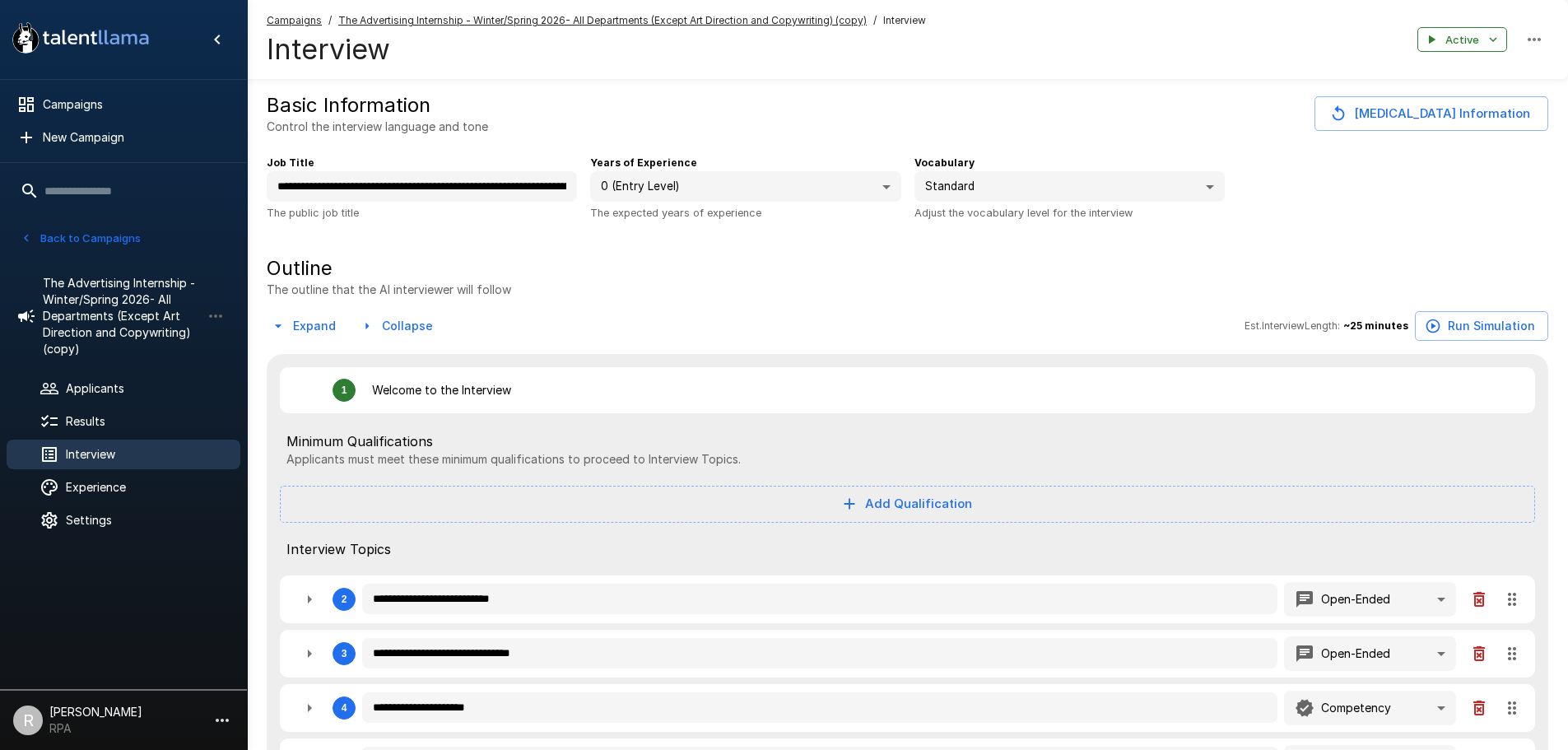
type textarea "*"
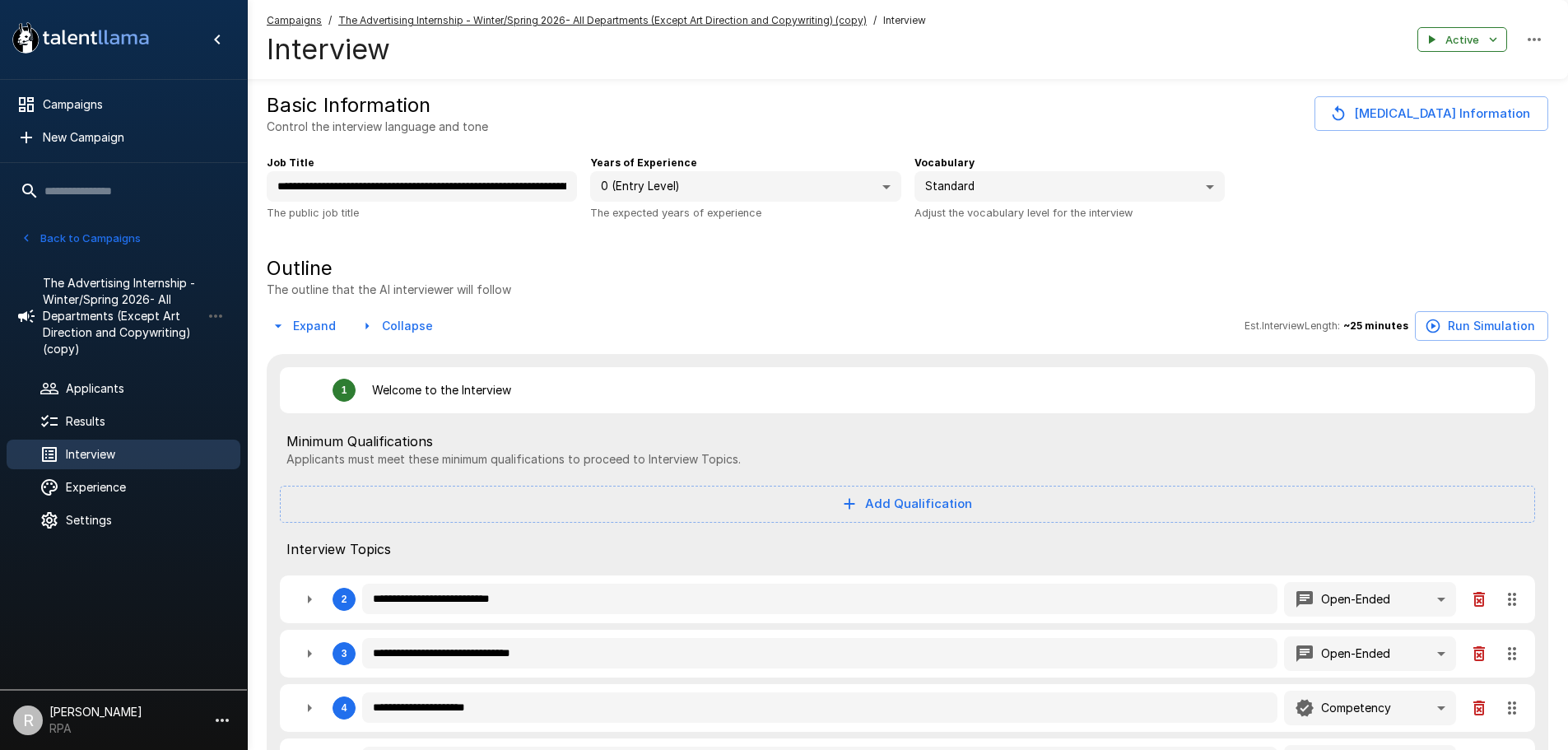
type textarea "*"
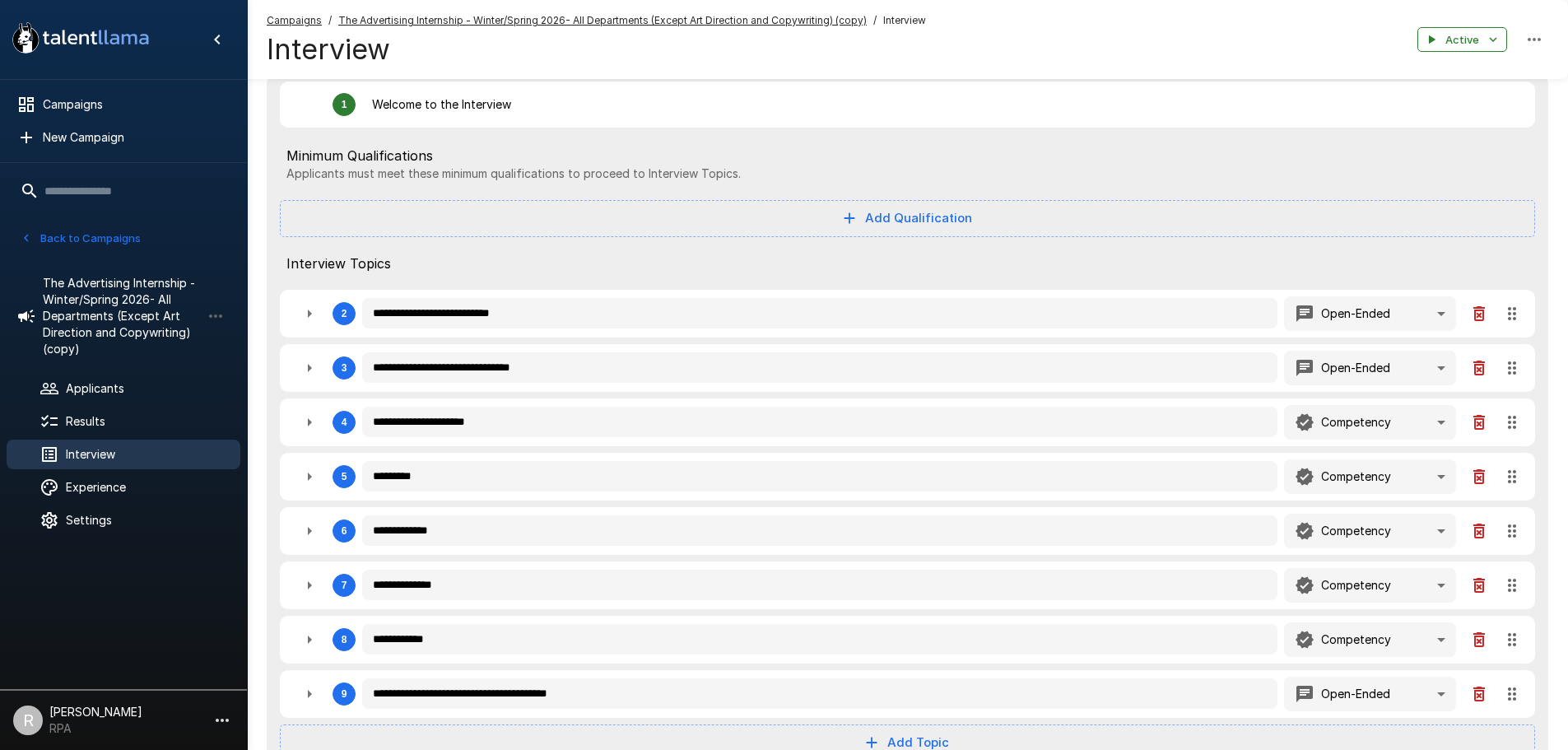
scroll to position [329, 0]
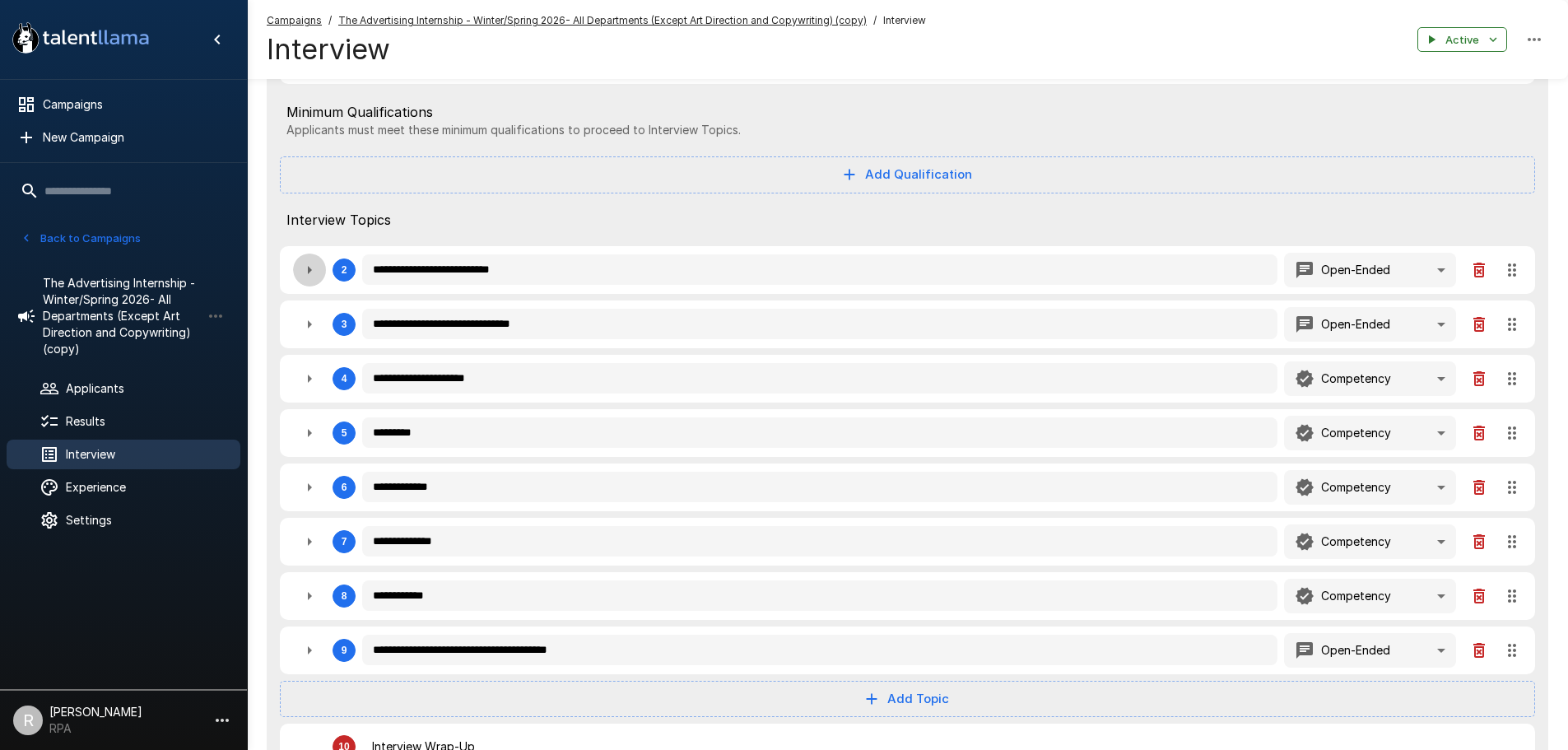
click at [318, 280] on icon "button" at bounding box center [309, 270] width 20 height 20
type textarea "*"
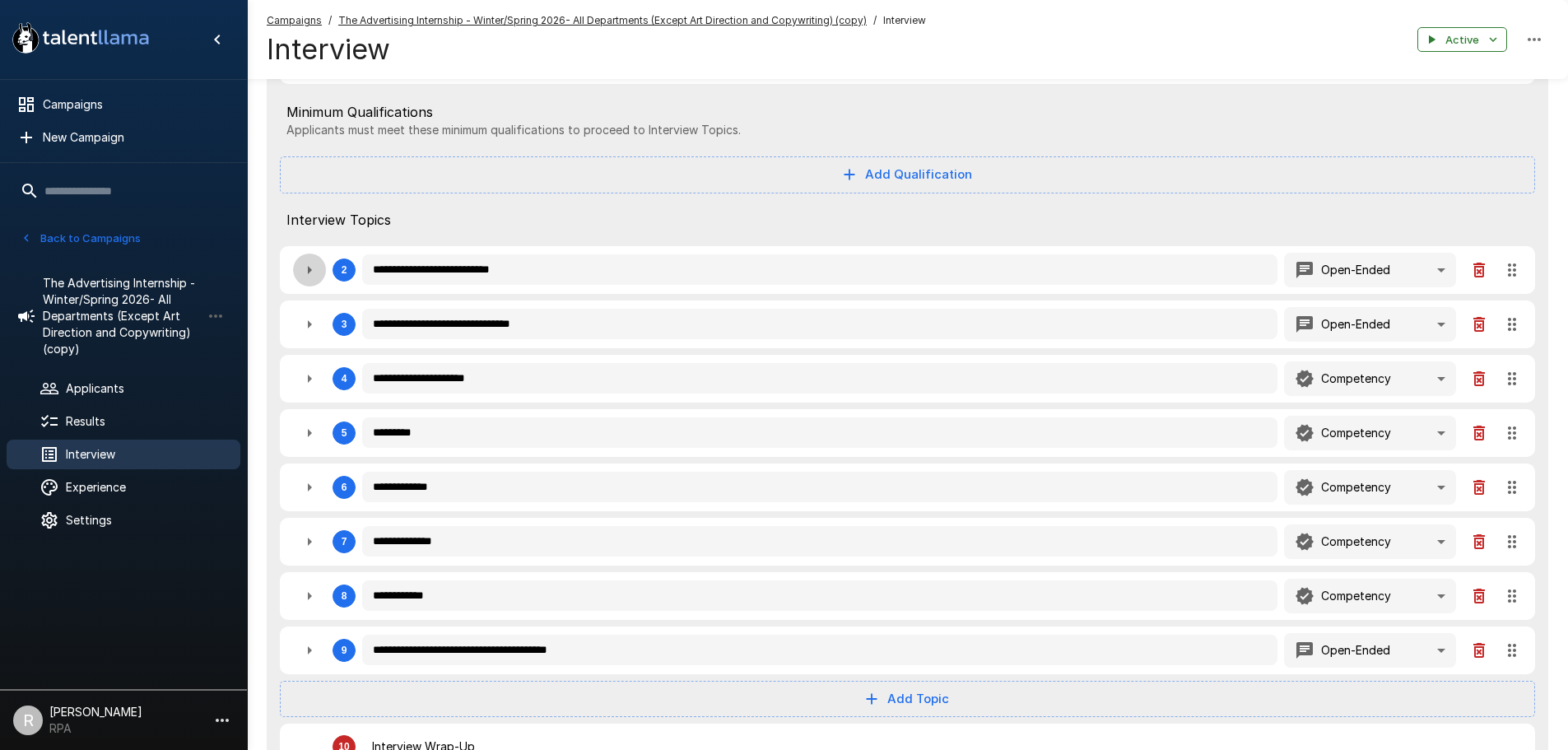
type textarea "*"
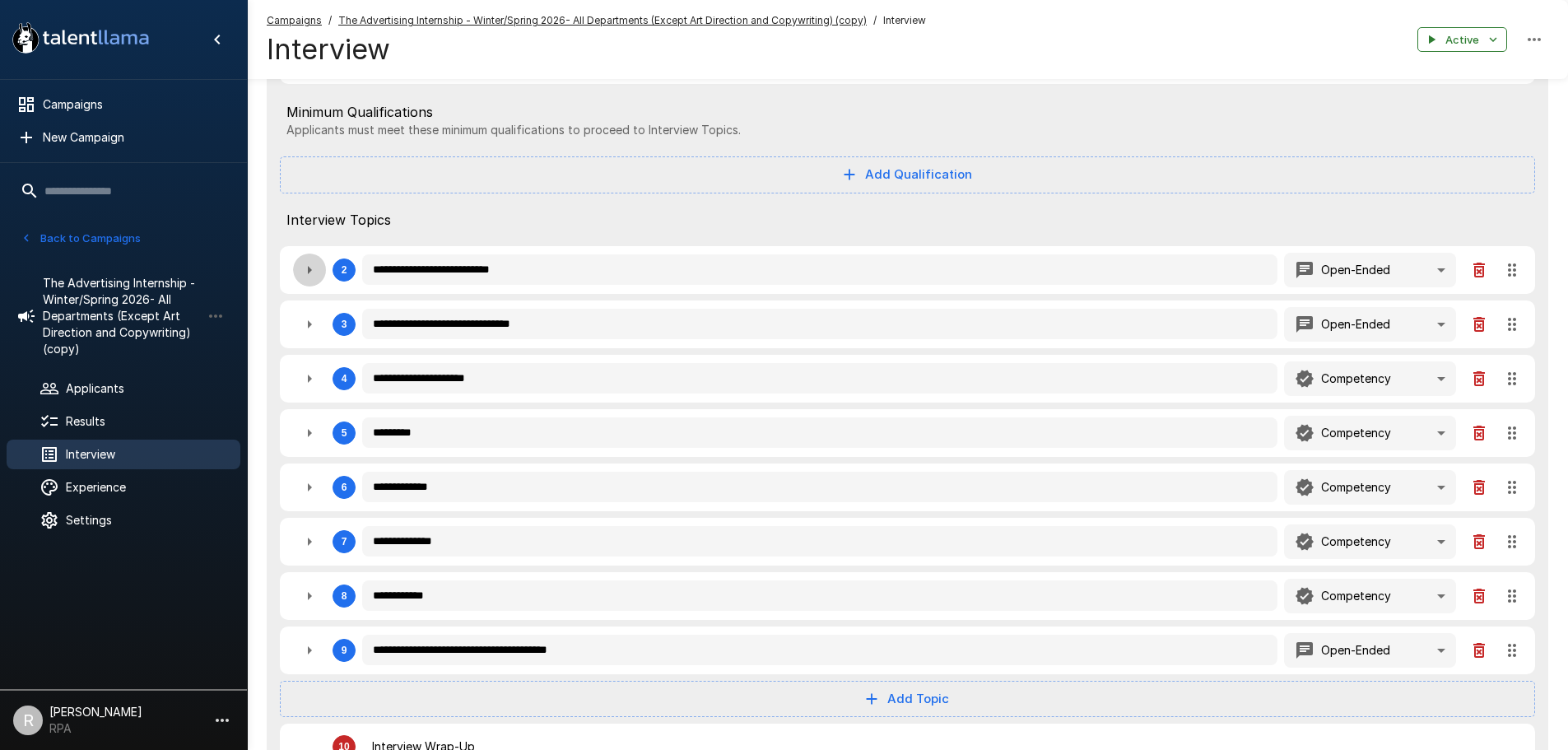
type textarea "*"
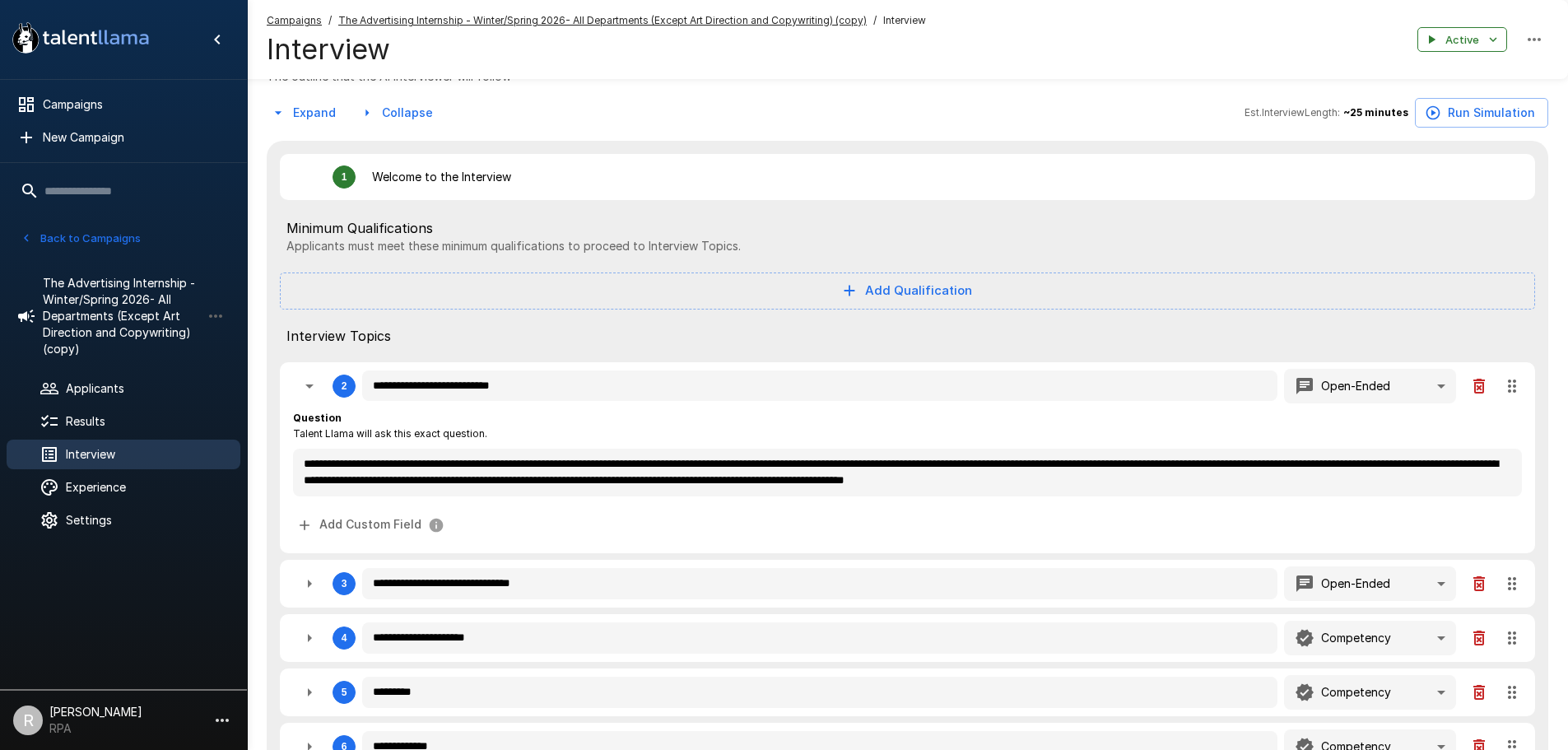
scroll to position [165, 0]
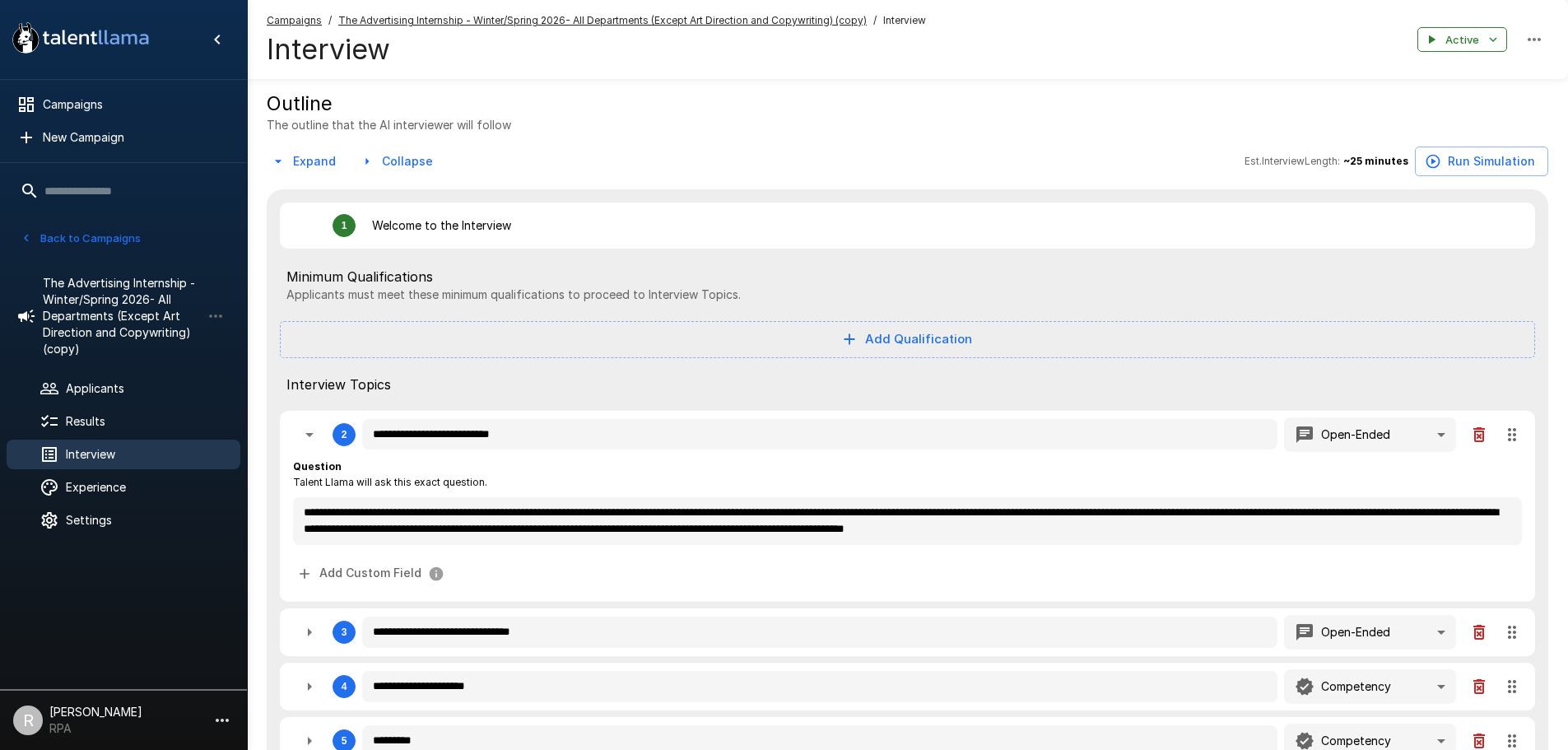
click at [432, 229] on p "Welcome to the Interview" at bounding box center [441, 226] width 139 height 17
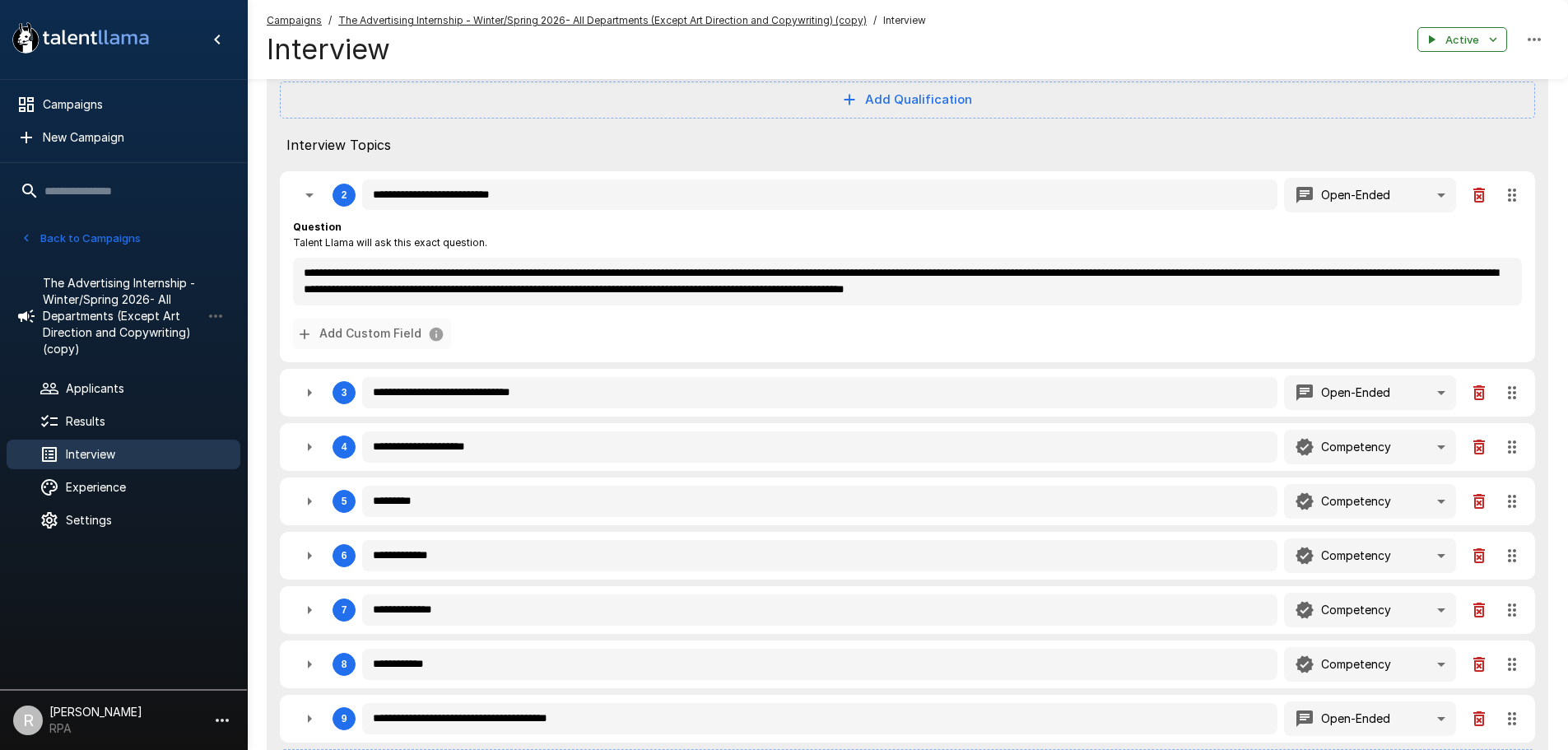
scroll to position [411, 0]
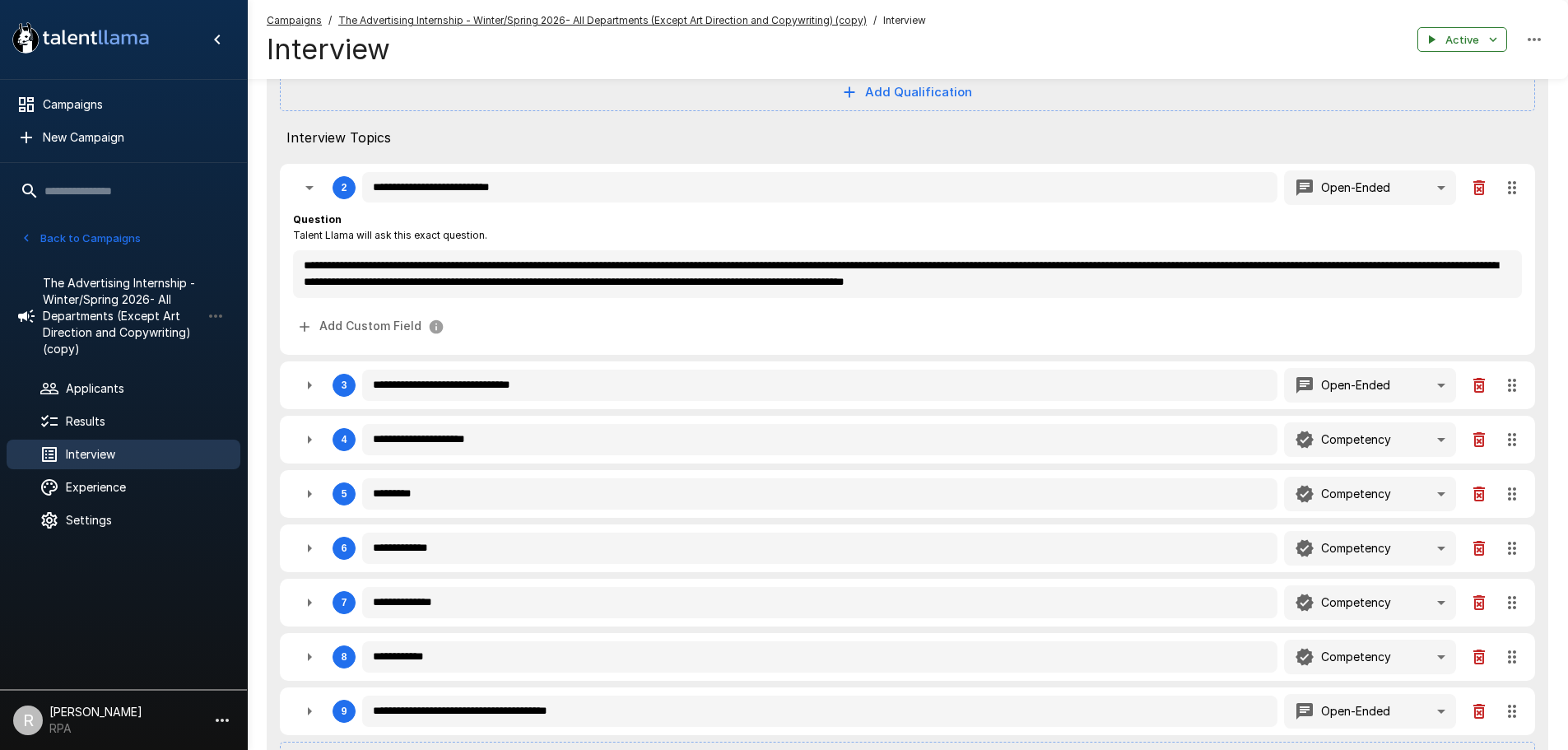
click at [312, 389] on icon "button" at bounding box center [309, 385] width 20 height 20
type textarea "*"
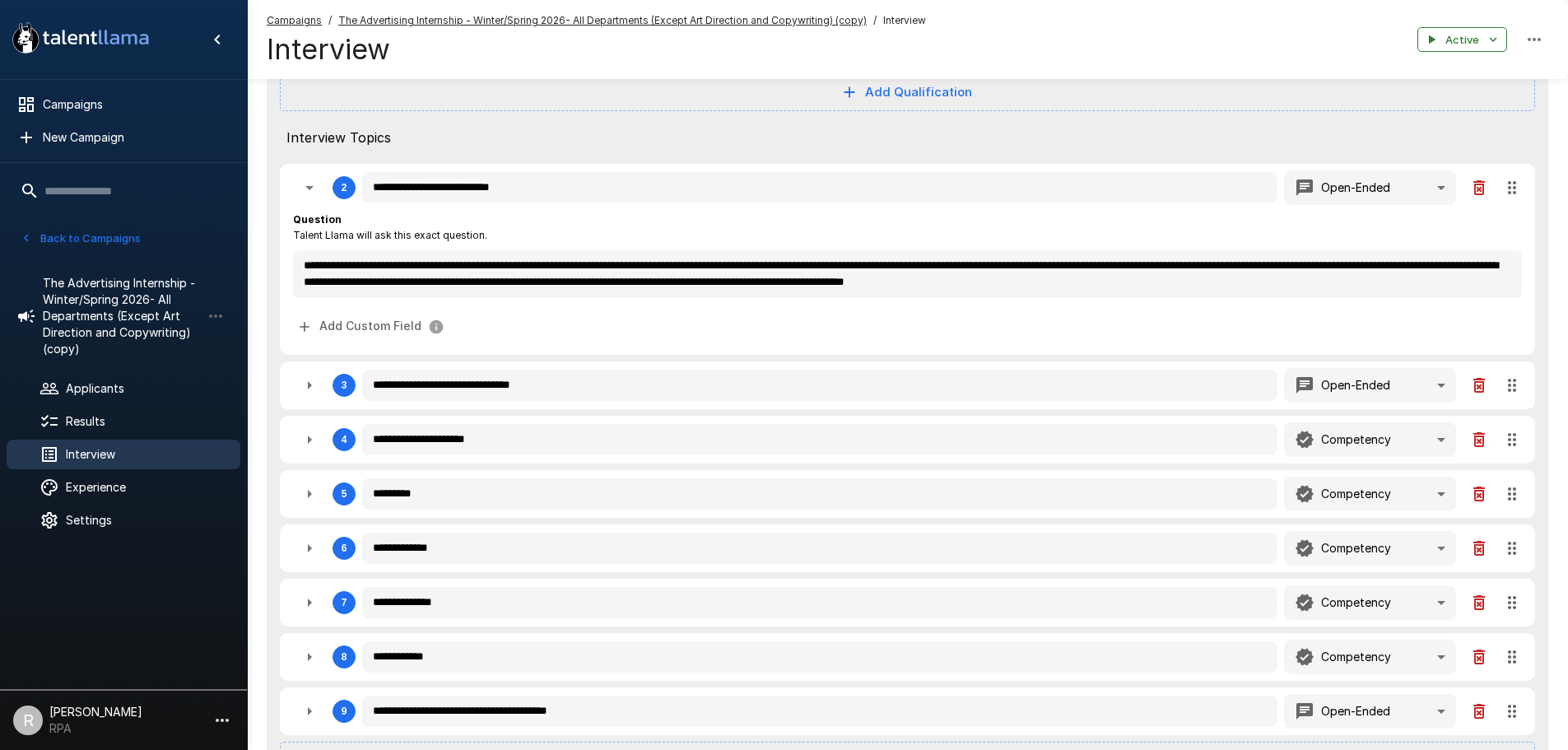
type textarea "*"
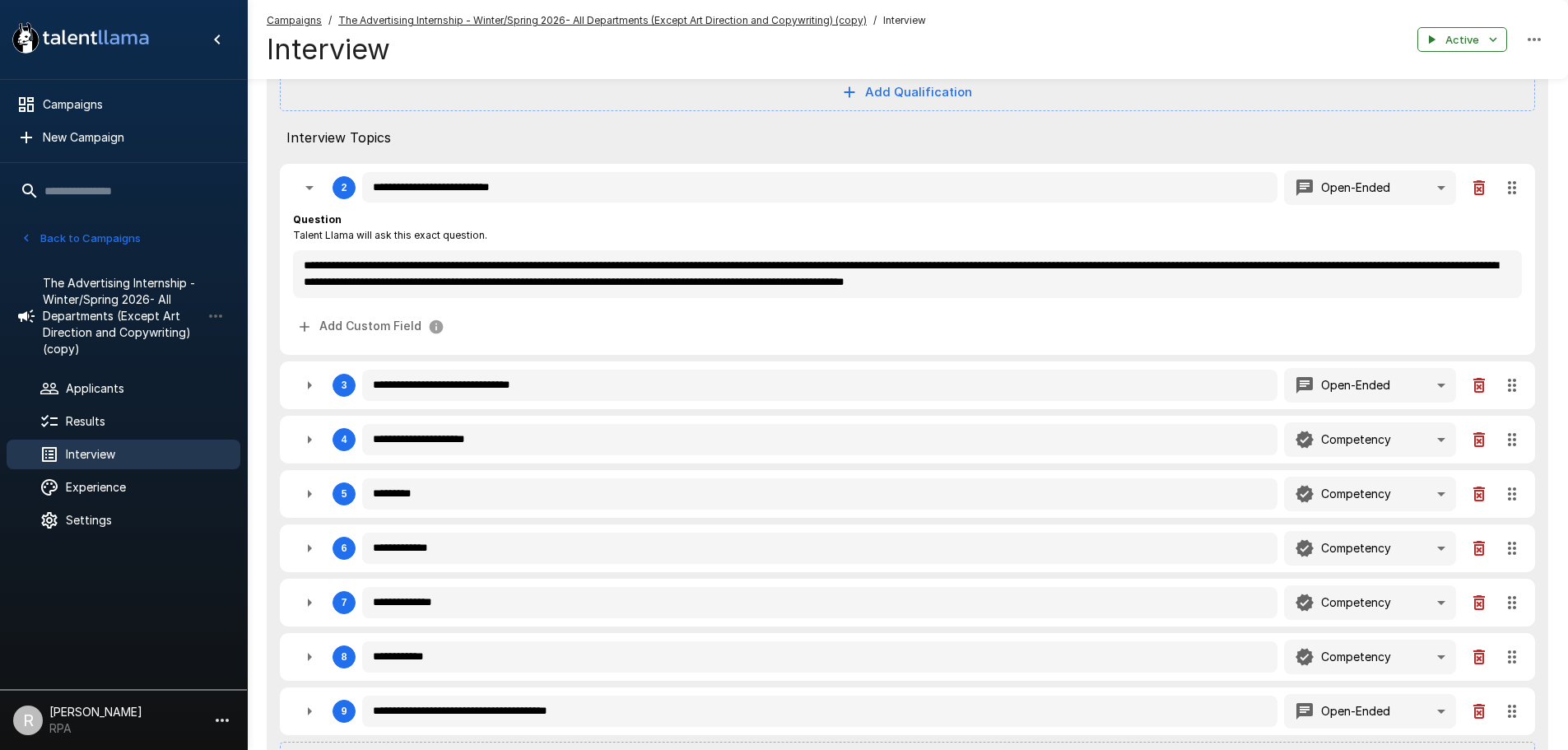
type textarea "*"
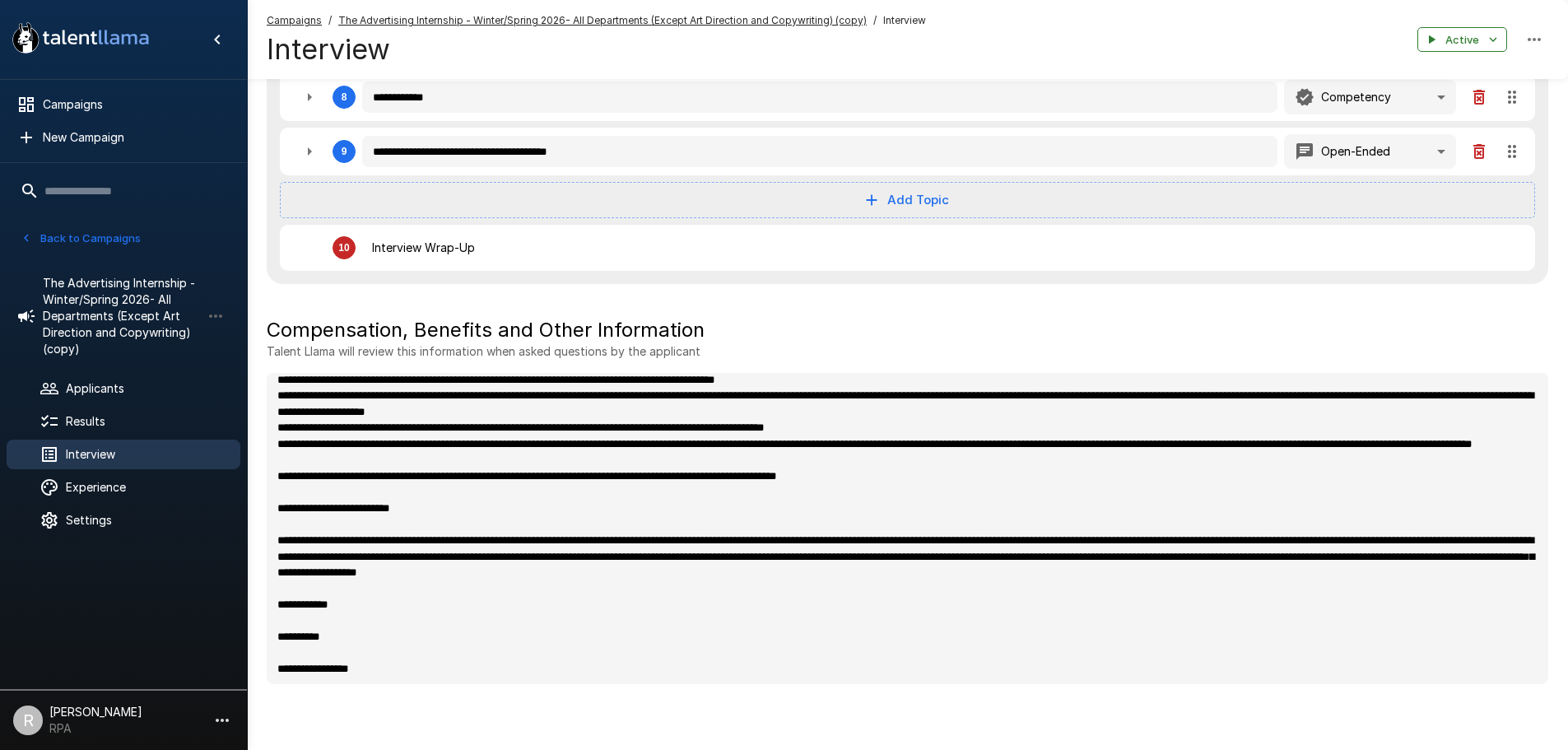
scroll to position [1023, 0]
click at [124, 392] on span "Applicants" at bounding box center [146, 389] width 161 height 17
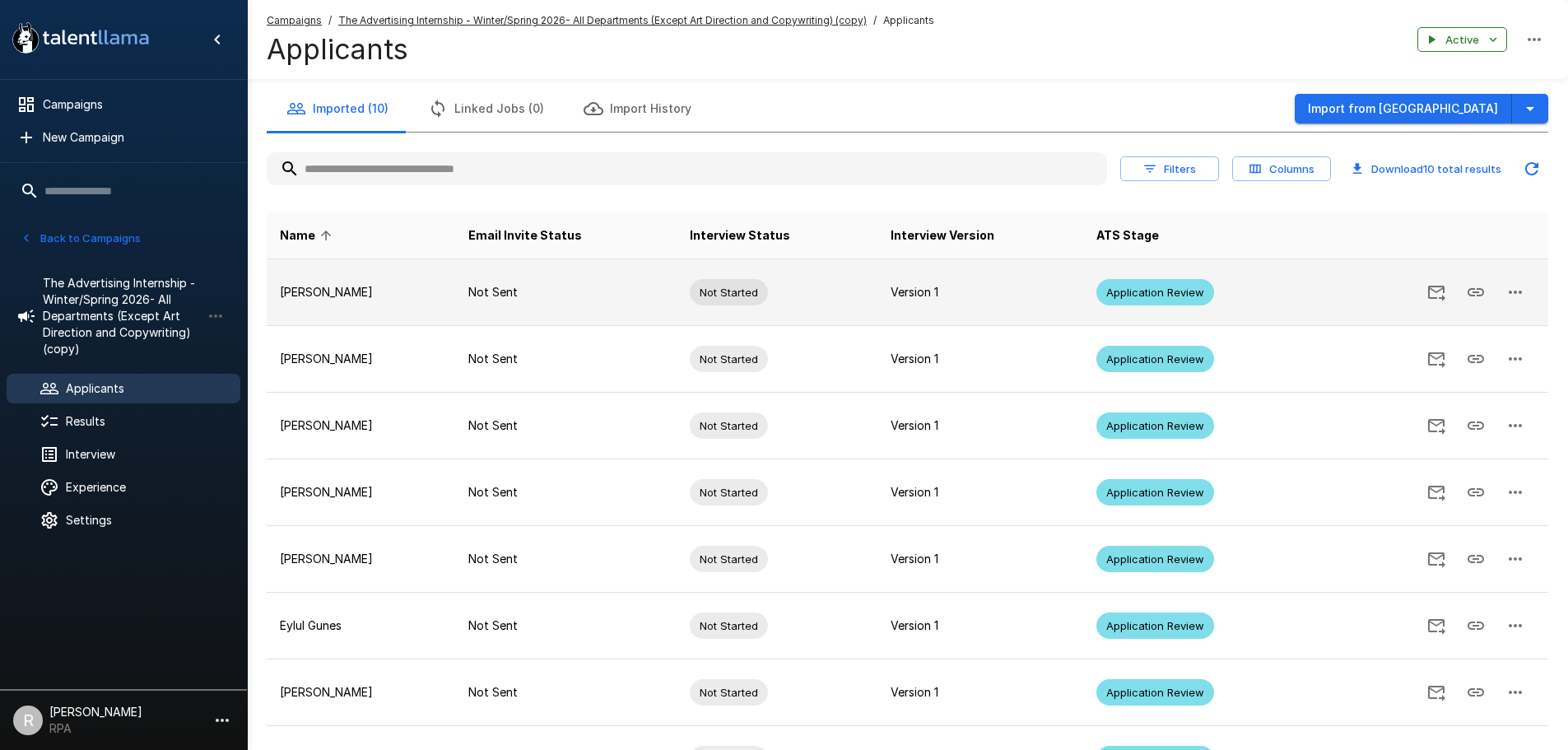
click at [565, 271] on td "Not Sent" at bounding box center [565, 293] width 221 height 67
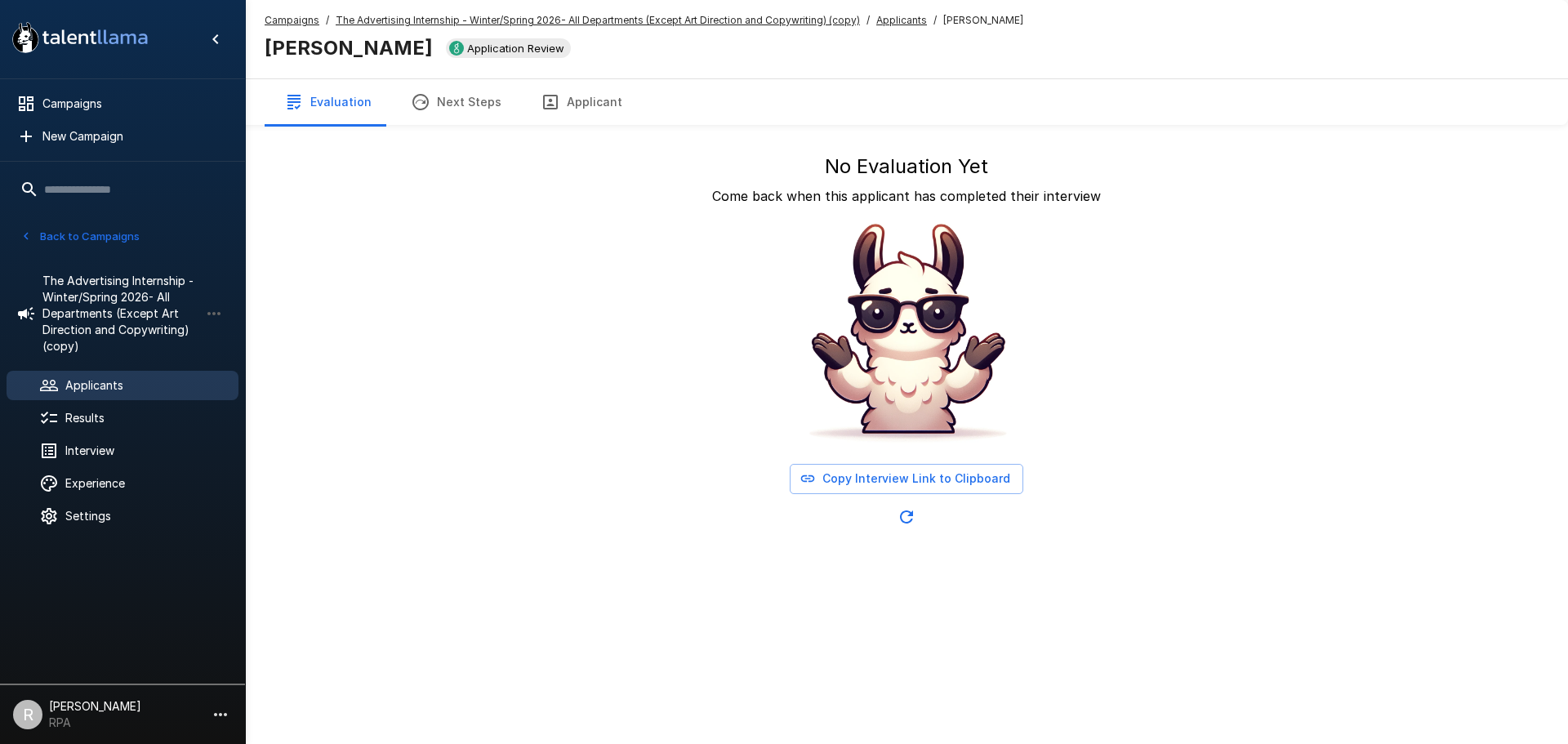
click at [346, 99] on button "Evaluation" at bounding box center [327, 102] width 127 height 45
click at [139, 287] on span "The Advertising Internship - Winter/Spring 2026- All Departments (Except Art Di…" at bounding box center [121, 314] width 157 height 81
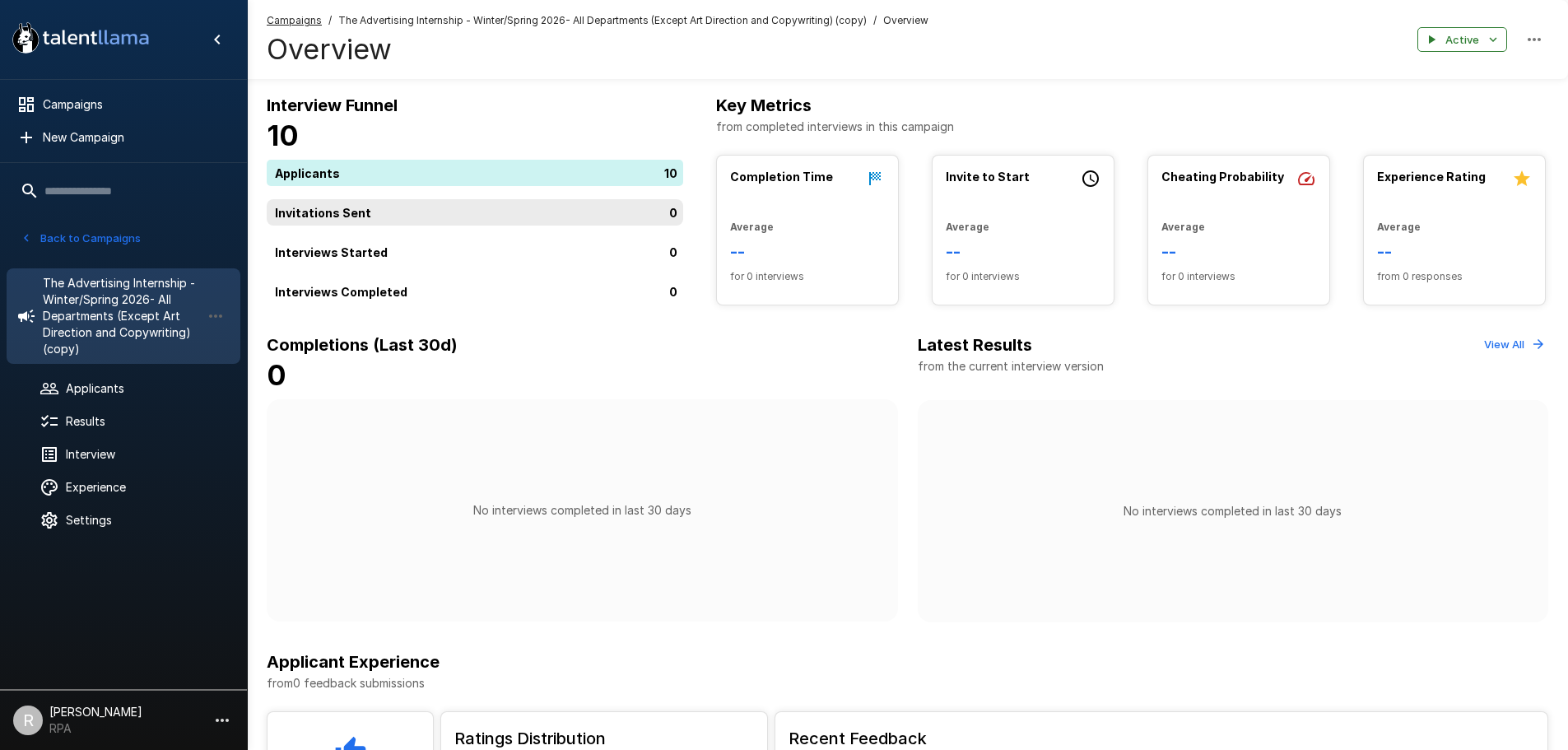
click at [403, 218] on div "0" at bounding box center [478, 213] width 423 height 26
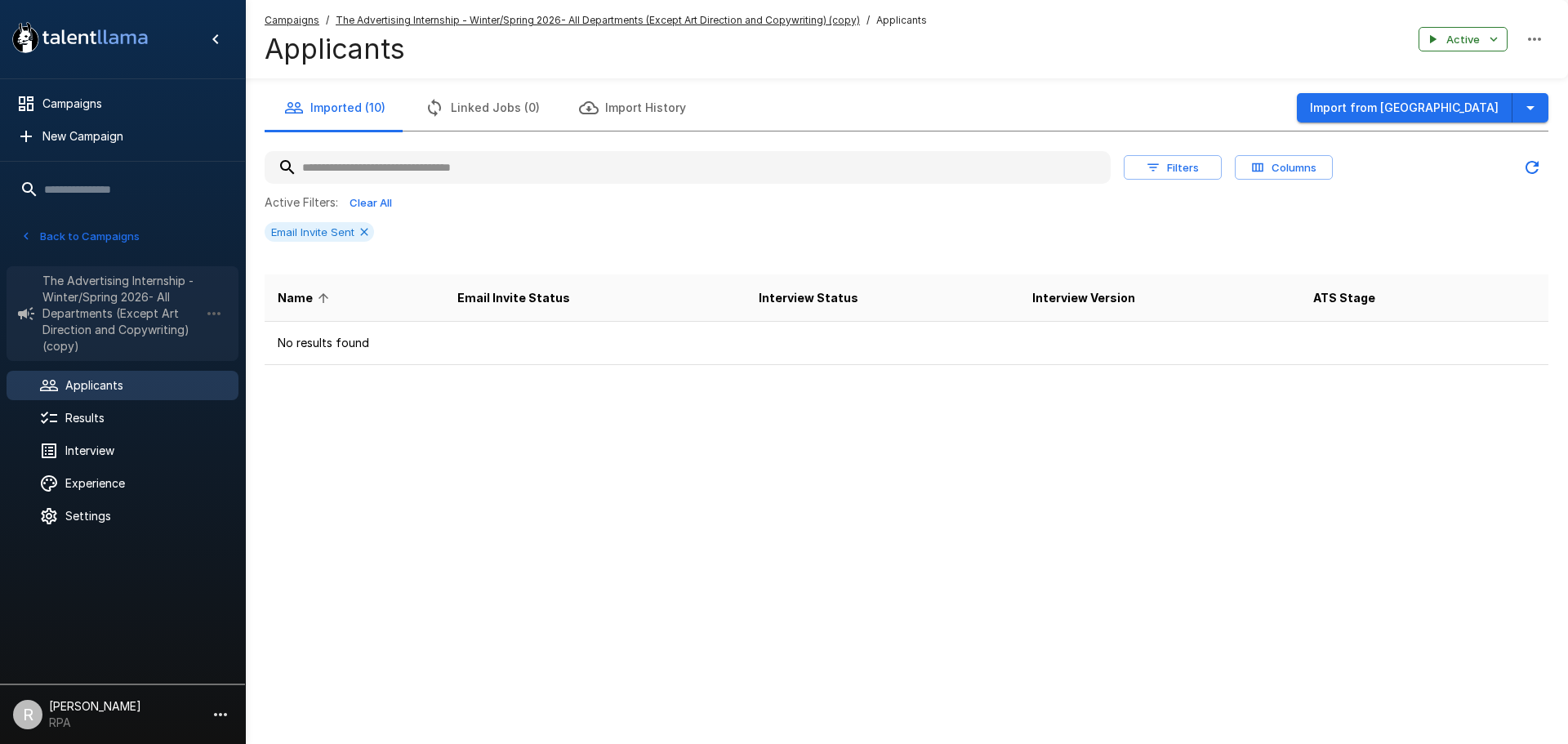
click at [90, 321] on span "The Advertising Internship - Winter/Spring 2026- All Departments (Except Art Di…" at bounding box center [121, 314] width 157 height 81
